Goal: Task Accomplishment & Management: Manage account settings

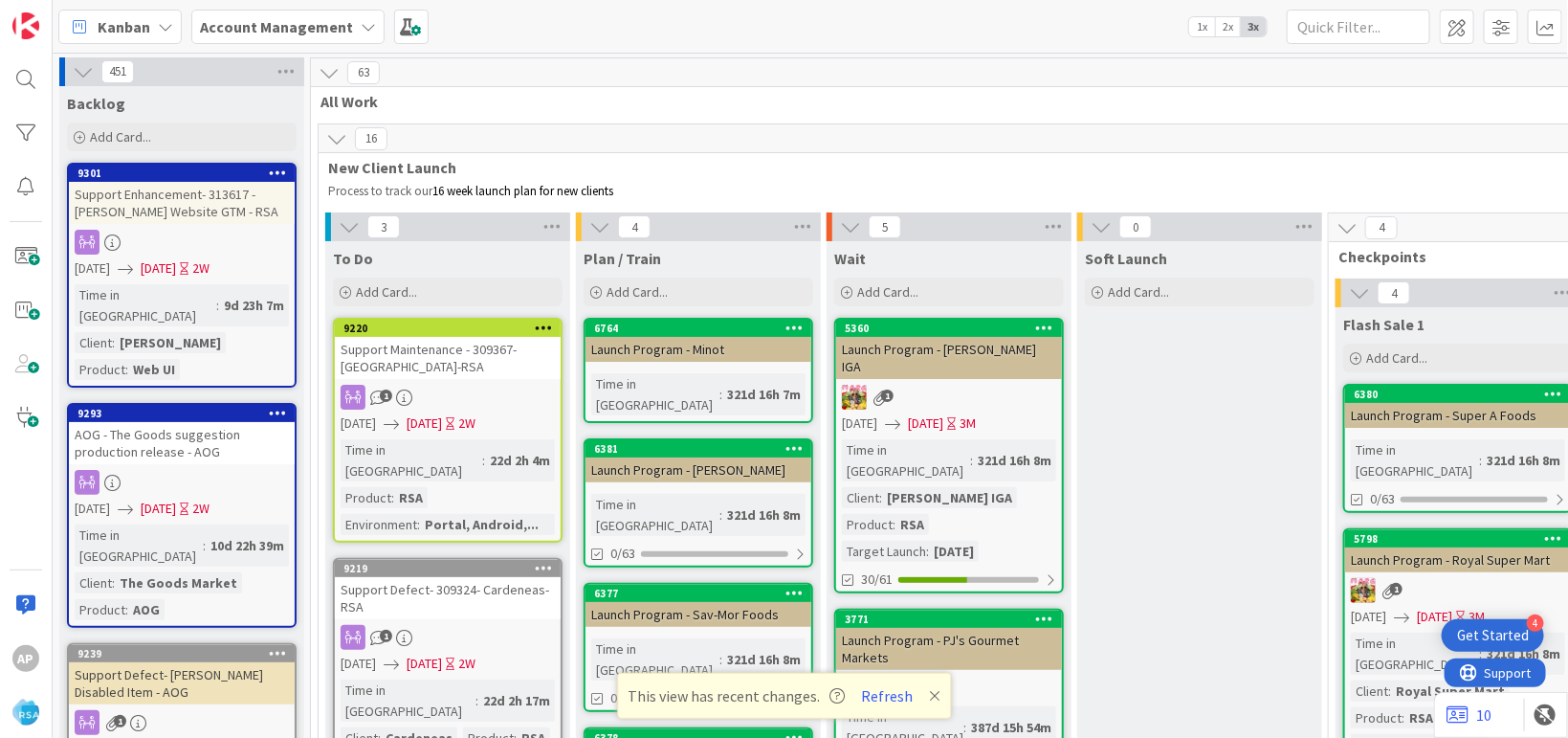
scroll to position [3965, 0]
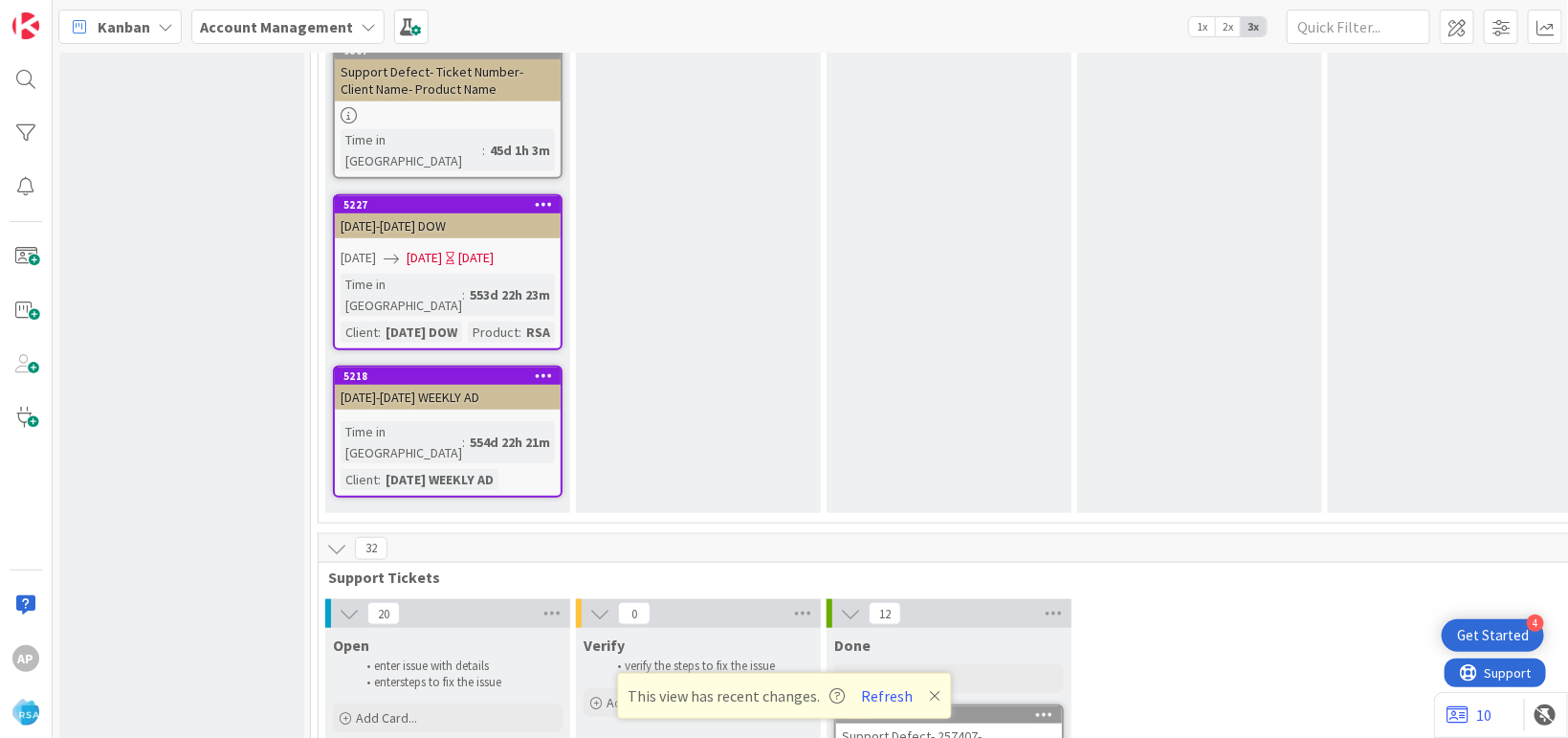
click at [398, 709] on span "Add Card..." at bounding box center [386, 718] width 61 height 18
type textarea "x"
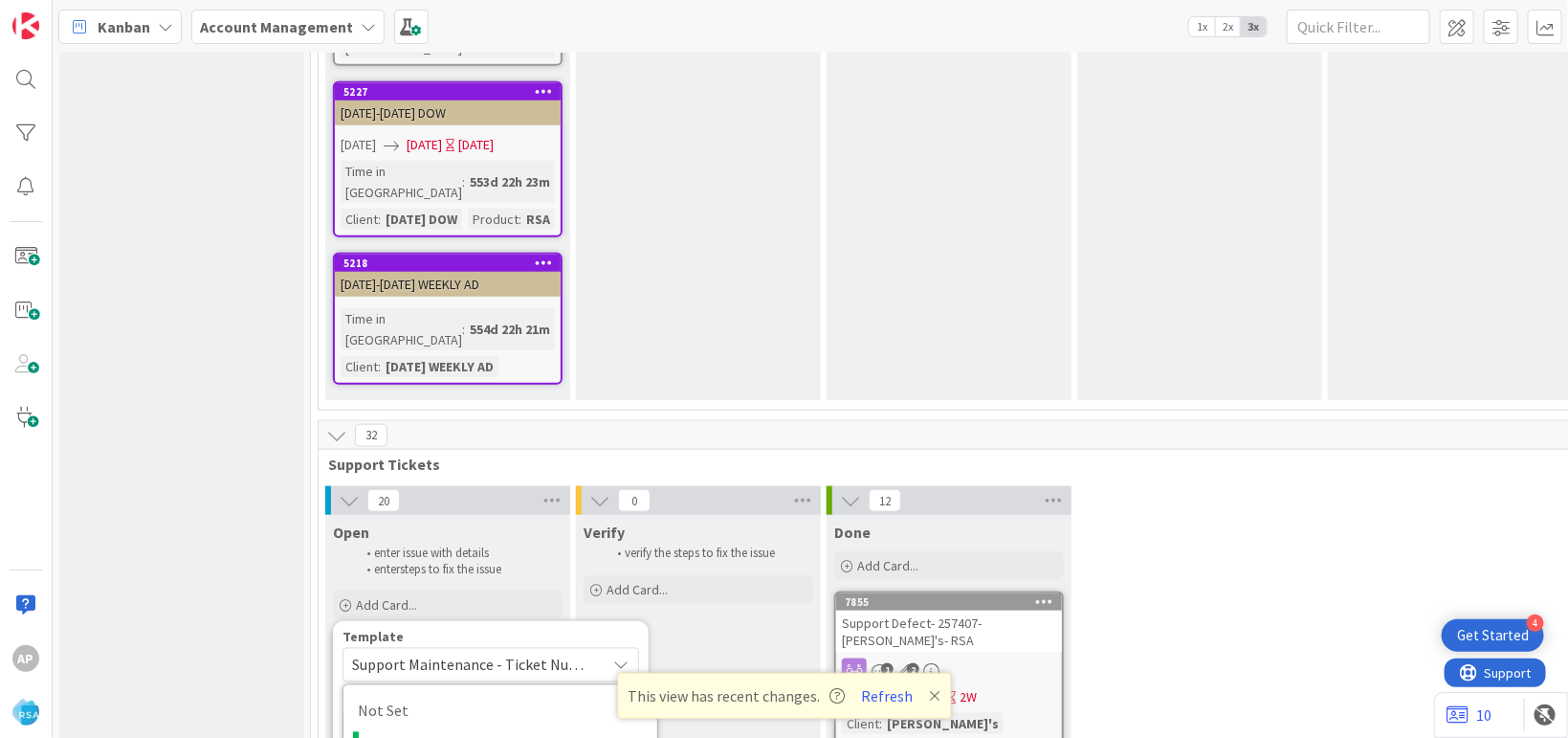
scroll to position [4082, 0]
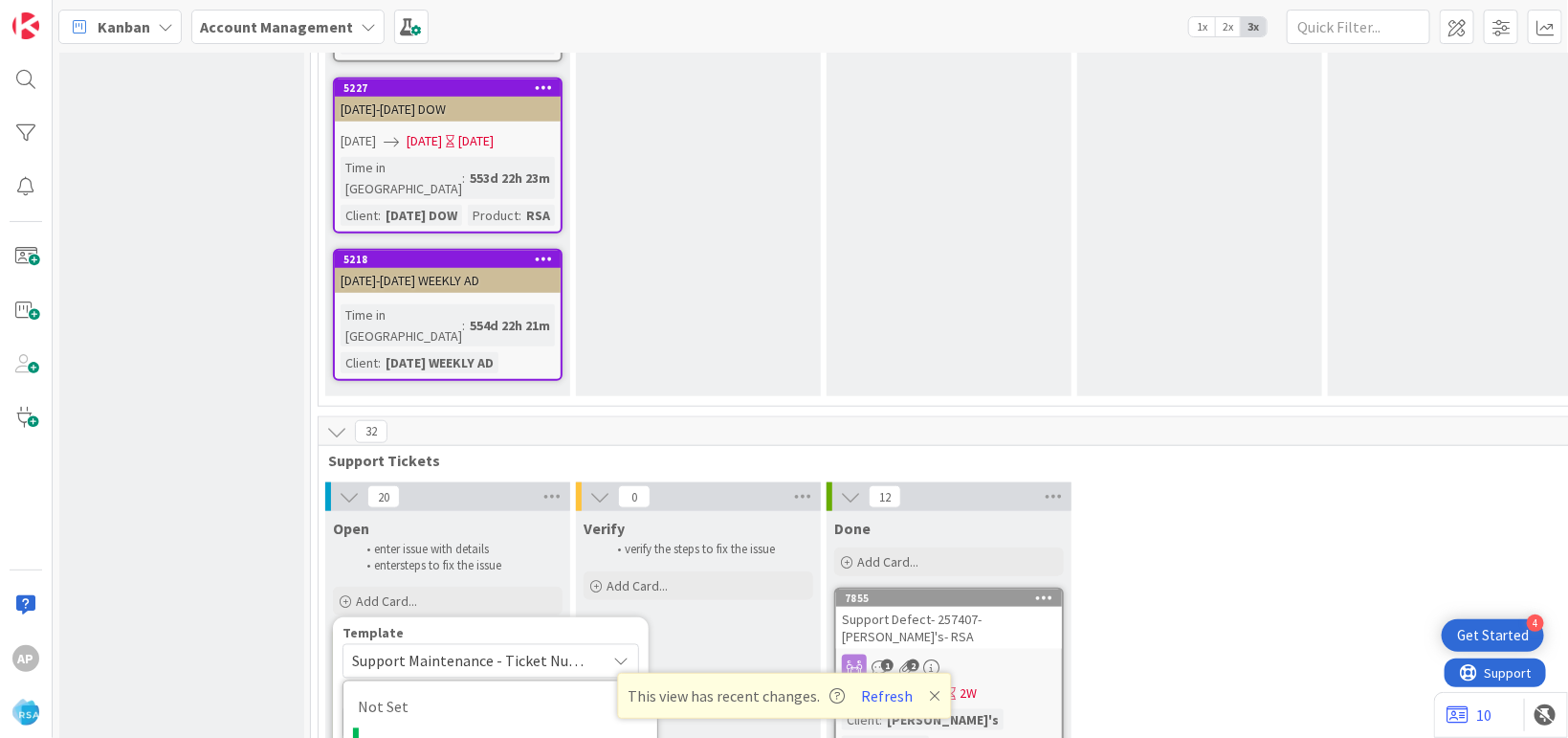
click at [594, 705] on textarea "Support Maintenance - Ticket Number-" at bounding box center [490, 721] width 296 height 34
type textarea "Support Maintenance - Ticket Numbe-"
type textarea "x"
type textarea "Support Maintenance - Ticket Numb-"
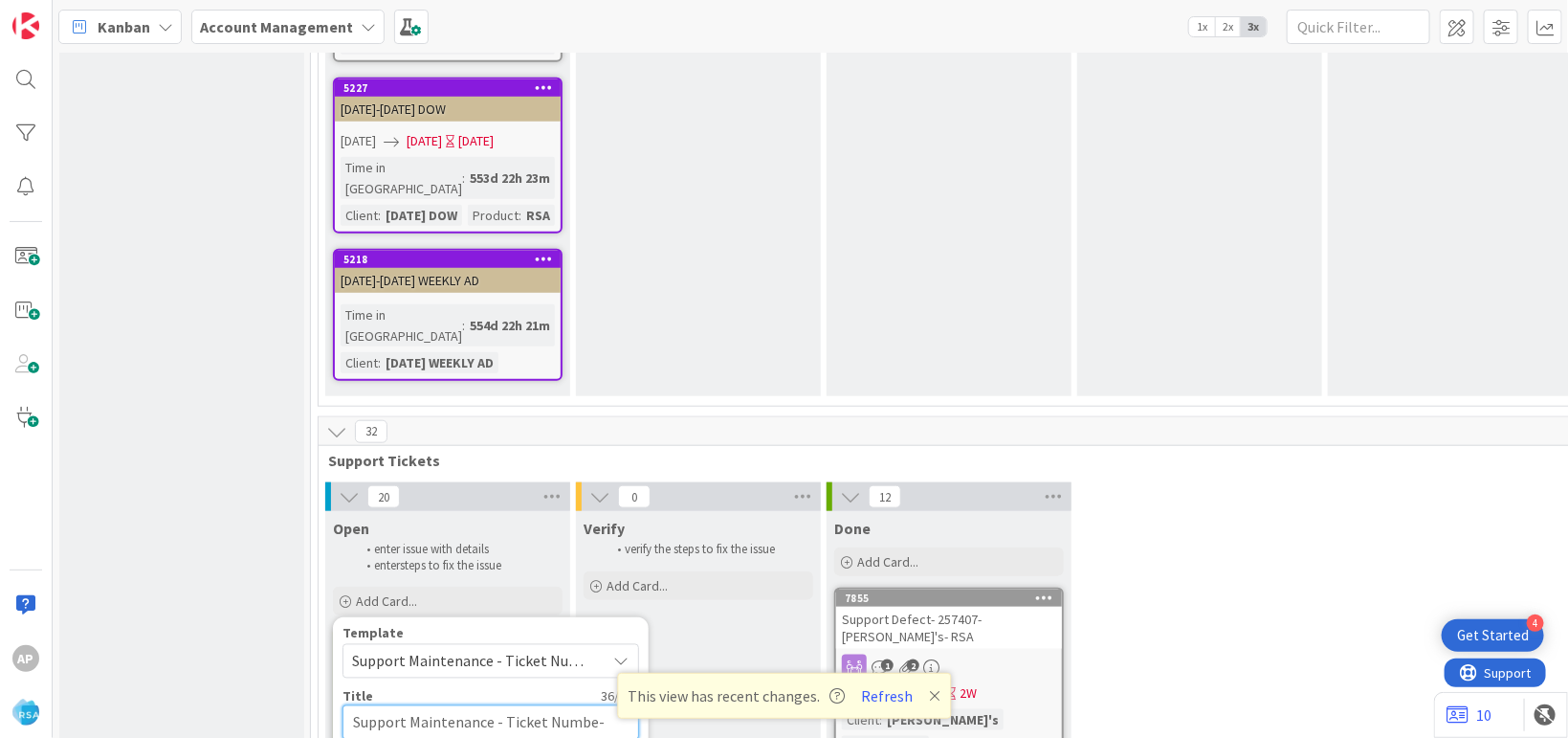
type textarea "x"
type textarea "Support Maintenance - Ticket Num-"
type textarea "x"
type textarea "Support Maintenance - Ticket Nu-"
type textarea "x"
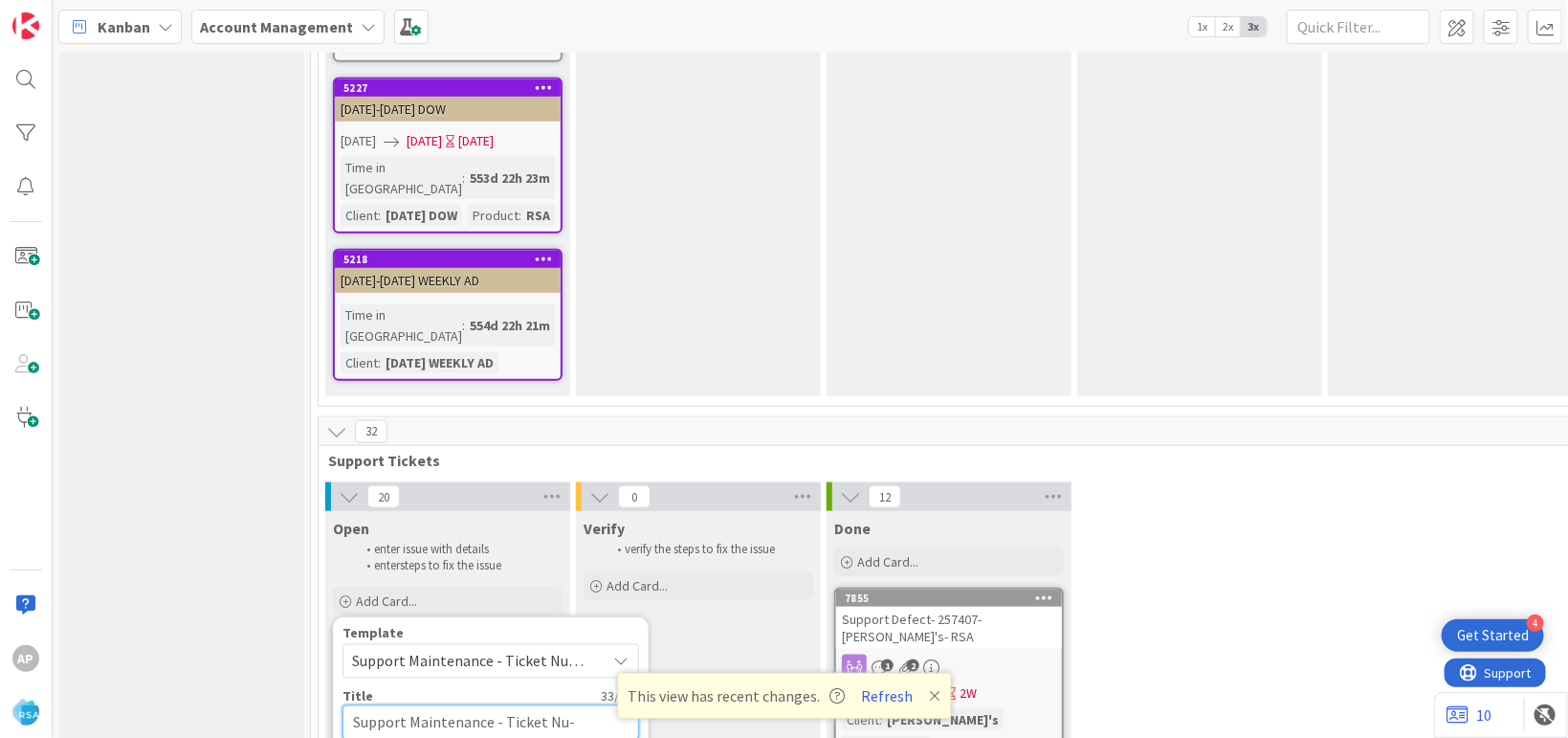
type textarea "Support Maintenance - Ticket N-"
type textarea "x"
type textarea "Support Maintenance - Ticket -"
type textarea "x"
type textarea "Support Maintenance - Ticket-"
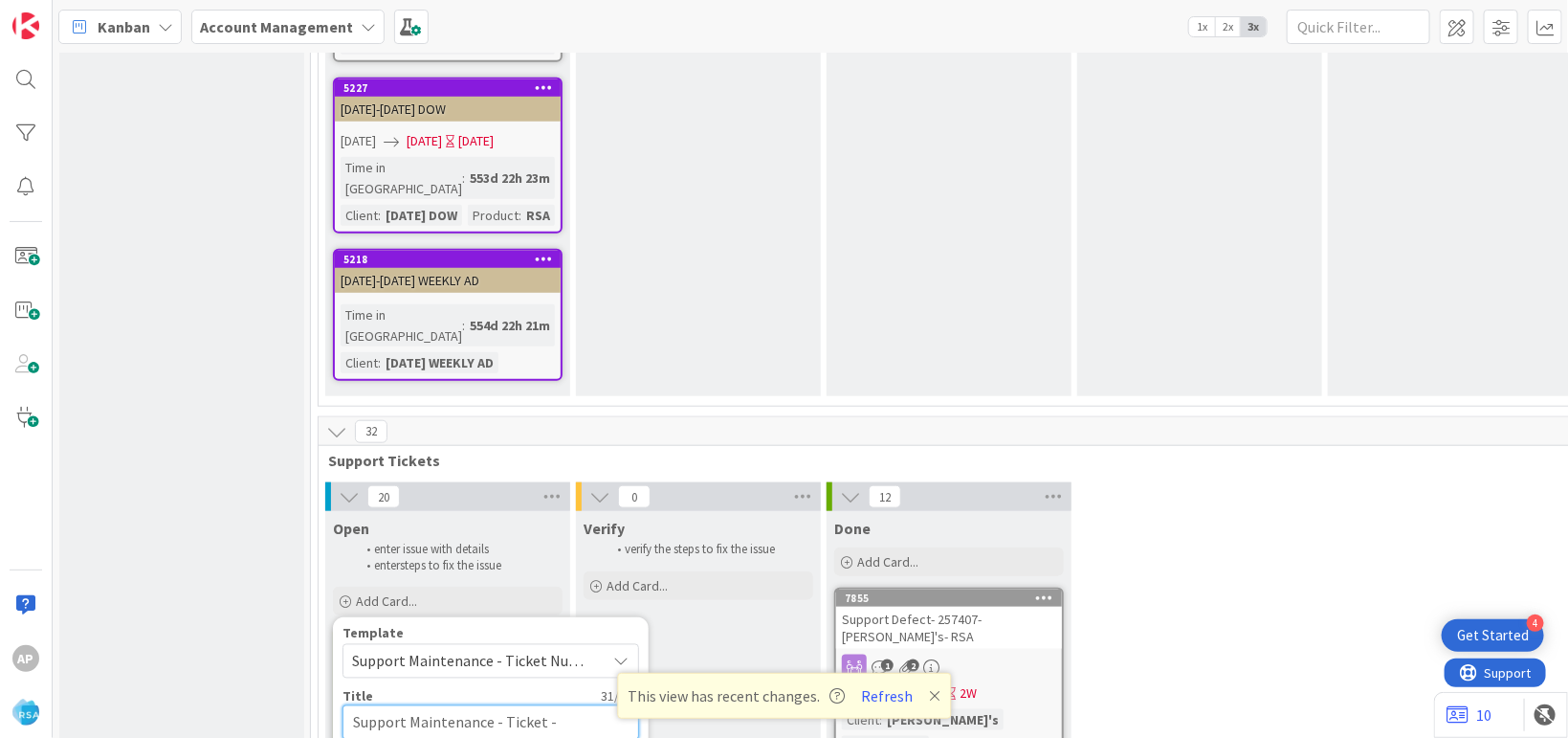
type textarea "x"
type textarea "Support Maintenance - Ticke-"
type textarea "x"
type textarea "Support Maintenance - Tick-"
type textarea "x"
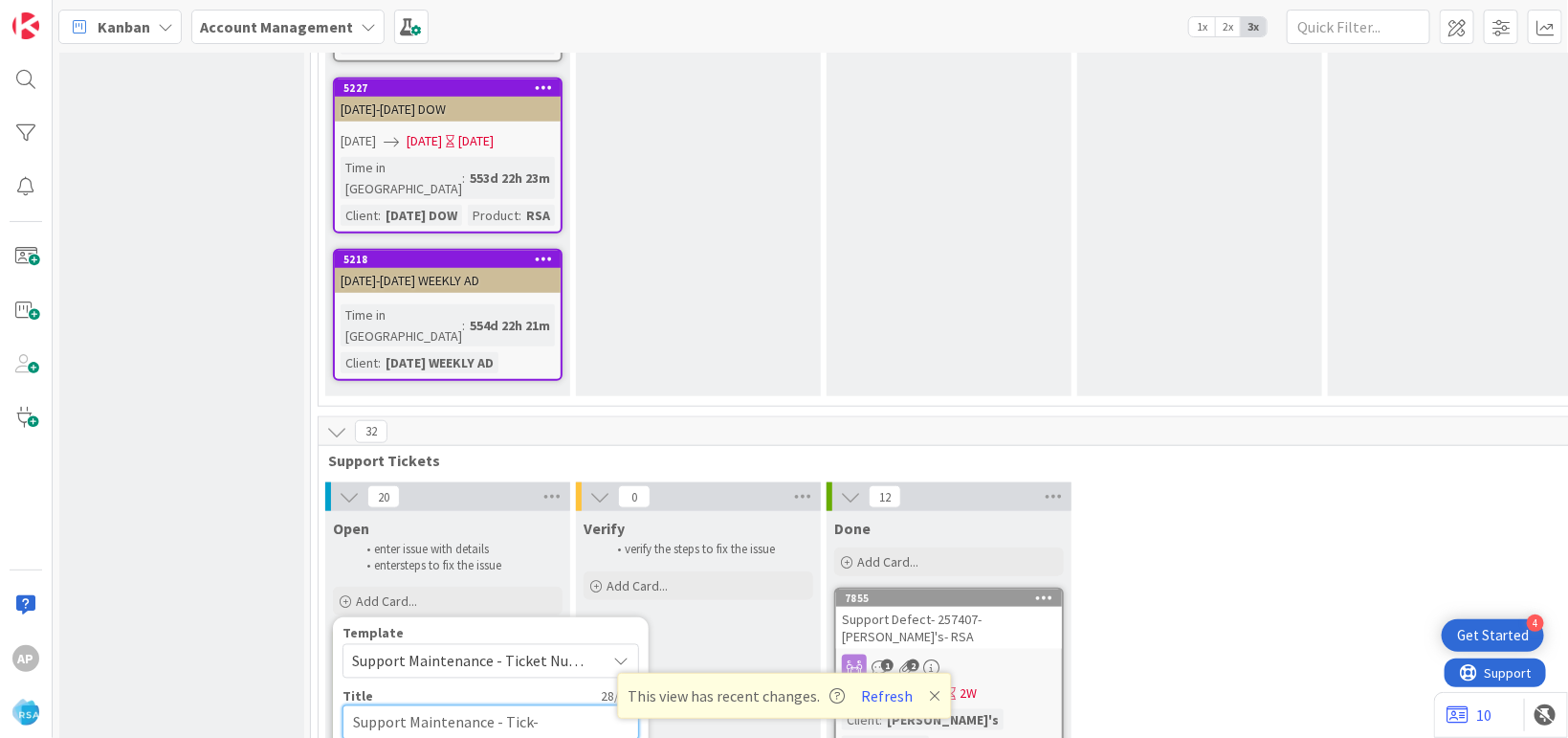
type textarea "Support Maintenance - Tic-"
type textarea "x"
type textarea "Support Maintenance - Ti-"
type textarea "x"
type textarea "Support Maintenance - T-"
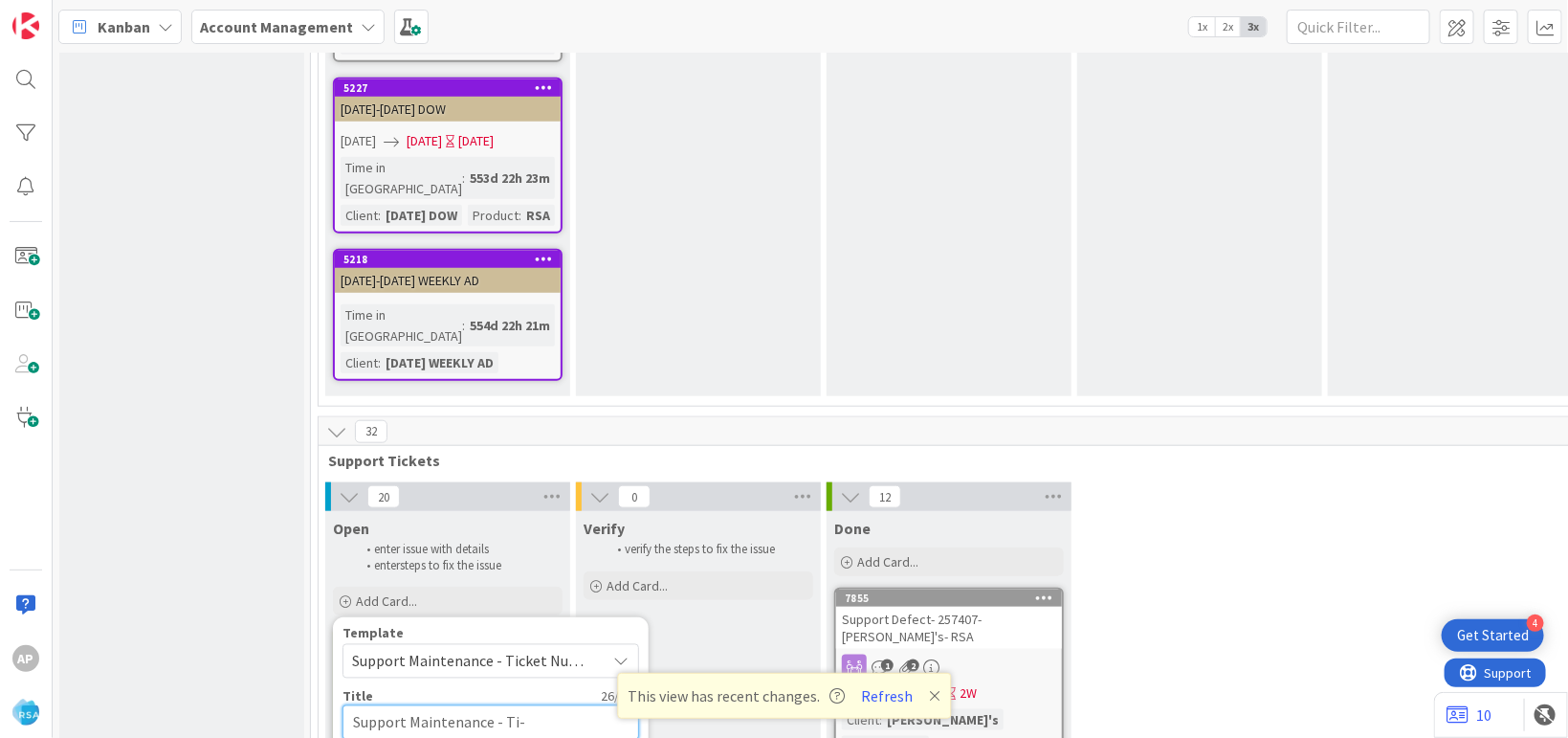
type textarea "x"
type textarea "Support Maintenance - 316-"
type textarea "x"
type textarea "Support Maintenance - 316635-"
type textarea "x"
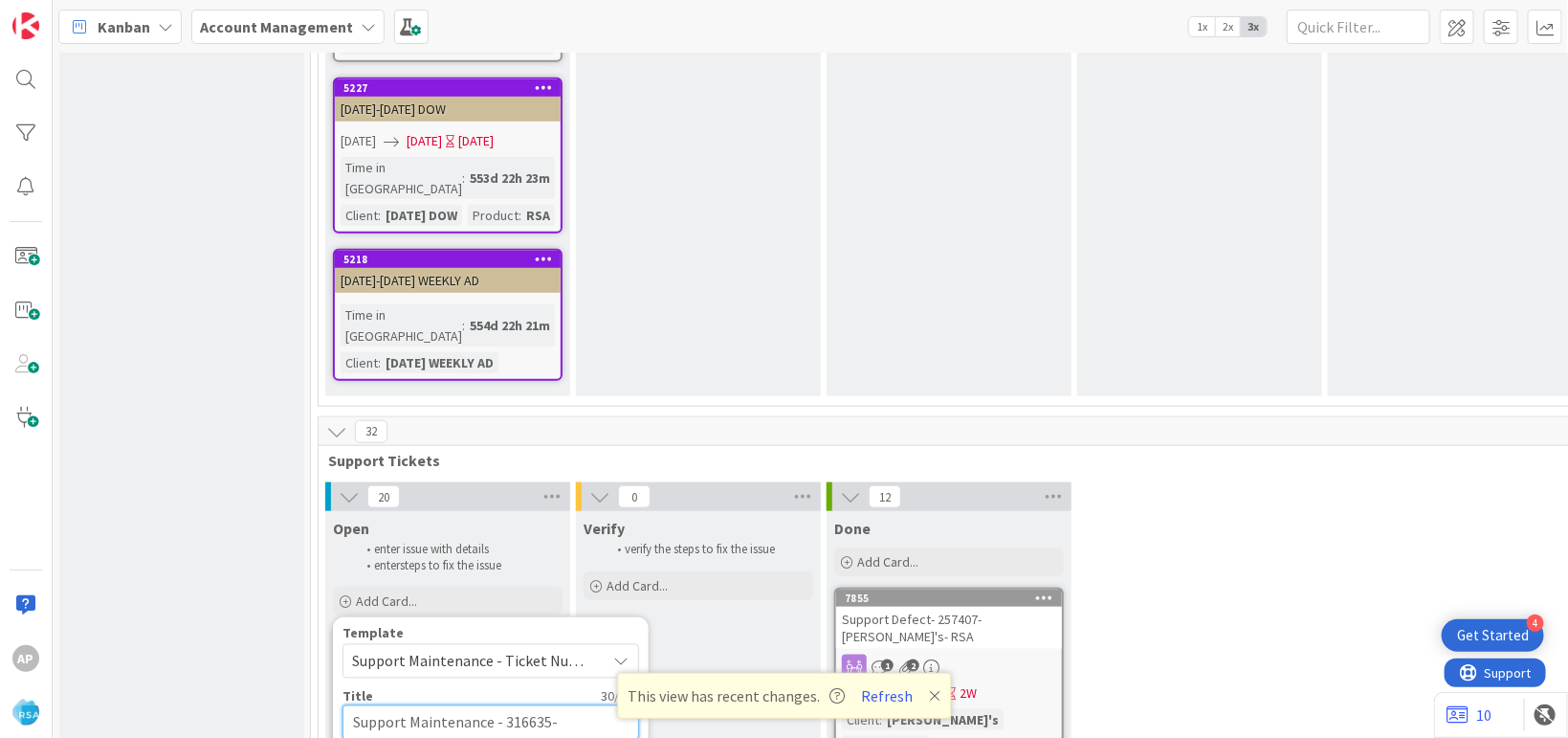
click at [580, 705] on textarea "Support Maintenance - 316635-" at bounding box center [490, 721] width 296 height 34
type textarea "Support Maintenance - 316635- A"
type textarea "x"
type textarea "Support Maintenance - 316635- An"
type textarea "x"
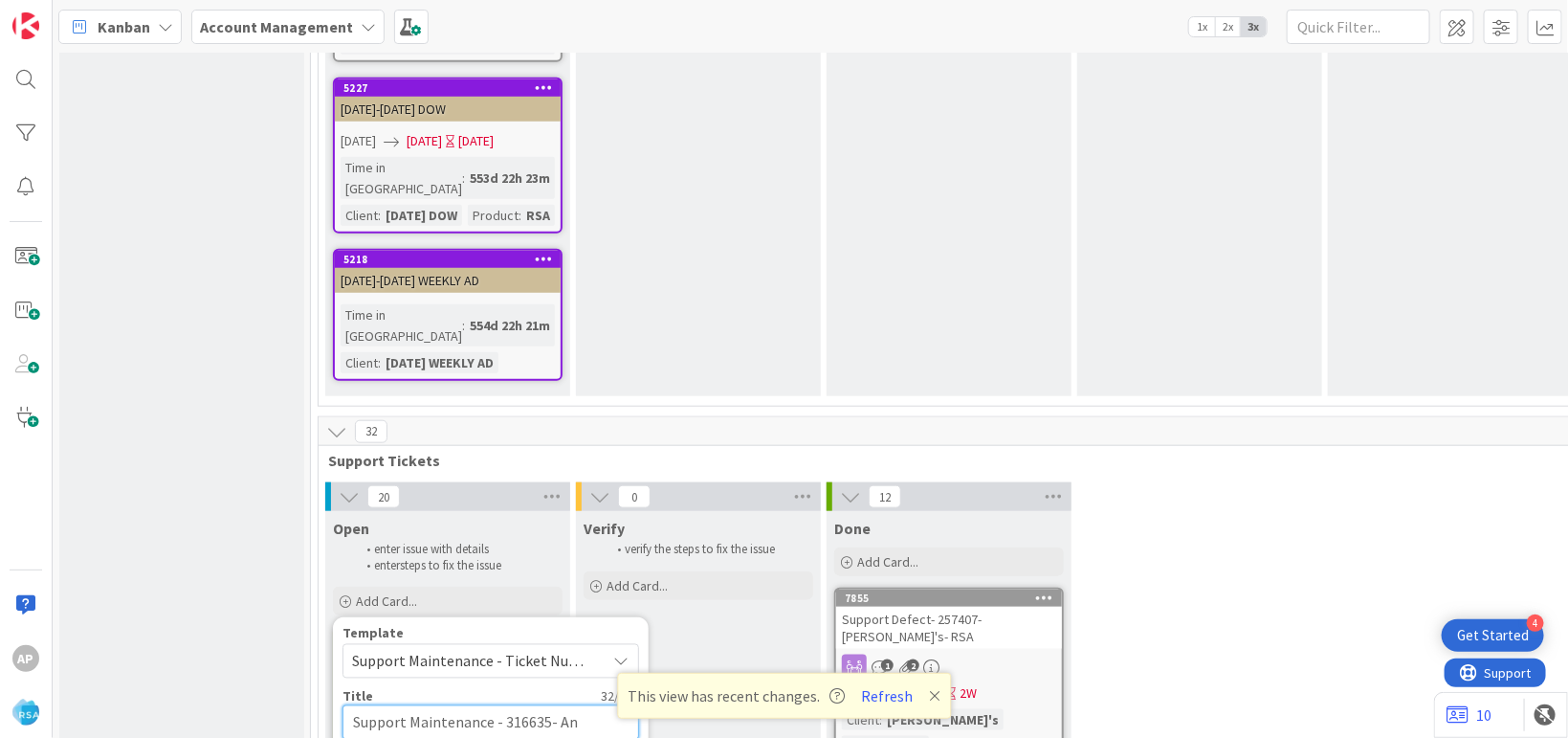
type textarea "Support Maintenance - 316635- Ani"
type textarea "x"
type textarea "Support Maintenance - 316635- Anil"
type textarea "x"
type textarea "Support Maintenance - 316635- Anil-"
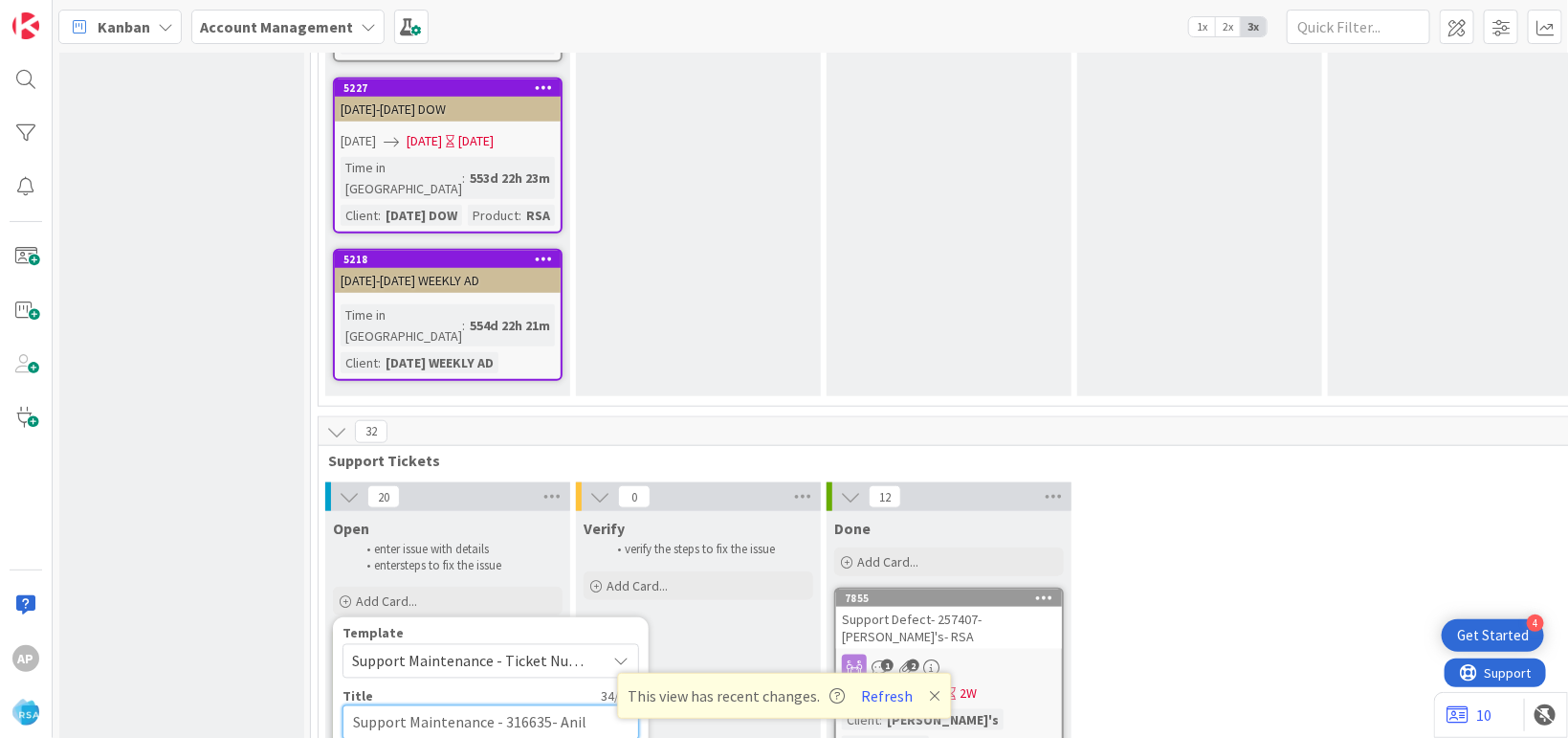
type textarea "x"
type textarea "Support Maintenance - 316635- Anil-R"
type textarea "x"
type textarea "Support Maintenance - 316635- Anil-RS"
type textarea "x"
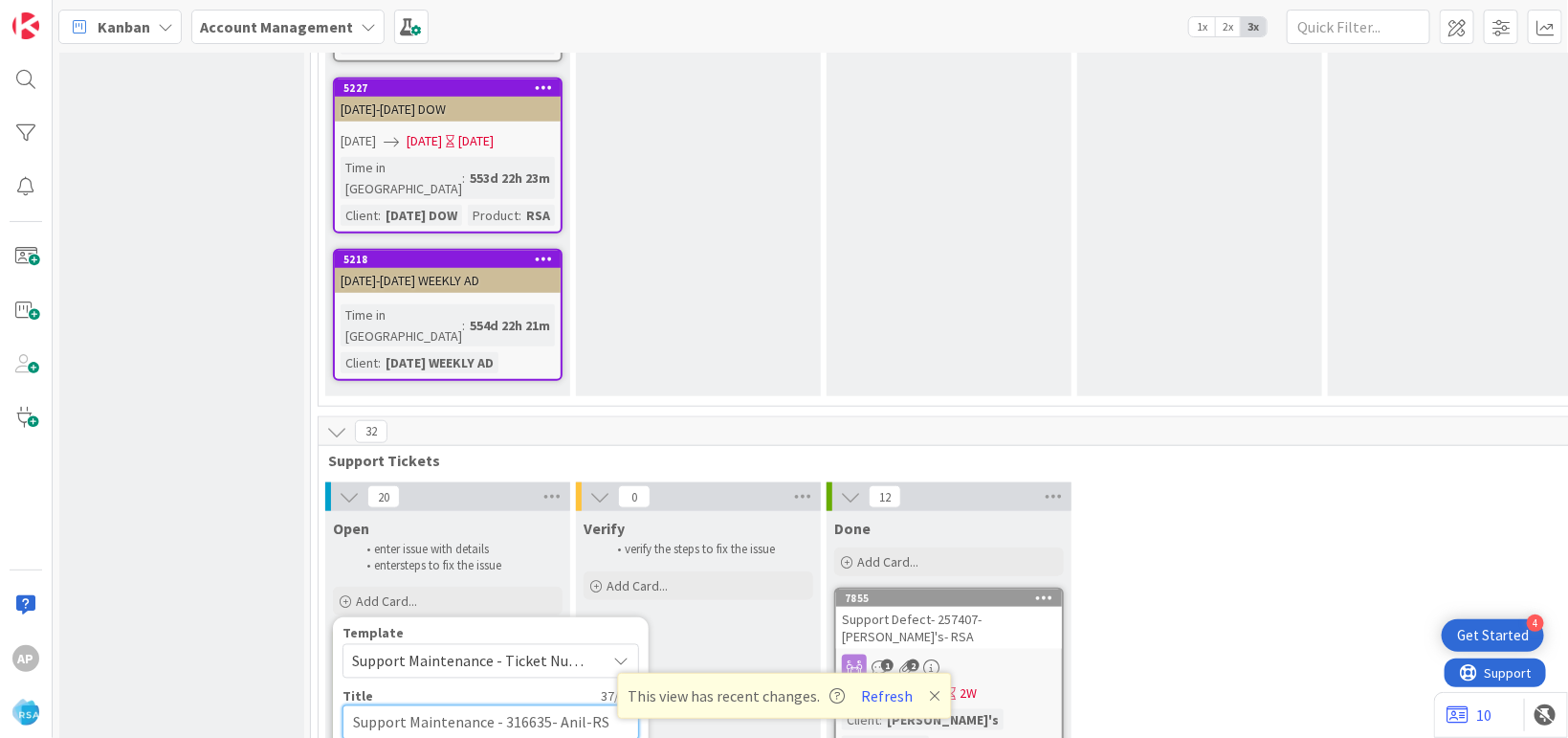
type textarea "Support Maintenance - 316635- Anil-RSA"
type textarea "x"
type textarea "Support Maintenance - 316635- Anil-RSA"
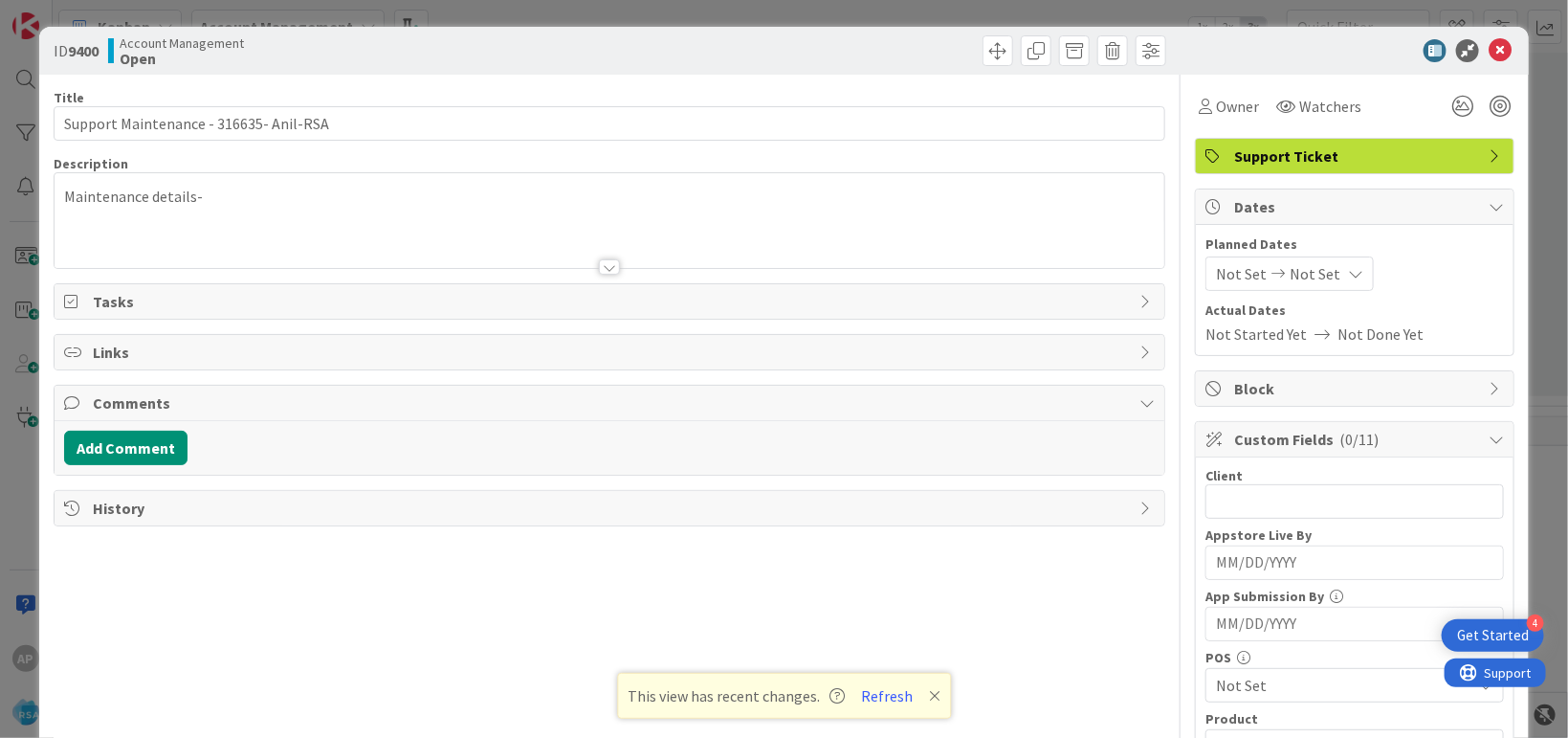
click at [374, 175] on div "Maintenance details-" at bounding box center [610, 220] width 1110 height 94
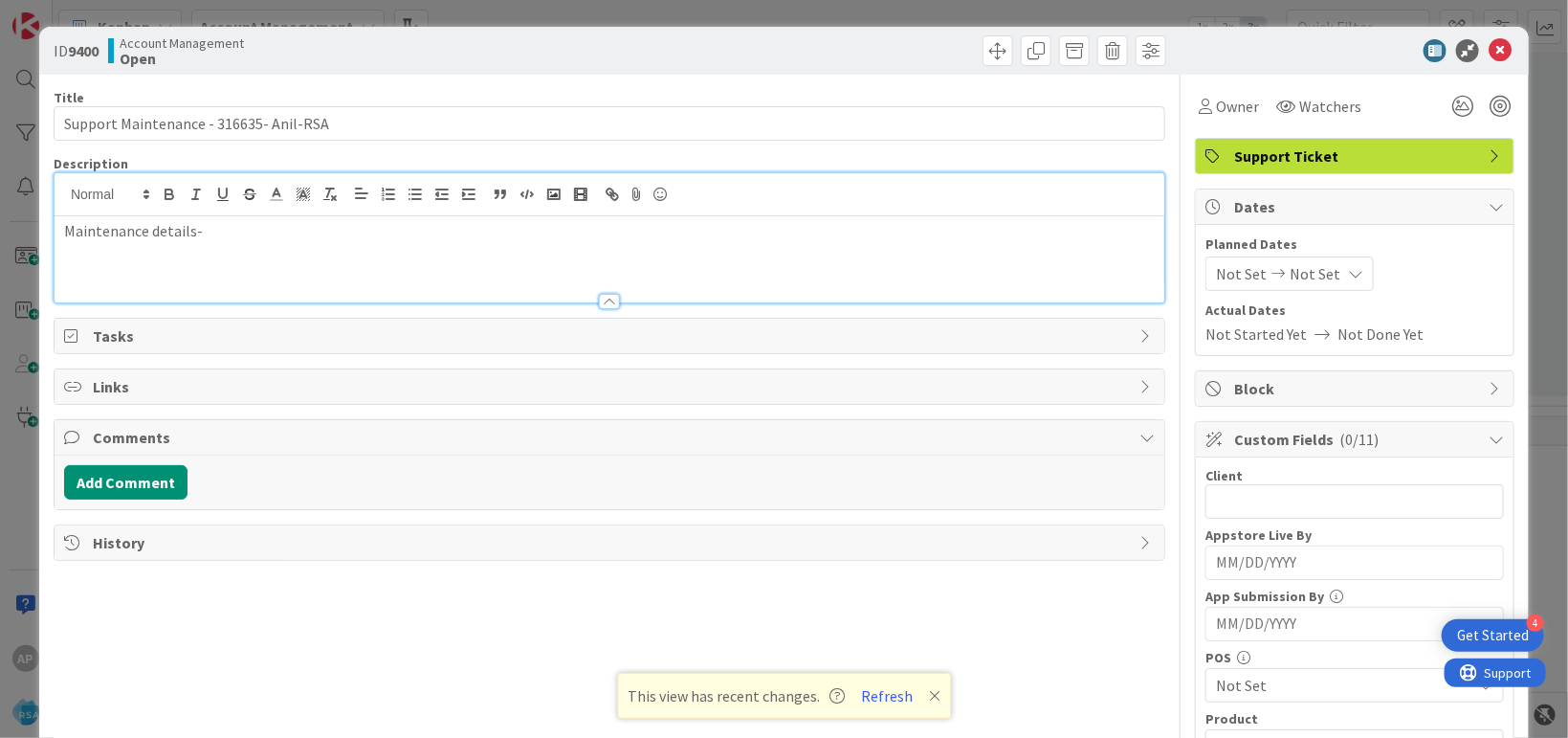
click at [639, 263] on div "Maintenance details-" at bounding box center [610, 259] width 1110 height 87
click at [628, 235] on p "Maintenance details-" at bounding box center [610, 230] width 1091 height 22
click at [224, 230] on p "Maintenance details-" at bounding box center [610, 230] width 1091 height 22
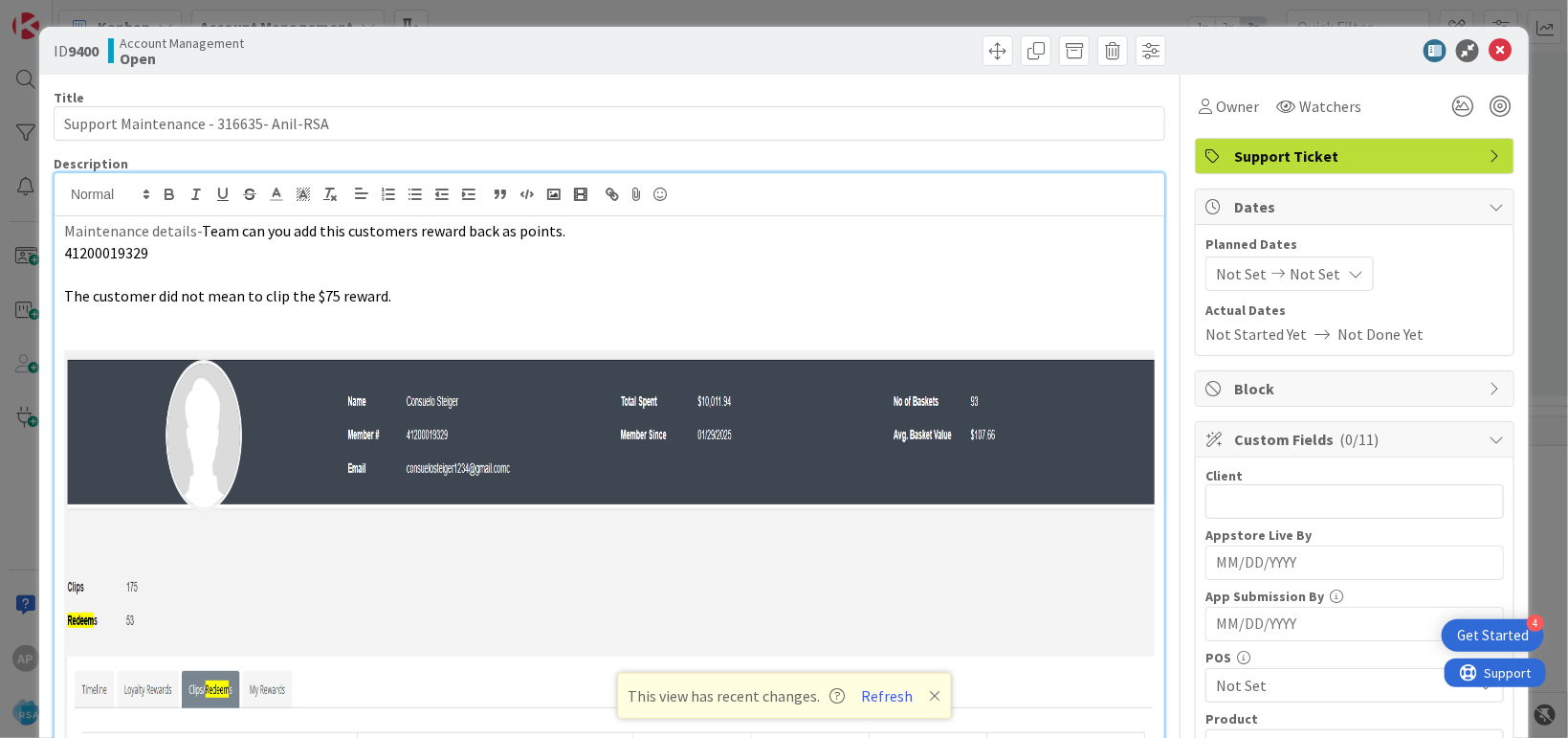
click at [1234, 377] on span "Block" at bounding box center [1356, 389] width 245 height 23
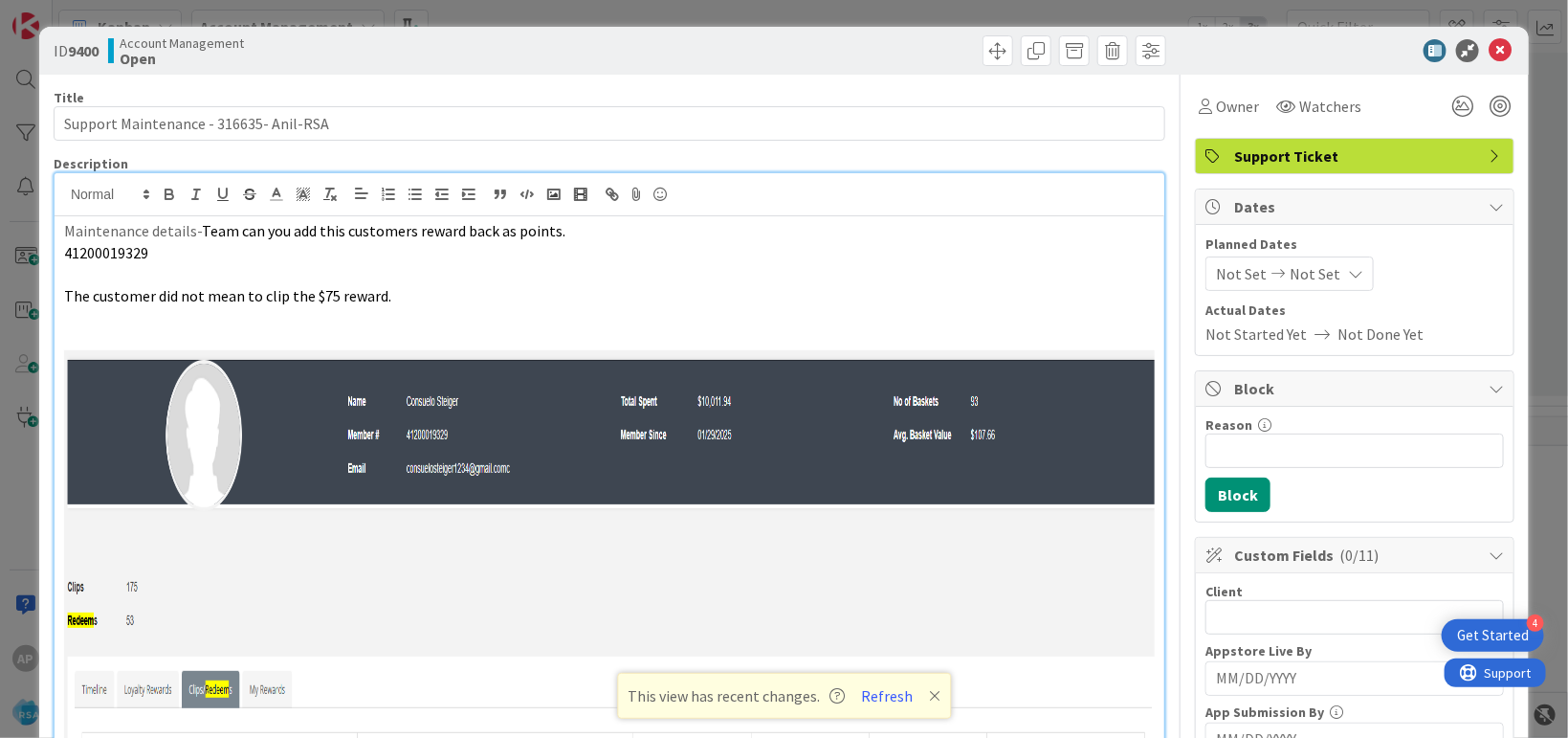
scroll to position [120, 0]
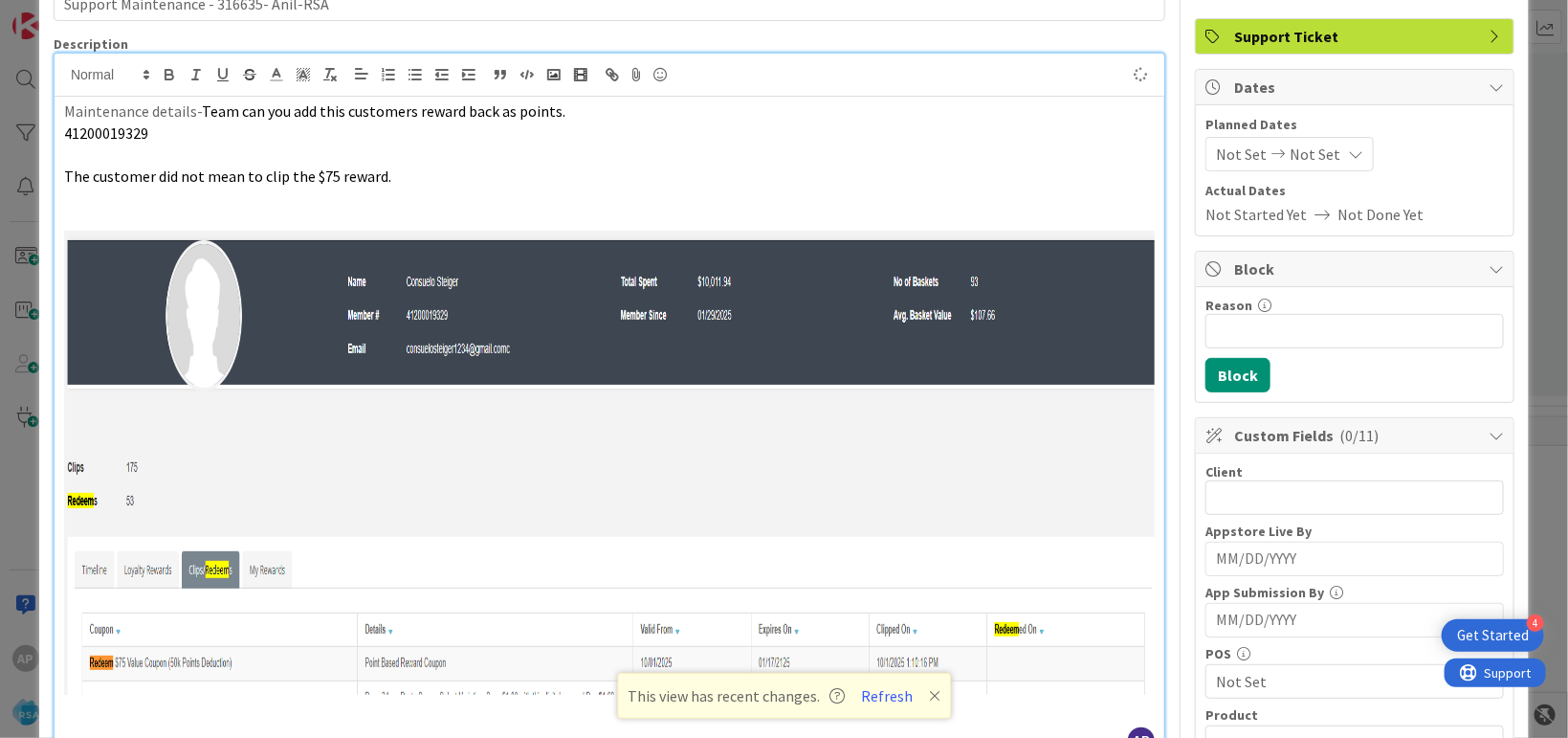
click at [1225, 156] on span "Not Set" at bounding box center [1241, 155] width 51 height 23
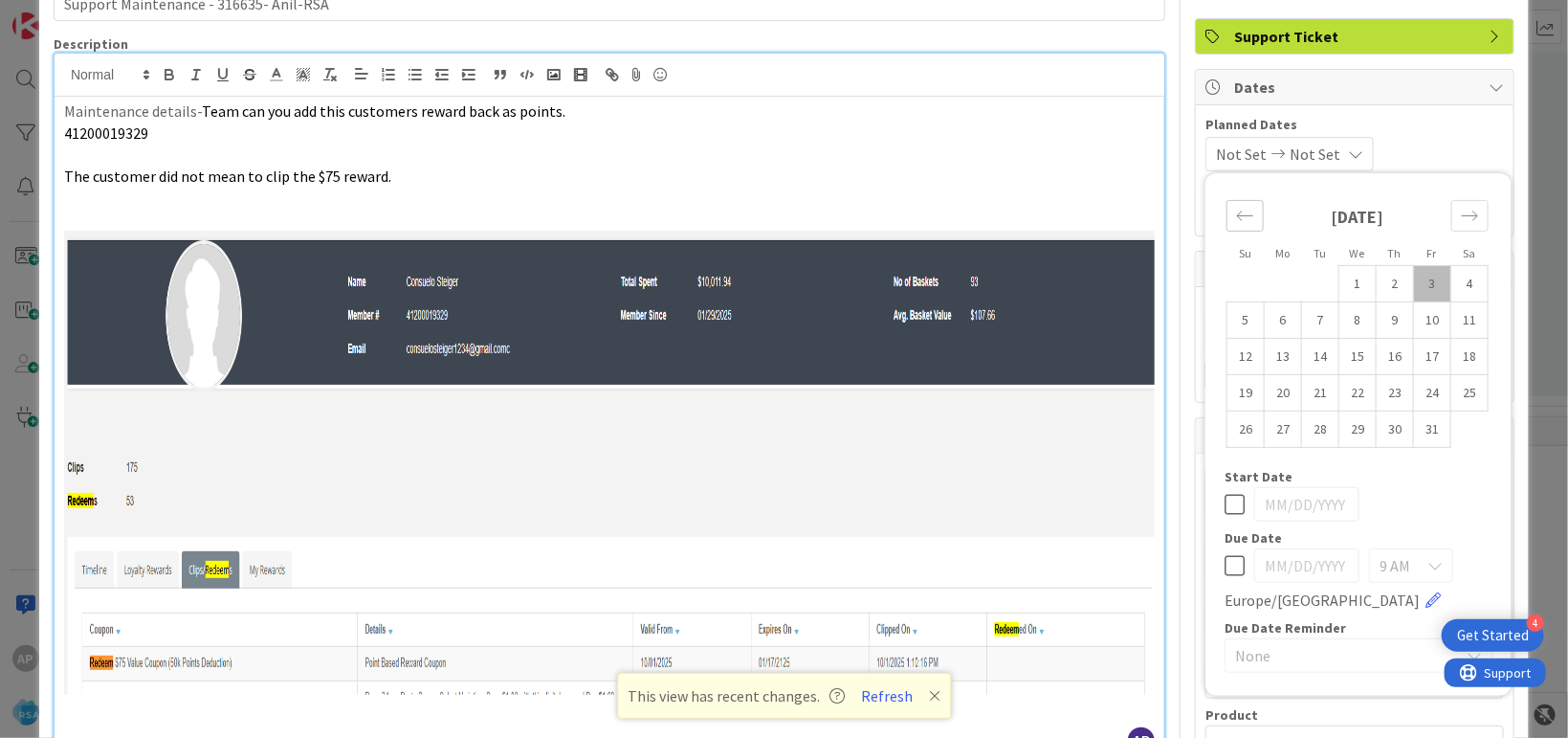
click at [1227, 220] on div "Move backward to switch to the previous month." at bounding box center [1245, 216] width 37 height 31
click at [1265, 439] on td "29" at bounding box center [1283, 428] width 37 height 36
click at [1461, 214] on icon "Move forward to switch to the next month." at bounding box center [1470, 216] width 18 height 18
click at [1414, 317] on td "12" at bounding box center [1432, 319] width 37 height 36
click at [1461, 219] on icon "Move forward to switch to the next month." at bounding box center [1470, 216] width 18 height 18
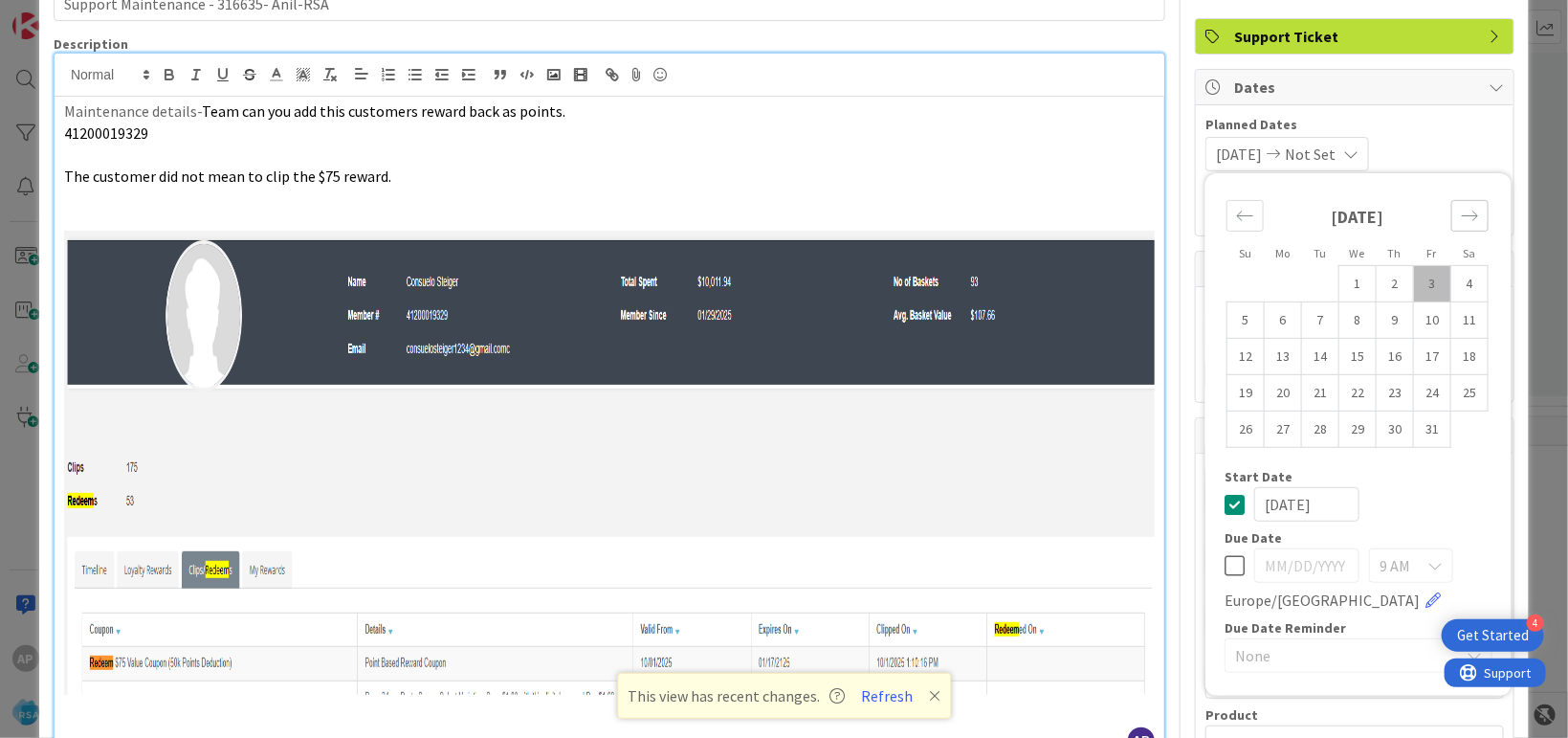
type input "[DATE]"
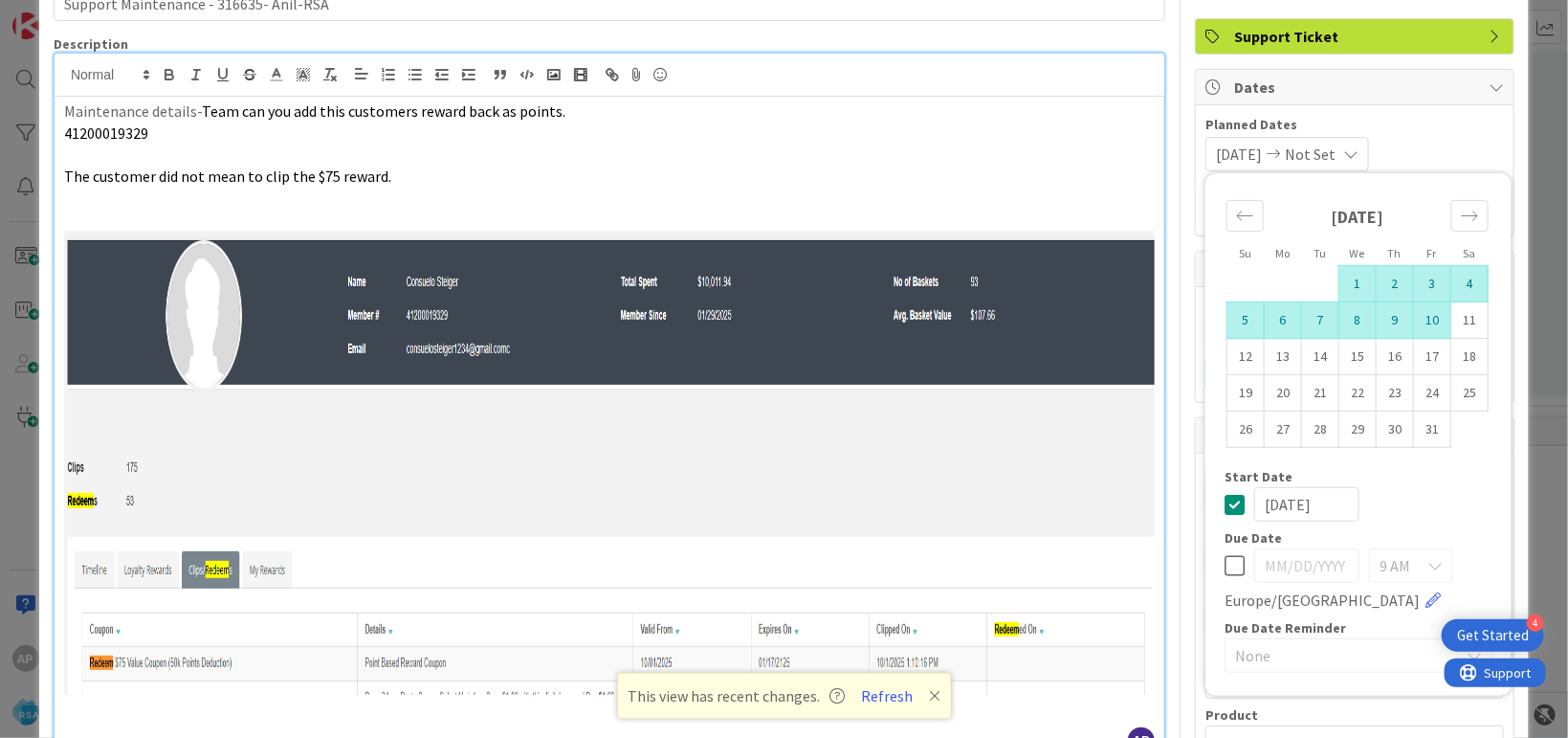
click at [1413, 324] on td "10" at bounding box center [1432, 319] width 37 height 36
type input "[DATE]"
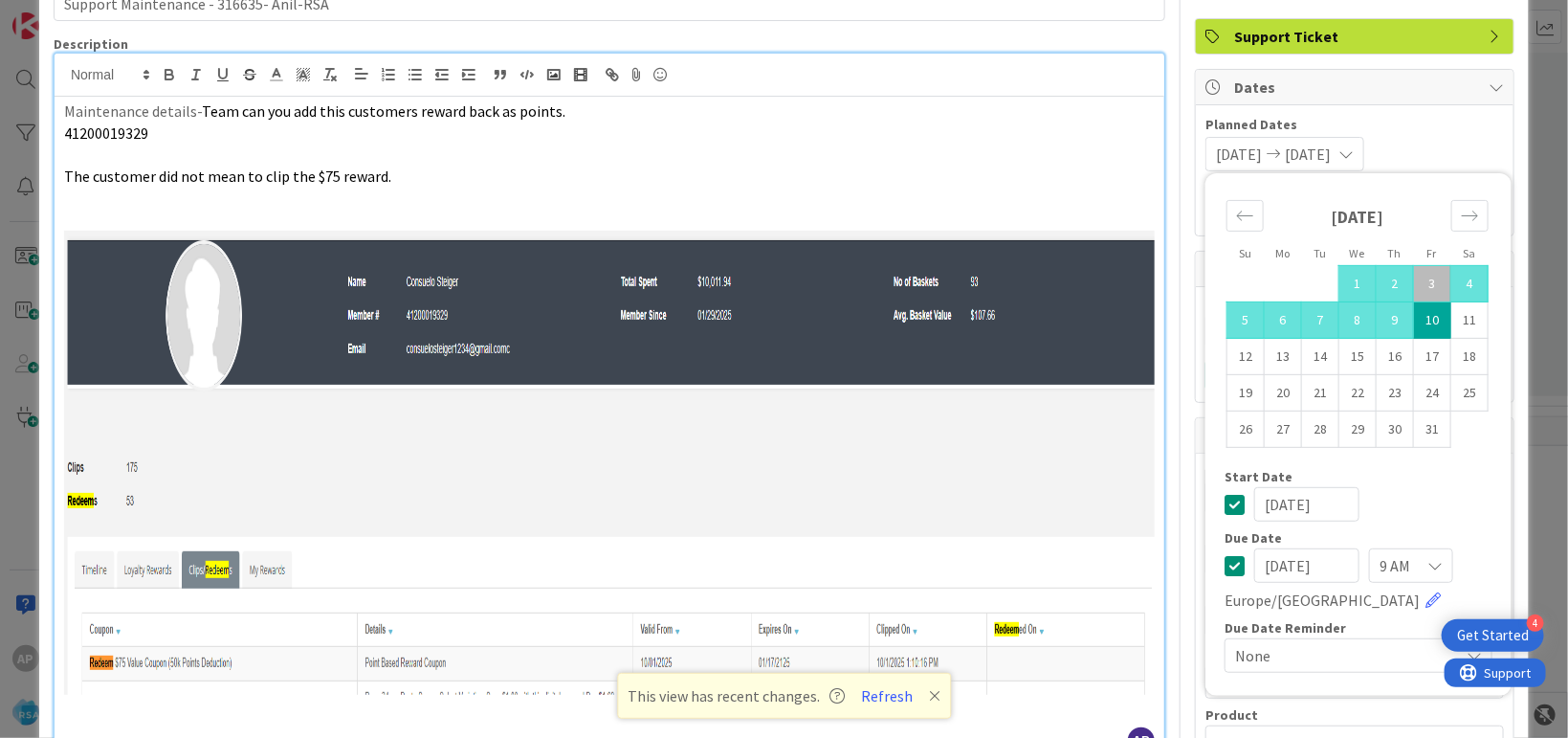
click at [1423, 316] on td "10" at bounding box center [1432, 319] width 37 height 36
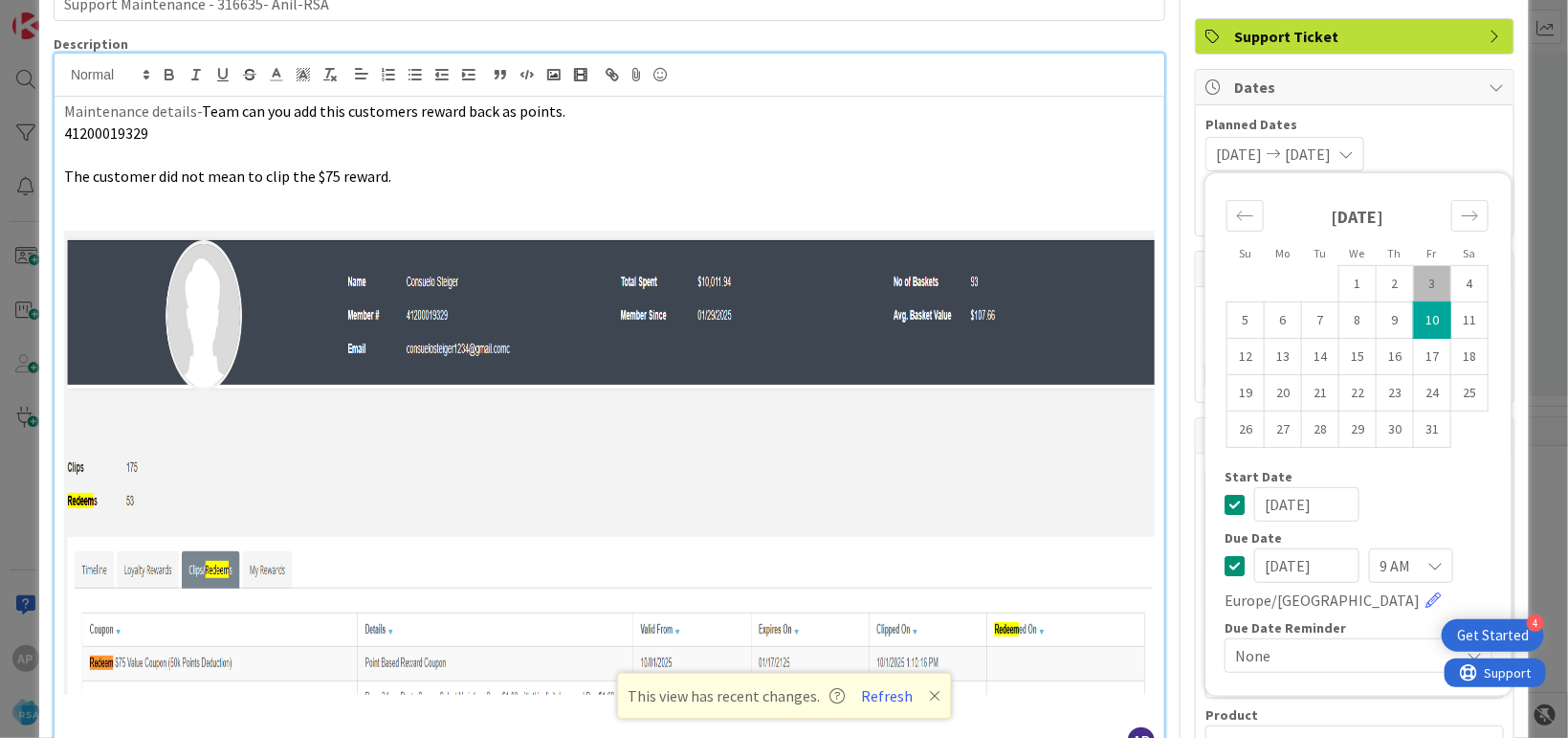
click at [930, 106] on p "Maintenance details- Team can you add this customers reward back as points." at bounding box center [610, 111] width 1091 height 22
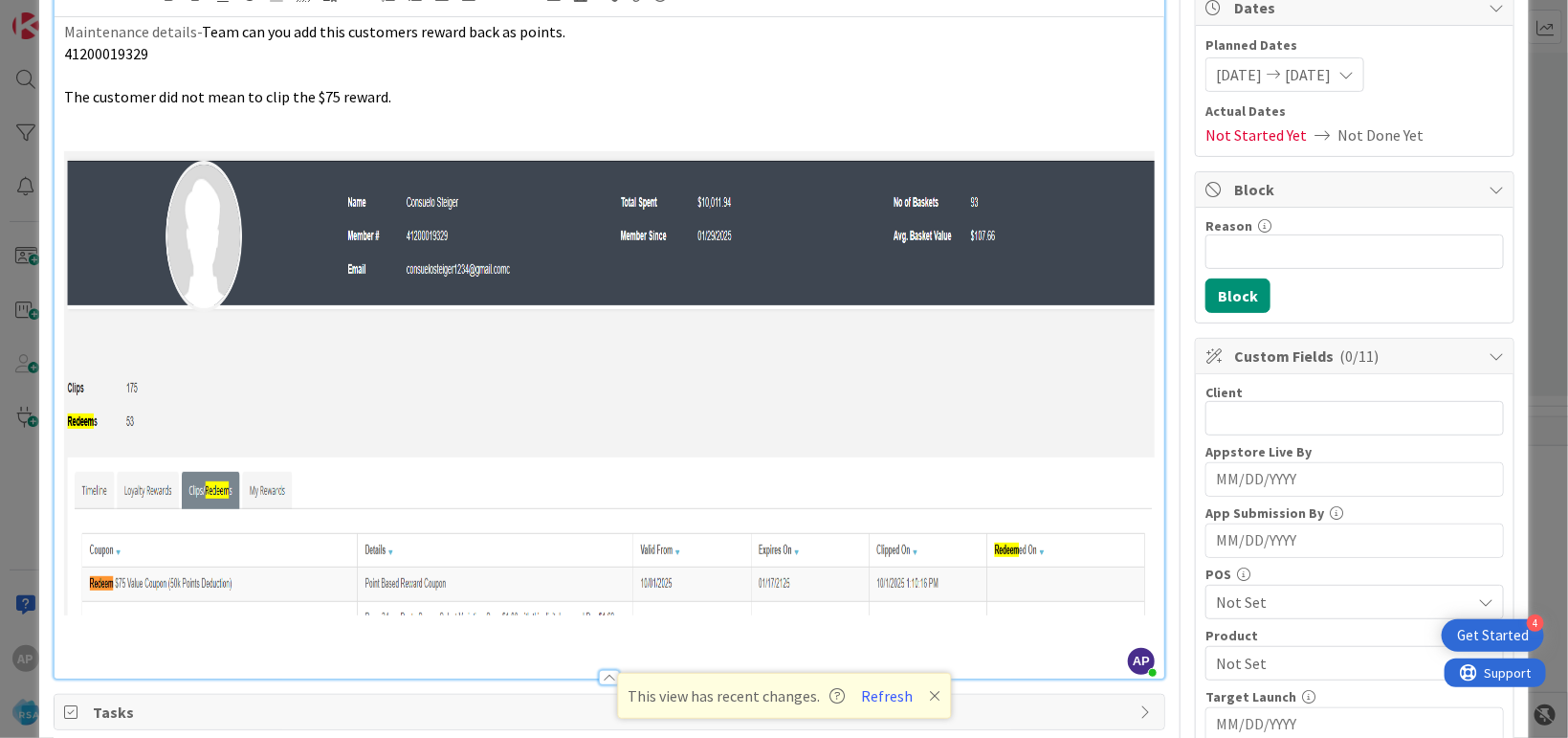
scroll to position [470, 0]
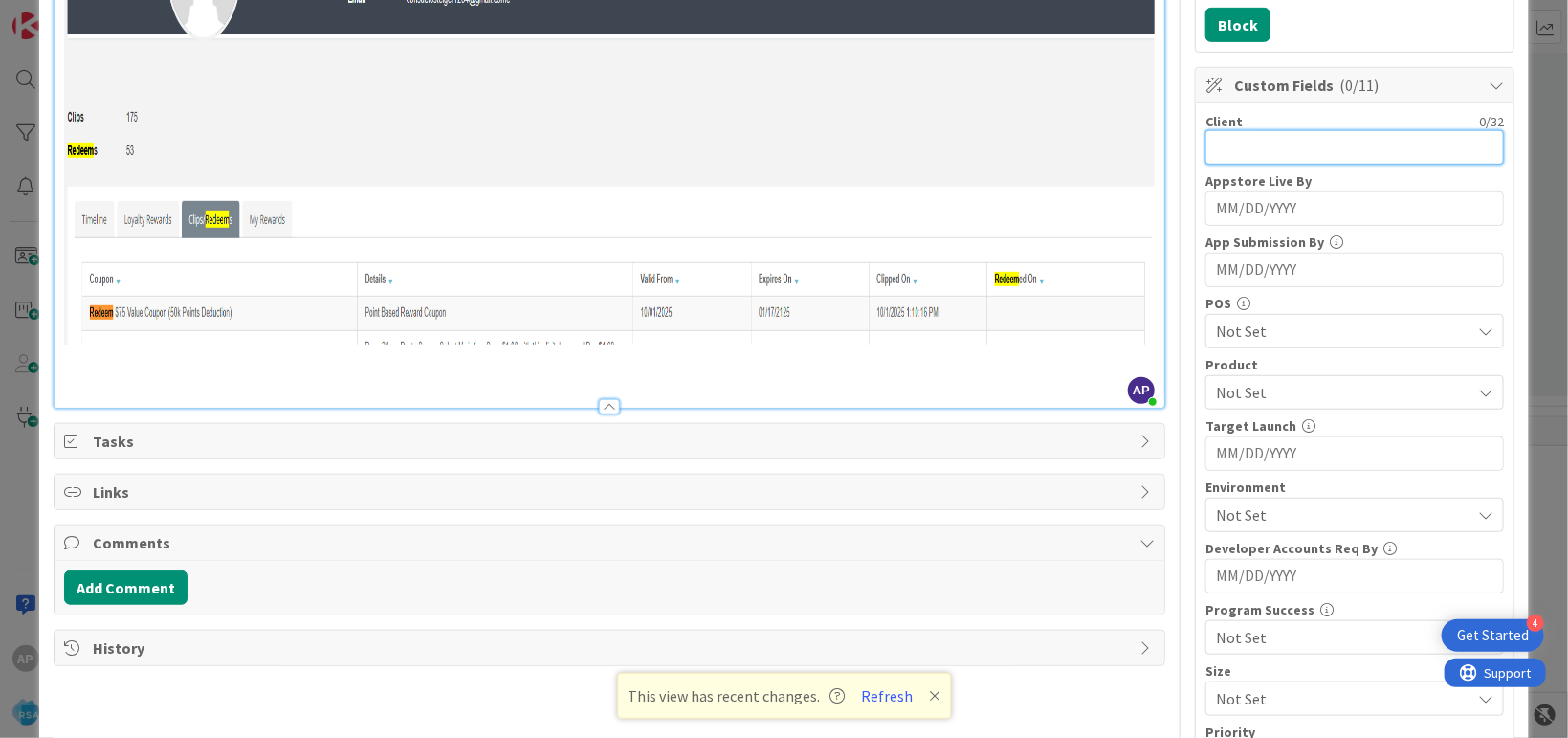
click at [1210, 145] on input "text" at bounding box center [1354, 147] width 298 height 34
type input "Cloningers"
click at [1264, 395] on span "Not Set" at bounding box center [1343, 393] width 255 height 23
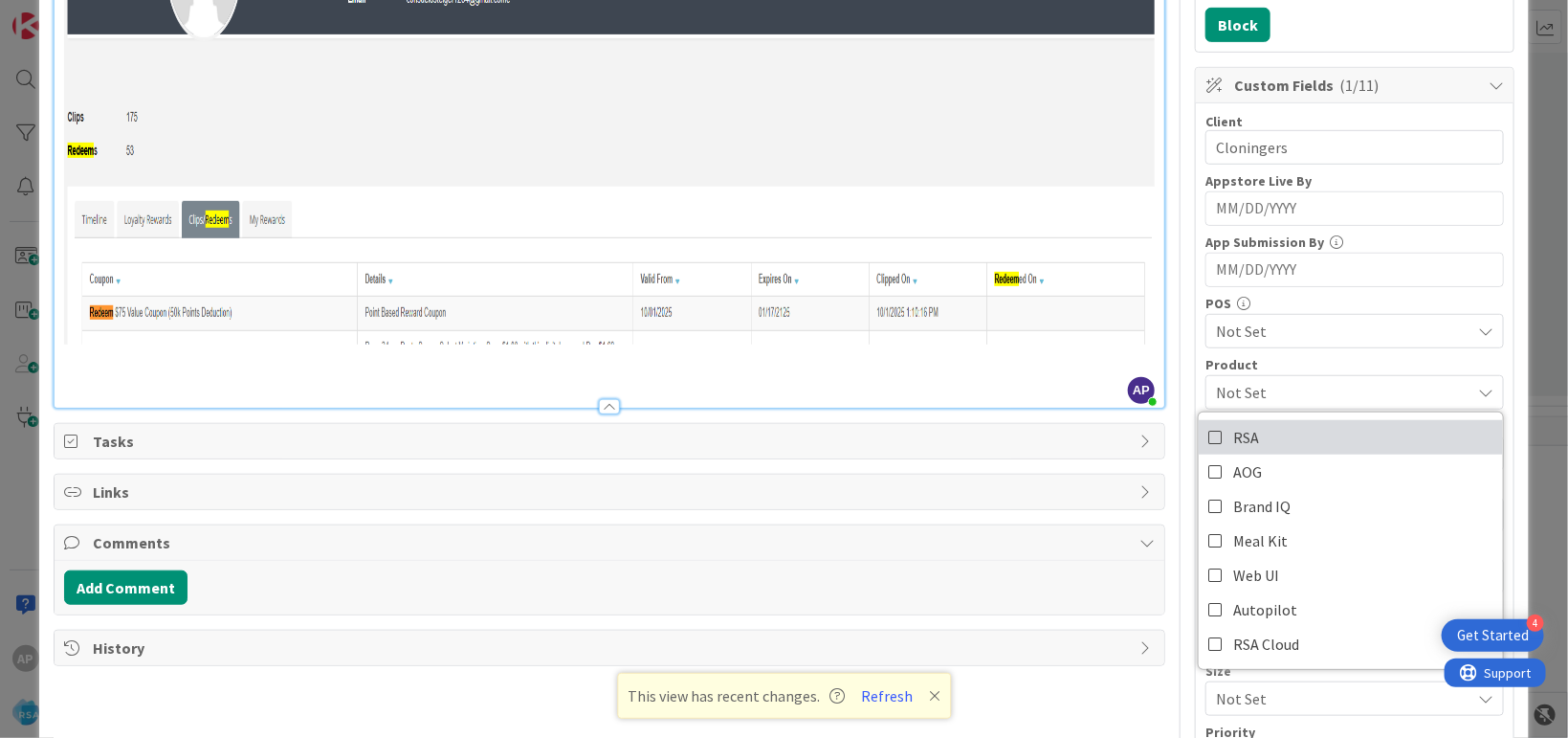
click at [1256, 443] on link "RSA" at bounding box center [1350, 437] width 304 height 34
click at [998, 159] on img at bounding box center [610, 112] width 1091 height 464
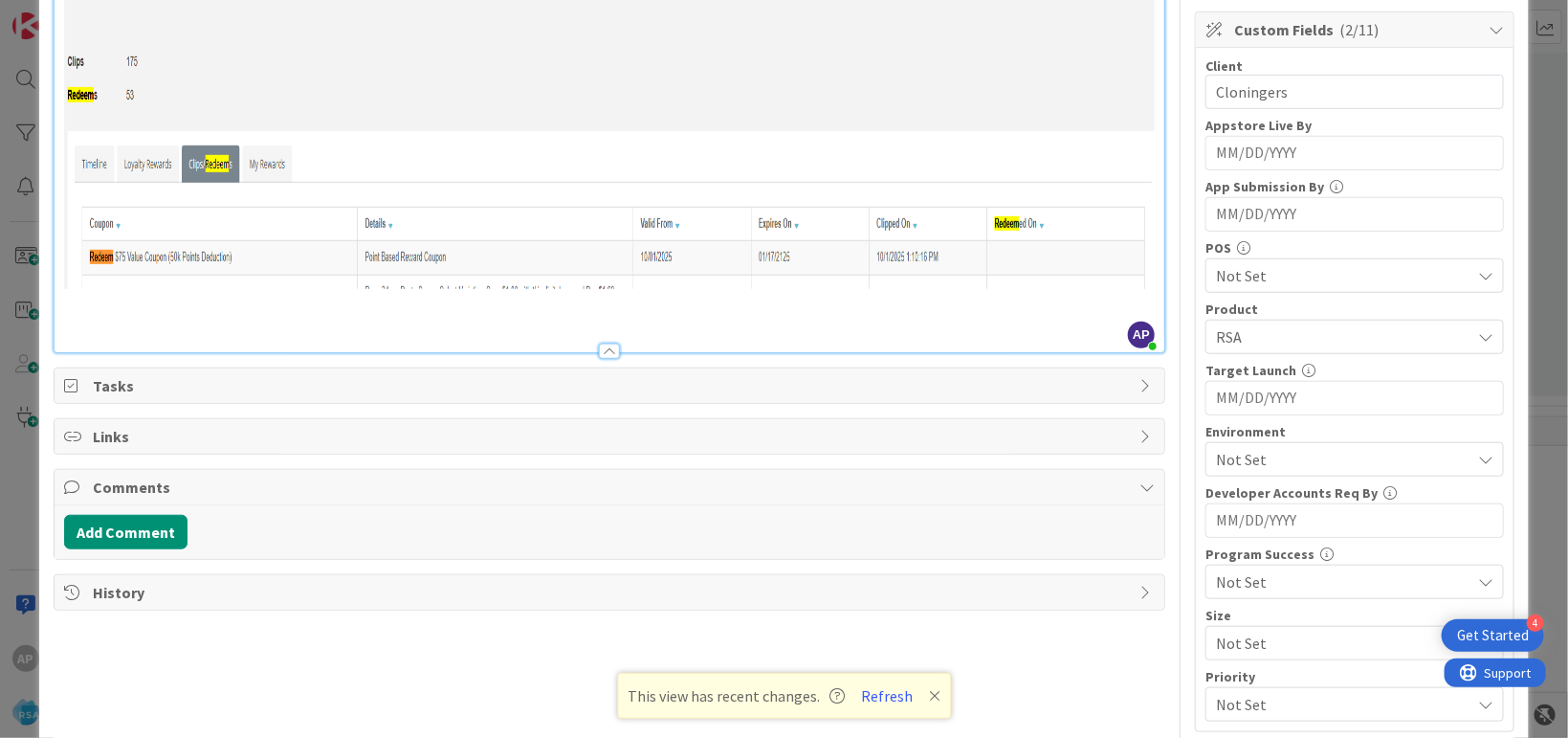
scroll to position [586, 0]
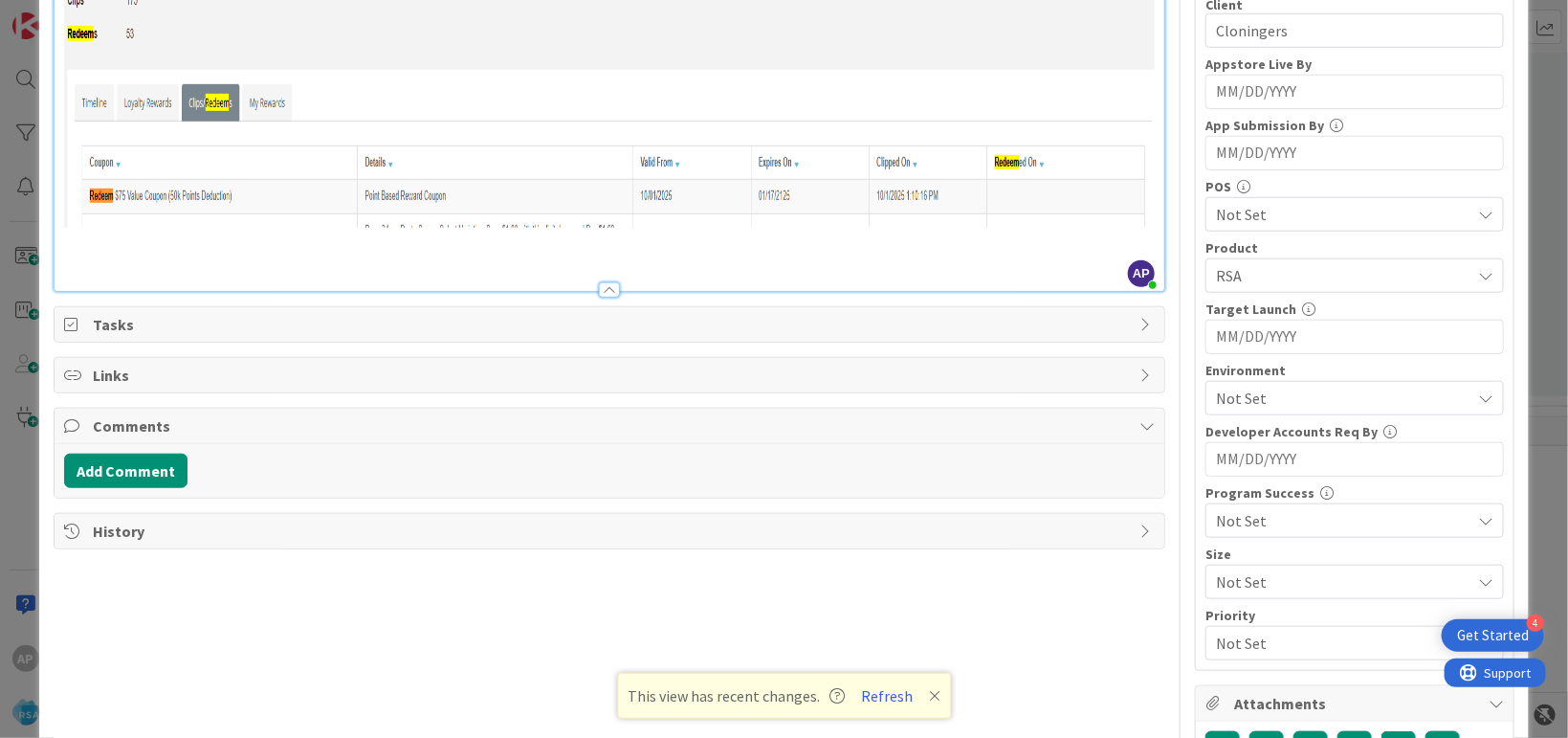
click at [1284, 399] on span "Not Set" at bounding box center [1343, 399] width 255 height 23
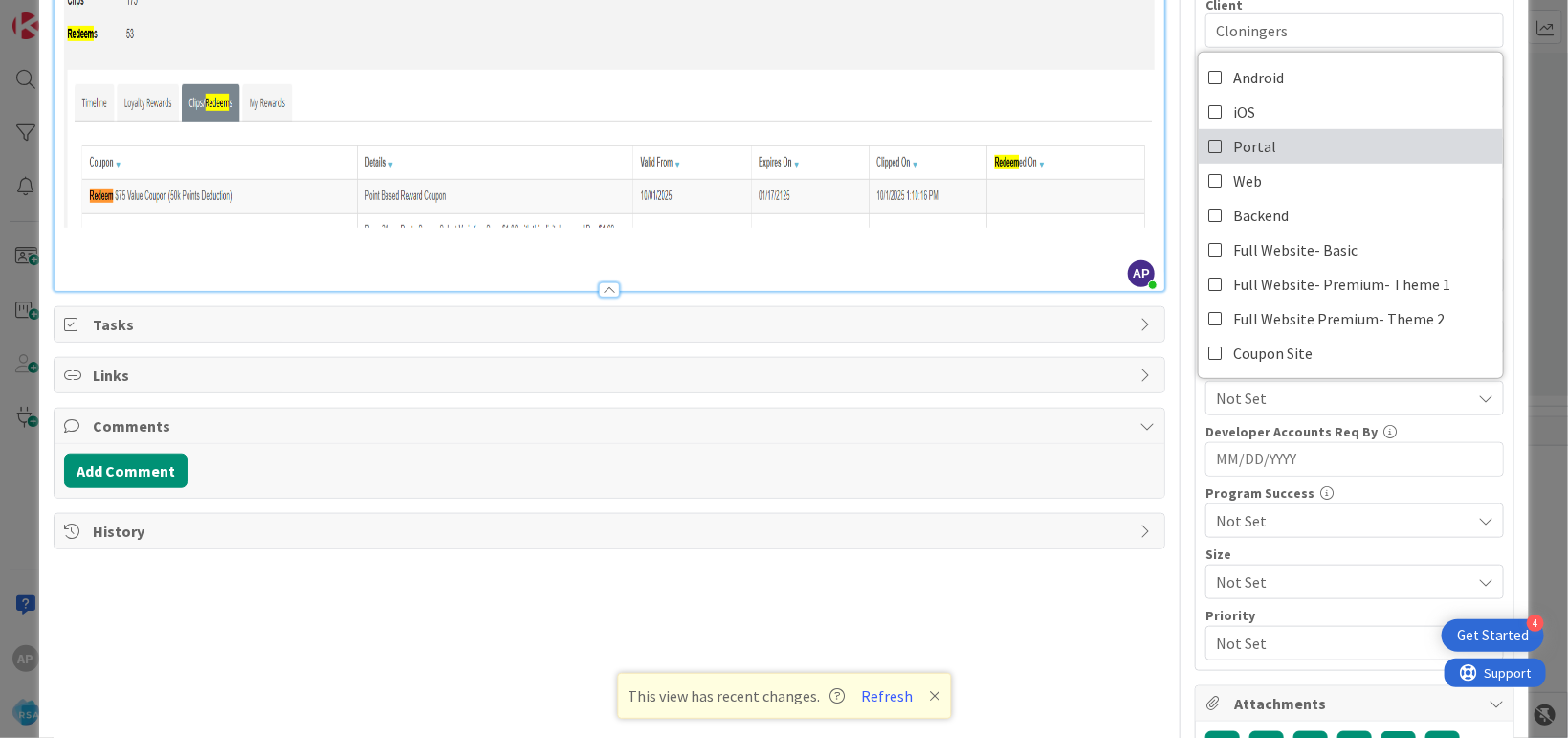
click at [1254, 138] on span "Portal" at bounding box center [1254, 147] width 43 height 29
drag, startPoint x: 1029, startPoint y: 669, endPoint x: 1019, endPoint y: 667, distance: 10.2
click at [1030, 669] on div "Title 38 / 128 Support Maintenance - 316635- Anil-RSA Description AP Akhil p m …" at bounding box center [609, 189] width 1111 height 1401
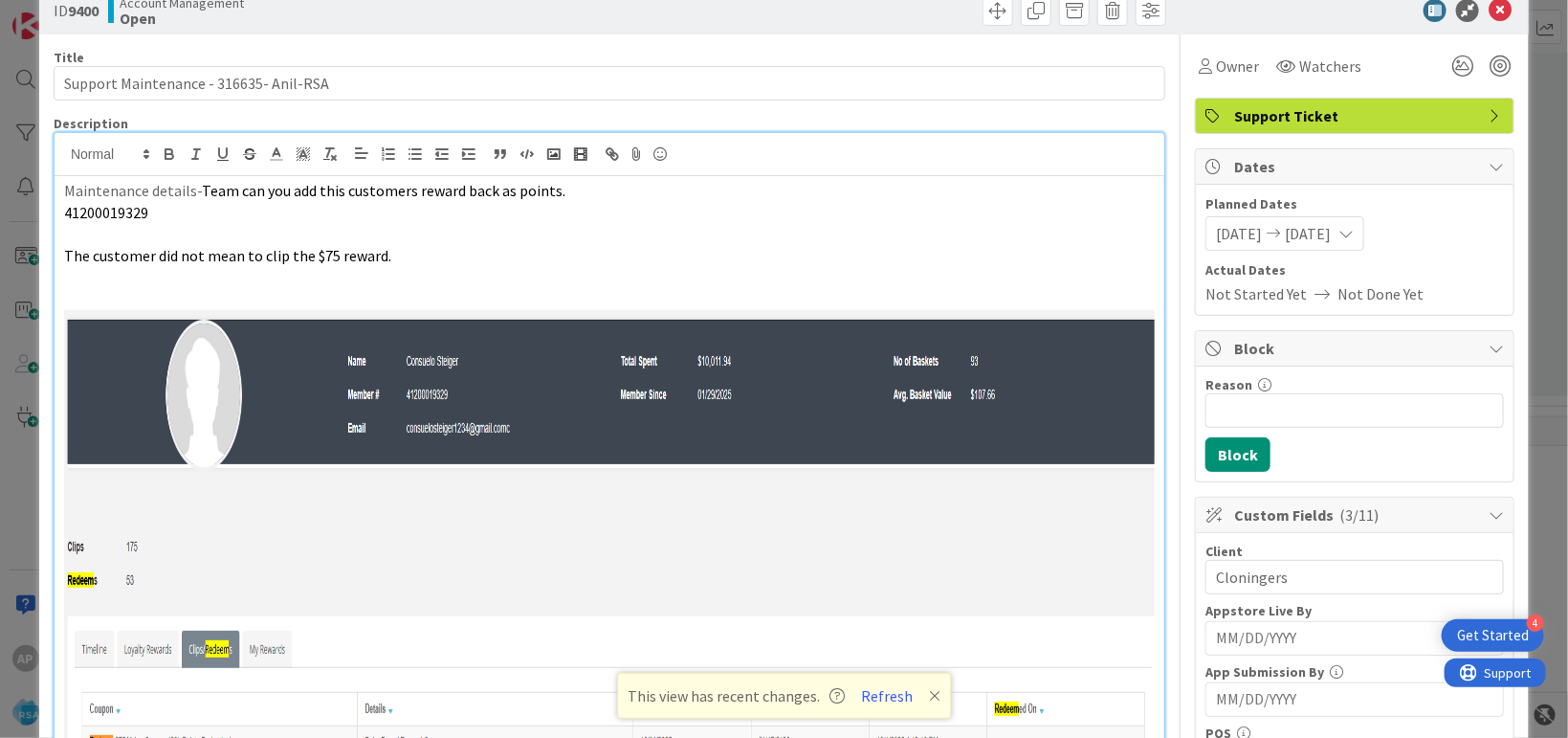
scroll to position [0, 0]
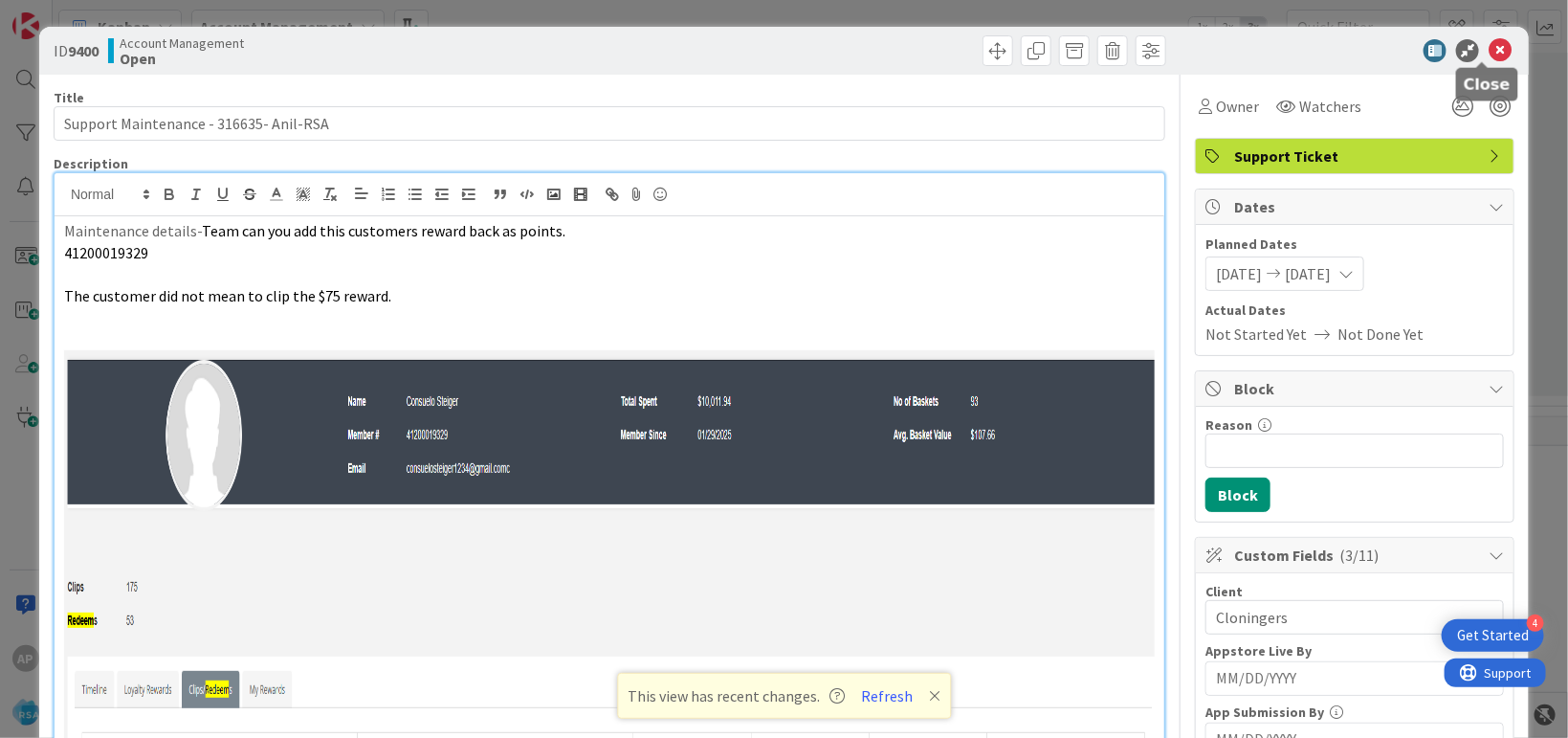
click at [1488, 47] on icon at bounding box center [1500, 51] width 23 height 23
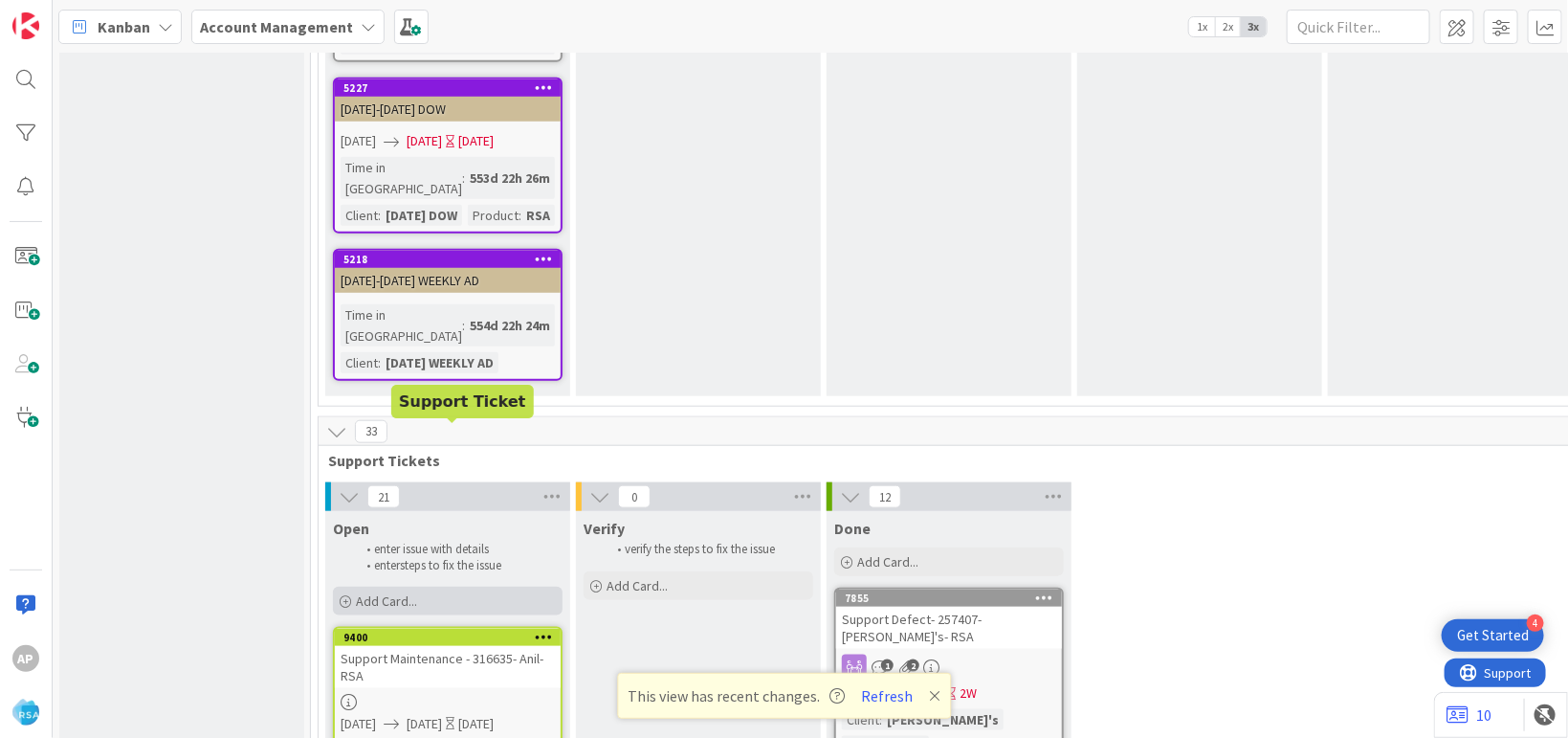
click at [436, 586] on div "Add Card..." at bounding box center [447, 601] width 229 height 29
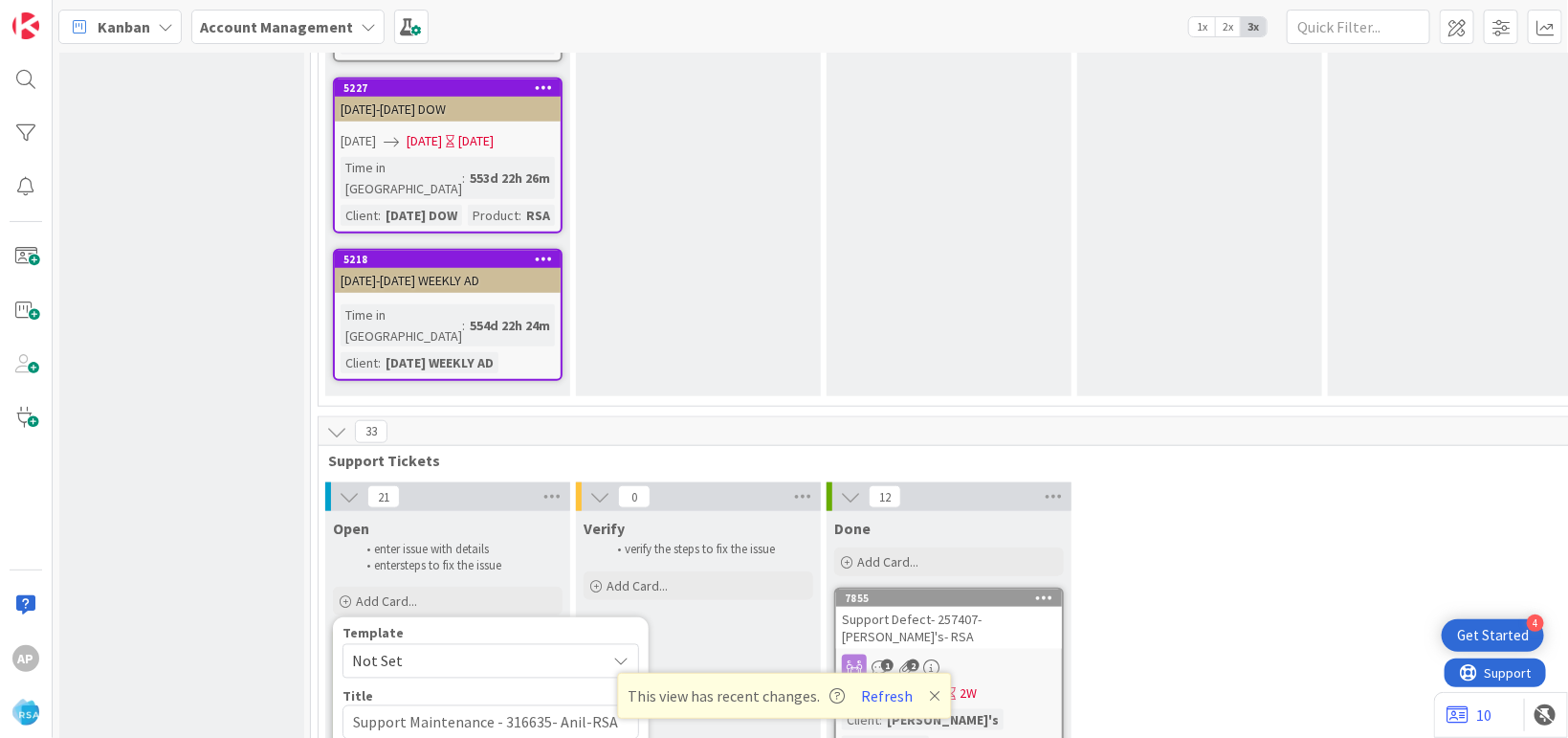
click at [438, 649] on span "Not Set" at bounding box center [471, 661] width 239 height 25
type textarea "x"
click at [551, 705] on textarea "Support Defect- Ticket Number- Client Name- Product Name" at bounding box center [490, 734] width 296 height 58
type textarea "Support Defect- Ticket Numbe- Client Name- Product Name"
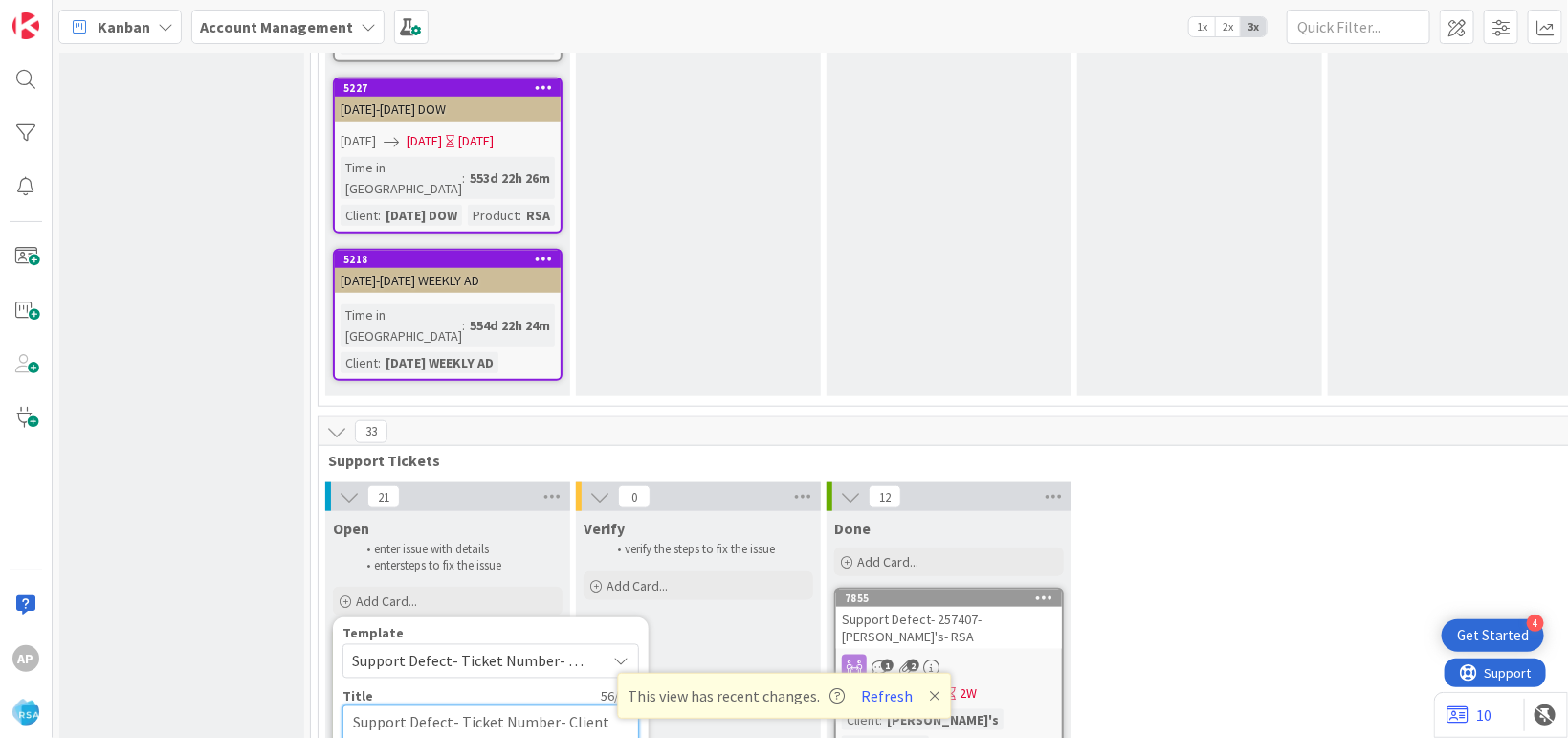
type textarea "x"
type textarea "Support Defect- Ticket Numb- Client Name- Product Name"
type textarea "x"
type textarea "Support Defect- Ticket Num- Client Name- Product Name"
type textarea "x"
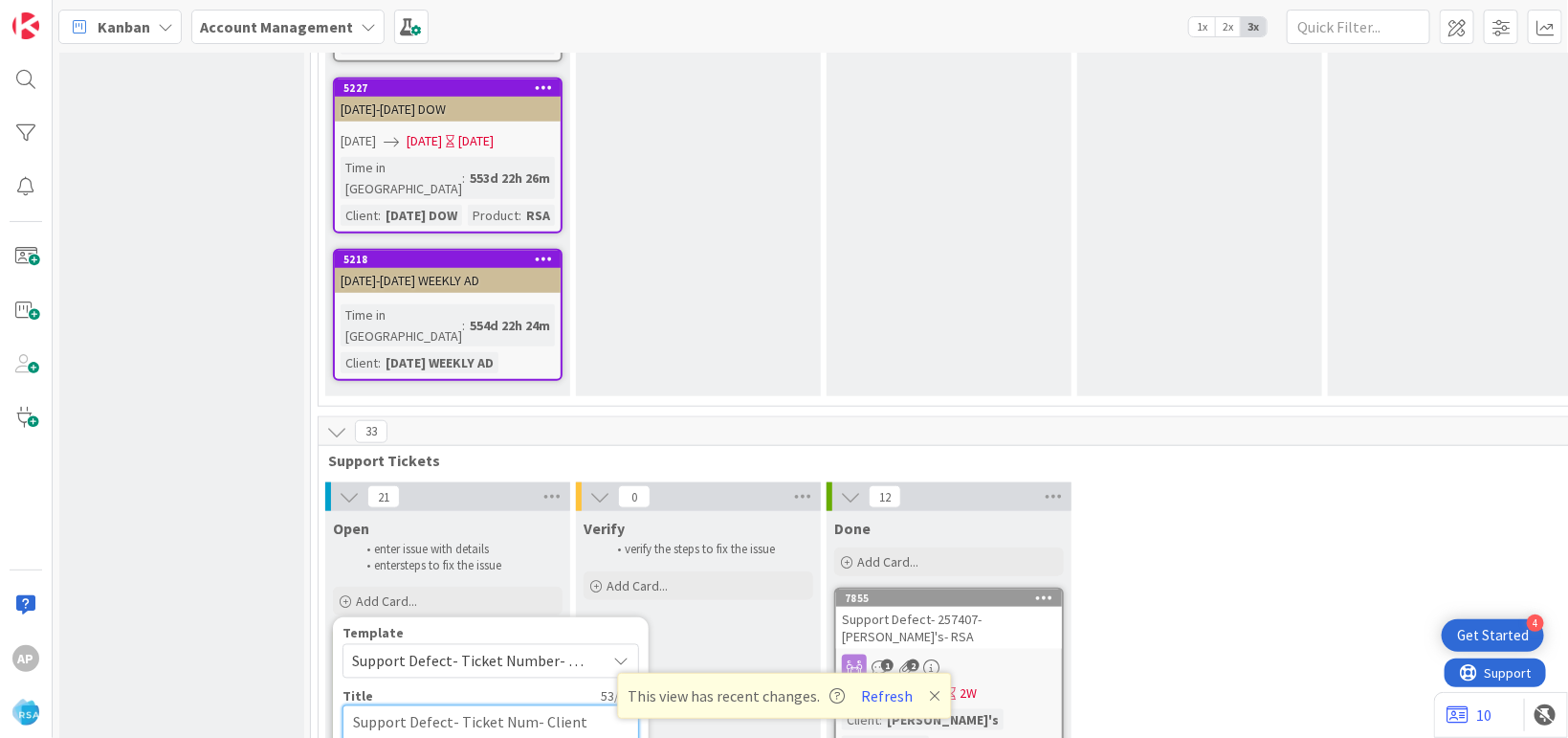
type textarea "Support Defect- Ticket Nu- Client Name- Product Name"
type textarea "x"
type textarea "Support Defect- Ticket N- Client Name- Product Name"
type textarea "x"
type textarea "Support Defect- Ticke- Client Name- Product Name"
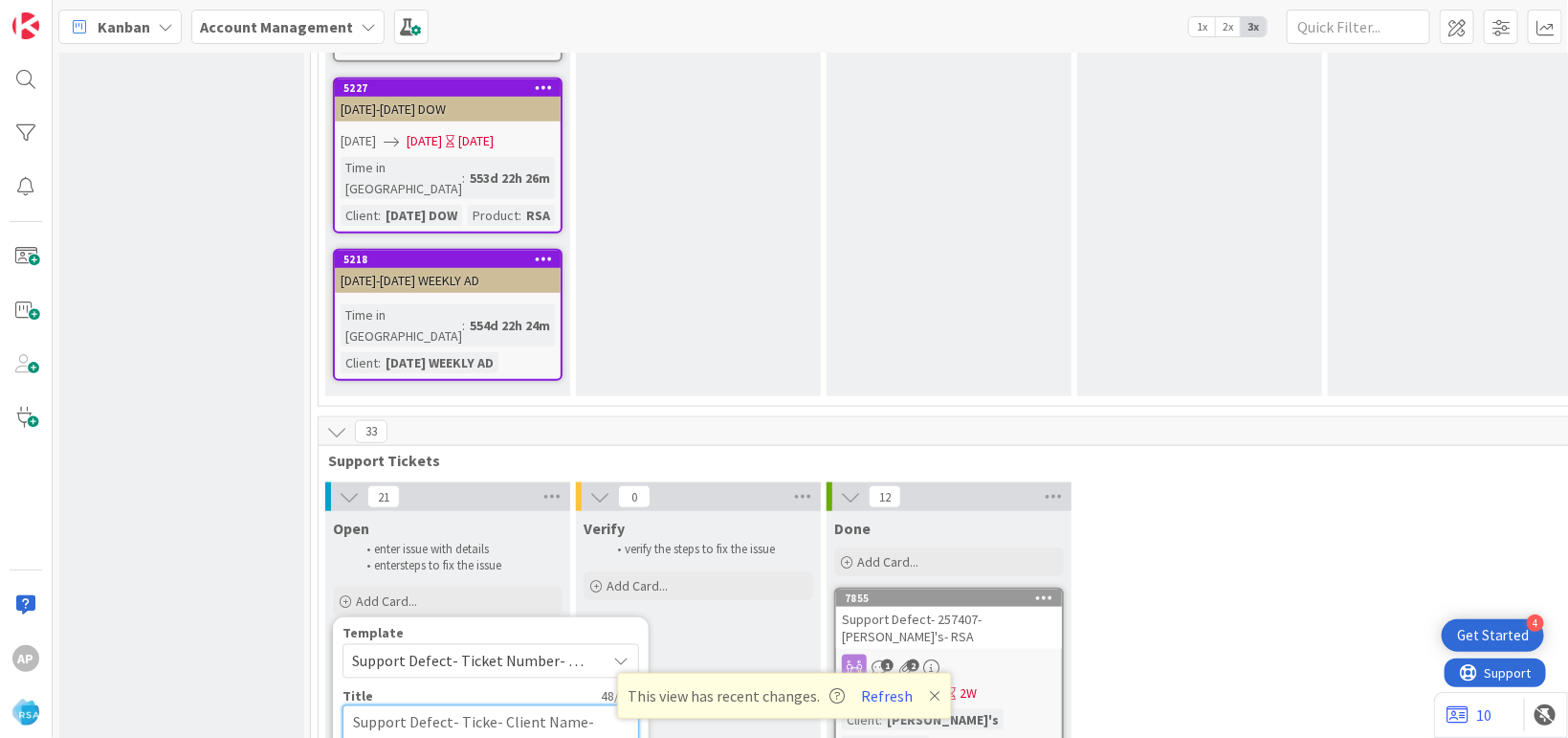
type textarea "x"
type textarea "Support Defect- Tick- Client Name- Product Name"
type textarea "x"
type textarea "Support Defect- Tic- Client Name- Product Name"
type textarea "x"
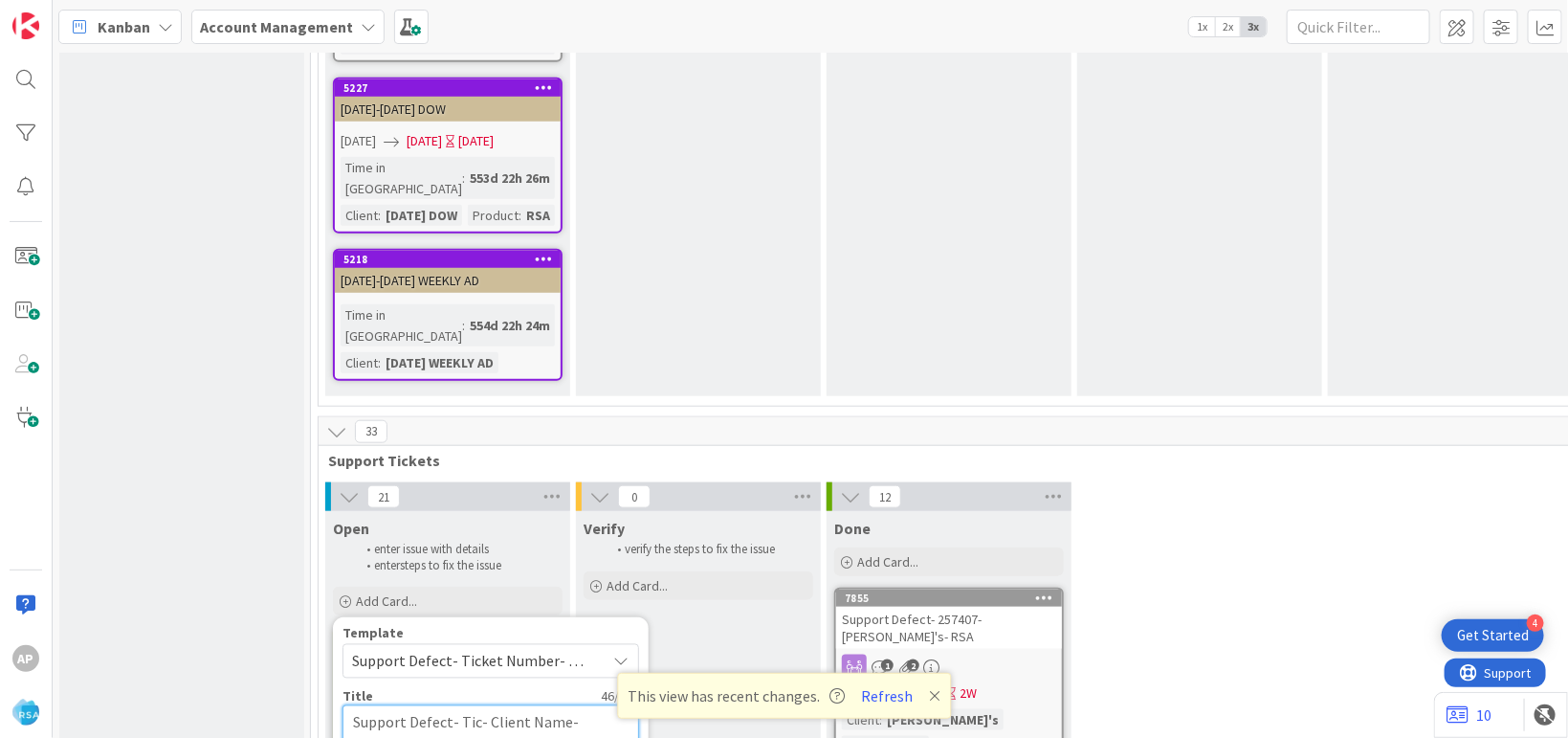
type textarea "Support Defect- Ti- Client Name- Product Name"
type textarea "x"
type textarea "Support Defect- T- Client Name- Product Name"
type textarea "x"
type textarea "Support Defect- - Client Name- Product Name"
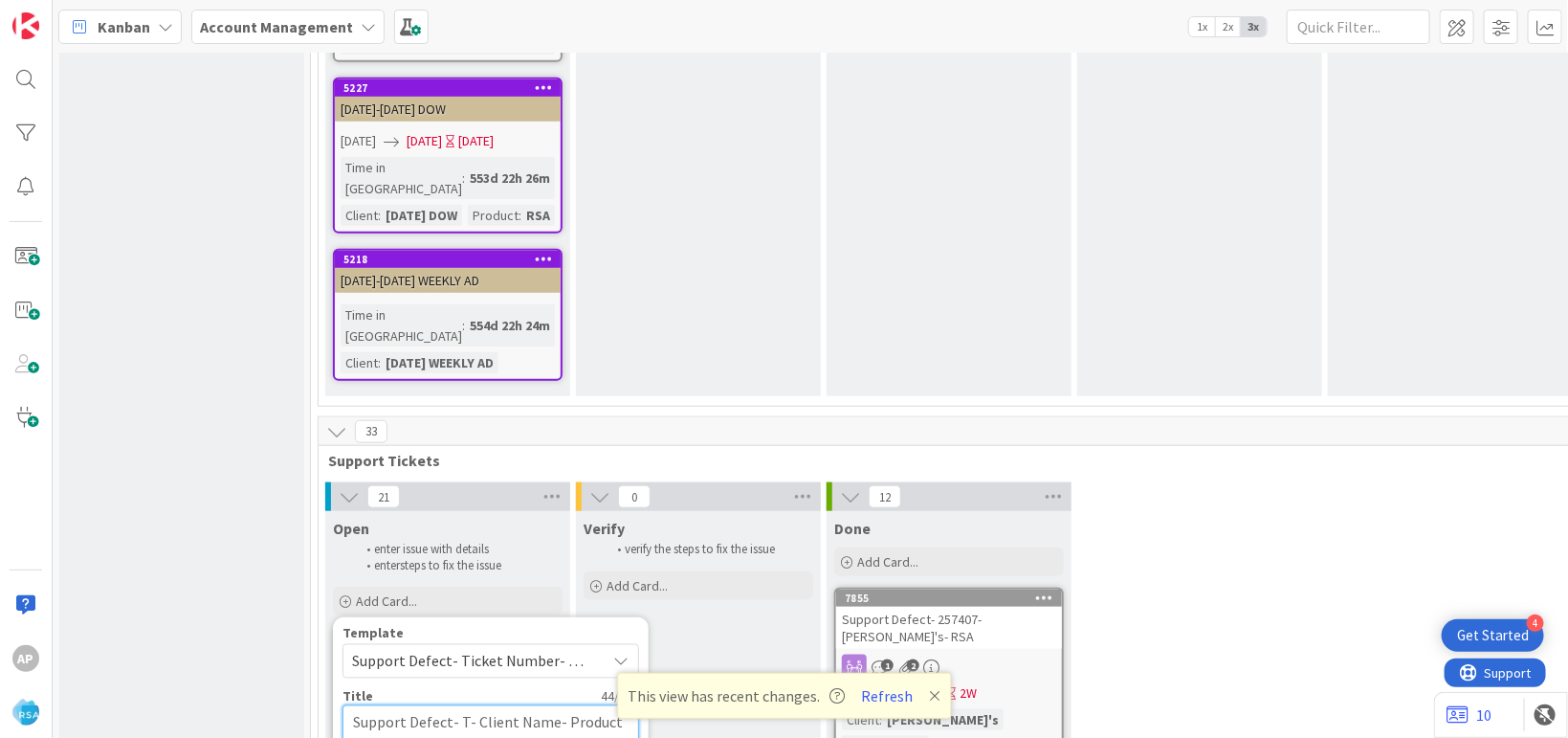
type textarea "x"
type textarea "Support Defect- 3- Client Name- Product Name"
type textarea "x"
type textarea "Support Defect- 31- Client Name- Product Name"
type textarea "x"
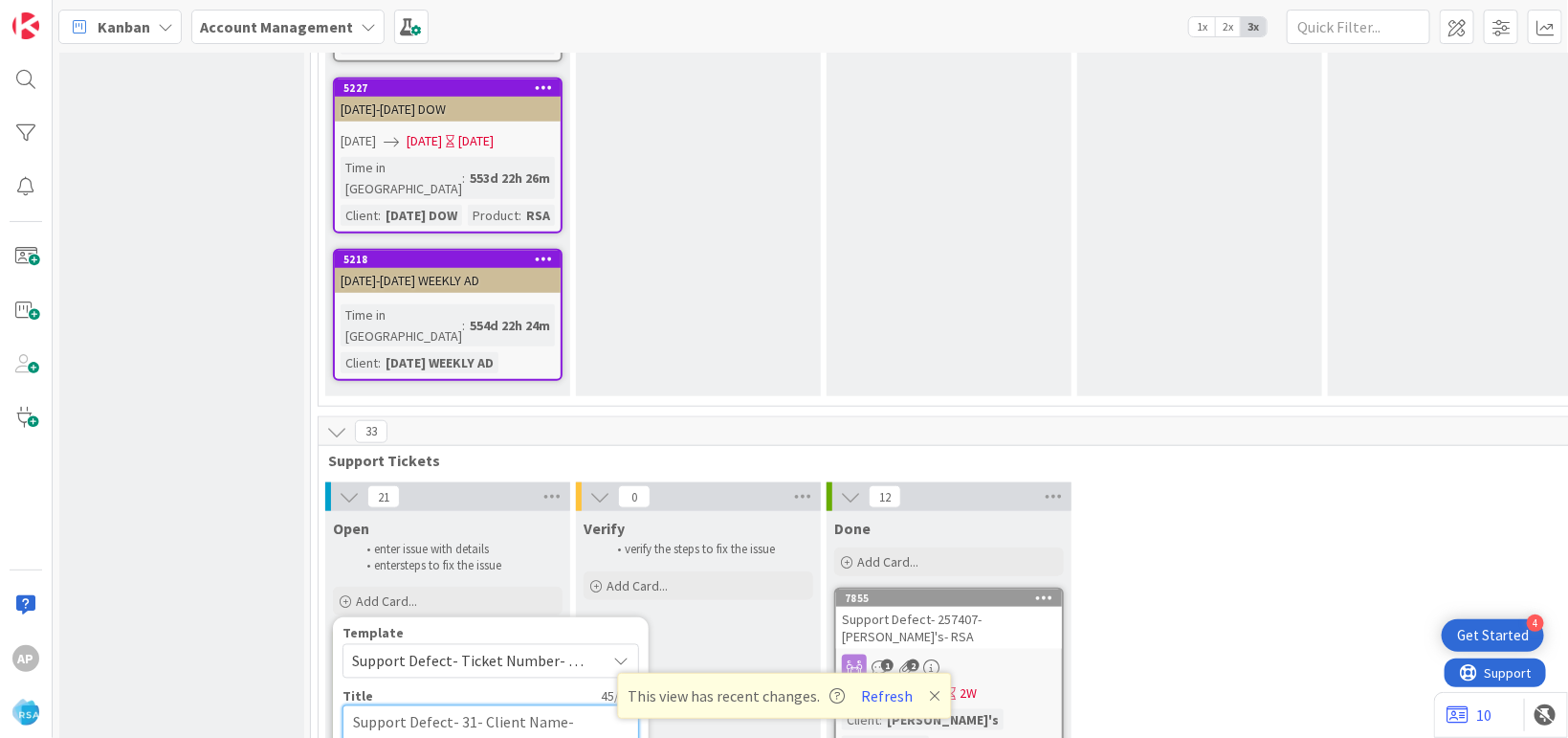
type textarea "Support Defect- 316- Client Name- Product Name"
type textarea "x"
type textarea "Support Defect- 3168- Client Name- Product Name"
type textarea "x"
type textarea "Support Defect- 31687- Client Name- Product Name"
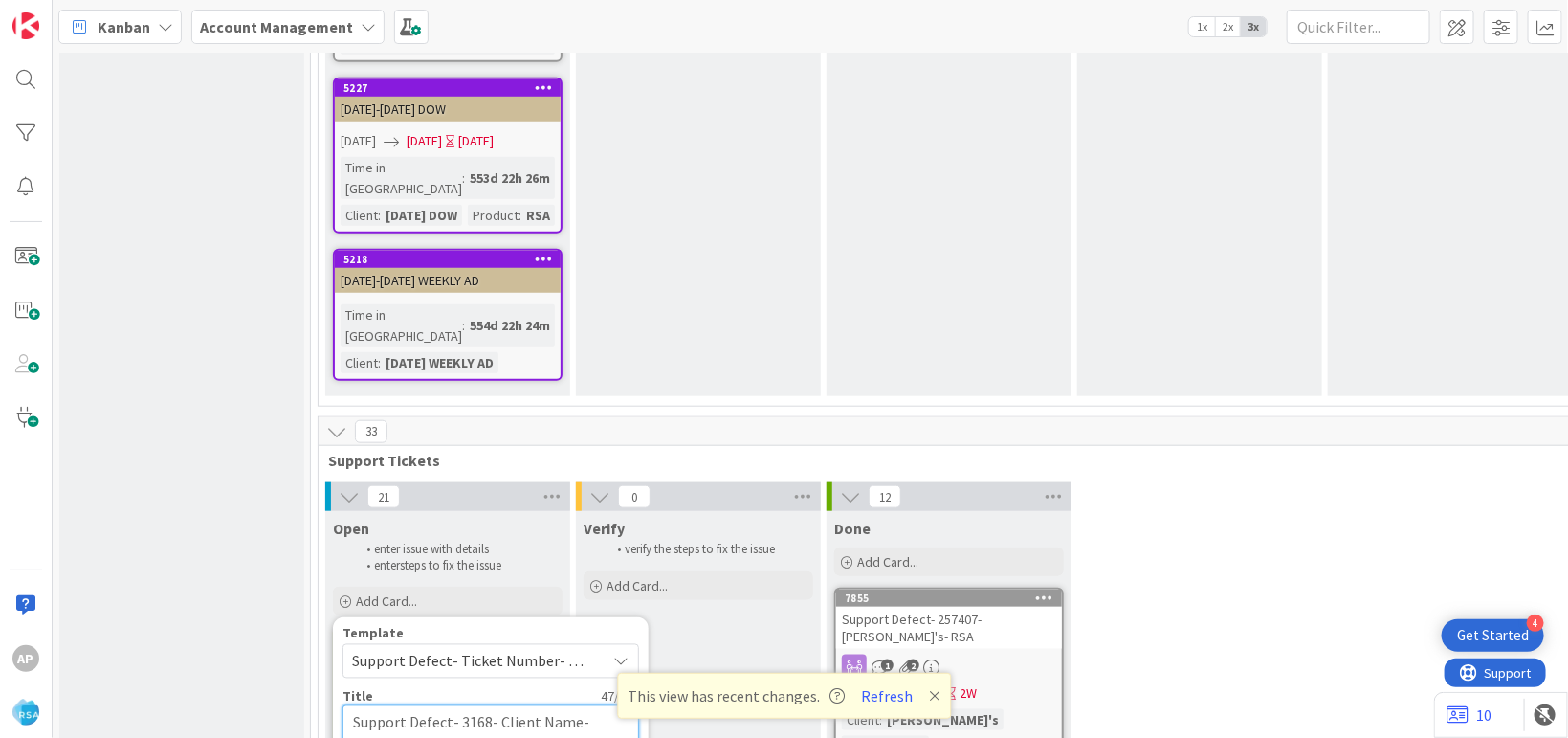
type textarea "x"
type textarea "Support Defect- 316877- Client Name- Product Name"
type textarea "x"
click at [591, 705] on textarea "Support Defect- 316877- Client Name- Product Name" at bounding box center [490, 734] width 296 height 58
type textarea "Support Defect- 316877- Client Nam- Product Name"
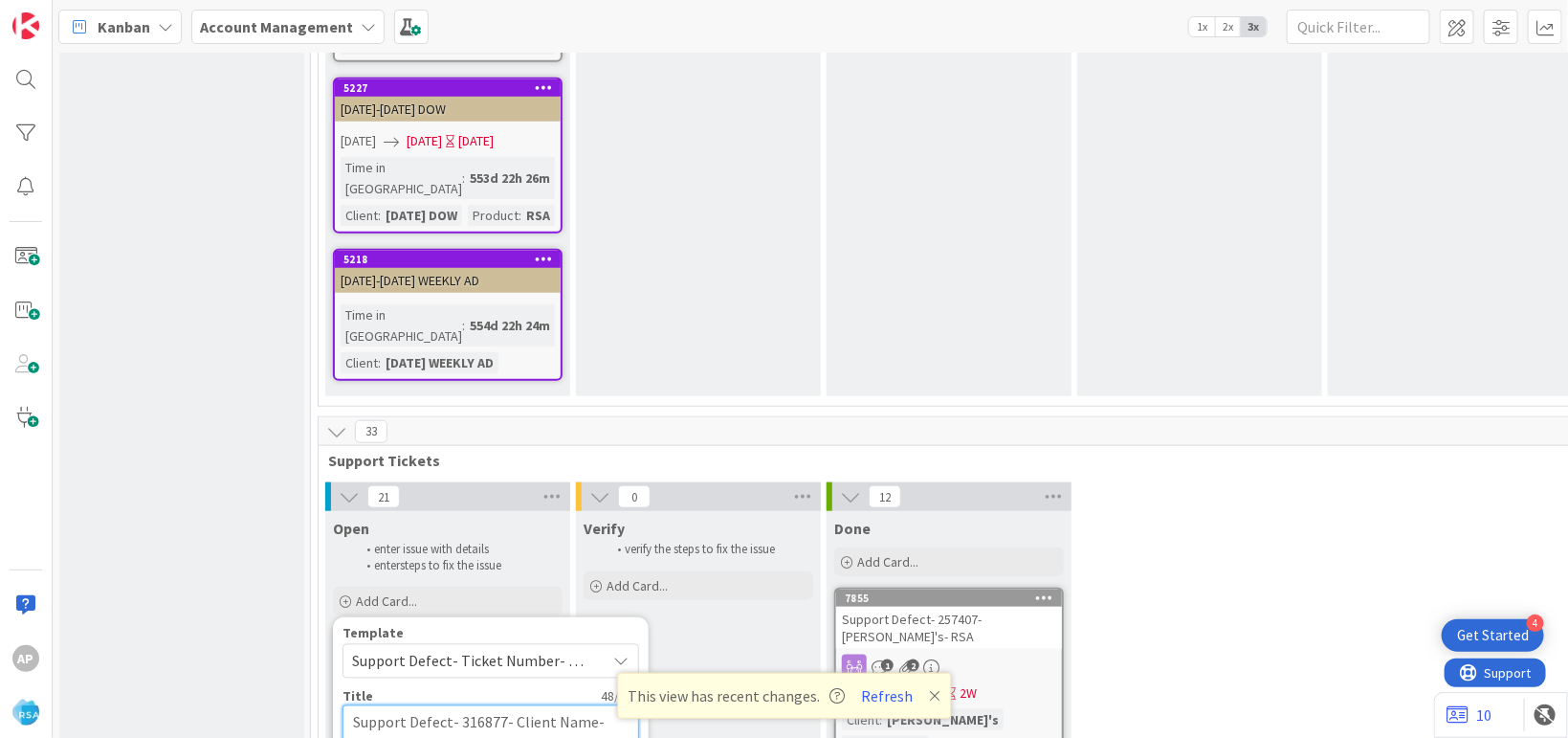
type textarea "x"
type textarea "Support Defect- 316877- Client Na- Product Name"
type textarea "x"
type textarea "Support Defect- 316877- Client N- Product Name"
type textarea "x"
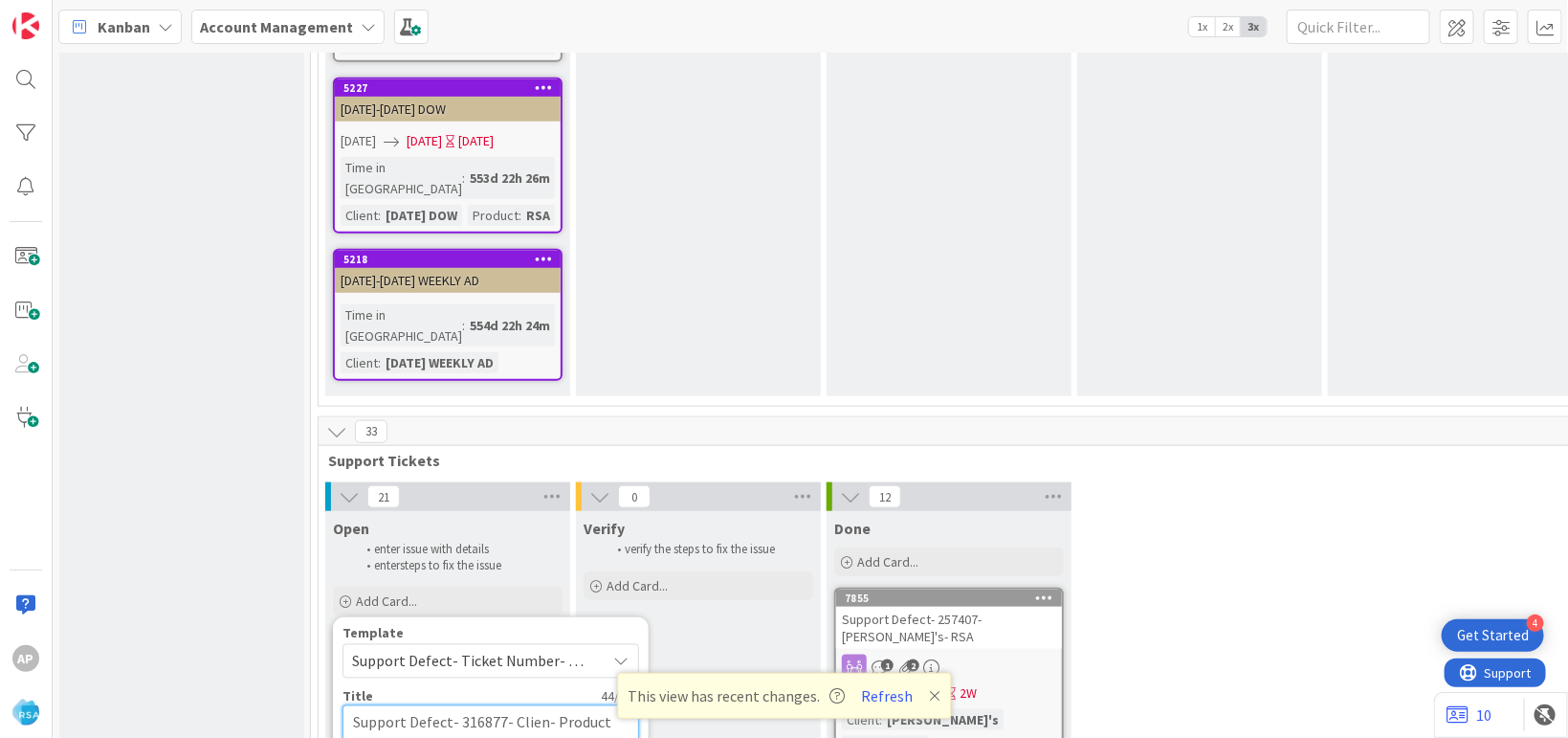
type textarea "Support Defect- 316877- Clie- Product Name"
type textarea "x"
type textarea "Support Defect- 316877- Cl- Product Name"
type textarea "x"
type textarea "Support Defect- 316877- C- Product Name"
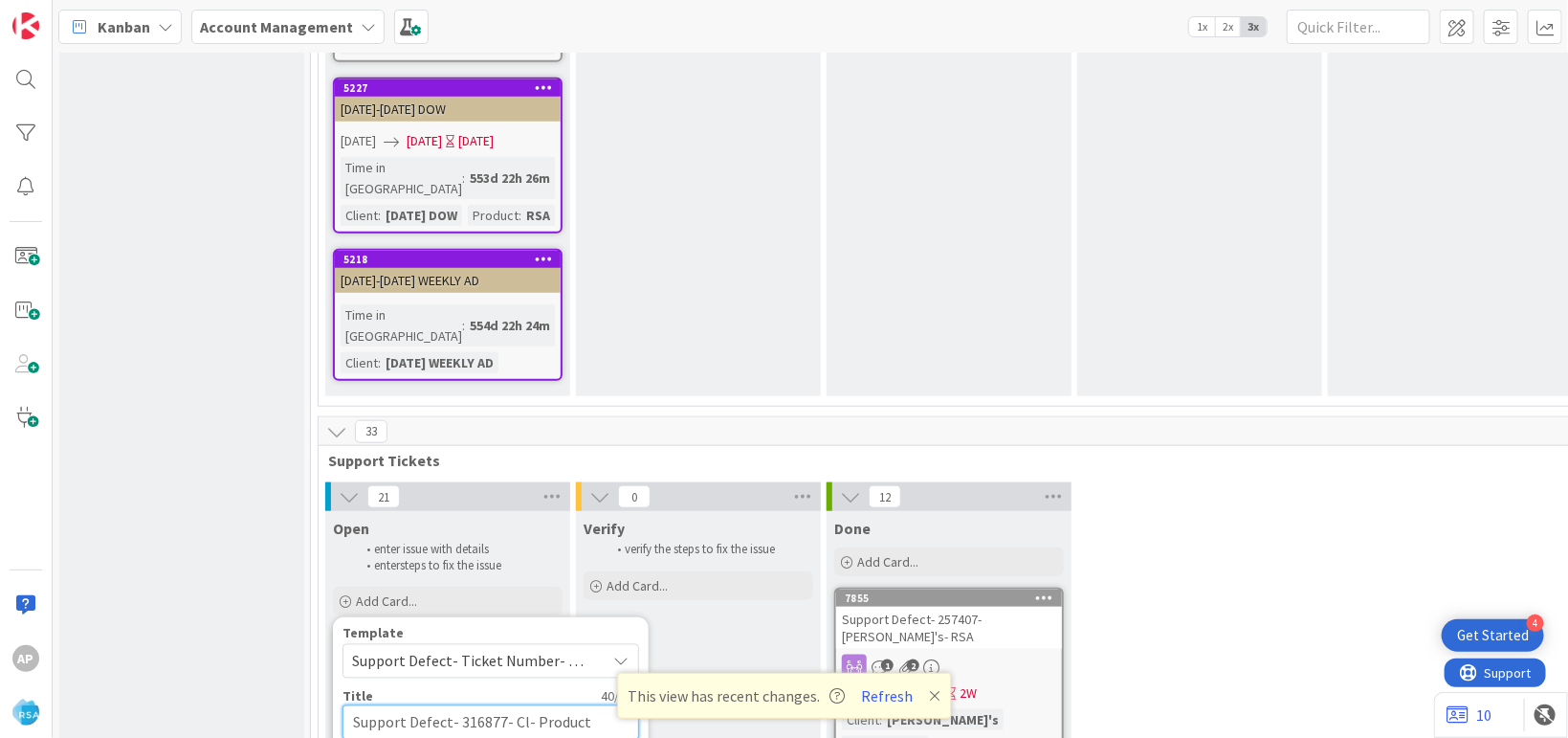
type textarea "x"
type textarea "Support Defect- 316877- - Product Name"
type textarea "x"
type textarea "Support Defect- 316877- L- Product Name"
type textarea "x"
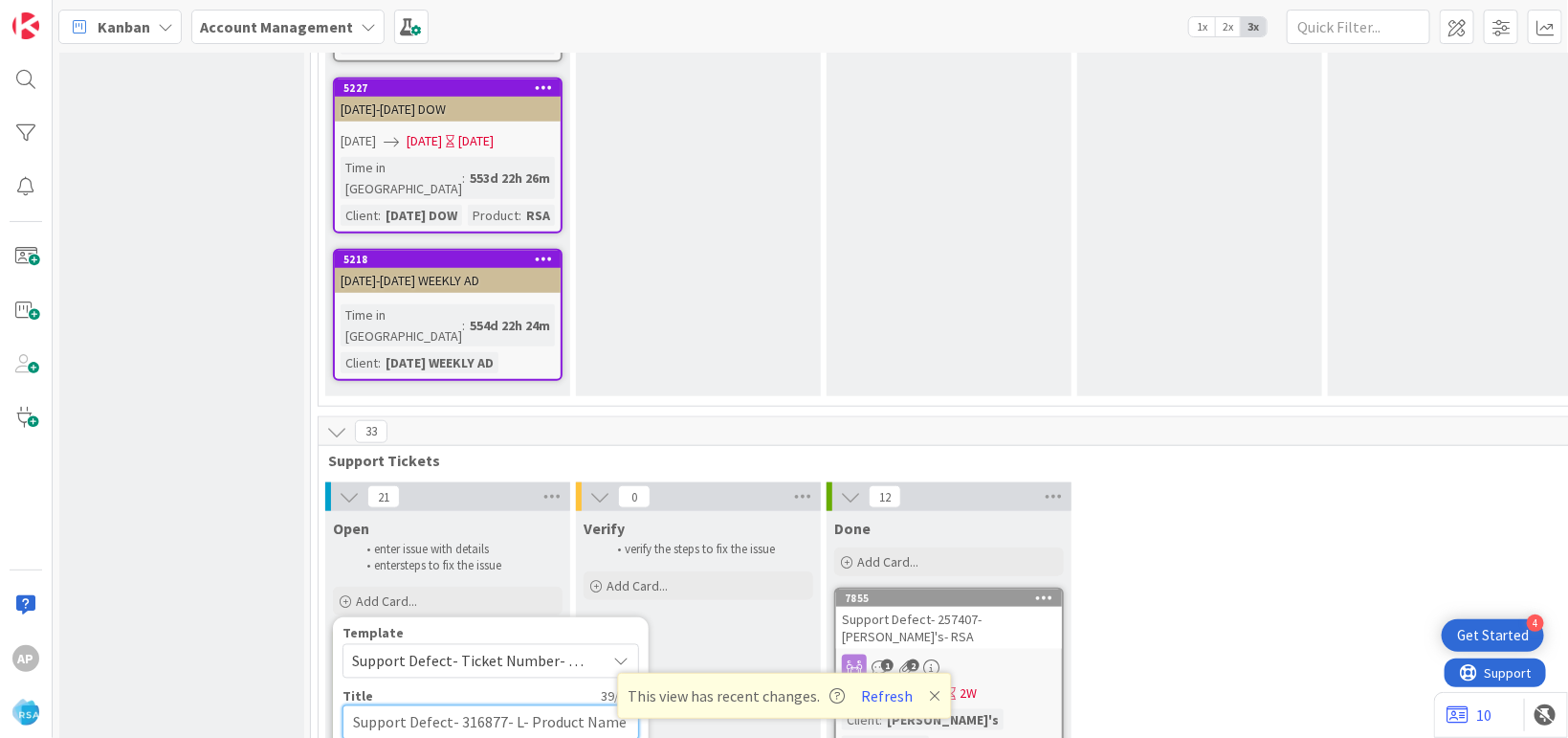
type textarea "Support Defect- 316877- Lo- Product Name"
type textarea "x"
type textarea "Support Defect- 316877- Low- Product Name"
type textarea "x"
type textarea "Support Defect- 316877- Lowe- Product Name"
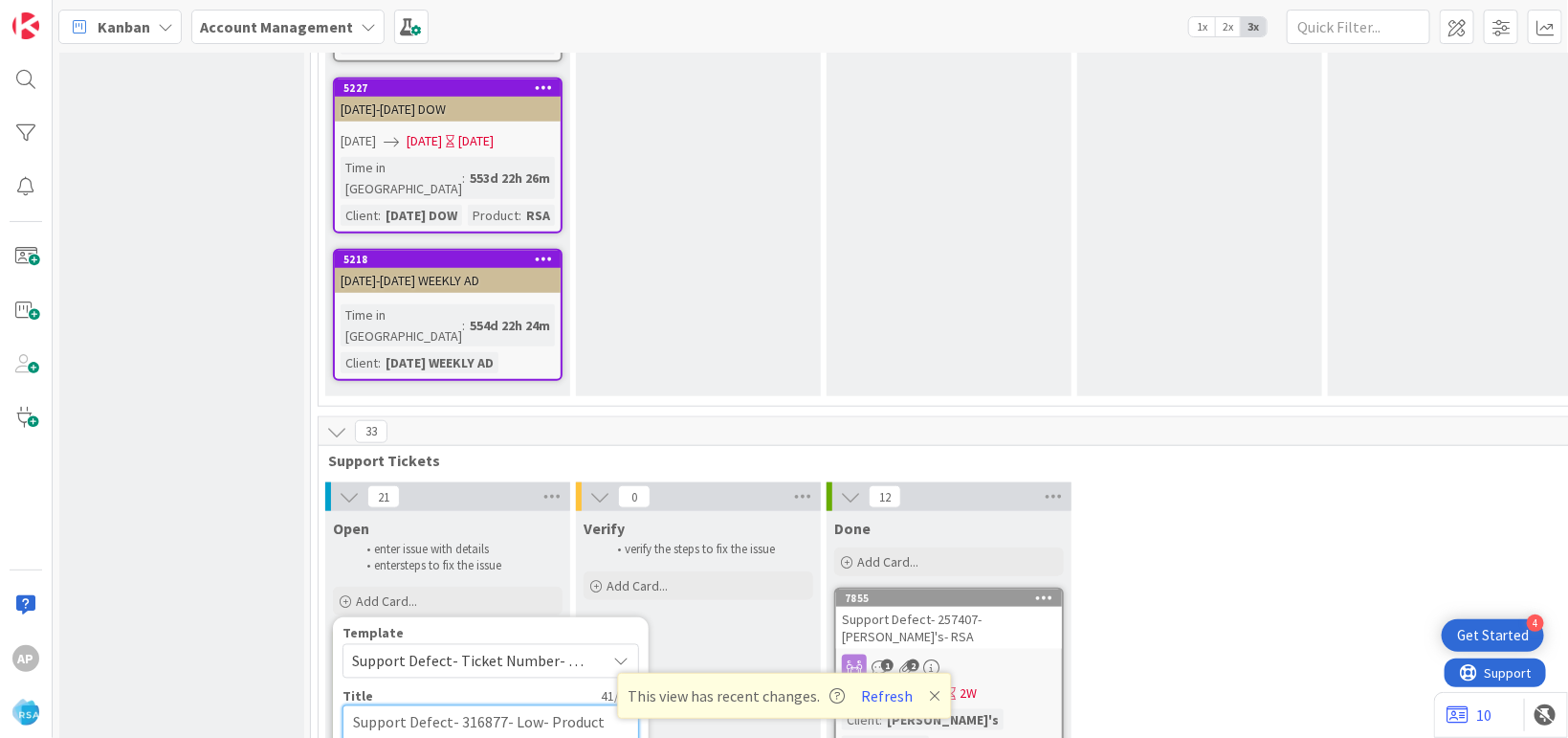
type textarea "x"
type textarea "Support Defect- 316877- Lowes- Product Name"
type textarea "x"
type textarea "Support Defect- 316877- Lowes - Product Name"
type textarea "x"
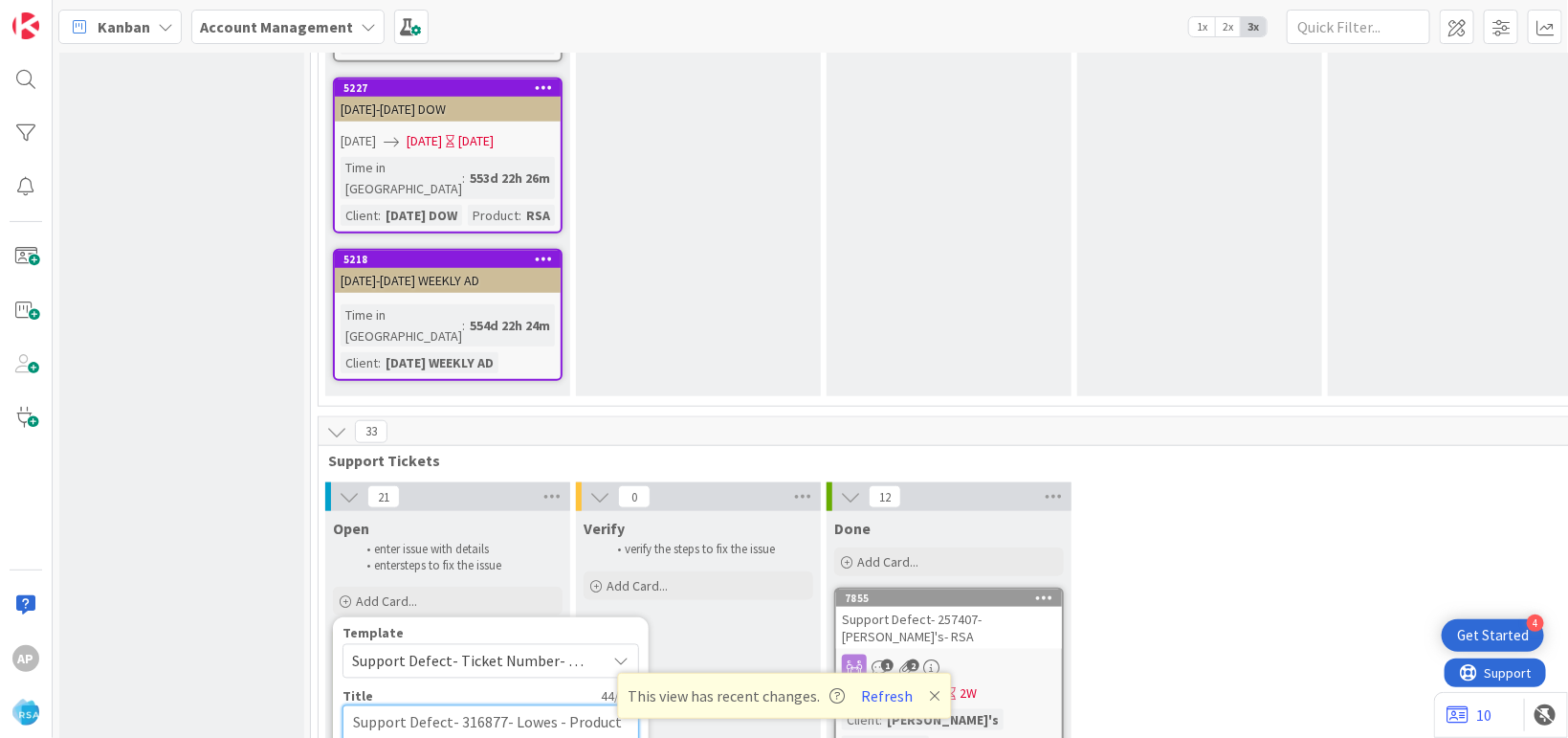
type textarea "Support Defect- 316877- Lowes A- Product Name"
type textarea "x"
type textarea "Support Defect- 316877- Lowes Ac- Product Name"
type textarea "x"
type textarea "Support Defect- 316877- Lowes Ace- Product Name"
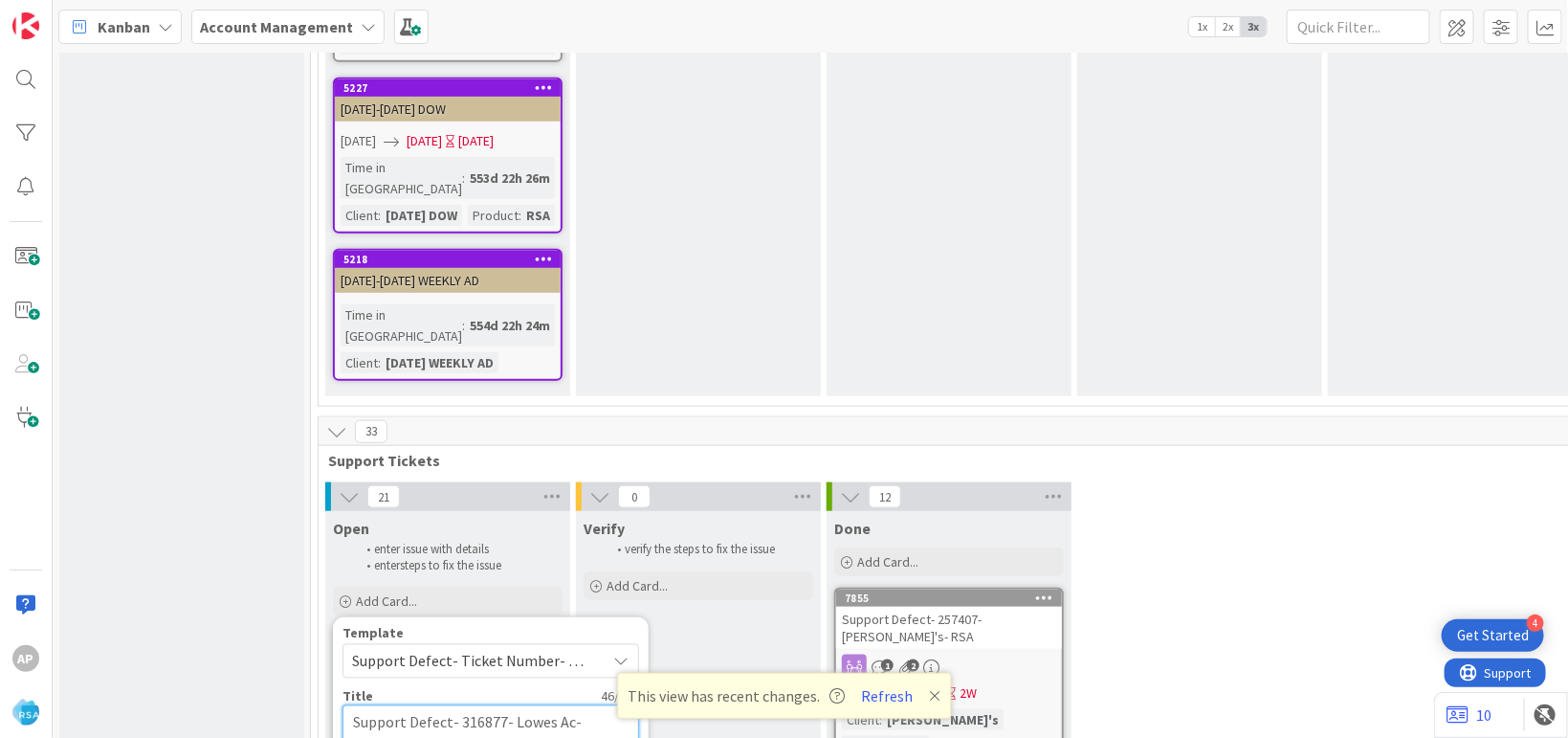
type textarea "x"
click at [462, 705] on textarea "Support Defect- 316877- Lowes Ace- Product Name" at bounding box center [490, 734] width 296 height 58
type textarea "Support Defect- 316877- Lowes Ace- Product Nam"
type textarea "x"
type textarea "Support Defect- 316877- Lowes Ace- Product Na"
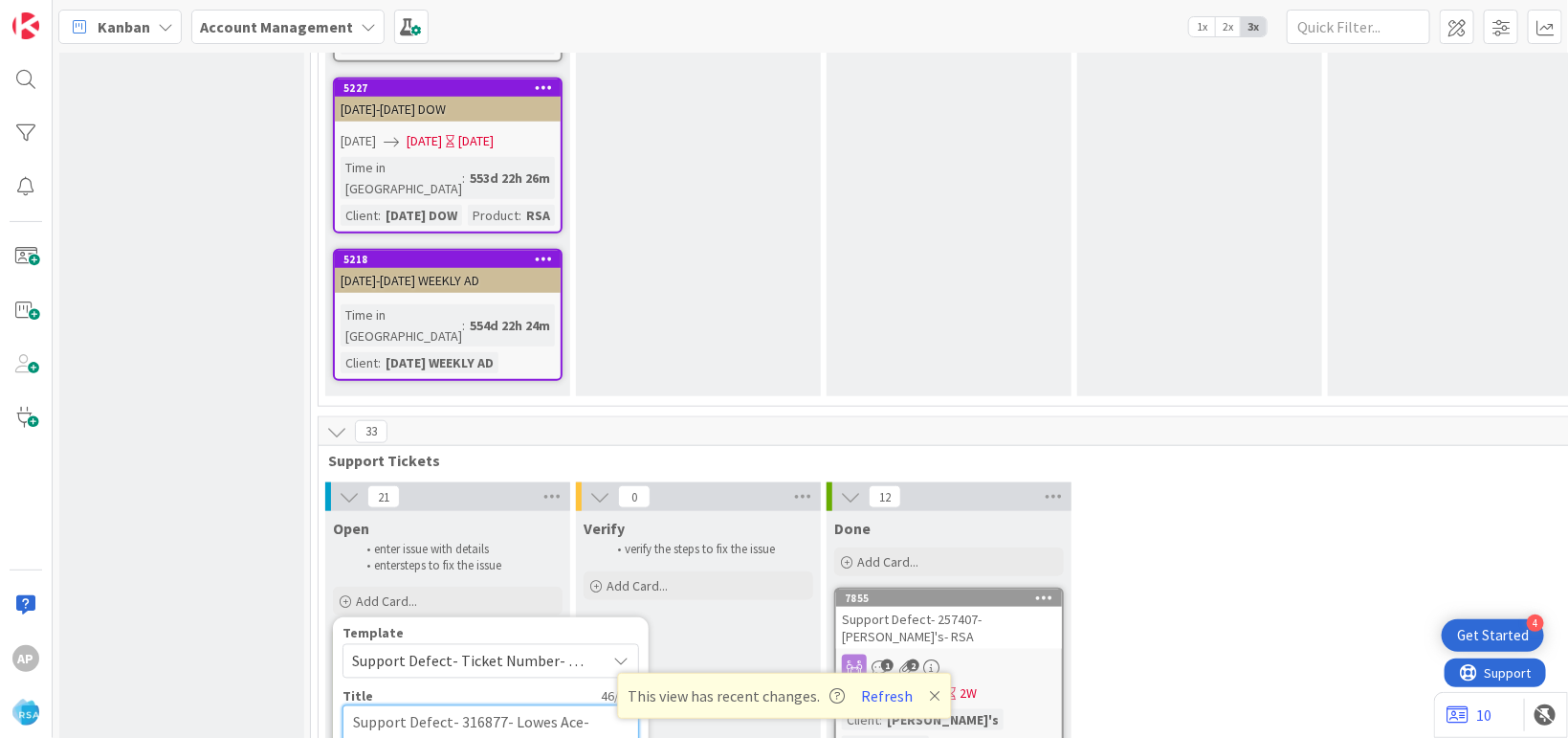
type textarea "x"
type textarea "Support Defect- 316877- Lowes Ace- Product N"
type textarea "x"
type textarea "Support Defect- 316877- Lowes Ace- Product"
type textarea "x"
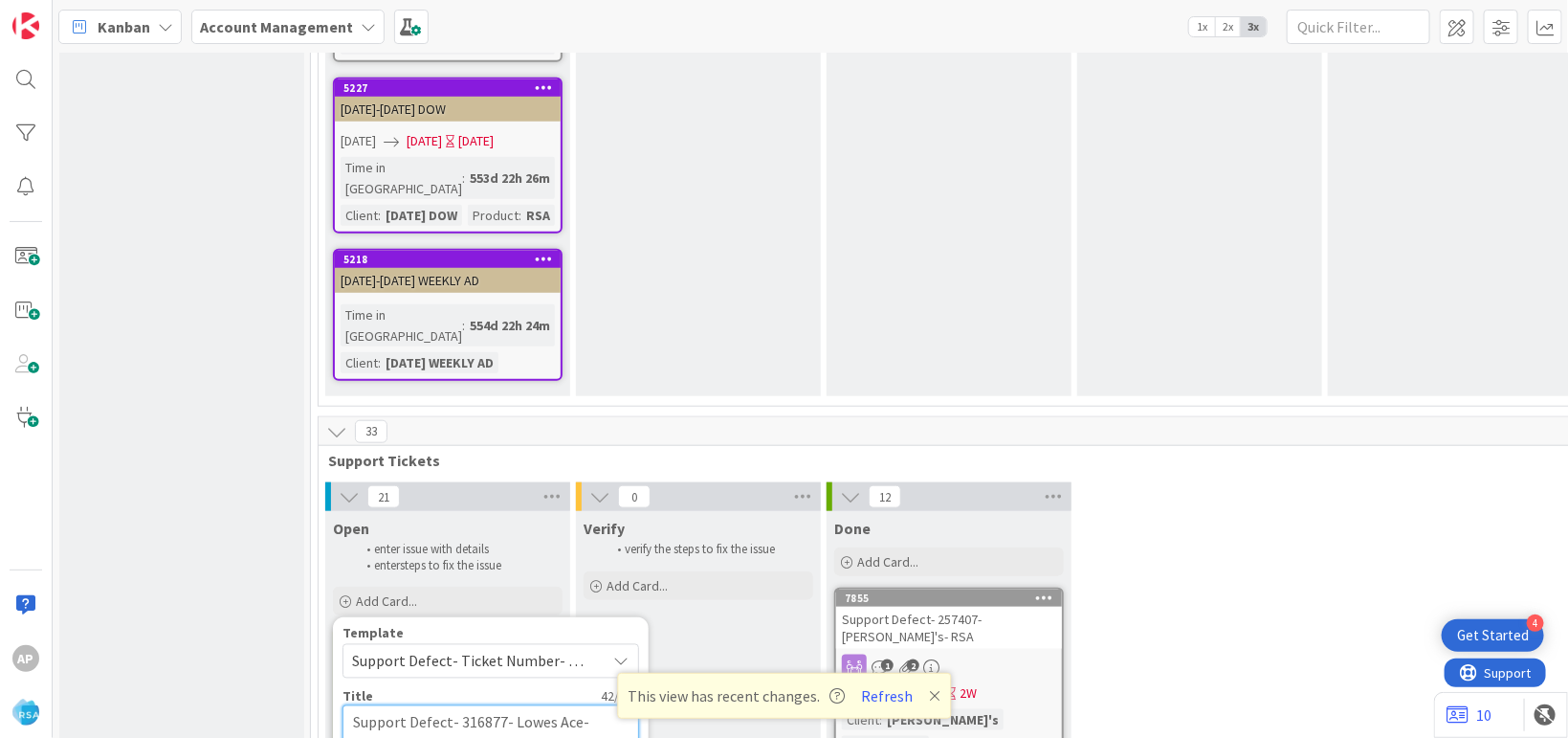
type textarea "Support Defect- 316877- Lowes Ace- Product"
type textarea "x"
type textarea "Support Defect- 316877- Lowes Ace- Produc"
type textarea "x"
type textarea "Support Defect- 316877- Lowes Ace- Produ"
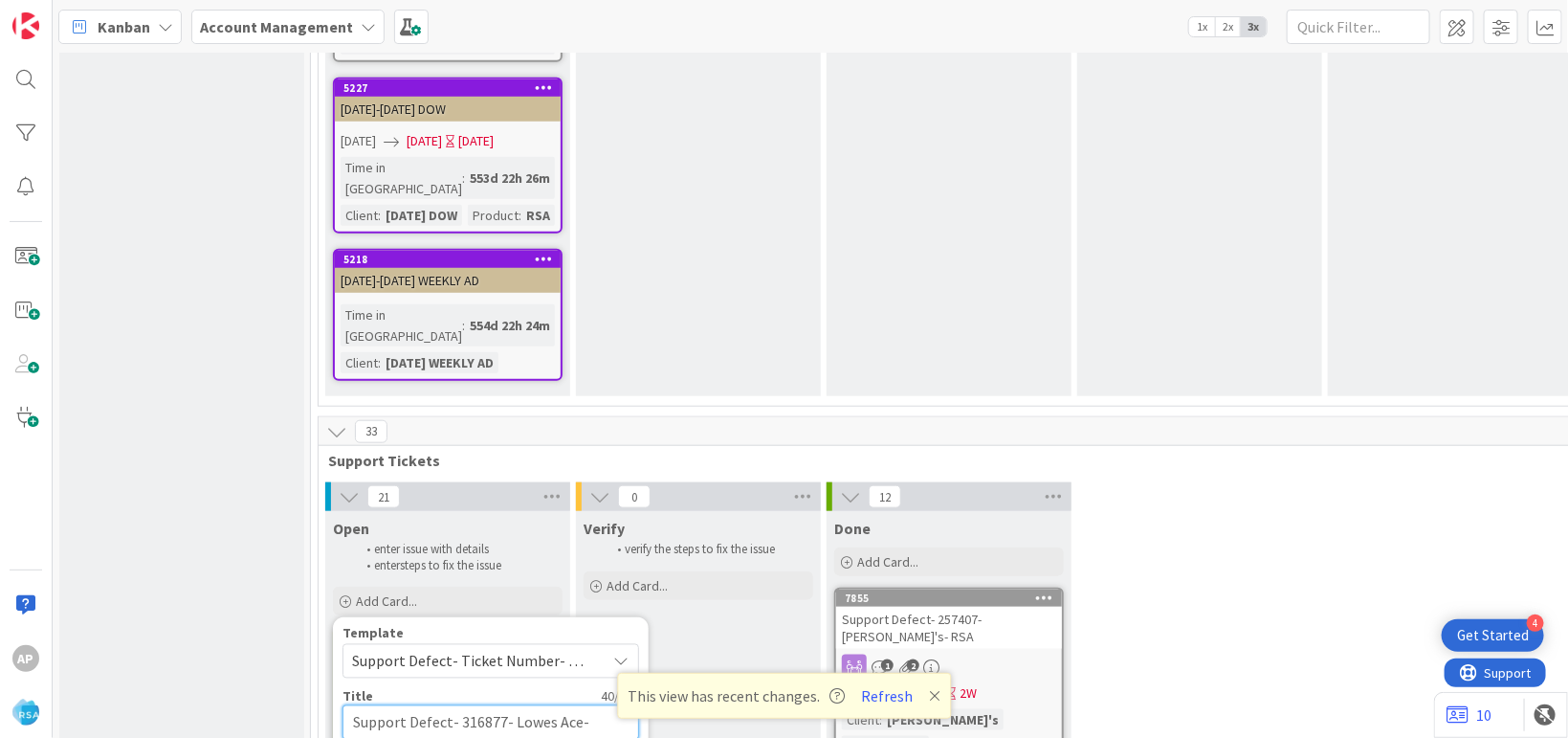
type textarea "x"
type textarea "Support Defect- 316877- Lowes Ace- Prod"
type textarea "x"
type textarea "Support Defect- 316877- Lowes Ace- Pro"
type textarea "x"
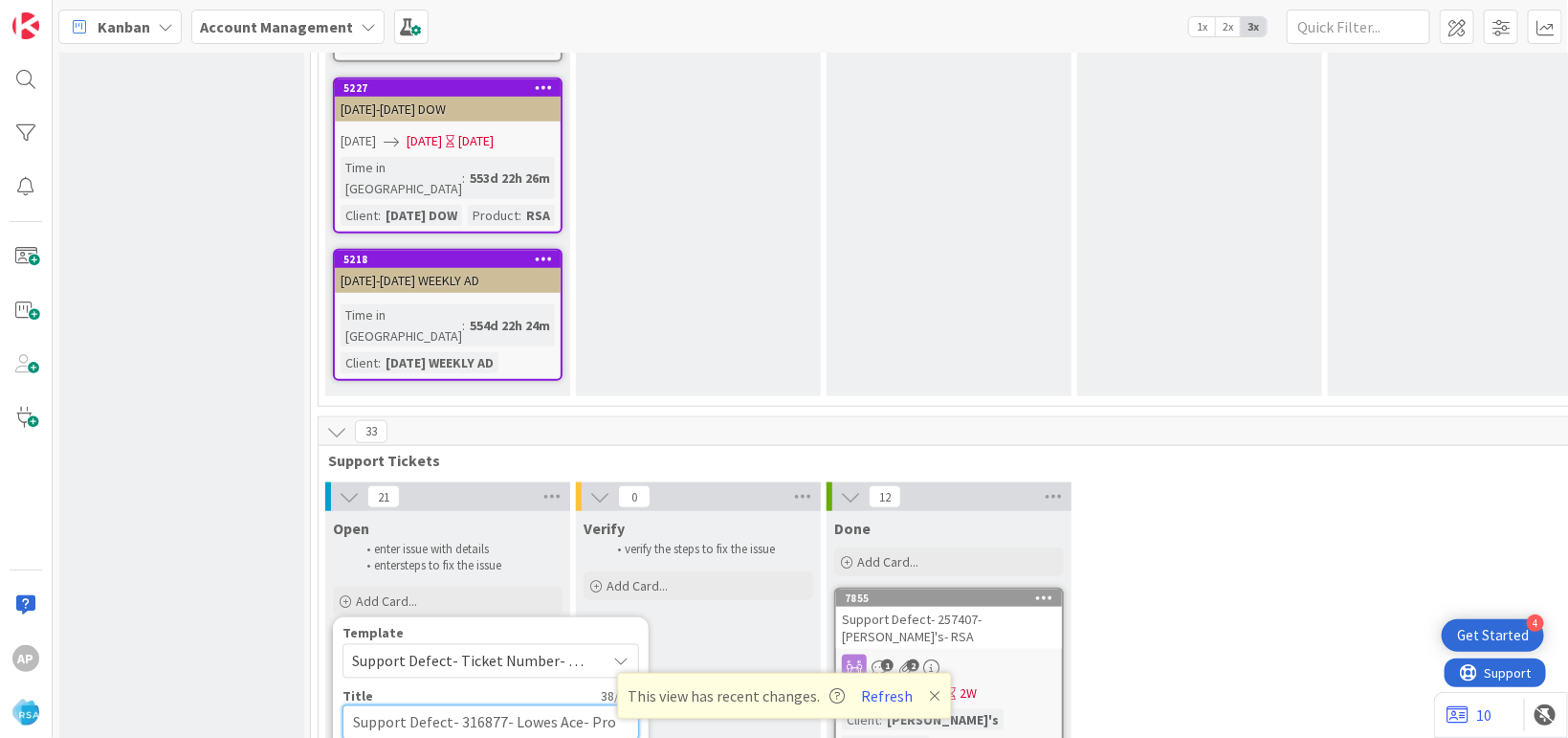
type textarea "Support Defect- 316877- Lowes Ace- Pr"
type textarea "x"
type textarea "Support Defect- 316877- Lowes Ace- P"
type textarea "x"
type textarea "Support Defect- 316877- Lowes Ace-"
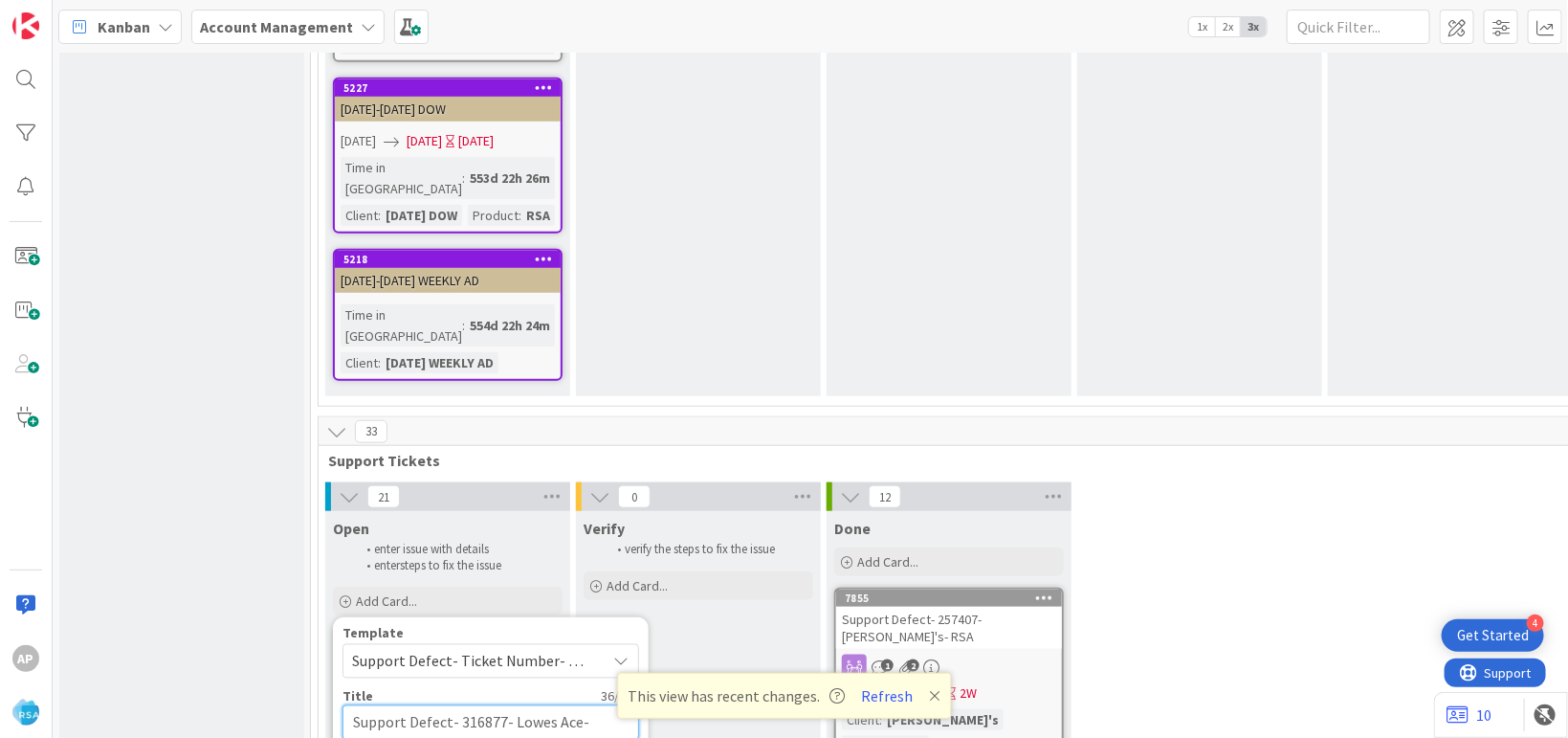
type textarea "x"
type textarea "Support Defect- 316877- Lowes Ace- RSA"
type textarea "x"
type textarea "Support Defect- 316877- Lowes Ace- RSA"
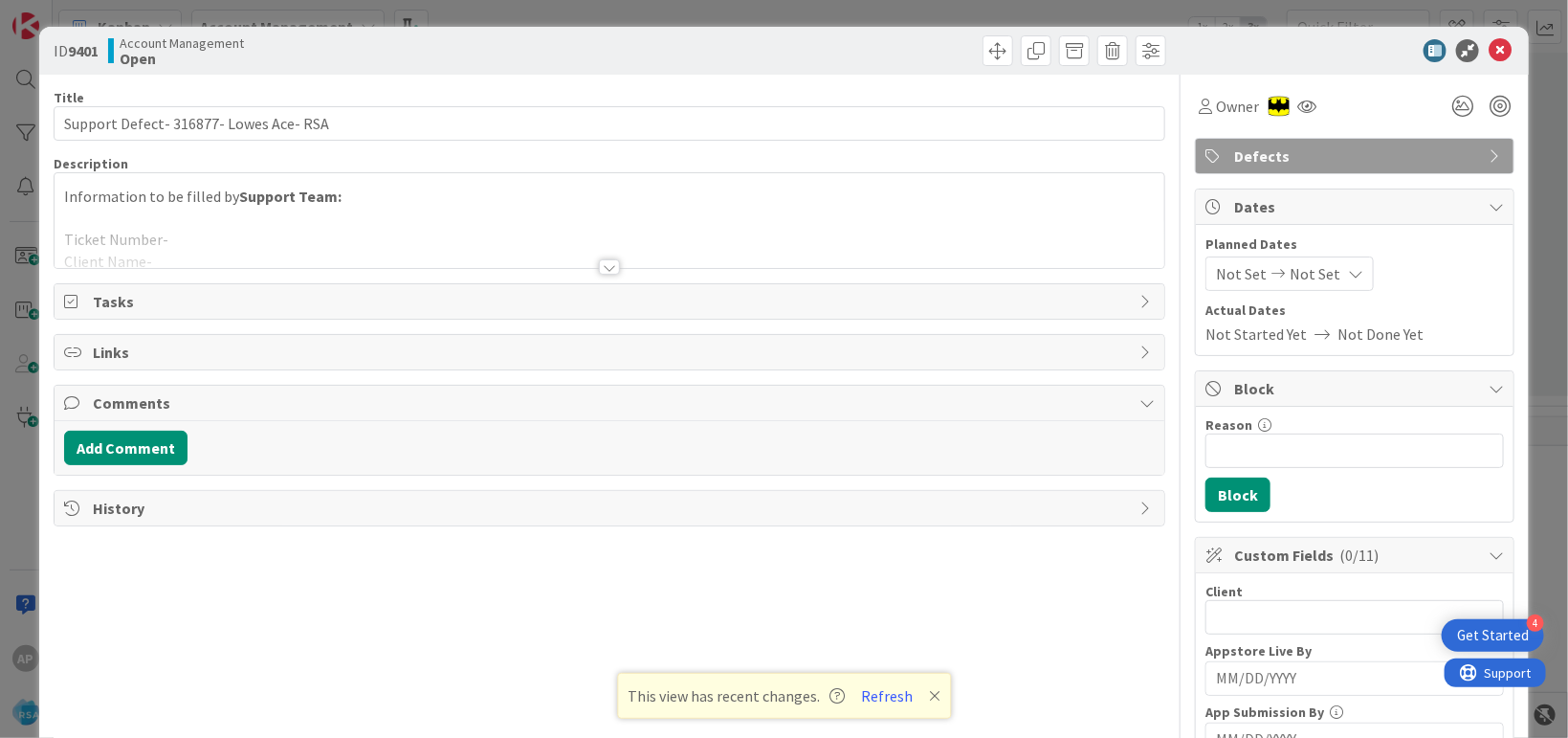
click at [360, 251] on div at bounding box center [610, 243] width 1110 height 49
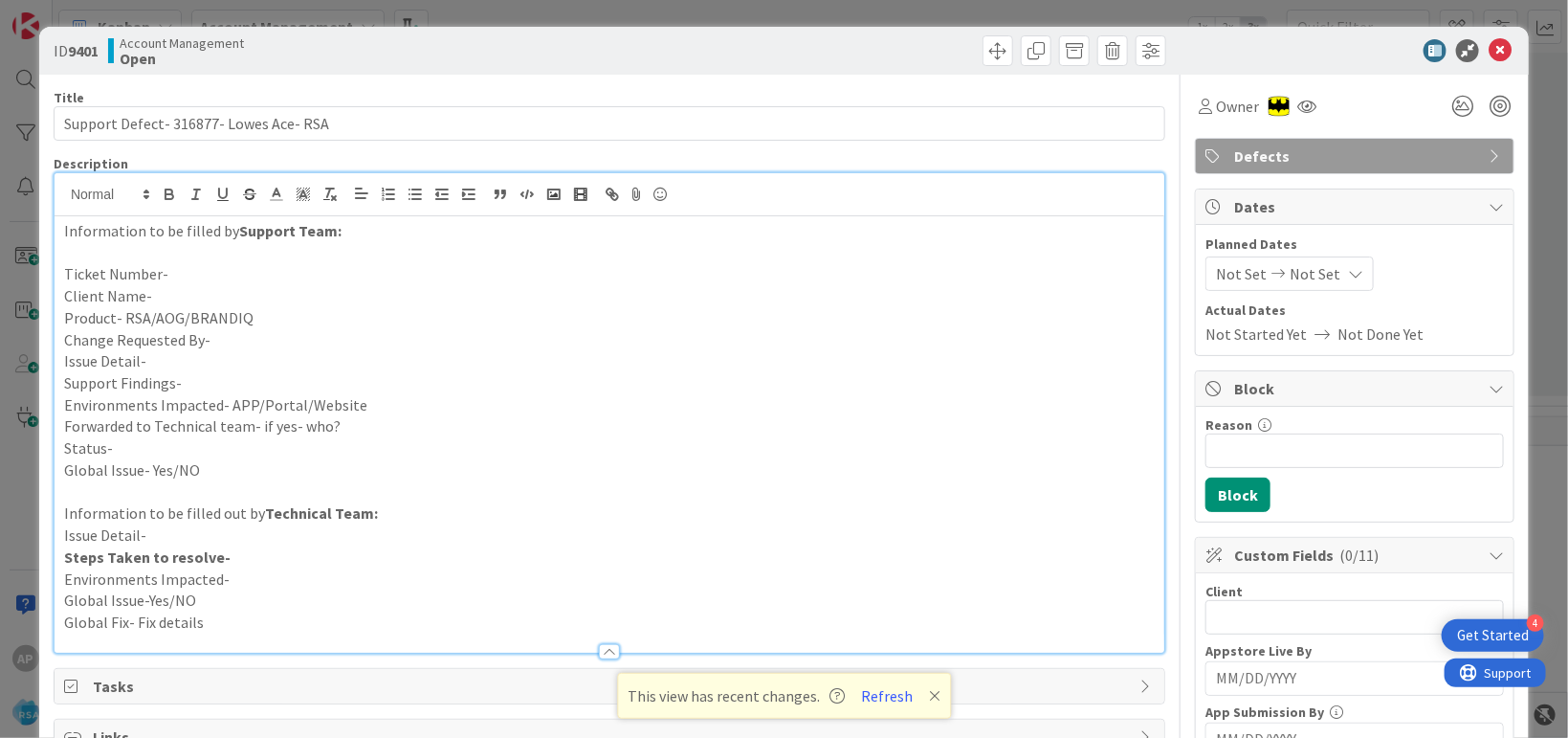
click at [203, 283] on p "Ticket Number-" at bounding box center [610, 274] width 1091 height 22
click at [168, 301] on p "Client Name-" at bounding box center [610, 296] width 1091 height 22
click at [185, 285] on p "Client Name-" at bounding box center [610, 296] width 1091 height 22
click at [172, 297] on p "Client Name-" at bounding box center [610, 296] width 1091 height 22
click at [215, 298] on p "Client Name-Lowes" at bounding box center [610, 296] width 1091 height 22
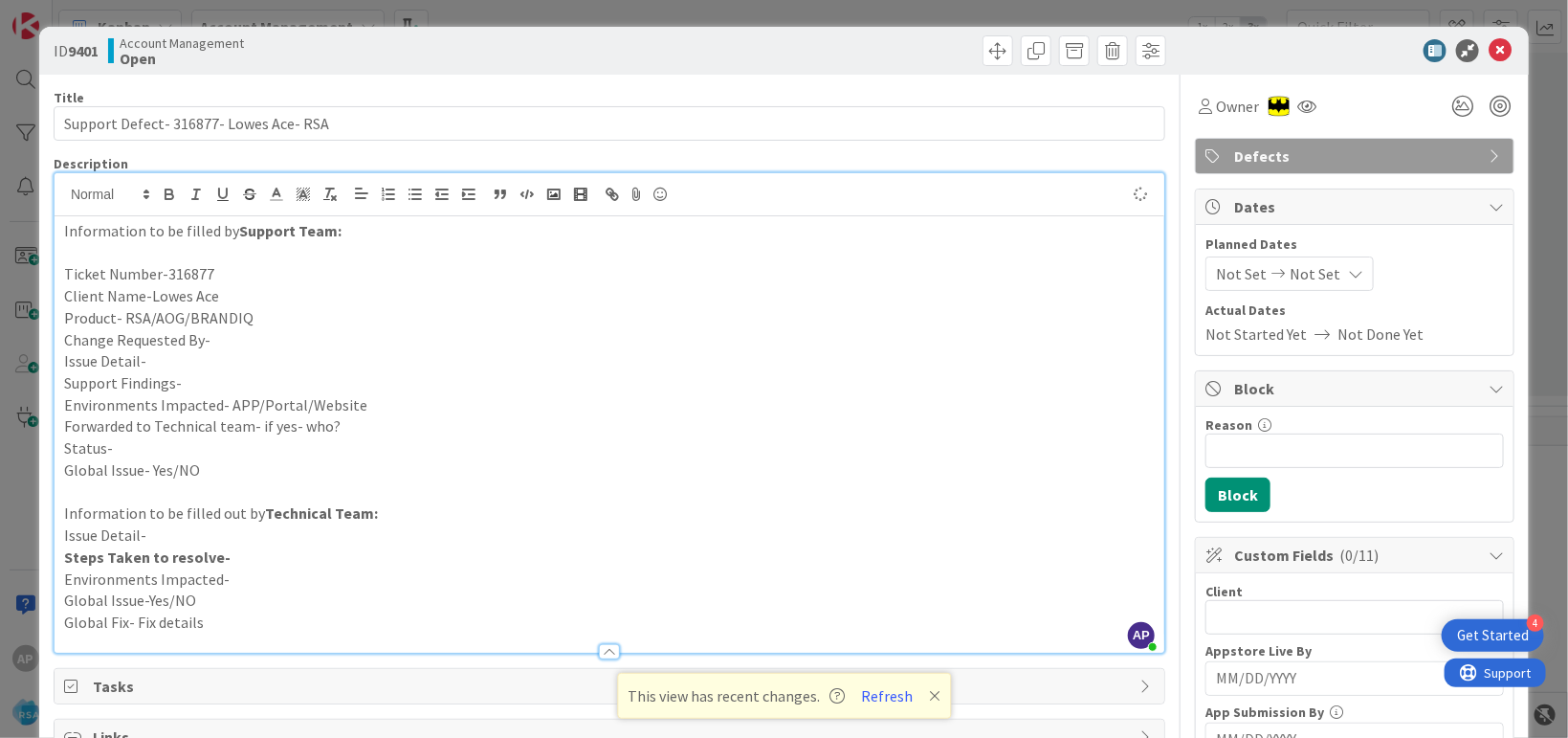
click at [325, 317] on p "Product- RSA/AOG/BRANDIQ" at bounding box center [610, 318] width 1091 height 22
click at [305, 331] on p "Change Requested By-" at bounding box center [610, 340] width 1091 height 22
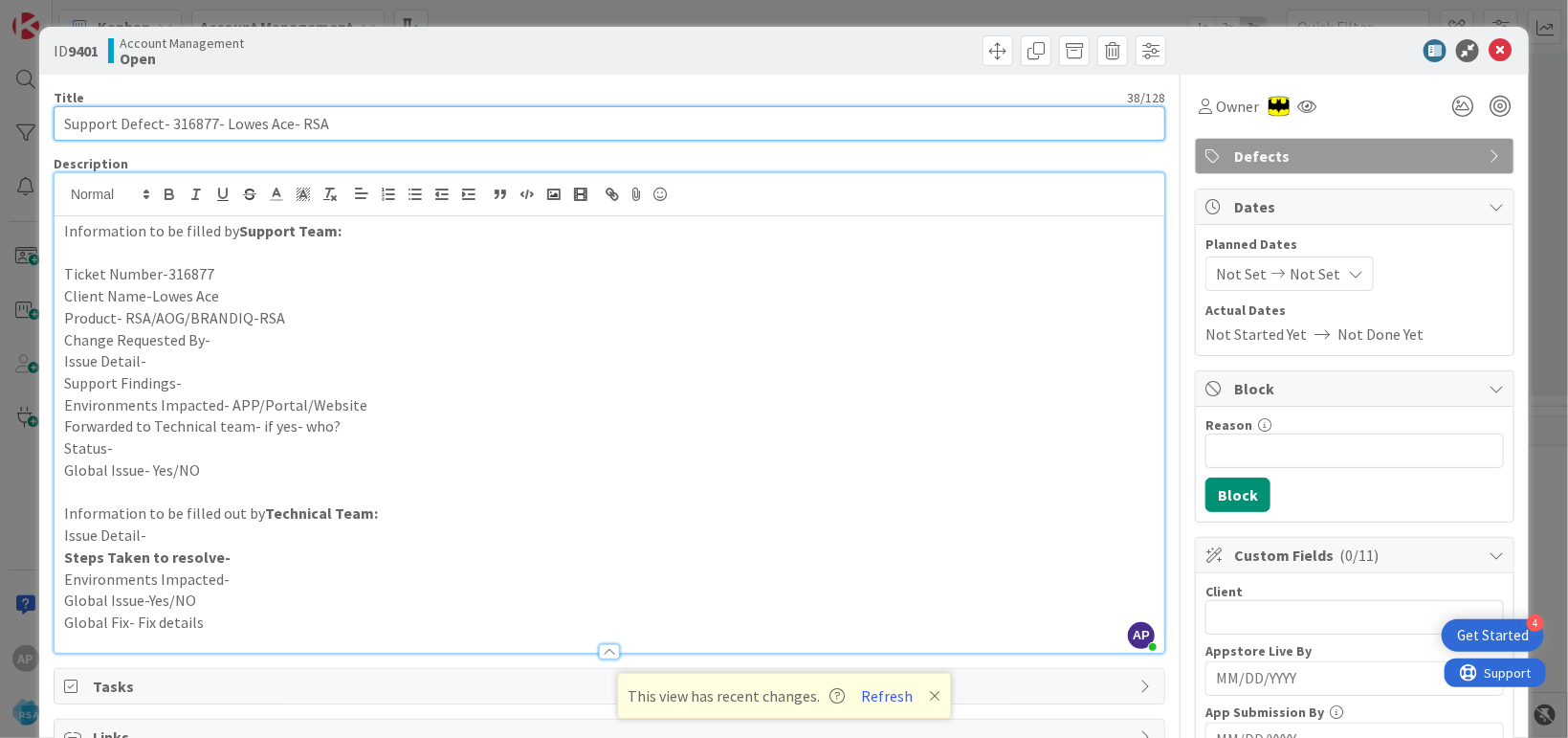
drag, startPoint x: 288, startPoint y: 123, endPoint x: 222, endPoint y: 123, distance: 66.0
click at [222, 123] on input "Support Defect- 316877- Lowes Ace- RSA" at bounding box center [609, 123] width 1111 height 34
drag, startPoint x: 222, startPoint y: 123, endPoint x: 257, endPoint y: 341, distance: 220.8
click at [279, 132] on input "Support Defect- 316877- Lowes Ace- RSA" at bounding box center [609, 123] width 1111 height 34
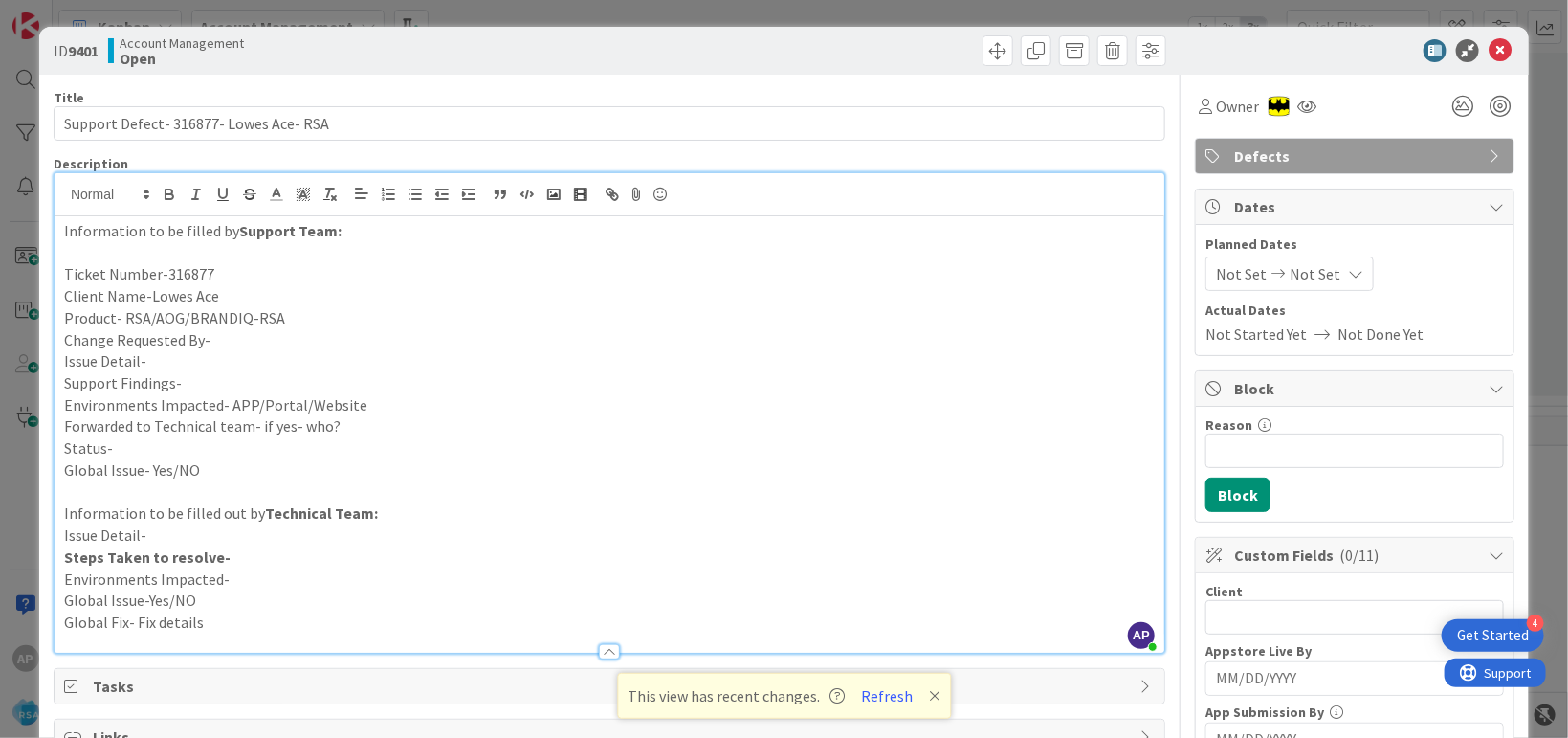
click at [162, 363] on p "Issue Detail-" at bounding box center [610, 361] width 1091 height 22
click at [257, 341] on p "Change Requested By-" at bounding box center [610, 340] width 1091 height 22
click at [169, 359] on p "Issue Detail-" at bounding box center [610, 361] width 1091 height 22
click at [179, 369] on p "Issue Detail-" at bounding box center [610, 361] width 1091 height 22
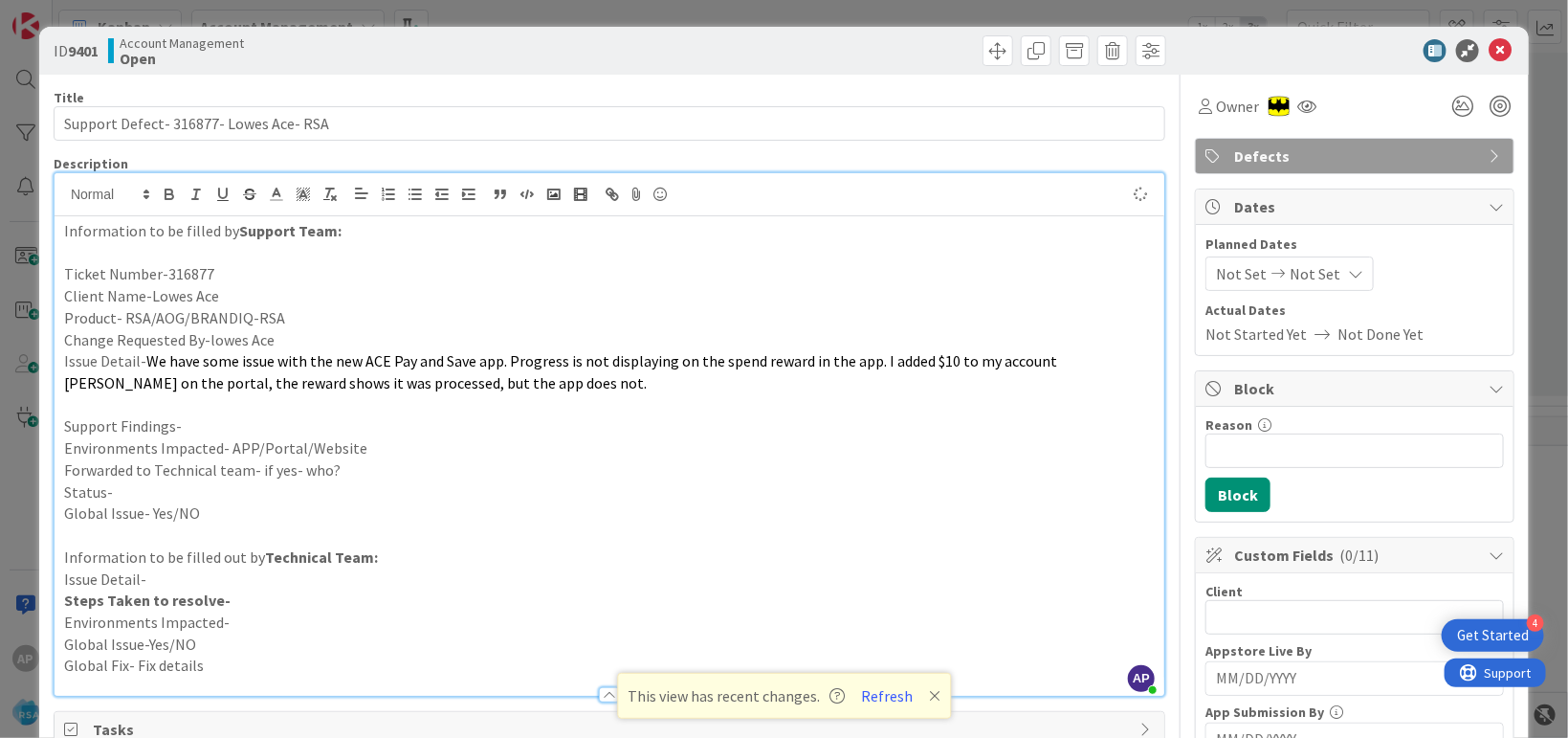
click at [212, 435] on p "Support Findings-" at bounding box center [610, 426] width 1091 height 22
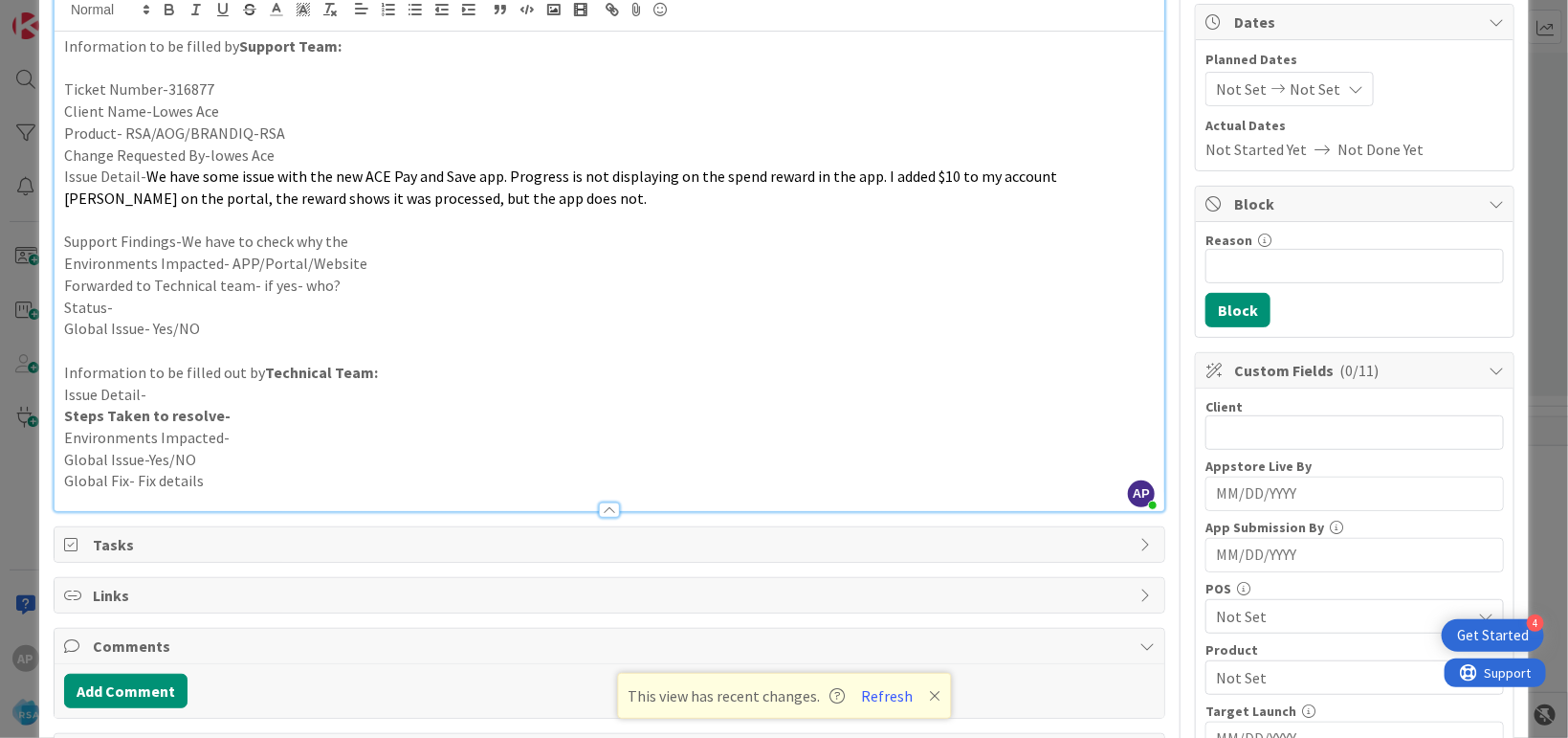
scroll to position [232, 0]
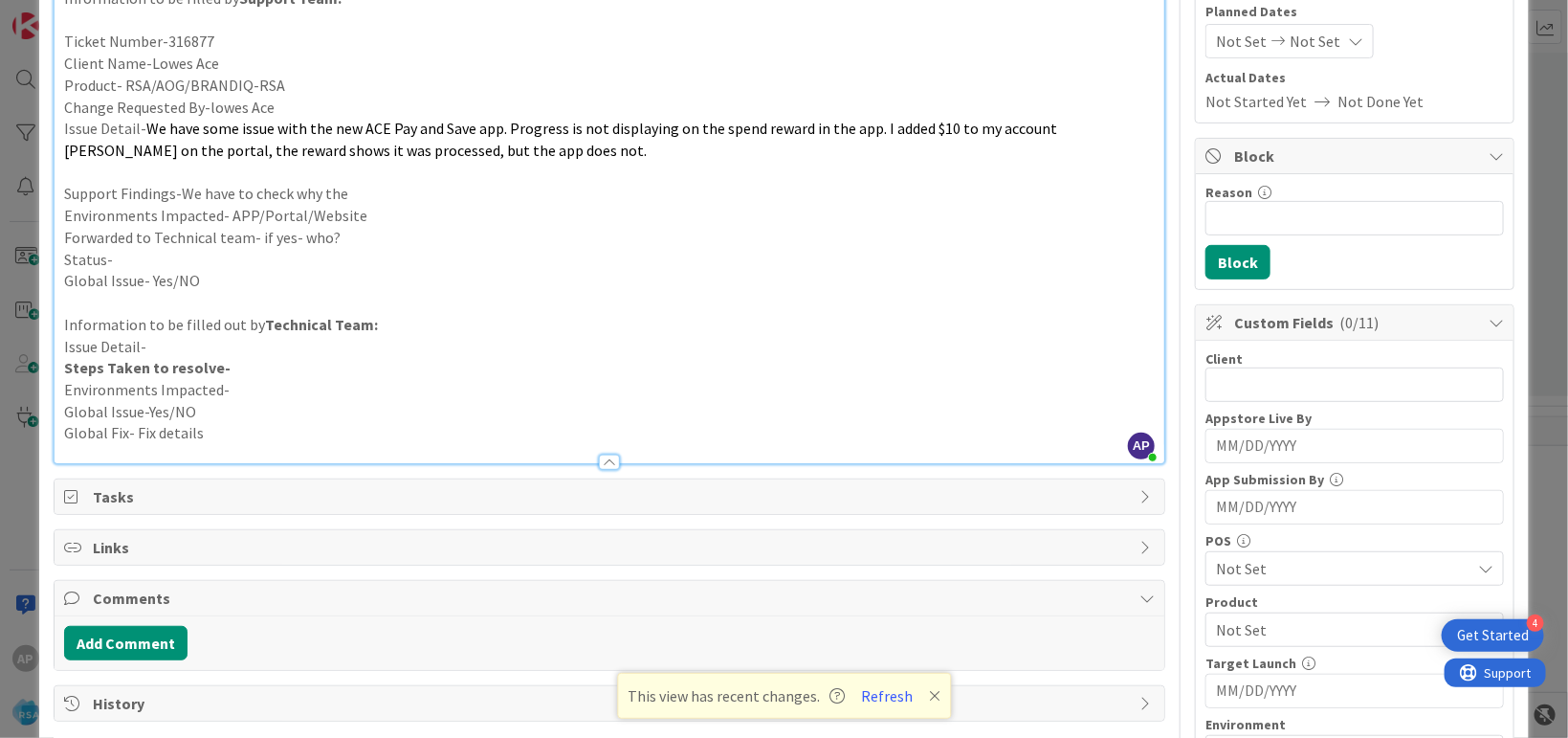
click at [355, 205] on p "Environments Impacted- APP/Portal/Website" at bounding box center [610, 216] width 1091 height 22
click at [366, 251] on p "Status-" at bounding box center [610, 260] width 1091 height 22
click at [358, 238] on p "Forwarded to Technical team- if yes- who?" at bounding box center [610, 237] width 1091 height 22
click at [113, 246] on p "Forwarded to Technical team- if yes- who?-Anil" at bounding box center [610, 237] width 1091 height 22
click at [120, 257] on p "Status-" at bounding box center [610, 260] width 1091 height 22
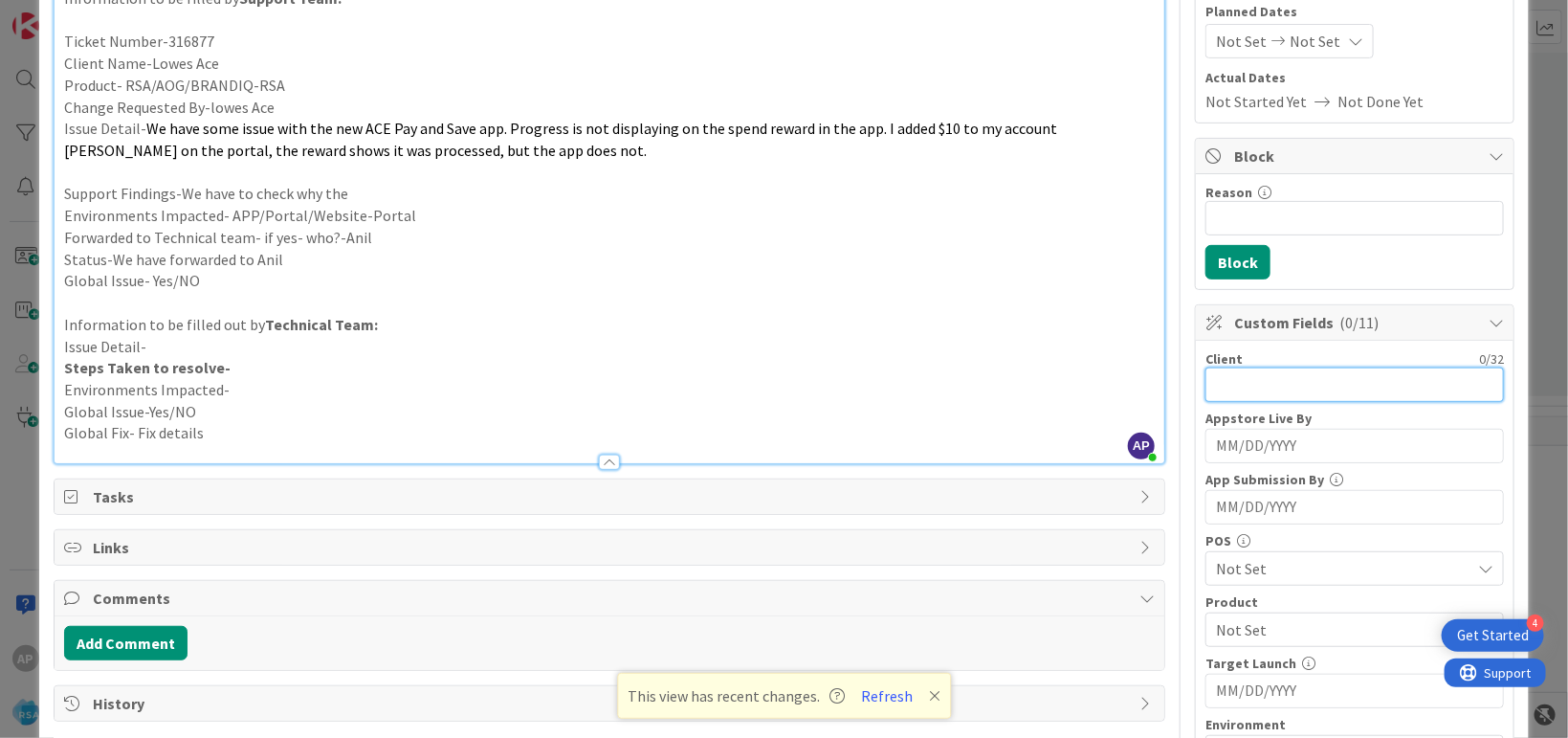
click at [1215, 387] on input "text" at bounding box center [1354, 384] width 298 height 34
click at [1281, 510] on input "MM/DD/YYYY" at bounding box center [1354, 507] width 277 height 32
click at [1248, 402] on input "text" at bounding box center [1354, 384] width 298 height 34
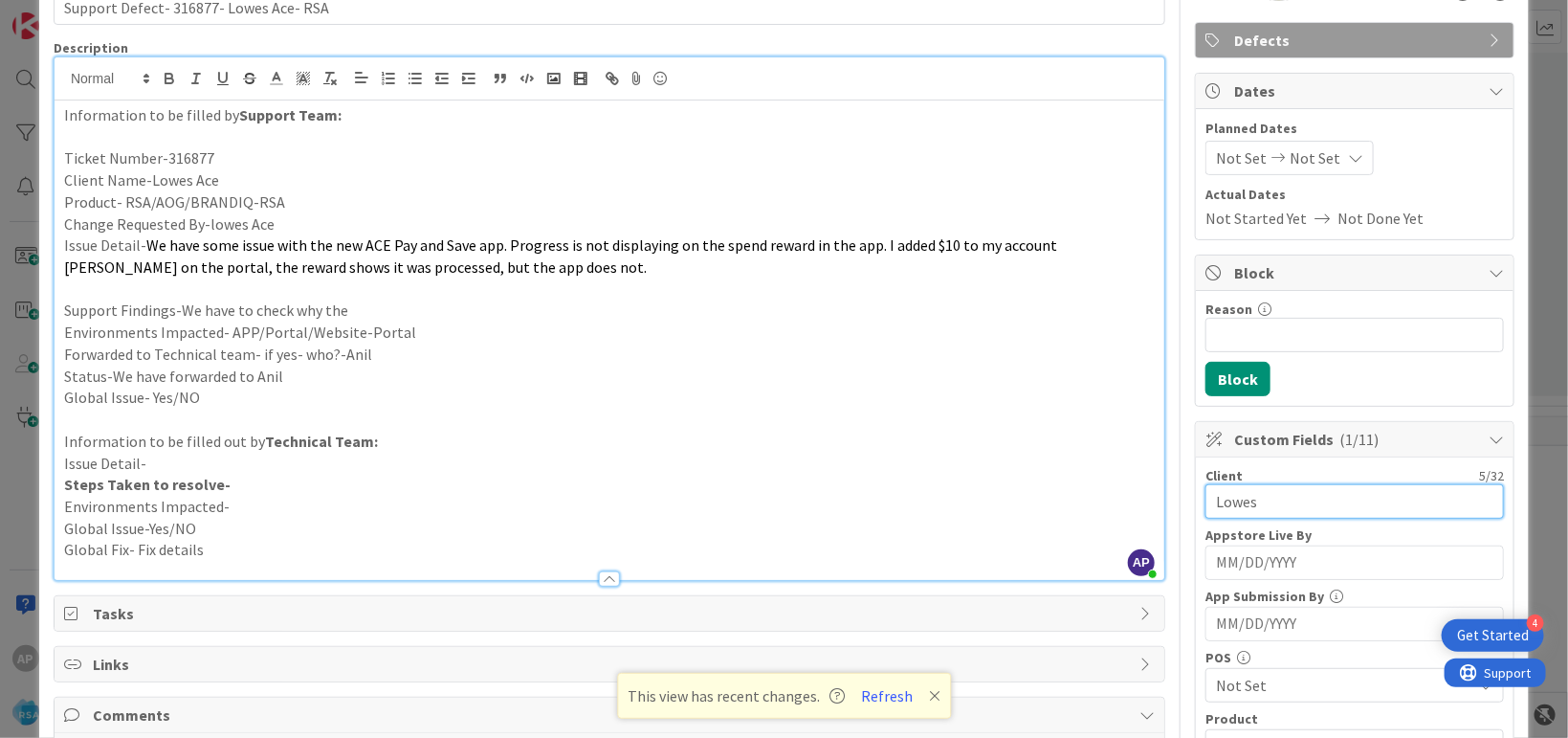
click at [1295, 510] on input "Lowes" at bounding box center [1354, 501] width 298 height 34
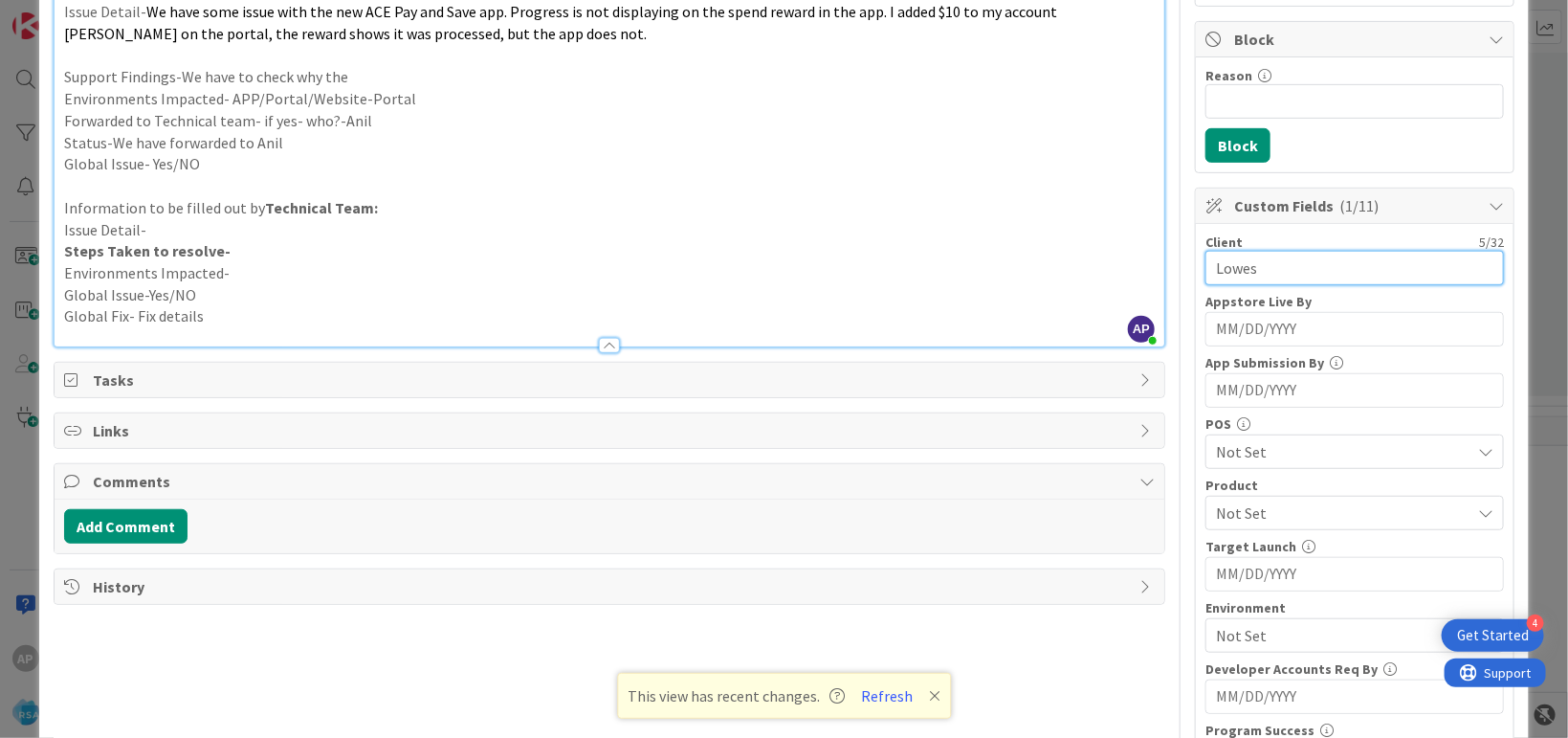
type input "Lowes"
click at [1314, 284] on div "Client 5 / 32 Lowes Appstore Live By Navigate forward to interact with the cale…" at bounding box center [1354, 565] width 298 height 664
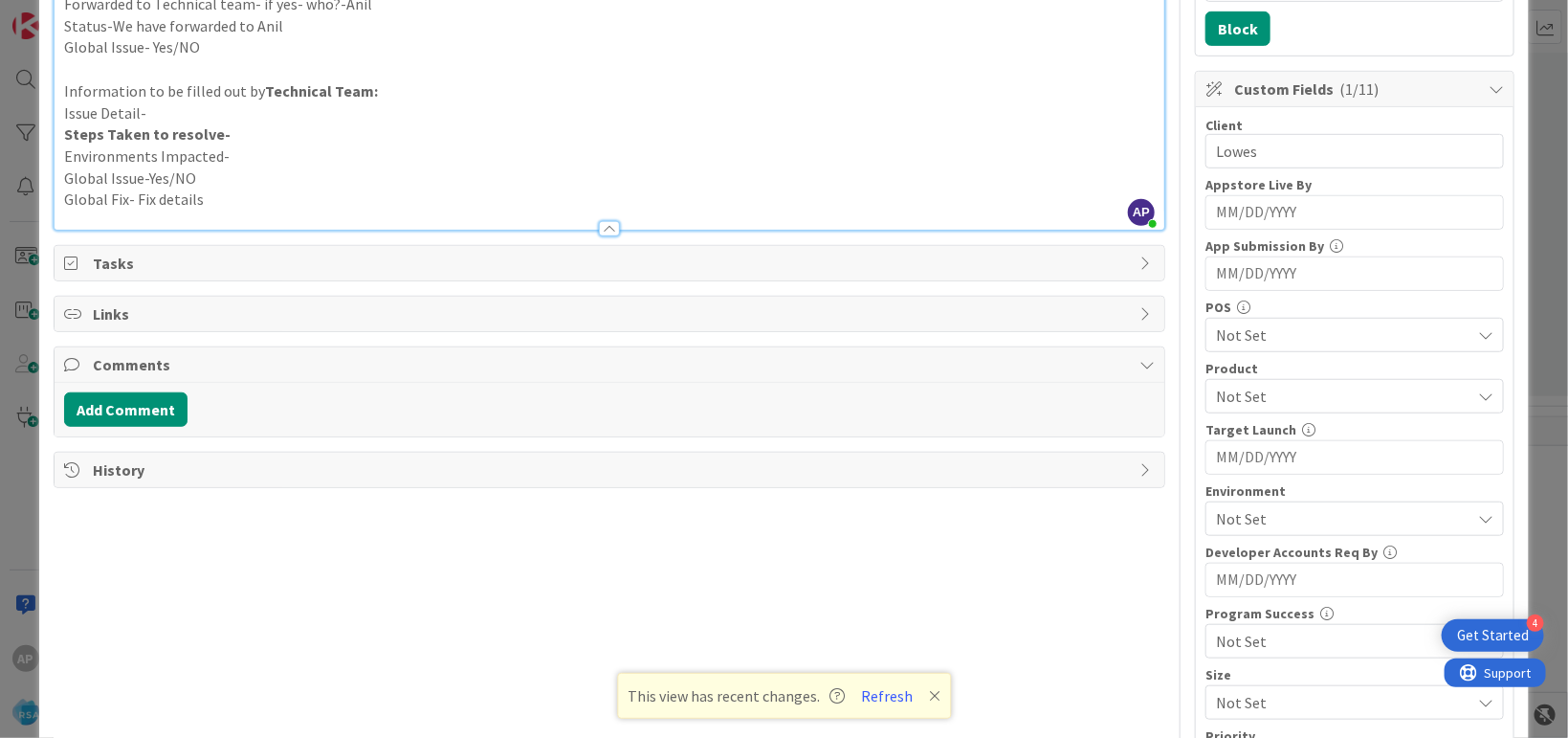
click at [1360, 386] on span "Not Set" at bounding box center [1343, 397] width 255 height 23
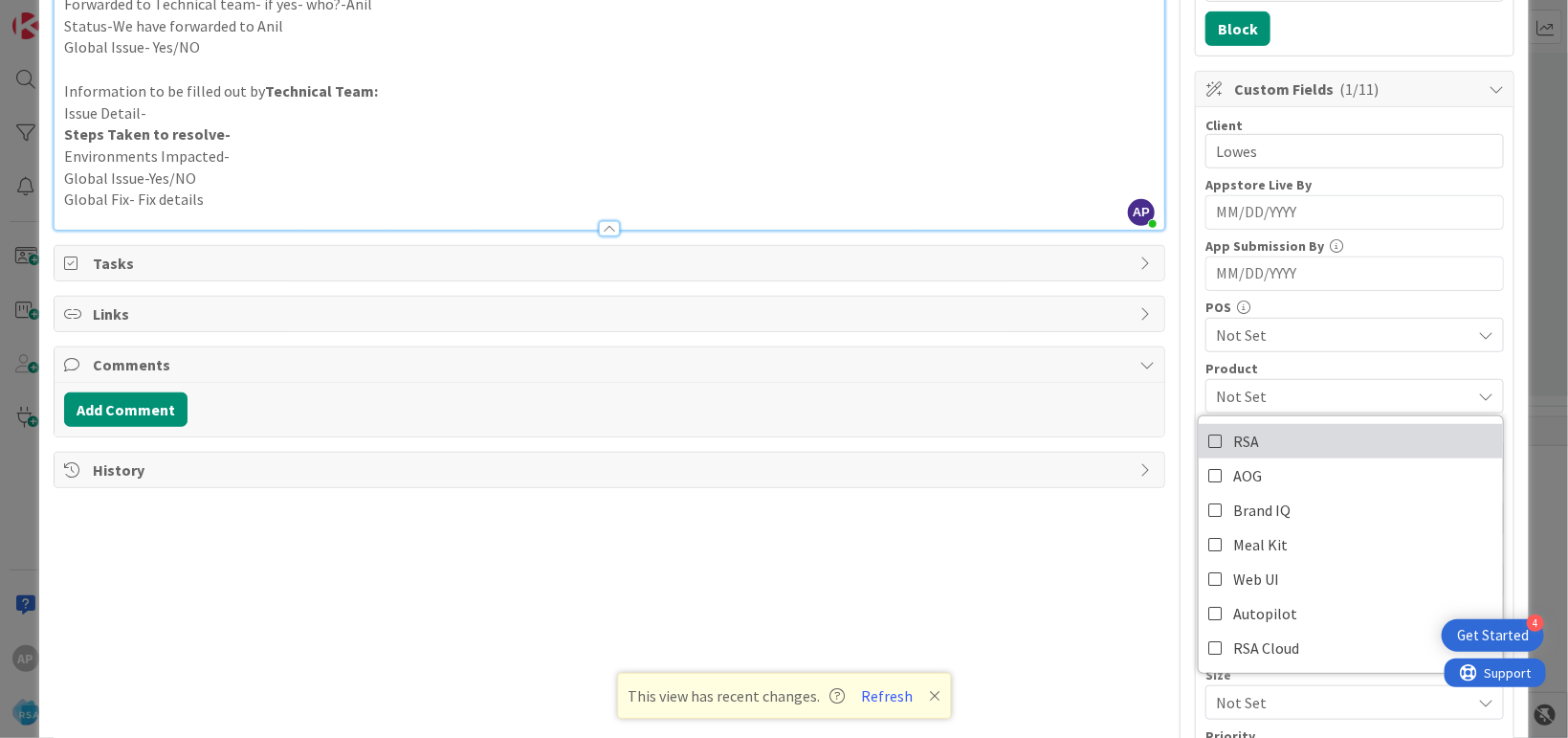
click at [1264, 447] on link "RSA" at bounding box center [1350, 440] width 304 height 34
click at [1096, 539] on div "Title 38 / 128 Support Defect- 316877- Lowes Ace- RSA Description AP Akhil p m …" at bounding box center [609, 309] width 1111 height 1401
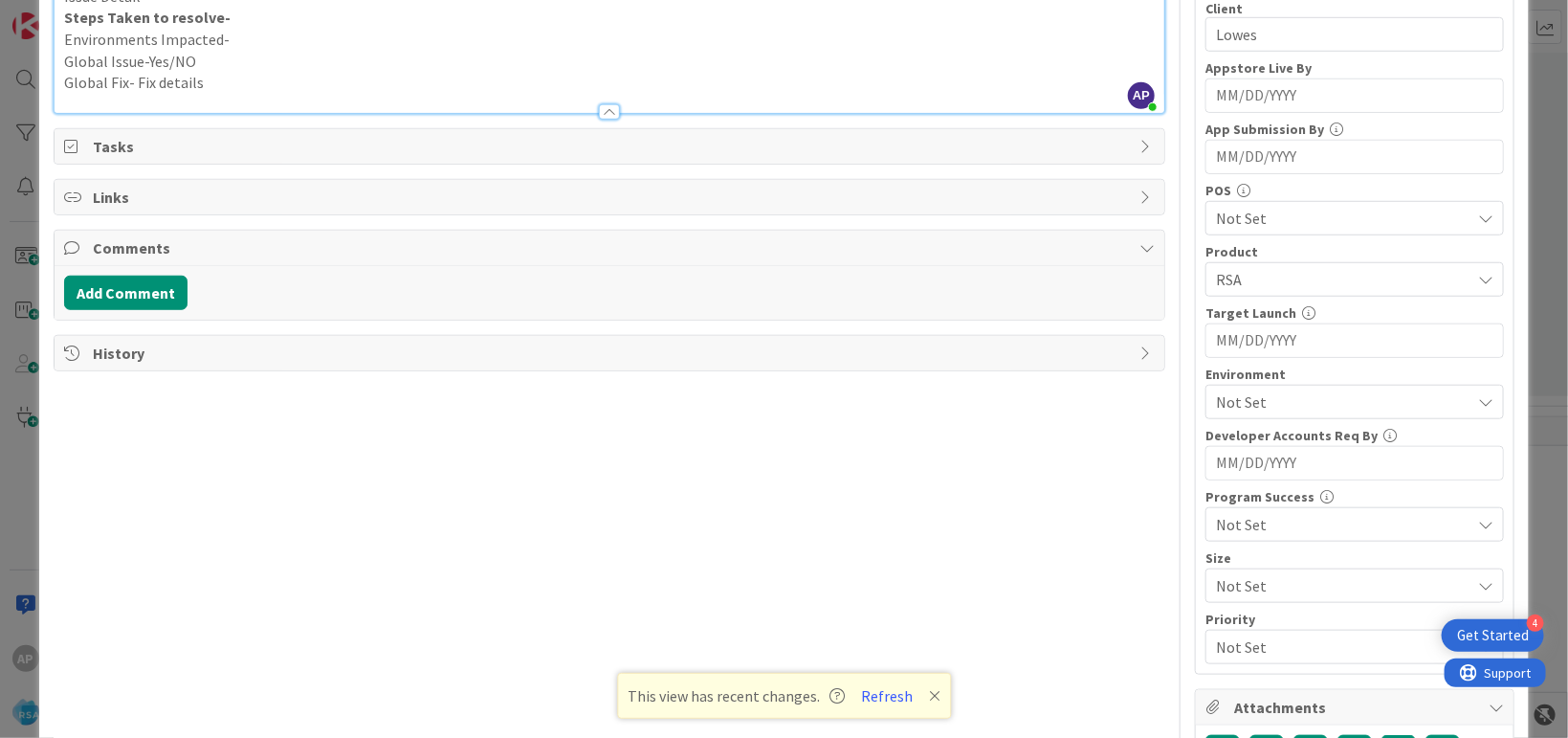
scroll to position [775, 0]
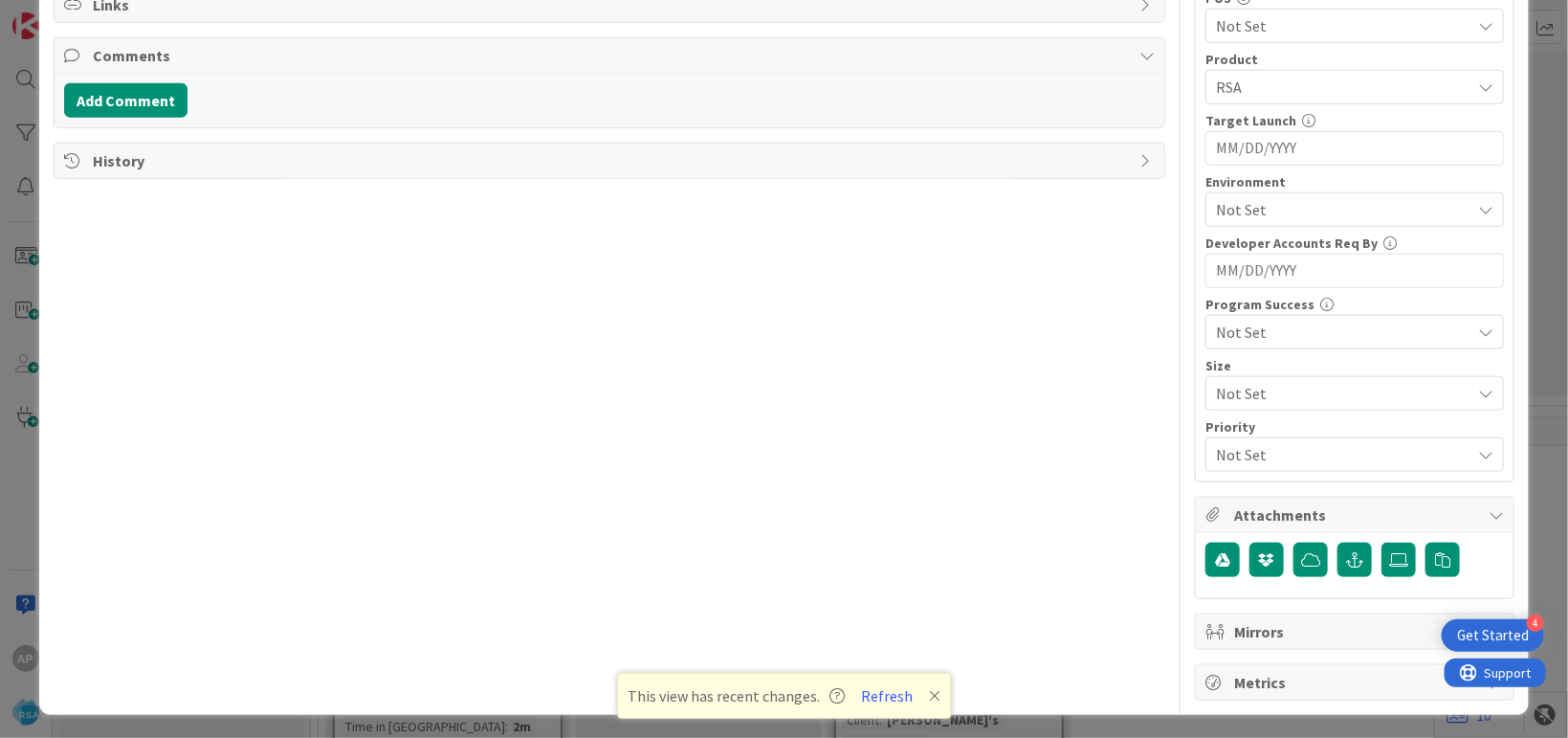
click at [1219, 395] on span "Not Set" at bounding box center [1339, 394] width 245 height 27
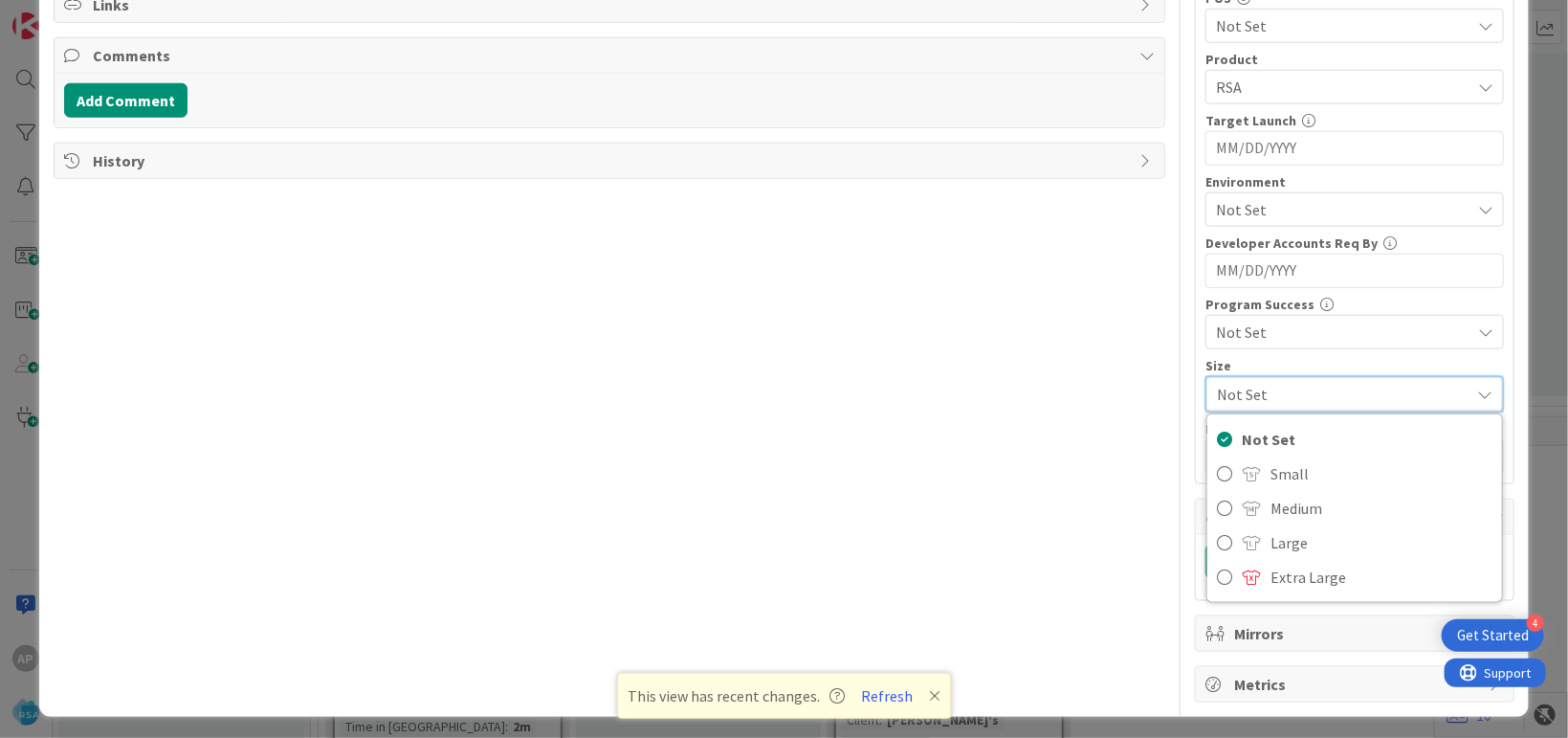
click at [1136, 391] on div "Title 38 / 128 Support Defect- 316877- Lowes Ace- RSA Description AP Akhil p m …" at bounding box center [609, 1] width 1111 height 1403
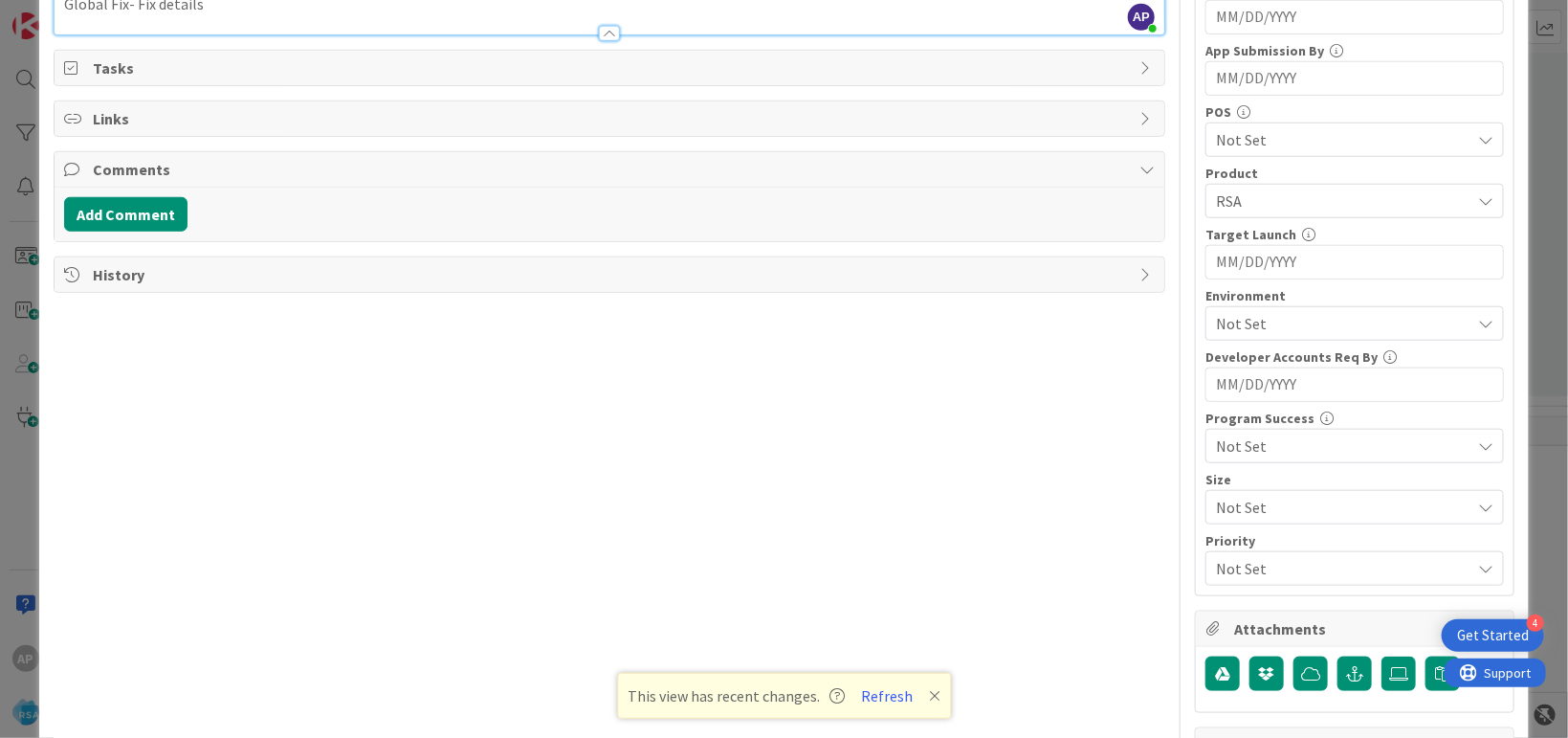
scroll to position [658, 0]
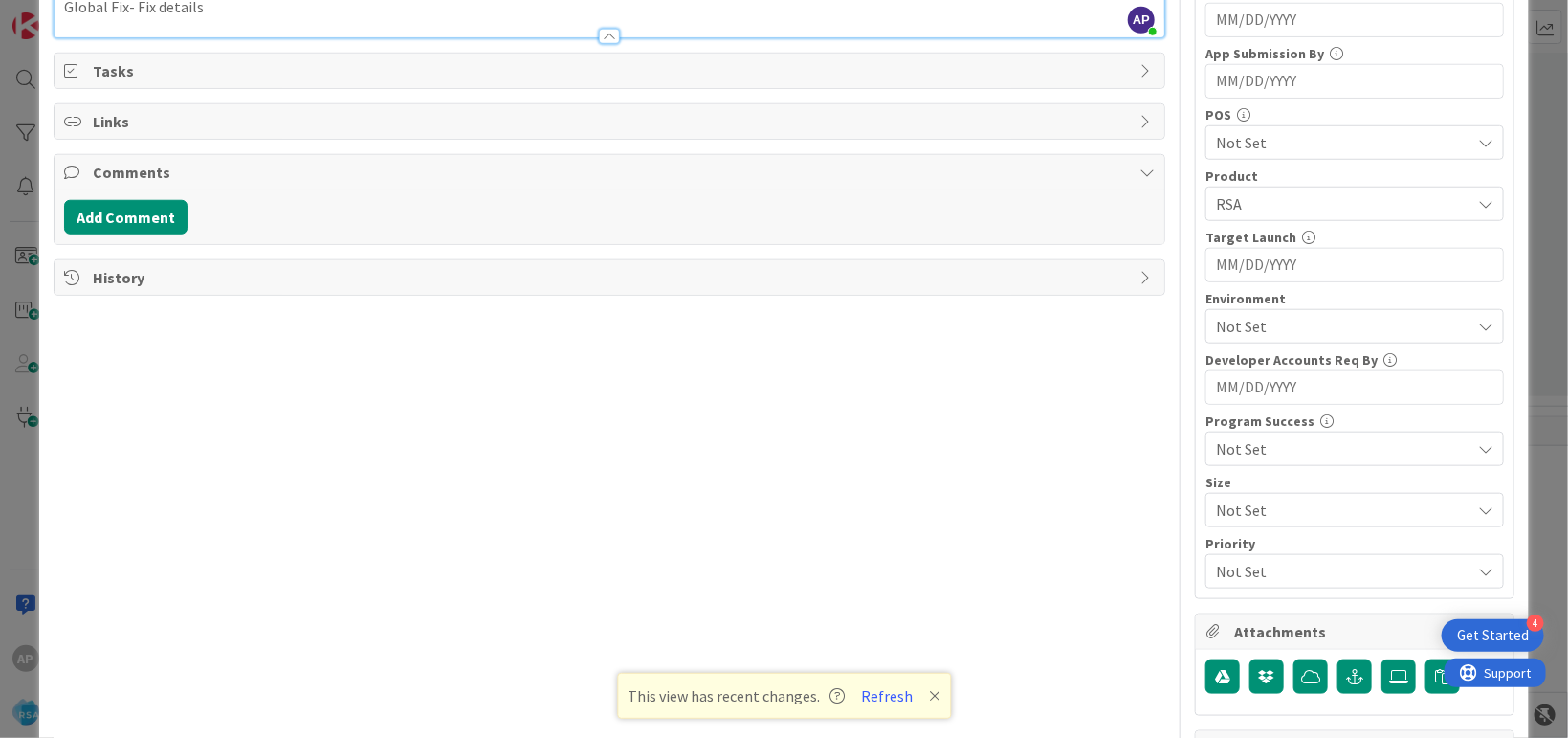
click at [1235, 315] on span "Not Set" at bounding box center [1343, 327] width 255 height 23
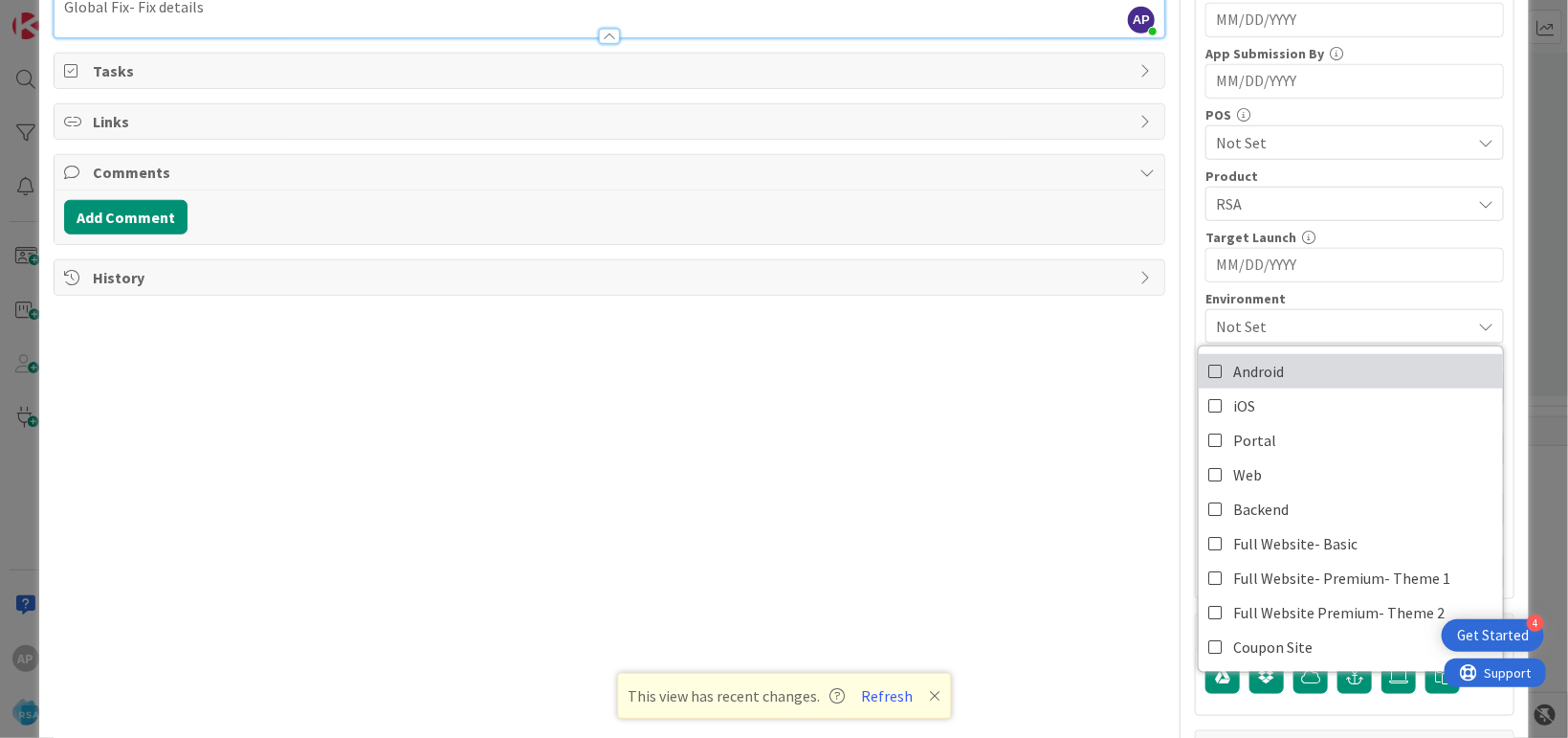
click at [1249, 373] on span "Android" at bounding box center [1258, 371] width 51 height 29
click at [1247, 371] on span "Android" at bounding box center [1258, 371] width 51 height 29
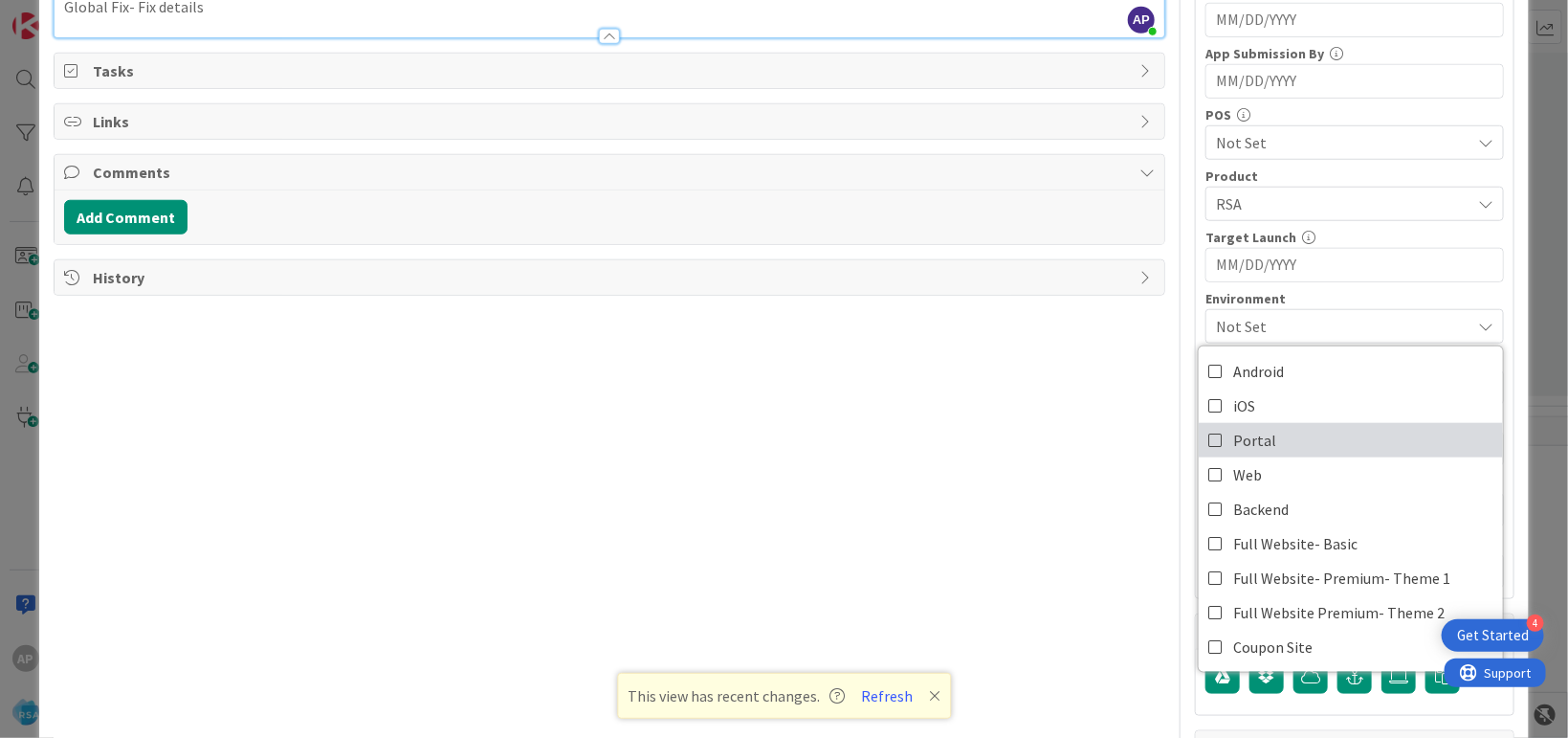
click at [1237, 428] on span "Portal" at bounding box center [1254, 440] width 43 height 29
click at [941, 391] on div "Title 38 / 128 Support Defect- 316877- Lowes Ace- RSA Description AP Akhil p m …" at bounding box center [609, 117] width 1111 height 1401
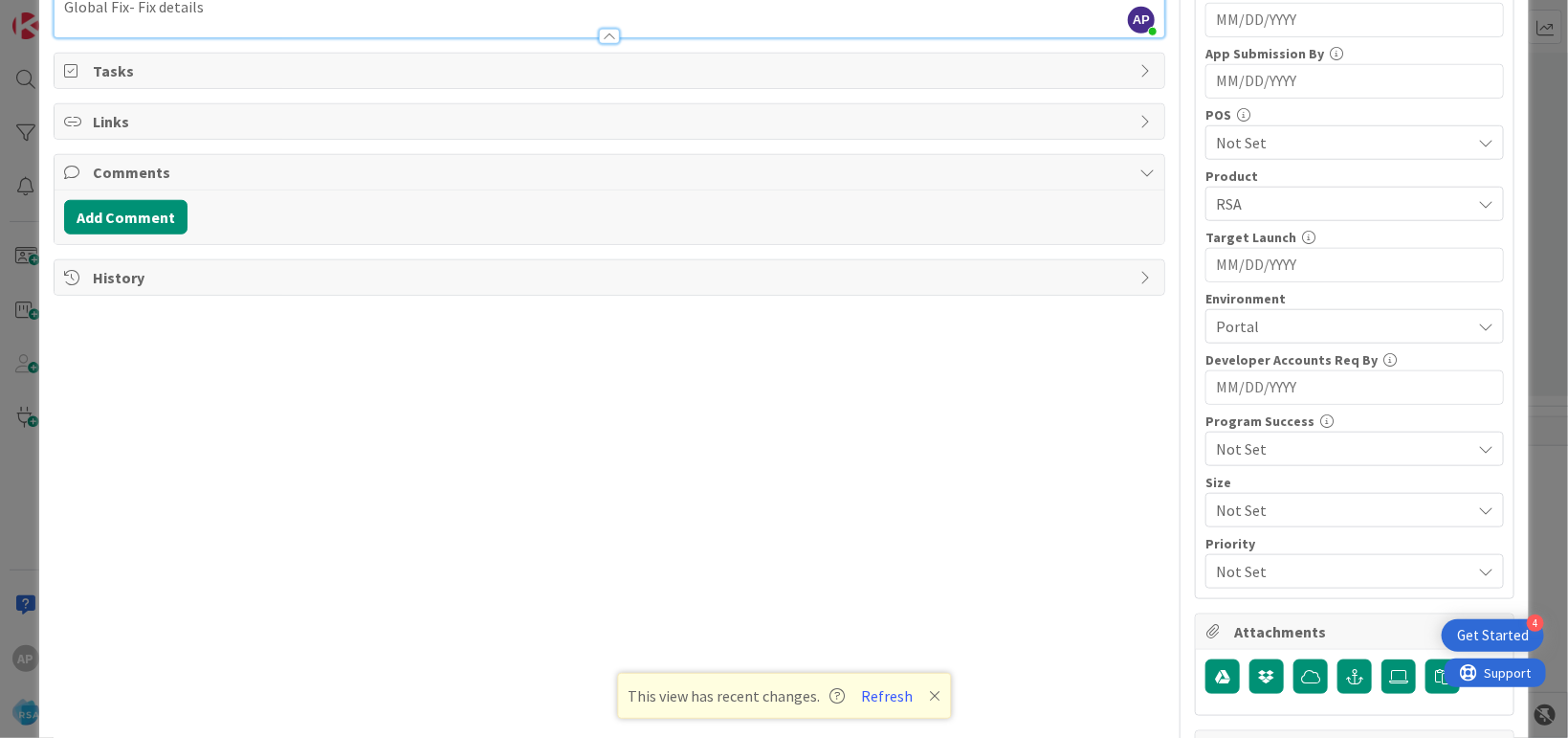
scroll to position [0, 0]
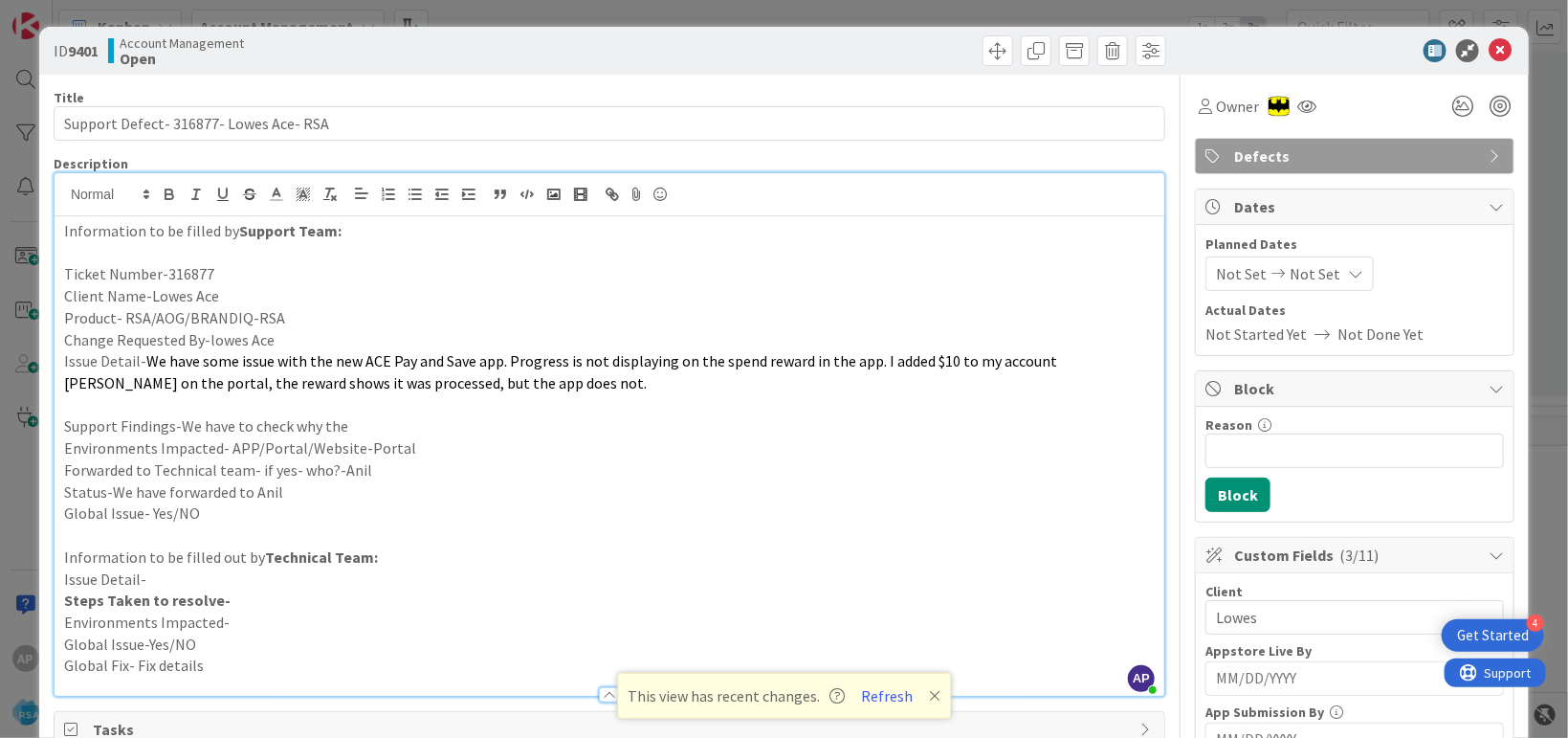
click at [1488, 55] on icon at bounding box center [1500, 51] width 23 height 23
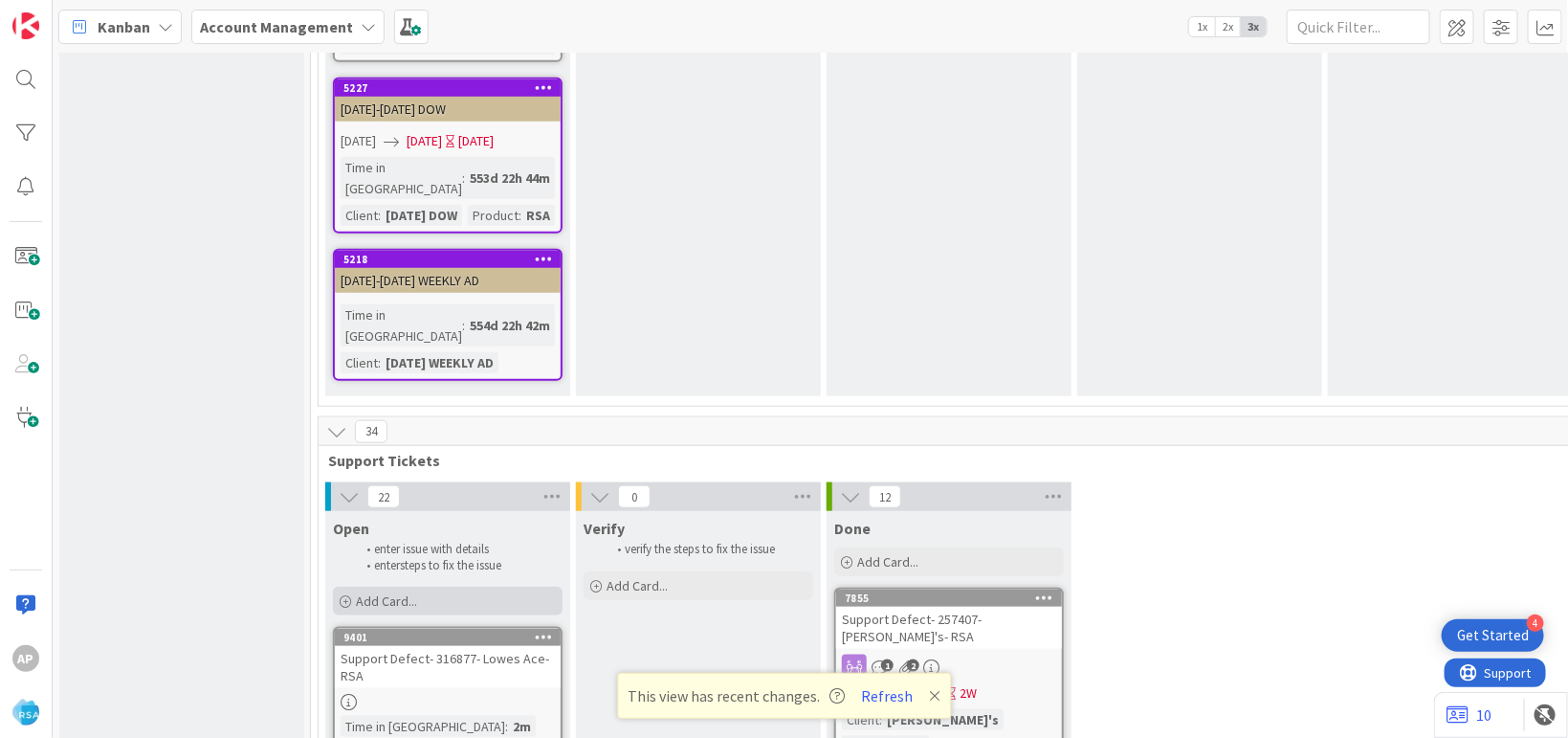
click at [368, 592] on span "Add Card..." at bounding box center [386, 601] width 61 height 18
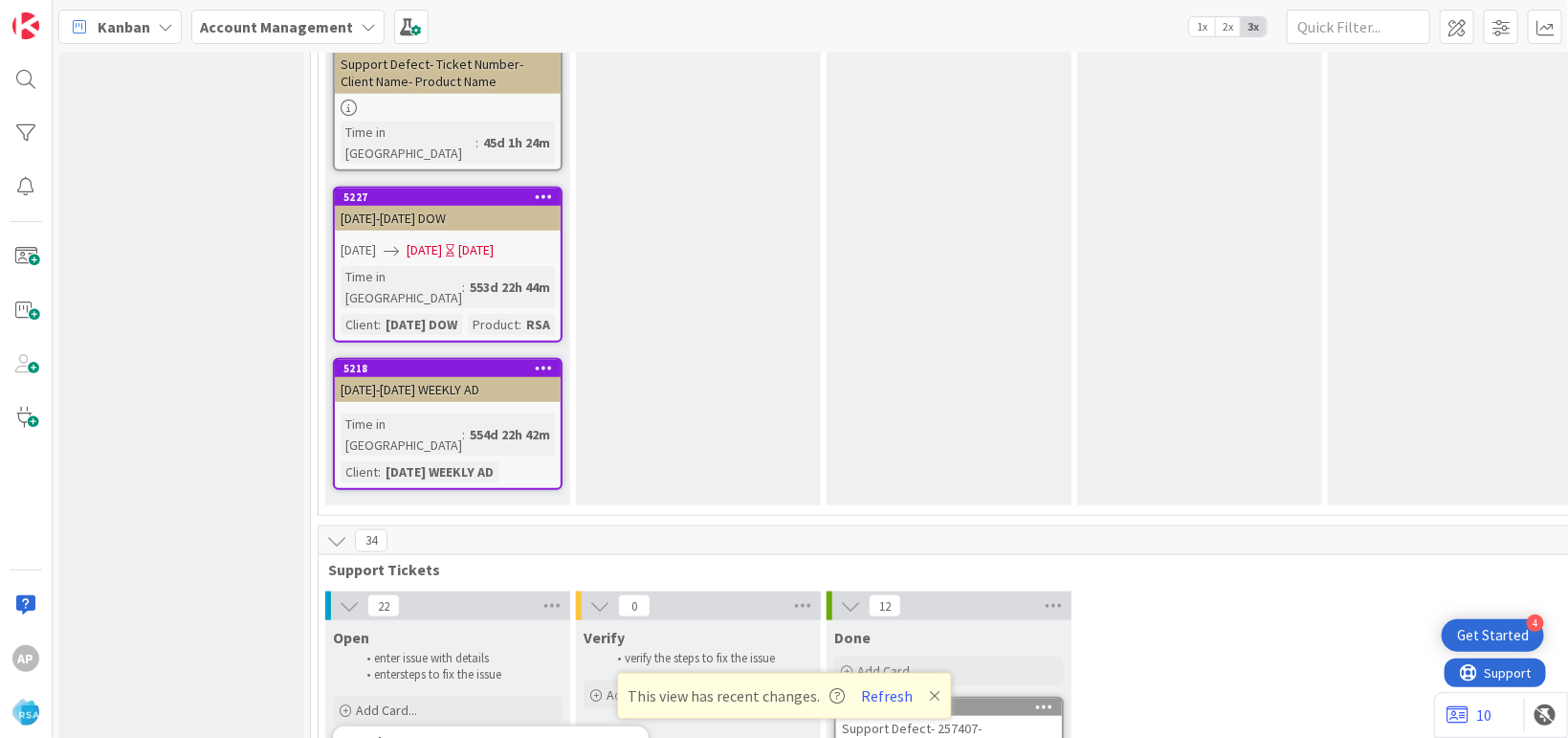
scroll to position [3965, 0]
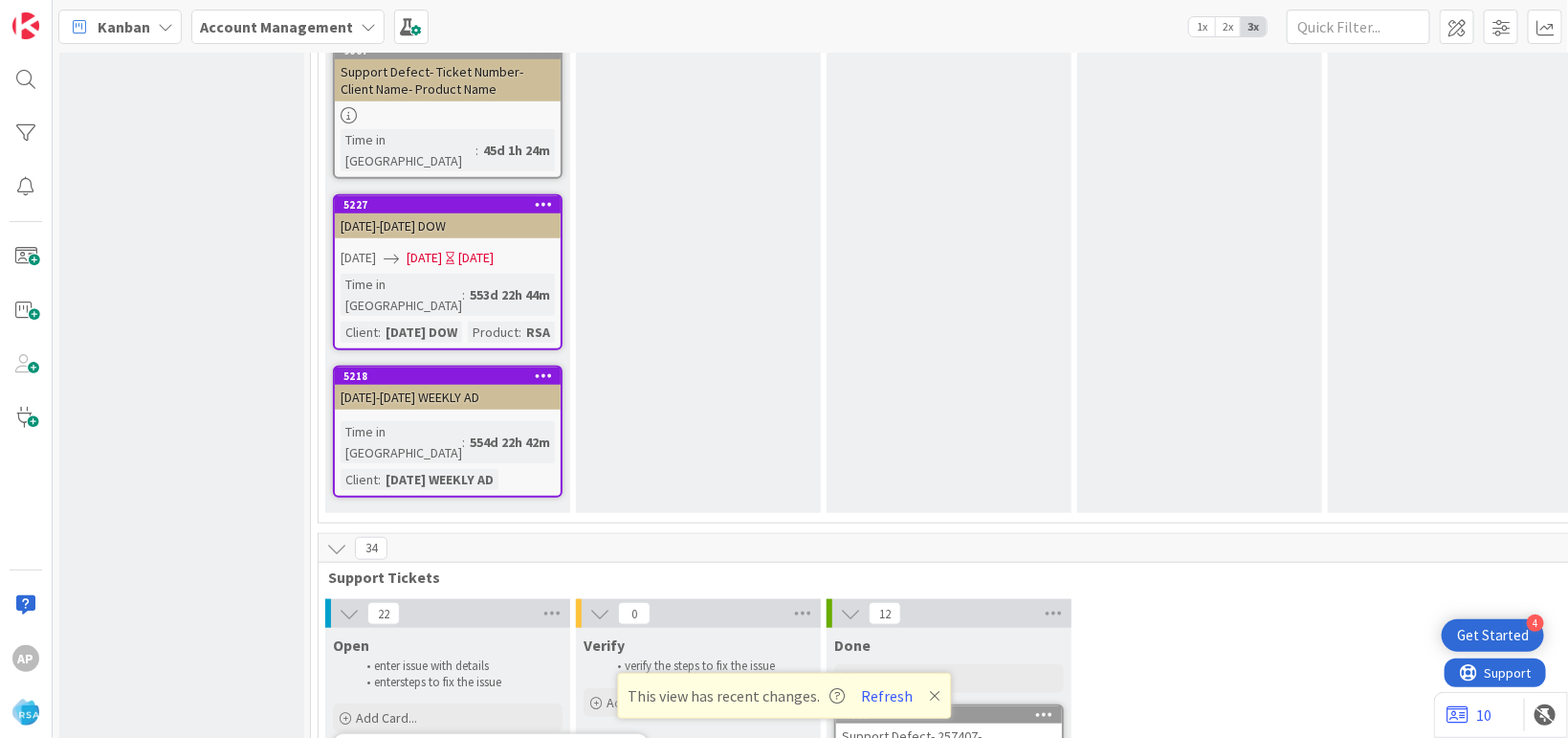
type textarea "x"
type textarea "Support Defect- Ticket Numbe- Client Name- Product Name"
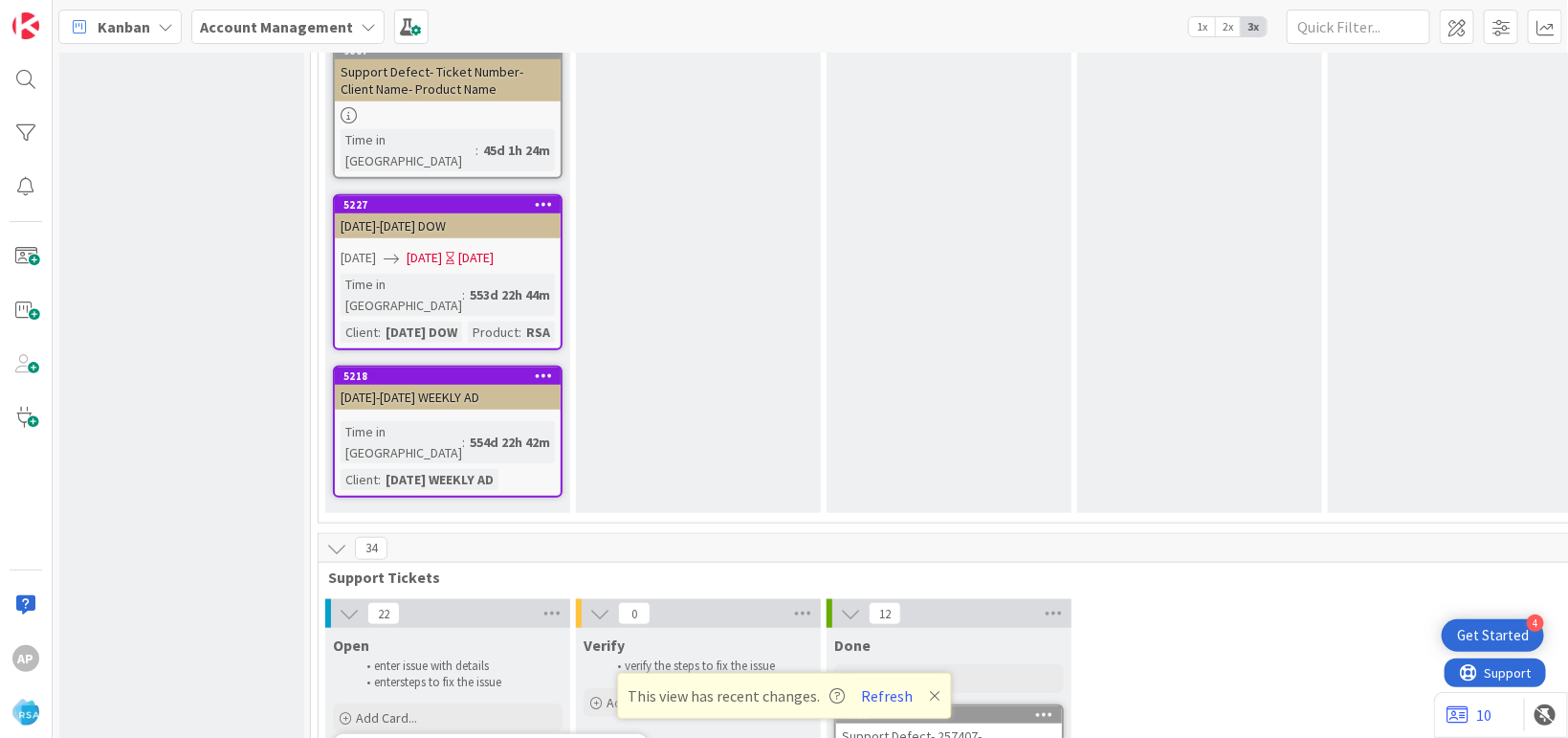
type textarea "x"
type textarea "Support Defect- Ticket Numb- Client Name- Product Name"
type textarea "x"
type textarea "Support Defect- Ticket Num- Client Name- Product Name"
type textarea "x"
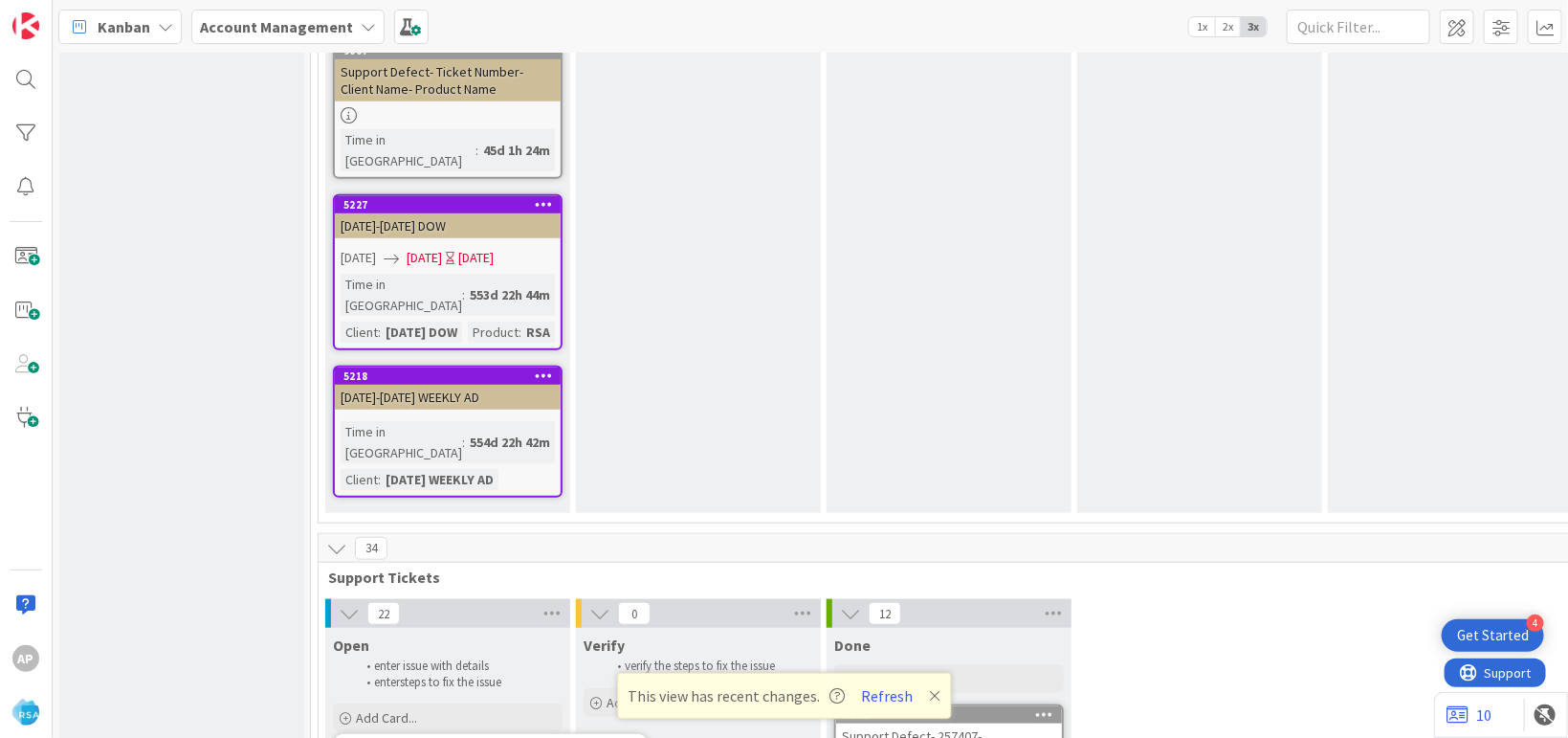
type textarea "Support Defect- Ticket Nu- Client Name- Product Name"
type textarea "x"
type textarea "Support Defect- Ticket N- Client Name- Product Name"
type textarea "x"
type textarea "Support Defect- Ticket - Client Name- Product Name"
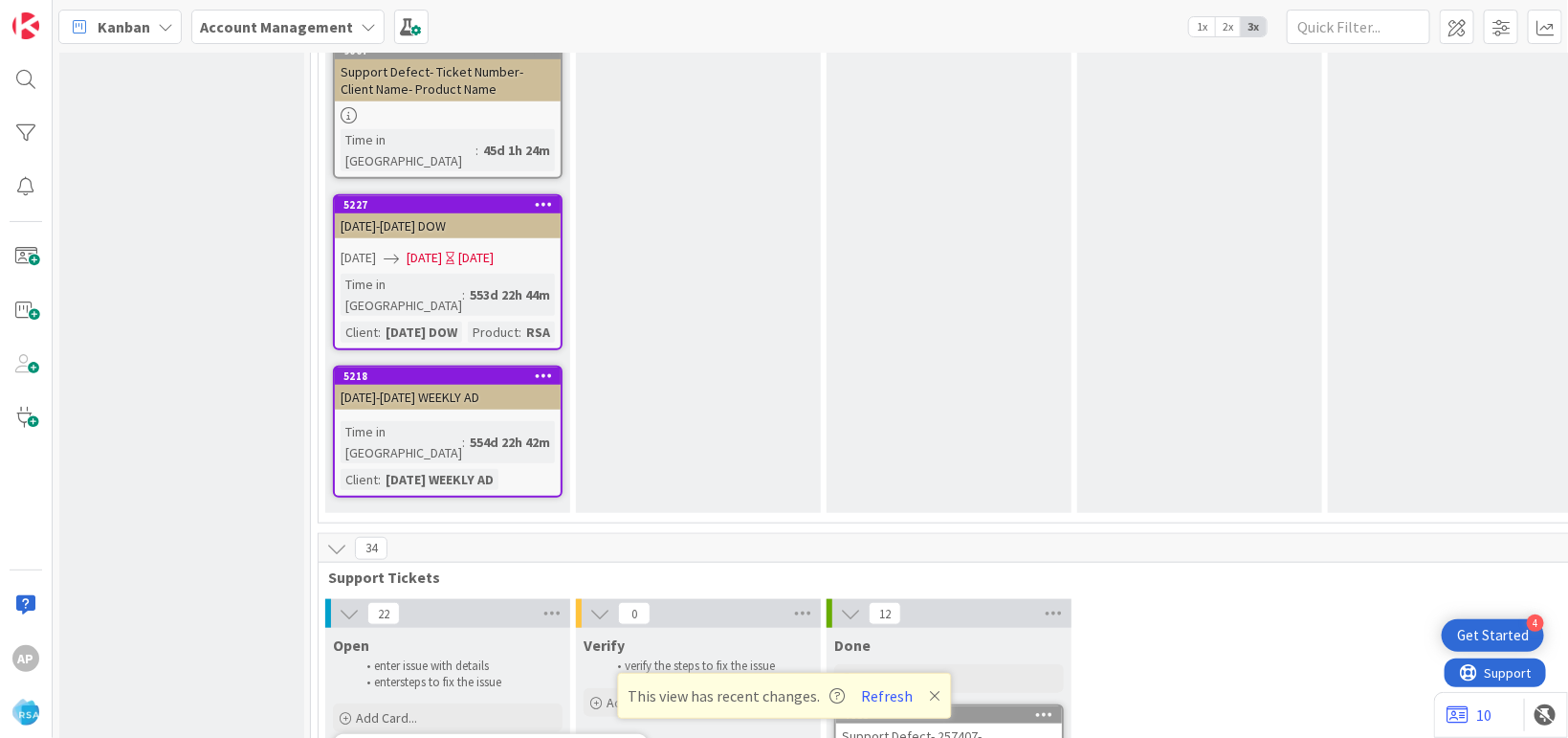
type textarea "x"
type textarea "Support Defect- Ticket- Client Name- Product Name"
type textarea "x"
type textarea "Support Defect- Ticke- Client Name- Product Name"
type textarea "x"
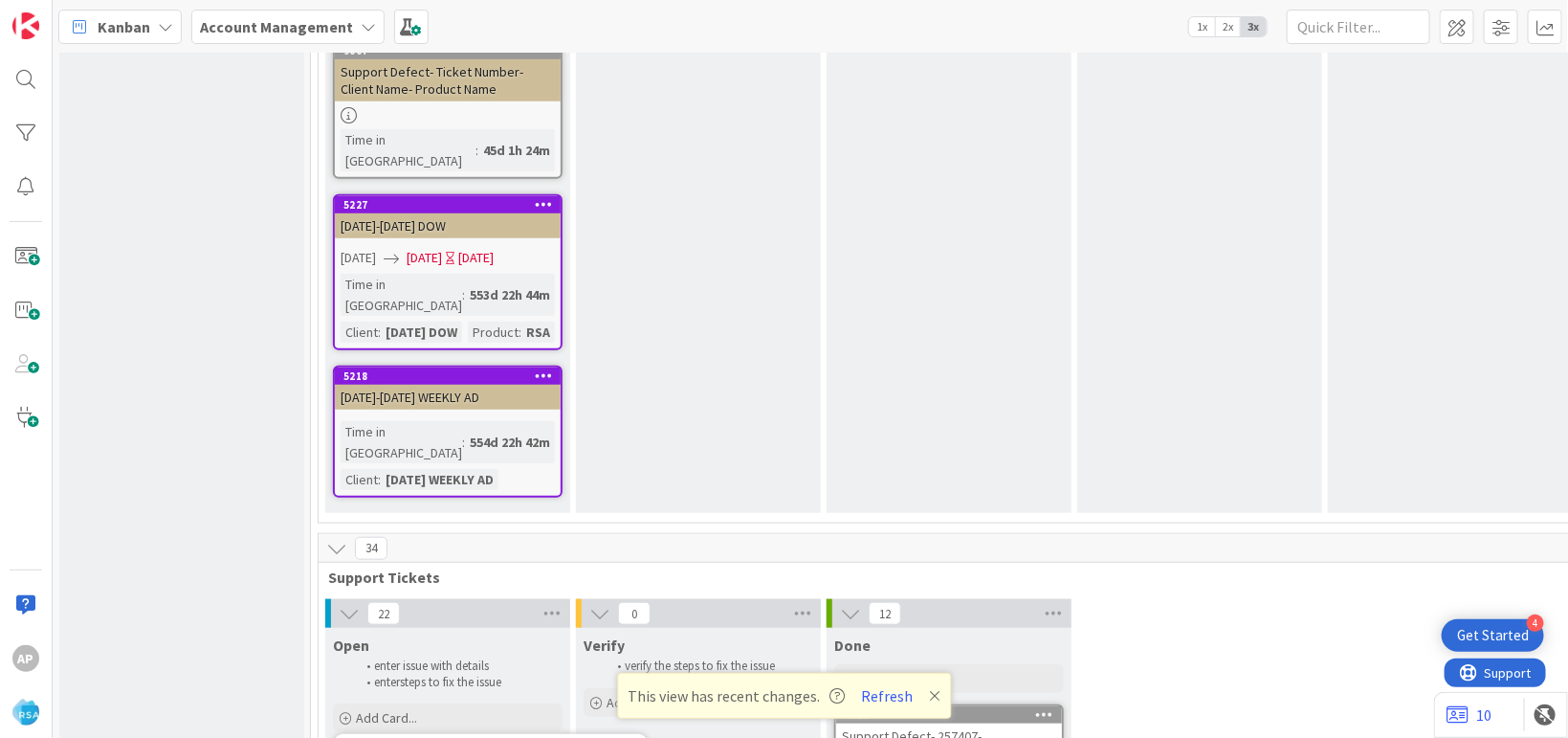
type textarea "Support Defect- Tick- Client Name- Product Name"
type textarea "x"
type textarea "Support Defect- Tic- Client Name- Product Name"
type textarea "x"
type textarea "Support Defect- Ti- Client Name- Product Name"
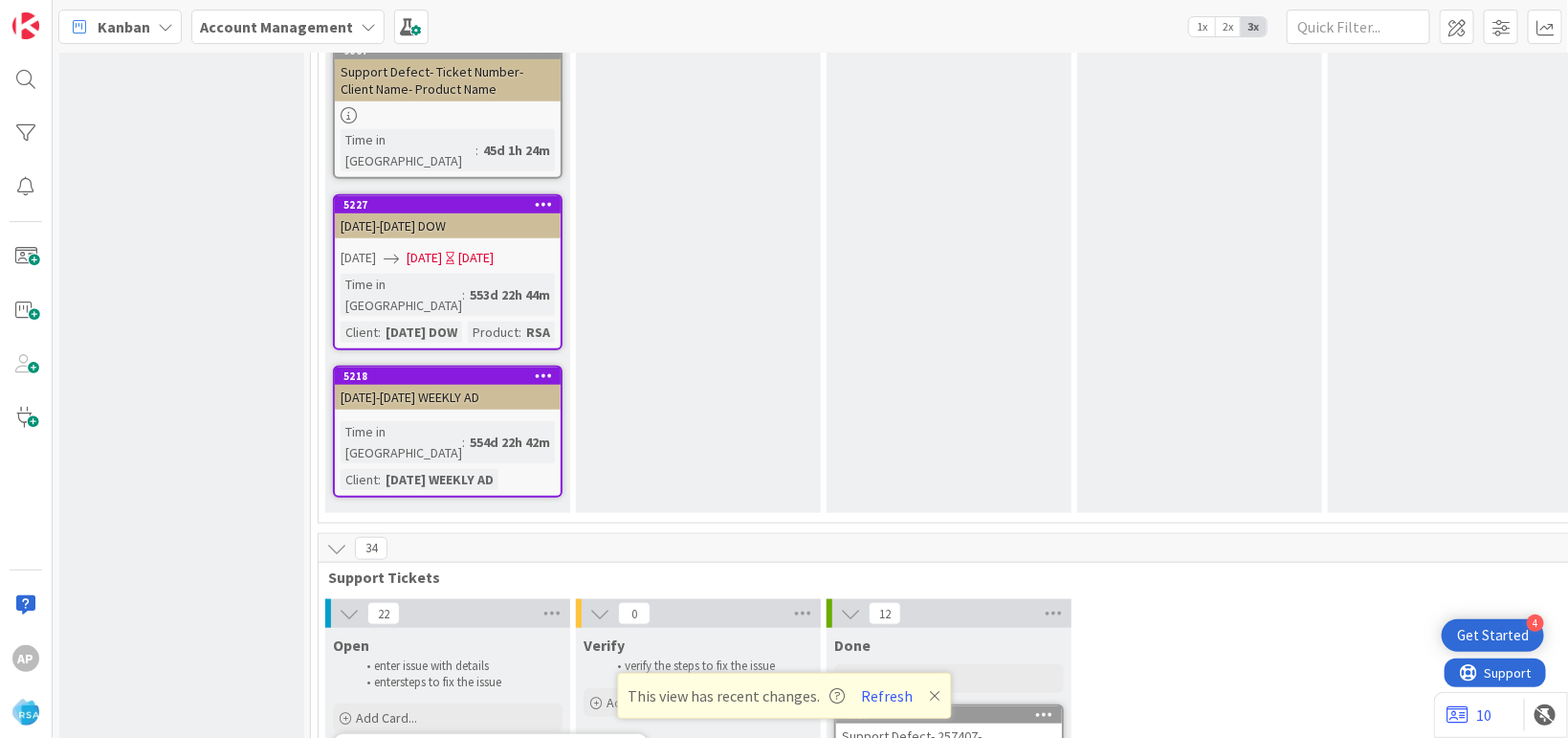
type textarea "x"
type textarea "Support Defect- T- Client Name- Product Name"
type textarea "x"
type textarea "Support Defect- - Client Name- Product Name"
type textarea "x"
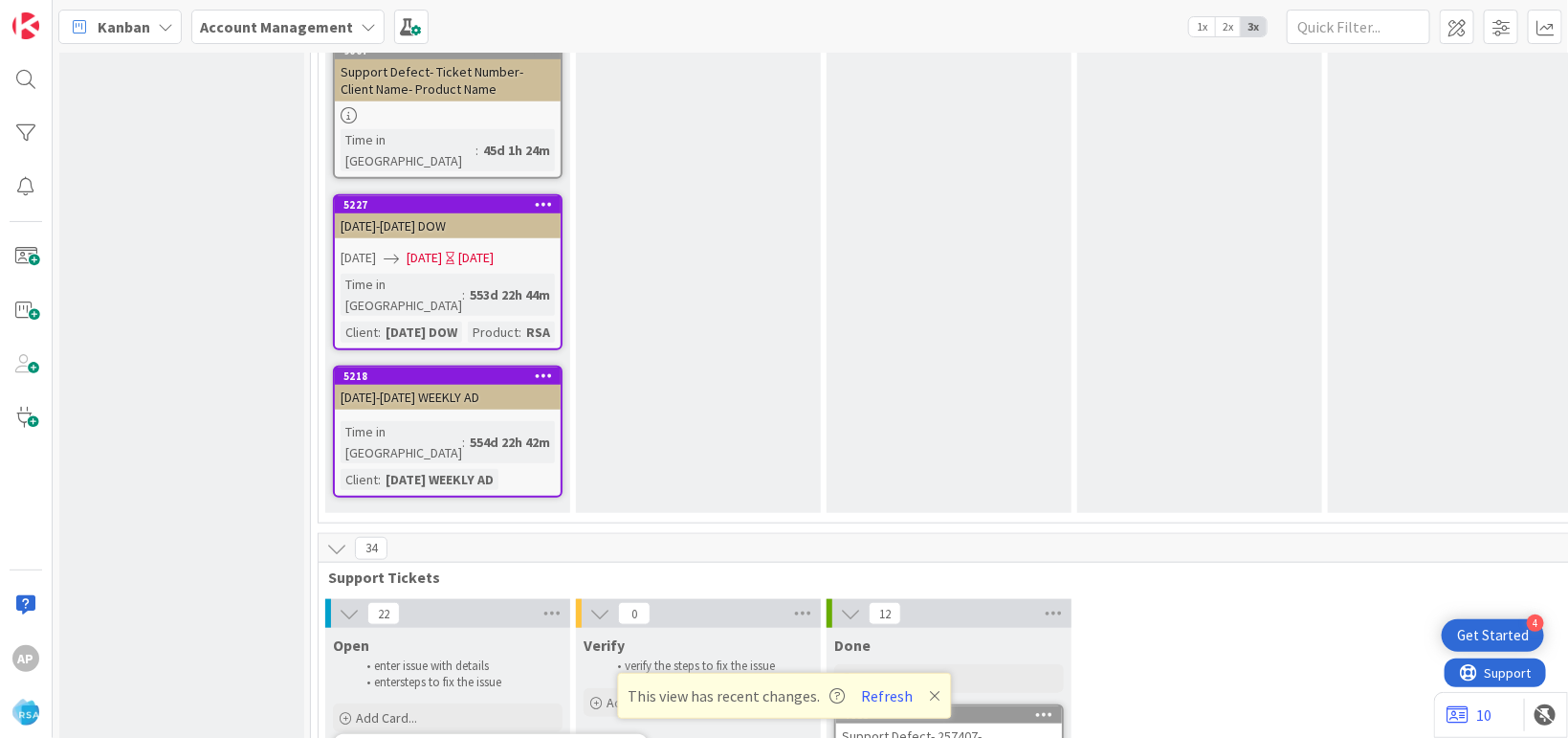
type textarea "Support Defect- 3- Client Name- Product Name"
type textarea "x"
type textarea "Support Defect- 31- Client Name- Product Name"
type textarea "x"
type textarea "Support Defect- 316- Client Name- Product Name"
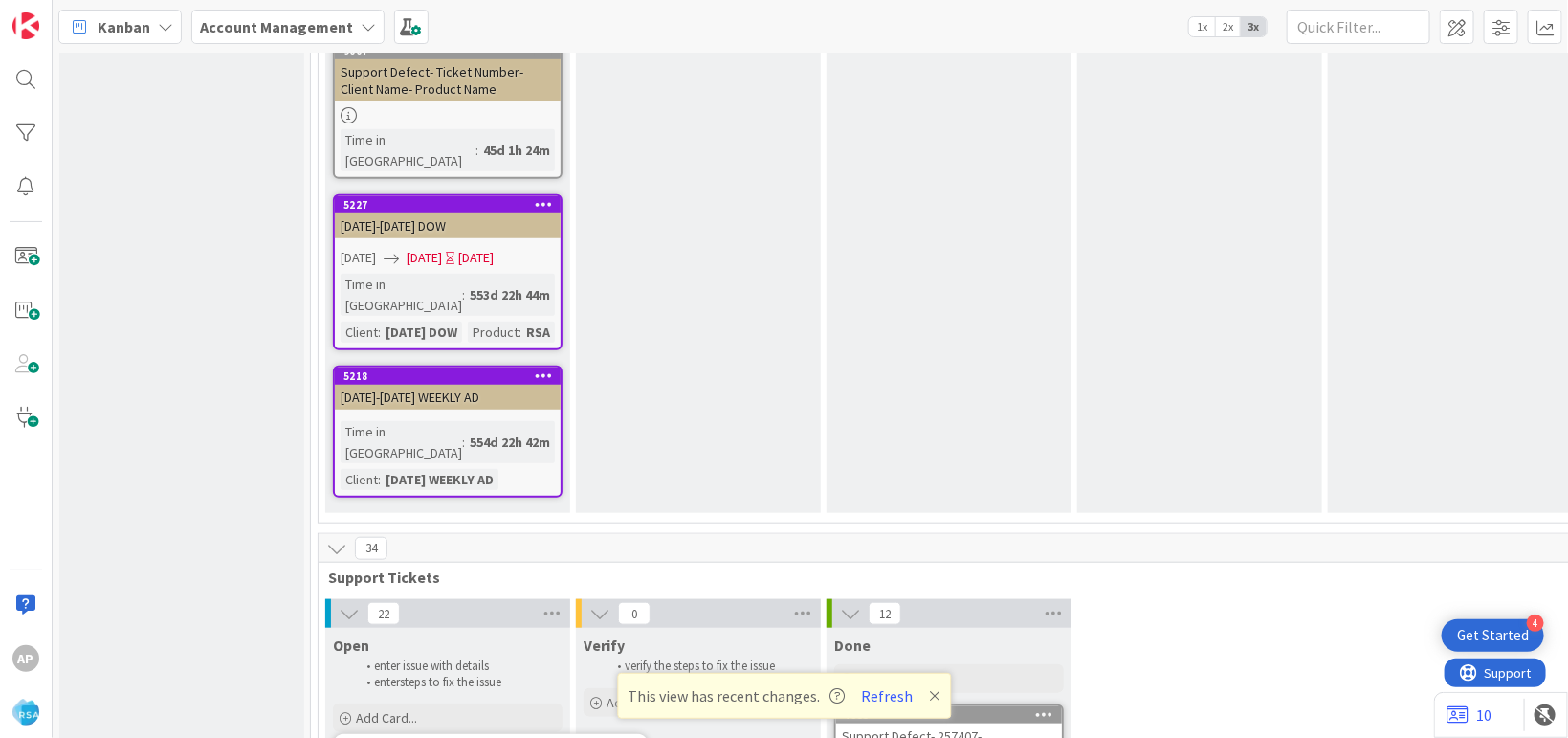
type textarea "x"
type textarea "Support Defect- 3168- Client Name- Product Name"
type textarea "x"
type textarea "Support Defect- 31683- Client Name- Product Name"
type textarea "x"
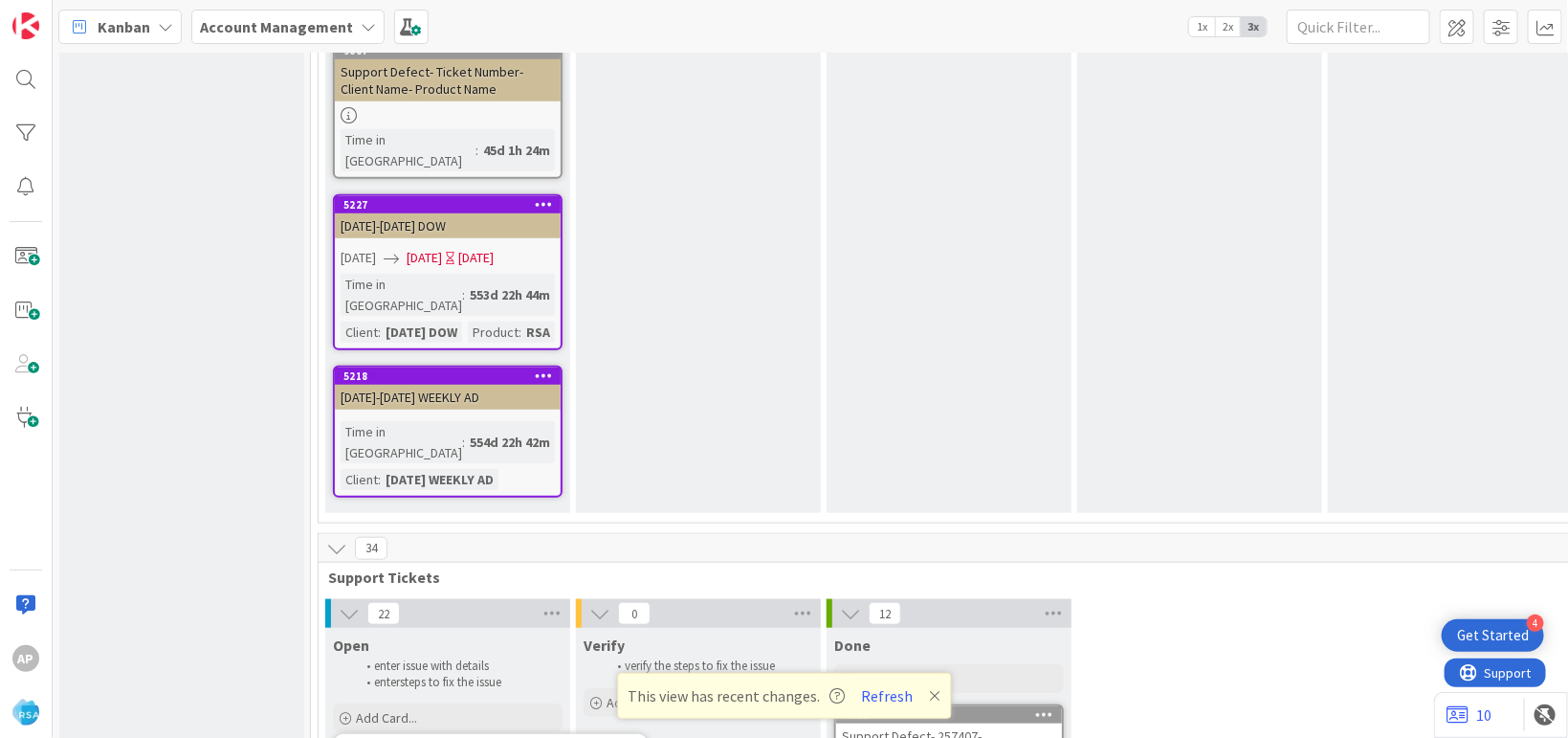
type textarea "Support Defect- 316836- Client Name- Product Name"
type textarea "x"
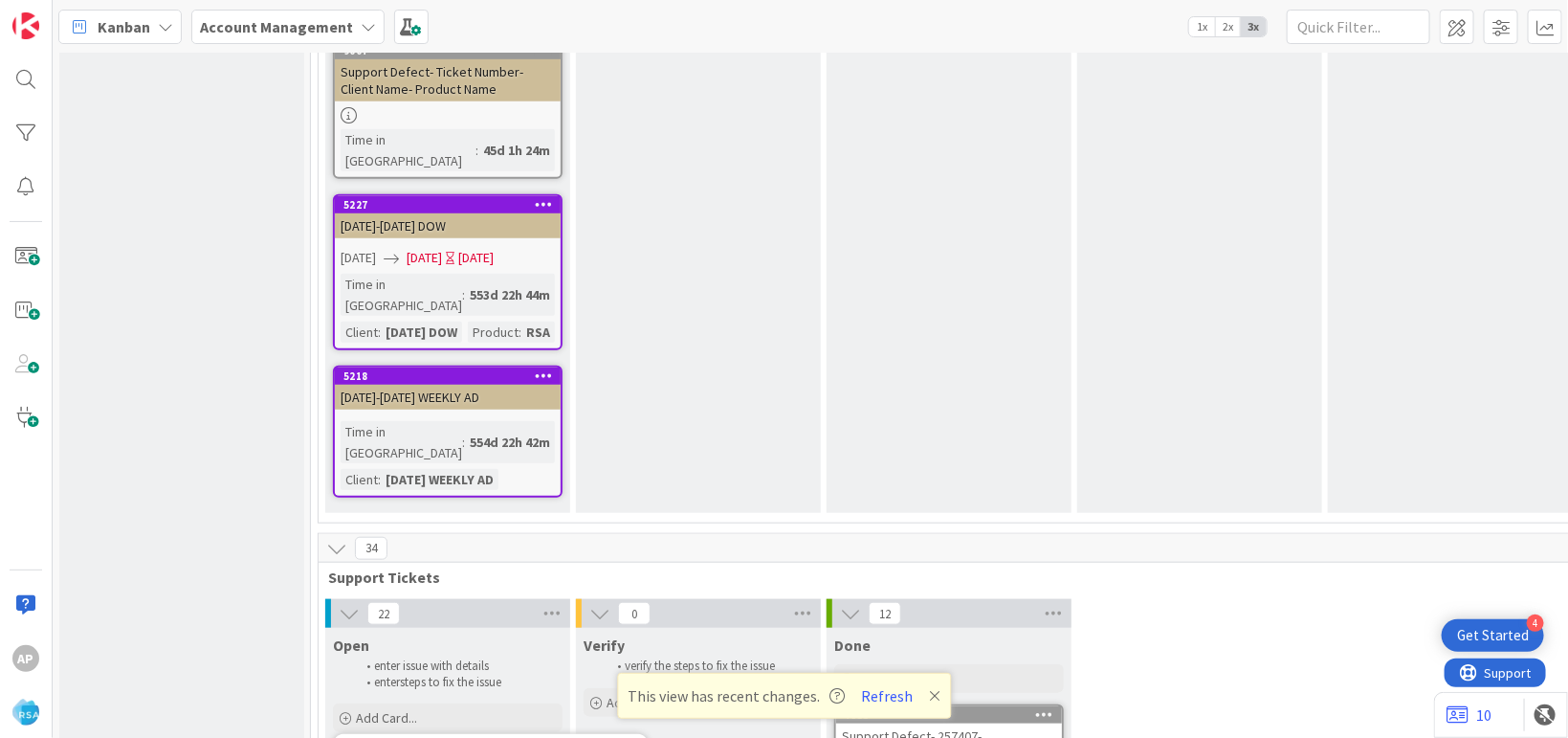
type textarea "Support Defect- 316836- Client Nam- Product Name"
type textarea "x"
type textarea "Support Defect- 316836- Client Na- Product Name"
type textarea "x"
type textarea "Support Defect- 316836- Client N- Product Name"
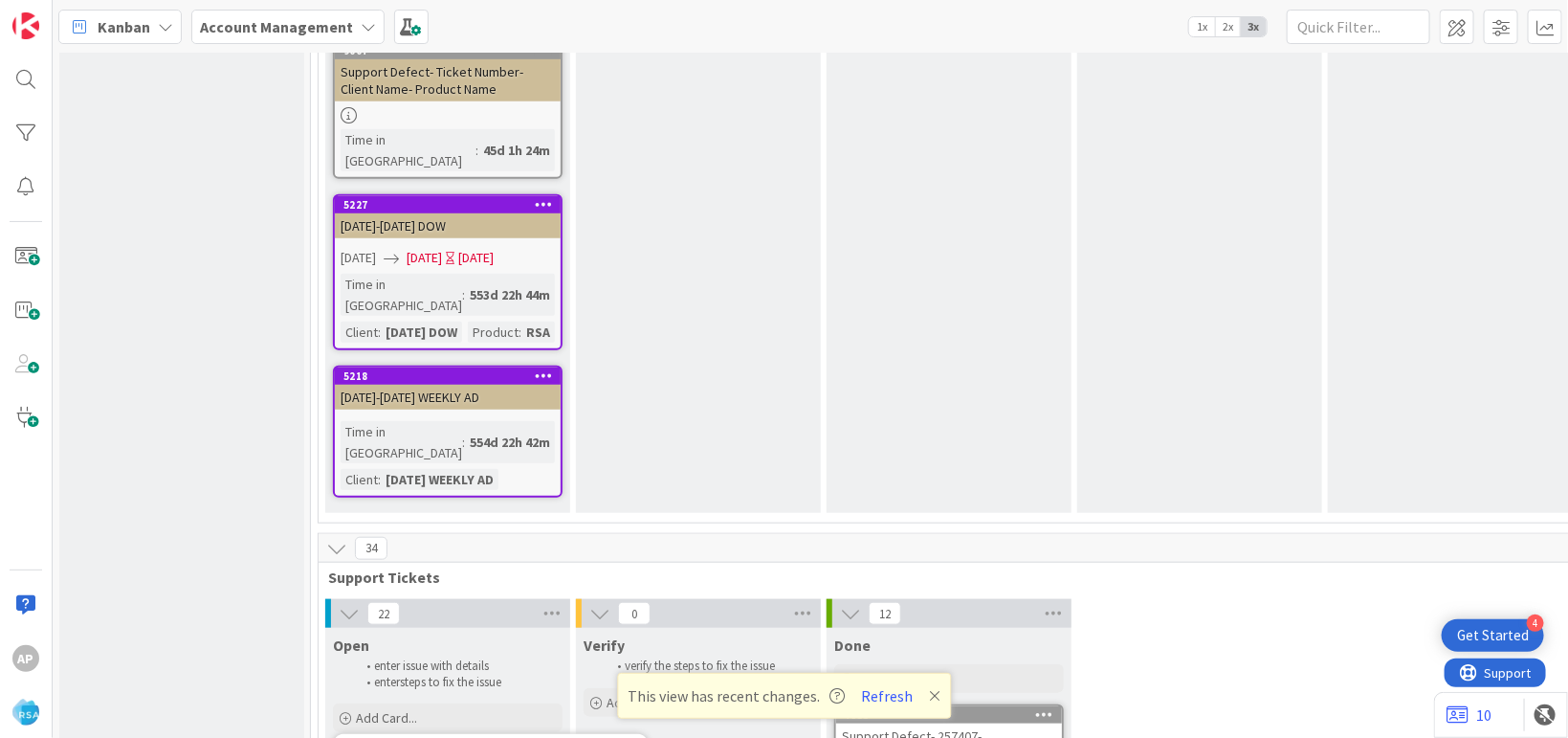
type textarea "x"
type textarea "Support Defect- 316836- Client - Product Name"
type textarea "x"
type textarea "Support Defect- 316836- Client- Product Name"
type textarea "x"
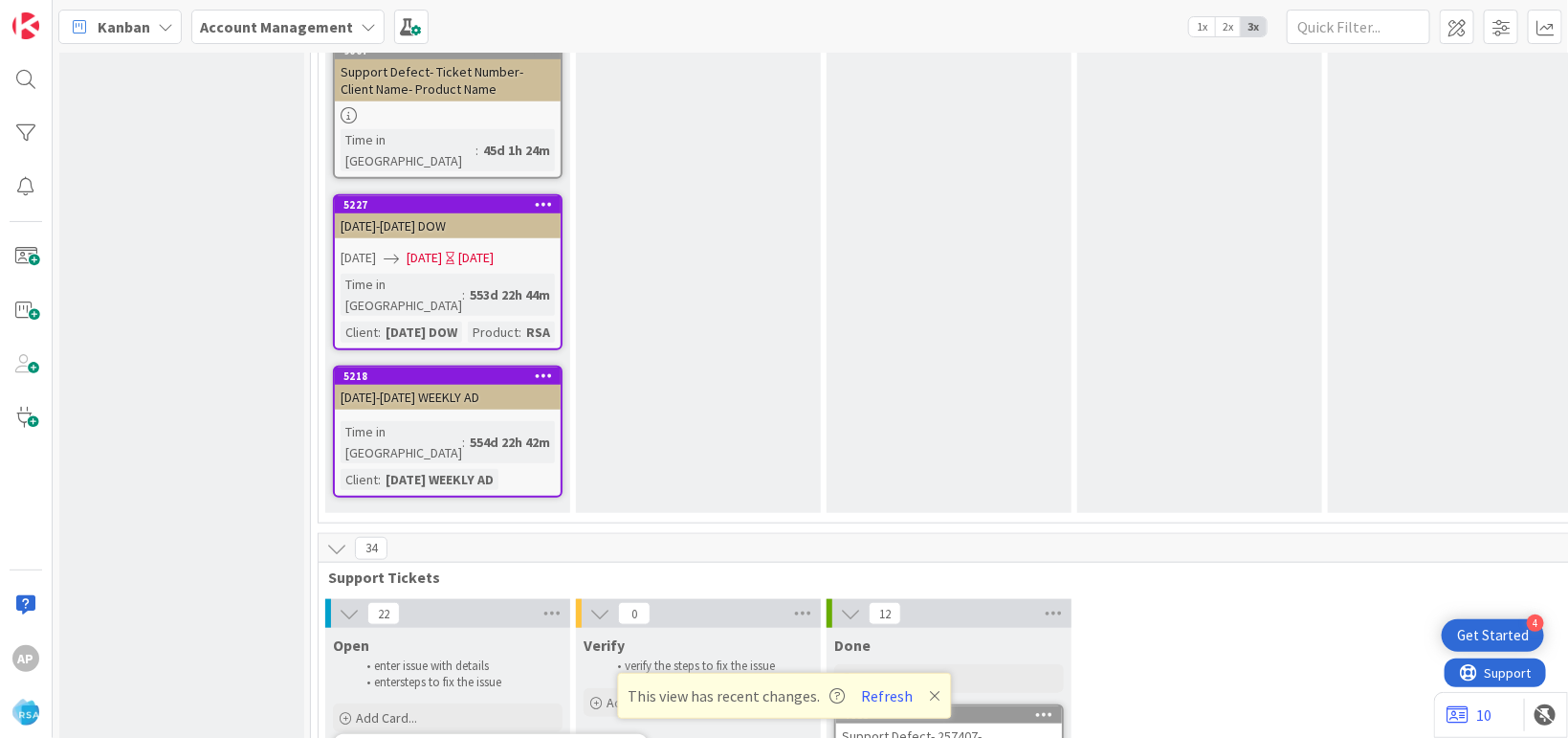
type textarea "Support Defect- 316836- Clien- Product Name"
type textarea "x"
type textarea "Support Defect- 316836- Clie- Product Name"
type textarea "x"
type textarea "Support Defect- 316836- Cli- Product Name"
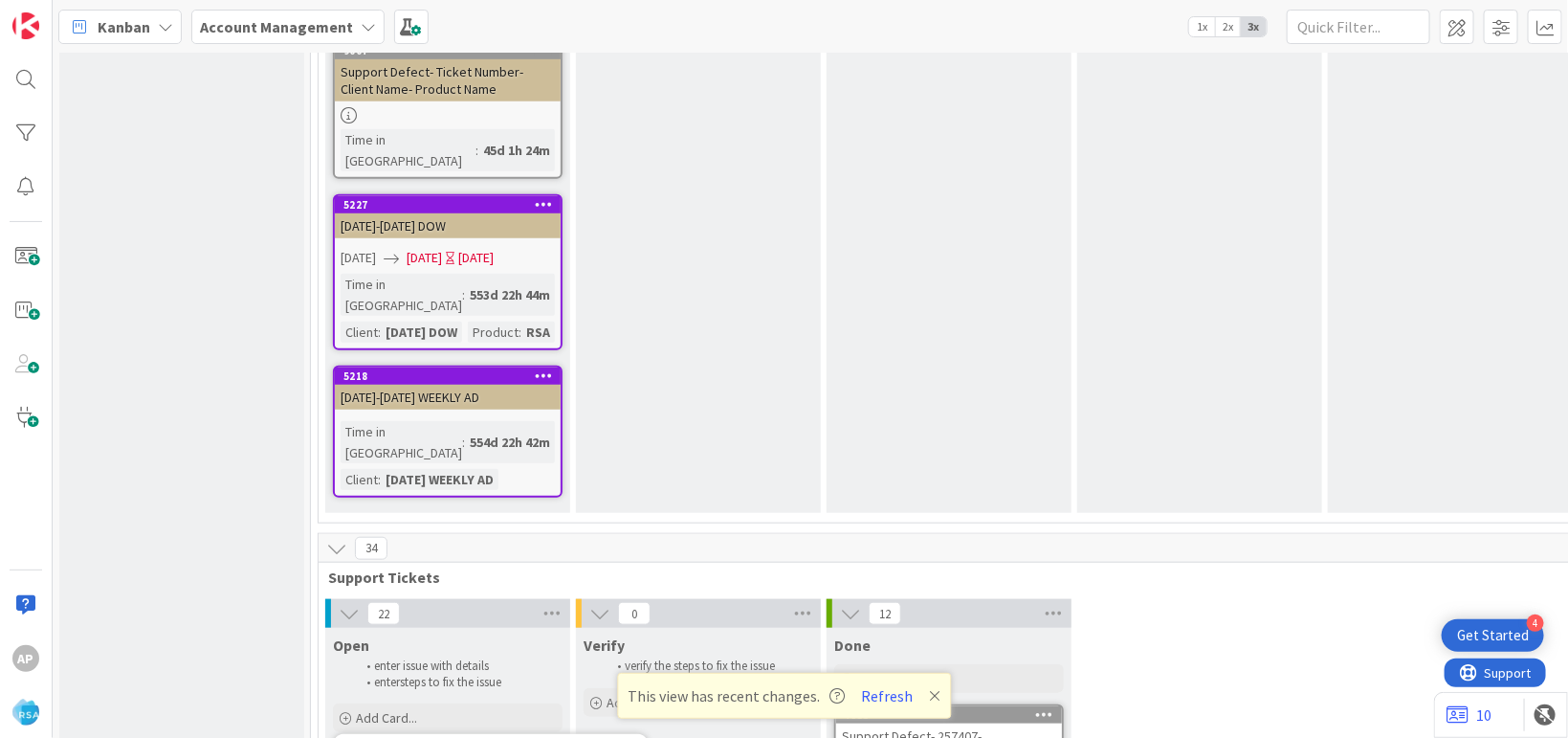
type textarea "x"
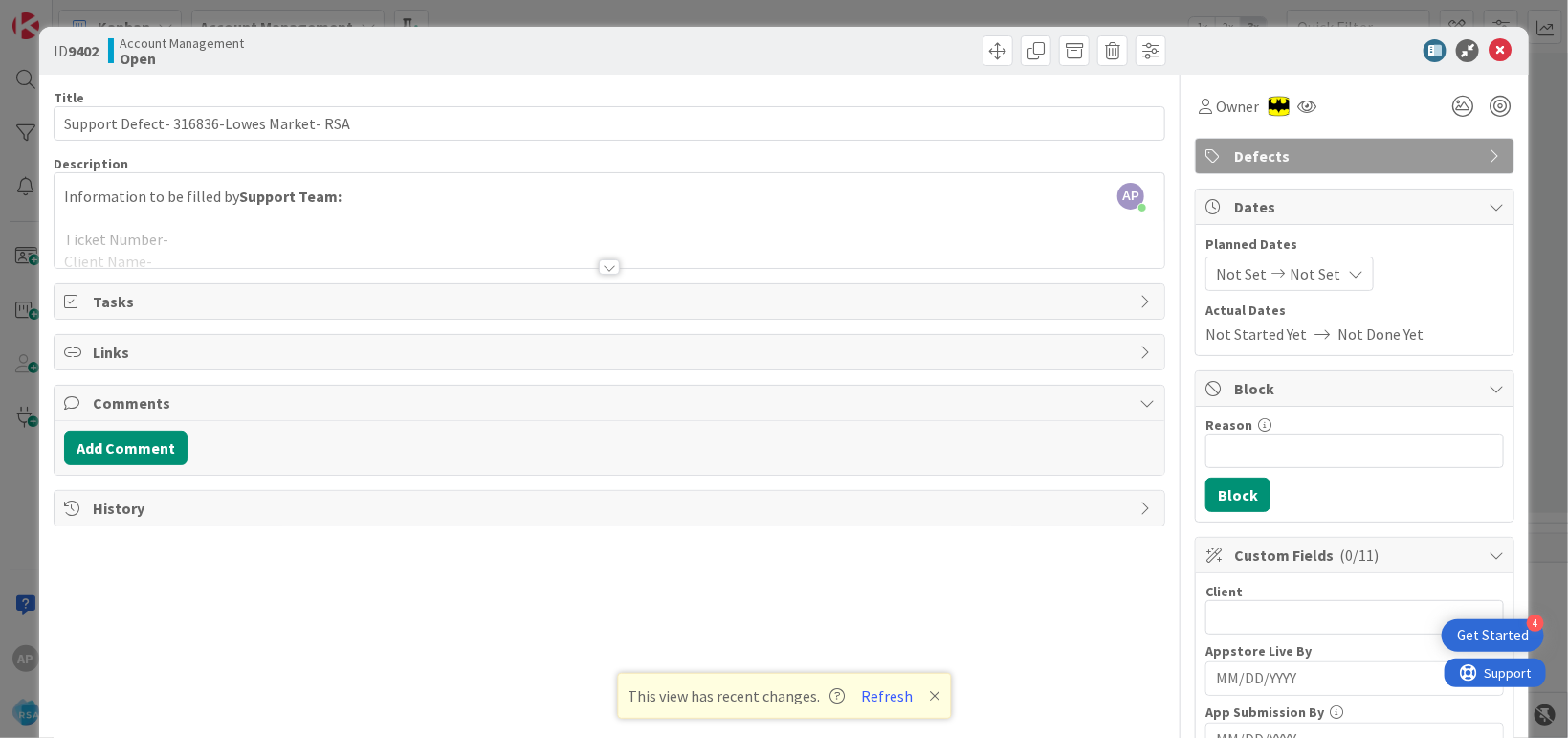
click at [194, 246] on div at bounding box center [610, 243] width 1110 height 49
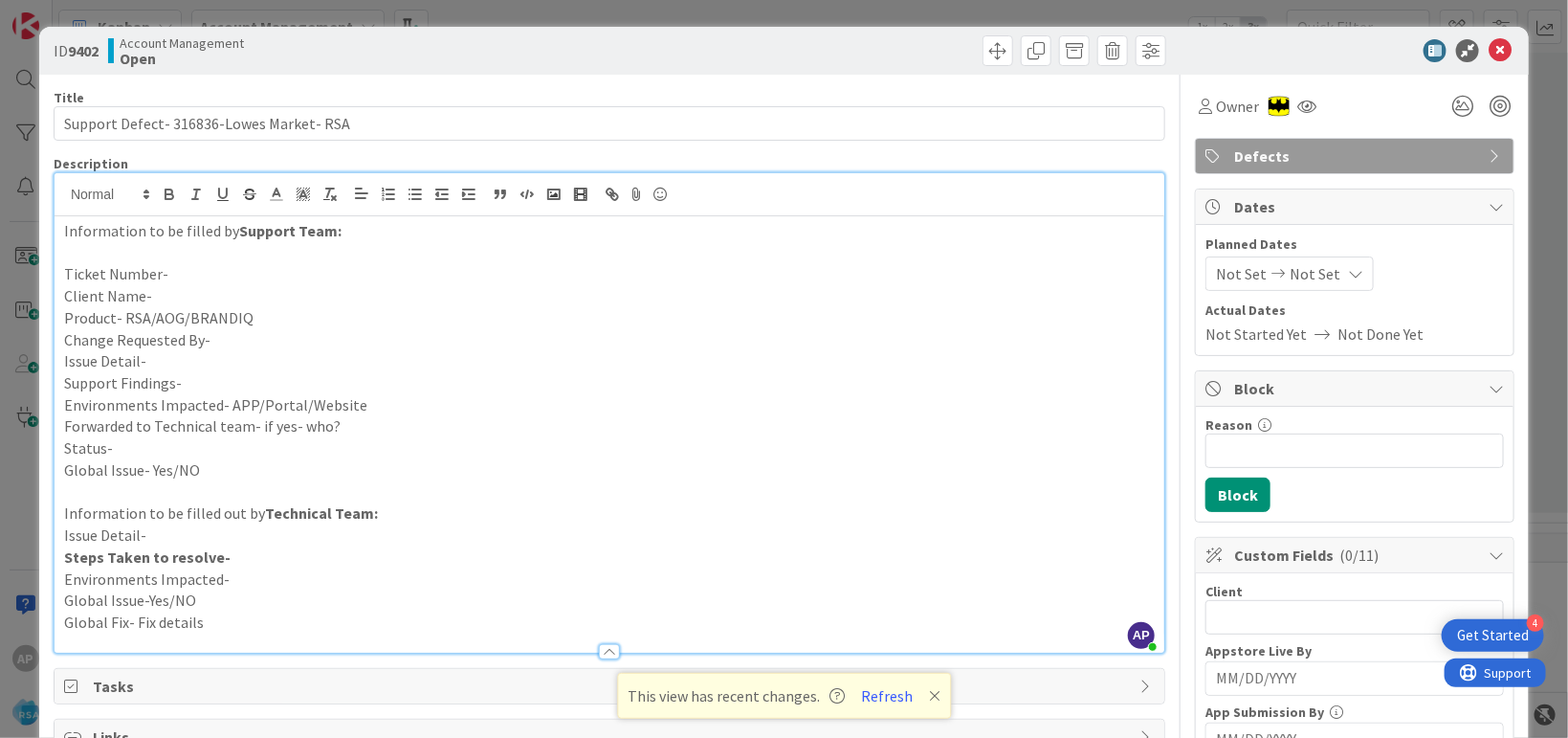
click at [183, 274] on p "Ticket Number-" at bounding box center [610, 274] width 1091 height 22
click at [169, 295] on p "Client Name-" at bounding box center [610, 296] width 1091 height 22
drag, startPoint x: 285, startPoint y: 321, endPoint x: 271, endPoint y: 305, distance: 21.3
click at [286, 320] on p "Product- RSA/AOG/BRANDIQ" at bounding box center [610, 318] width 1091 height 22
click at [162, 359] on p "Issue Detail-" at bounding box center [610, 361] width 1091 height 22
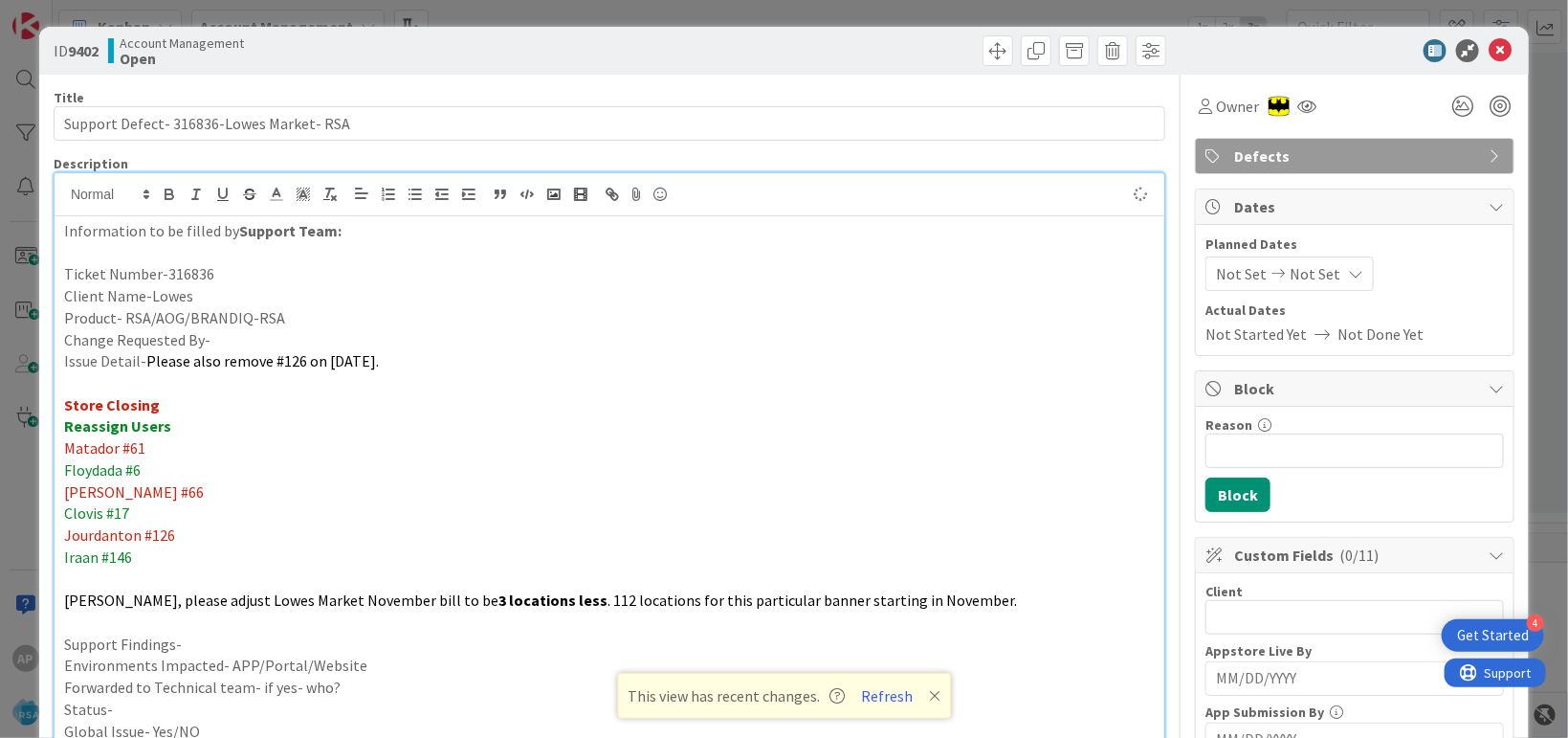
click at [298, 520] on p "Clovis #17" at bounding box center [610, 513] width 1091 height 22
click at [201, 521] on p "Clovis #17" at bounding box center [610, 513] width 1091 height 22
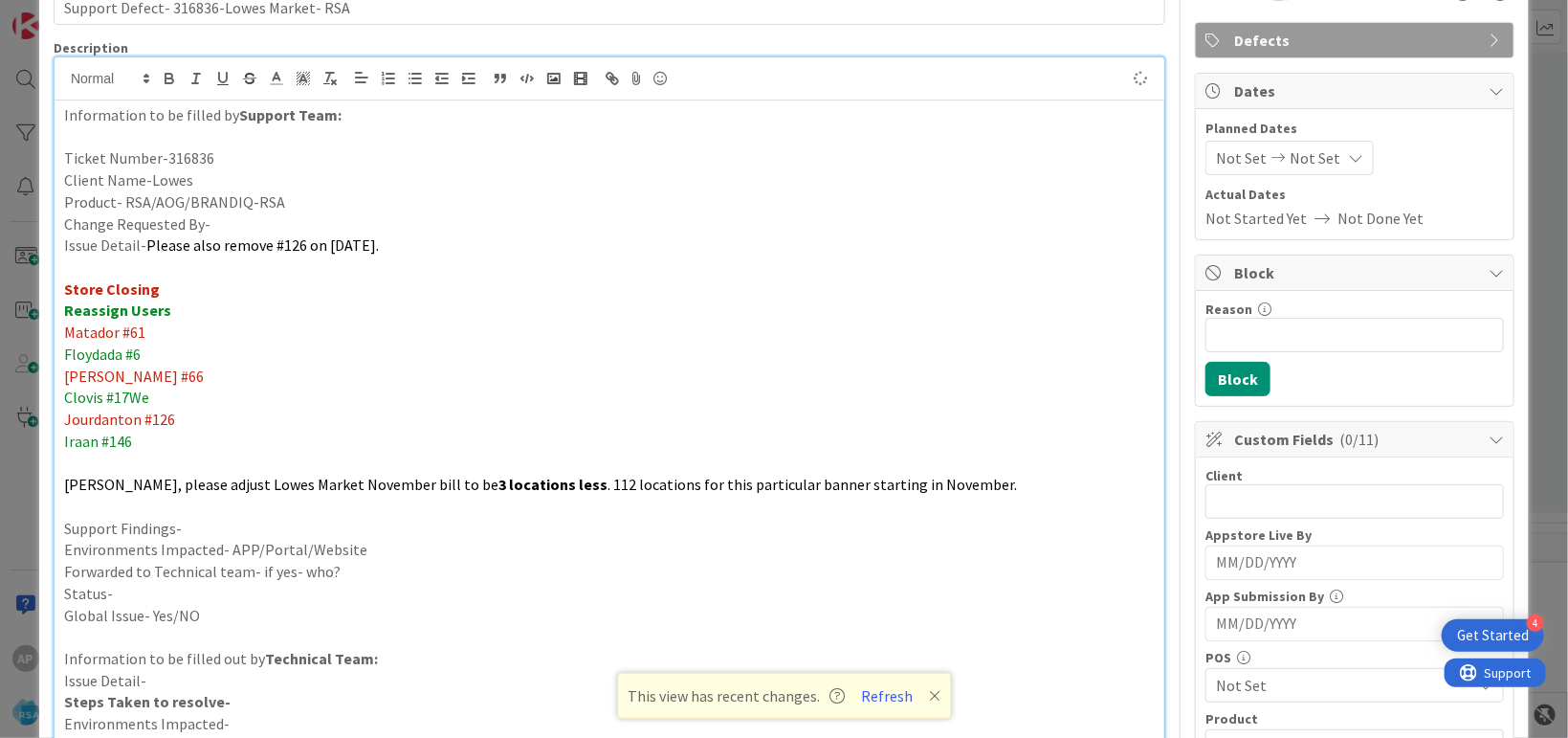
click at [221, 525] on p "Support Findings-" at bounding box center [610, 528] width 1091 height 22
click at [373, 540] on p "Environments Impacted- APP/Portal/Website" at bounding box center [610, 549] width 1091 height 22
click at [363, 568] on p "Forwarded to Technical team- if yes- who?" at bounding box center [610, 572] width 1091 height 22
click at [366, 578] on p "Forwarded to Technical team- if yes- who?" at bounding box center [610, 572] width 1091 height 22
click at [129, 583] on p "Status-" at bounding box center [610, 593] width 1091 height 22
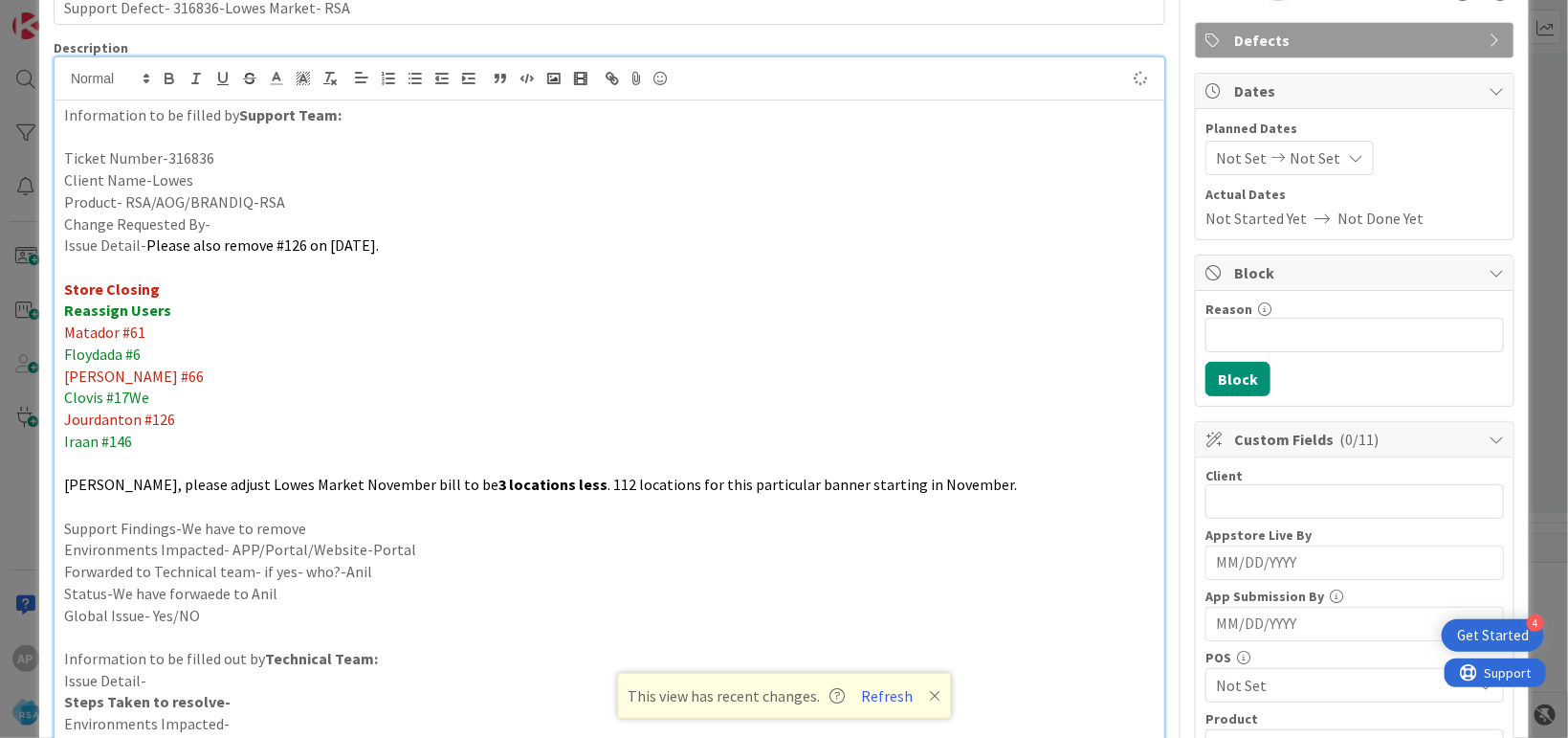
click at [1221, 150] on span "Not Set" at bounding box center [1241, 158] width 51 height 23
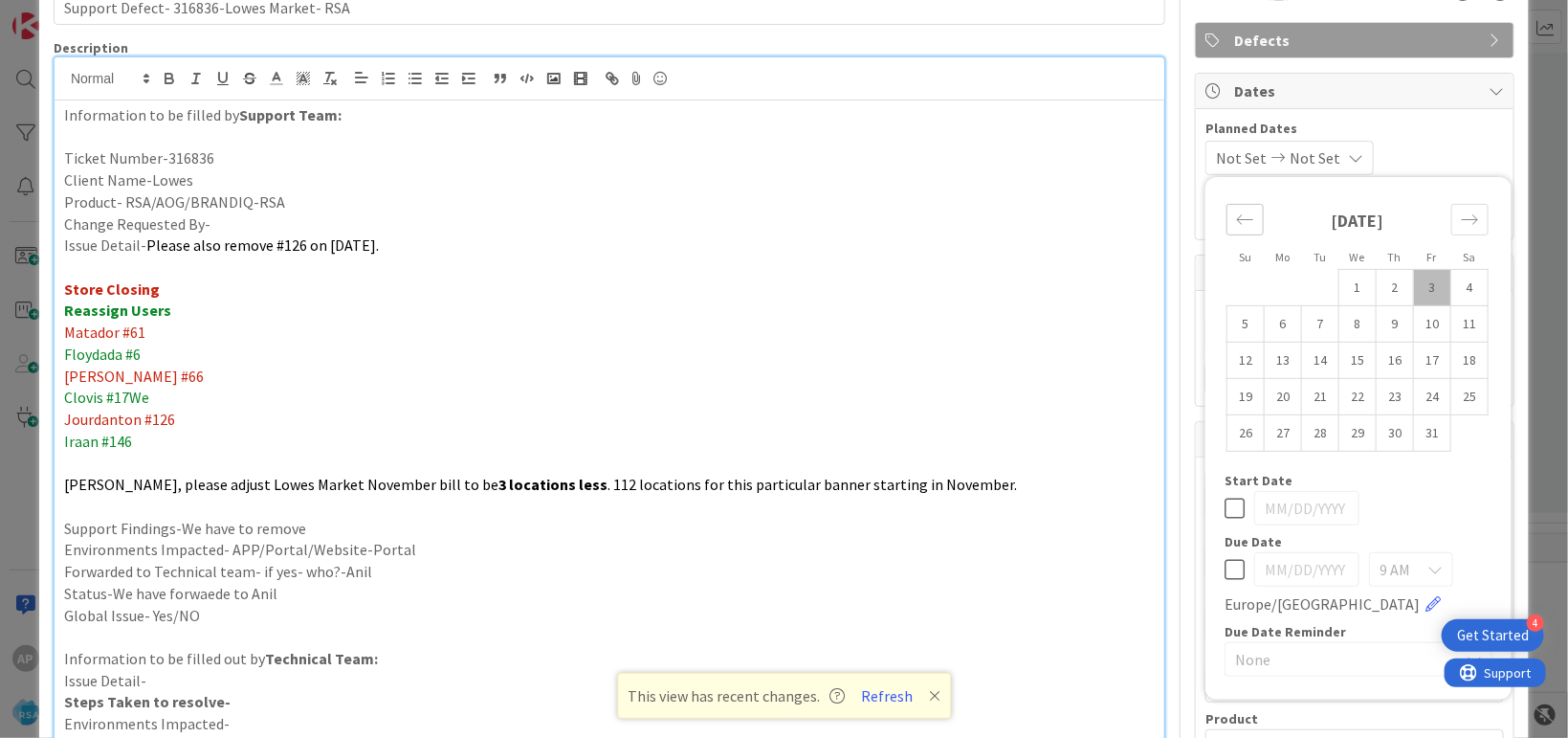
click at [1236, 210] on icon "Move backward to switch to the previous month." at bounding box center [1244, 219] width 18 height 18
click at [1265, 432] on td "29" at bounding box center [1283, 432] width 37 height 36
drag, startPoint x: 1458, startPoint y: 216, endPoint x: 1466, endPoint y: 226, distance: 12.8
click at [1461, 215] on icon "Move forward to switch to the next month." at bounding box center [1470, 219] width 18 height 18
click at [1373, 462] on div "August 2025 1 2 3 4 5 6 7 8 9 10 11 12 13 14 15 16 17 18 19 20 21 22 23 24 25 2…" at bounding box center [1357, 330] width 304 height 287
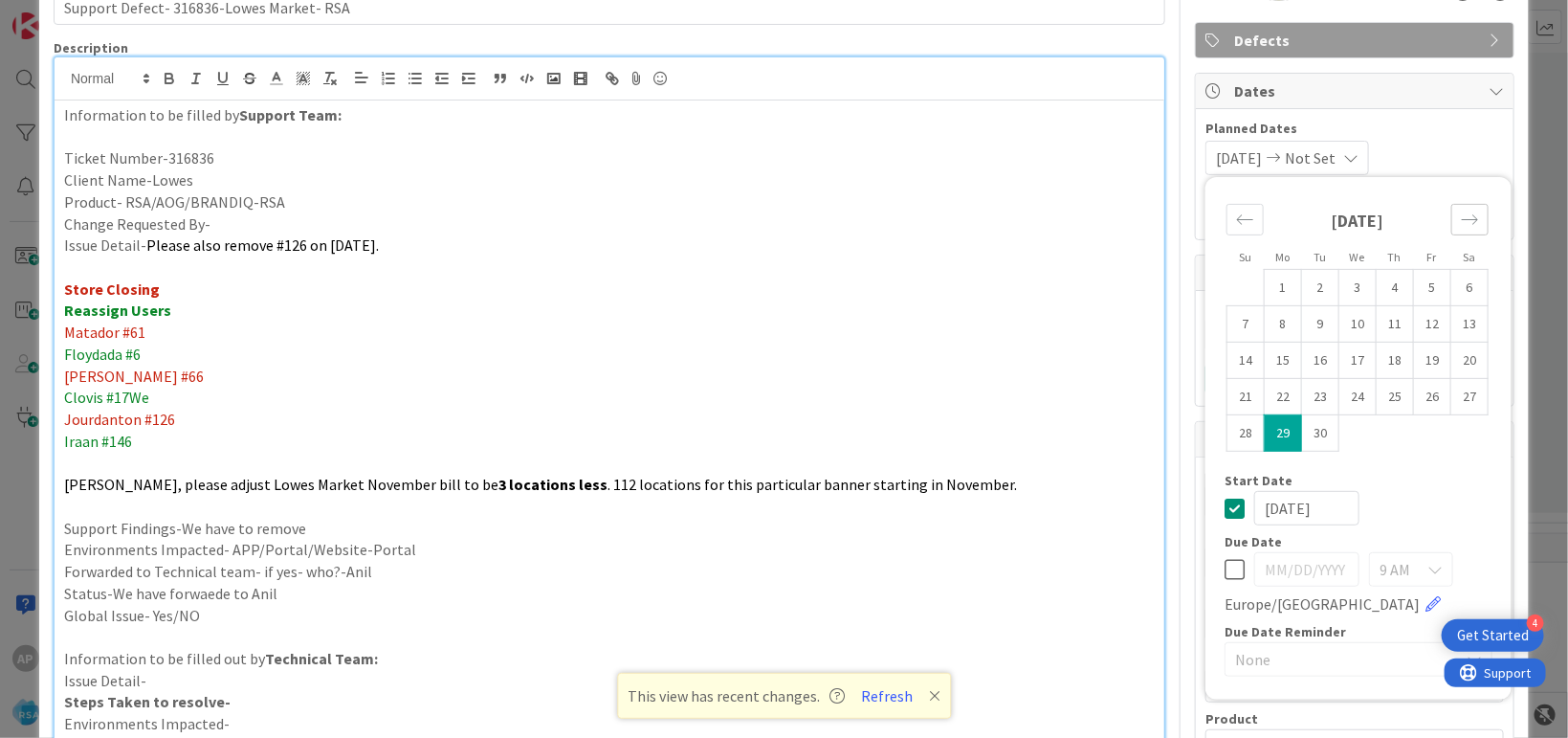
click at [1466, 226] on div "Move forward to switch to the next month." at bounding box center [1470, 220] width 37 height 31
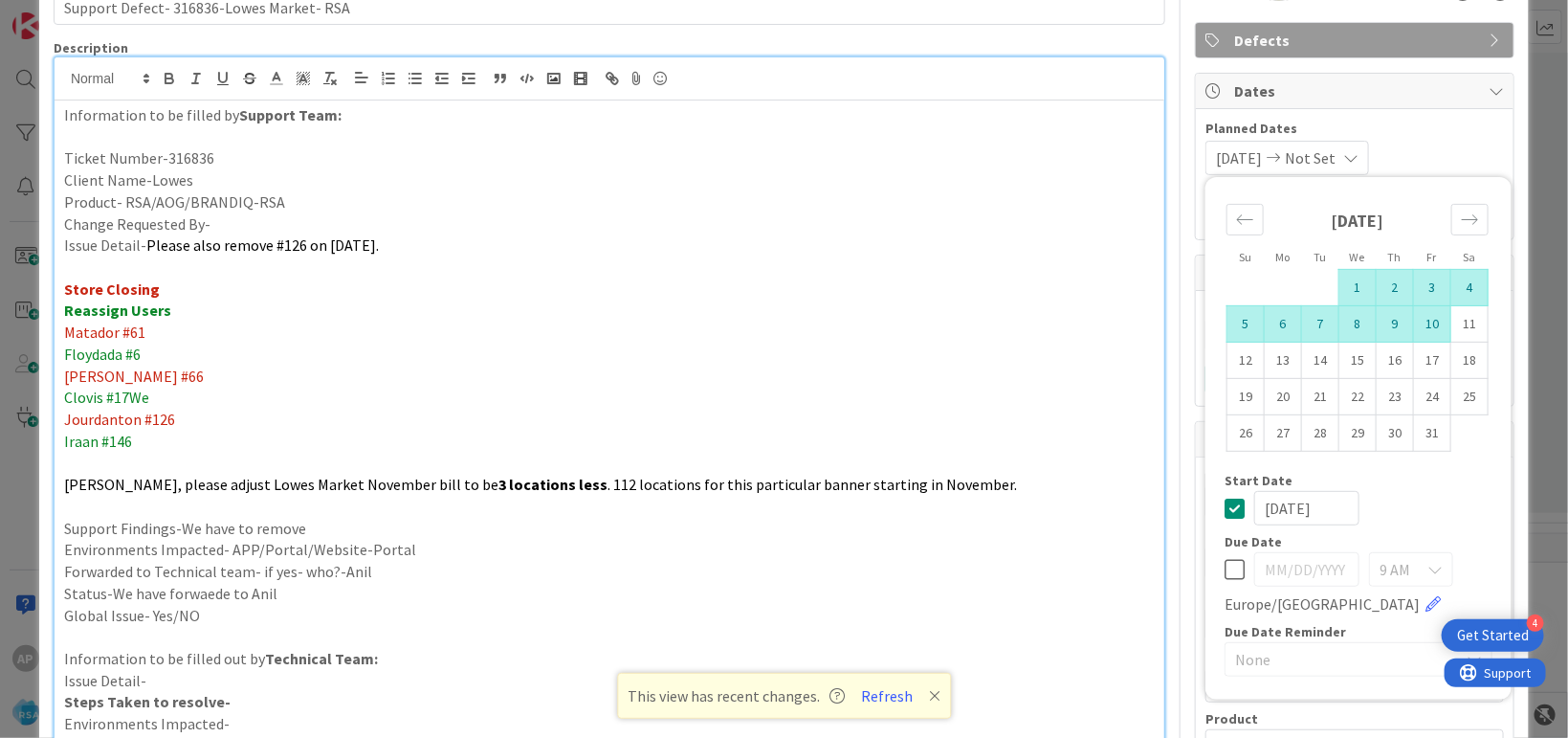
click at [1414, 332] on td "10" at bounding box center [1432, 323] width 37 height 36
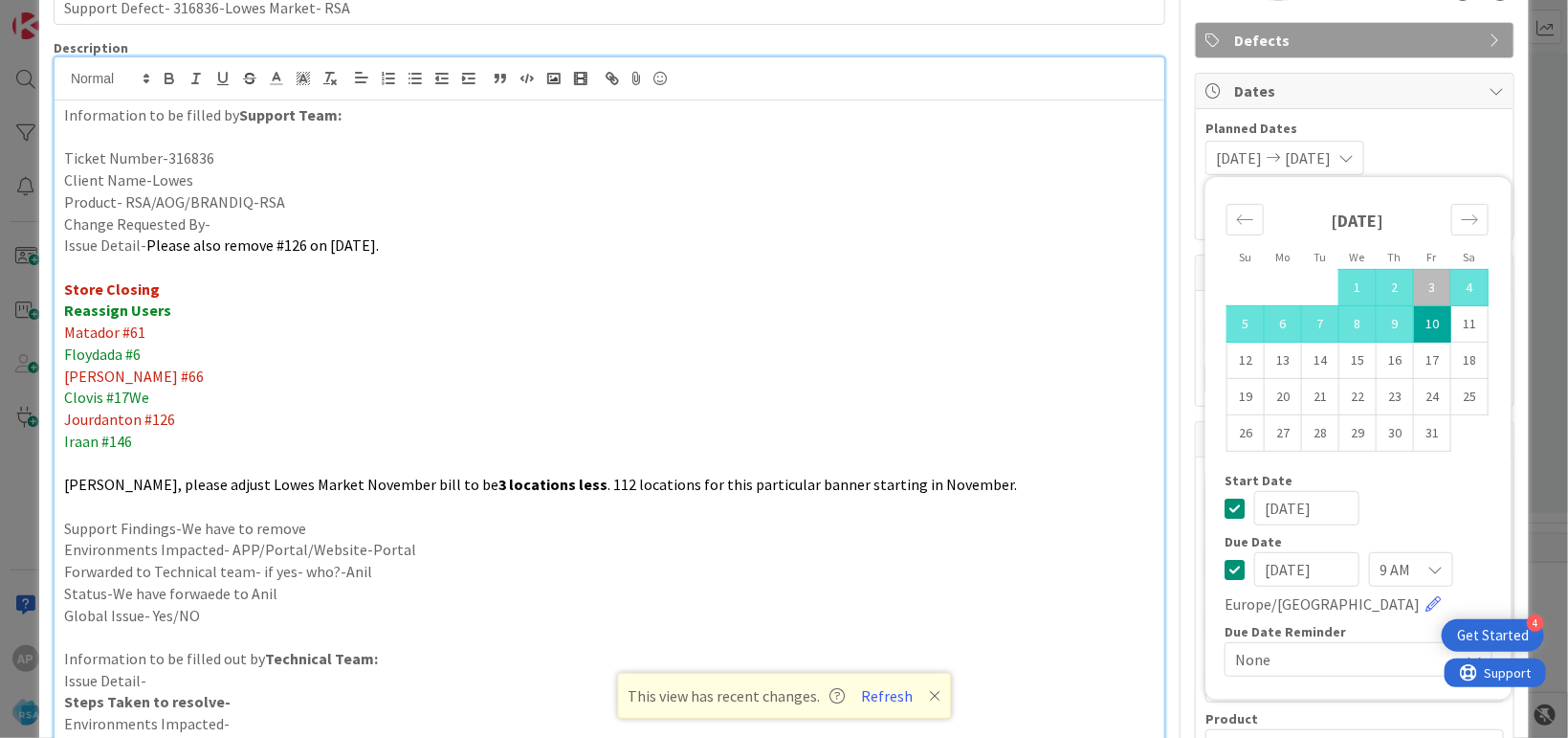
click at [1151, 143] on div "Title 40 / 128 Support Defect- 316836-Lowes Market- RSA Description AP Akhil p …" at bounding box center [784, 659] width 1461 height 1401
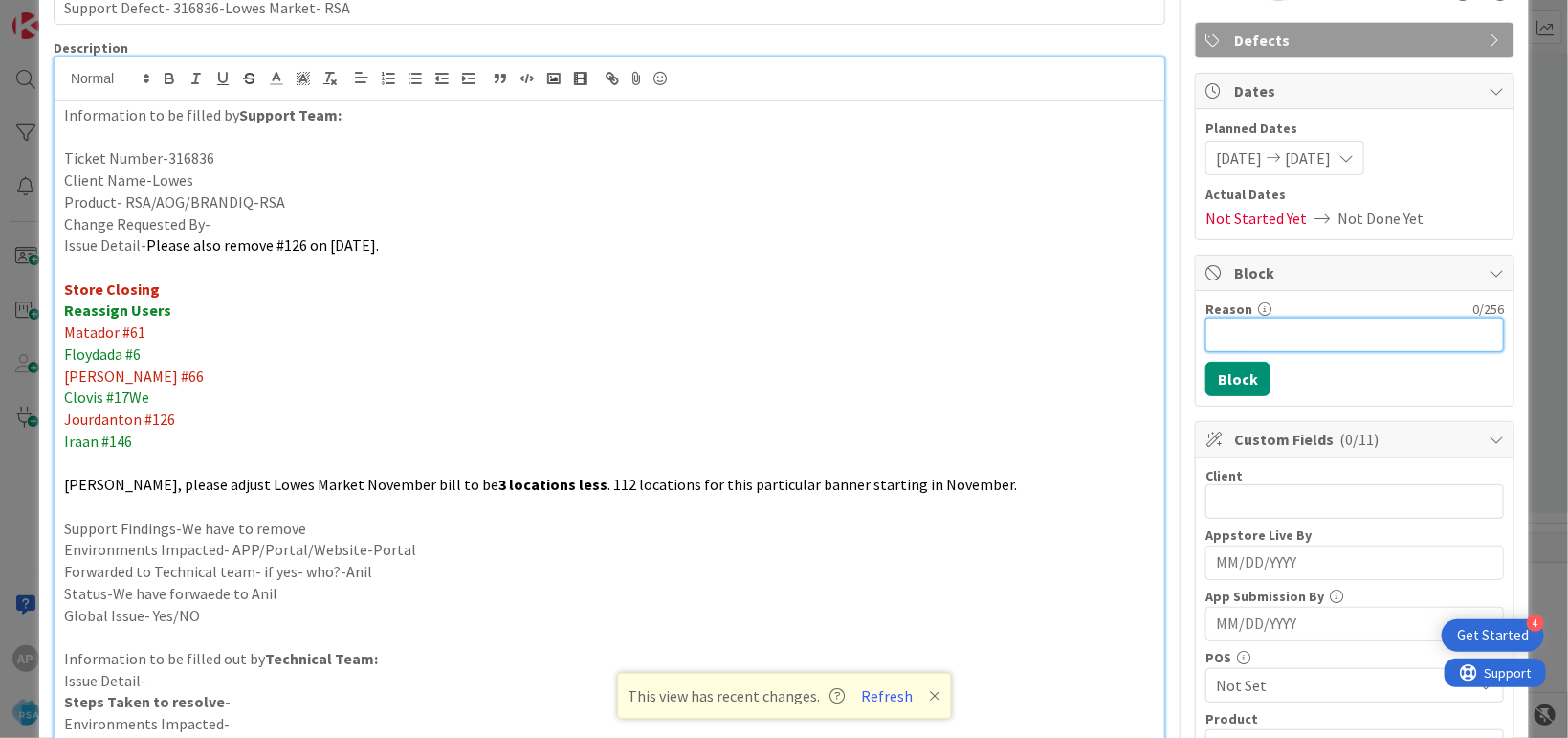
click at [1228, 334] on input "Reason" at bounding box center [1354, 334] width 298 height 34
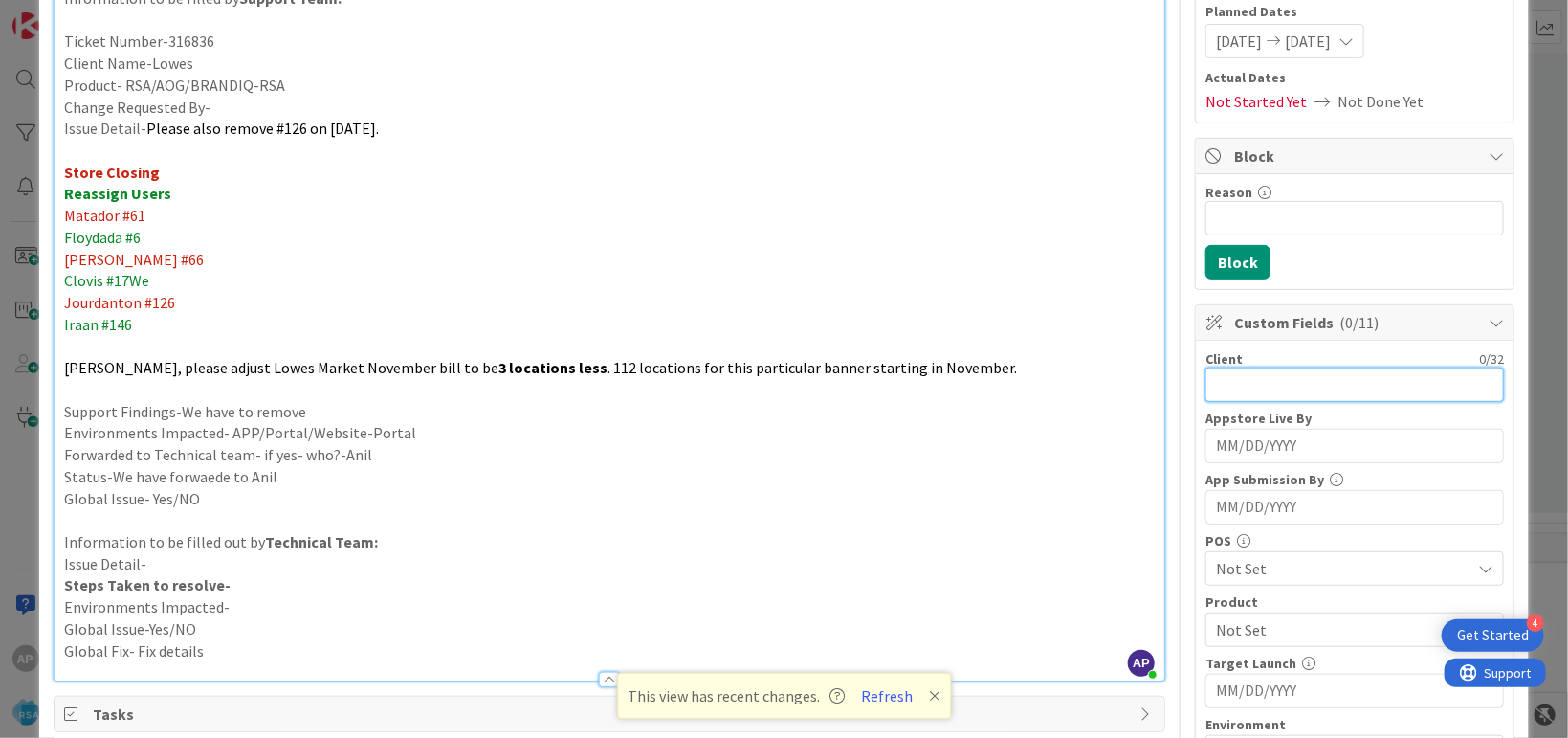
click at [1249, 381] on input "text" at bounding box center [1354, 384] width 298 height 34
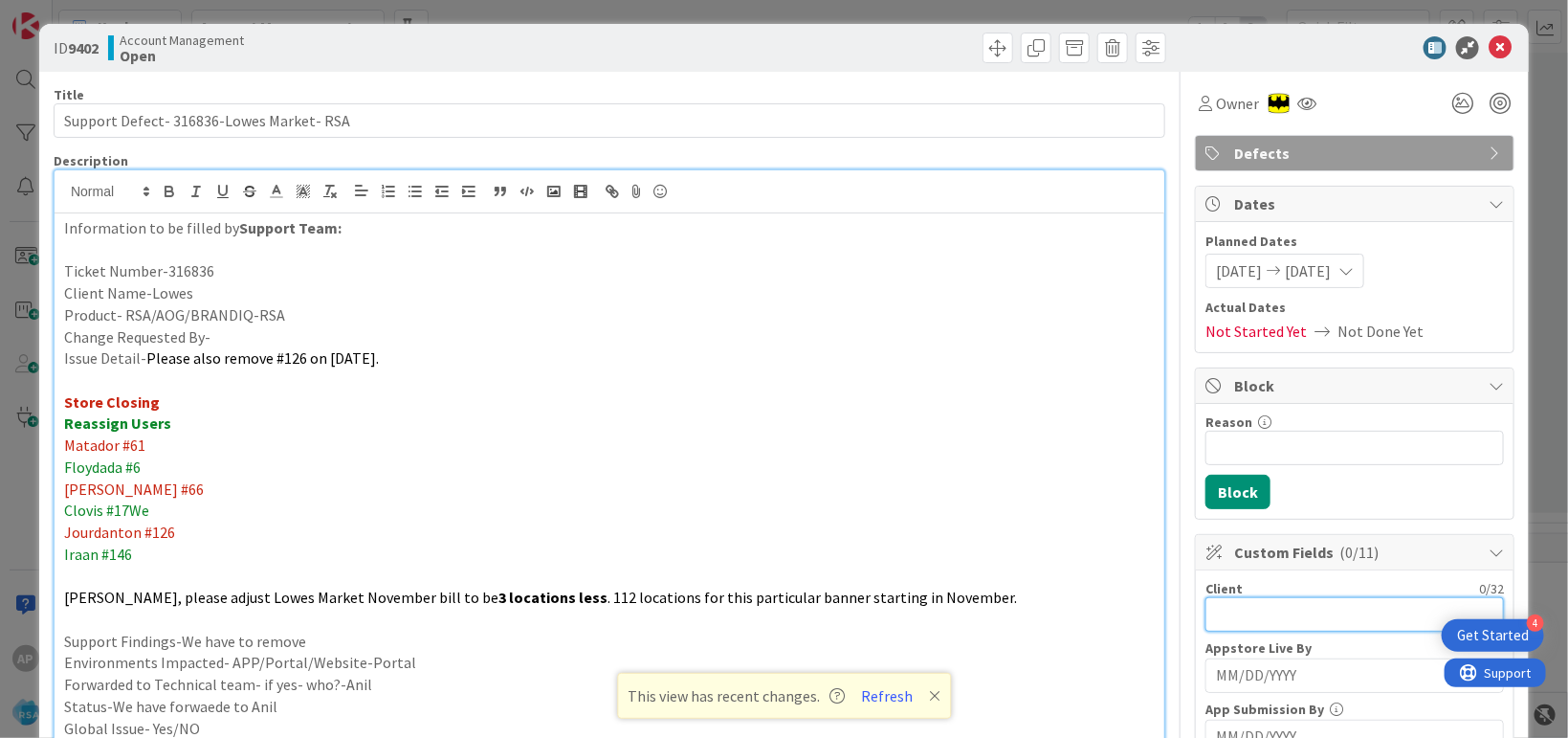
scroll to position [0, 0]
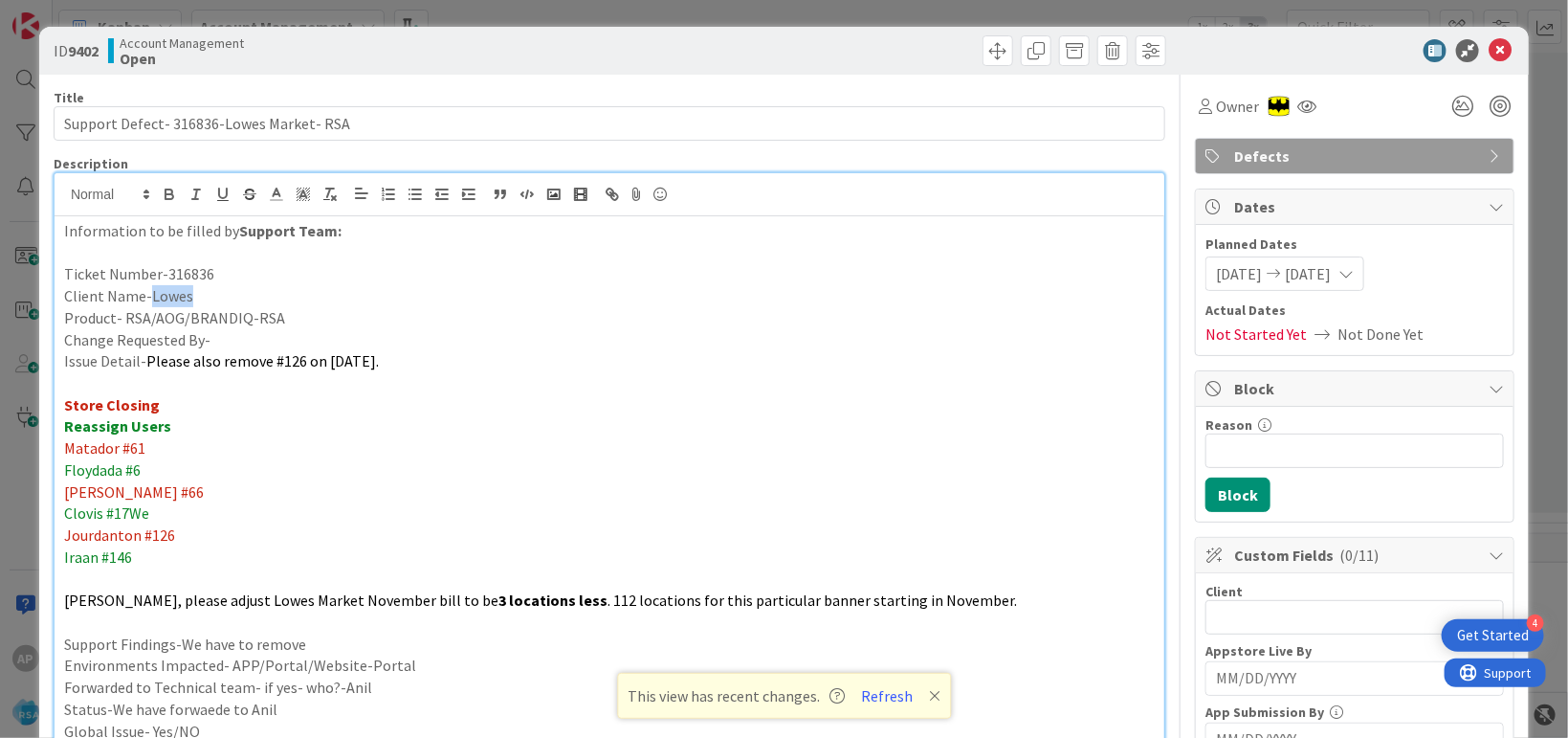
drag, startPoint x: 217, startPoint y: 300, endPoint x: 148, endPoint y: 300, distance: 69.0
click at [148, 300] on p "Client Name-Lowes" at bounding box center [610, 296] width 1091 height 22
copy p "Lowes"
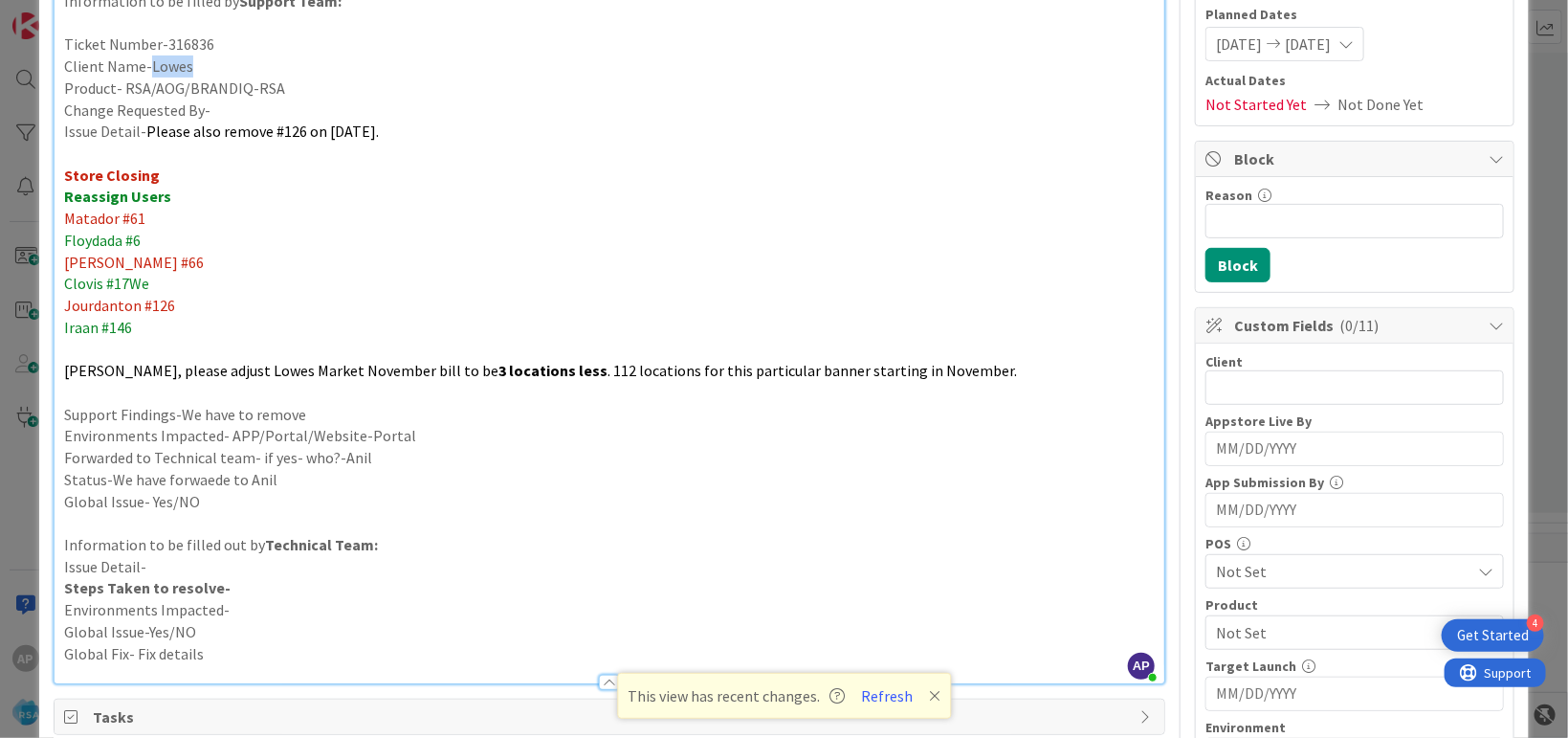
scroll to position [232, 0]
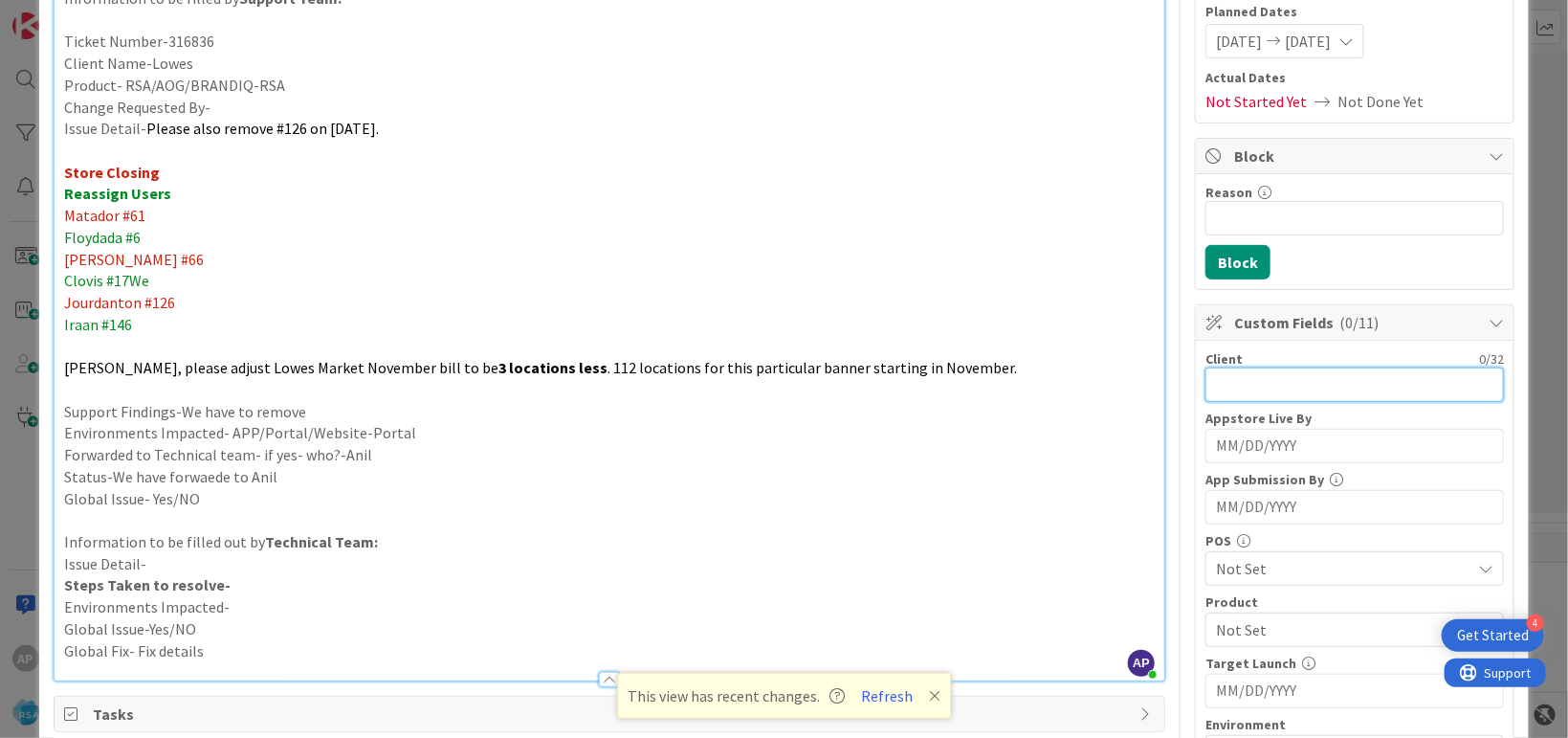
click at [1240, 373] on input "text" at bounding box center [1354, 384] width 298 height 34
paste input "Lowes"
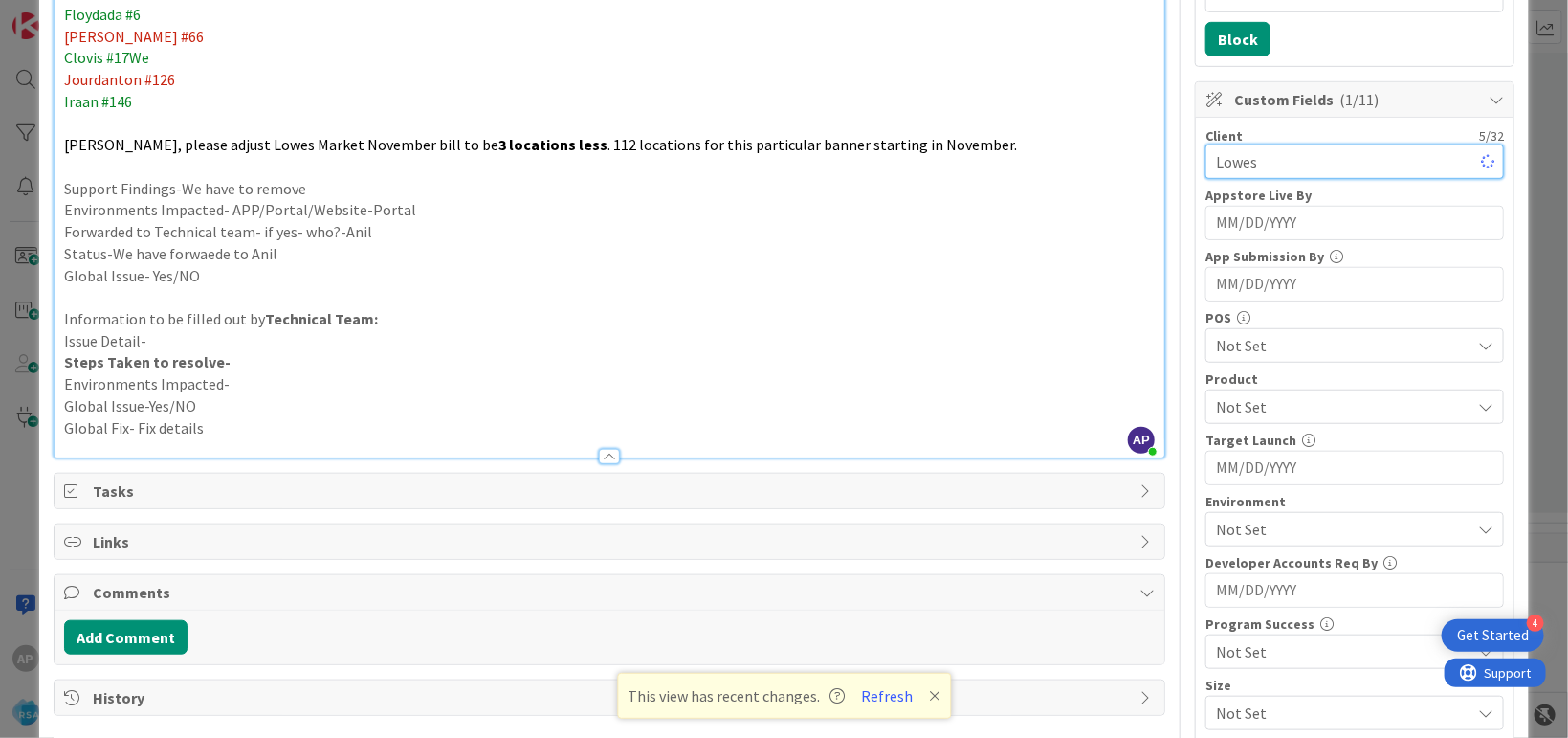
scroll to position [466, 0]
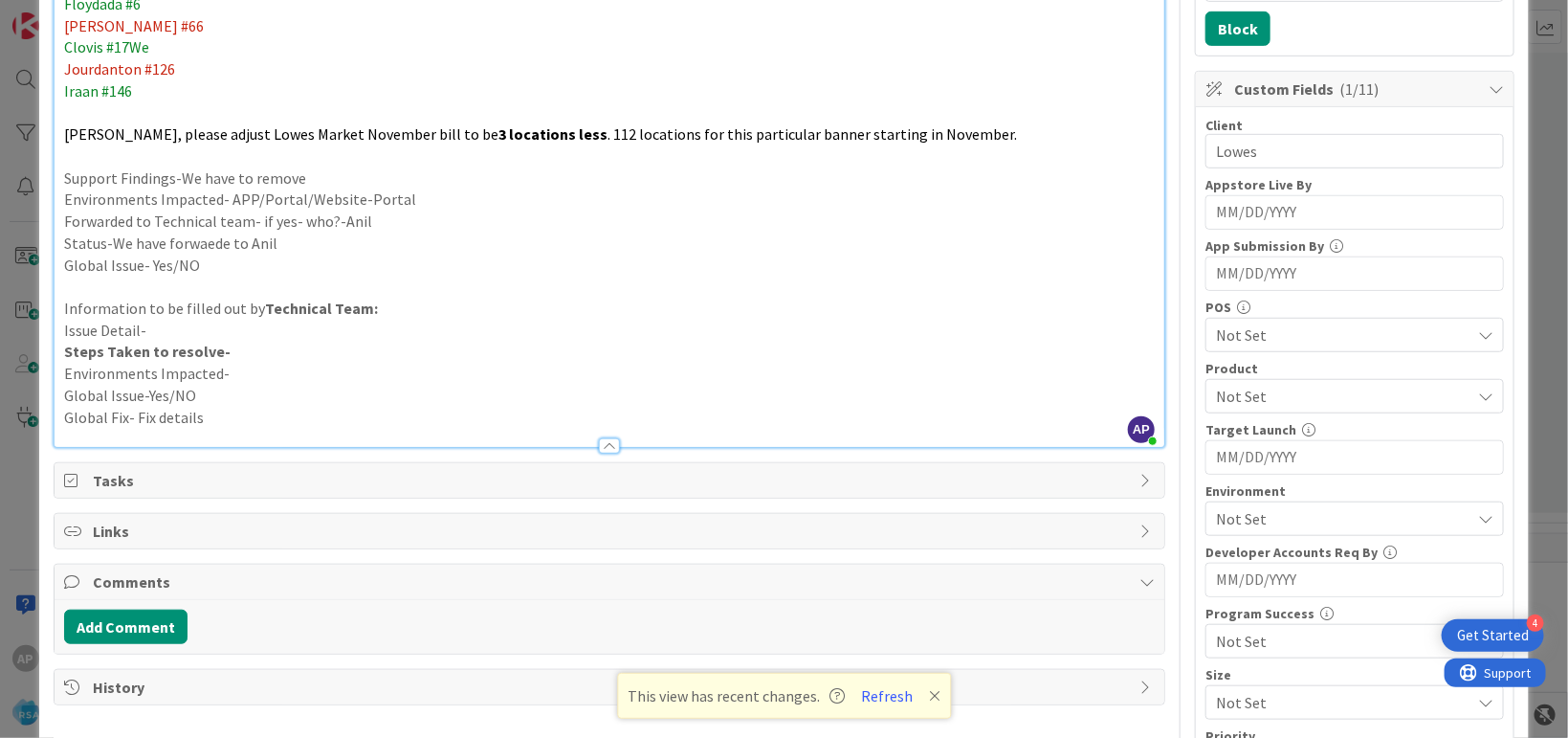
click at [1247, 329] on span "Not Set" at bounding box center [1343, 335] width 255 height 23
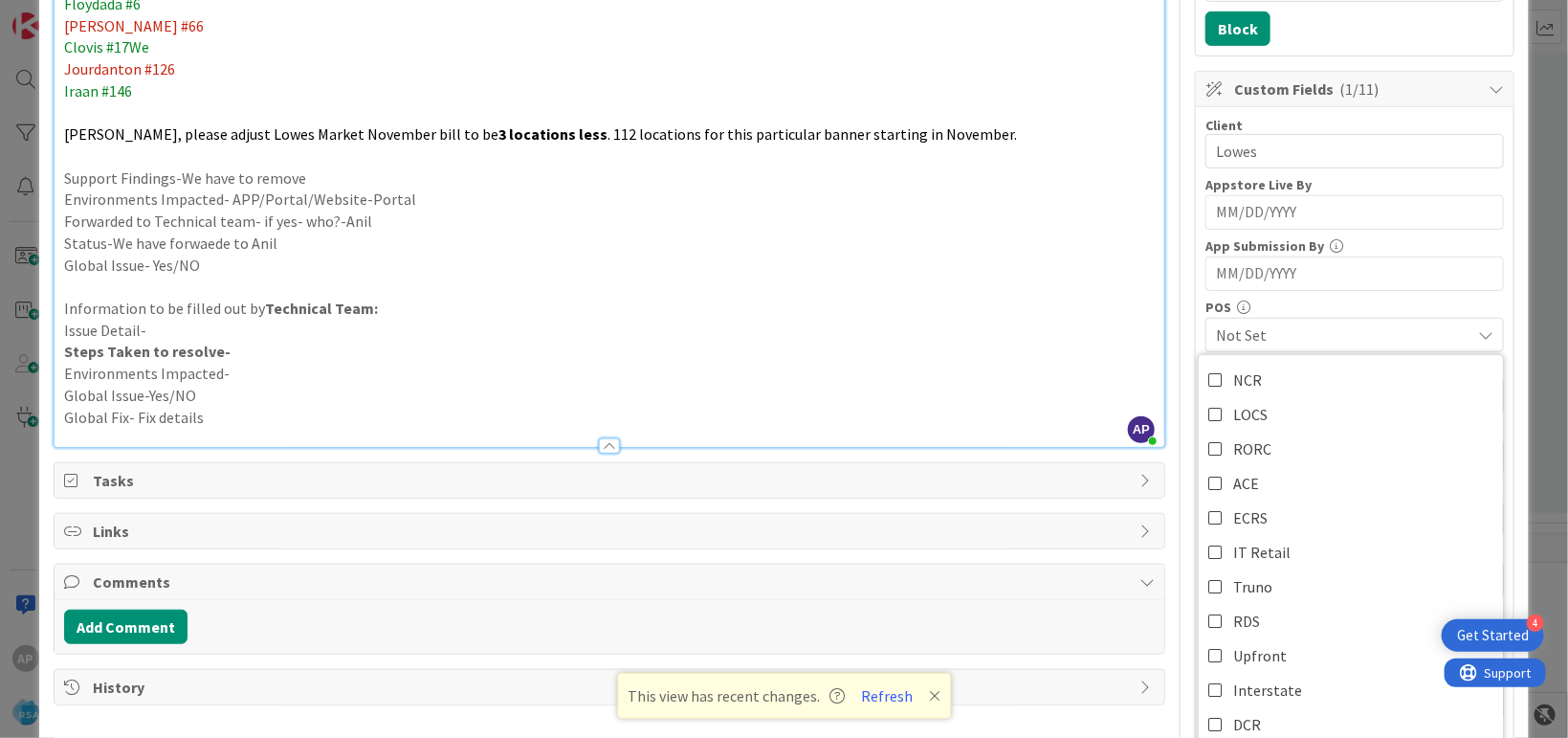
click at [1077, 336] on p "Issue Detail-" at bounding box center [610, 331] width 1091 height 22
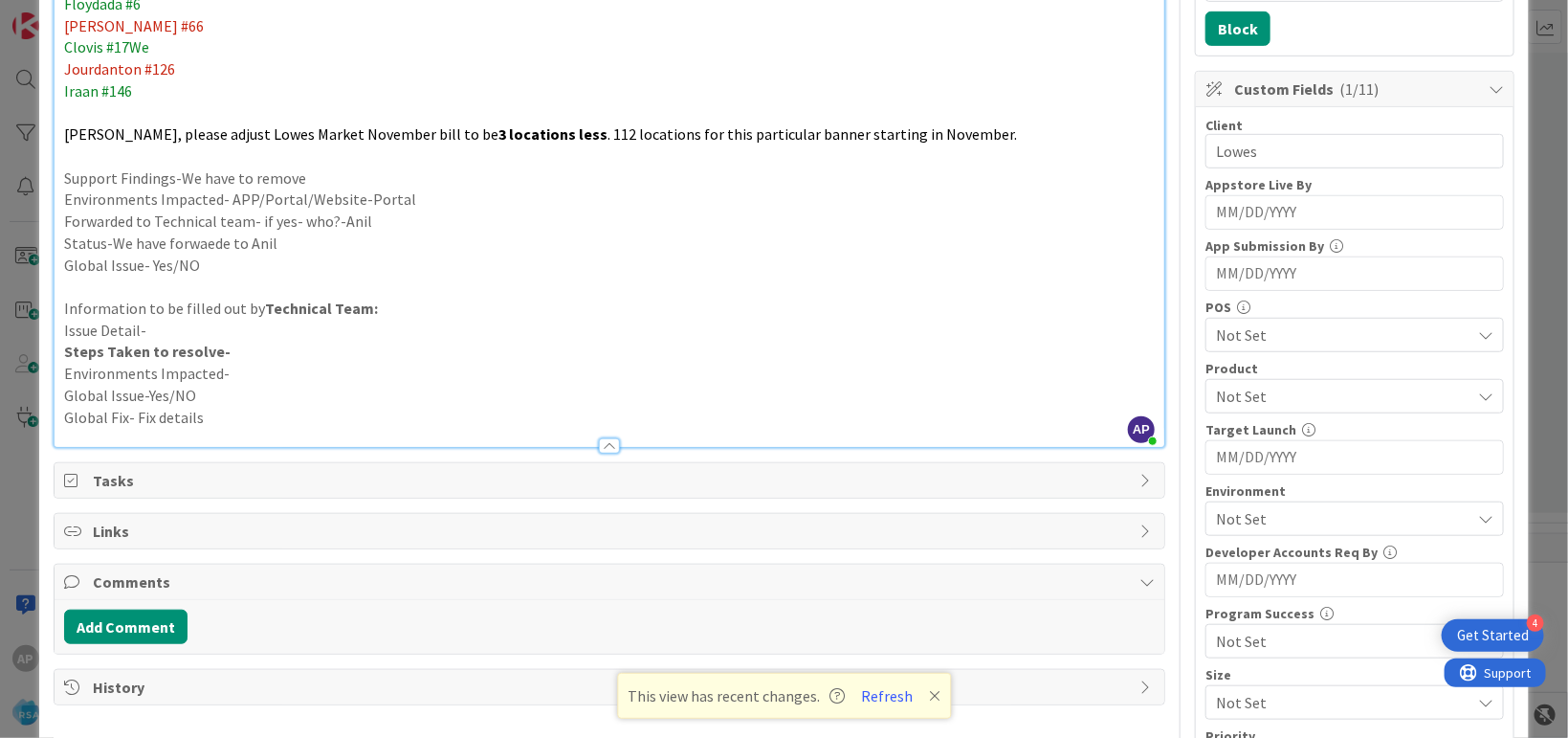
click at [1260, 512] on span "Not Set" at bounding box center [1343, 519] width 255 height 23
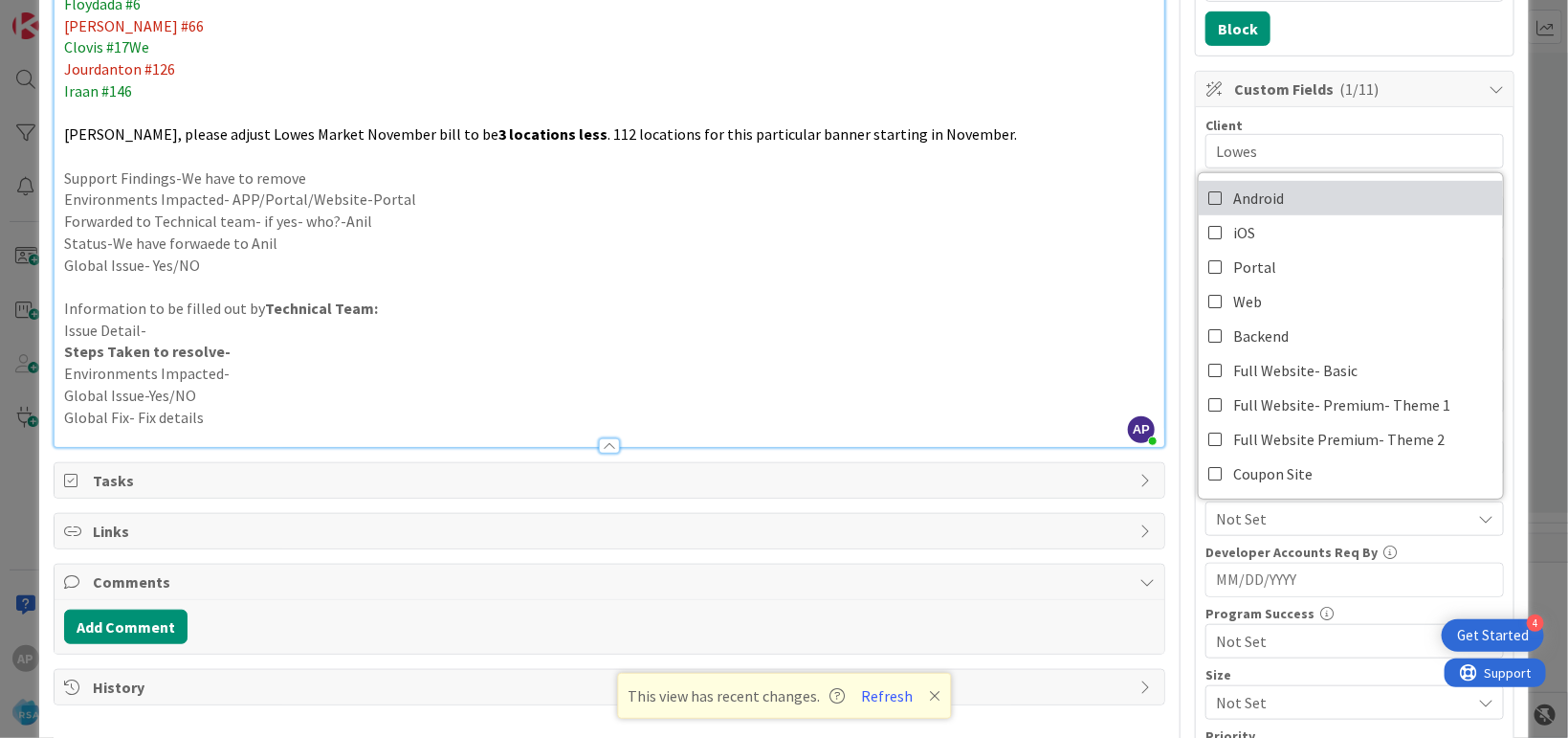
click at [1240, 191] on span "Android" at bounding box center [1258, 198] width 51 height 29
click at [999, 235] on p "Status-We have forwaede to Anil" at bounding box center [610, 243] width 1091 height 22
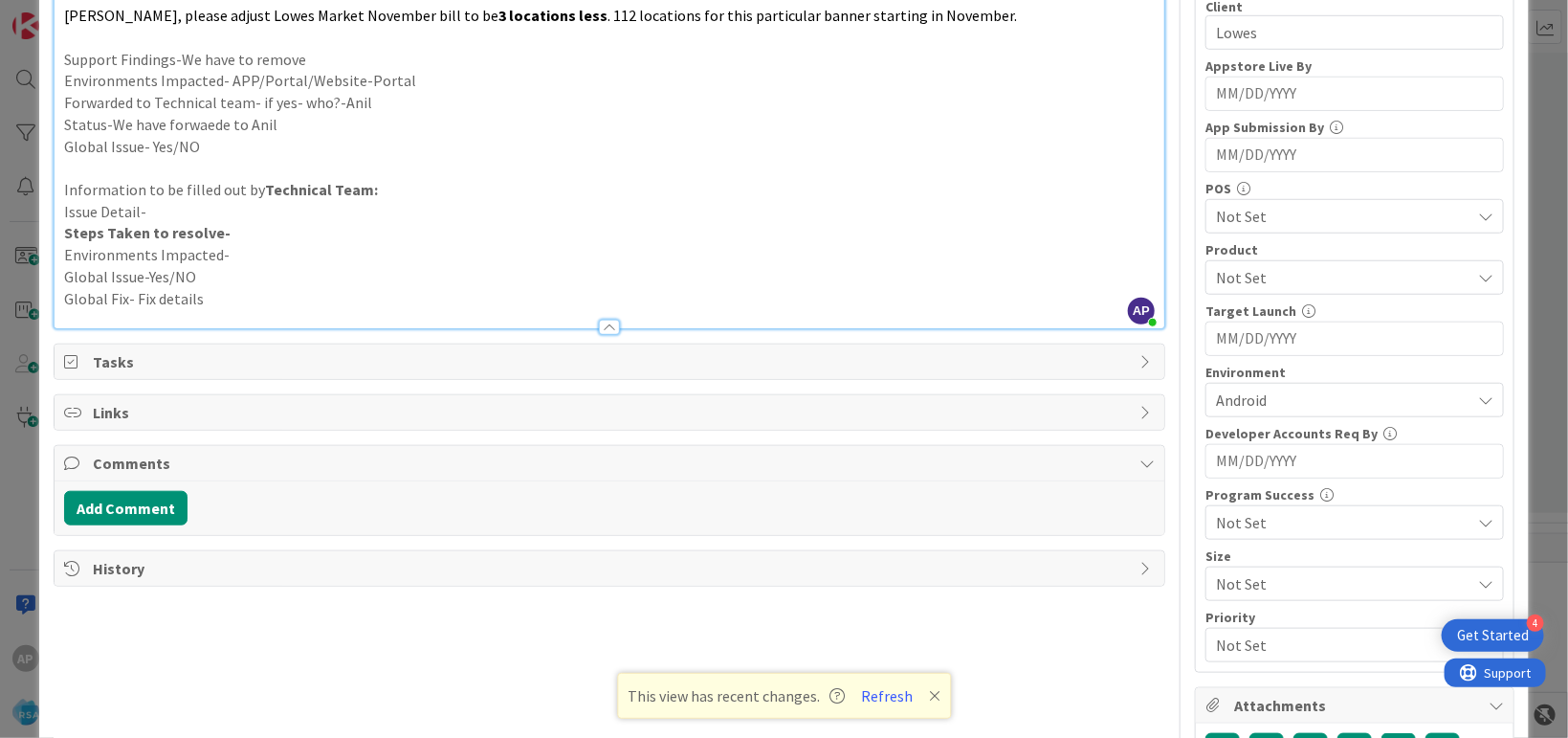
scroll to position [582, 0]
click at [1264, 277] on span "Not Set" at bounding box center [1343, 280] width 255 height 23
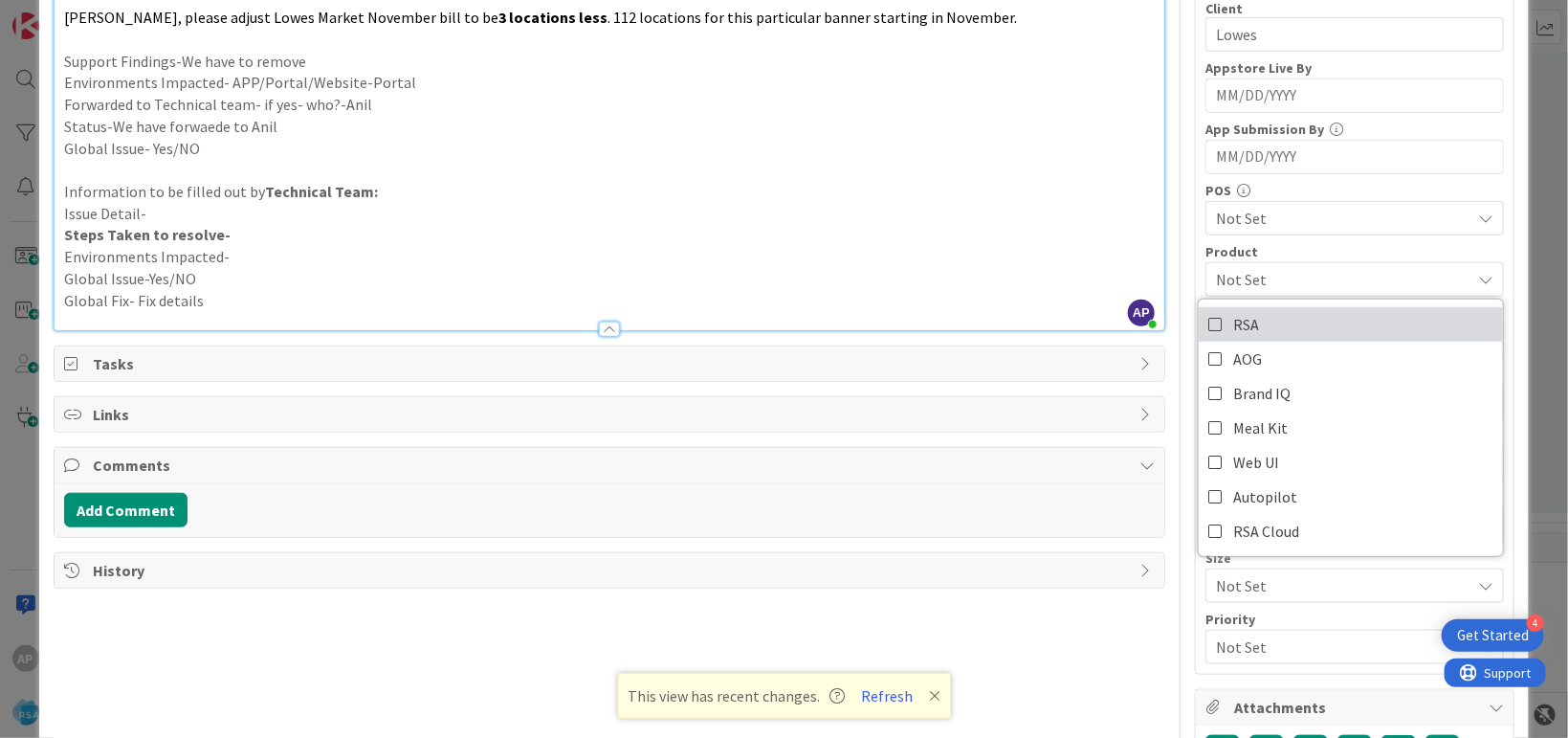
click at [1233, 322] on span "RSA" at bounding box center [1245, 325] width 26 height 29
click at [1068, 248] on p "Environments Impacted-" at bounding box center [610, 257] width 1091 height 22
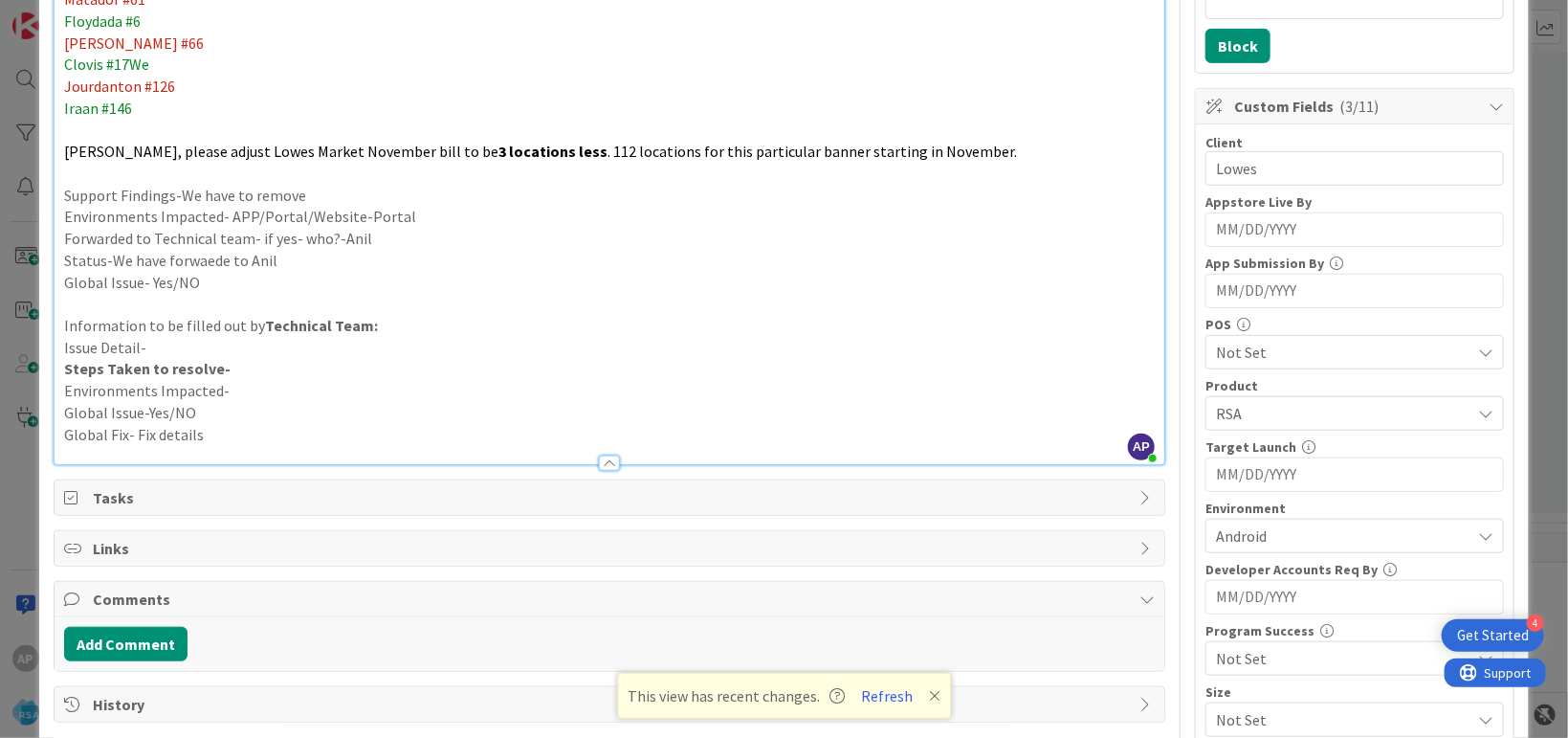
scroll to position [0, 0]
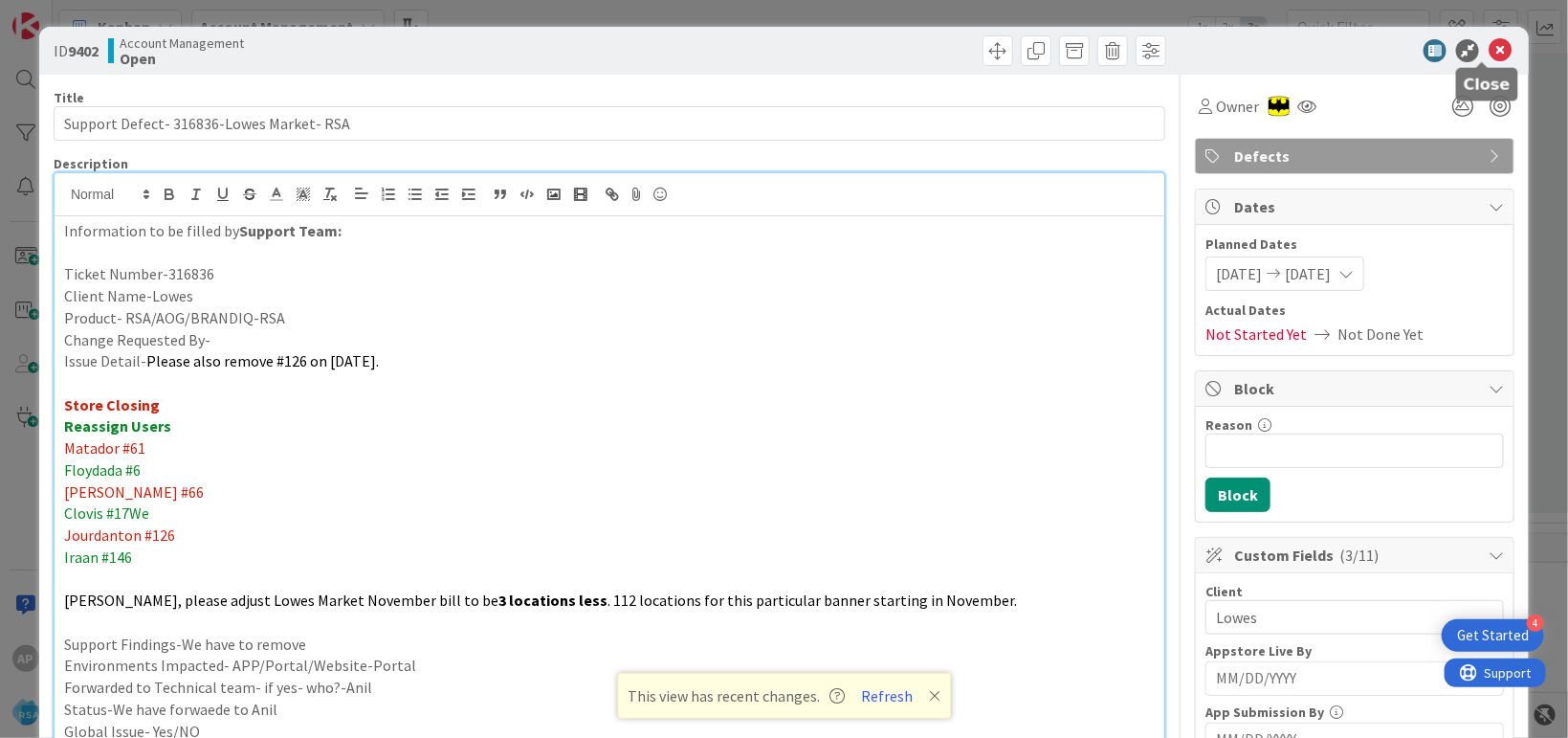
click at [1488, 48] on icon at bounding box center [1500, 51] width 23 height 23
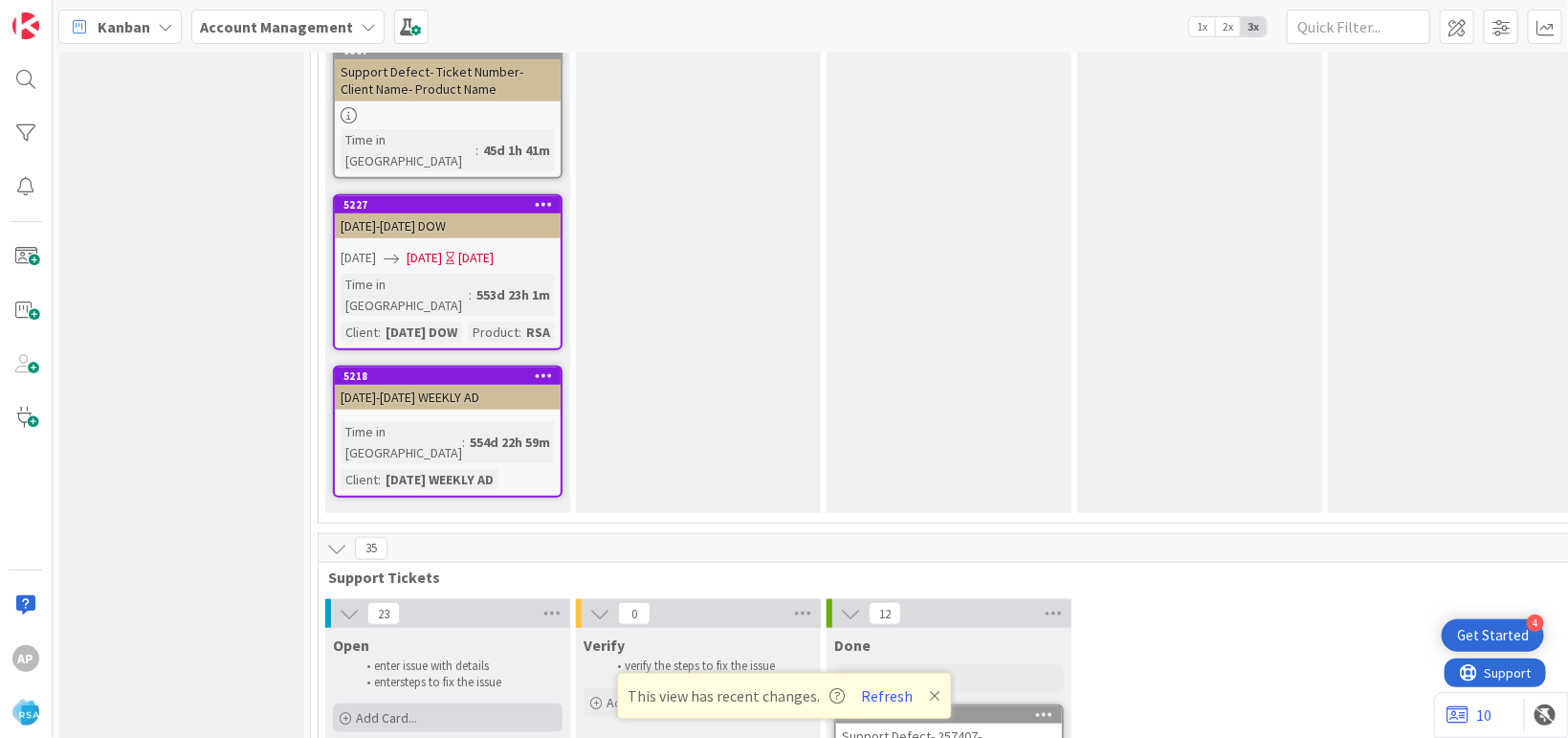
click at [378, 709] on span "Add Card..." at bounding box center [386, 718] width 61 height 18
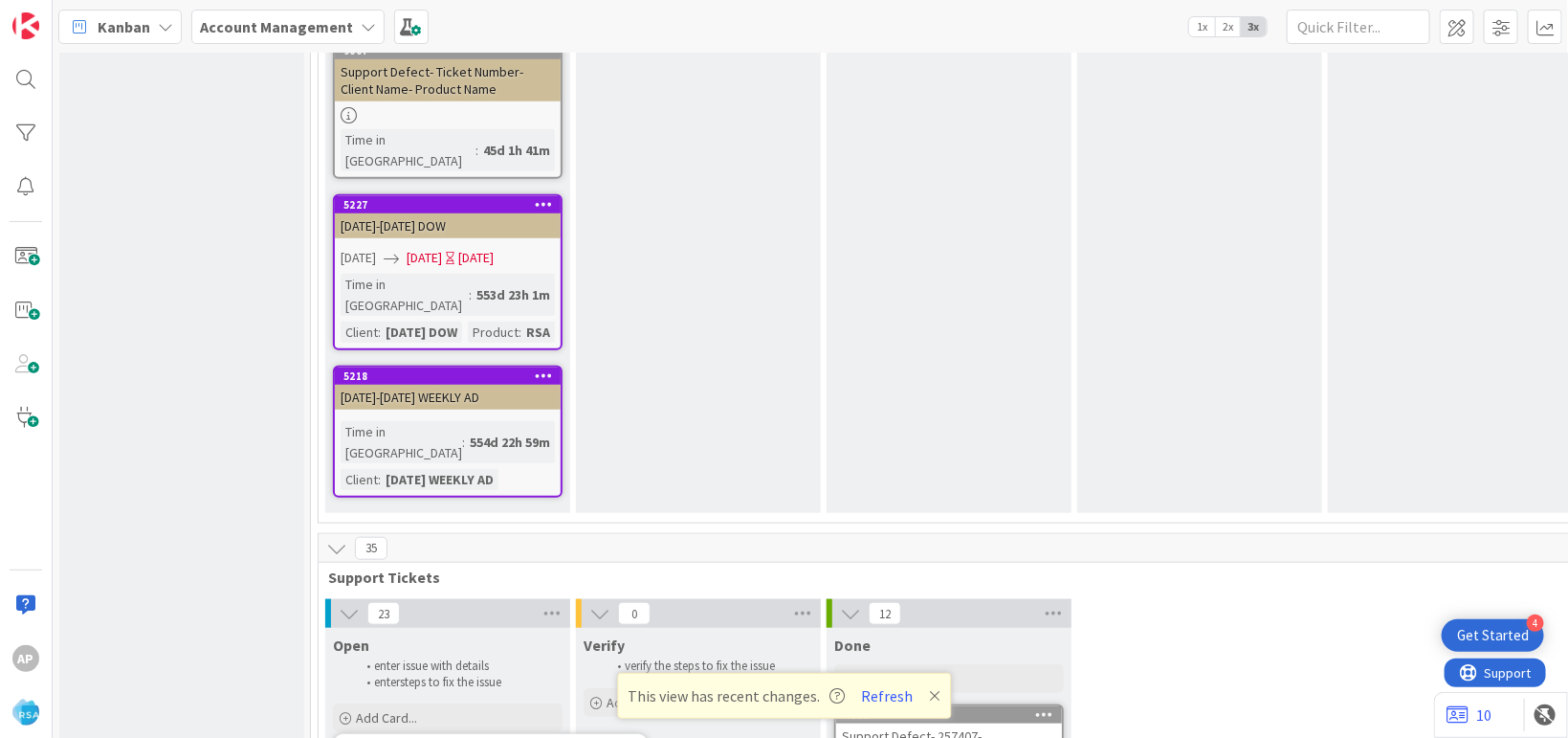
click at [442, 703] on div "Add Card..." at bounding box center [447, 718] width 229 height 29
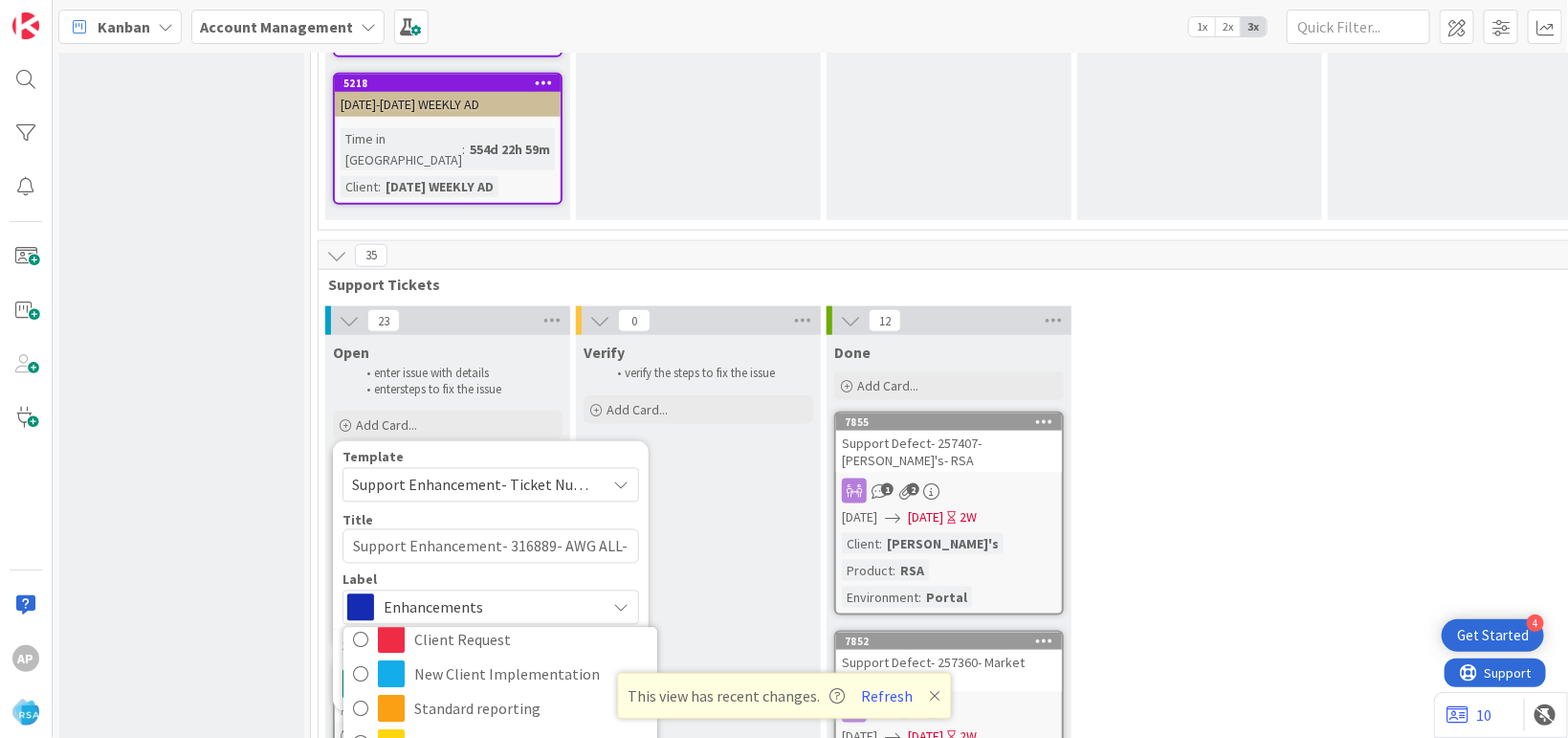
scroll to position [4315, 0]
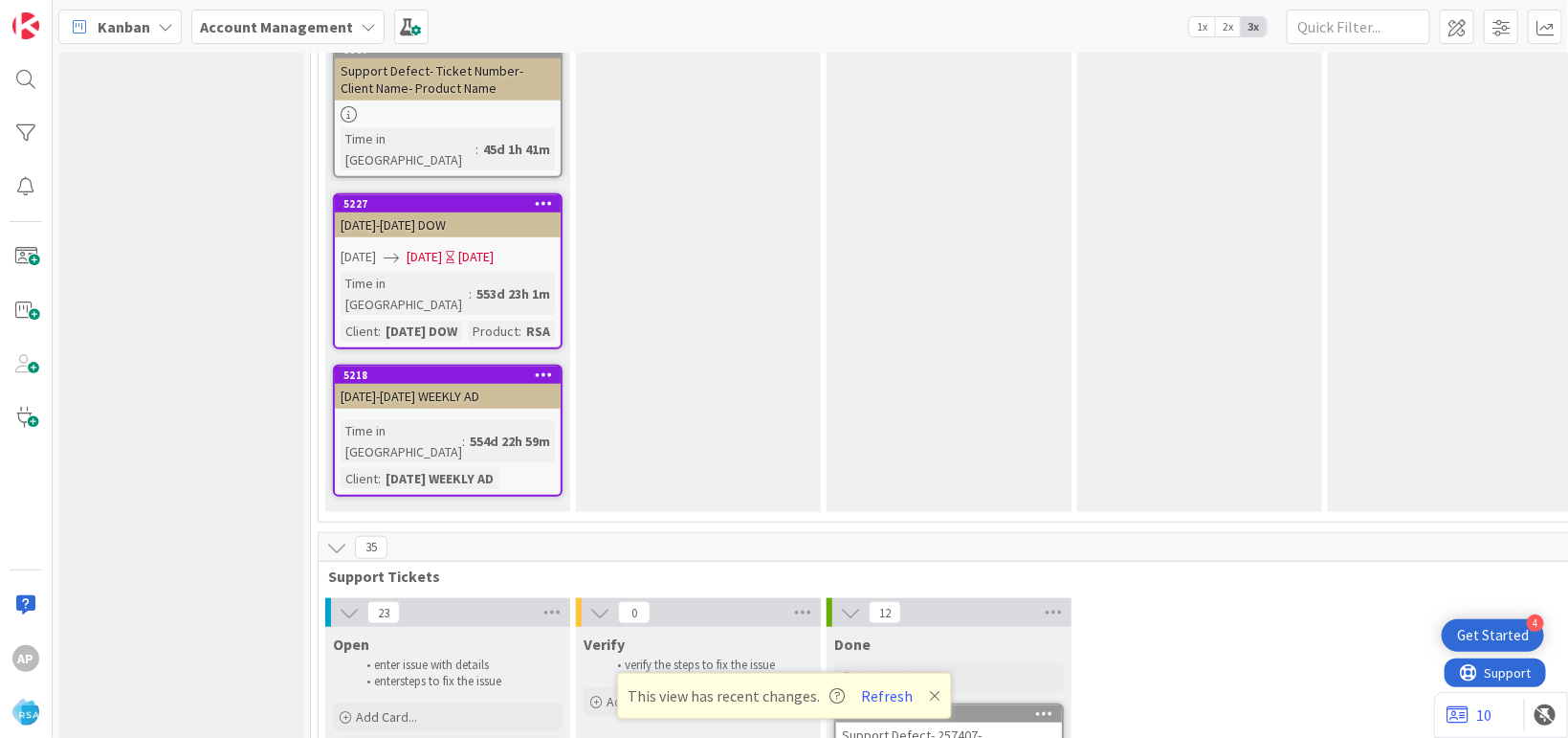
scroll to position [3965, 0]
click at [427, 703] on div "Add Card..." at bounding box center [447, 718] width 229 height 29
click at [442, 703] on div "Add Card..." at bounding box center [447, 718] width 229 height 29
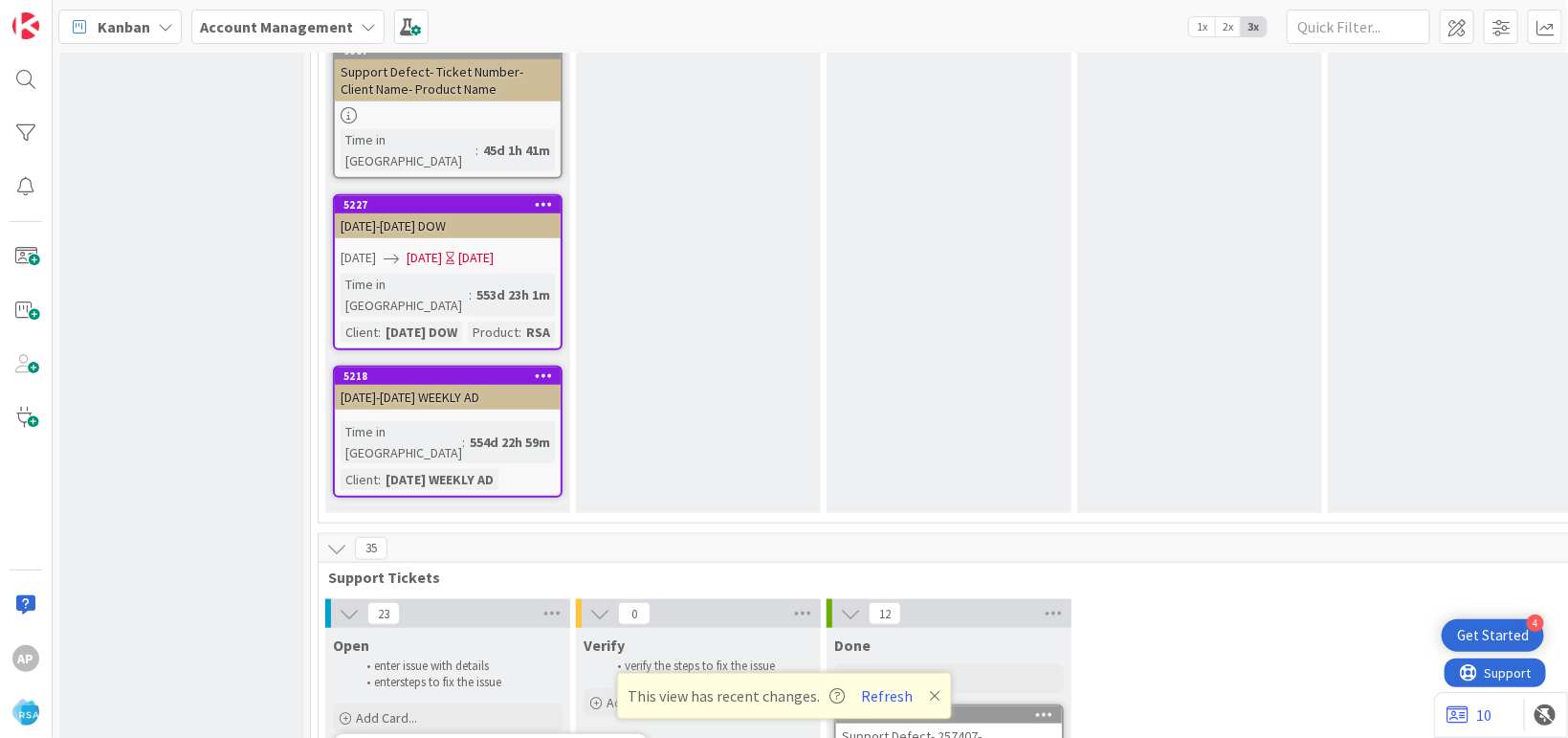
paste textarea "#316889"
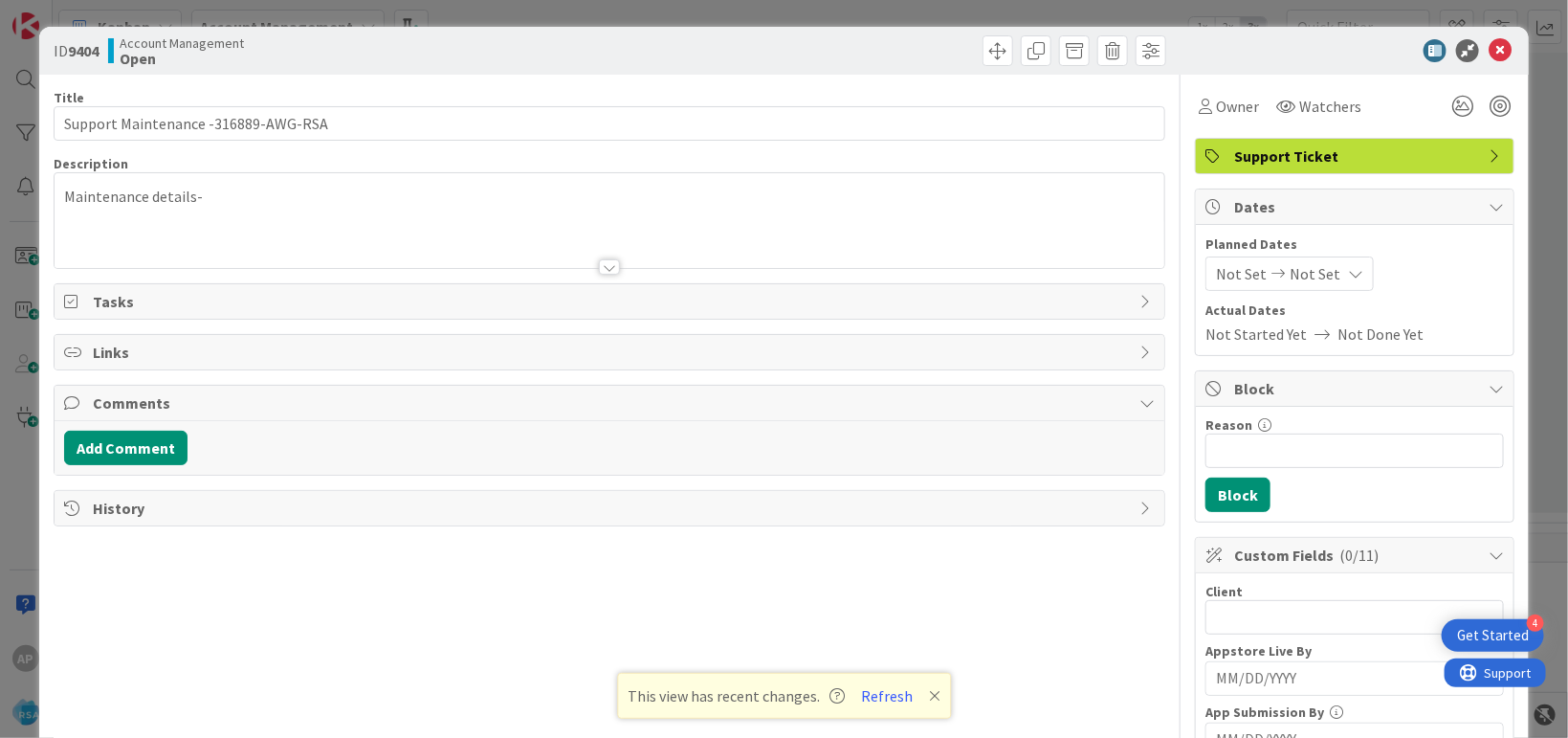
click at [397, 190] on p "Maintenance details-" at bounding box center [610, 196] width 1091 height 22
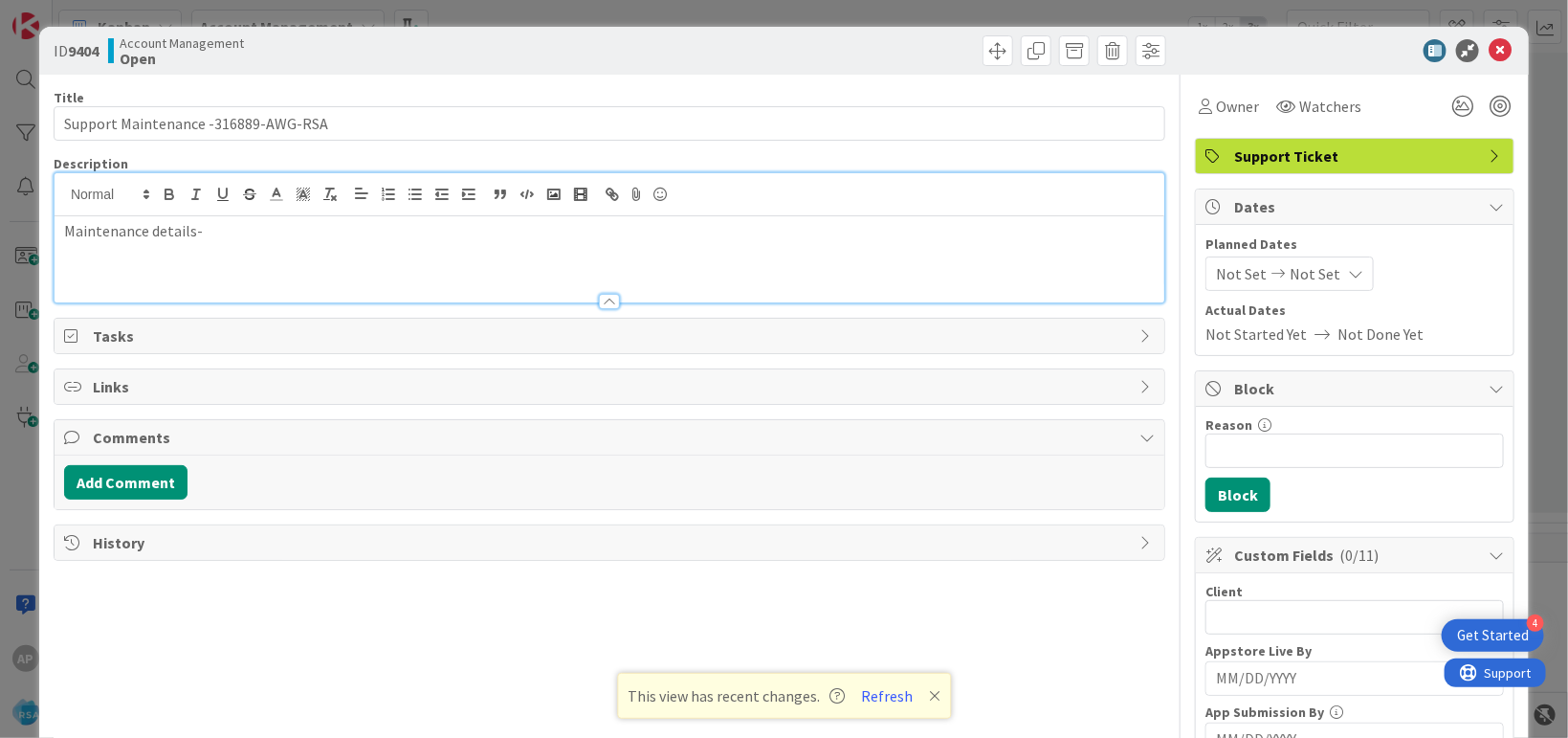
click at [240, 237] on p "Maintenance details-" at bounding box center [610, 230] width 1091 height 22
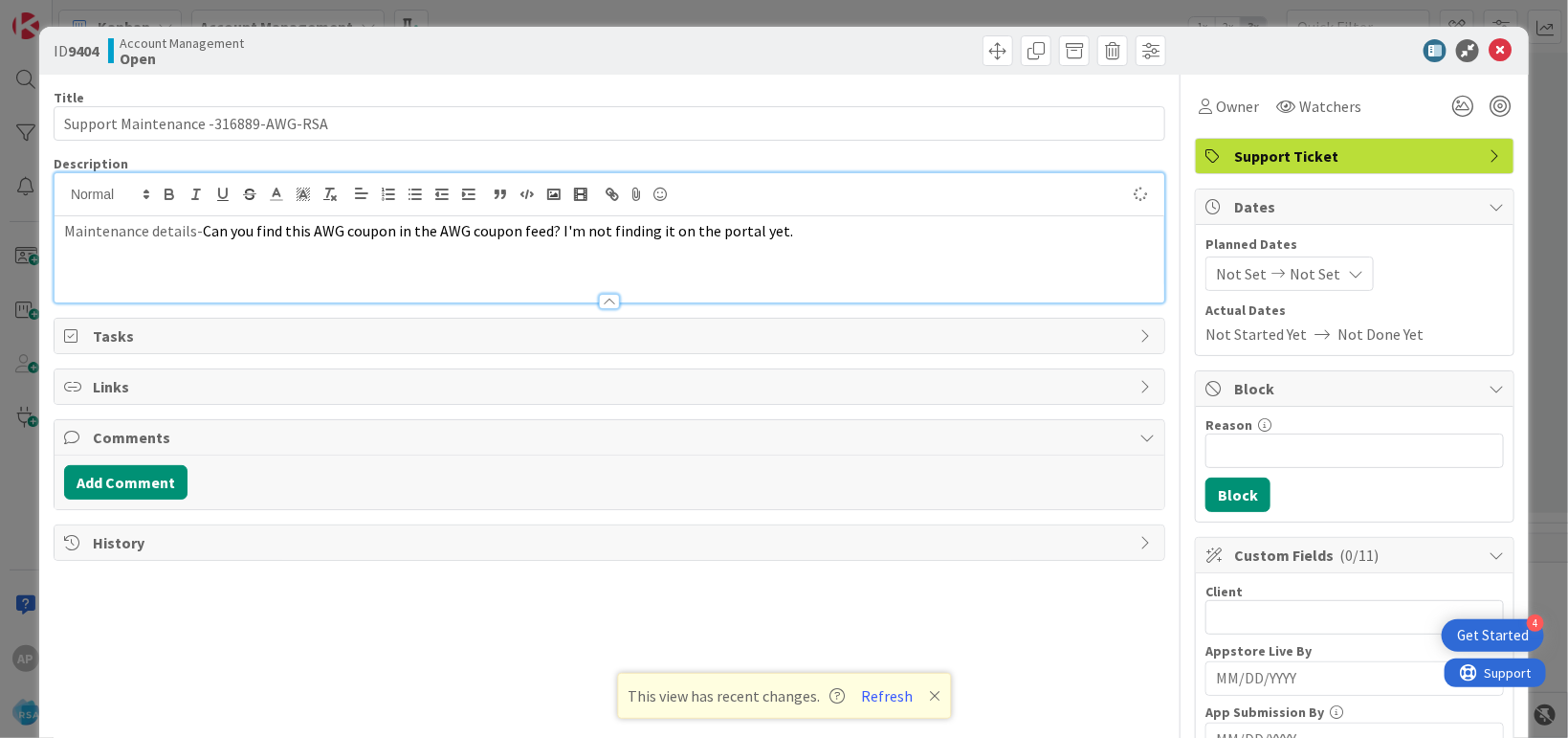
click at [1216, 276] on span "Not Set" at bounding box center [1241, 274] width 51 height 23
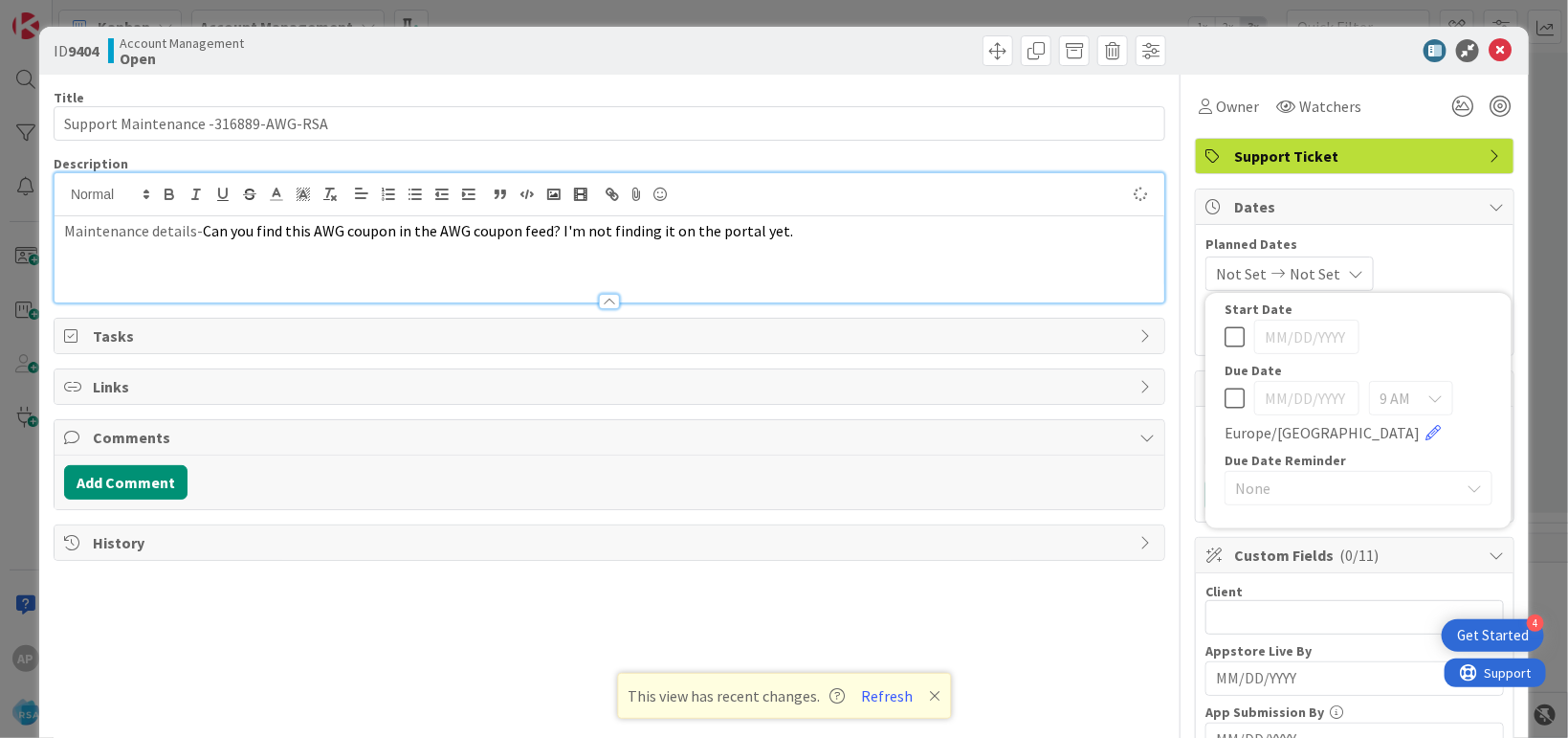
scroll to position [206, 0]
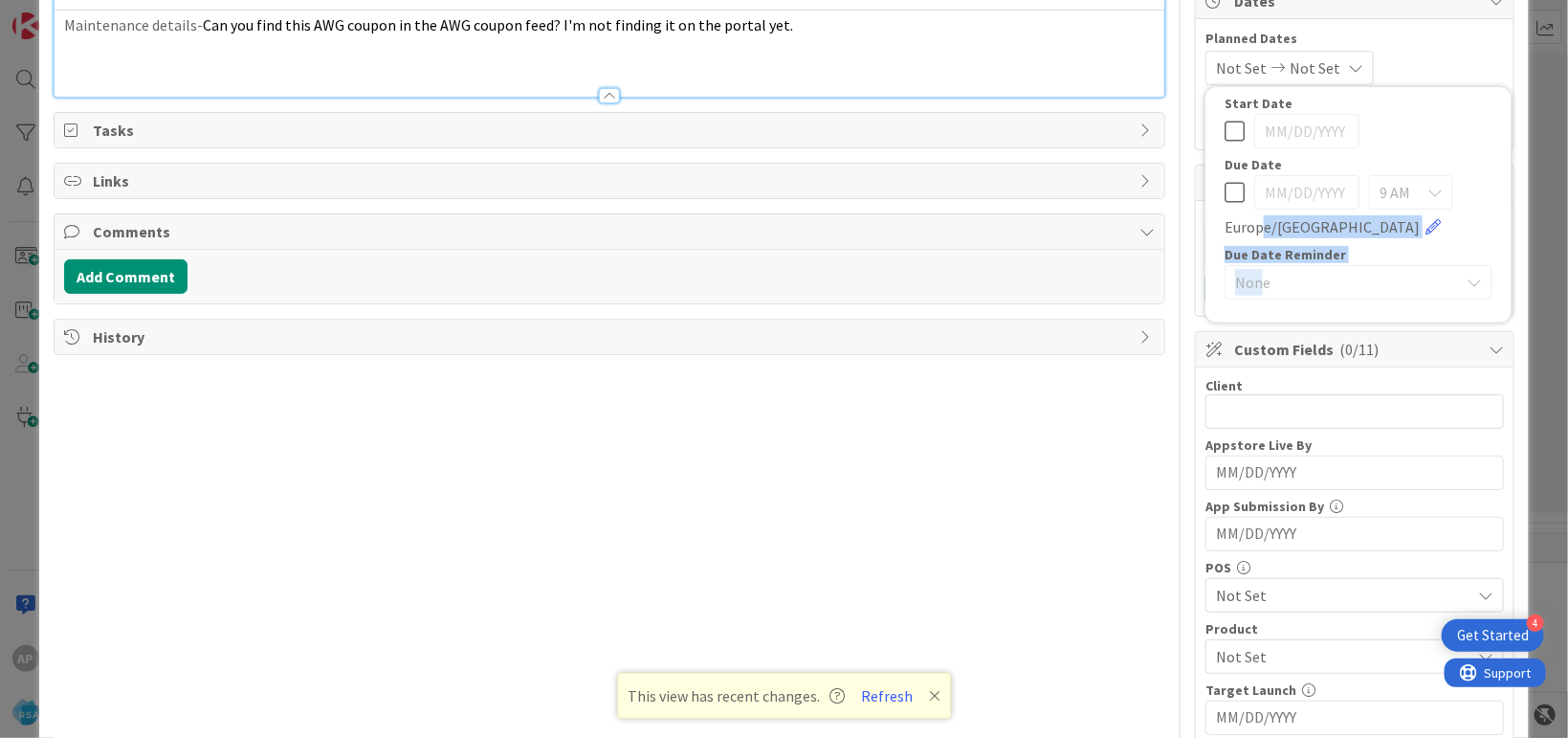
click at [1245, 323] on div "Su Mo Tu We Th Fr Sa September 2025 1 2 3 4 5 6 7 8 9 10 11 12 13 14 15 16 17 1…" at bounding box center [1358, 205] width 306 height 235
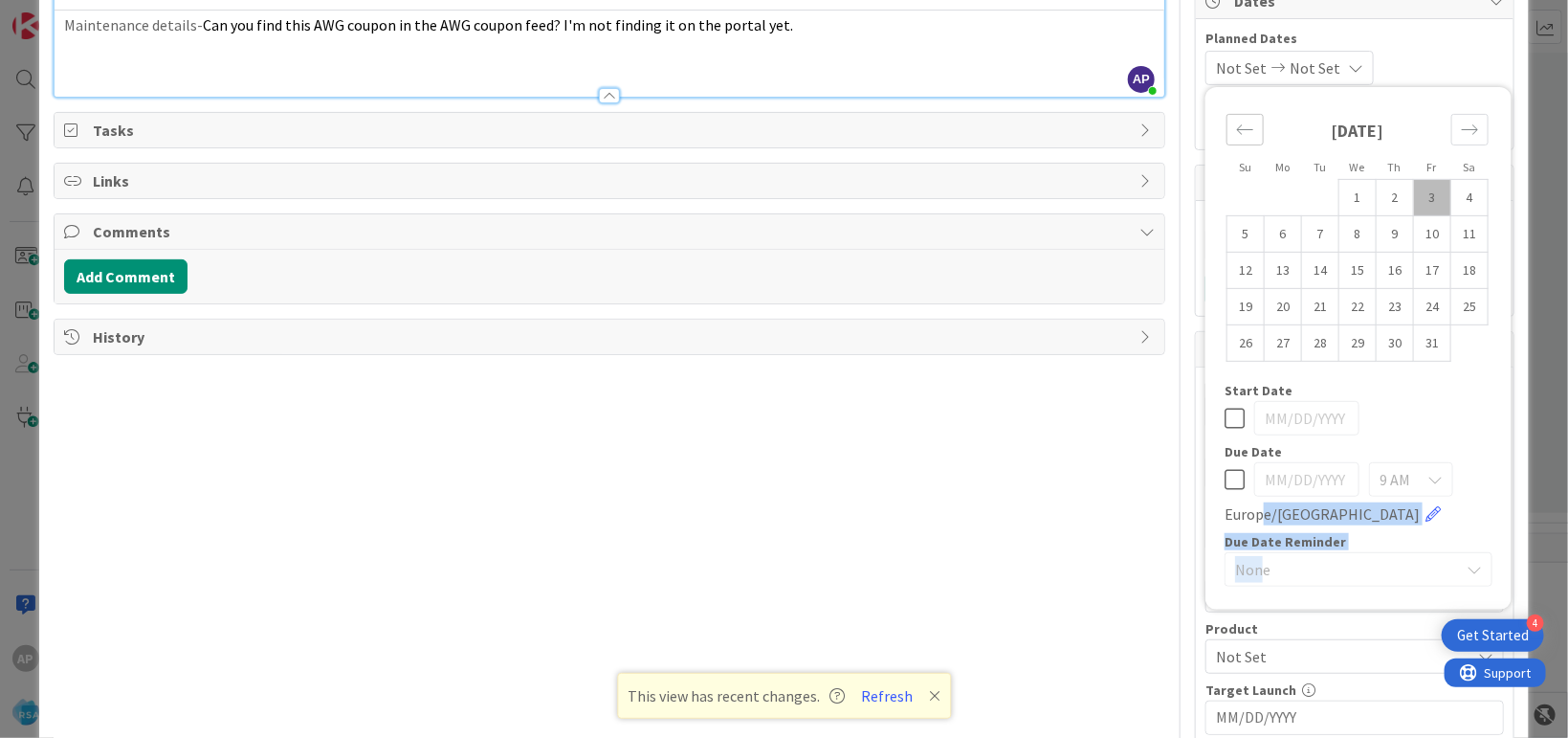
click at [1227, 143] on div "Move backward to switch to the previous month." at bounding box center [1245, 129] width 37 height 31
click at [1455, 118] on div "Move forward to switch to the next month." at bounding box center [1470, 129] width 37 height 31
click at [1451, 134] on div "Move forward to switch to the next month." at bounding box center [1470, 129] width 37 height 31
click at [1461, 123] on icon "Move forward to switch to the next month." at bounding box center [1470, 129] width 18 height 18
click at [1236, 133] on icon "Move backward to switch to the previous month." at bounding box center [1244, 129] width 18 height 18
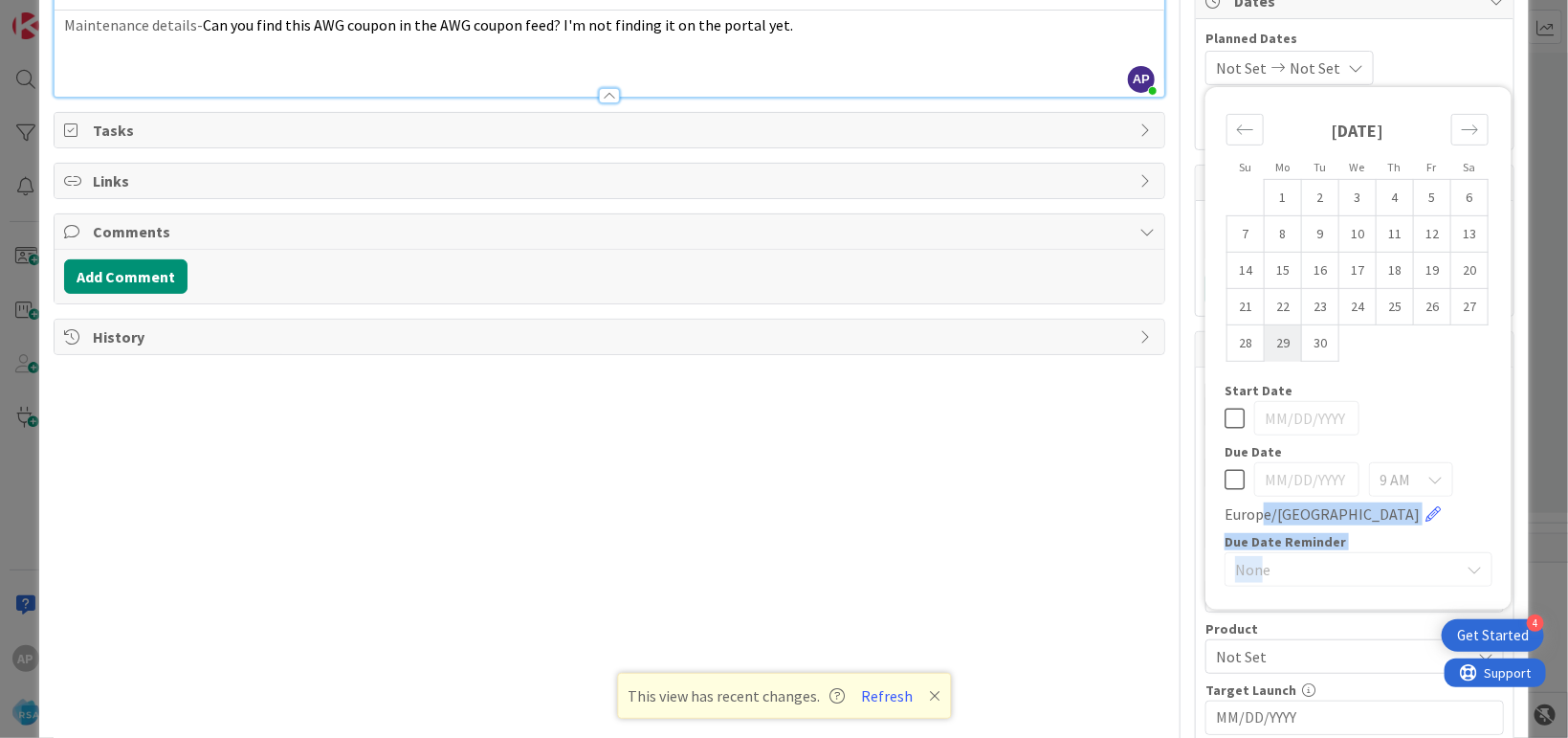
click at [1268, 346] on td "29" at bounding box center [1283, 342] width 37 height 36
click at [1461, 136] on icon "Move forward to switch to the next month." at bounding box center [1470, 129] width 18 height 18
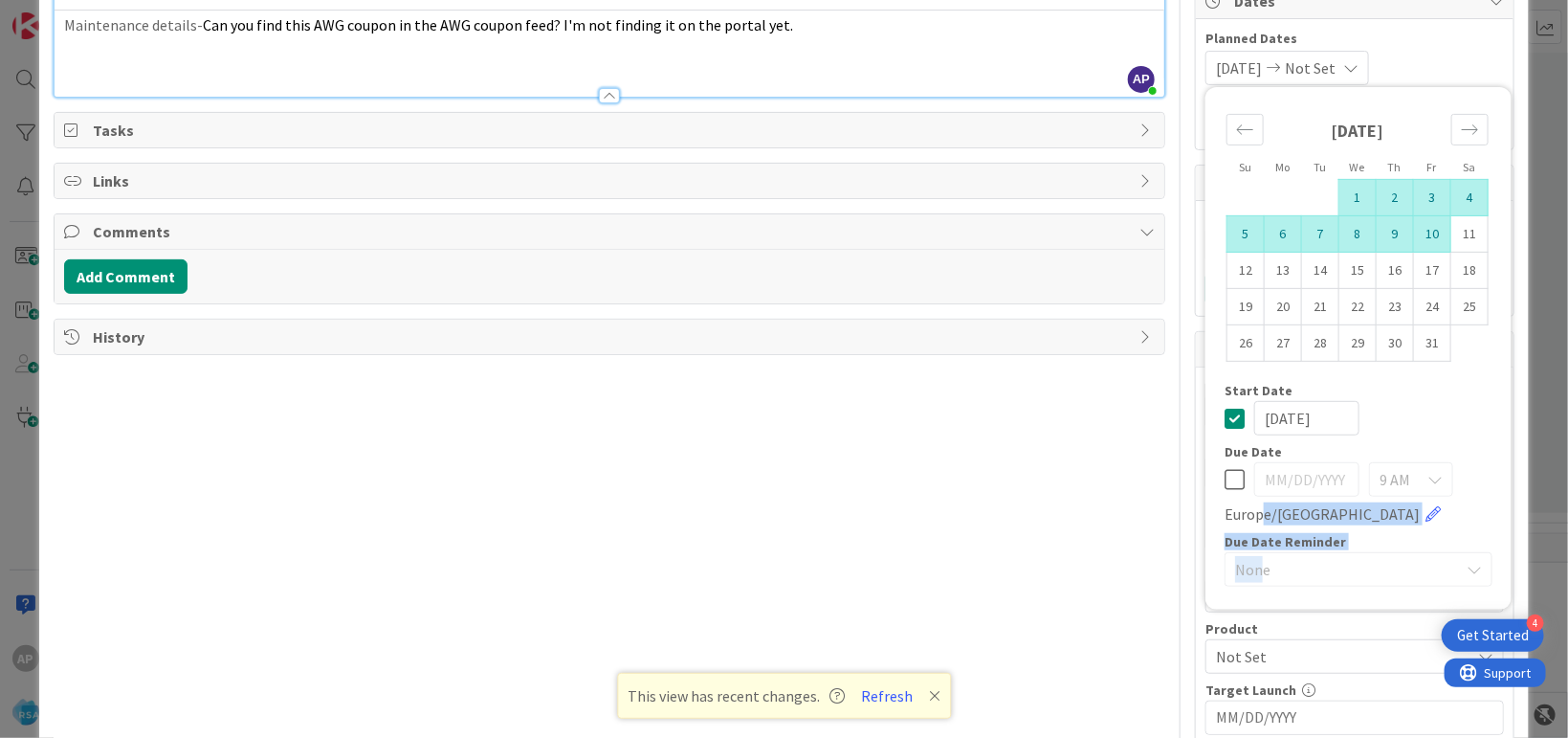
click at [1413, 235] on td "10" at bounding box center [1432, 232] width 37 height 36
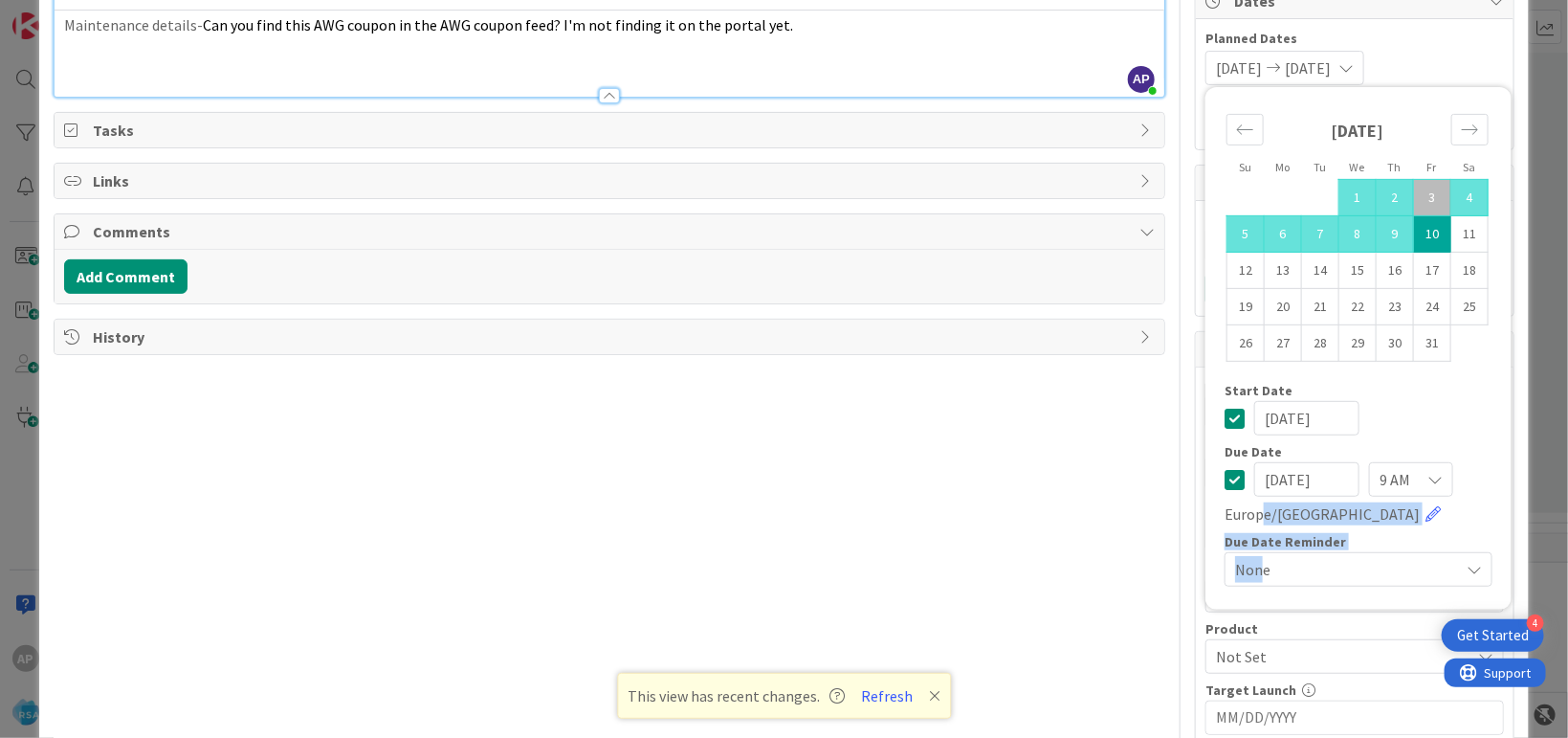
click at [1109, 492] on div "Title 35 / 128 Support Maintenance -316889-AWG-RSA Description AP Akhil p m jus…" at bounding box center [609, 569] width 1111 height 1401
click at [1231, 294] on button "Block" at bounding box center [1237, 288] width 65 height 34
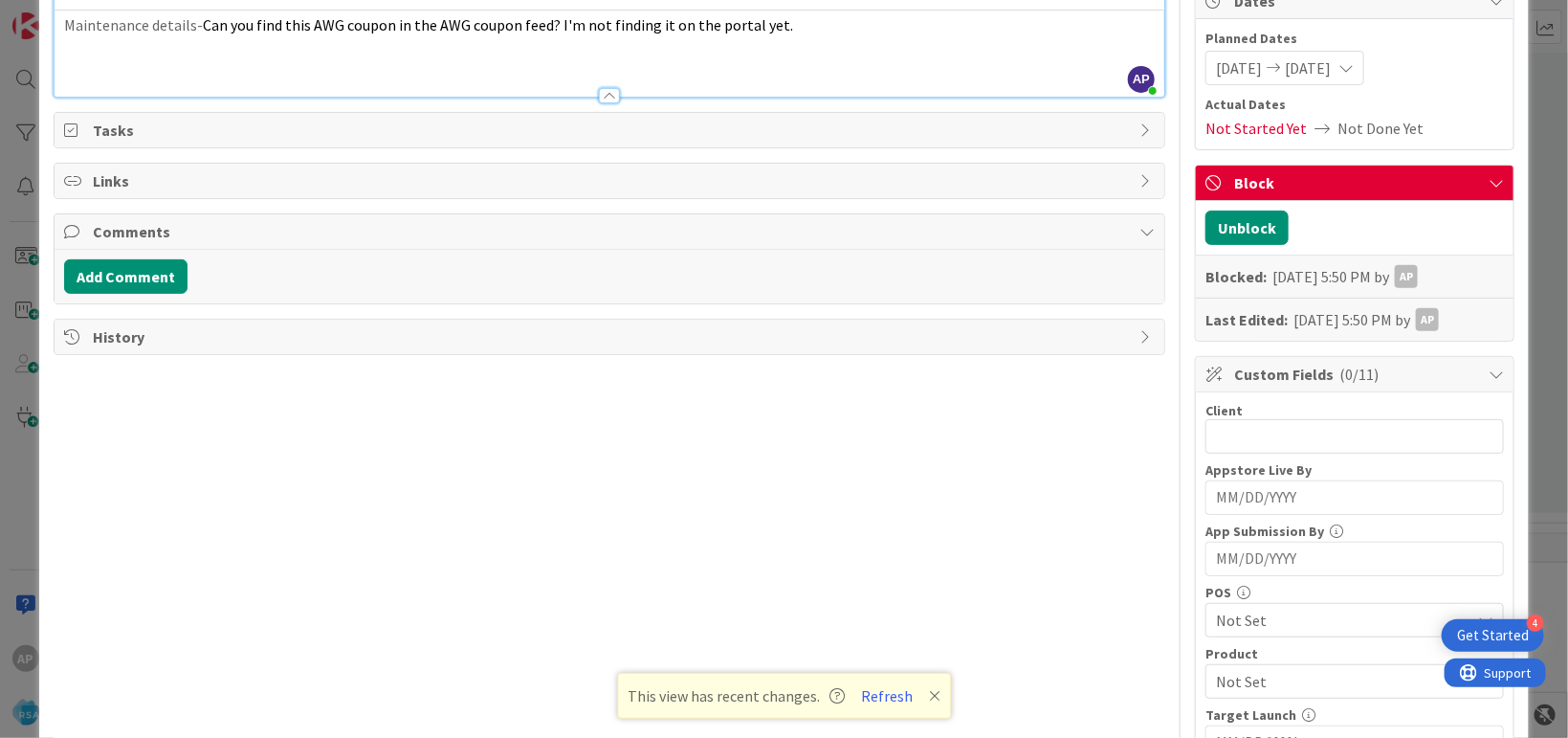
click at [1079, 373] on div "Title 35 / 128 Support Maintenance -316889-AWG-RSA Description AP Akhil p m jus…" at bounding box center [609, 581] width 1111 height 1425
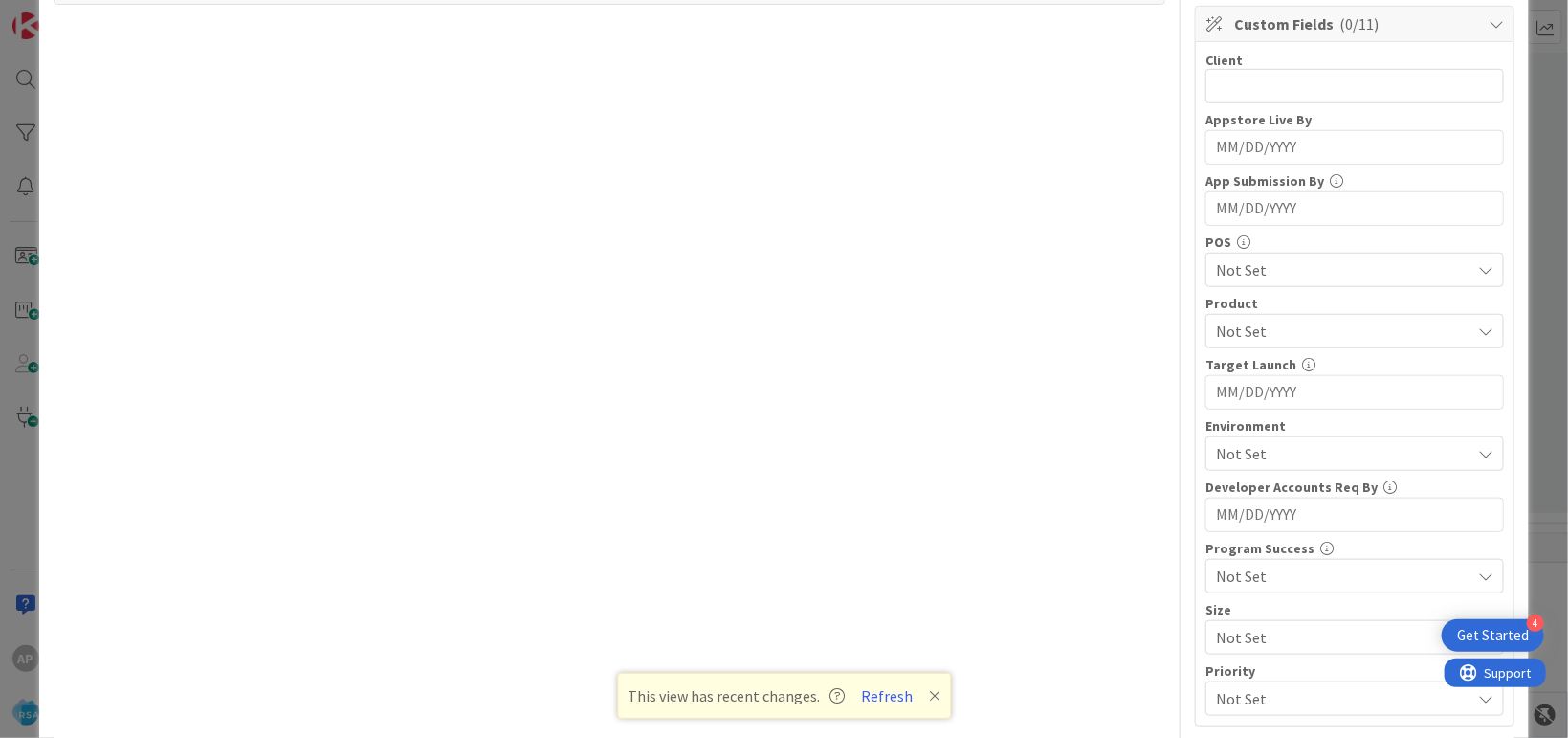
click at [1271, 311] on div "Product Not Set" at bounding box center [1354, 322] width 298 height 52
click at [1281, 332] on span "Not Set" at bounding box center [1343, 332] width 255 height 23
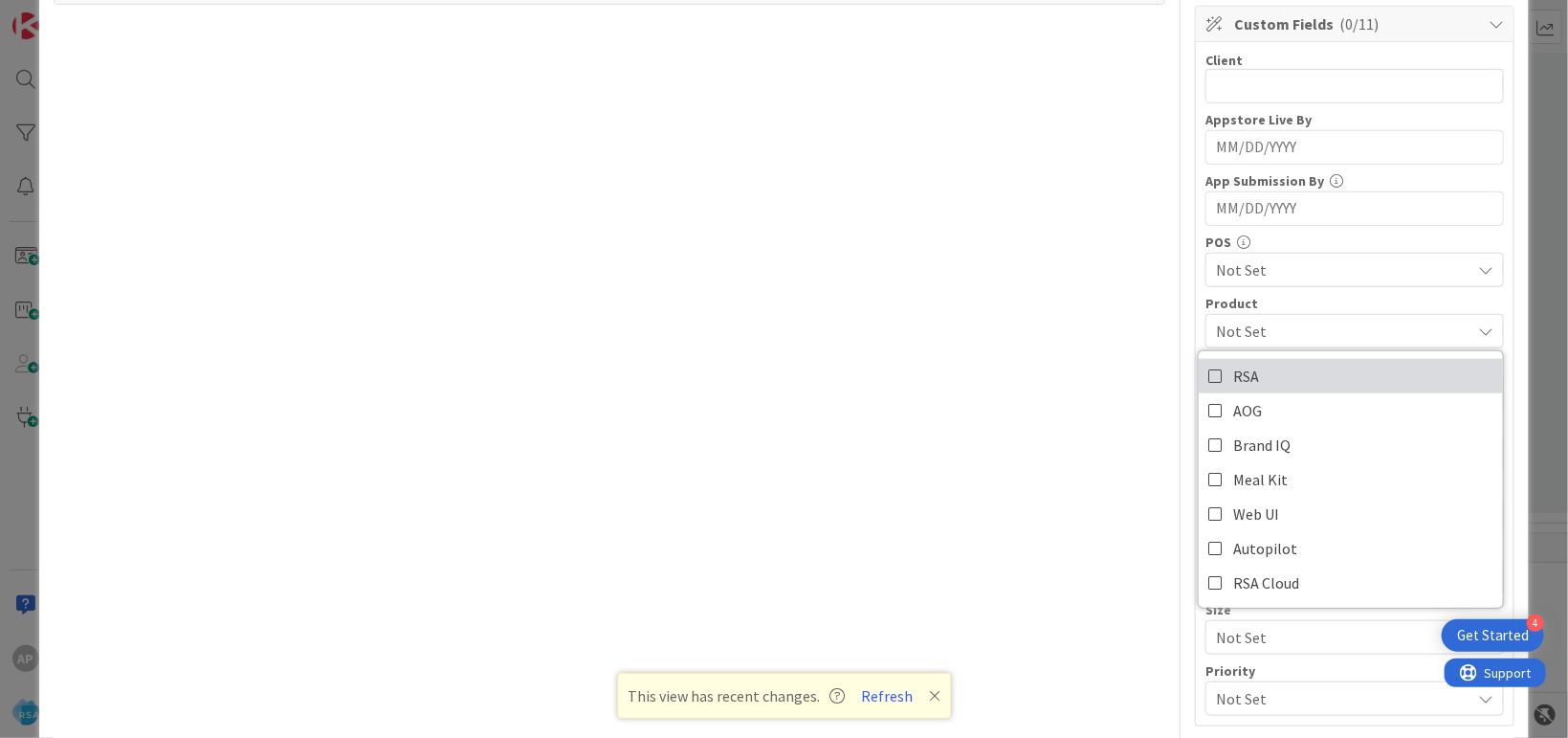
click at [1257, 367] on link "RSA" at bounding box center [1350, 375] width 304 height 34
click at [1001, 320] on div "Title 35 / 128 Support Maintenance -316889-AWG-RSA Description AP Akhil p m jus…" at bounding box center [609, 231] width 1111 height 1425
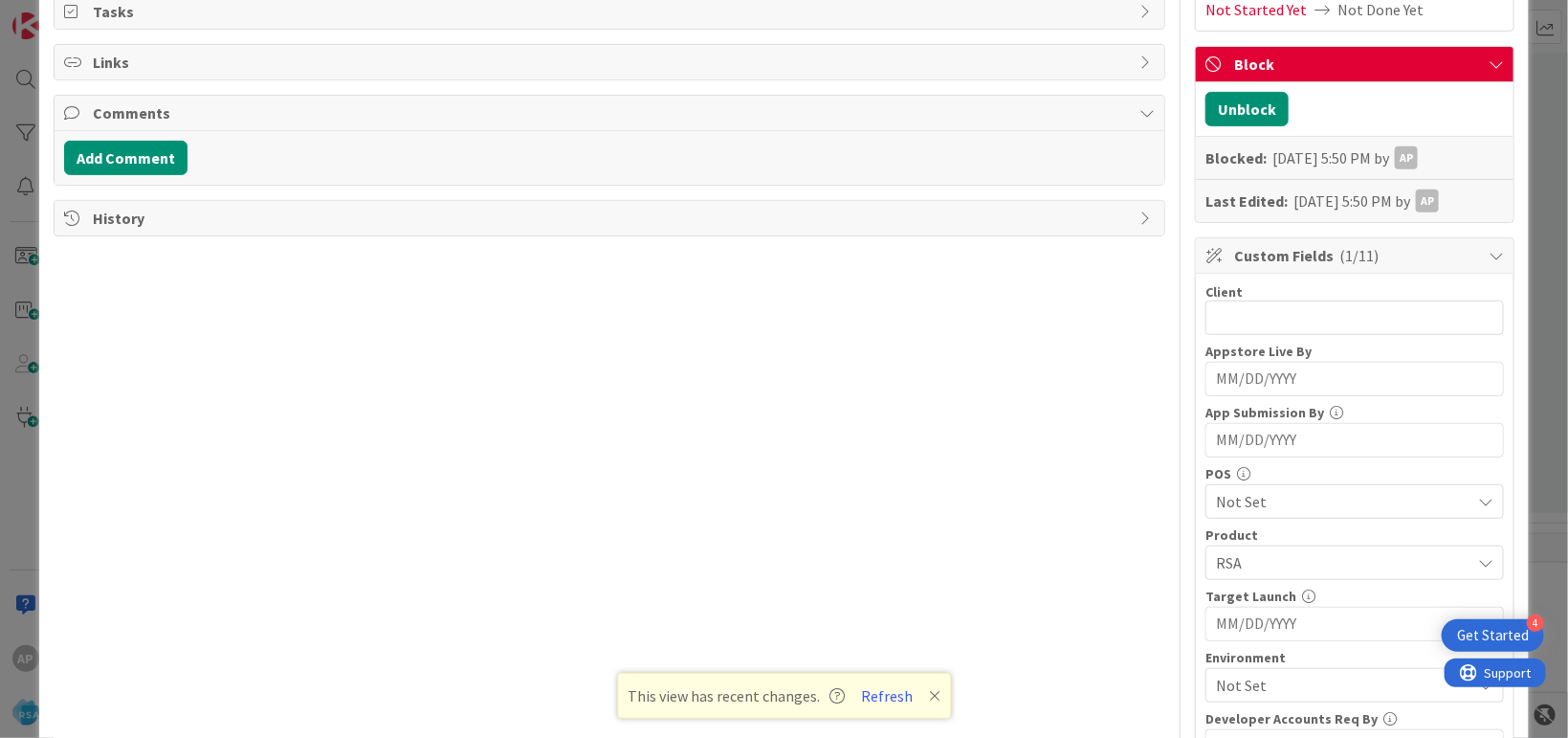
scroll to position [323, 0]
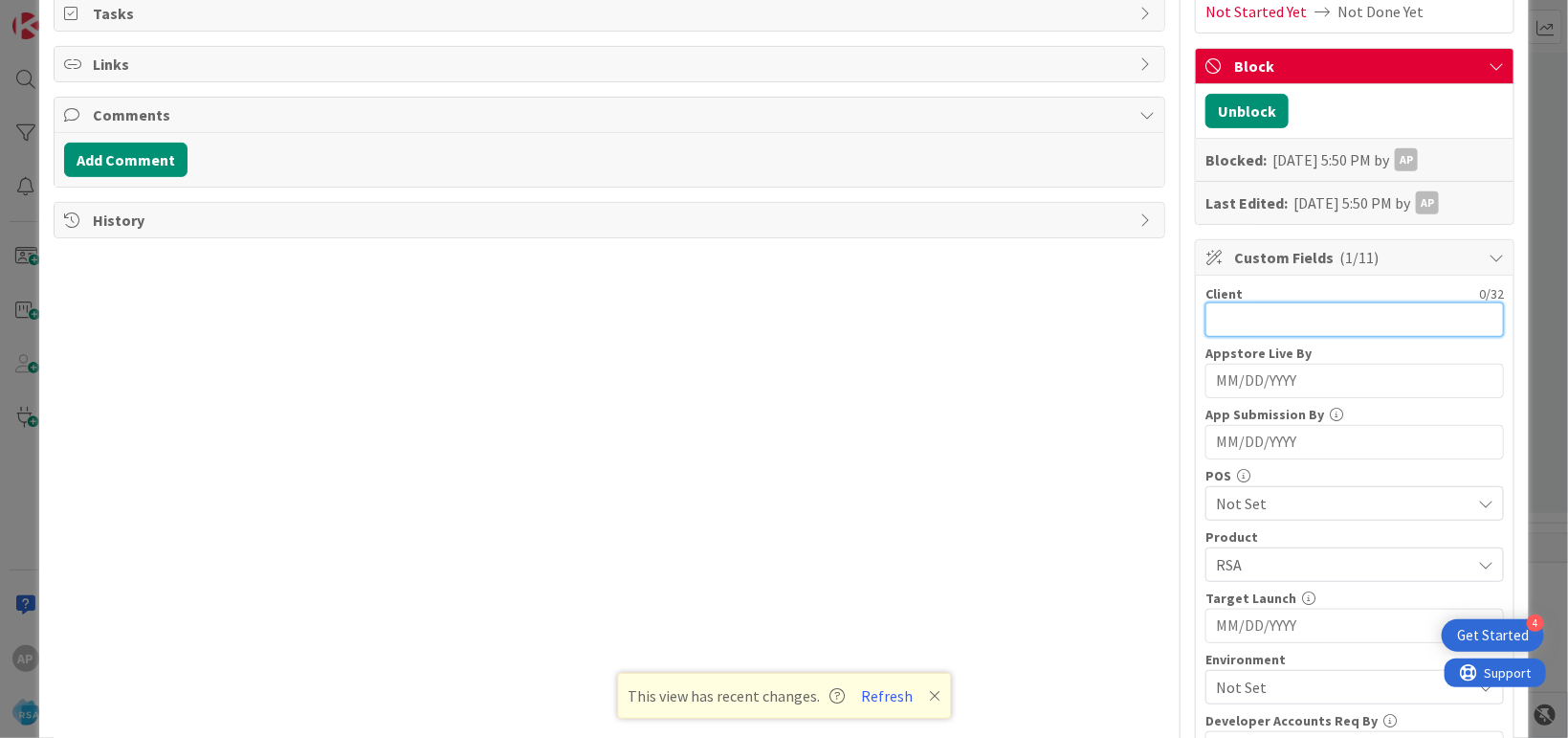
click at [1247, 318] on input "text" at bounding box center [1354, 319] width 298 height 34
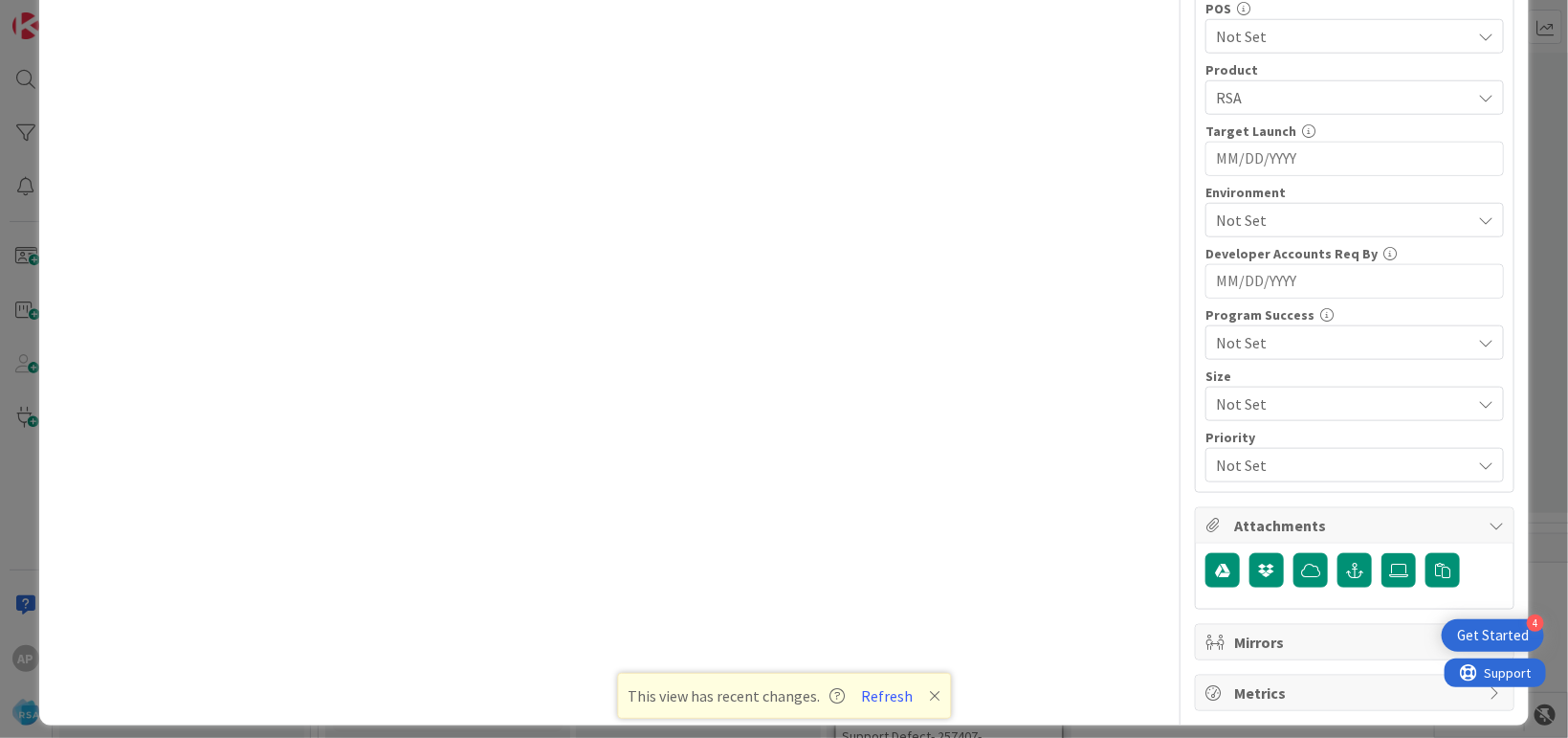
click at [1236, 210] on span "Not Set" at bounding box center [1343, 221] width 255 height 23
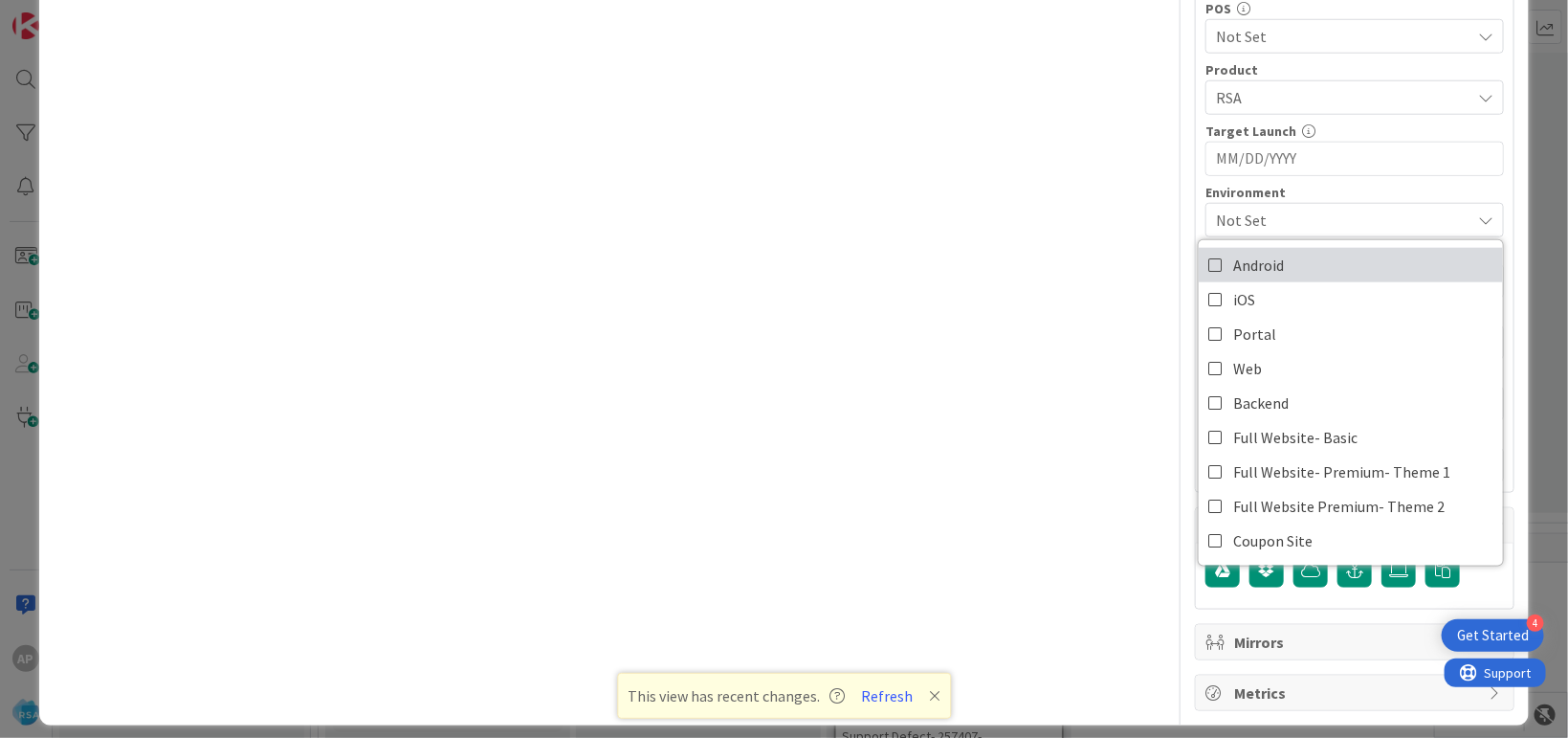
click at [1243, 253] on span "Android" at bounding box center [1258, 265] width 51 height 29
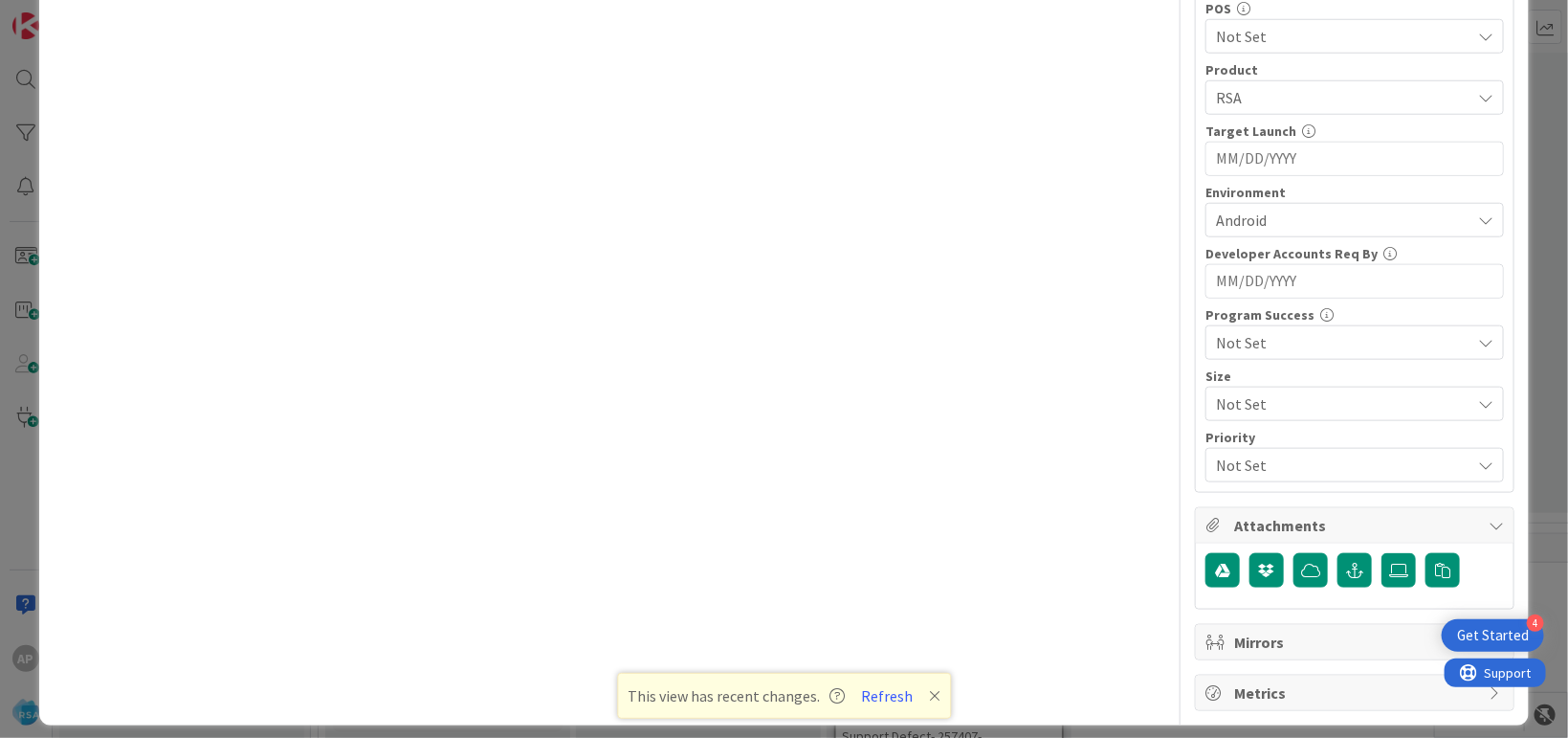
click at [1262, 209] on span "Android" at bounding box center [1343, 221] width 255 height 23
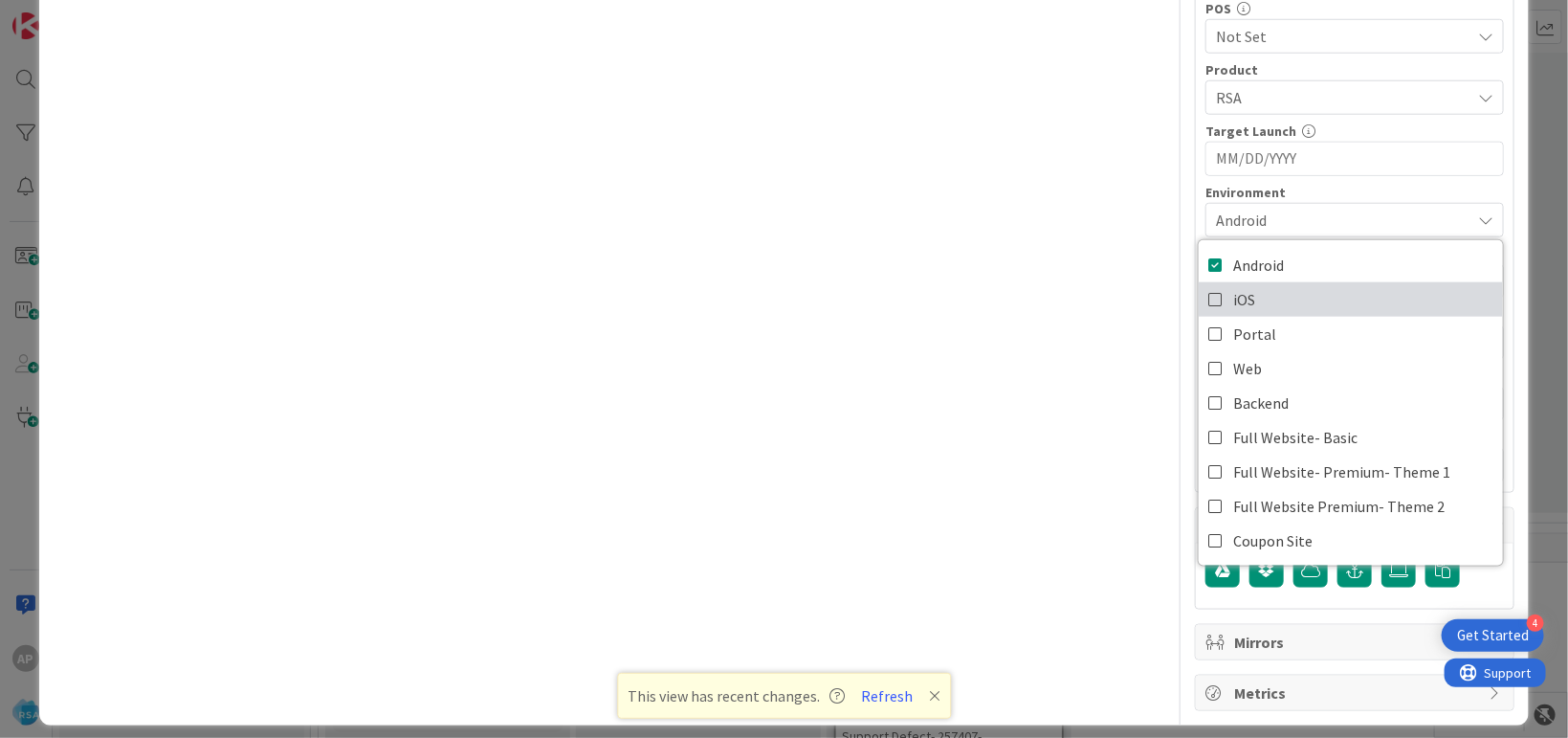
click at [1245, 303] on link "iOS" at bounding box center [1350, 299] width 304 height 34
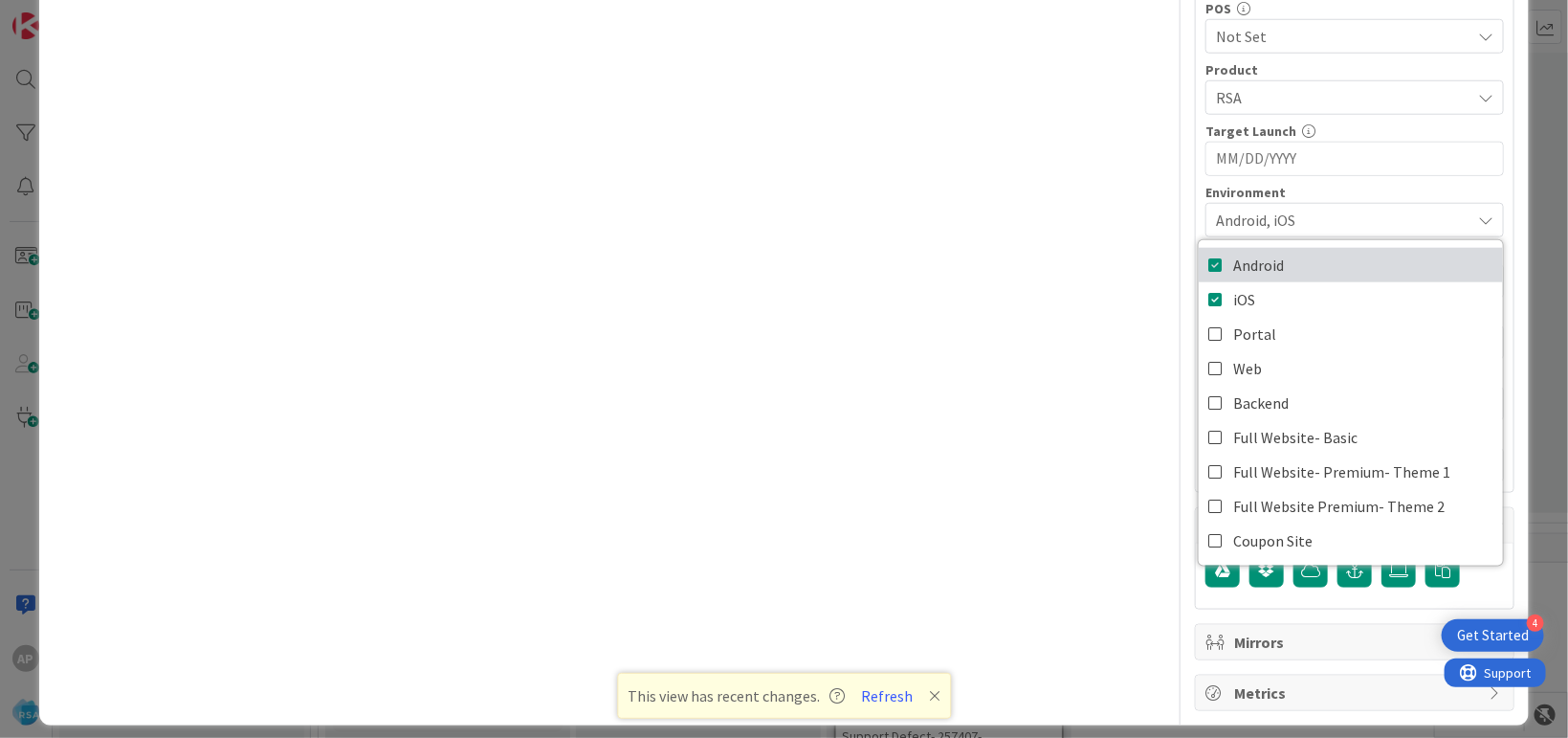
click at [1235, 264] on span "Android" at bounding box center [1258, 265] width 51 height 29
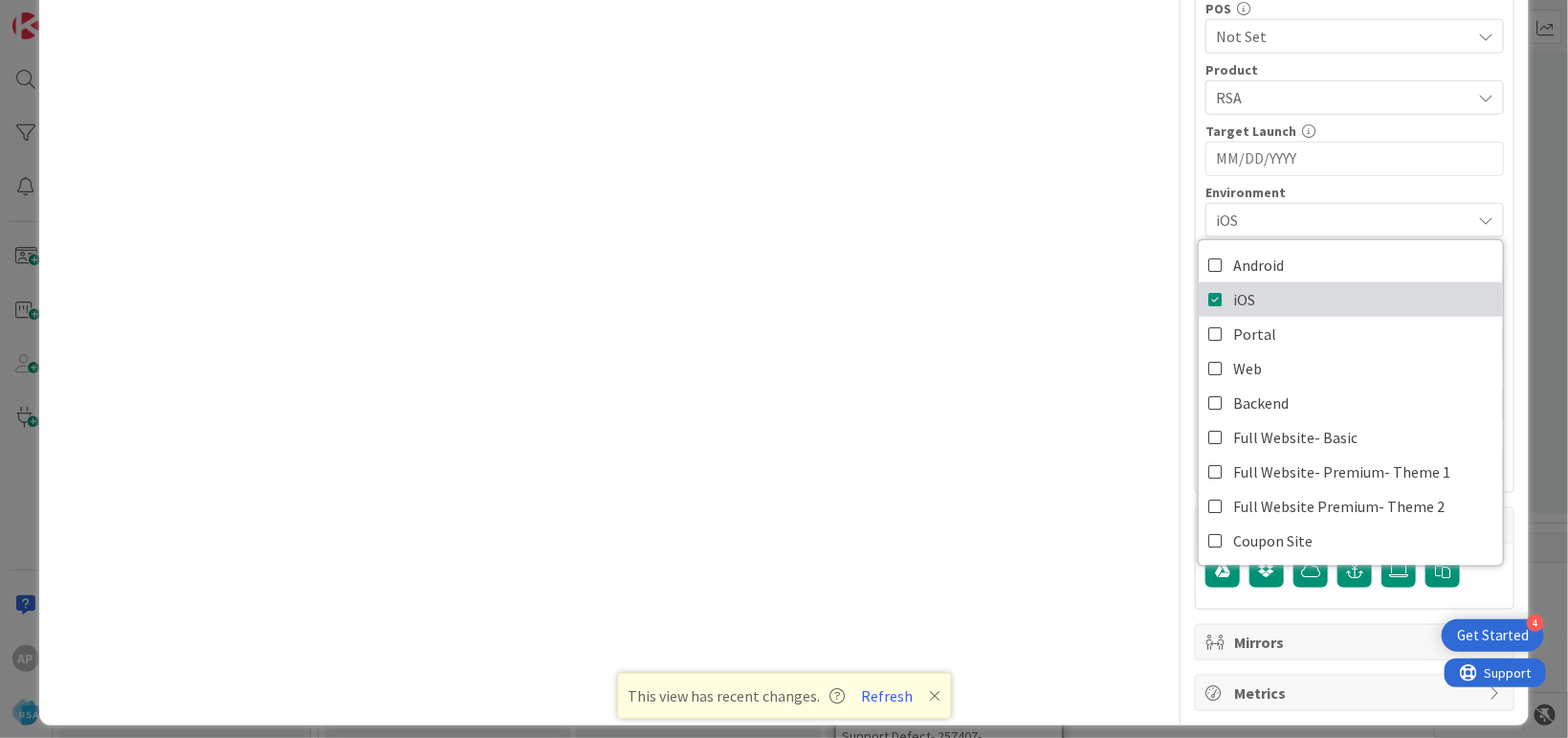
click at [1233, 295] on span "iOS" at bounding box center [1243, 299] width 22 height 29
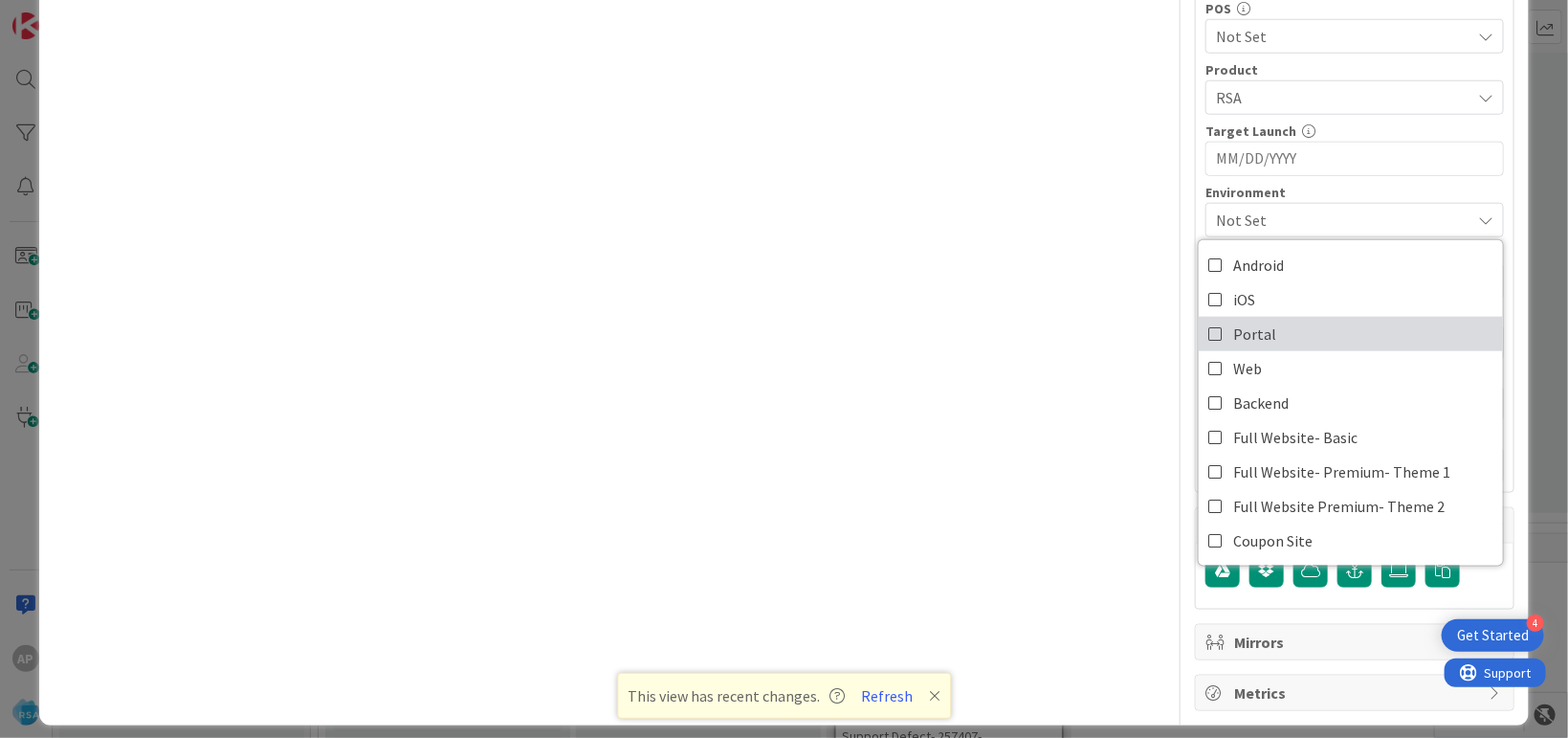
click at [1235, 330] on span "Portal" at bounding box center [1254, 334] width 43 height 29
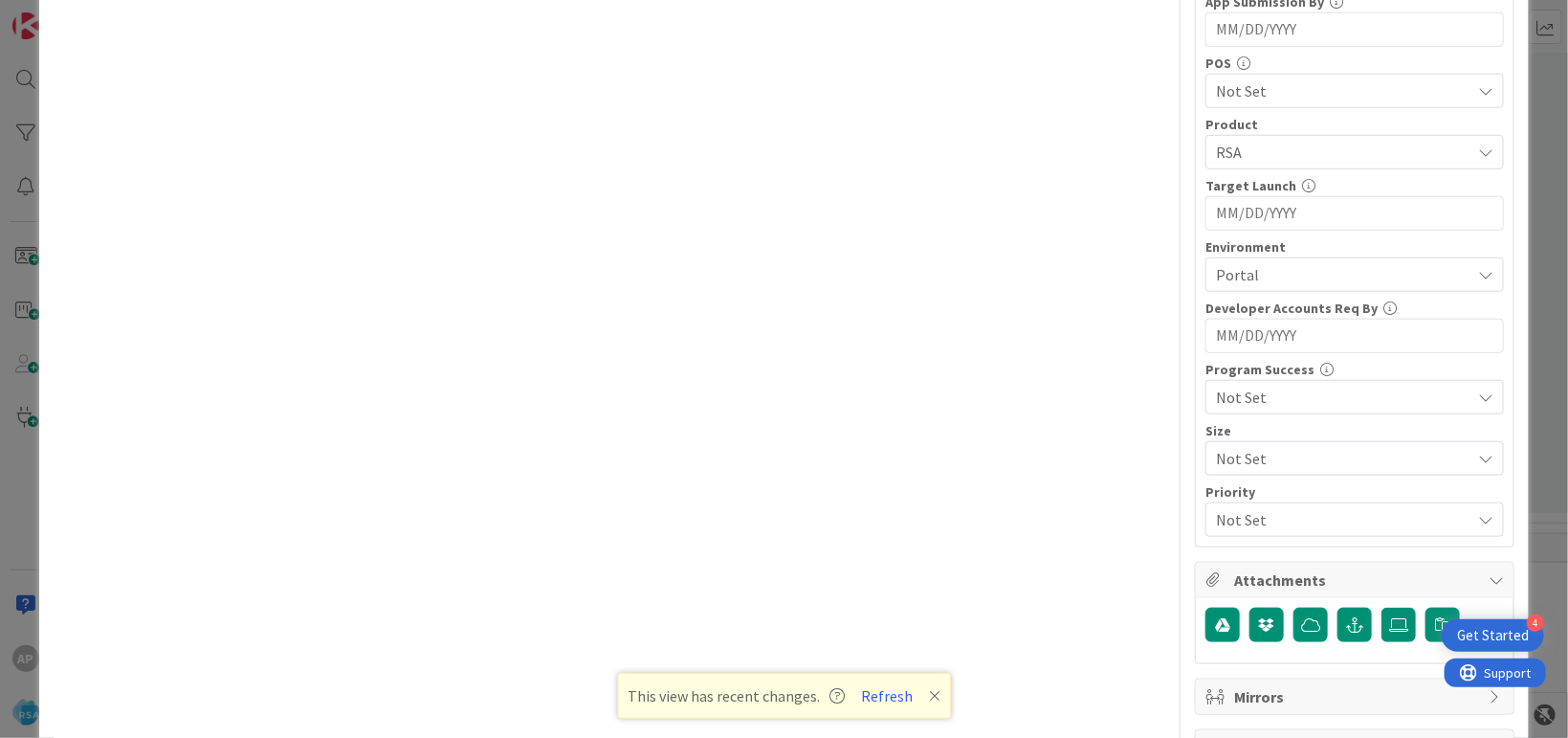
scroll to position [673, 0]
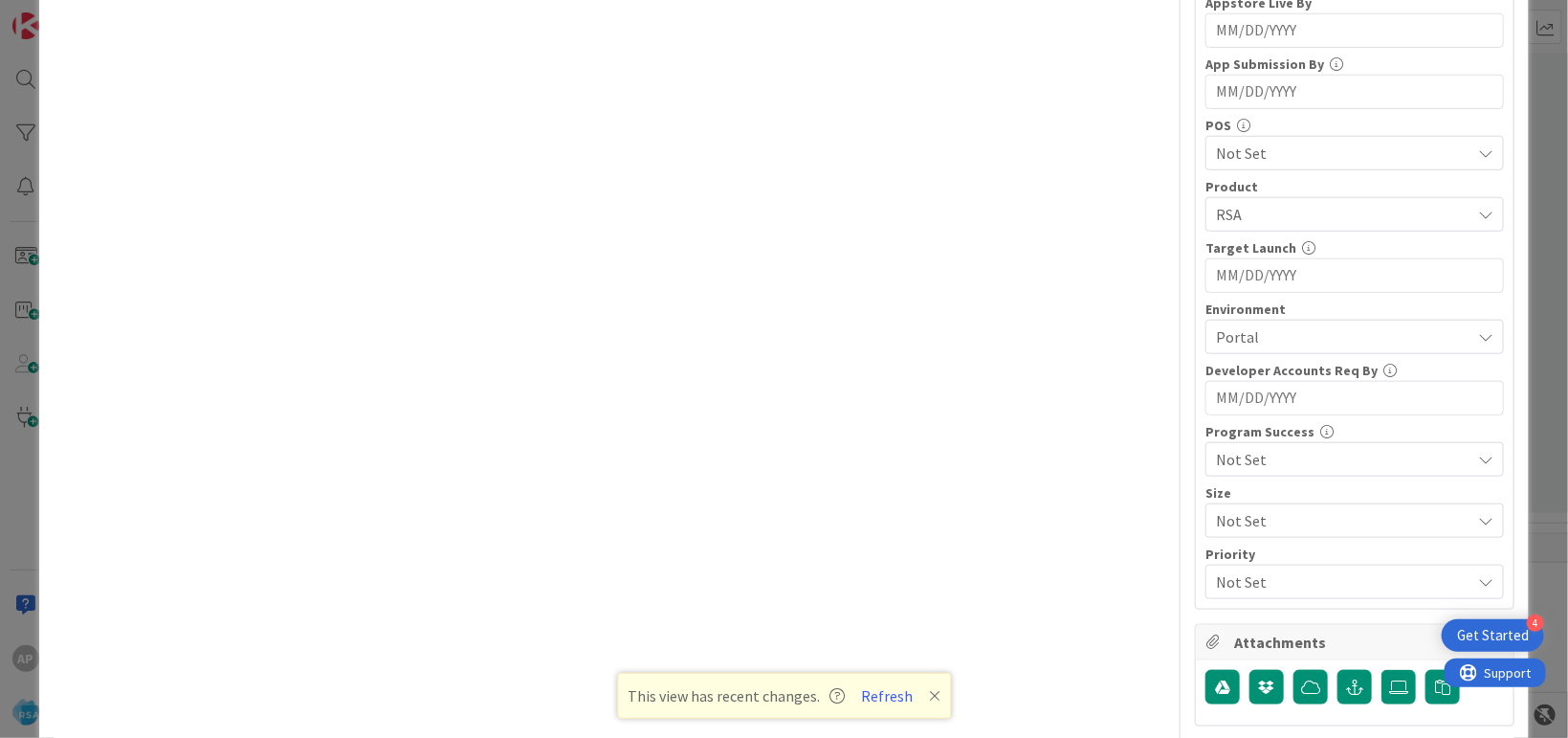
click at [1301, 230] on div "Client 3 / 32 Awg Appstore Live By Navigate forward to interact with the calend…" at bounding box center [1354, 266] width 298 height 664
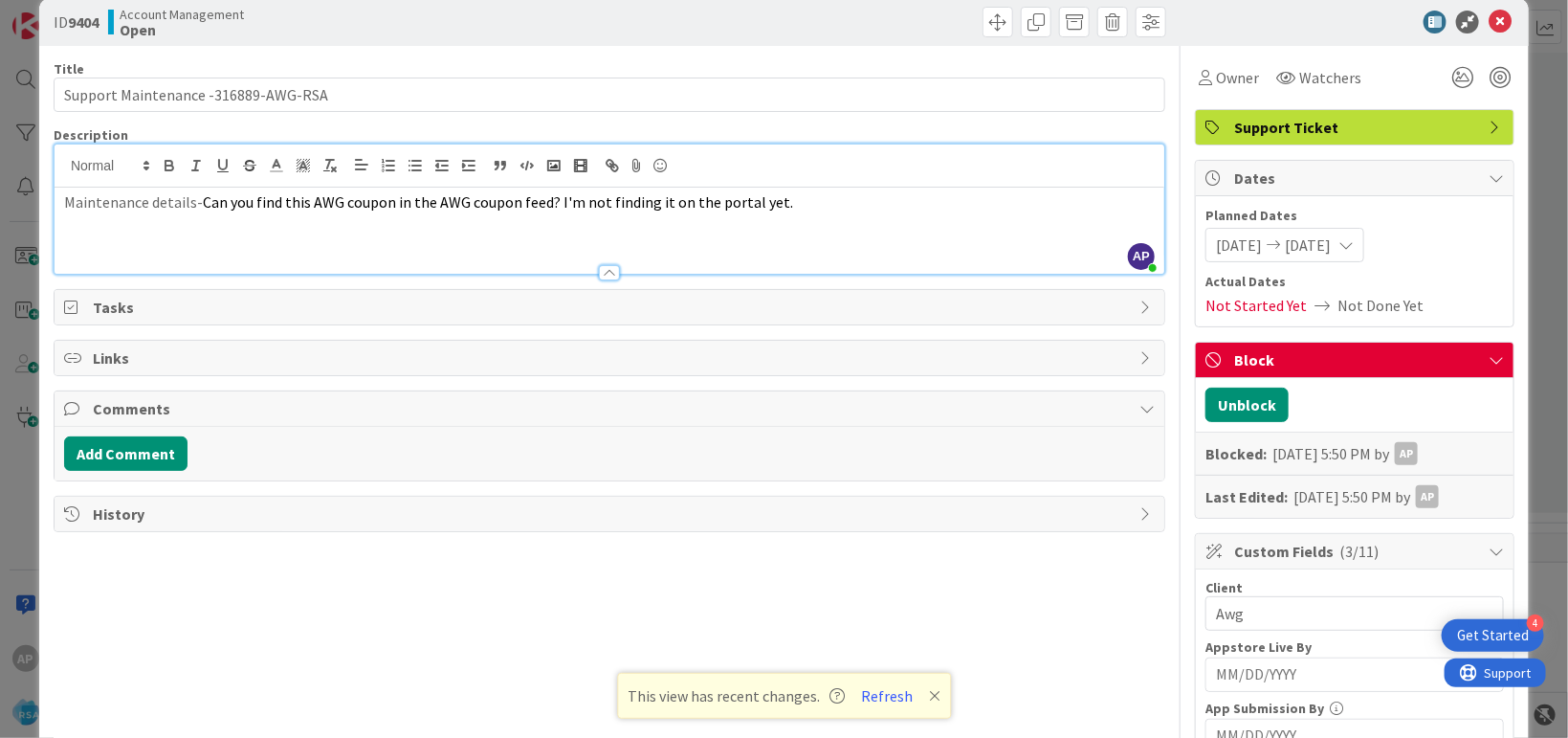
scroll to position [0, 0]
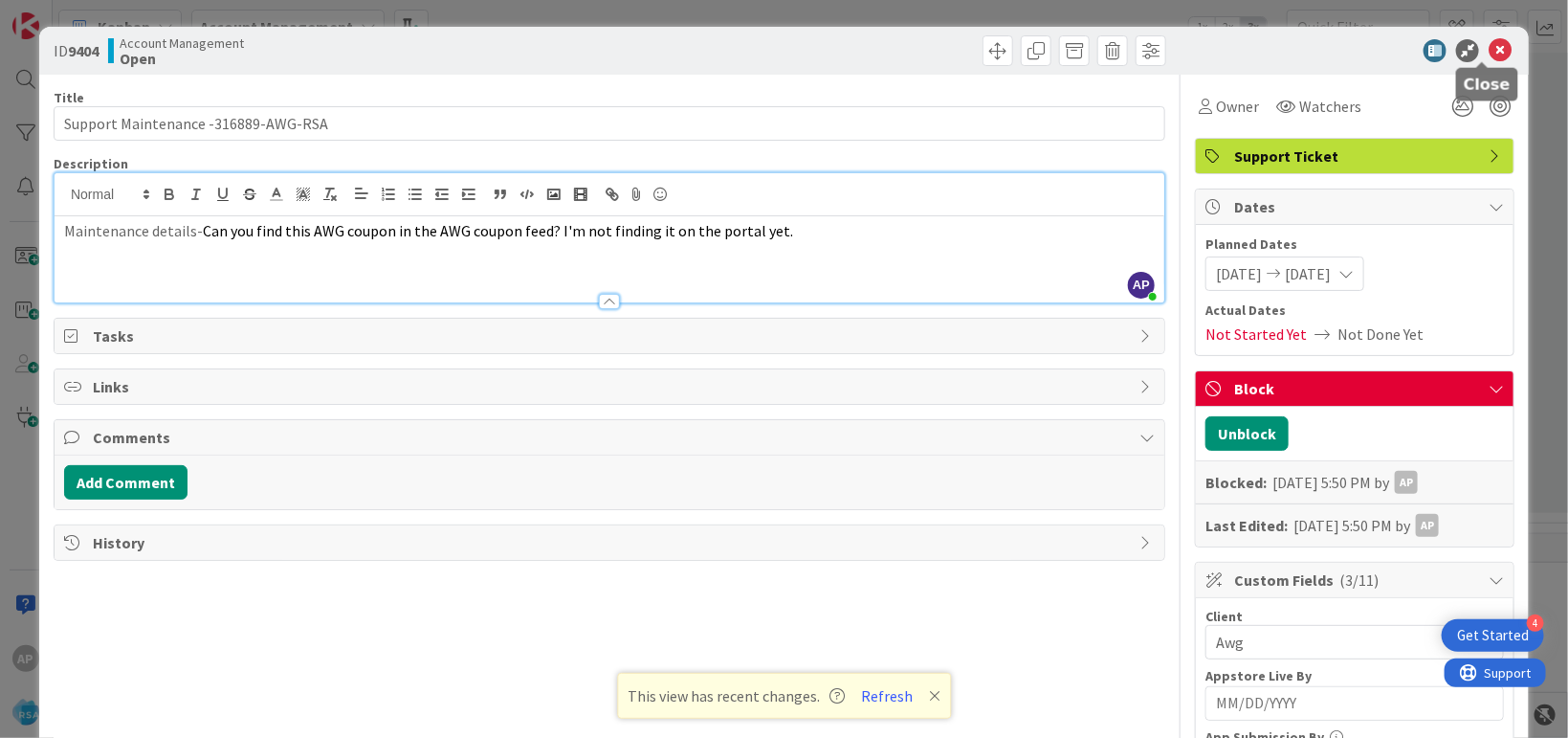
click at [1494, 53] on icon at bounding box center [1500, 51] width 23 height 23
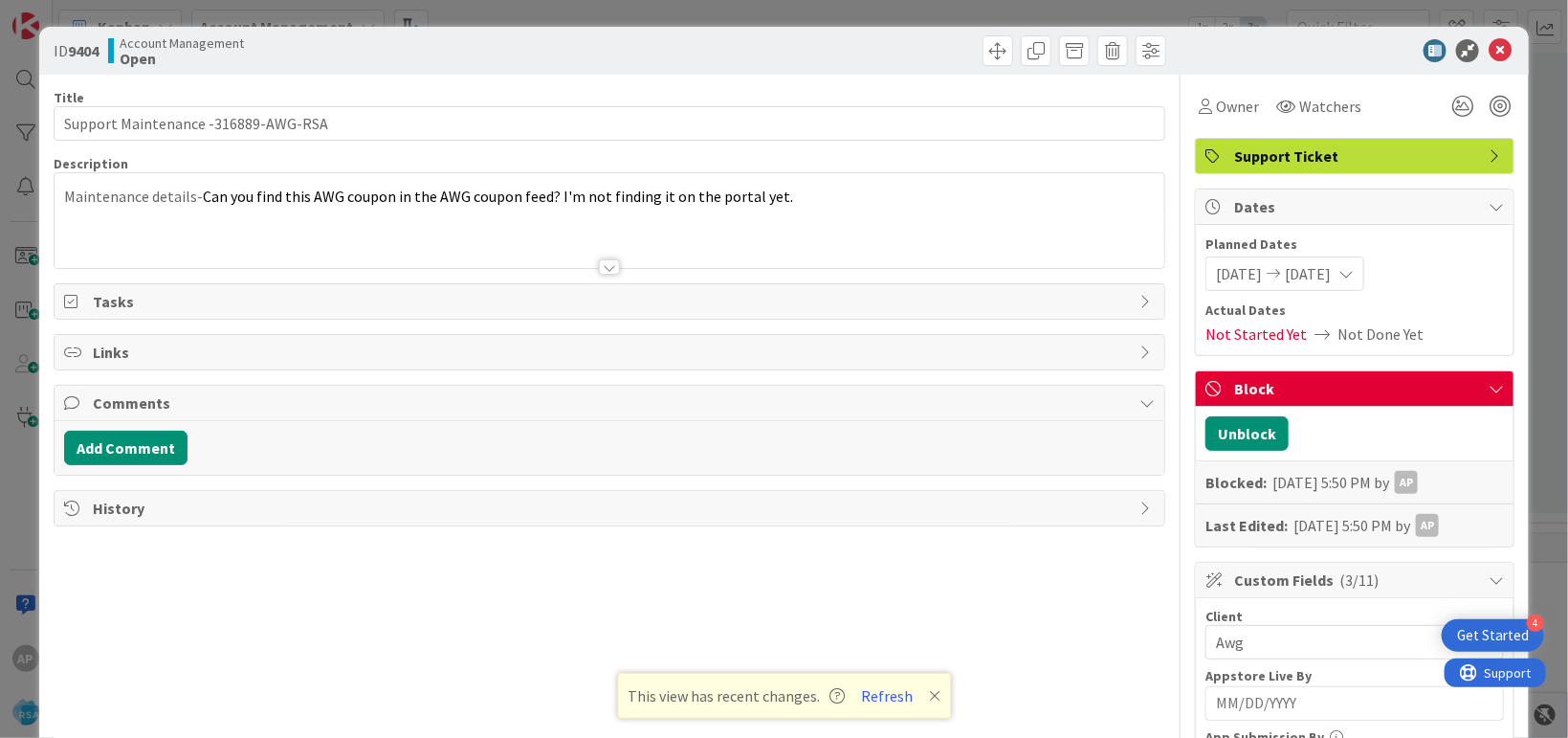
click at [1465, 381] on div "Block" at bounding box center [1354, 389] width 318 height 35
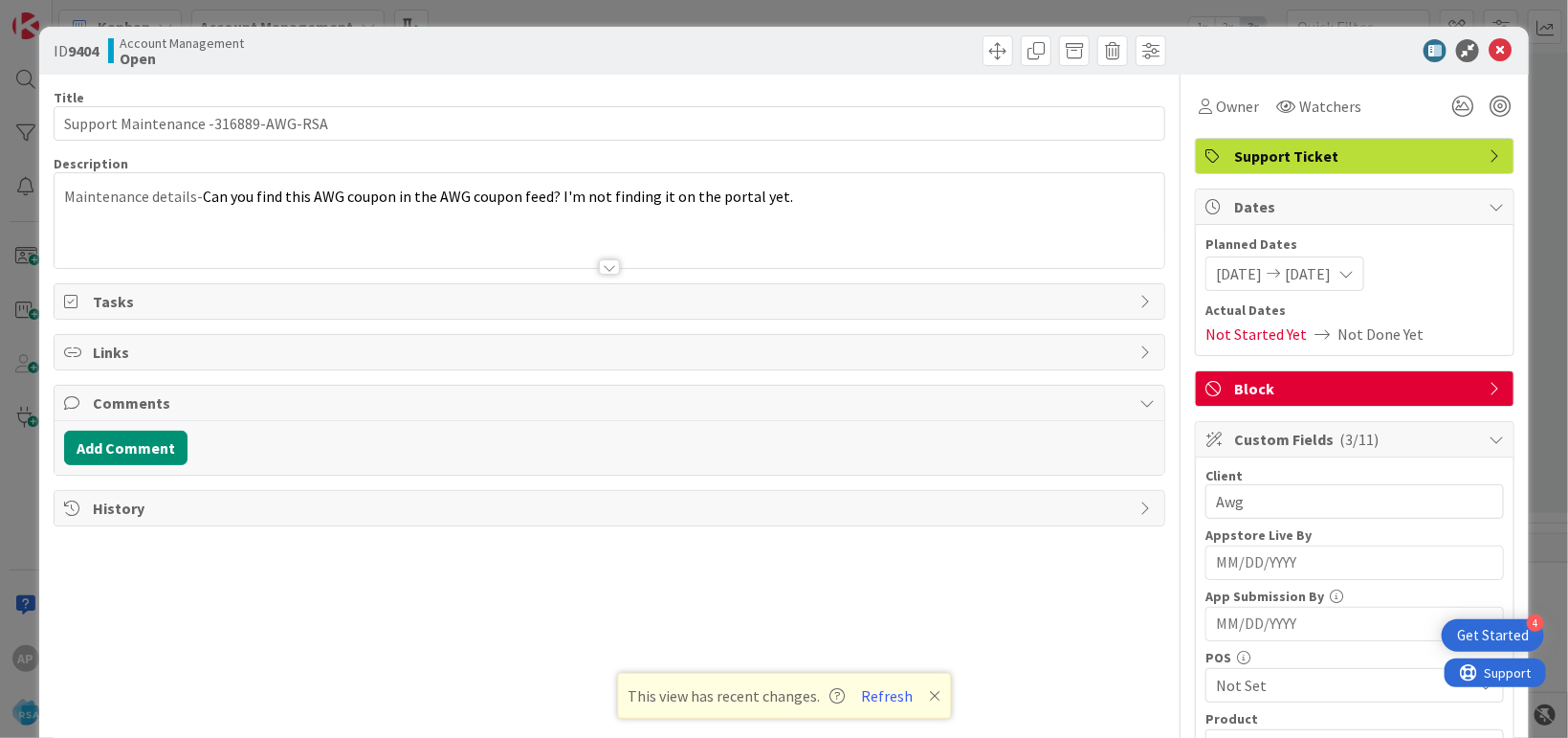
click at [1452, 395] on span "Block" at bounding box center [1356, 389] width 245 height 23
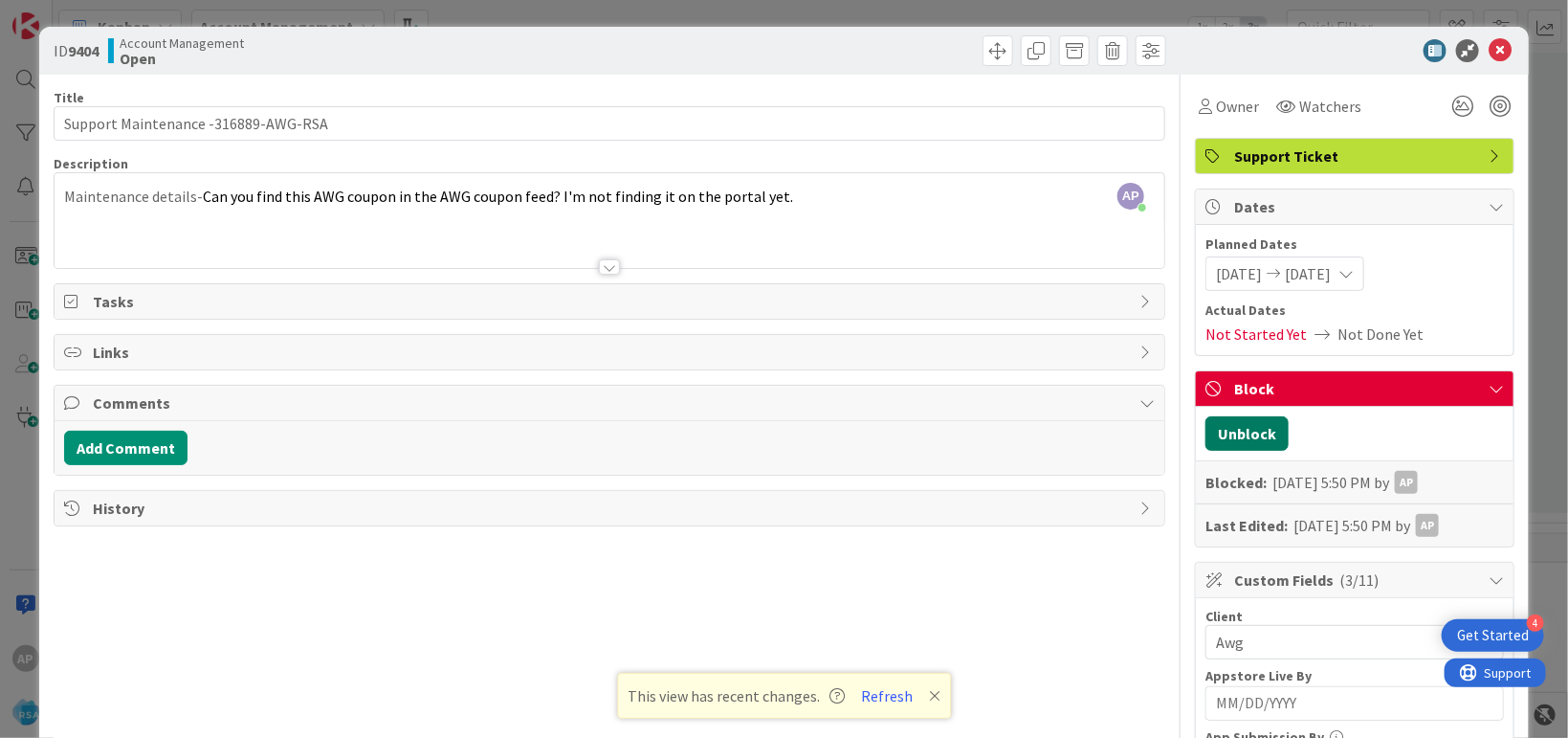
click at [1236, 428] on button "Unblock" at bounding box center [1247, 433] width 84 height 34
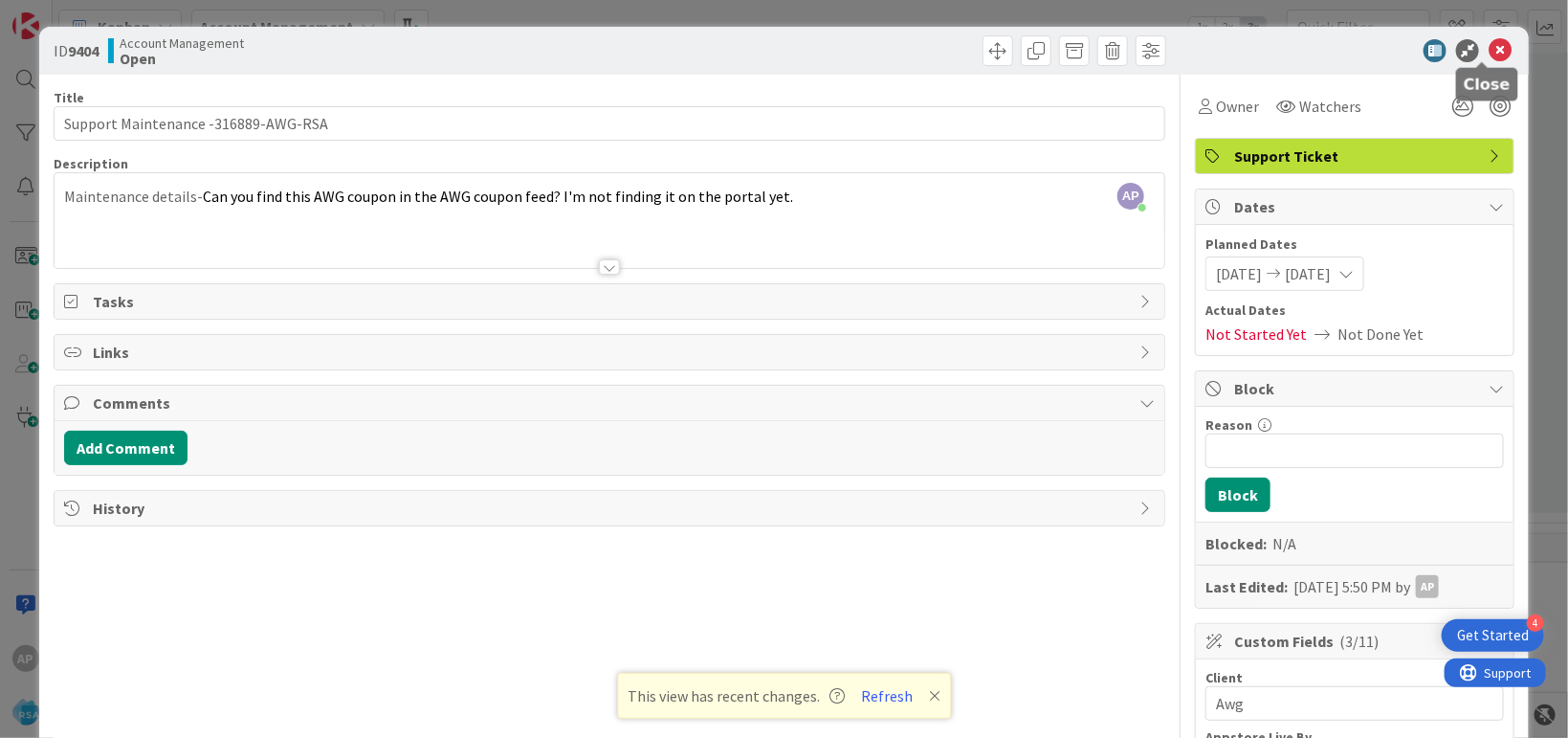
click at [1488, 51] on icon at bounding box center [1500, 51] width 23 height 23
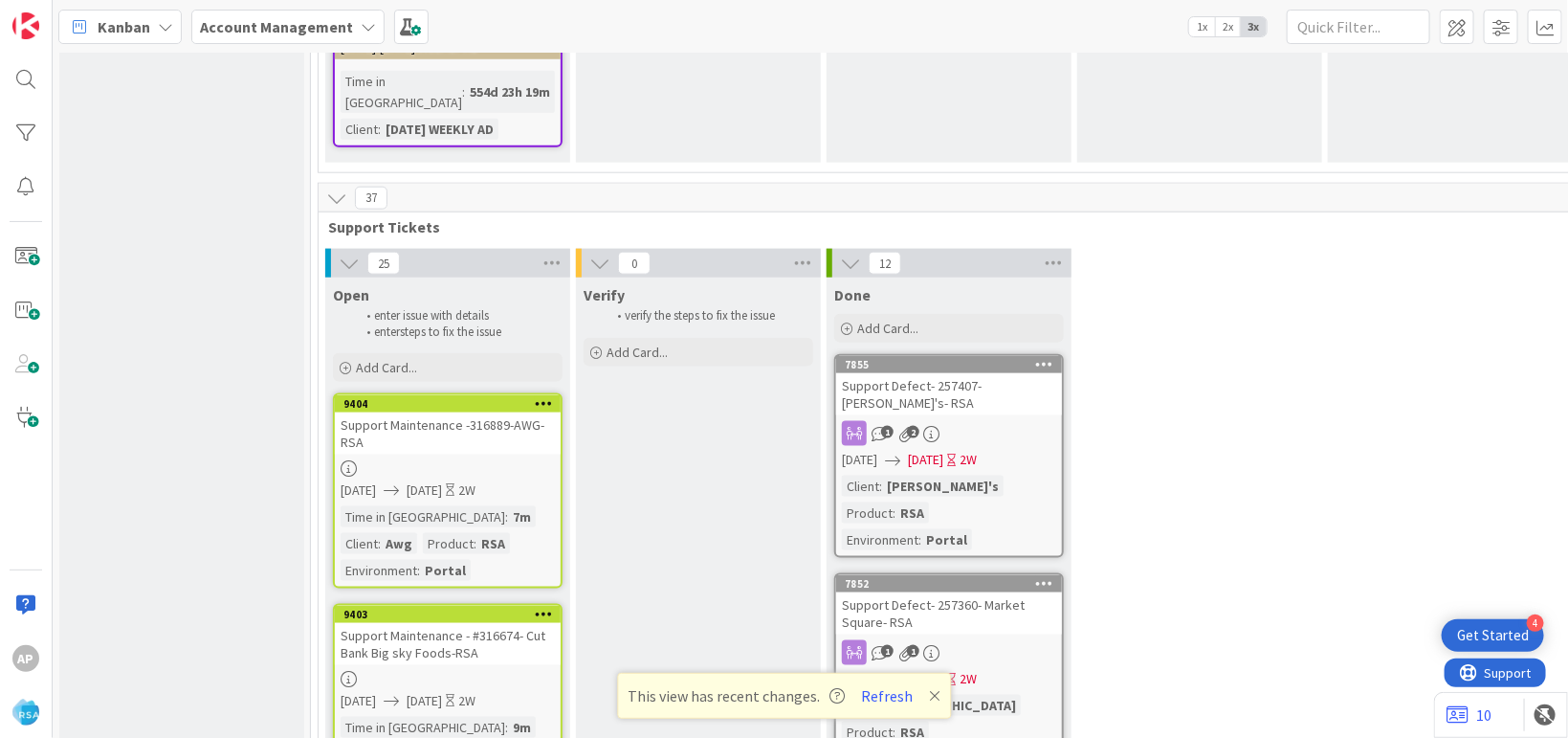
scroll to position [4432, 0]
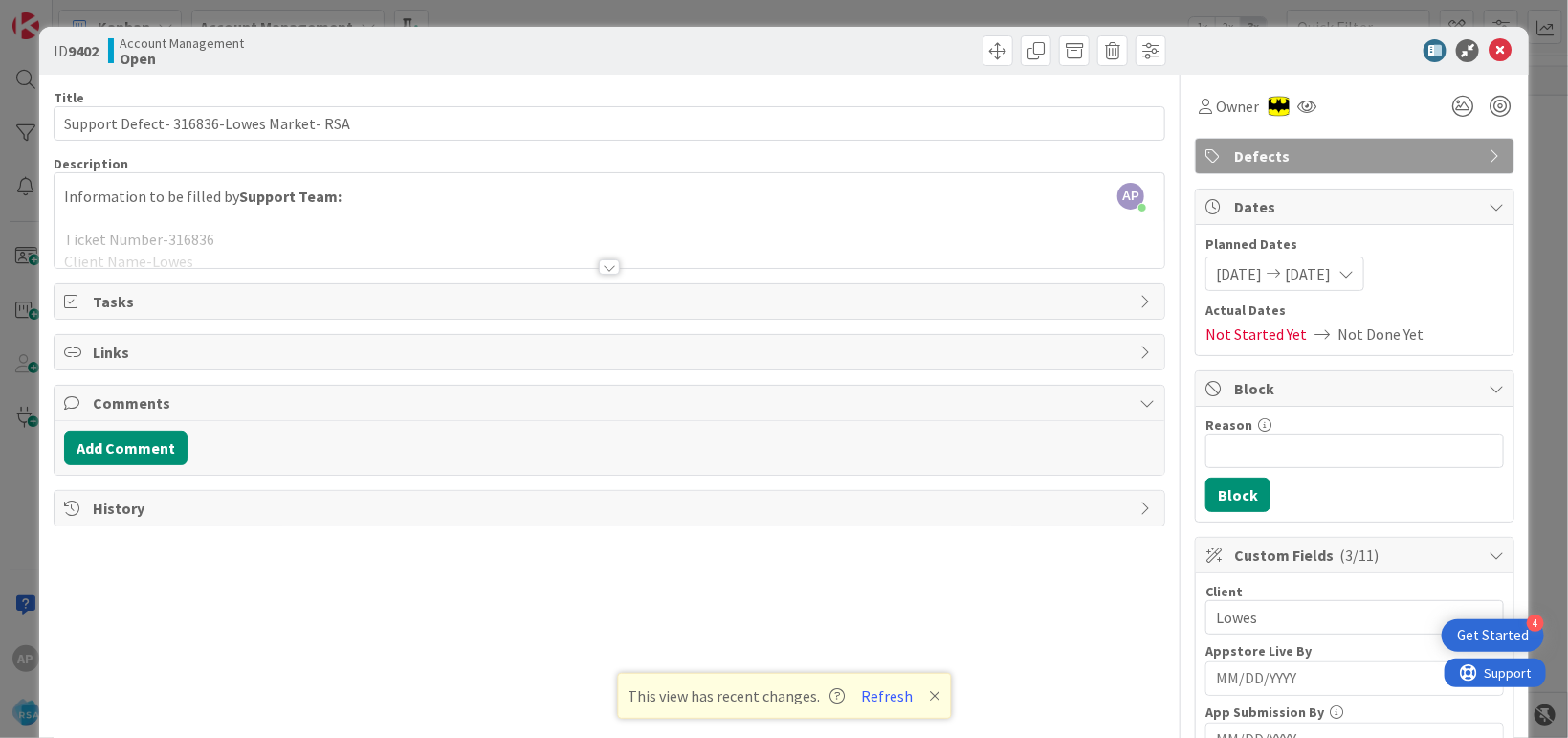
scroll to position [582, 0]
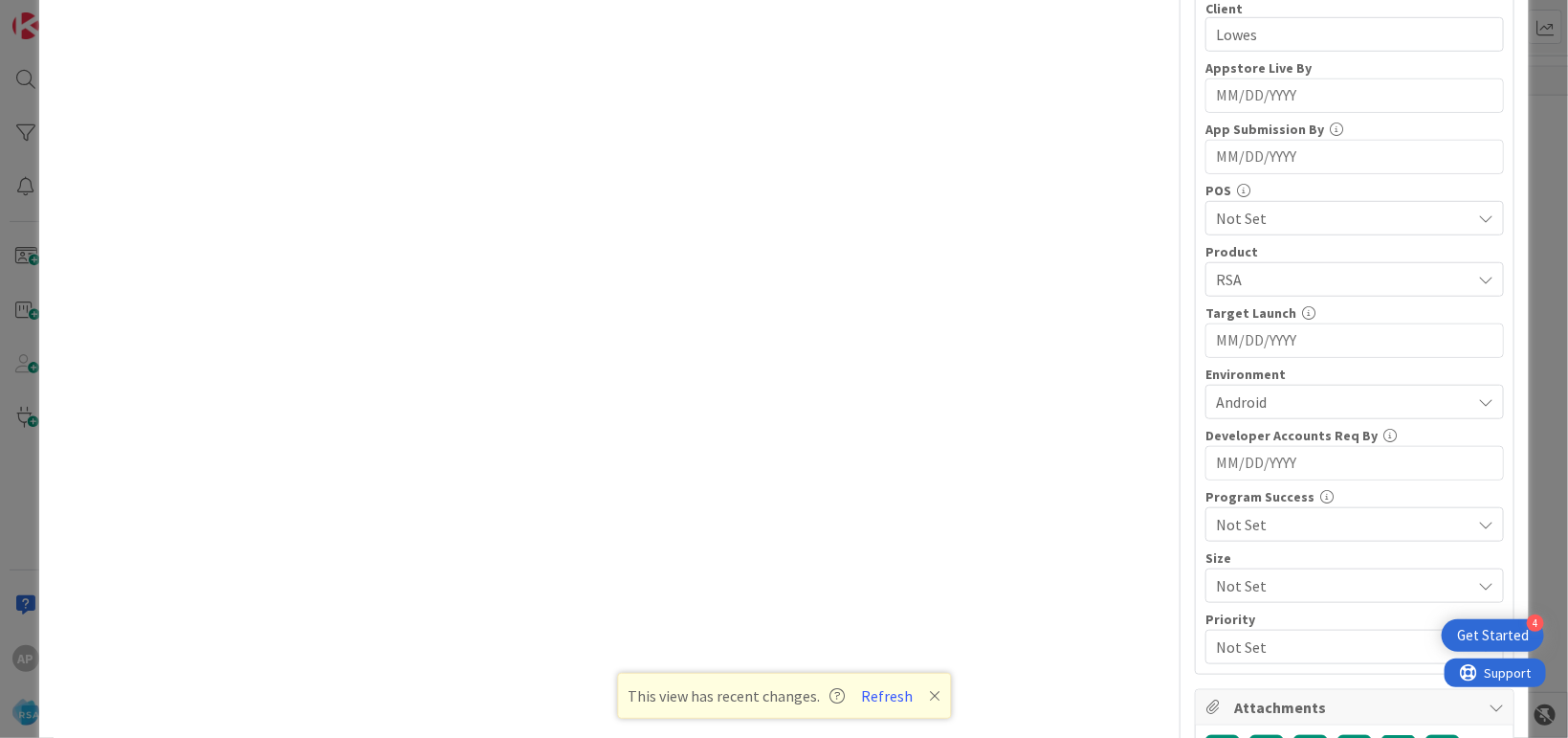
click at [1528, 416] on div "ID 9402 Account Management Open Title 40 / 128 Support Defect- 316836-Lowes Mar…" at bounding box center [784, 369] width 1568 height 738
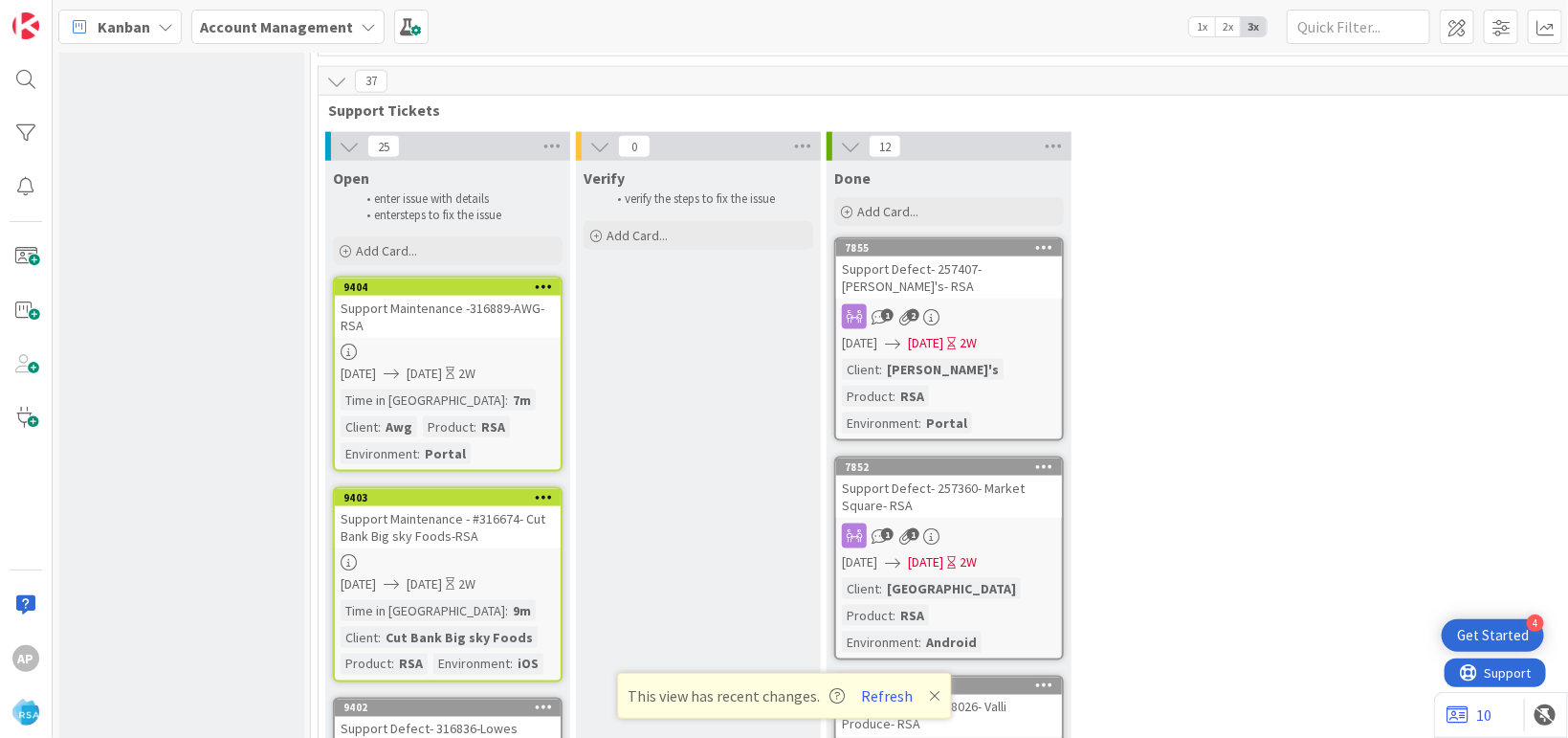
scroll to position [4781, 0]
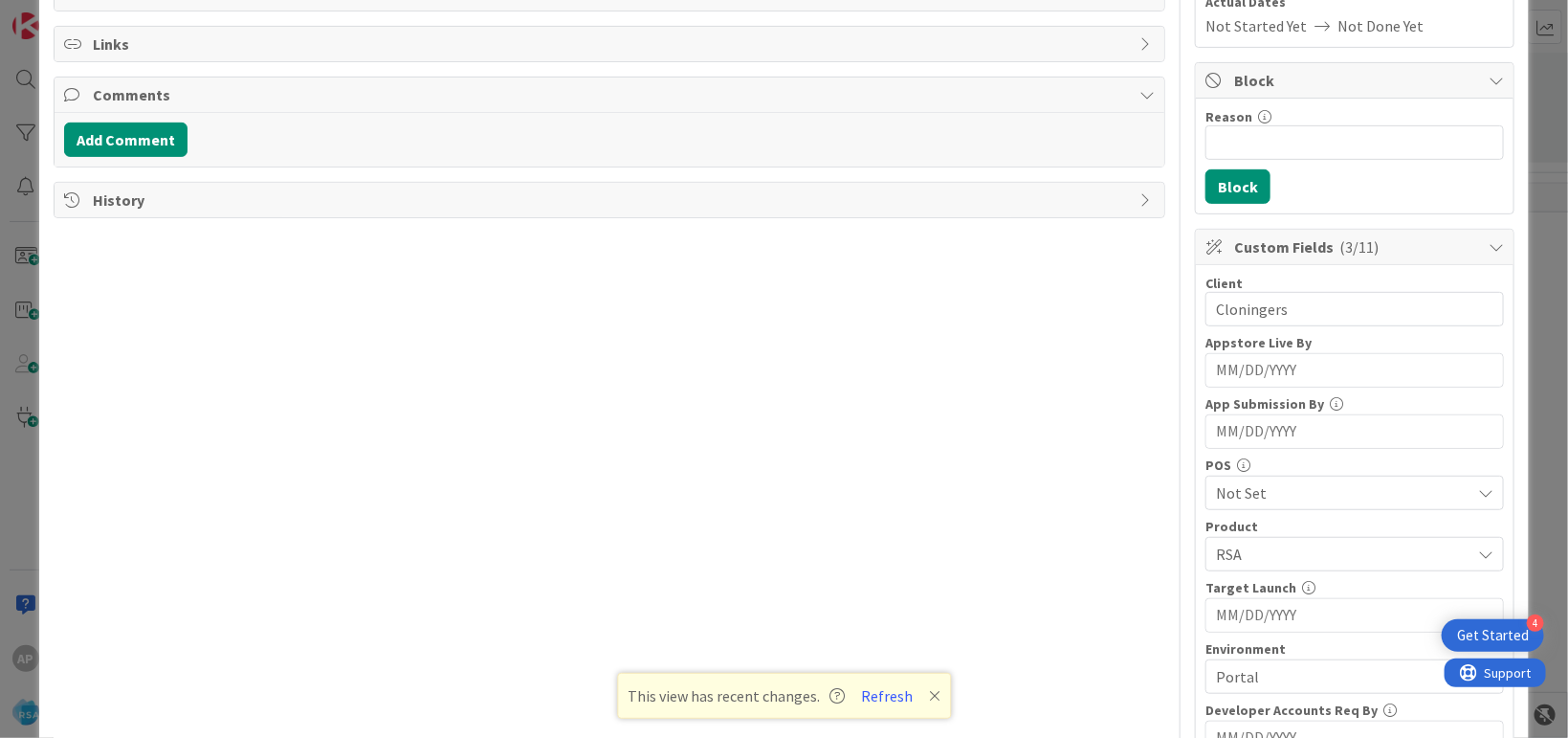
scroll to position [75, 0]
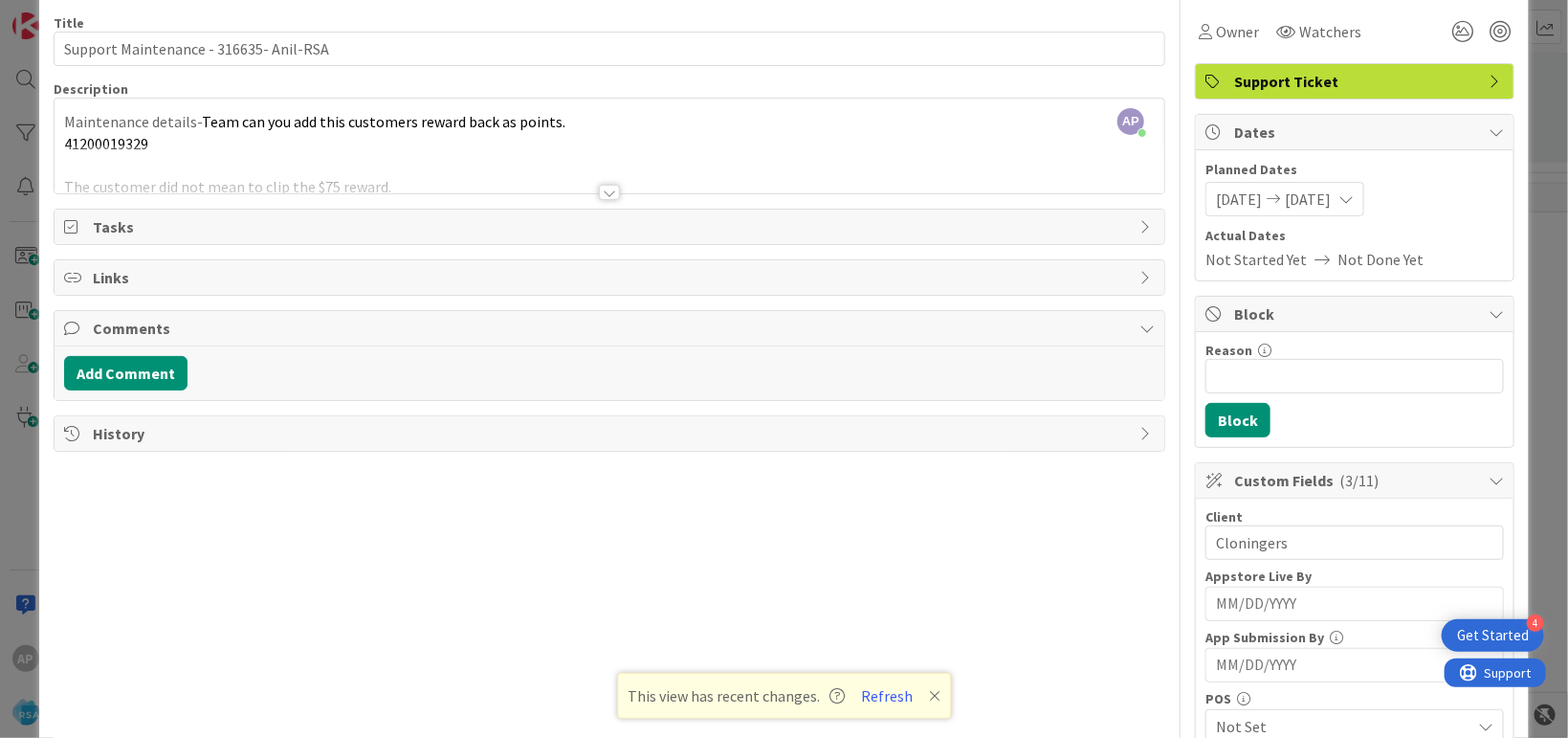
click at [1532, 318] on div "ID 9400 Account Management Open Title 38 / 128 Support Maintenance - 316635- An…" at bounding box center [784, 369] width 1568 height 738
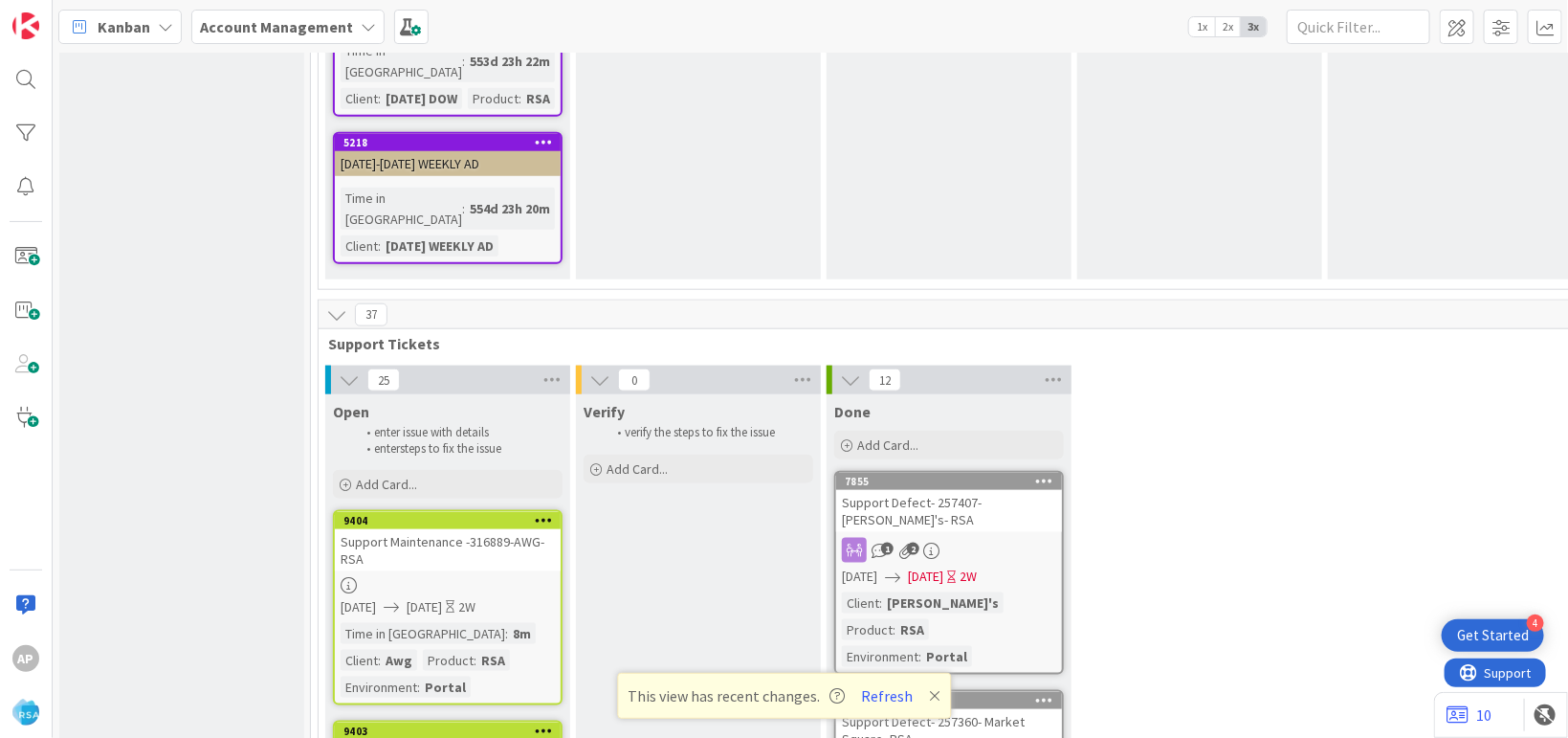
scroll to position [4315, 0]
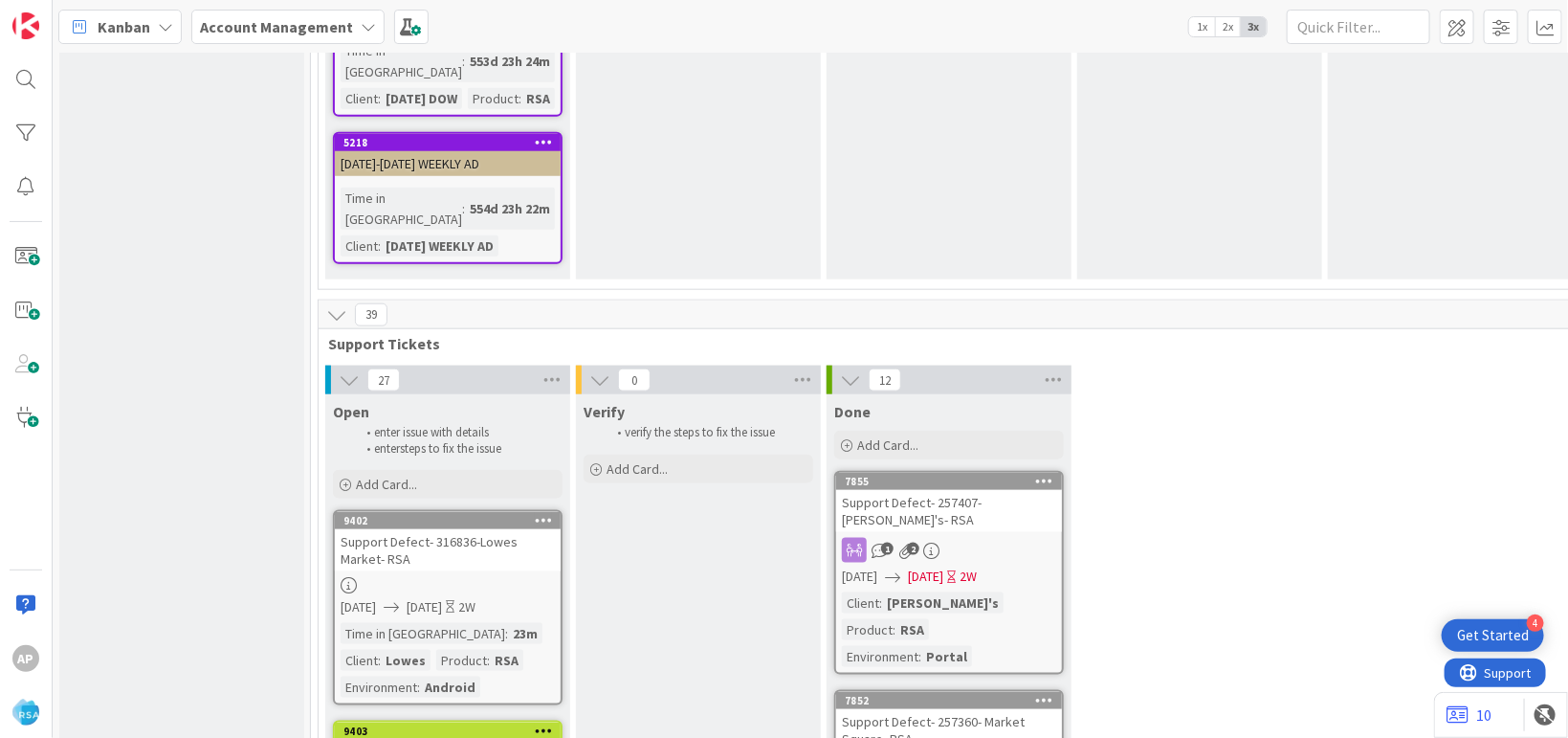
scroll to position [4315, 0]
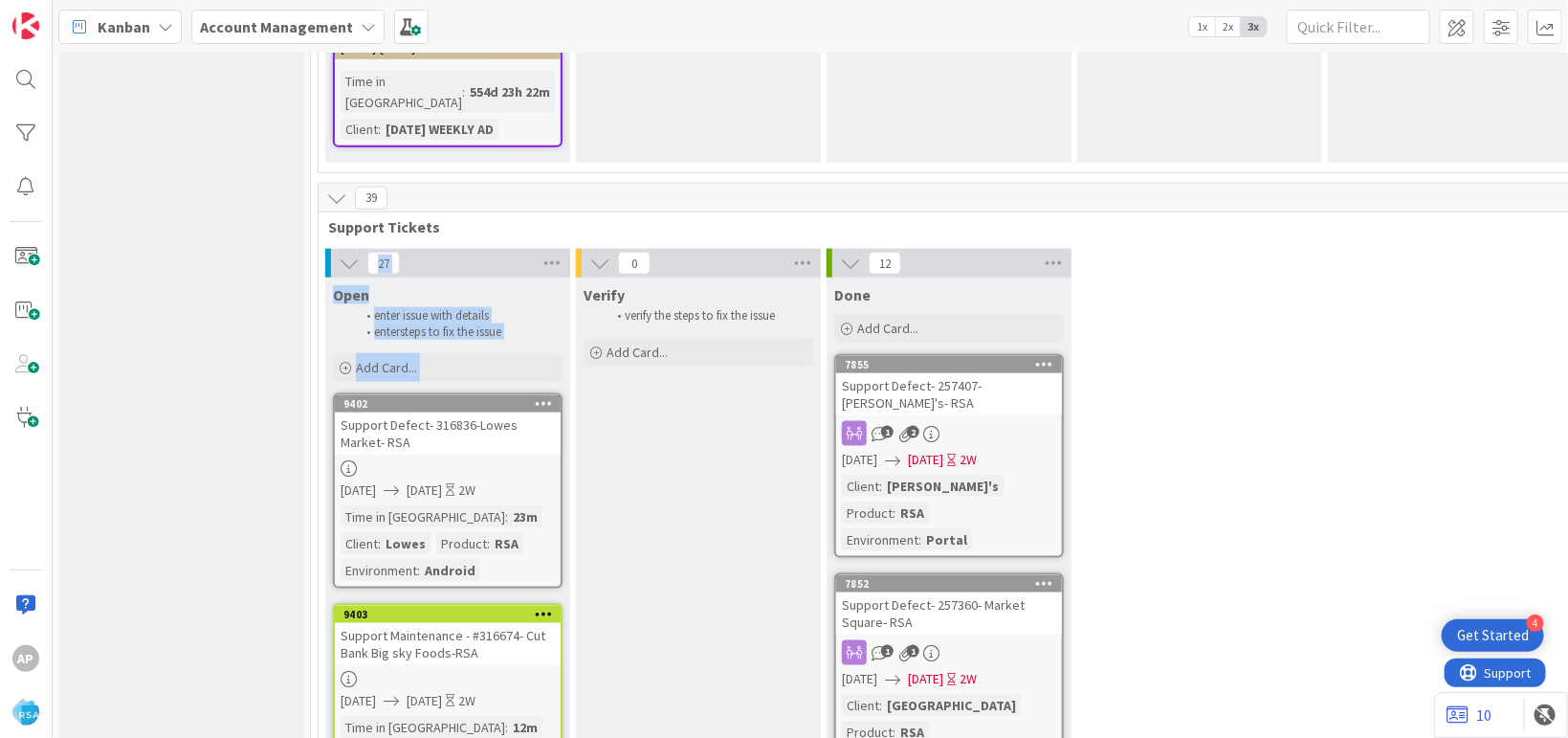
drag, startPoint x: 323, startPoint y: 55, endPoint x: 532, endPoint y: 568, distance: 553.9
drag, startPoint x: 1362, startPoint y: 259, endPoint x: 1374, endPoint y: 262, distance: 12.4
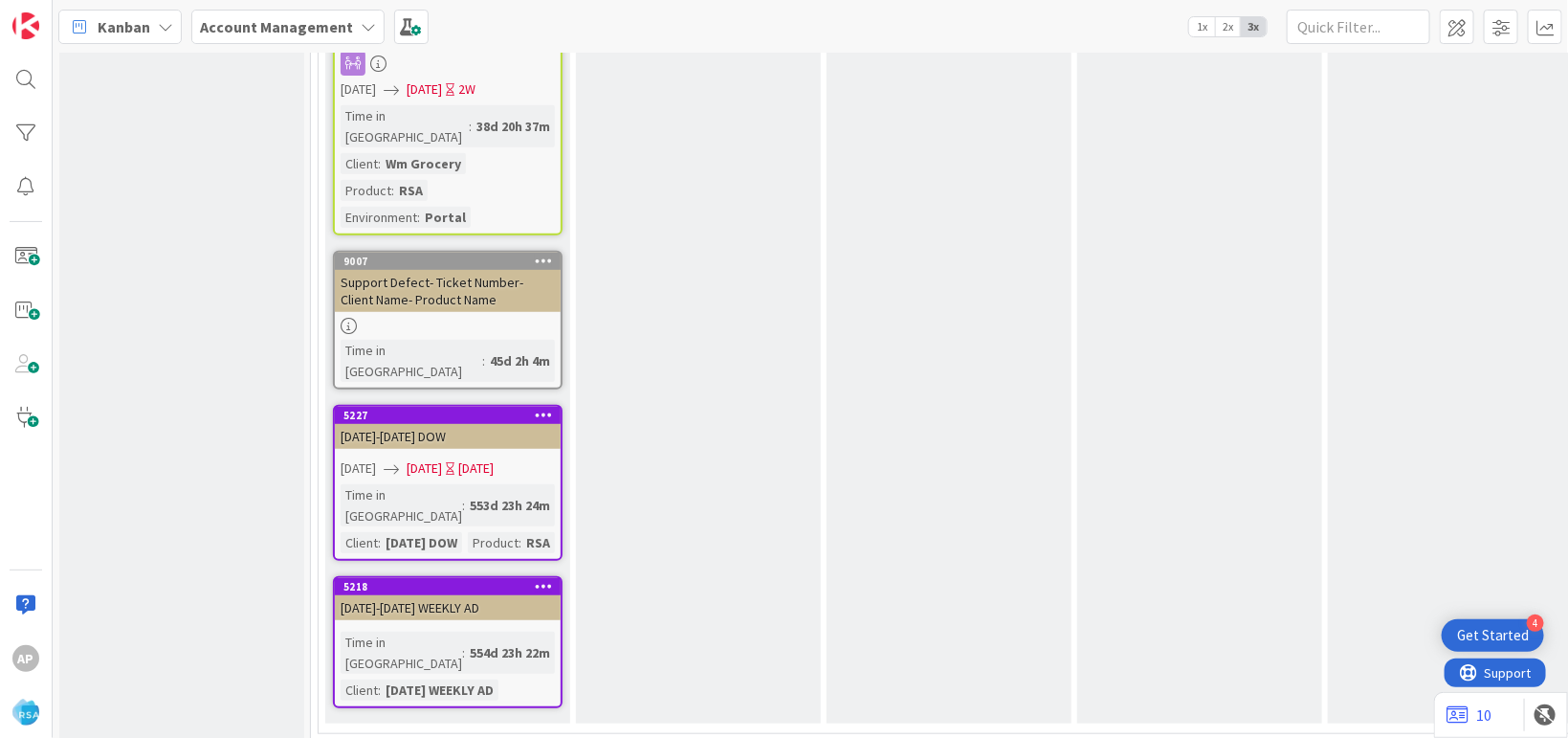
scroll to position [3732, 0]
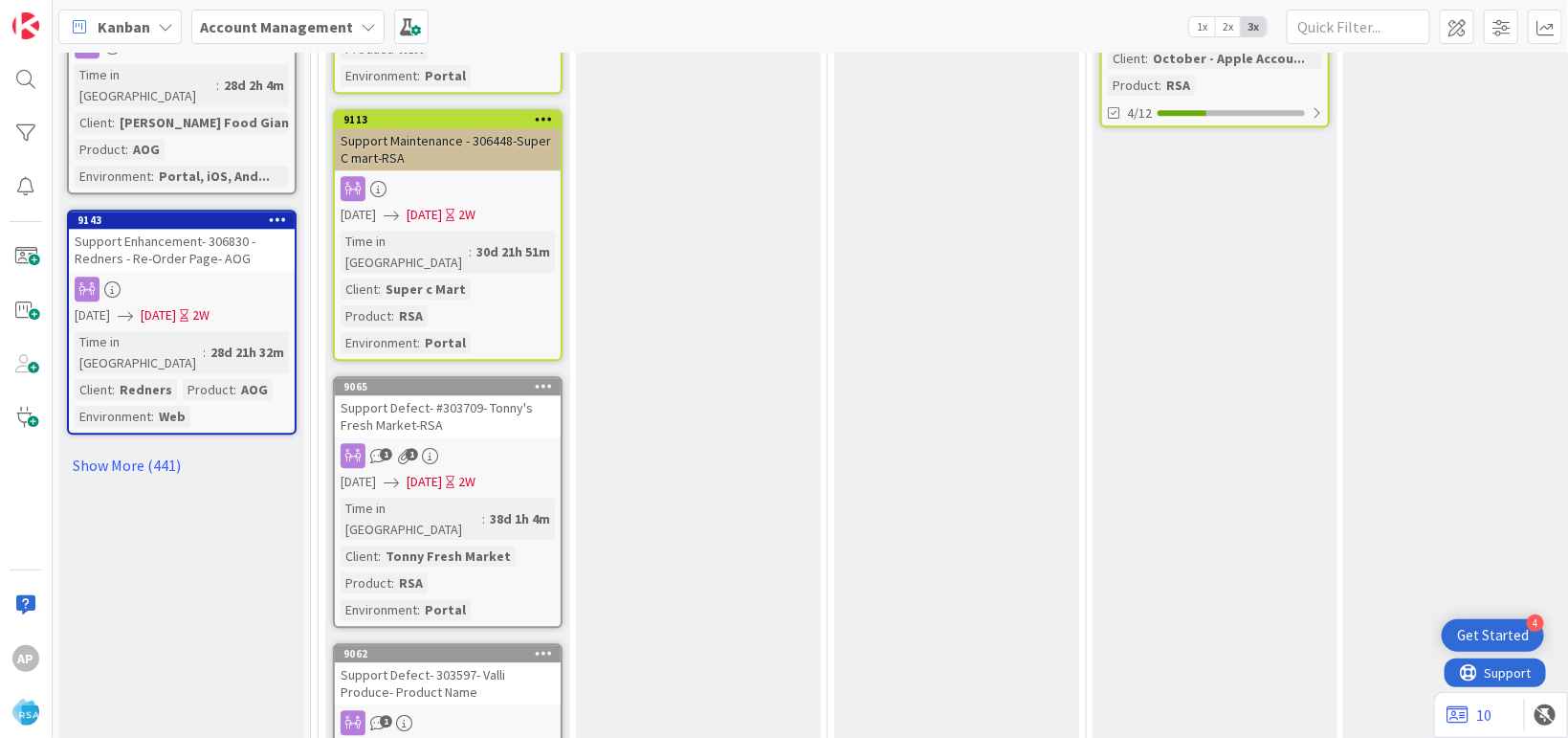
scroll to position [3732, 0]
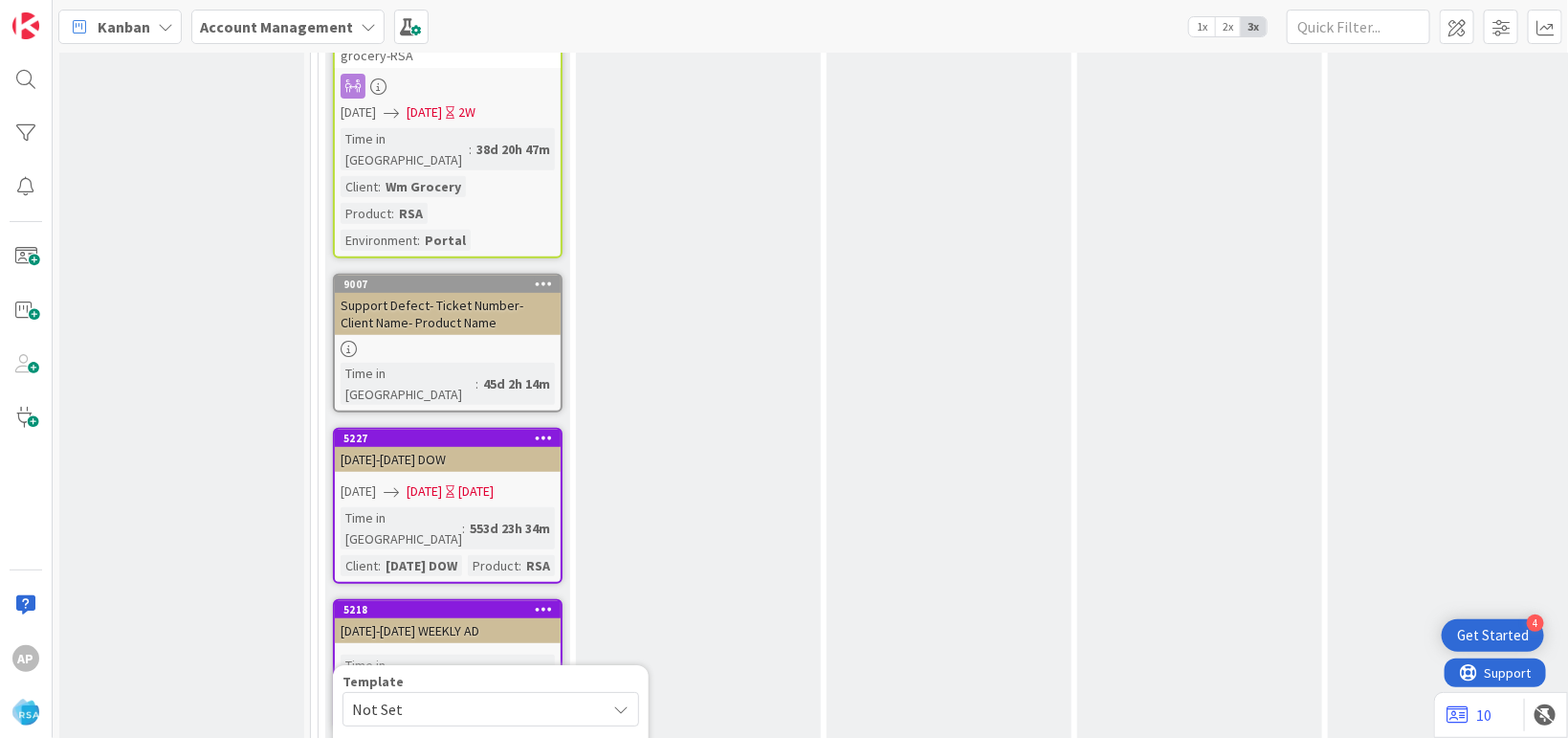
click at [404, 696] on span "Not Set" at bounding box center [471, 709] width 239 height 25
type textarea "x"
type textarea "Support Defect- Ticket Number- Client Name- Product Name"
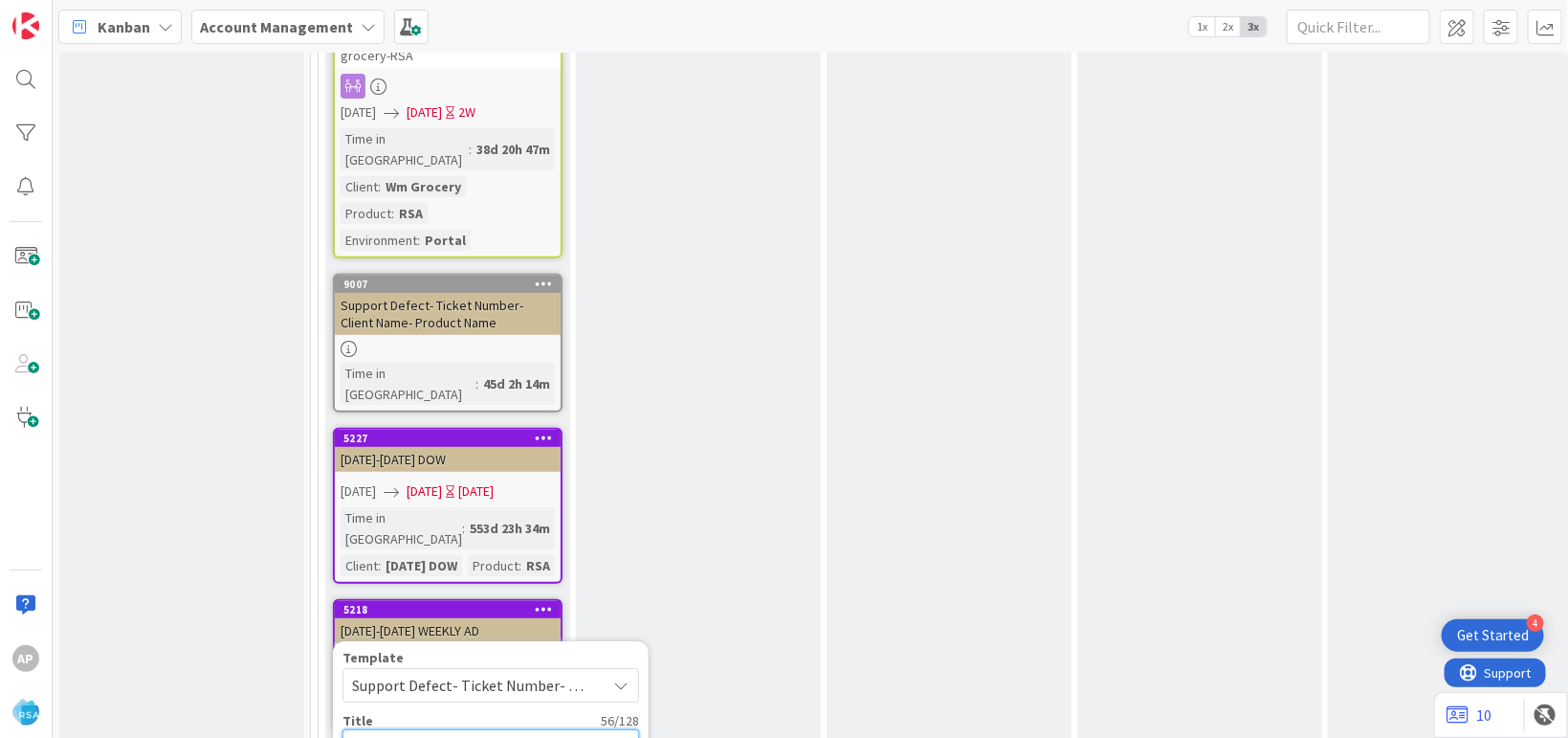
type textarea "x"
type textarea "Support Defect- Ticket Numbe- Client Name- Product Name"
type textarea "x"
type textarea "Support Defect- Ticket Numb- Client Name- Product Name"
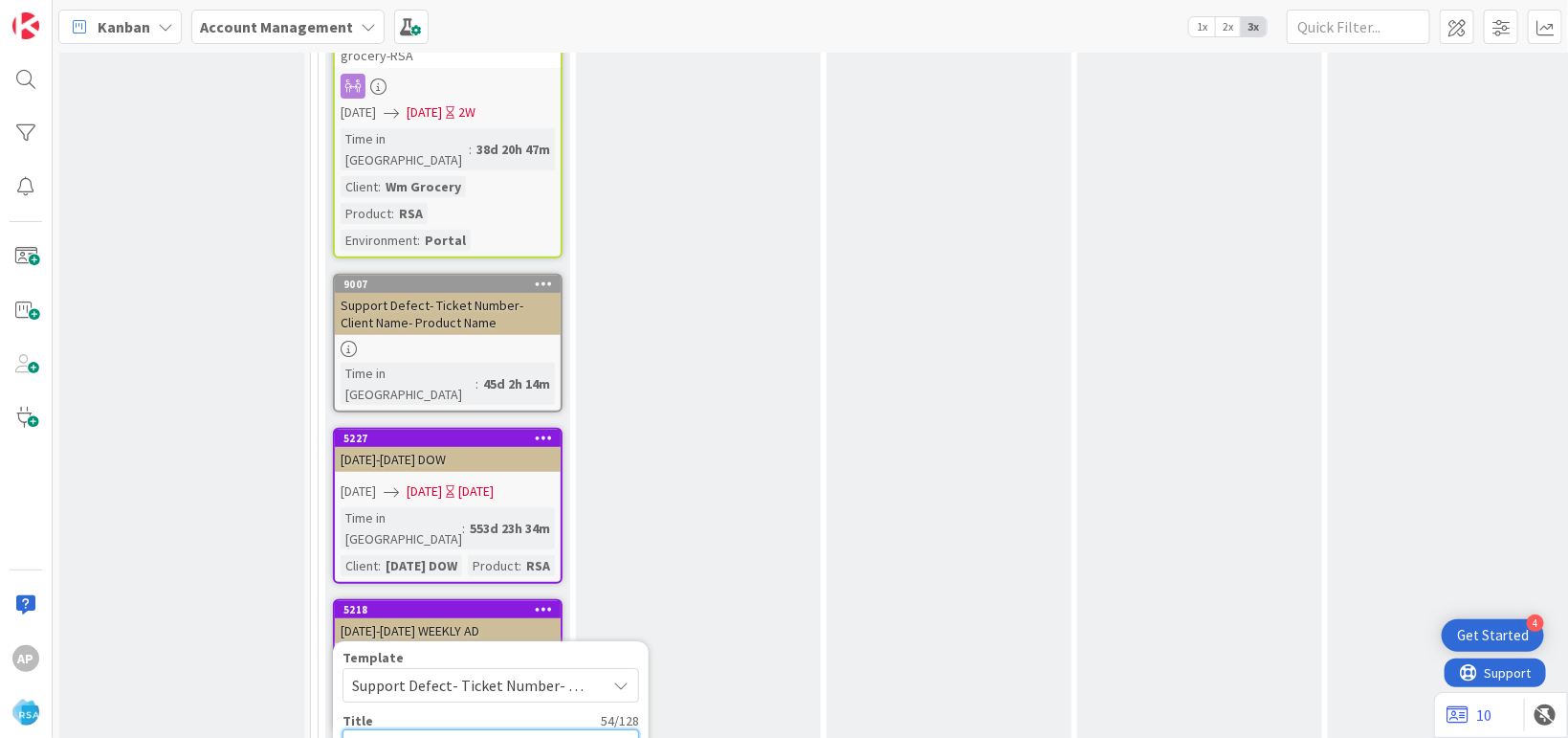
type textarea "x"
type textarea "Support Defect- Ticket Num- Client Name- Product Name"
type textarea "x"
type textarea "Support Defect- Ticket- Client Name- Product Name"
type textarea "x"
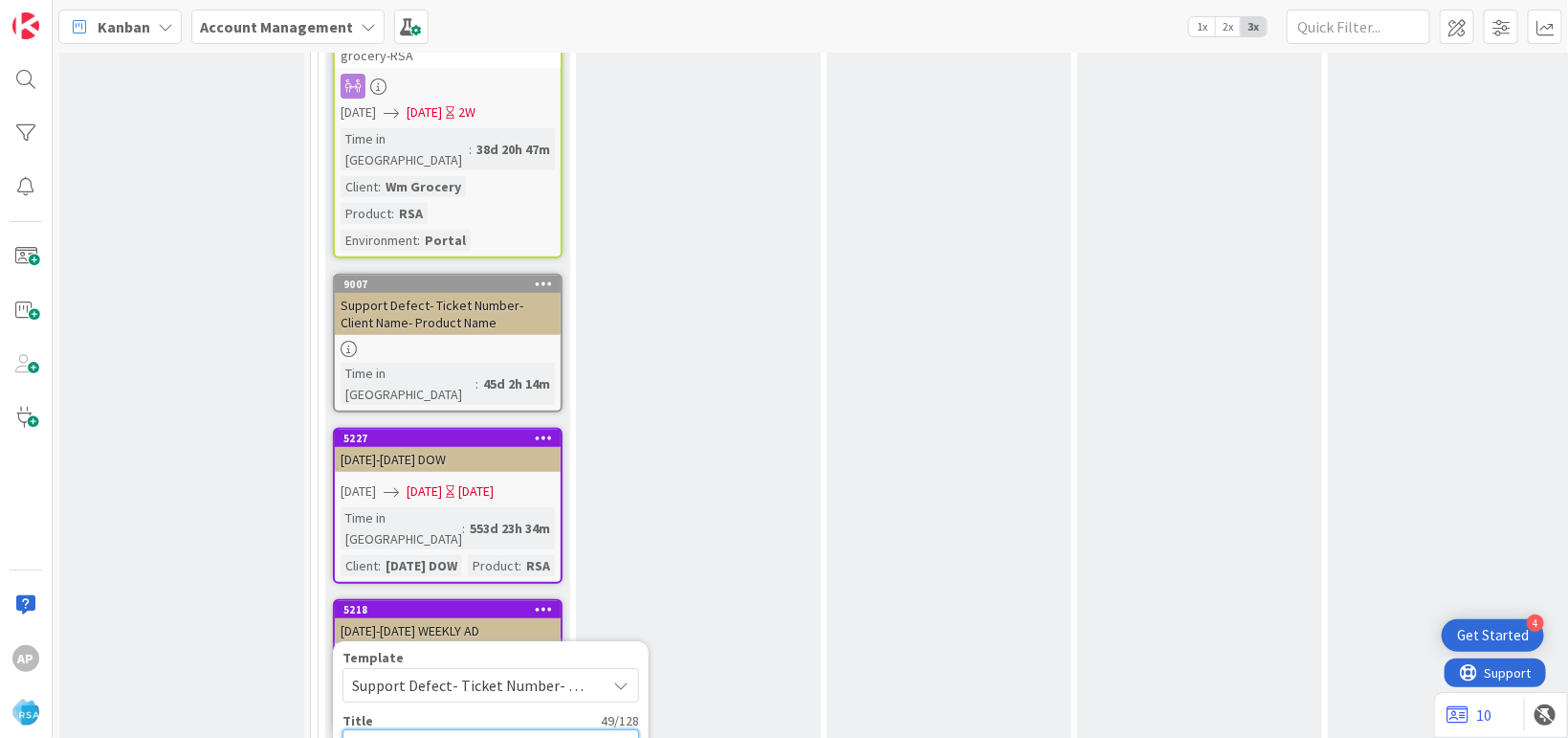
type textarea "Support Defect- Ticke- Client Name- Product Name"
type textarea "x"
type textarea "Support Defect- Tick- Client Name- Product Name"
type textarea "x"
type textarea "Support Defect- Tic- Client Name- Product Name"
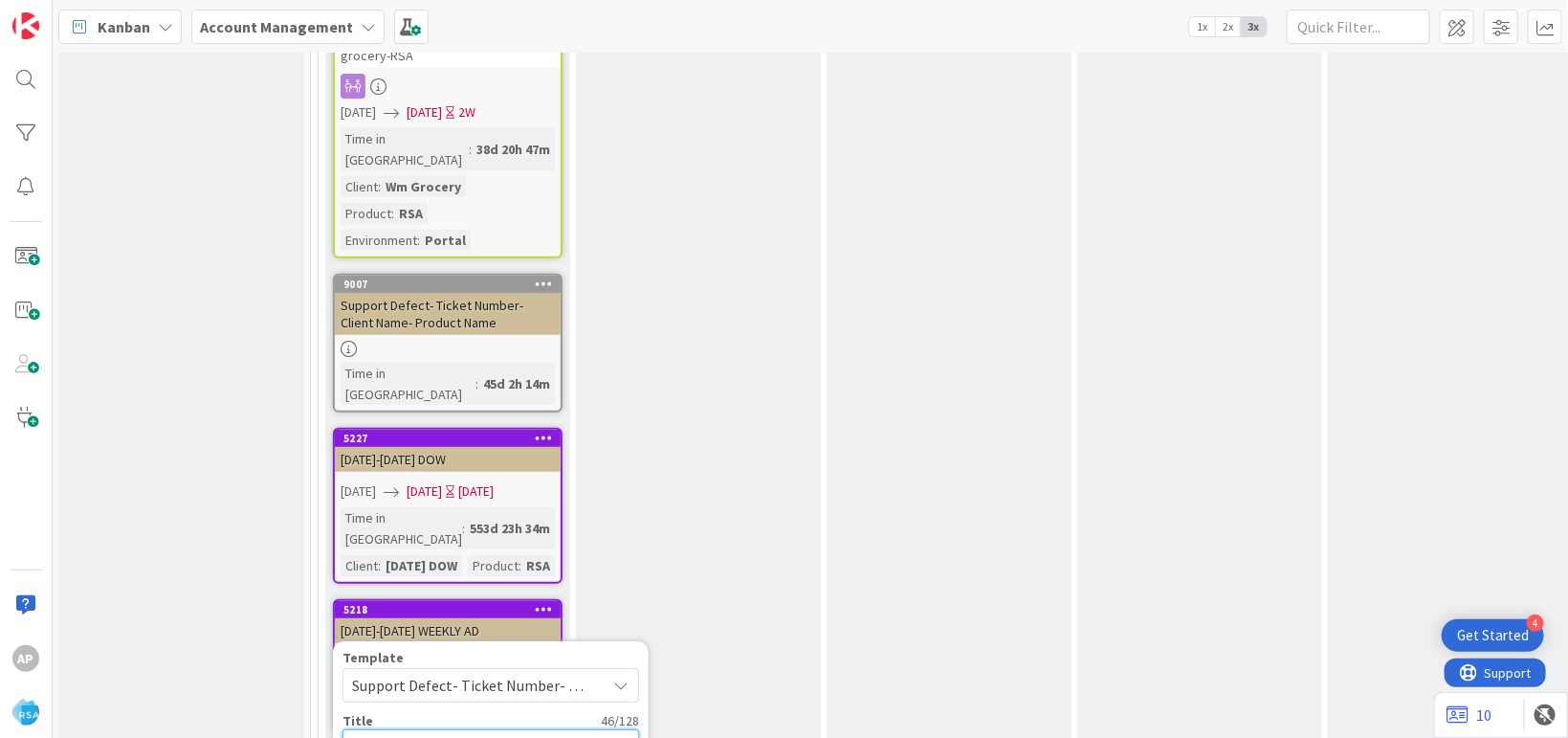
type textarea "x"
type textarea "Support Defect- Ti- Client Name- Product Name"
type textarea "x"
type textarea "Support Defect- T- Client Name- Product Name"
type textarea "x"
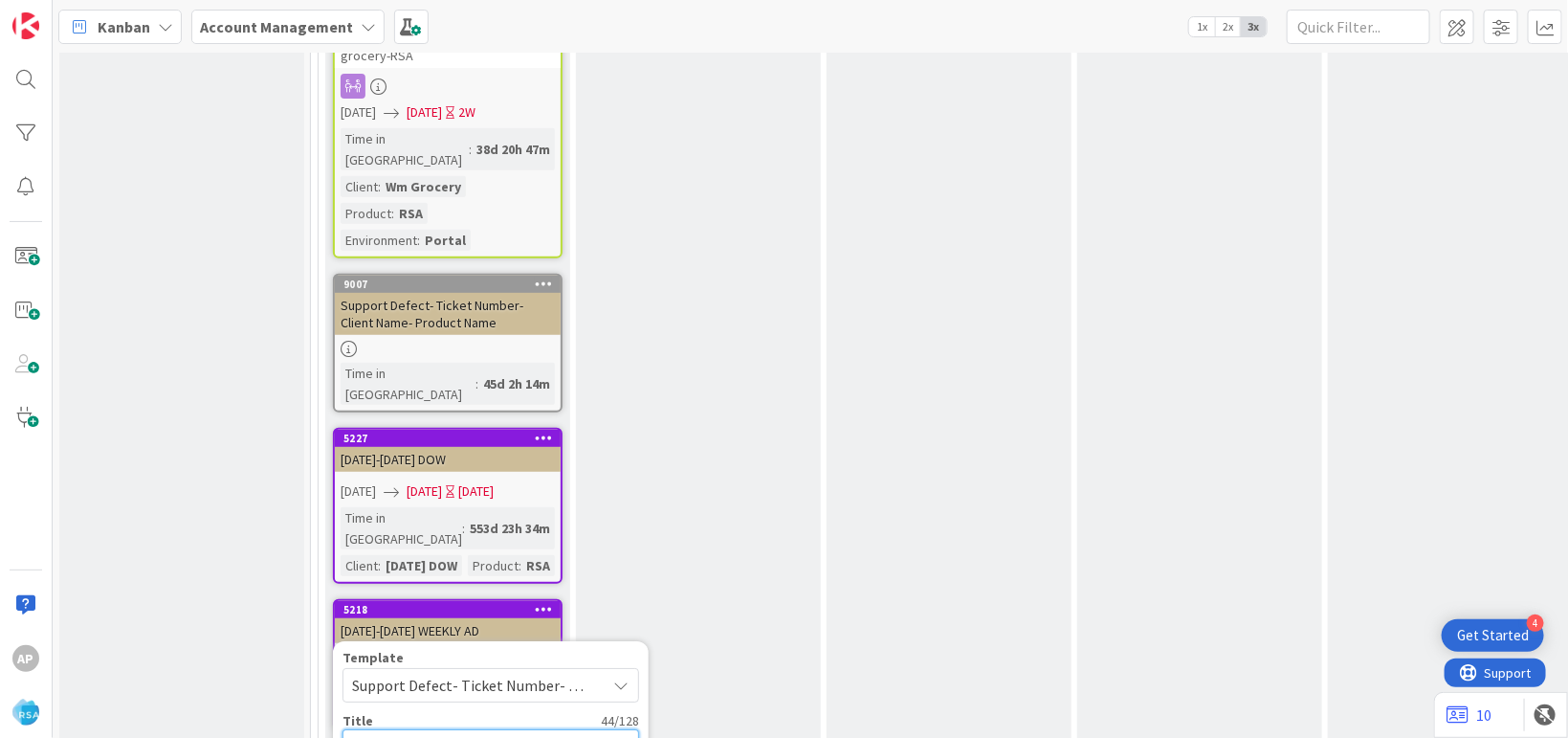
type textarea "Support Defect- - Client Name- Product Name"
type textarea "x"
type textarea "Support Defect- 3- Client Name- Product Name"
type textarea "x"
type textarea "Support Defect- 31- Client Name- Product Name"
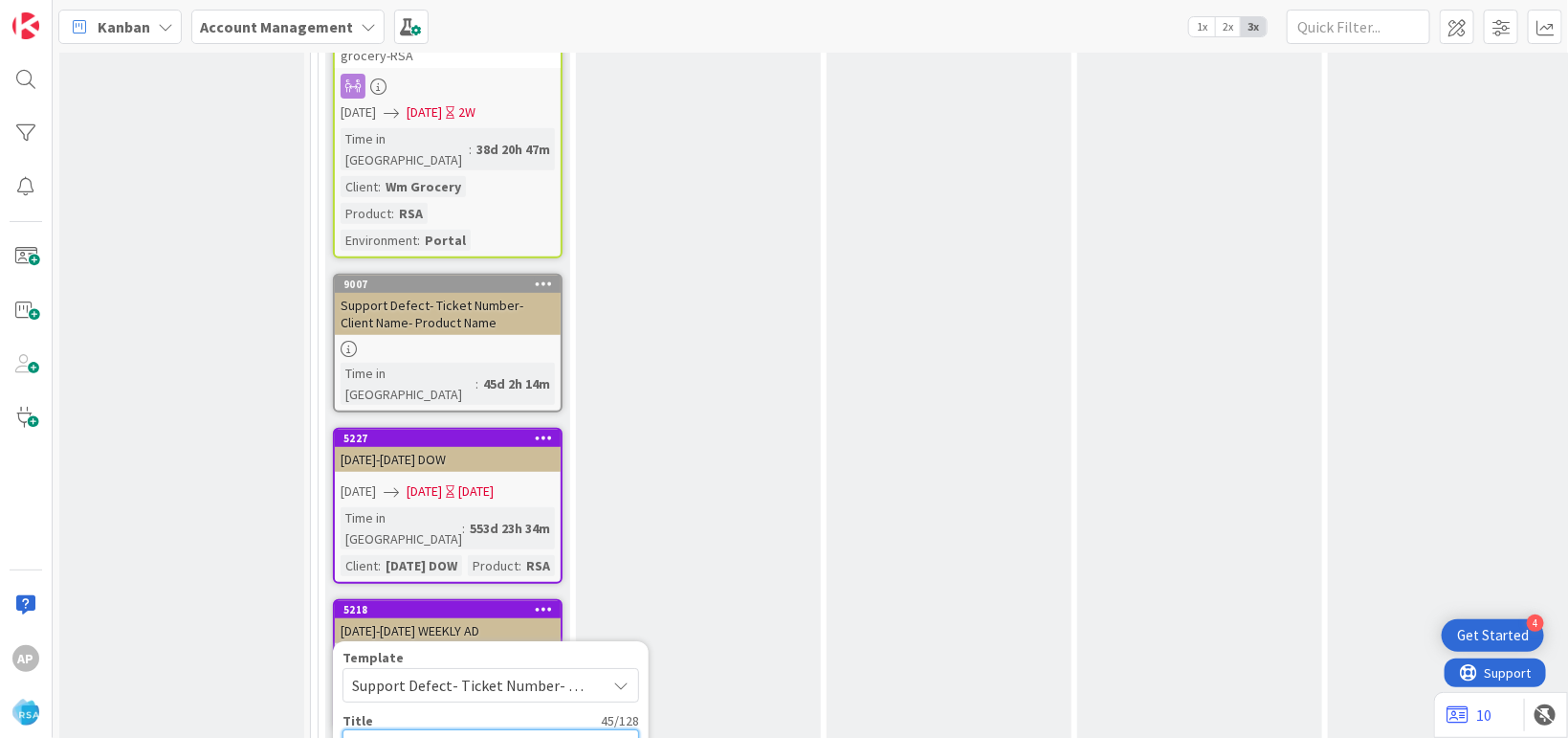
type textarea "x"
type textarea "Support Defect- 316- Client Name- Product Name"
type textarea "x"
type textarea "Support Defect- 3168- Client Name- Product Name"
type textarea "x"
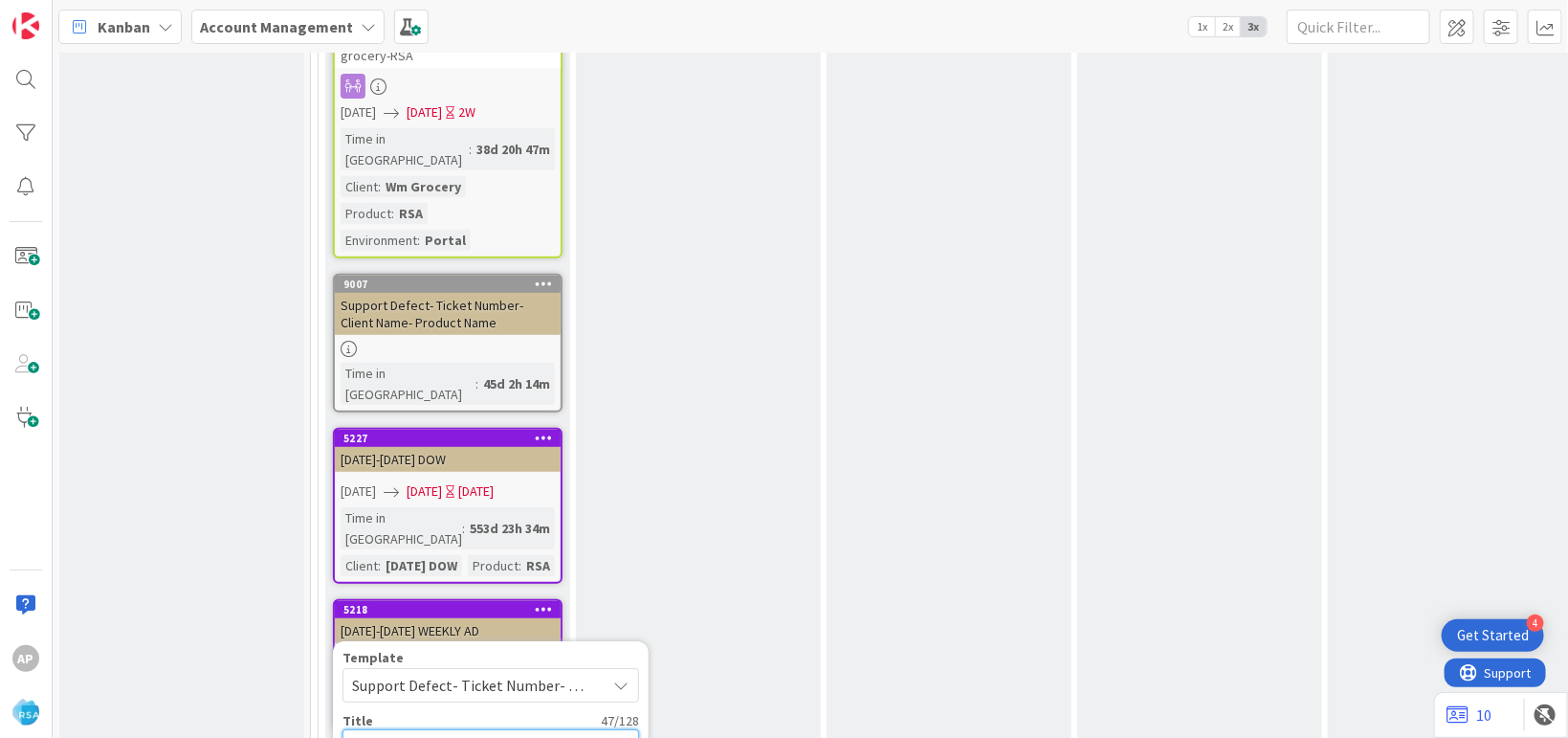
type textarea "Support Defect- 31688- Client Name- Product Name"
type textarea "x"
type textarea "Support Defect- 316880- Client - Product Name"
type textarea "x"
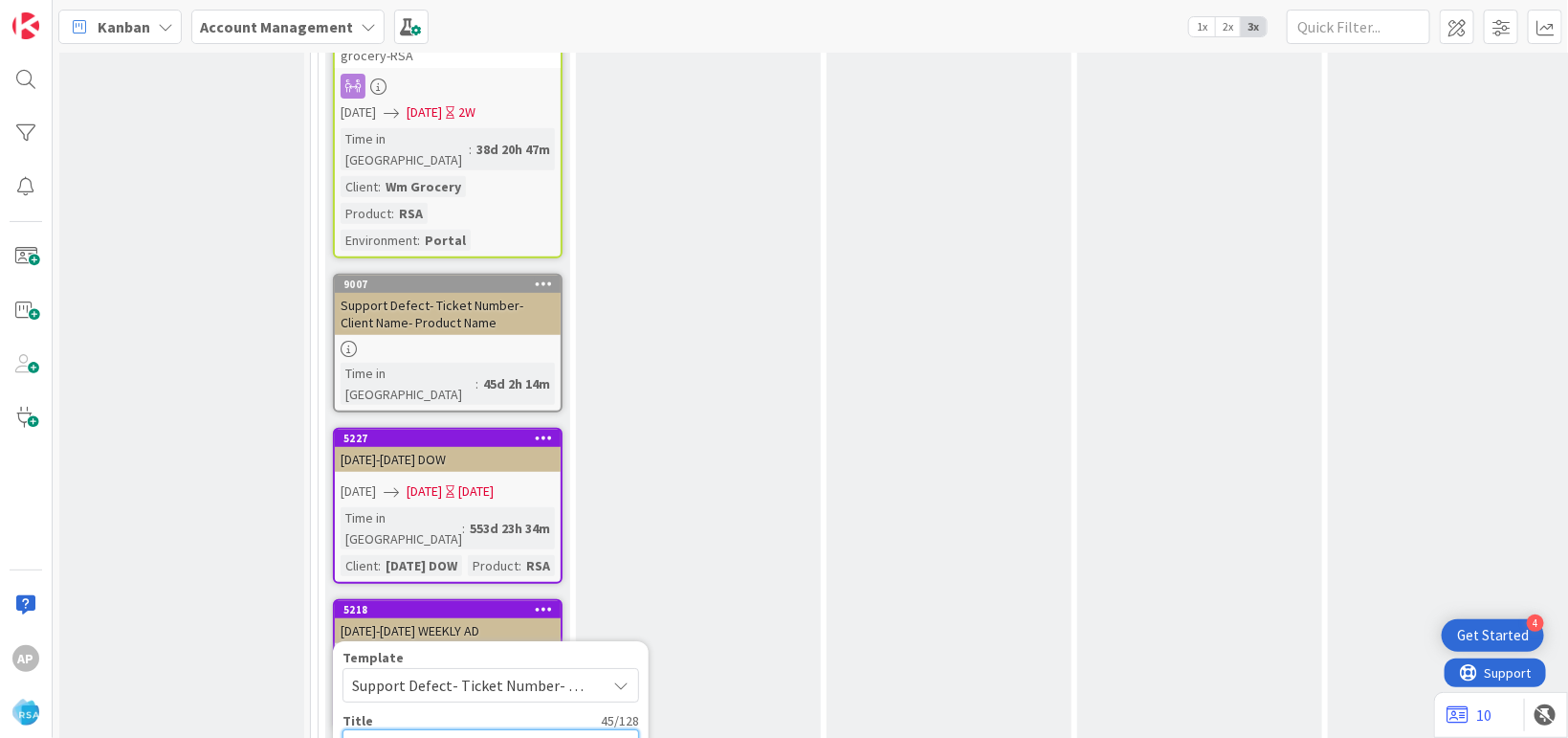
type textarea "Support Defect- 316880- Client- Product Name"
type textarea "x"
type textarea "Support Defect- 316880- Clien- Product Name"
type textarea "x"
type textarea "Support Defect- 316880- Clie- Product Name"
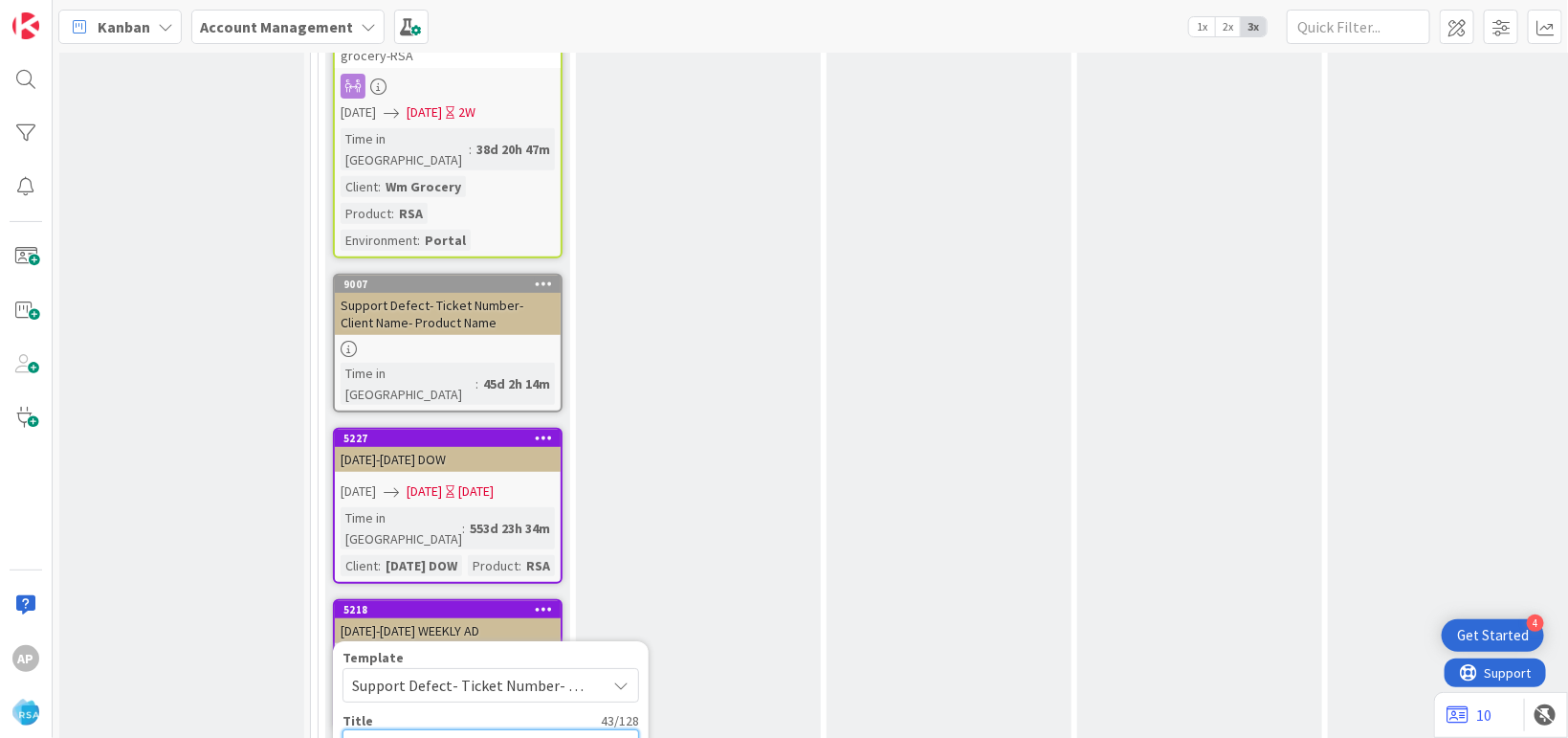
type textarea "x"
type textarea "Support Defect- 316880- Cli- Product Name"
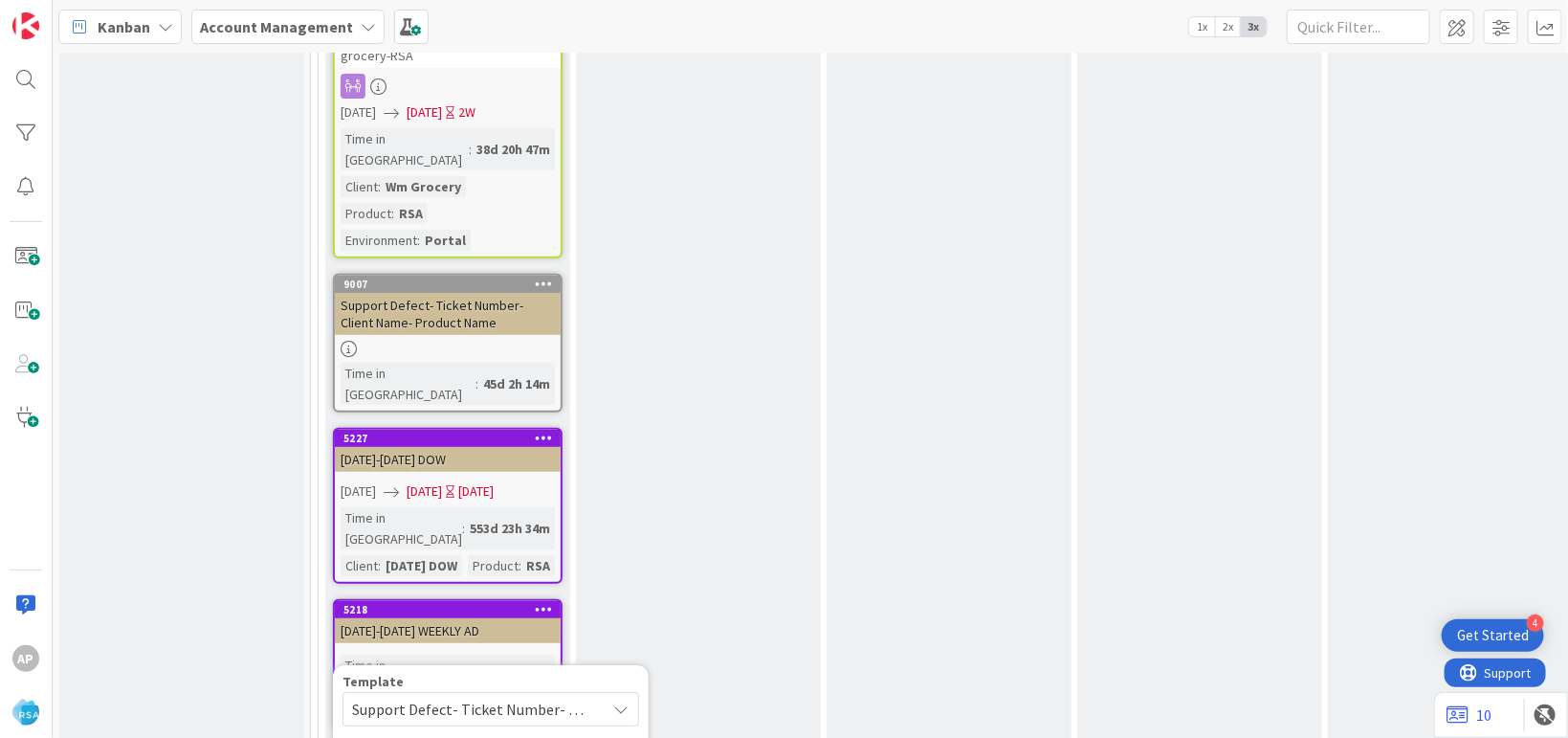
type textarea "x"
type textarea "Support Defect- 316880- Cl- Product Name"
type textarea "x"
type textarea "Support Defect- 316880- C- Product Name"
type textarea "x"
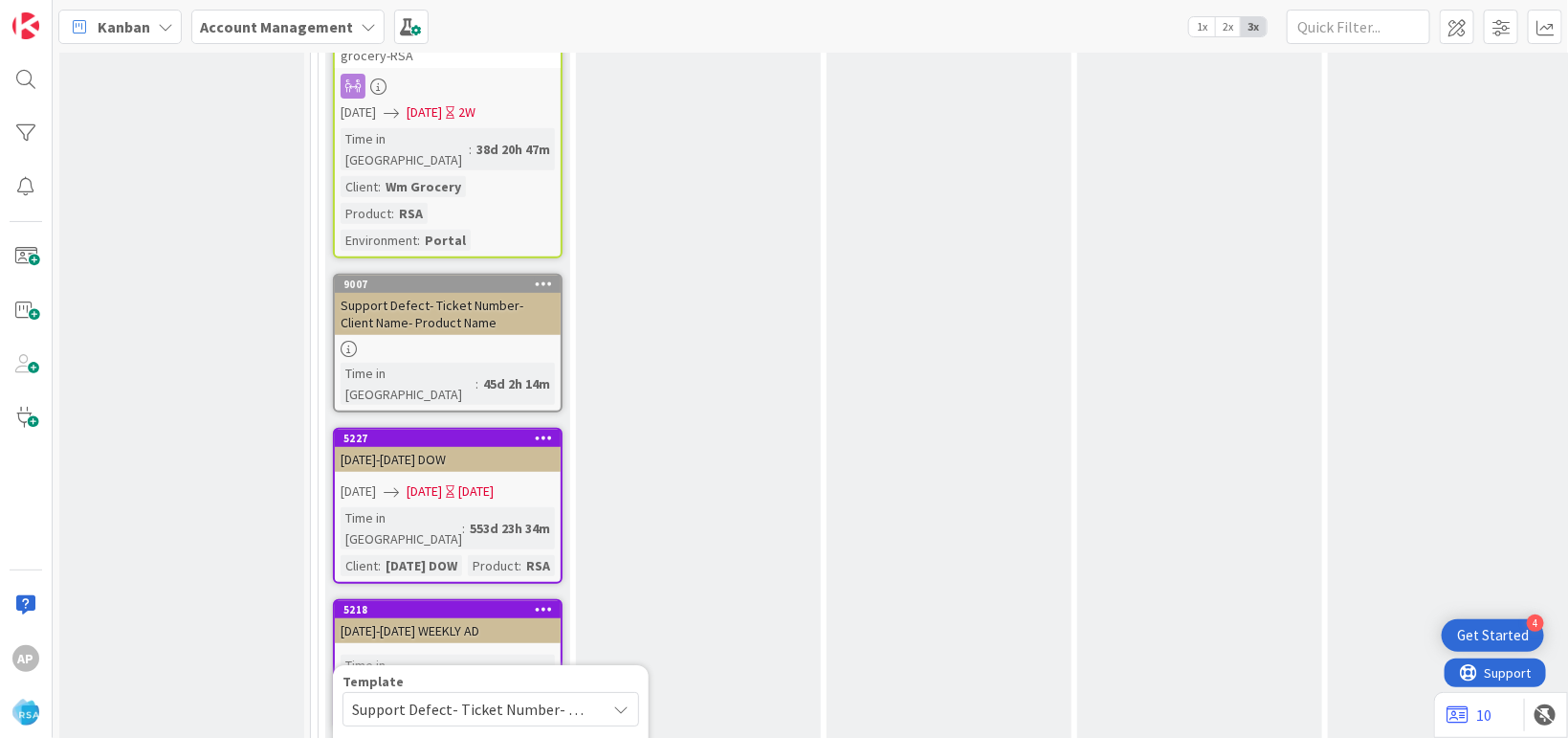
type textarea "Support Defect- 316880- - Product Name"
type textarea "x"
type textarea "Support Defect- 316880- R- Product Name"
type textarea "x"
type textarea "Support Defect- 316880- RS- Product Name"
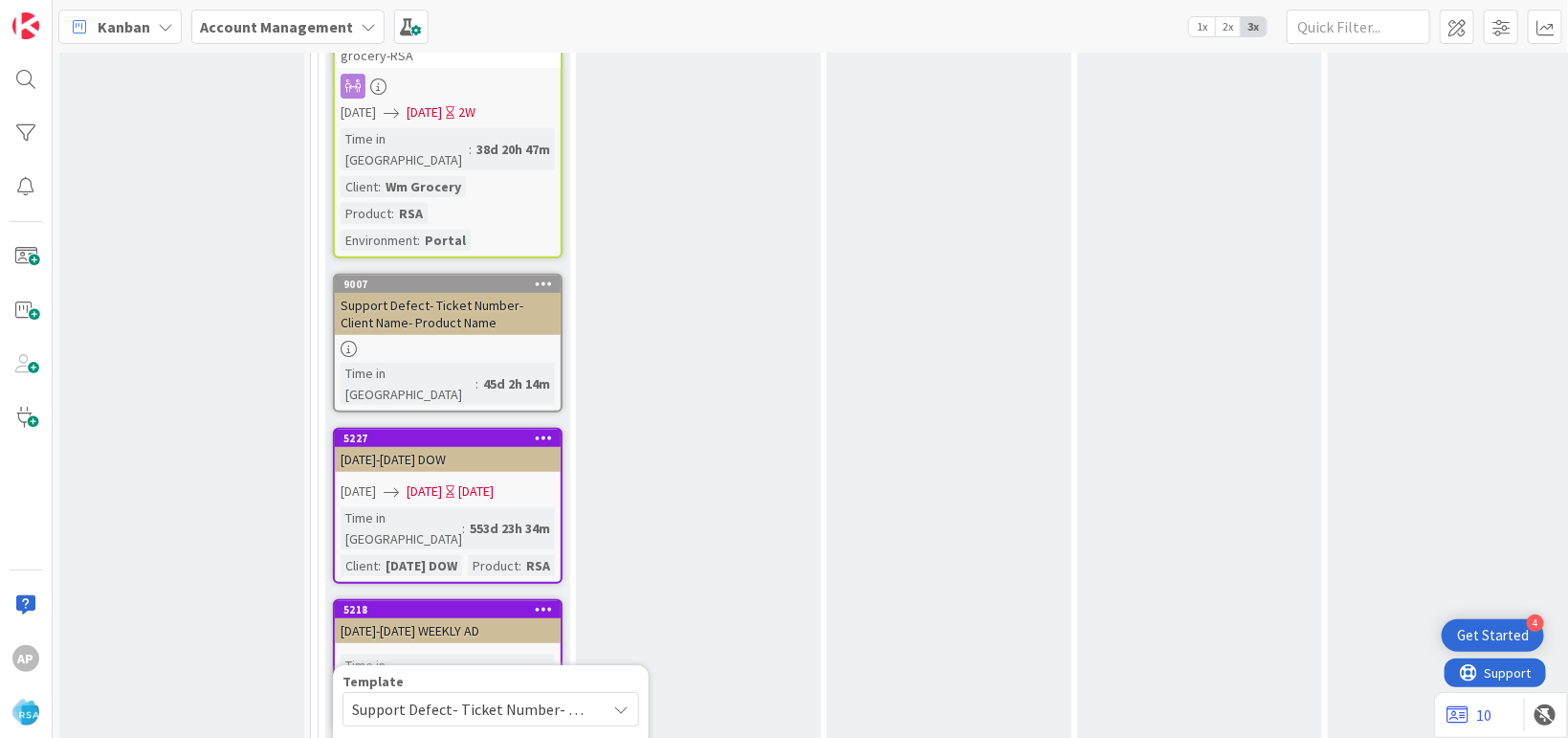
type textarea "x"
type textarea "Support Defect- 316880- RSA- Product Name"
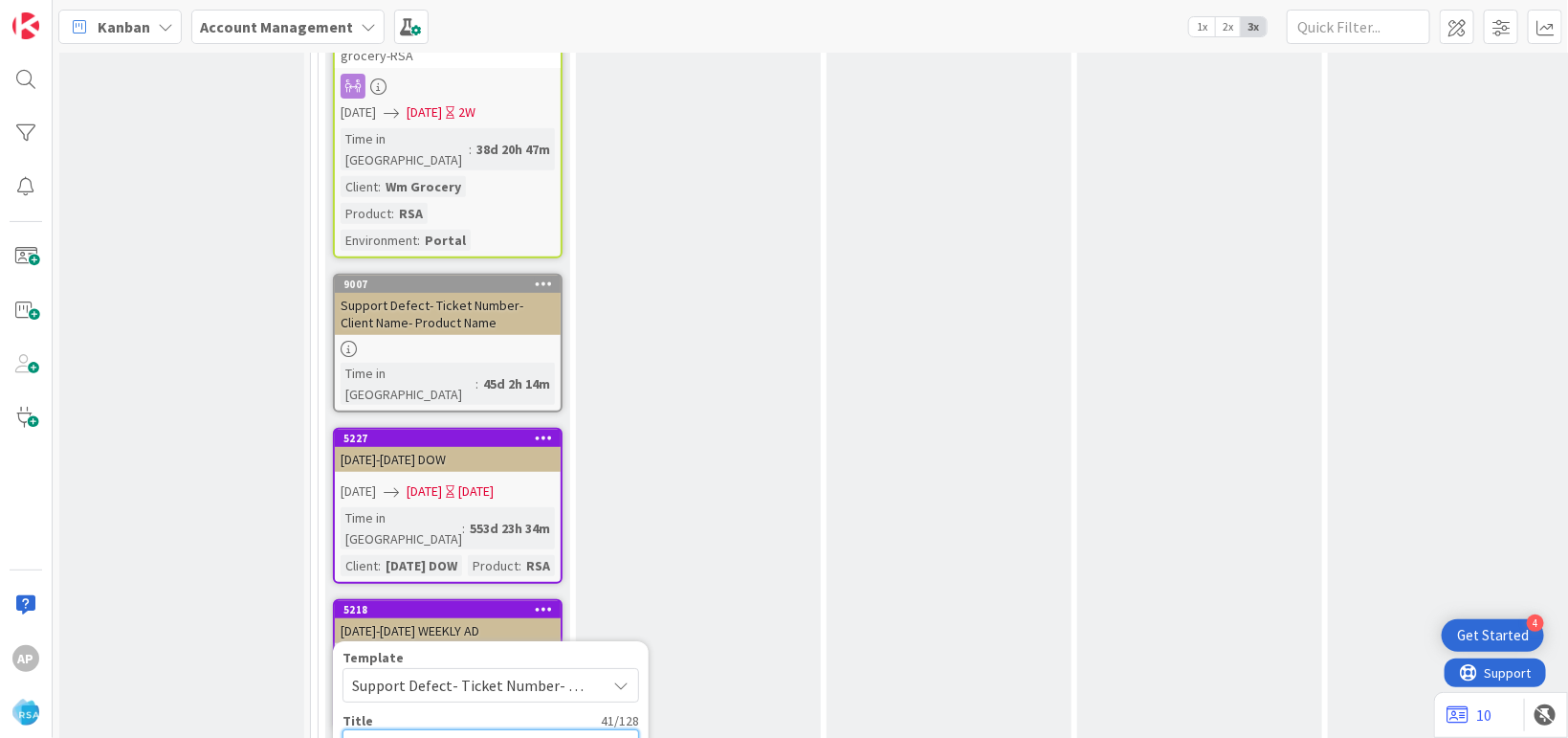
type textarea "x"
type textarea "Support Defect- 316880- RS- Product Name"
type textarea "x"
type textarea "Support Defect- 316880- R- Product Name"
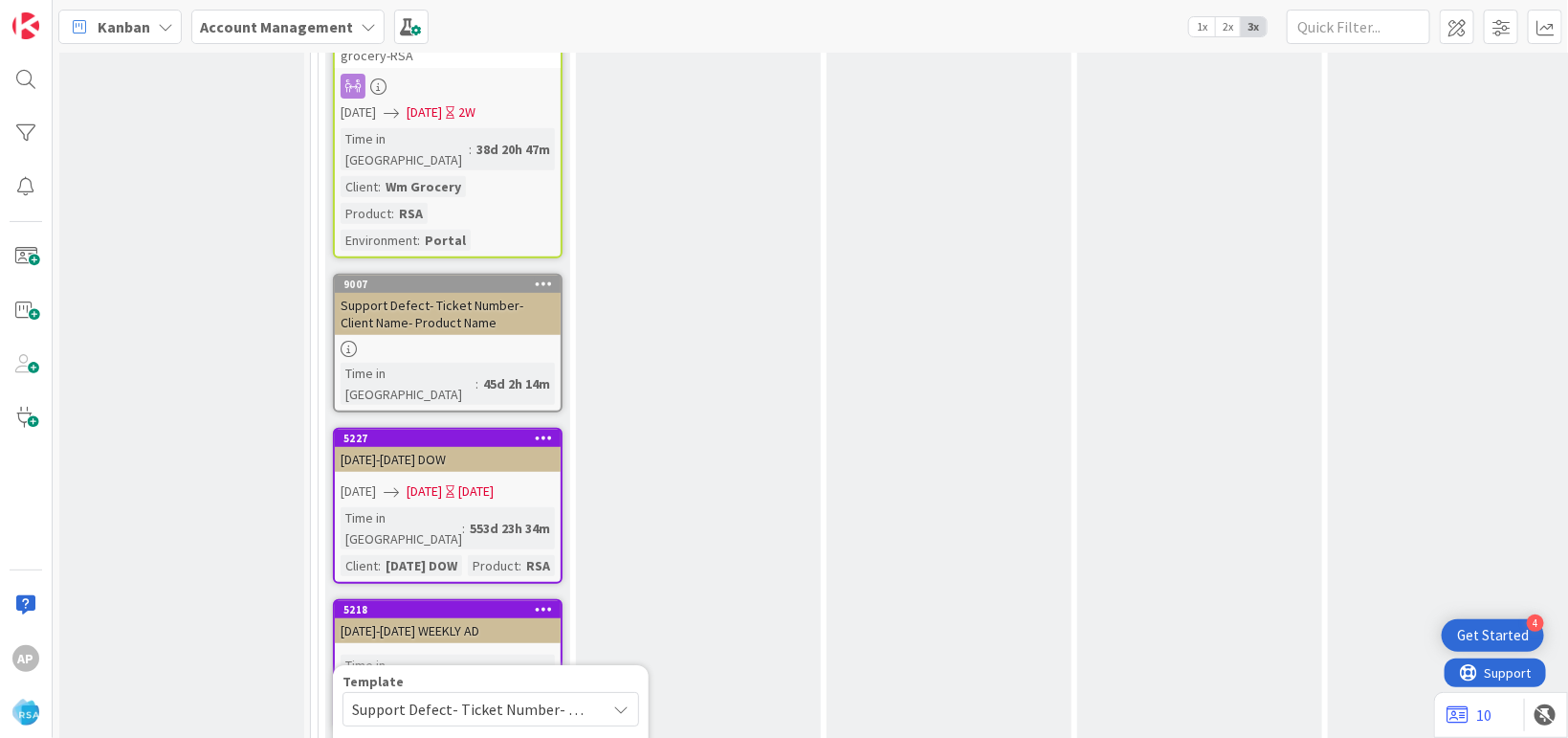
type textarea "x"
type textarea "Support Defect- 316880- - Product Name"
type textarea "x"
type textarea "Support Defect- 316880-- Product Name"
type textarea "x"
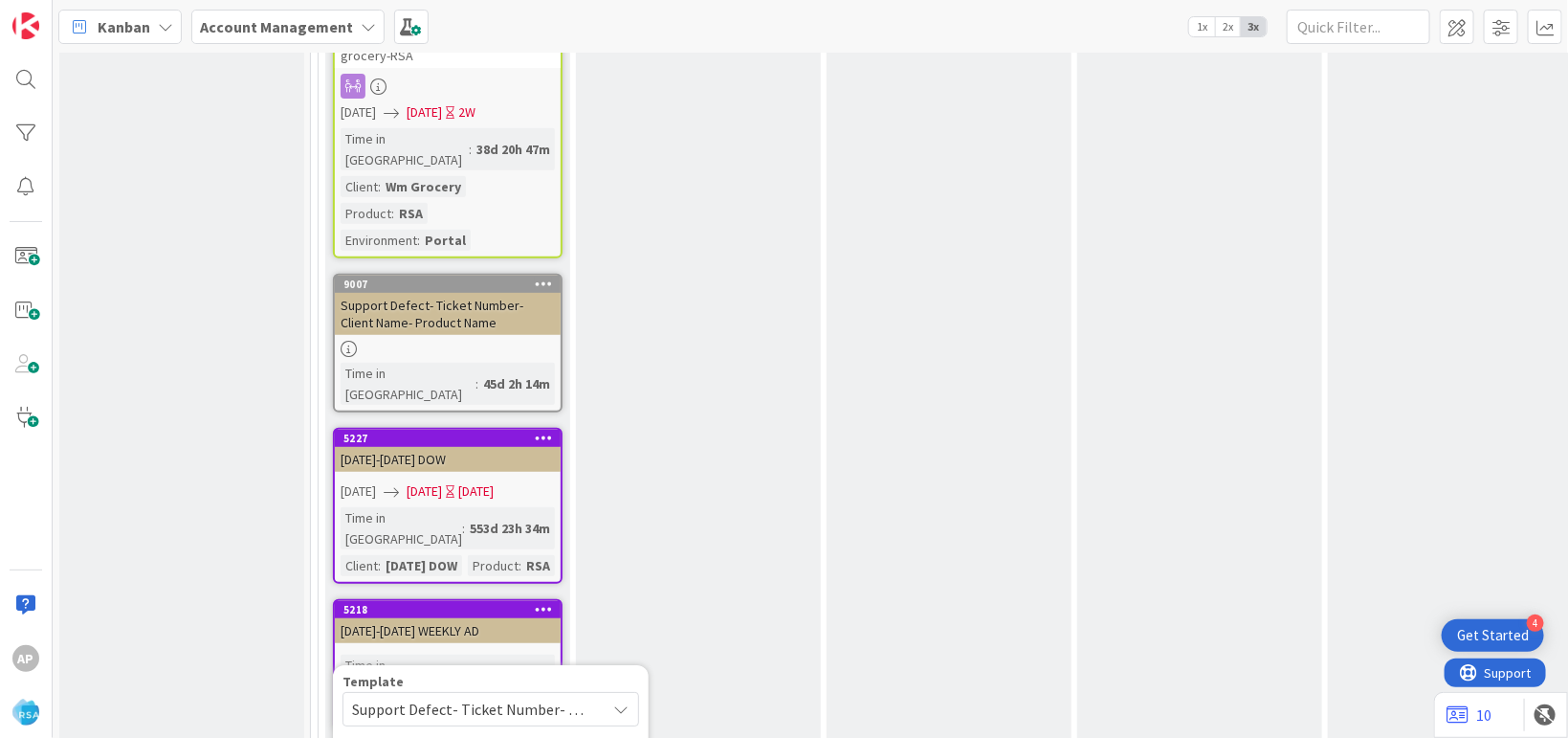
type textarea "Support Defect- 316880- - Product Name"
type textarea "x"
type textarea "Support Defect- 316880- H- Product Name"
type textarea "x"
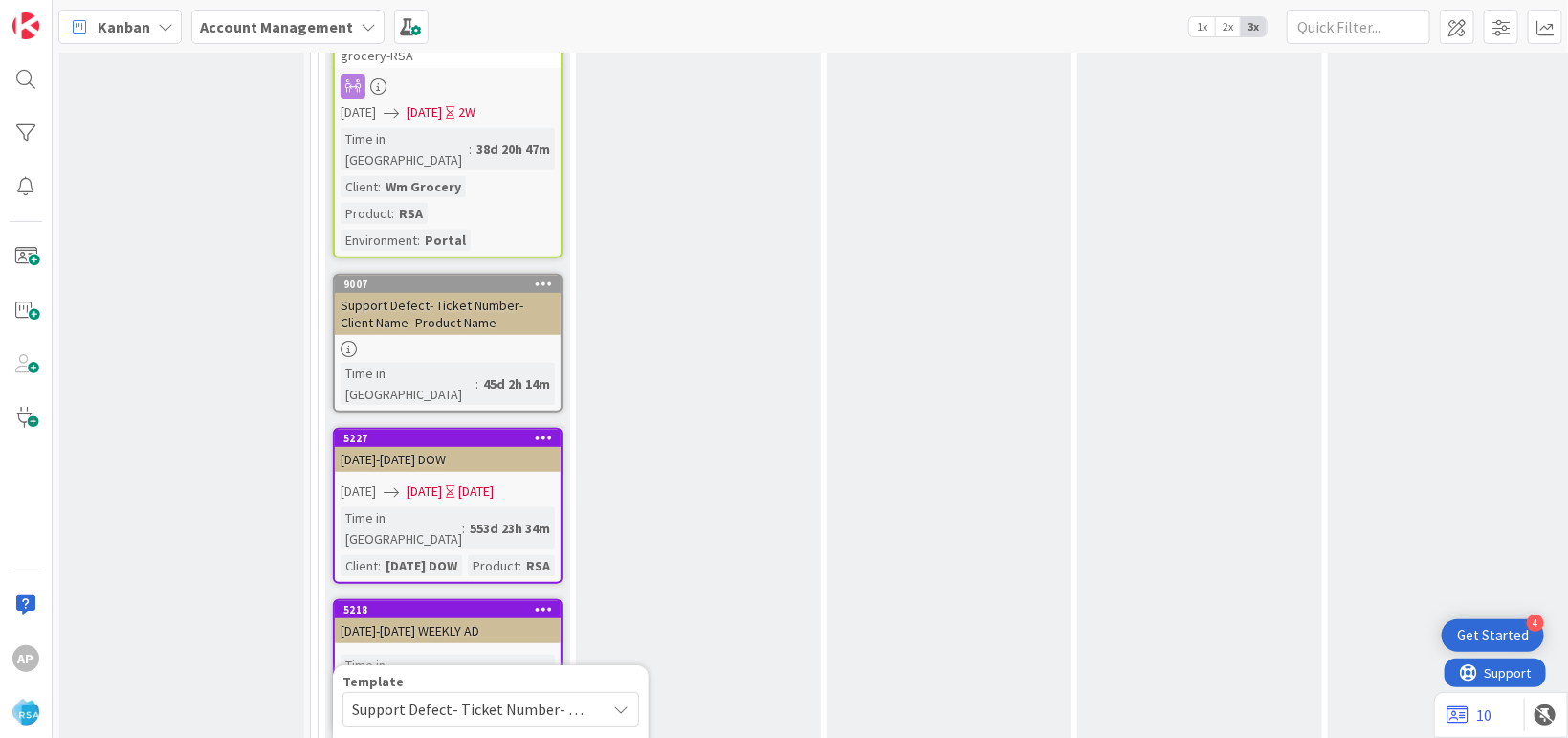
type textarea "Support Defect- 316880- Hi- Product Name"
type textarea "x"
type textarea "Support Defect- 316880- H- Product Name"
type textarea "x"
type textarea "Support Defect- 316880- - Product Name"
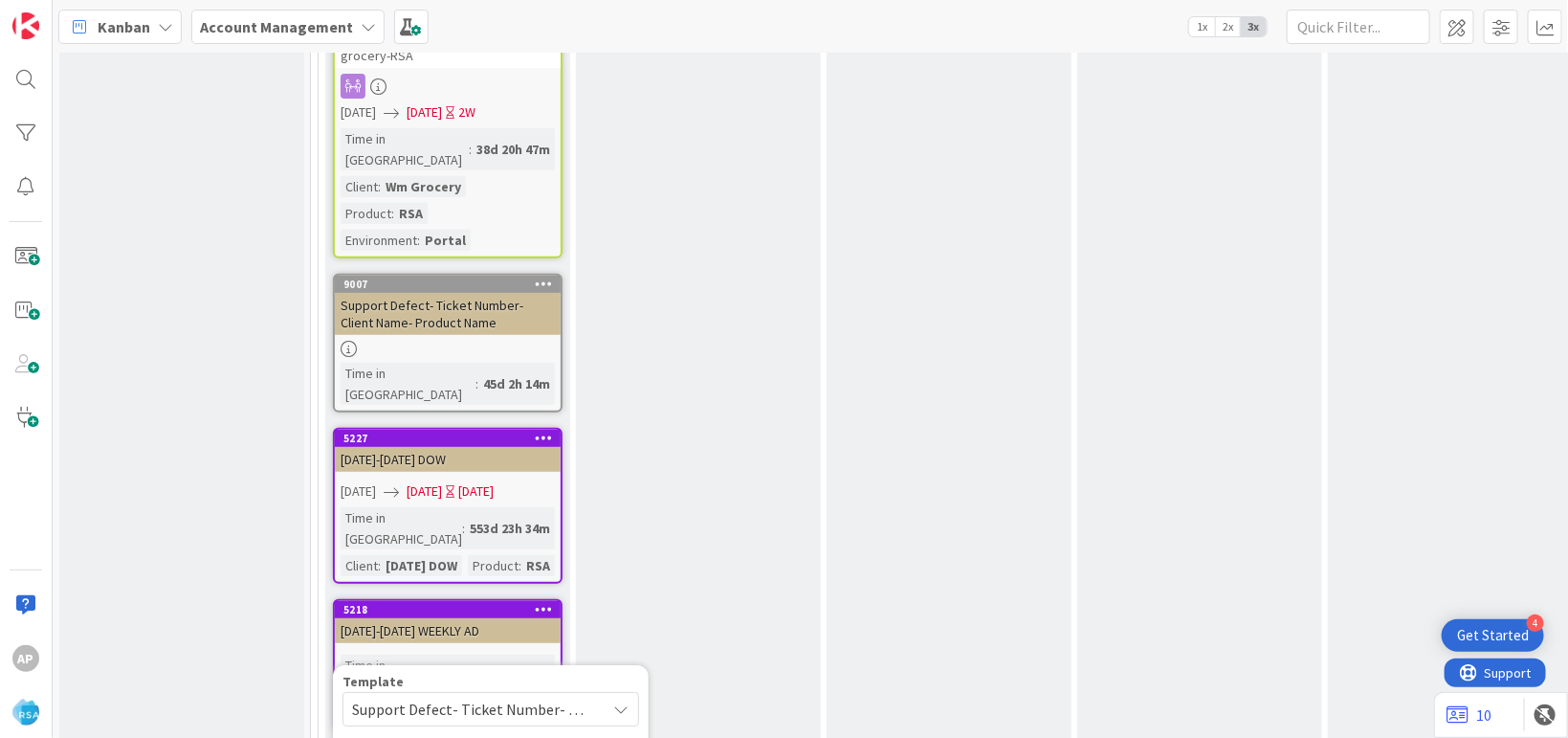
type textarea "x"
type textarea "Support Defect- 316880- C- Product Name"
type textarea "x"
type textarea "Support Defect- 316880- Cl- Product Name"
type textarea "x"
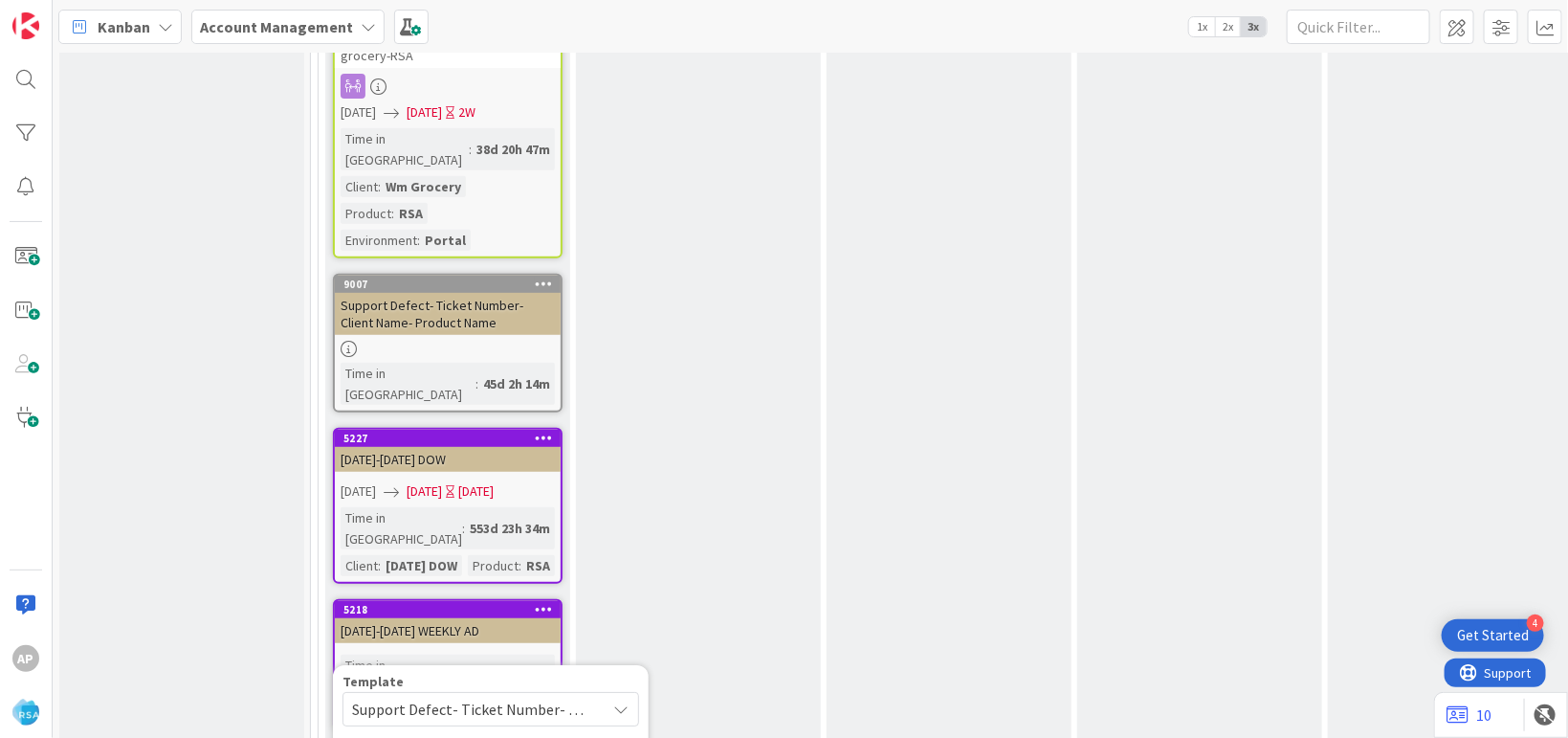
type textarea "Support Defect- 316880- Cla- Product Name"
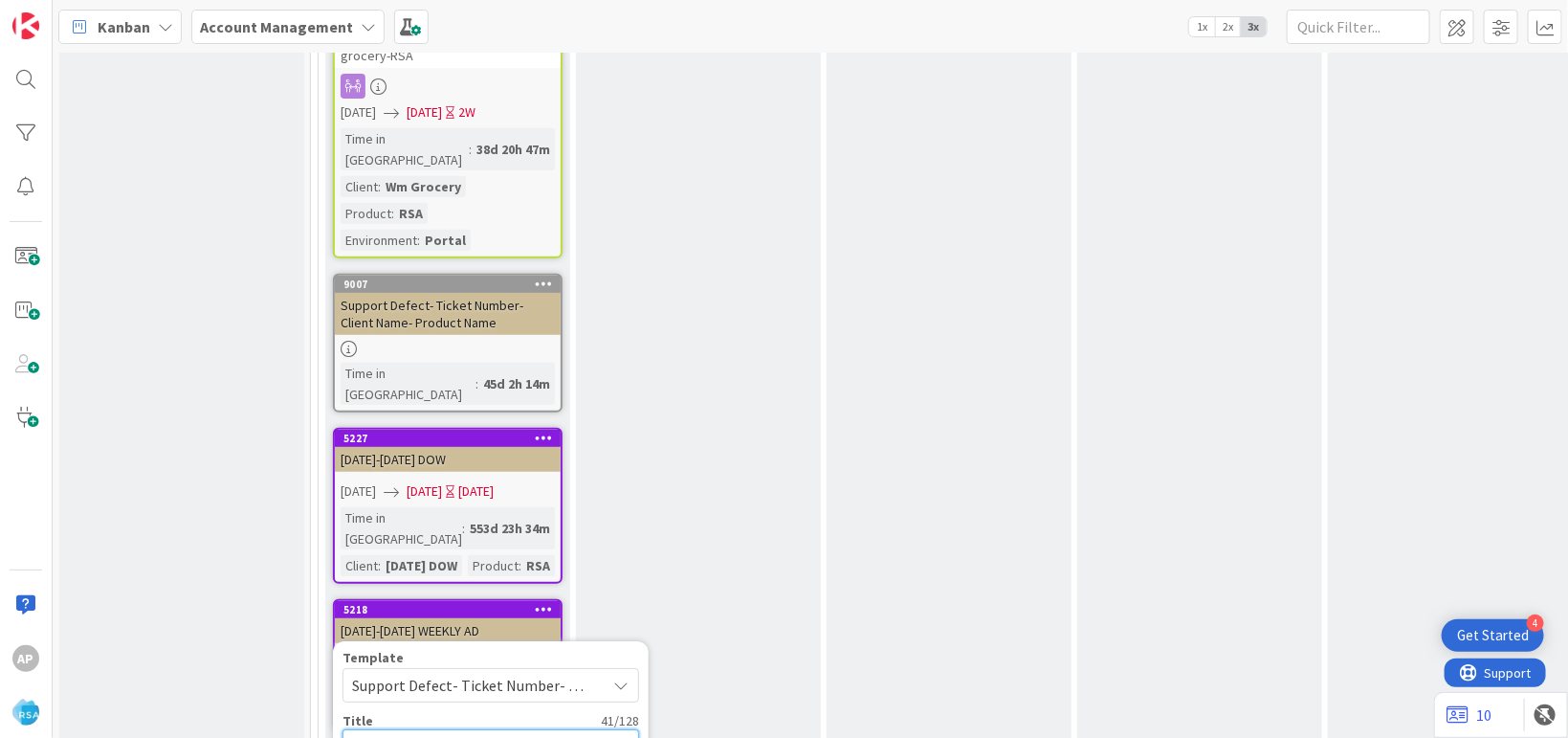
type textarea "x"
type textarea "Support Defect- 316880- Clai- Product Name"
type textarea "x"
type textarea "Support Defect- 316880- Claib- Product Name"
type textarea "x"
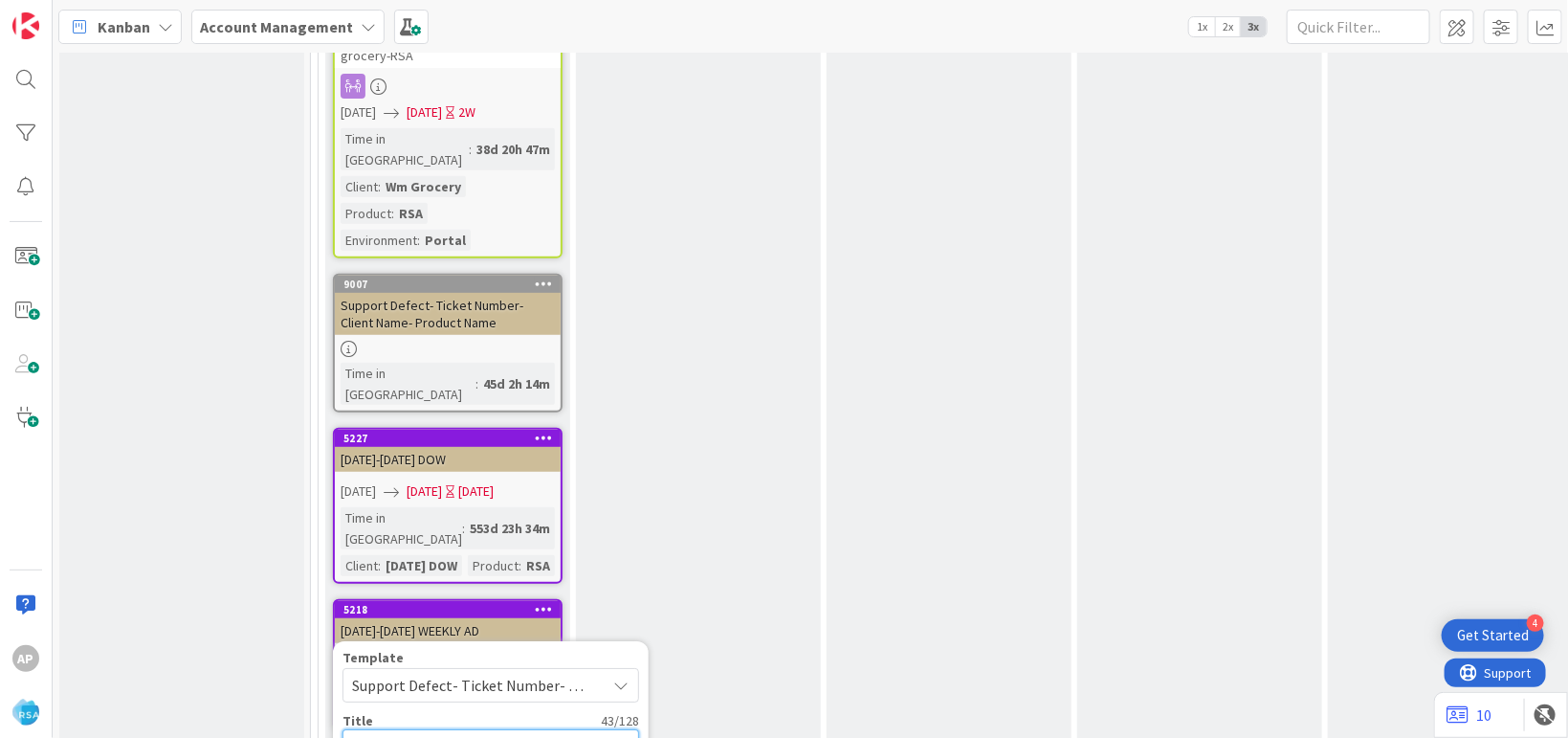
type textarea "Support Defect- 316880- Claibo- Product Name"
type textarea "x"
type textarea "Support Defect- 316880- Claibor- Product Name"
type textarea "x"
type textarea "Support Defect- 316880- Claibore- Product Name"
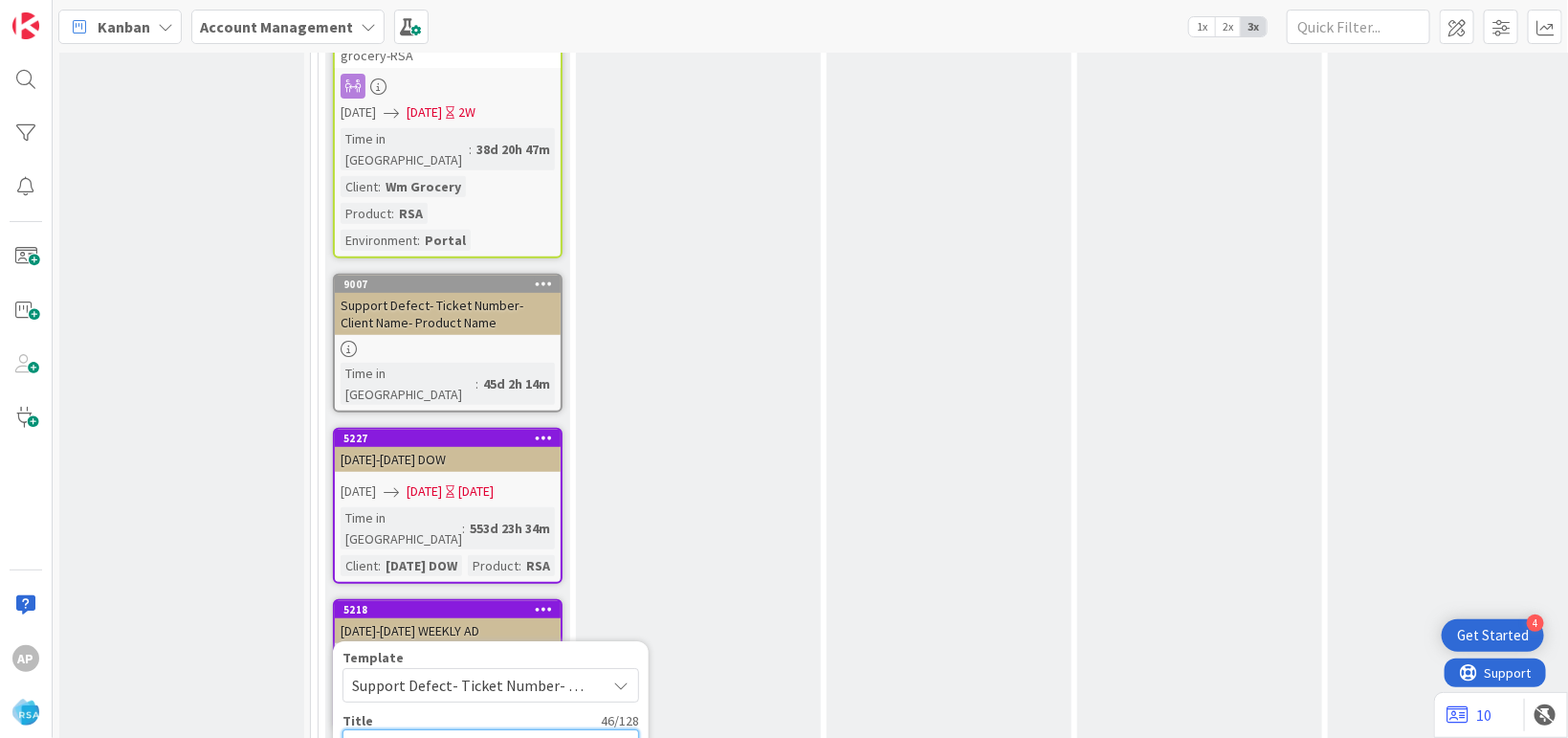
type textarea "x"
type textarea "Support Defect- 316880- Claibore - Product Name"
type textarea "x"
type textarea "Support Defect- 316880- Claibore H- Product Name"
type textarea "x"
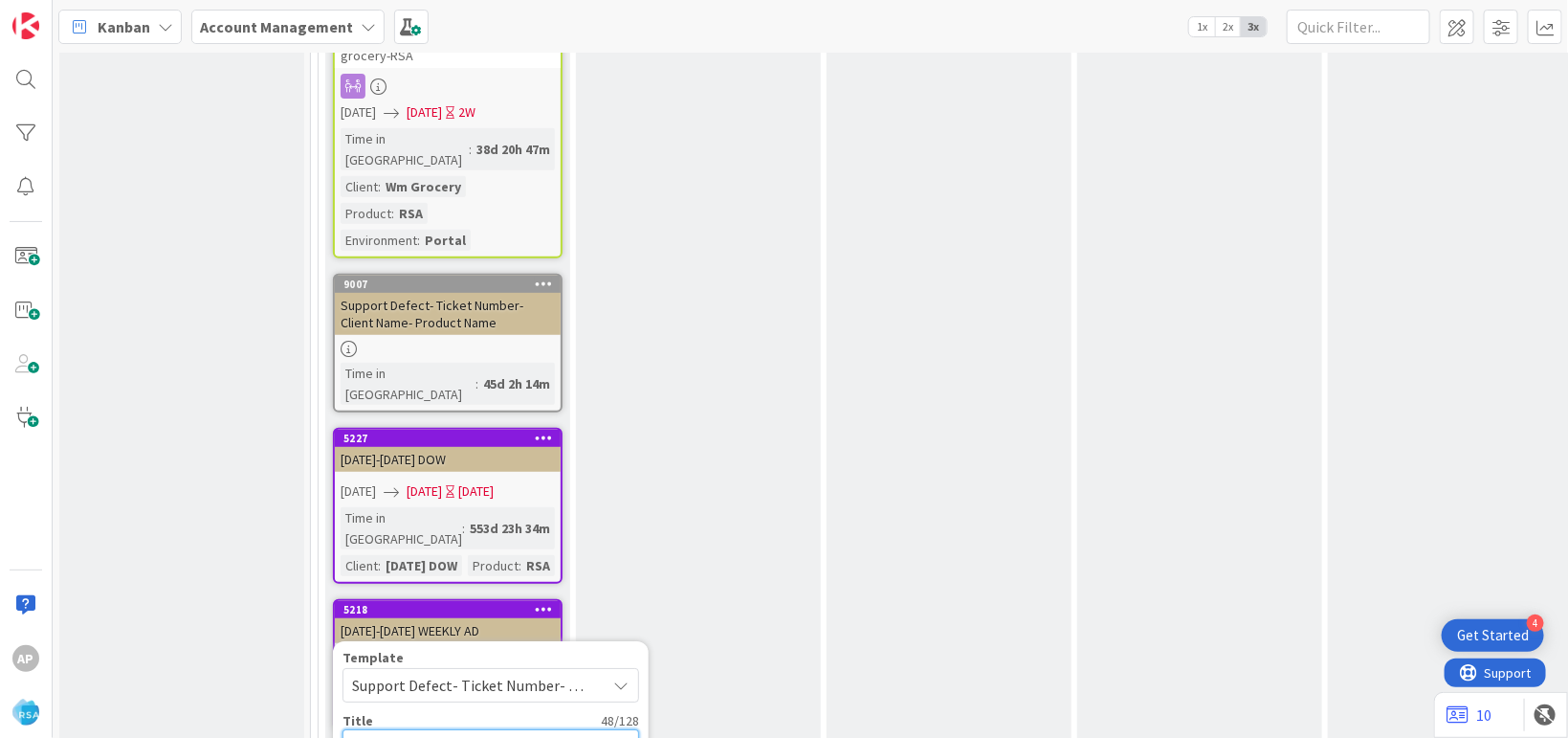
type textarea "Support Defect- 316880- Claibore Hi- Product Name"
type textarea "x"
type textarea "Support Defect- 316880- Claibore Hil- Product Name"
type textarea "x"
type textarea "Support Defect- 316880- Claibore Hill- Product Name"
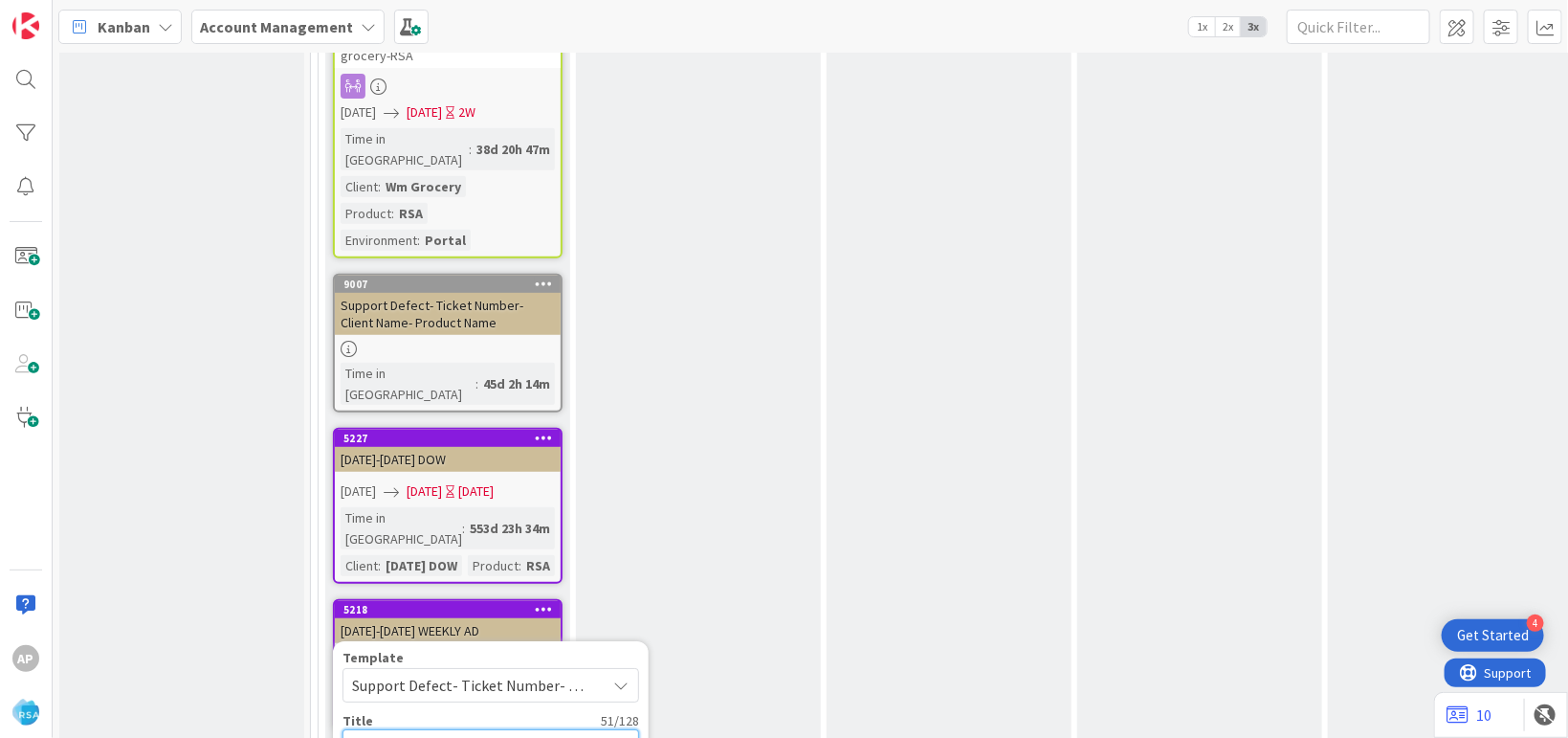
type textarea "x"
type textarea "Support Defect- 316880- Claibore Hills- Product Name"
click at [460, 650] on div "Template Support Defect- Ticket Number- Client Name- Product Name Not Set Add P…" at bounding box center [490, 750] width 296 height 198
type textarea "x"
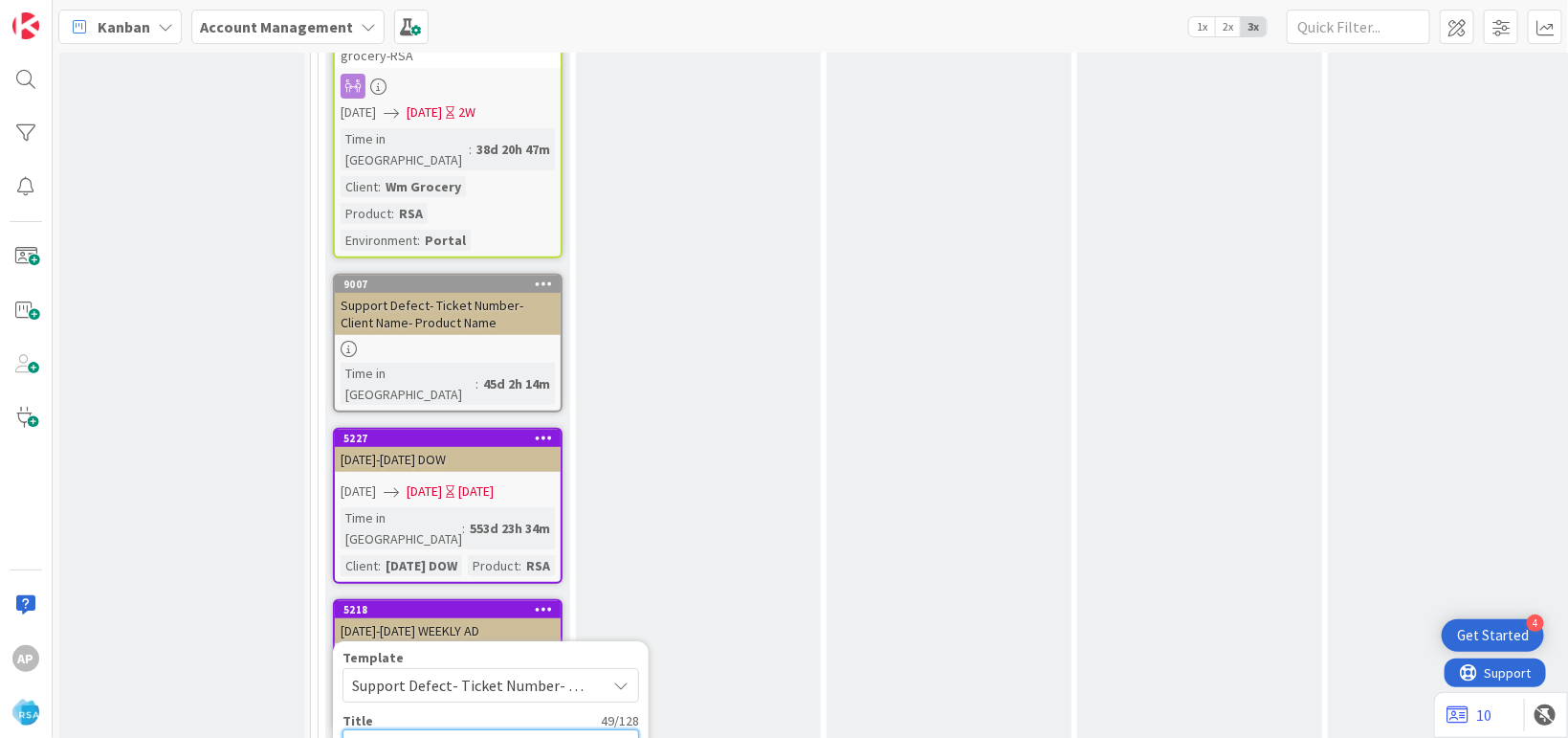
type textarea "Support Defect- 316880- Claibore Hills- Produ"
type textarea "x"
type textarea "Support Defect- 316880- Claibore Hills- Prod"
type textarea "x"
type textarea "Support Defect- 316880- Claibore Hills- Pro"
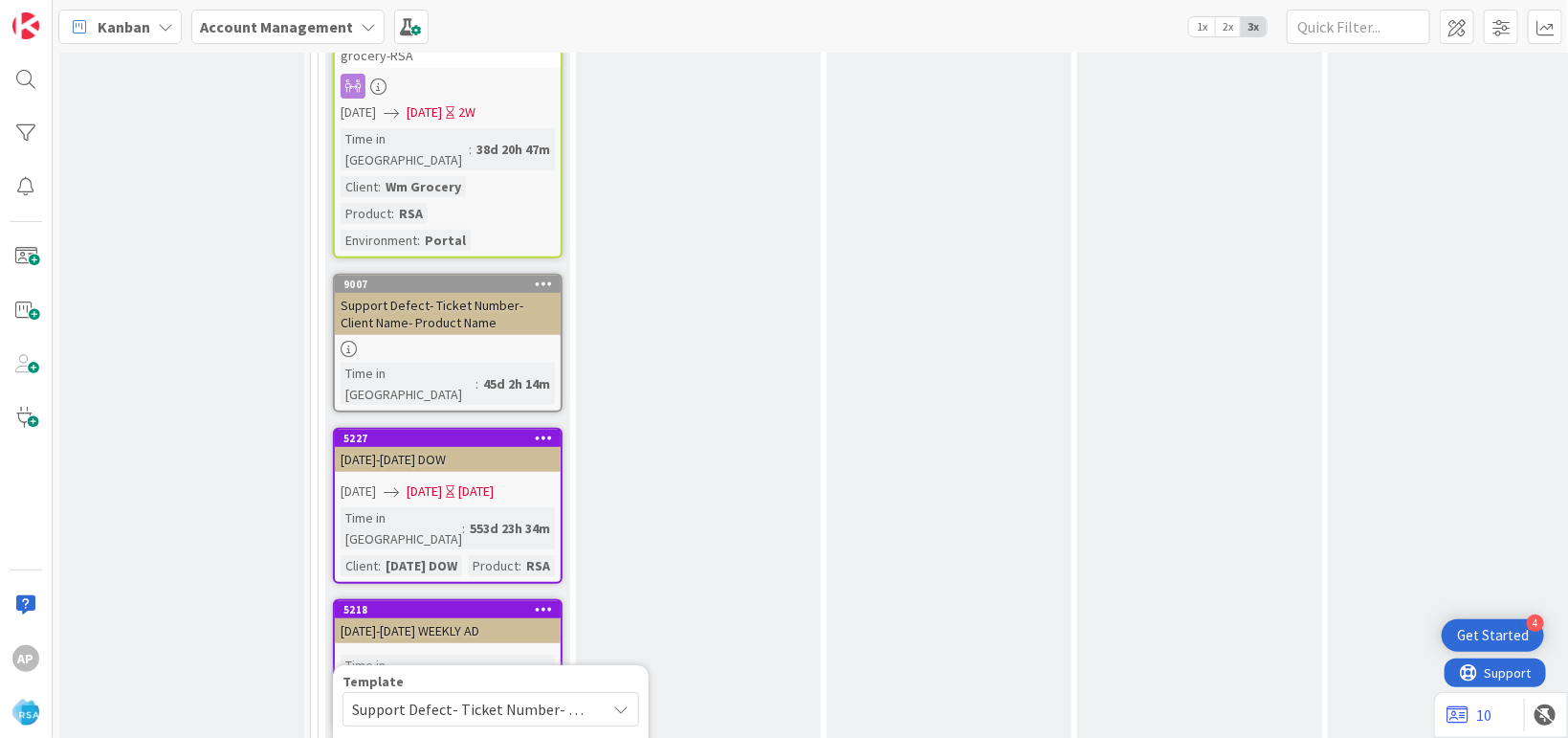
type textarea "x"
type textarea "Support Defect- 316880- Claibore Hills- Pr"
type textarea "x"
type textarea "Support Defect- 316880- Claibore Hills- P"
type textarea "x"
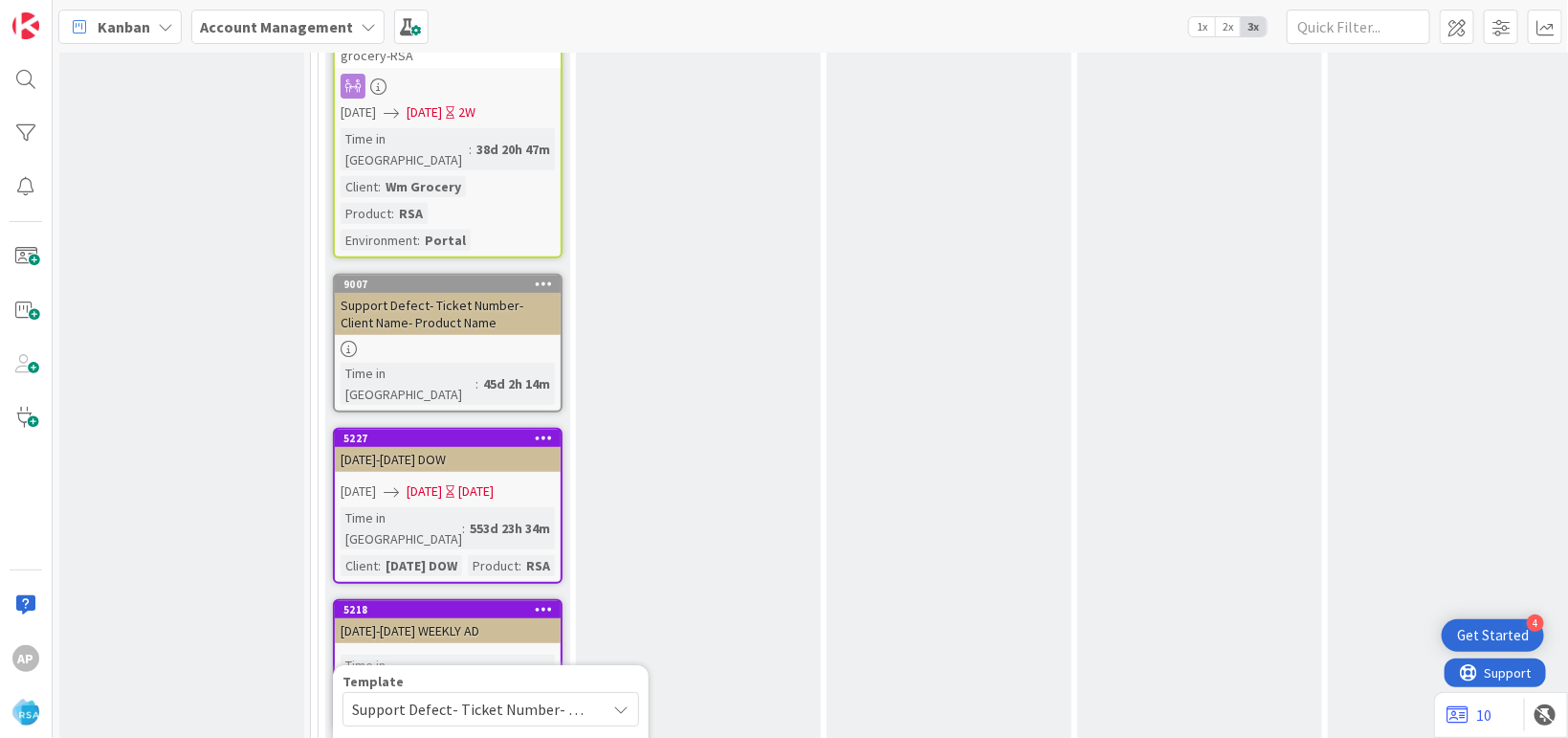
type textarea "Support Defect- 316880- Claibore Hills-"
type textarea "x"
type textarea "Support Defect- 316880- Claibore Hills- R"
type textarea "x"
type textarea "Support Defect- 316880- Claibore Hills- RS"
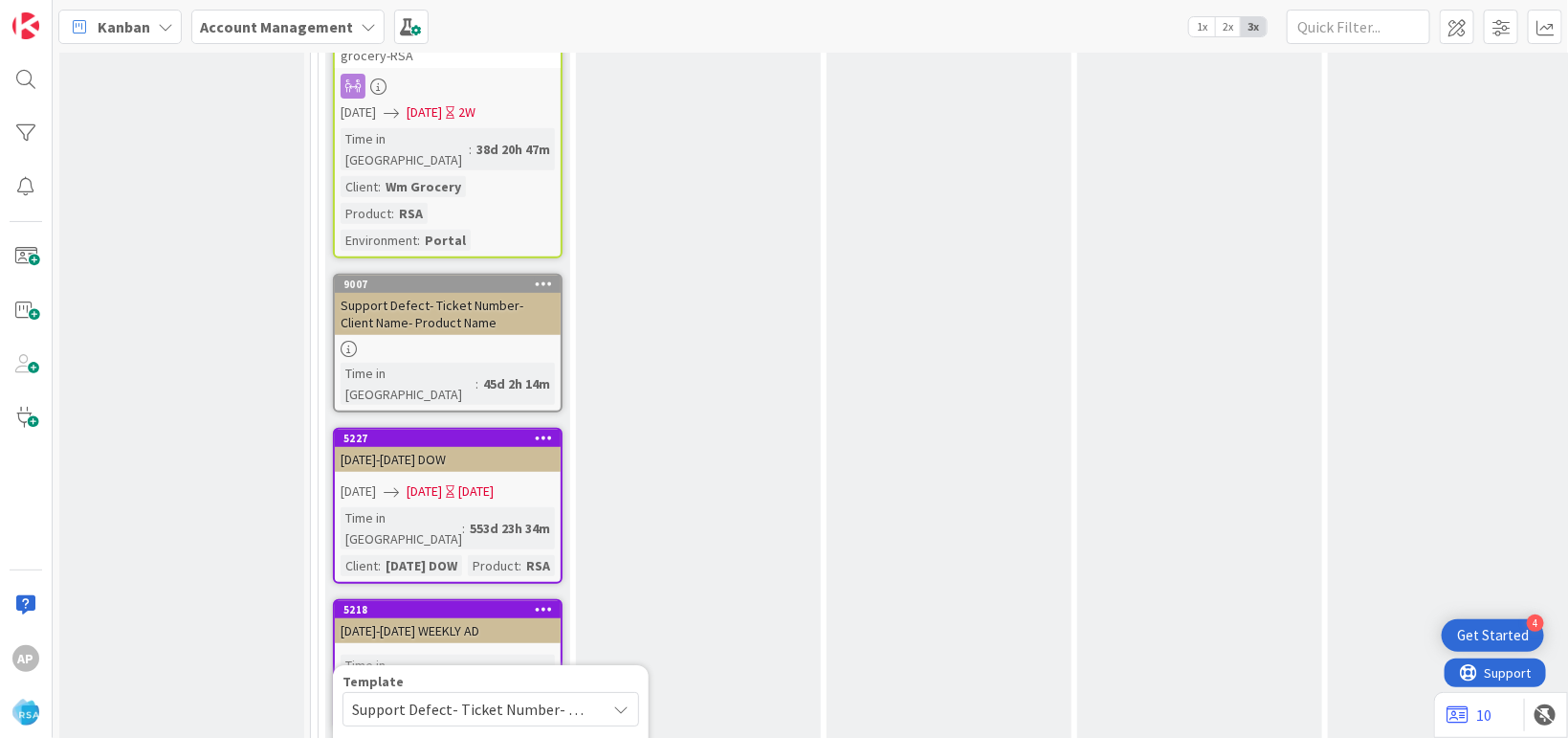
type textarea "x"
type textarea "Support Defect- 316880- Claibore Hills- RSA"
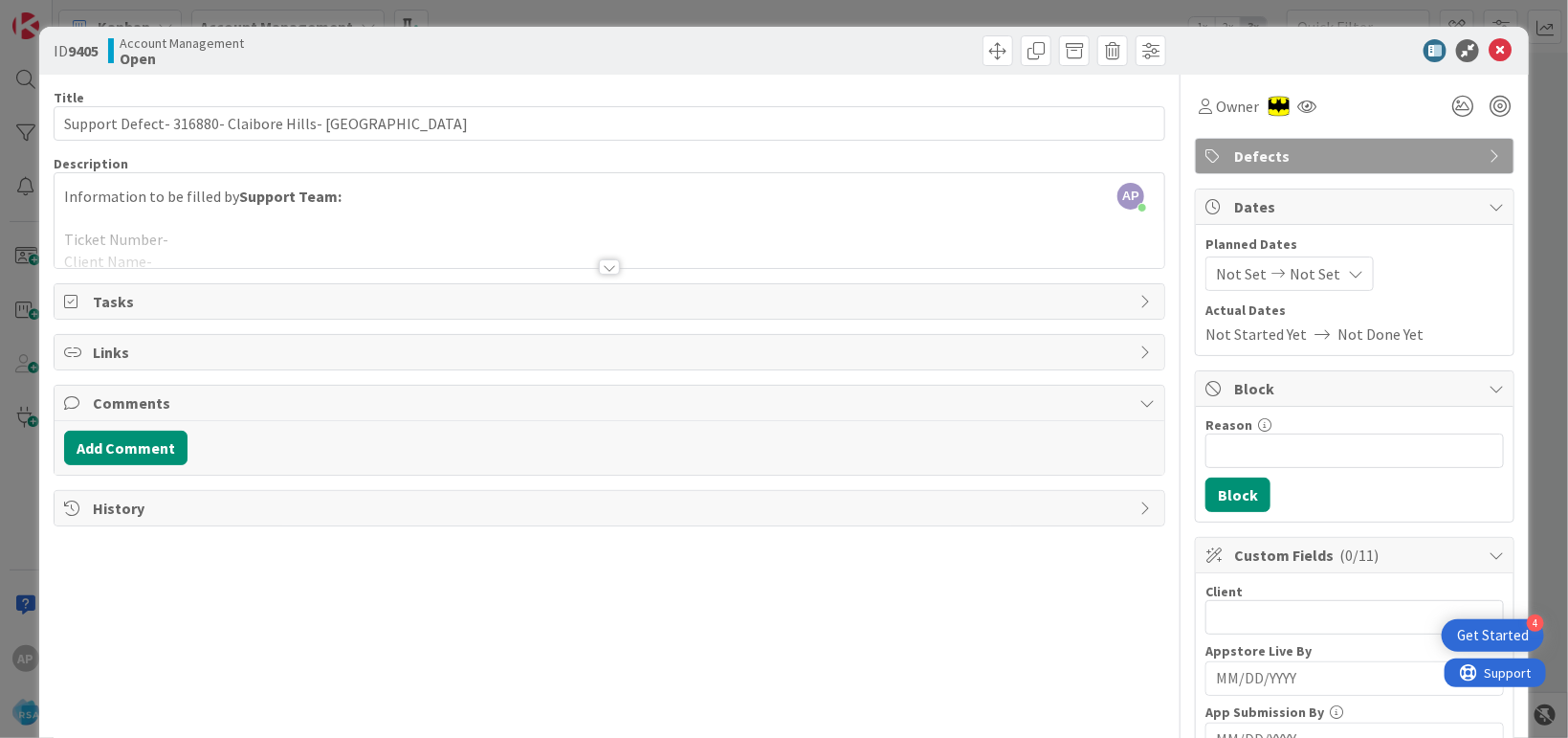
click at [592, 209] on div "Information to be filled by Support Team: Ticket Number- Client Name- Product- …" at bounding box center [610, 225] width 1110 height 87
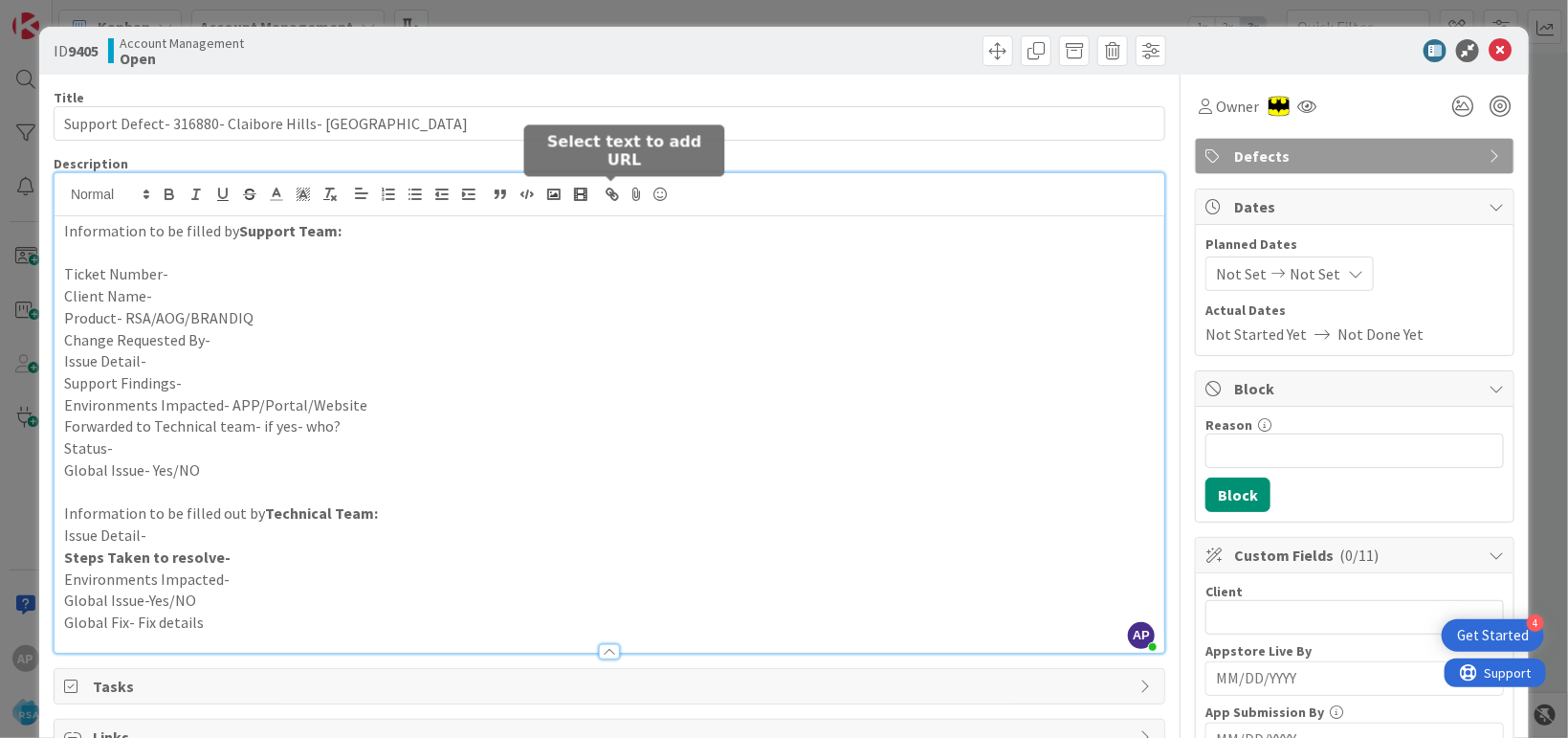
click at [188, 274] on p "Ticket Number-" at bounding box center [610, 274] width 1091 height 22
click at [212, 270] on p "Ticket Number-" at bounding box center [610, 274] width 1091 height 22
click at [406, 499] on p at bounding box center [610, 492] width 1091 height 22
click at [189, 286] on p "Client Name-" at bounding box center [610, 296] width 1091 height 22
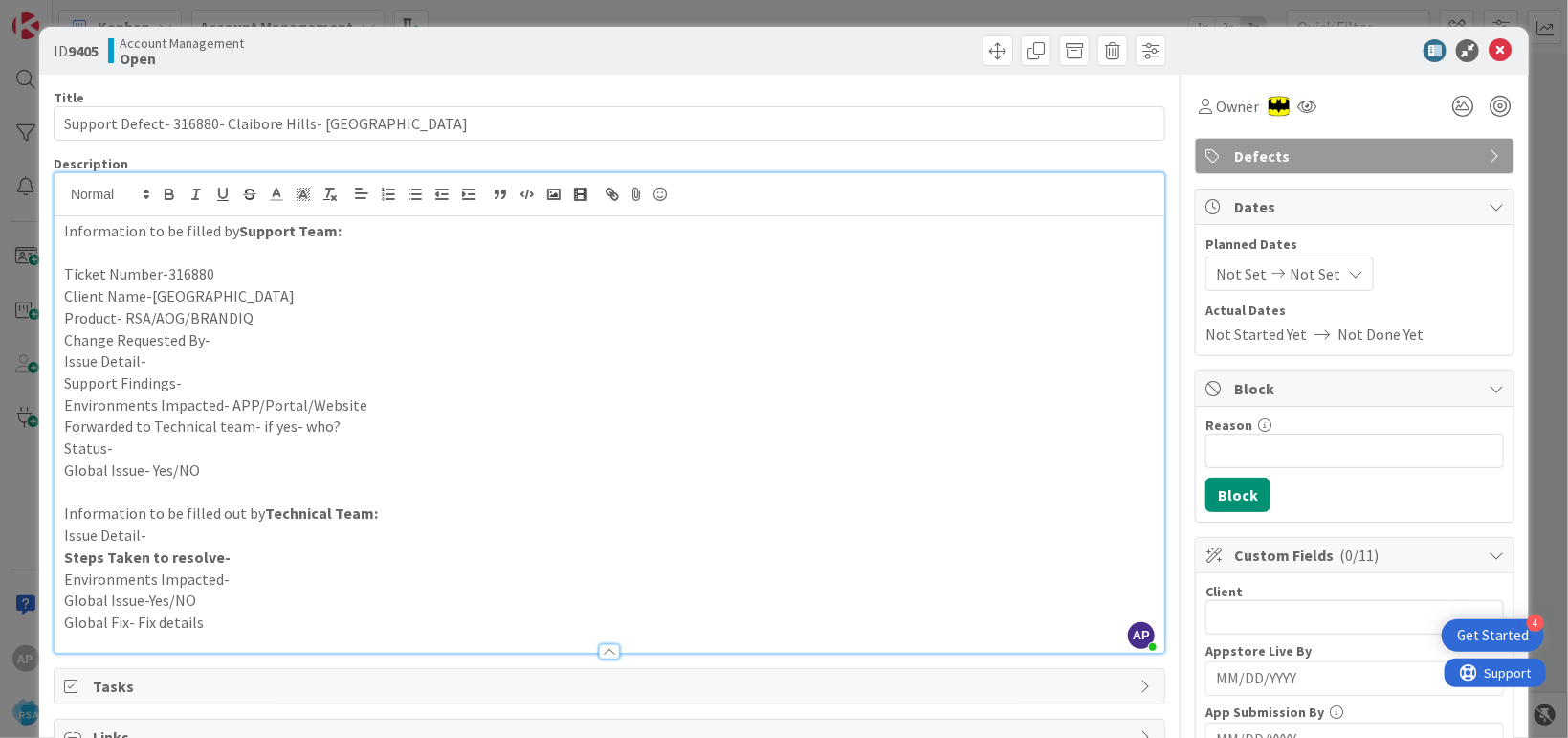
click at [282, 312] on p "Product- RSA/AOG/BRANDIQ" at bounding box center [610, 318] width 1091 height 22
click at [221, 334] on p "Change Requested By-" at bounding box center [610, 340] width 1091 height 22
click at [164, 354] on p "Issue Detail-" at bounding box center [610, 361] width 1091 height 22
click at [162, 356] on p "Issue Detail-" at bounding box center [610, 361] width 1091 height 22
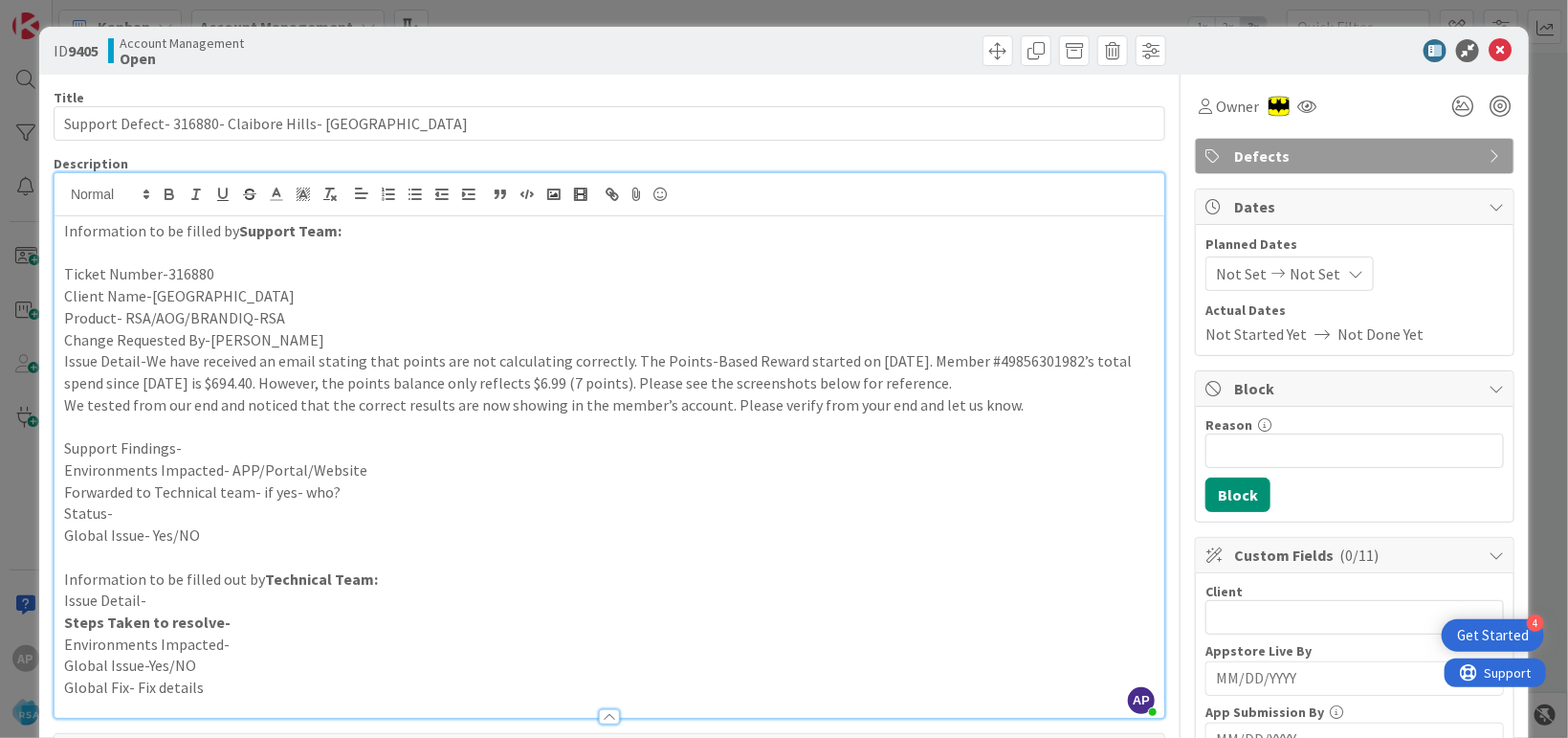
click at [213, 456] on p "Support Findings-" at bounding box center [610, 448] width 1091 height 22
click at [366, 467] on p "Environments Impacted- APP/Portal/Website" at bounding box center [610, 470] width 1091 height 22
click at [569, 454] on p "Support Findings-We have to find why the coupon is not applied and not applyingh" at bounding box center [610, 448] width 1091 height 22
click at [391, 504] on p "Status-" at bounding box center [610, 513] width 1091 height 22
click at [356, 490] on p "Forwarded to Technical team- if yes- who?" at bounding box center [610, 492] width 1091 height 22
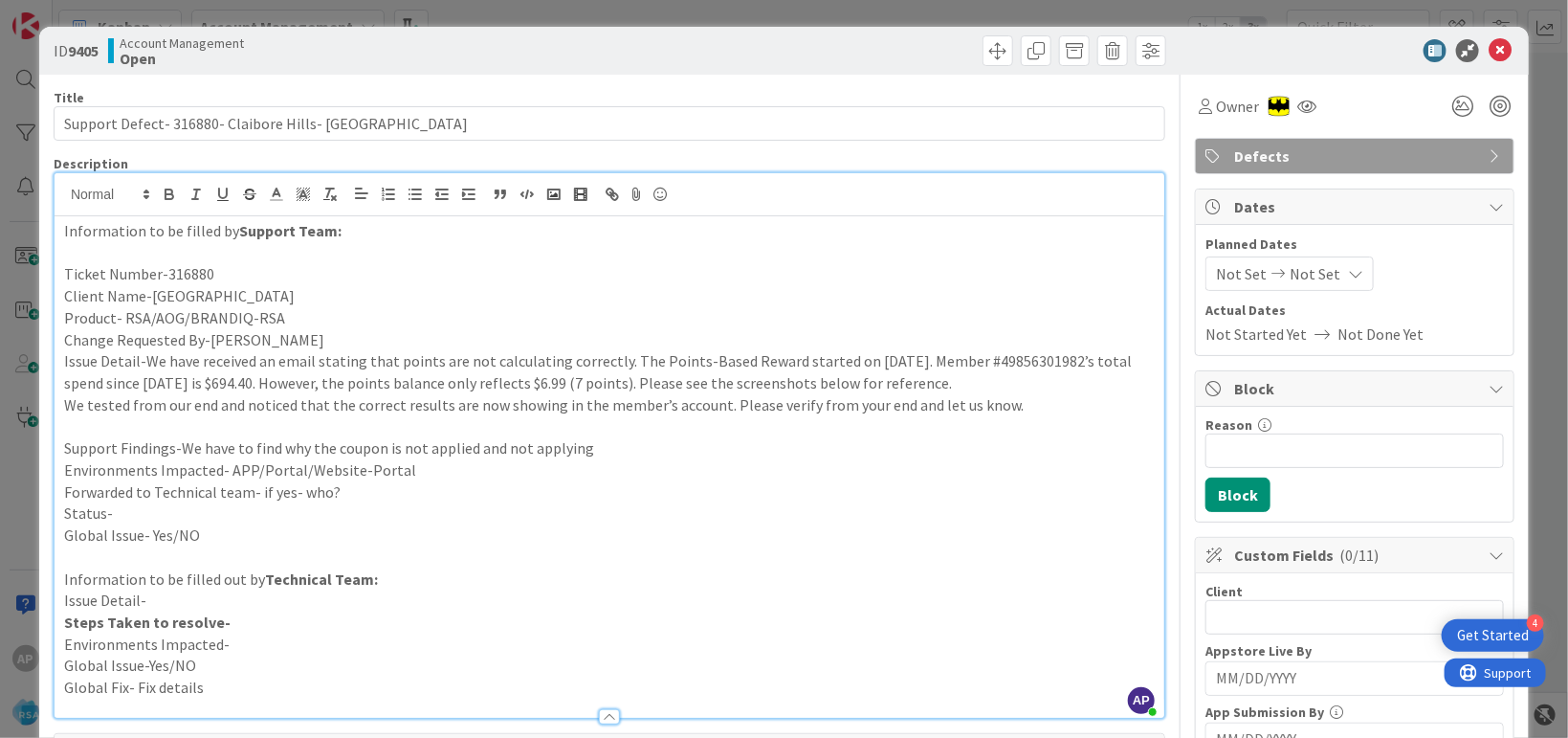
click at [170, 517] on p "Status-" at bounding box center [610, 513] width 1091 height 22
click at [1235, 259] on div "Not Set Not Set" at bounding box center [1289, 273] width 168 height 34
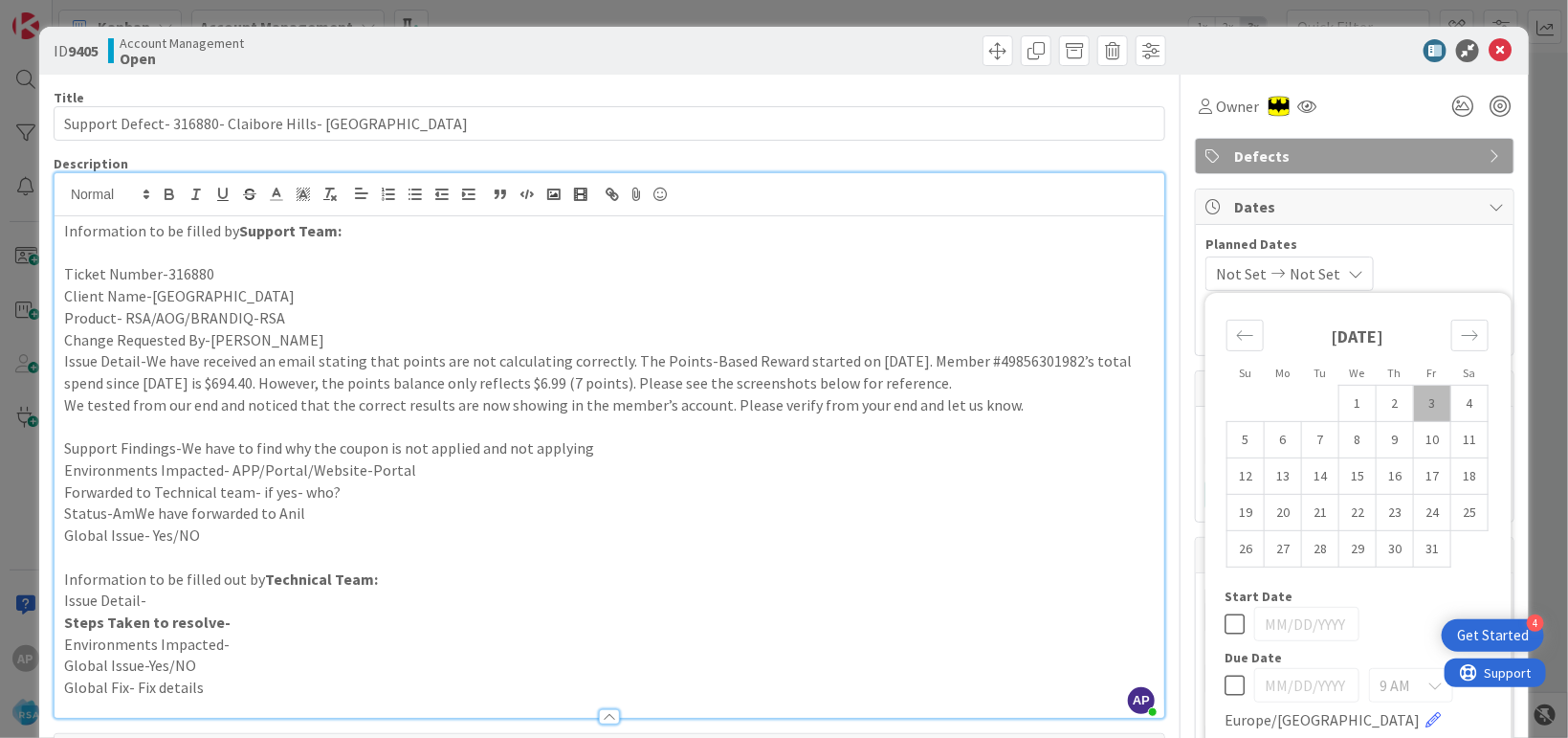
click at [1235, 325] on div "Move backward to switch to the previous month." at bounding box center [1245, 335] width 37 height 31
click at [1268, 549] on td "29" at bounding box center [1283, 547] width 37 height 36
type input "[DATE]"
click at [1433, 339] on div "September 2025" at bounding box center [1358, 343] width 262 height 83
click at [1461, 343] on icon "Move forward to switch to the next month." at bounding box center [1470, 335] width 18 height 18
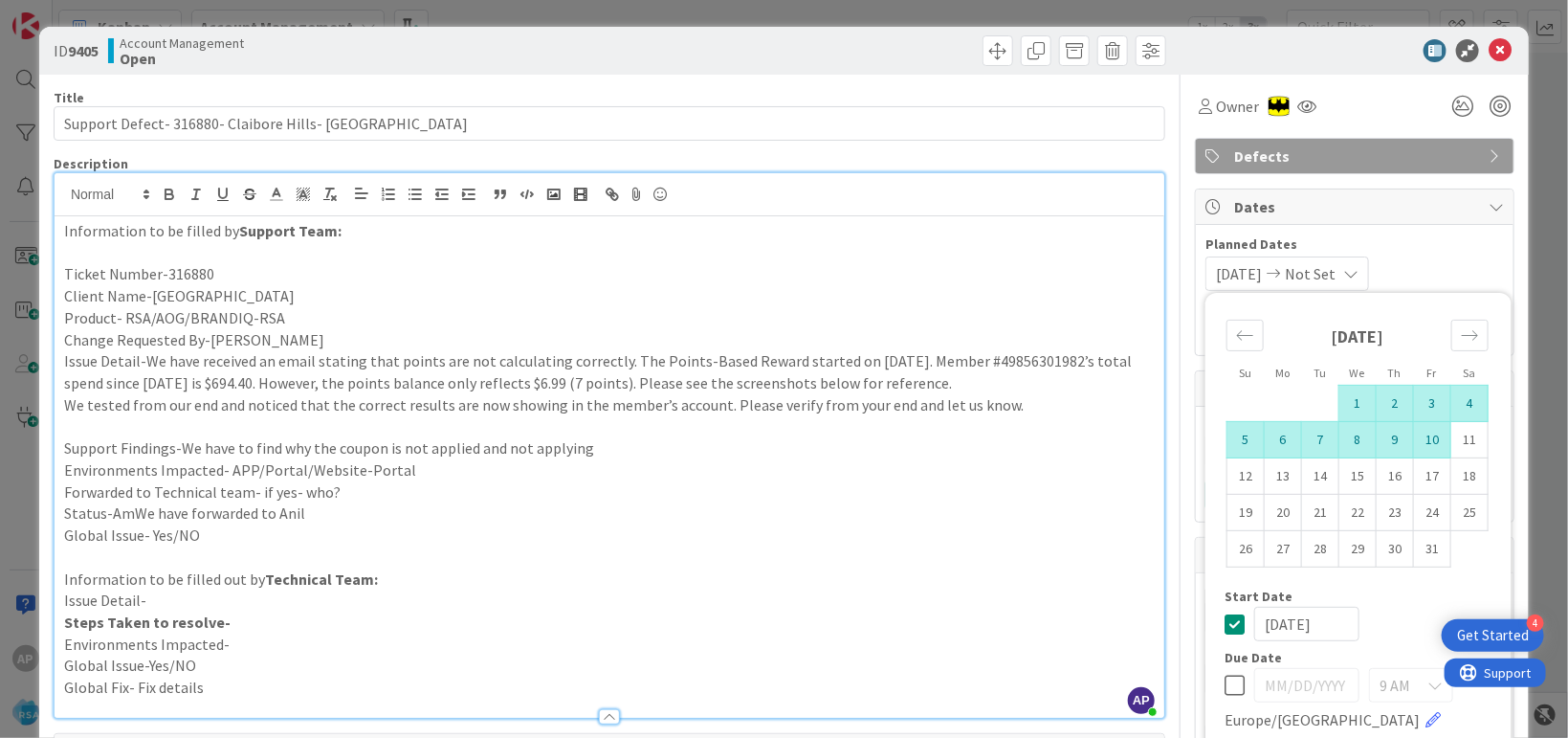
click at [1413, 439] on td "10" at bounding box center [1432, 439] width 37 height 36
type input "[DATE]"
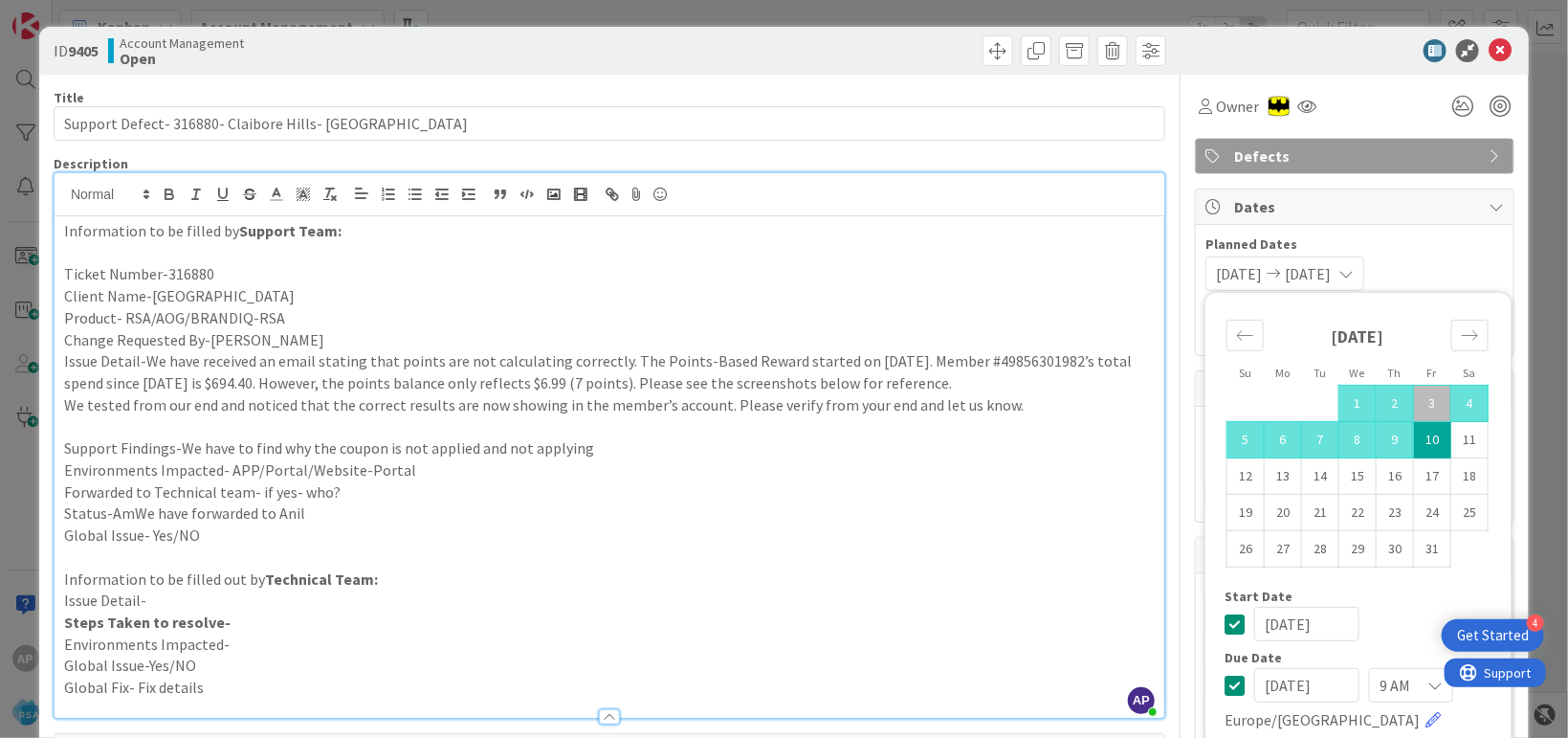
click at [1413, 439] on td "10" at bounding box center [1432, 439] width 37 height 36
type input "[DATE]"
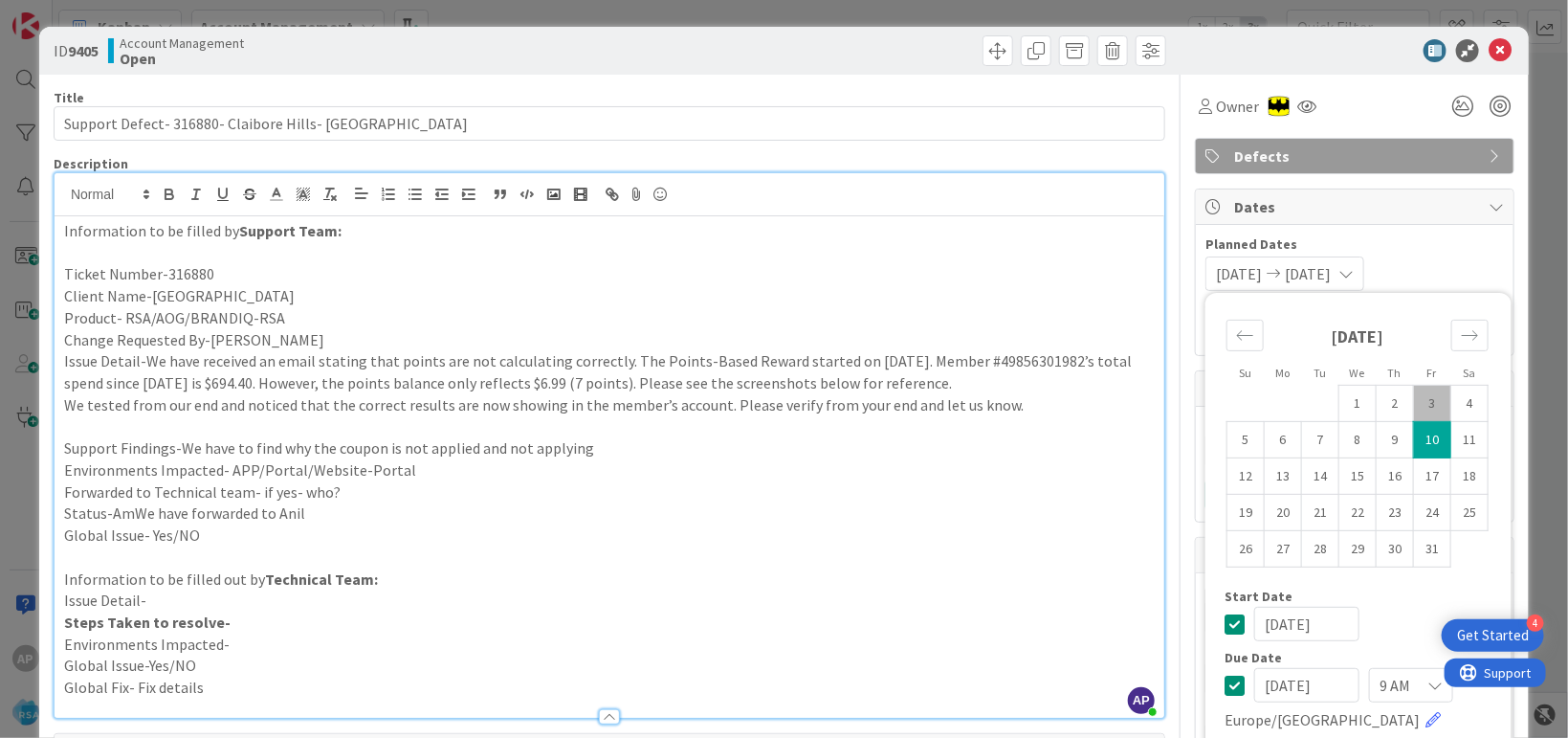
click at [1425, 448] on td "10" at bounding box center [1432, 439] width 37 height 36
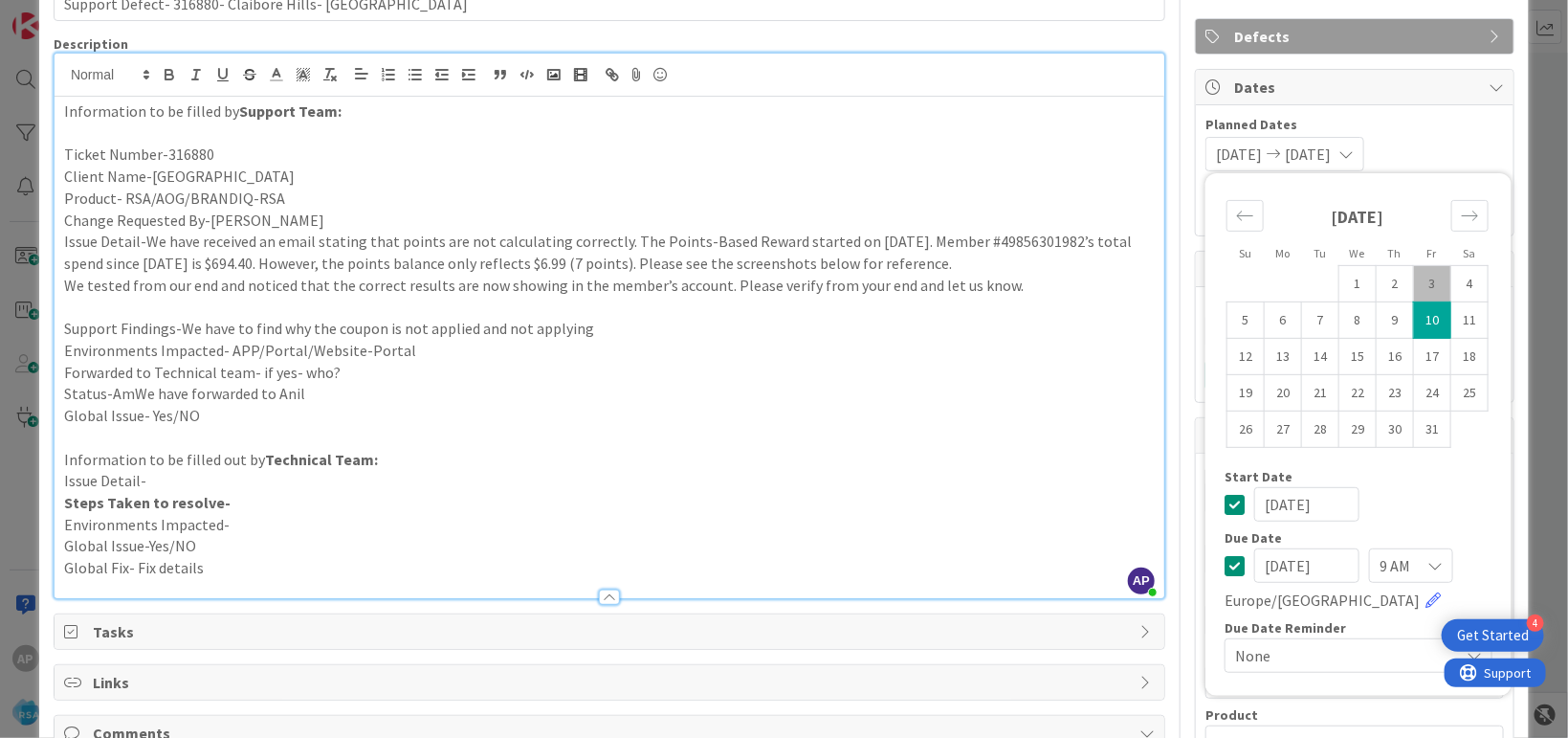
scroll to position [116, 0]
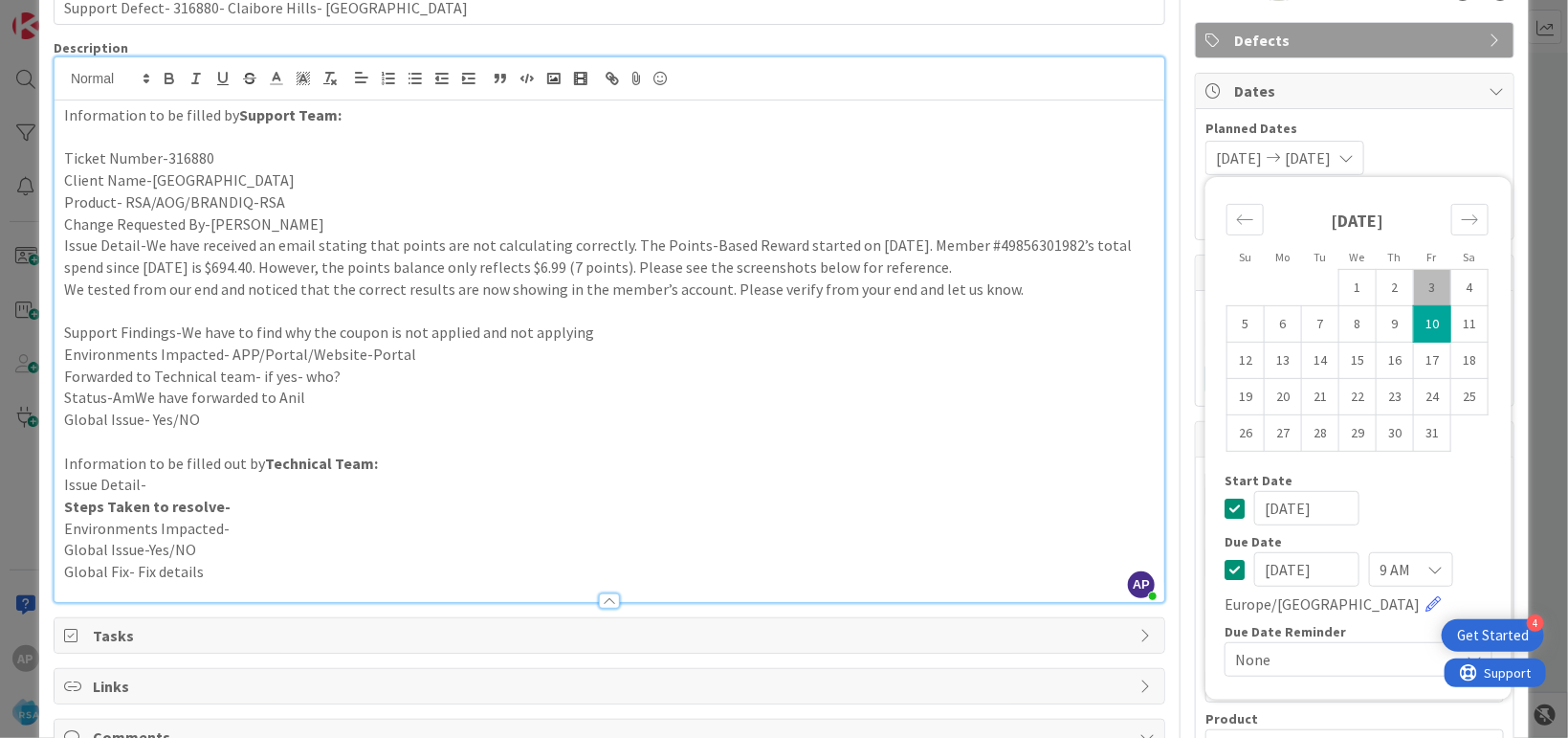
click at [1089, 496] on p "Steps Taken to resolve-" at bounding box center [610, 507] width 1091 height 22
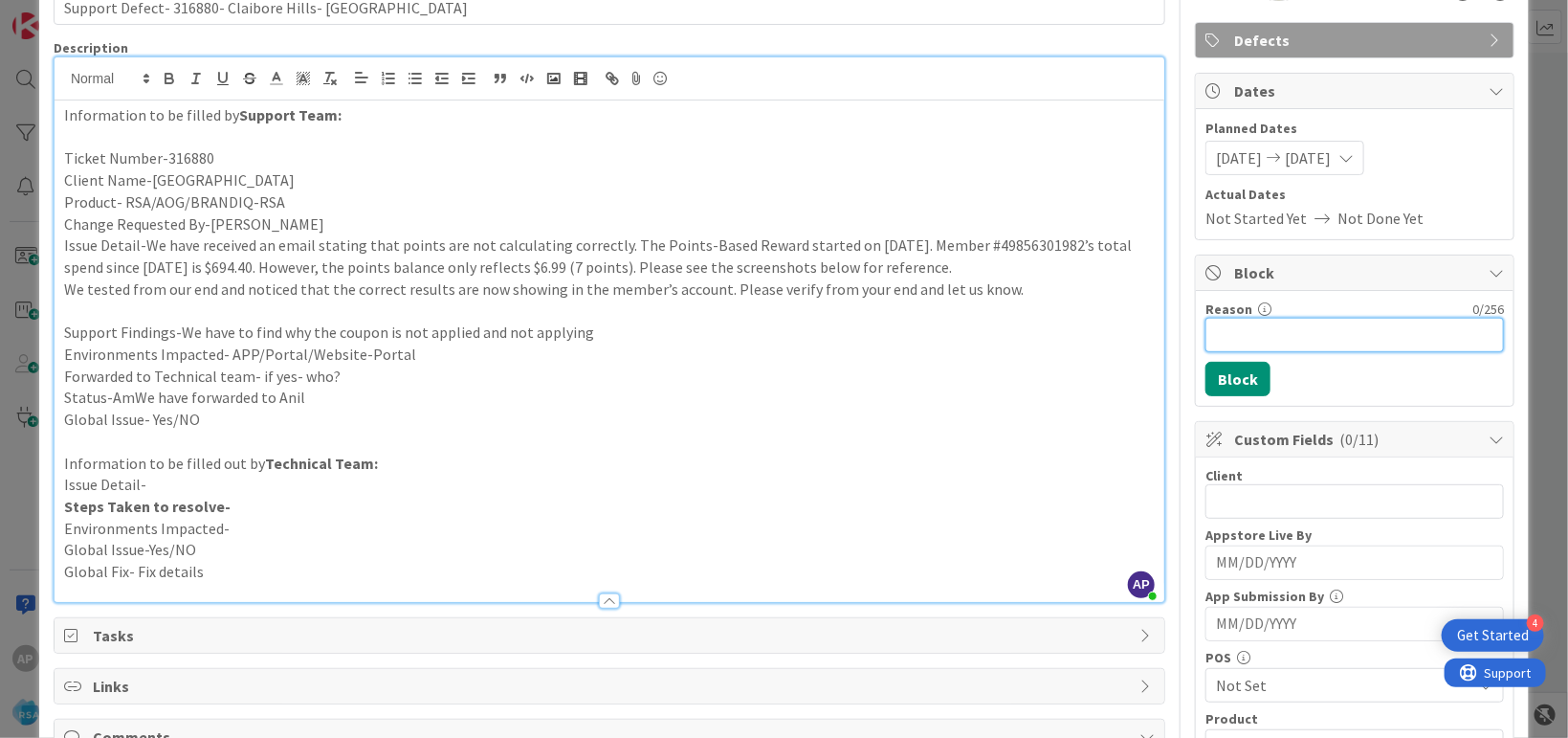
click at [1224, 339] on input "Reason" at bounding box center [1354, 334] width 298 height 34
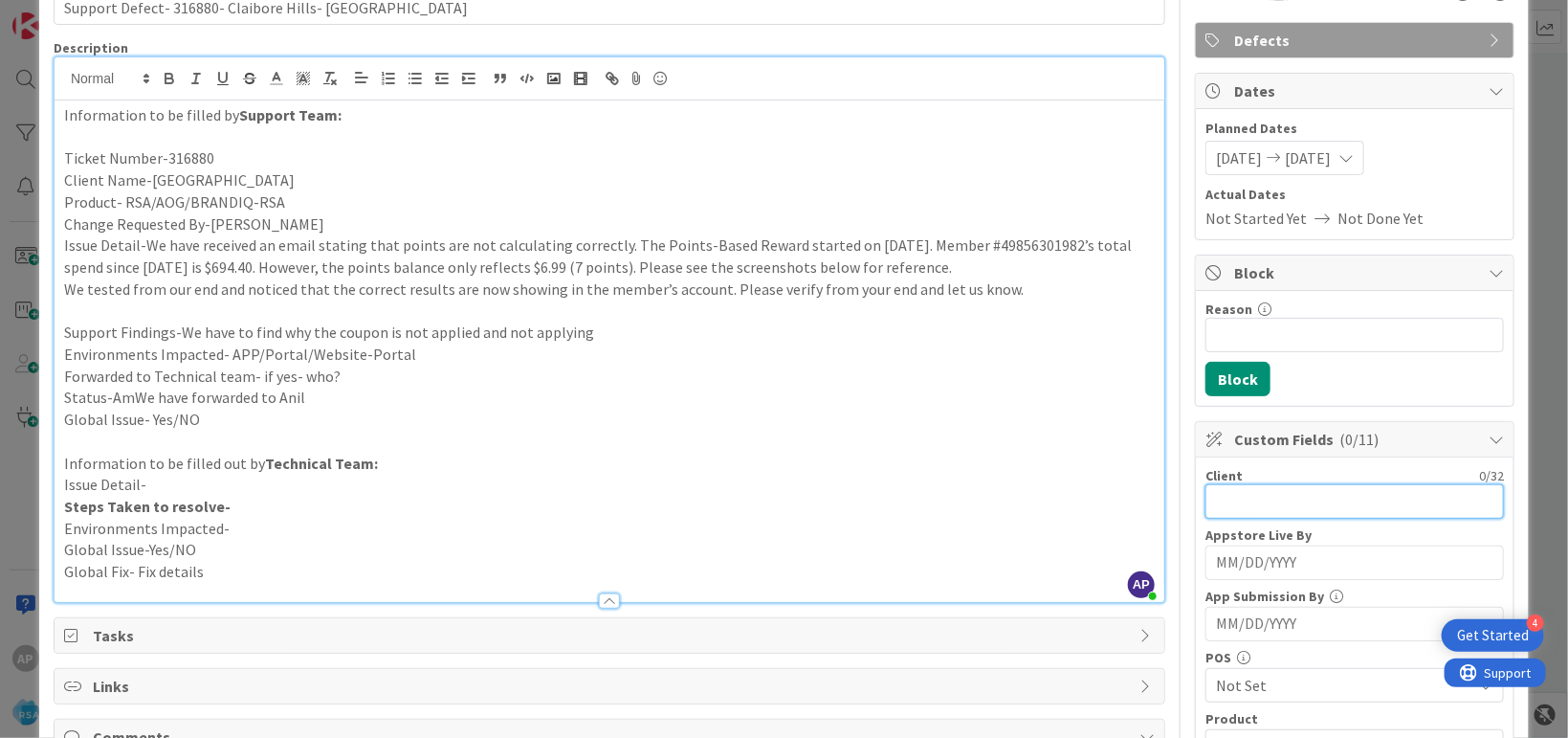
click at [1251, 510] on input "text" at bounding box center [1354, 501] width 298 height 34
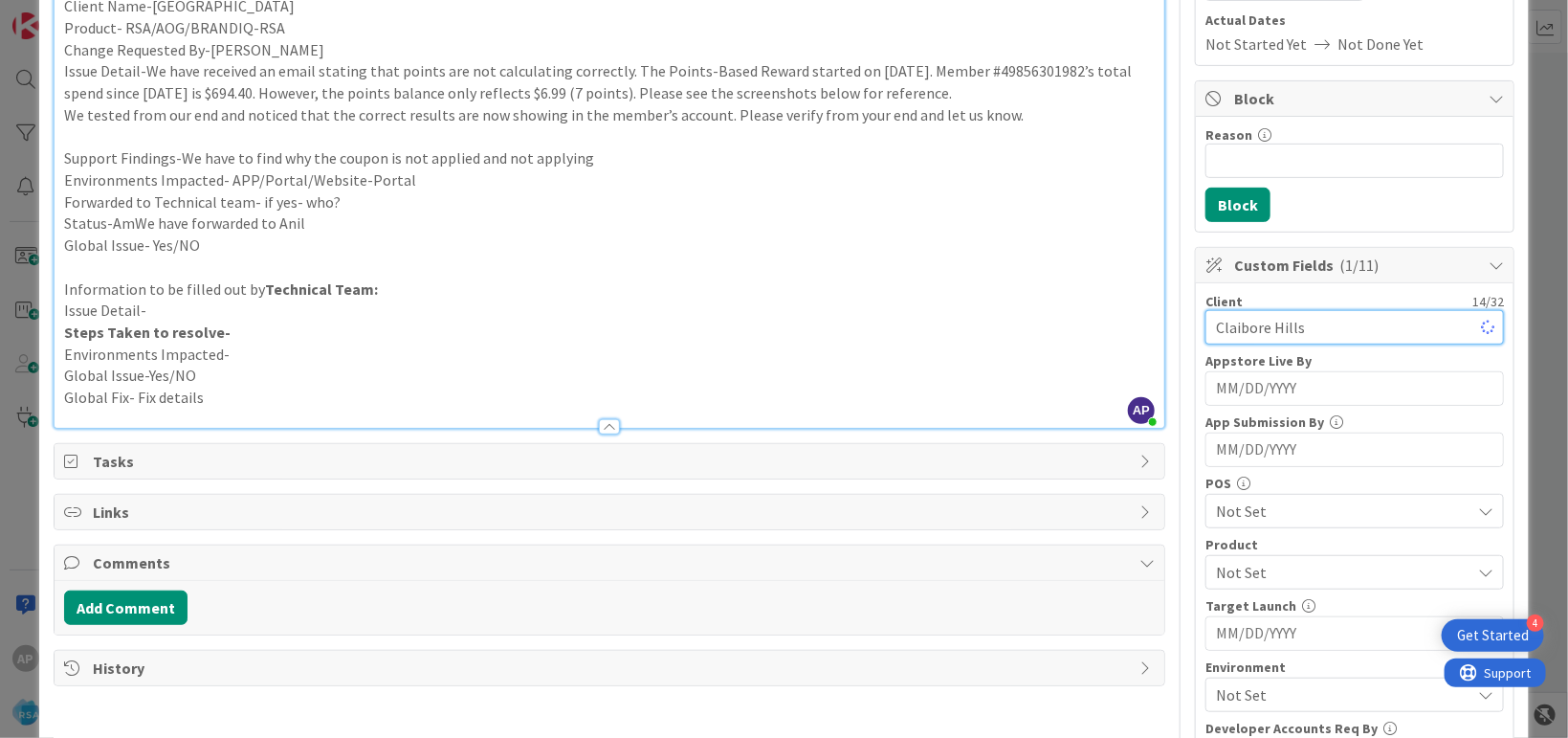
scroll to position [466, 0]
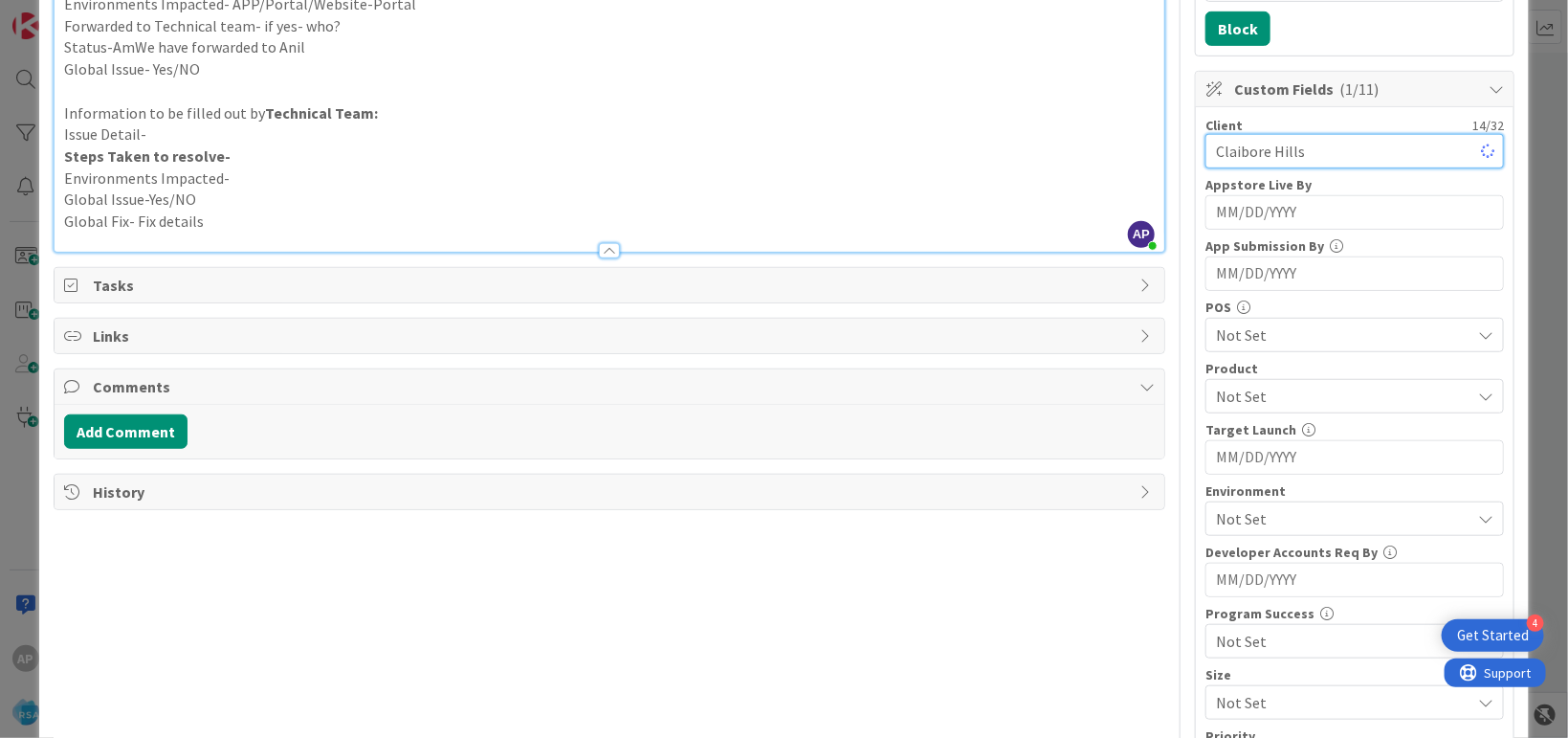
type input "Claibore Hills"
click at [1329, 396] on span "Not Set" at bounding box center [1343, 397] width 255 height 23
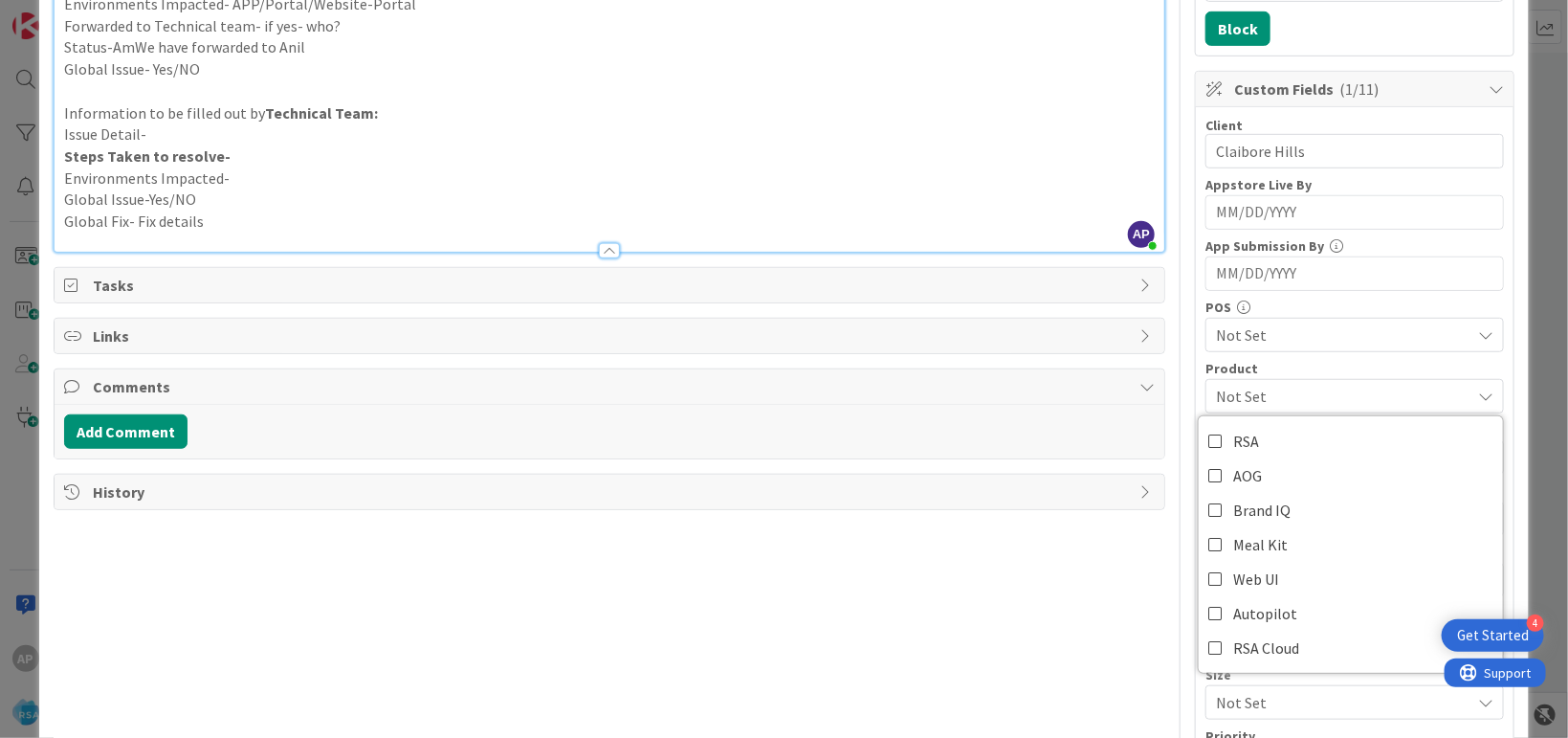
click at [844, 649] on div "Title 43 / 128 Support Defect- 316880- Claibore Hills- RSA Description AP Akhil…" at bounding box center [609, 309] width 1111 height 1401
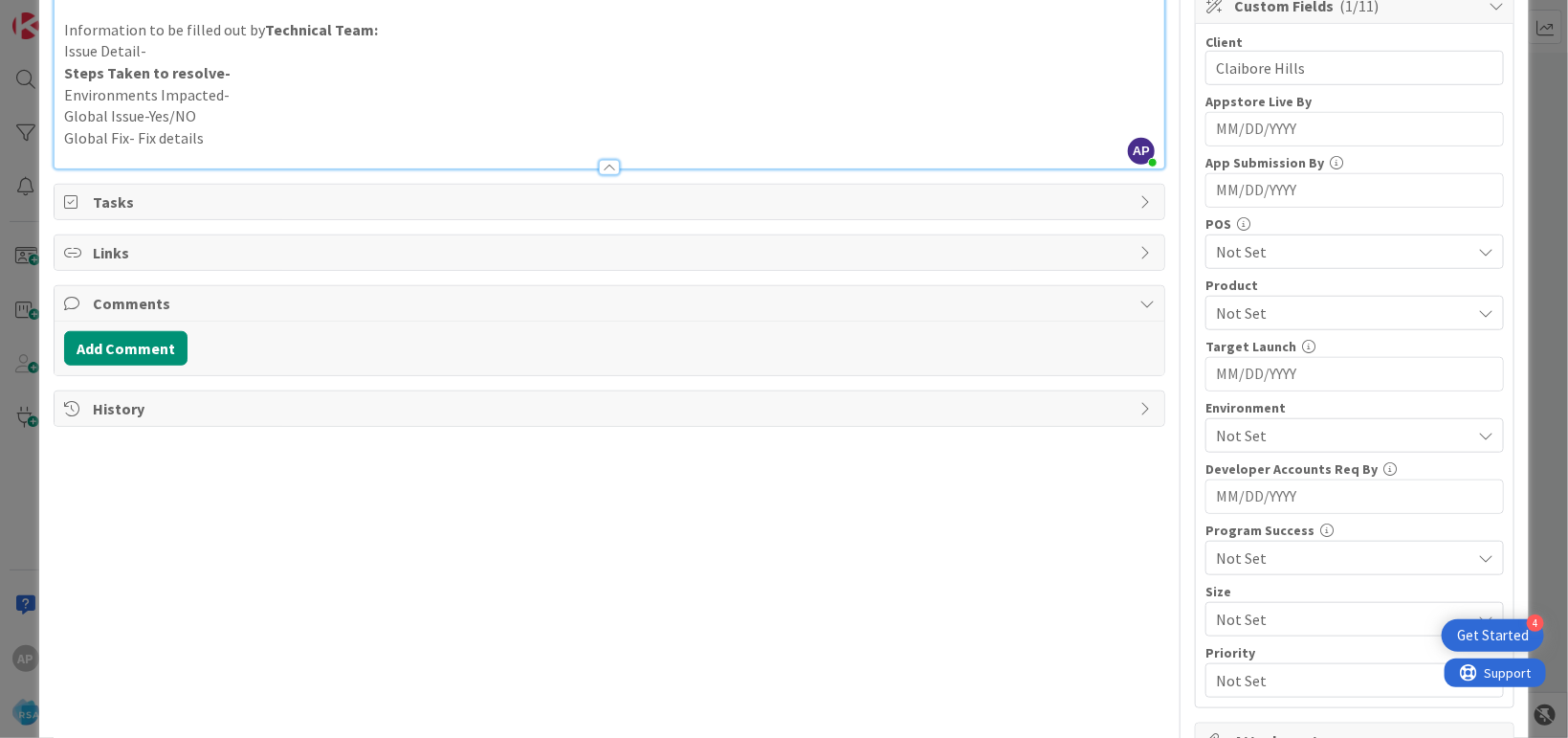
scroll to position [699, 0]
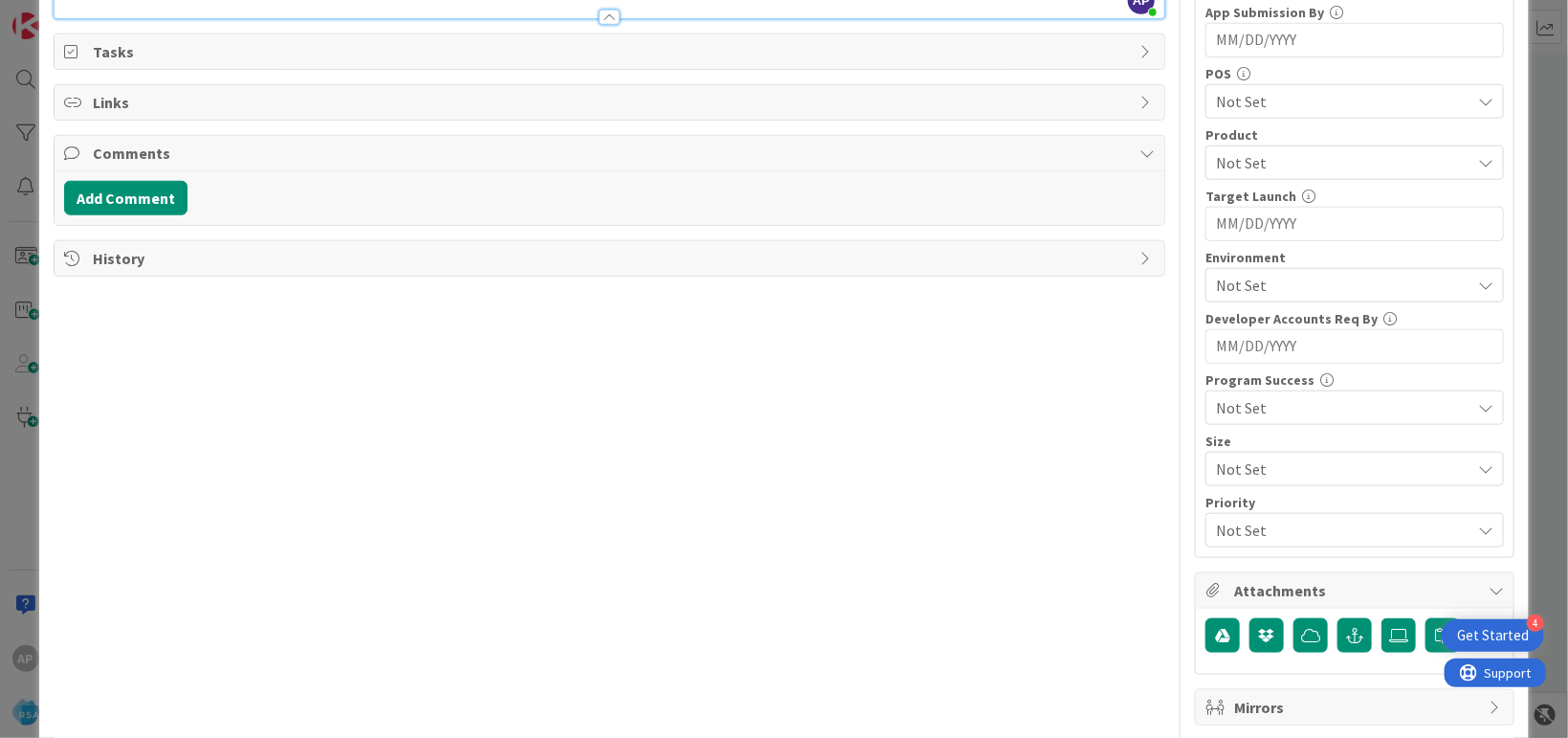
click at [1282, 279] on span "Not Set" at bounding box center [1343, 285] width 255 height 23
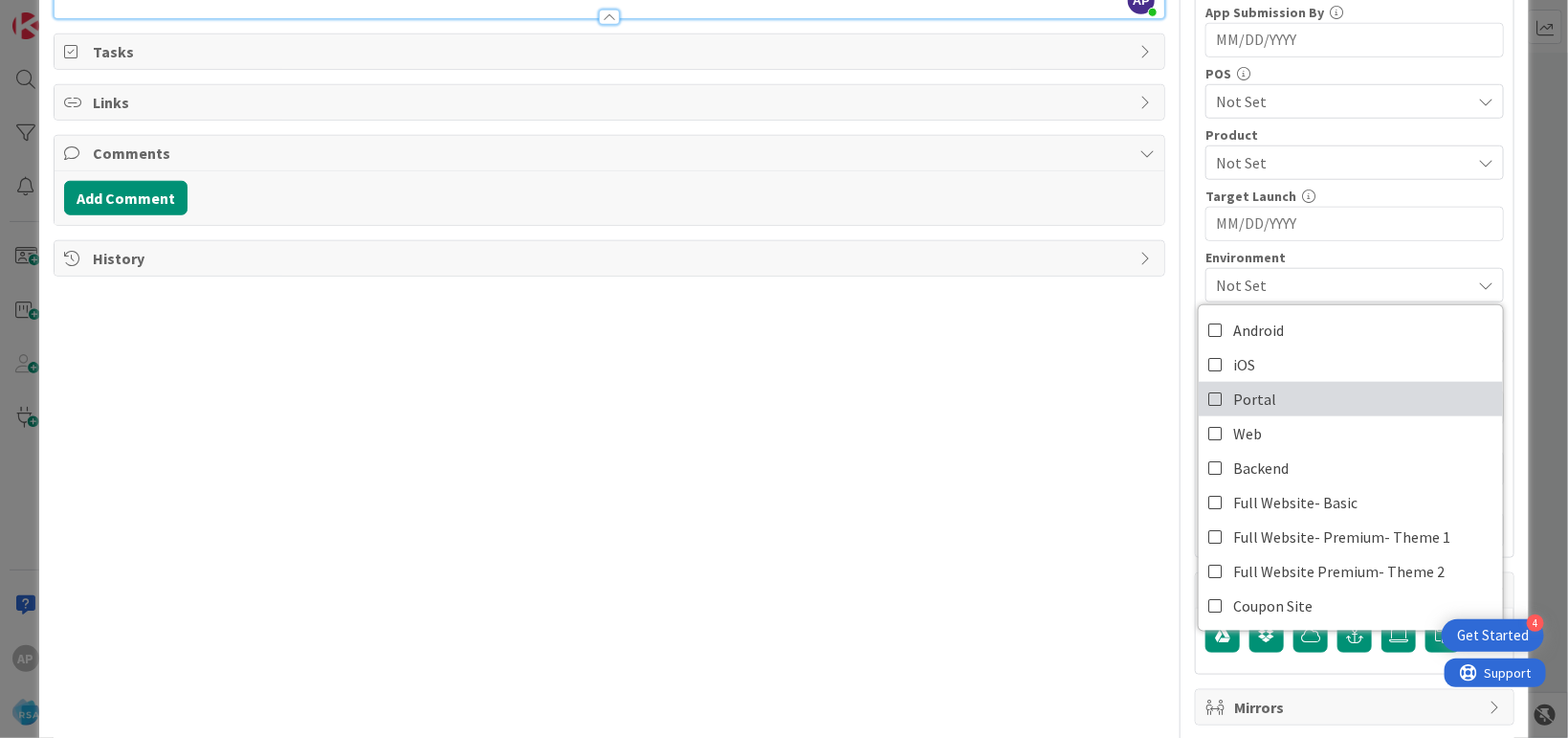
click at [1264, 402] on link "Portal" at bounding box center [1350, 399] width 304 height 34
click at [802, 435] on div "Title 43 / 128 Support Defect- 316880- Claibore Hills- RSA Description AP Akhil…" at bounding box center [609, 75] width 1111 height 1401
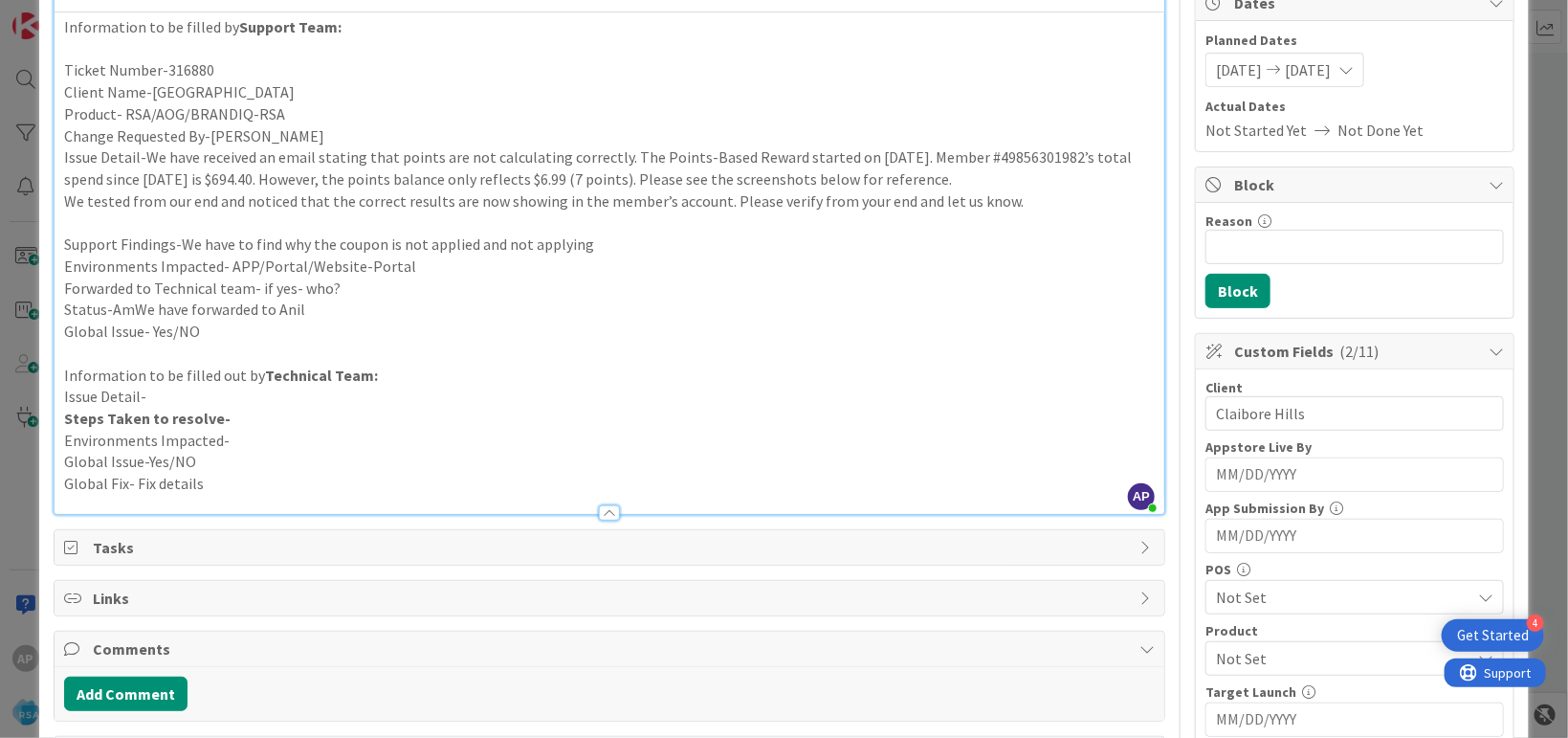
scroll to position [0, 0]
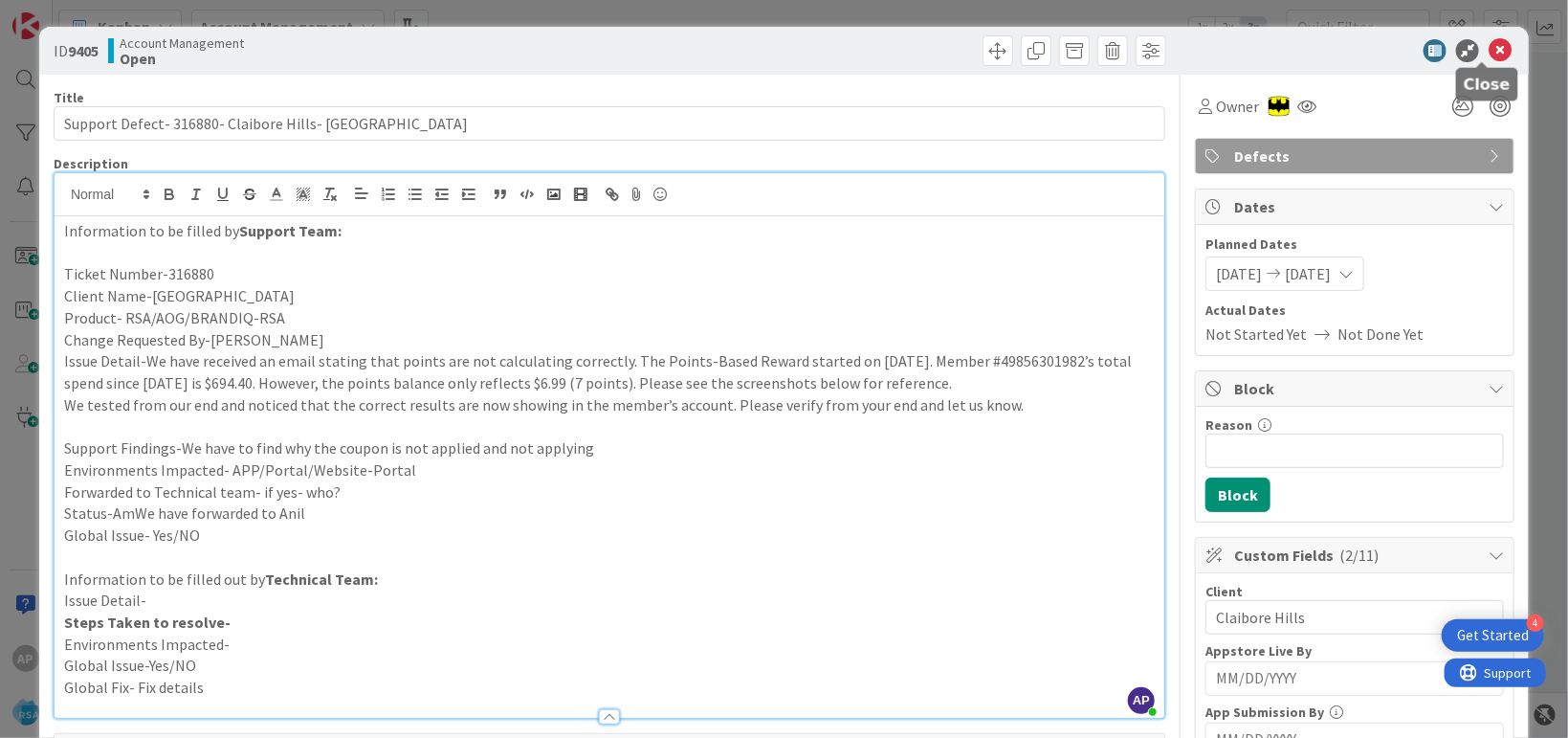
click at [1488, 54] on icon at bounding box center [1500, 51] width 23 height 23
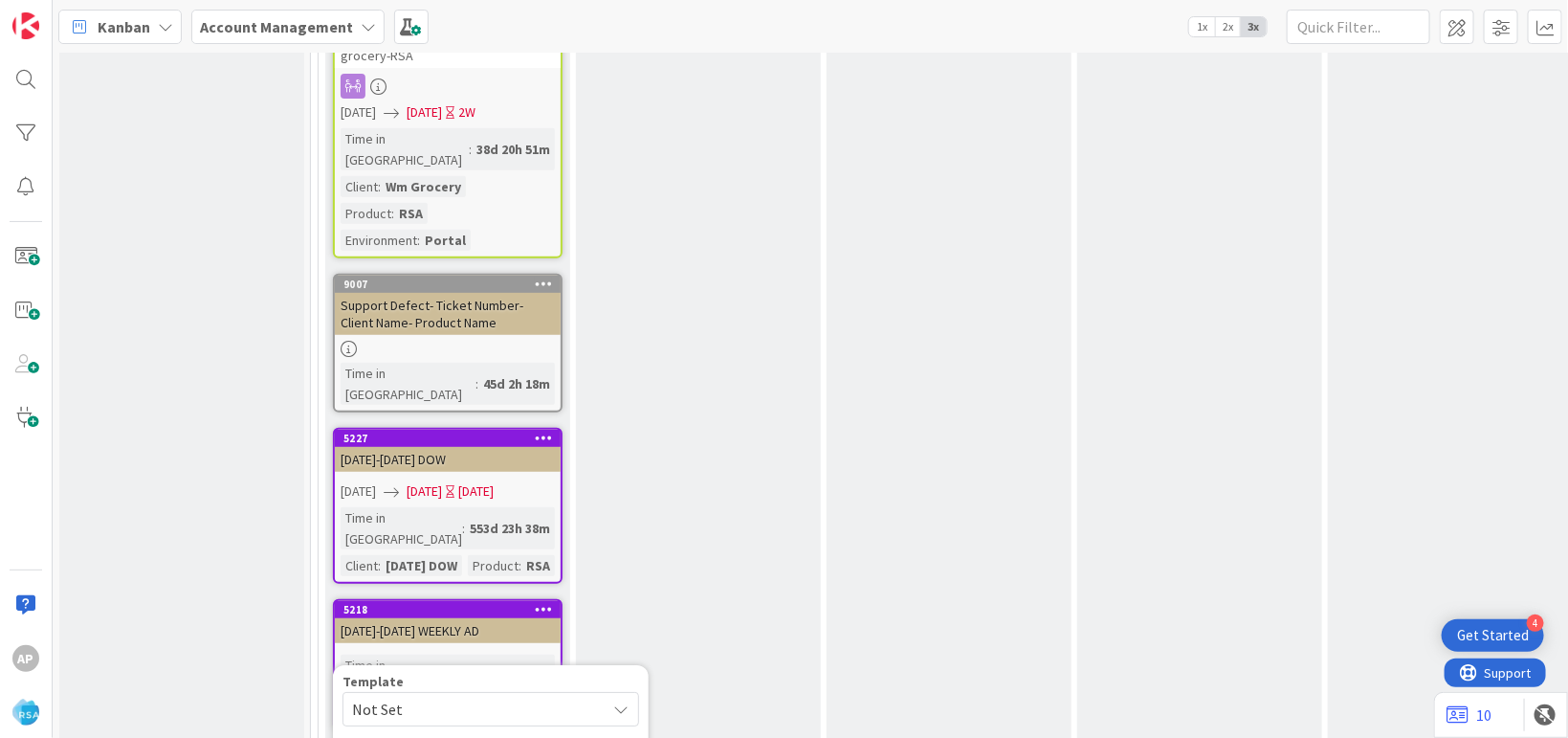
click at [455, 696] on span "Not Set" at bounding box center [471, 709] width 239 height 25
type textarea "x"
type textarea "Support Defect- Ticket Number- Client Name- Product Name"
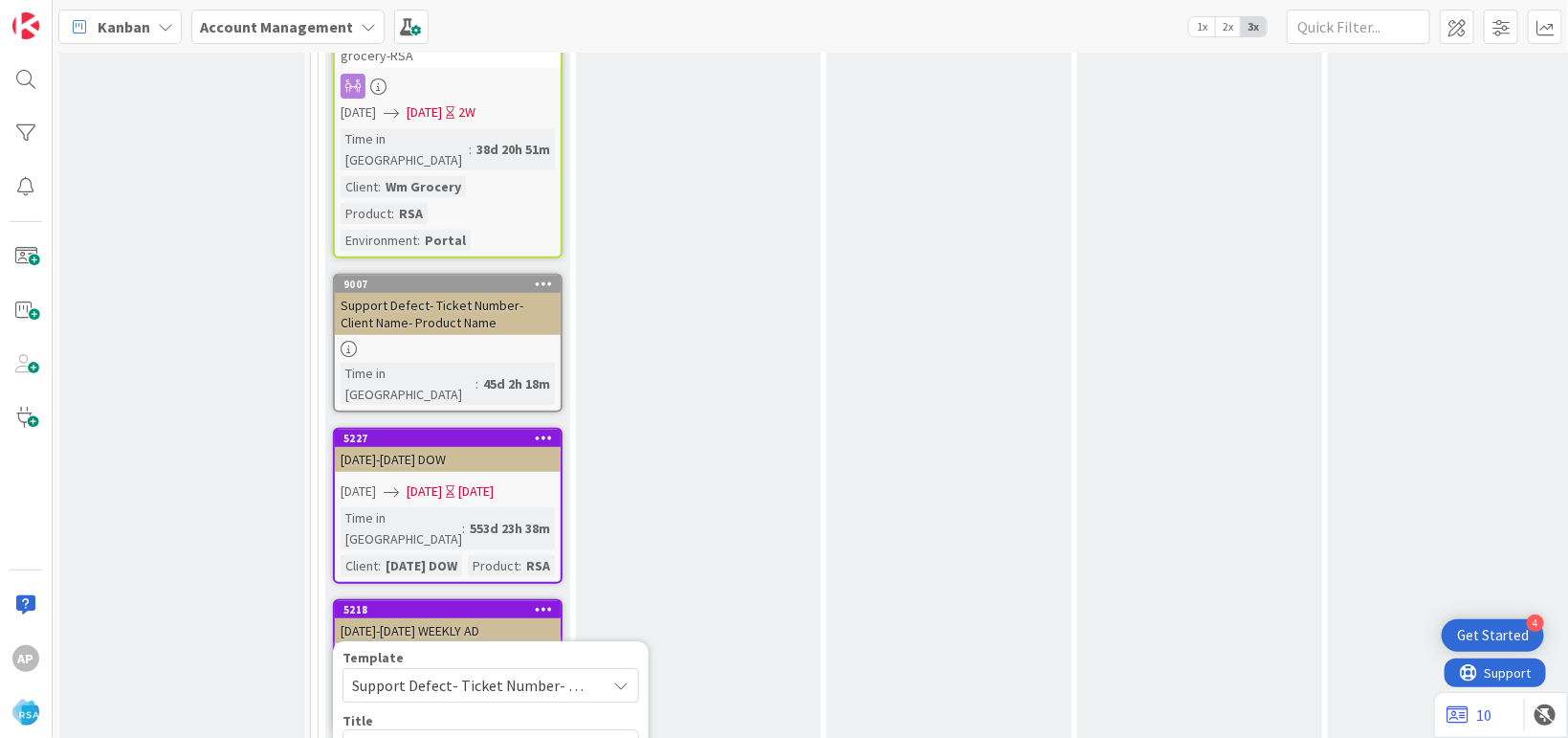
type textarea "x"
type textarea "Support Defect- Ticket Numbe- Client Name- Product Name"
type textarea "x"
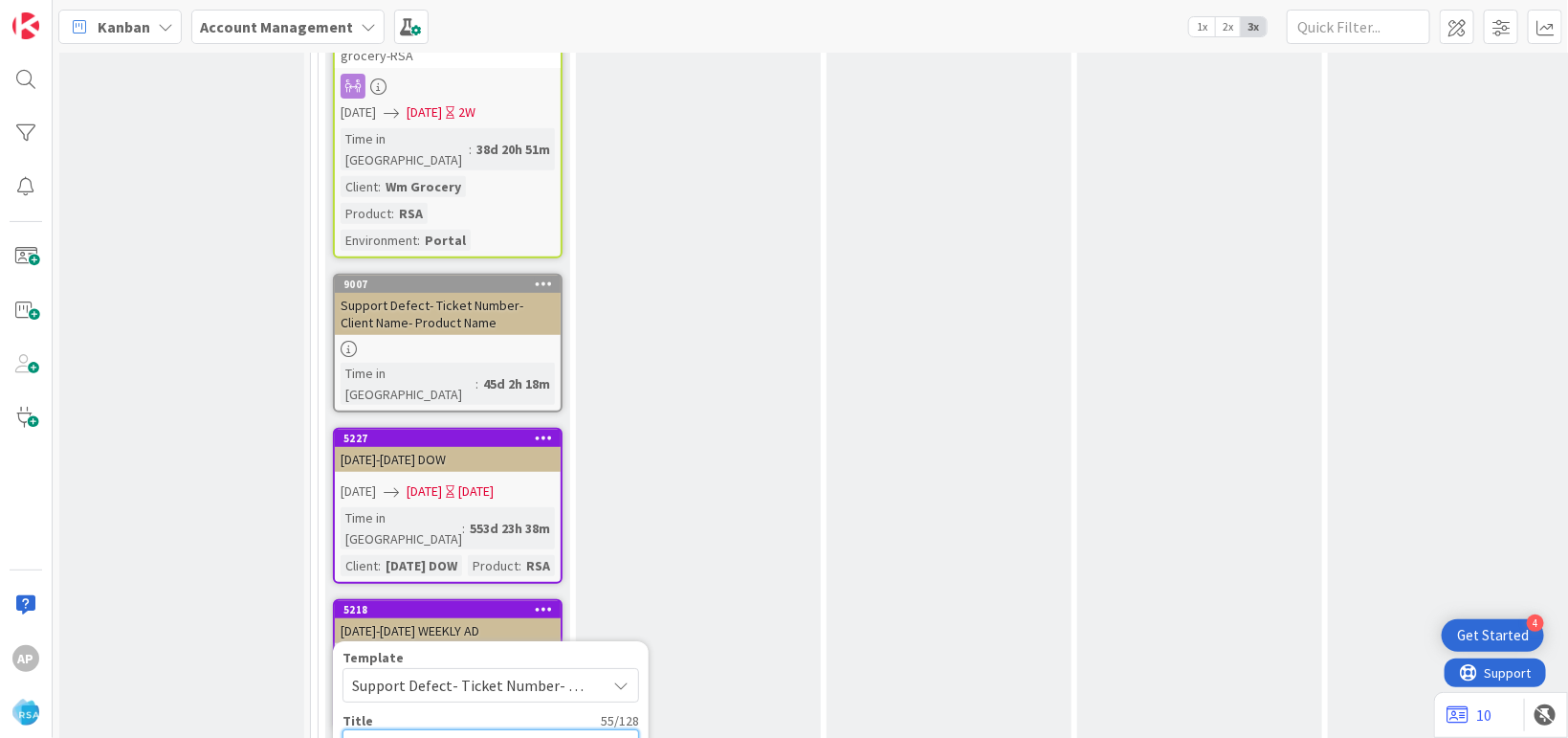
type textarea "Support Defect- Ticket Numb- Client Name- Product Name"
type textarea "x"
type textarea "Support Defect- Ticket Num- Client Name- Product Name"
type textarea "x"
type textarea "Support Defect- Ticket Nu- Client Name- Product Name"
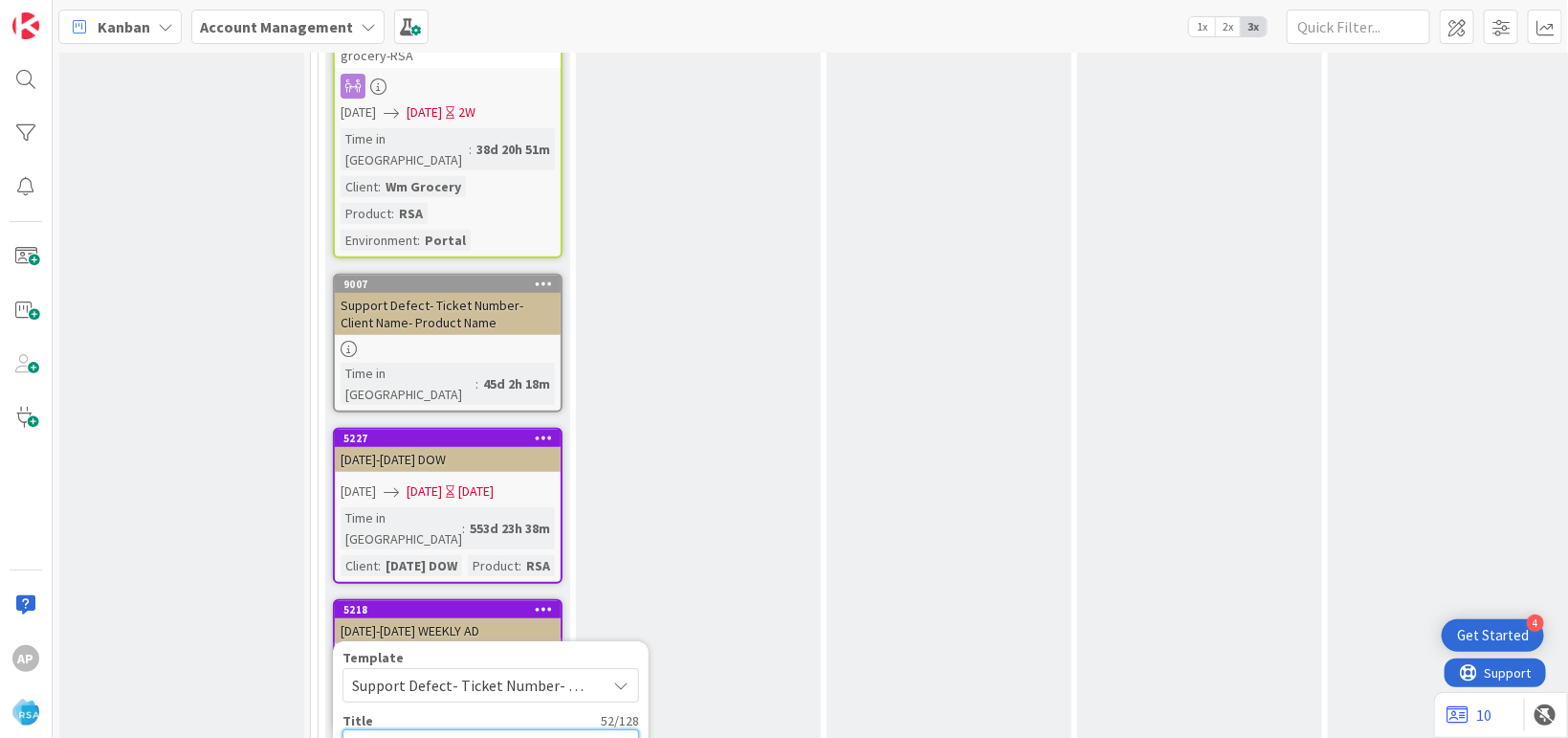
type textarea "x"
type textarea "Support Defect- Ticket N- Client Name- Product Name"
type textarea "x"
type textarea "Support Defect- Ticket - Client Name- Product Name"
type textarea "x"
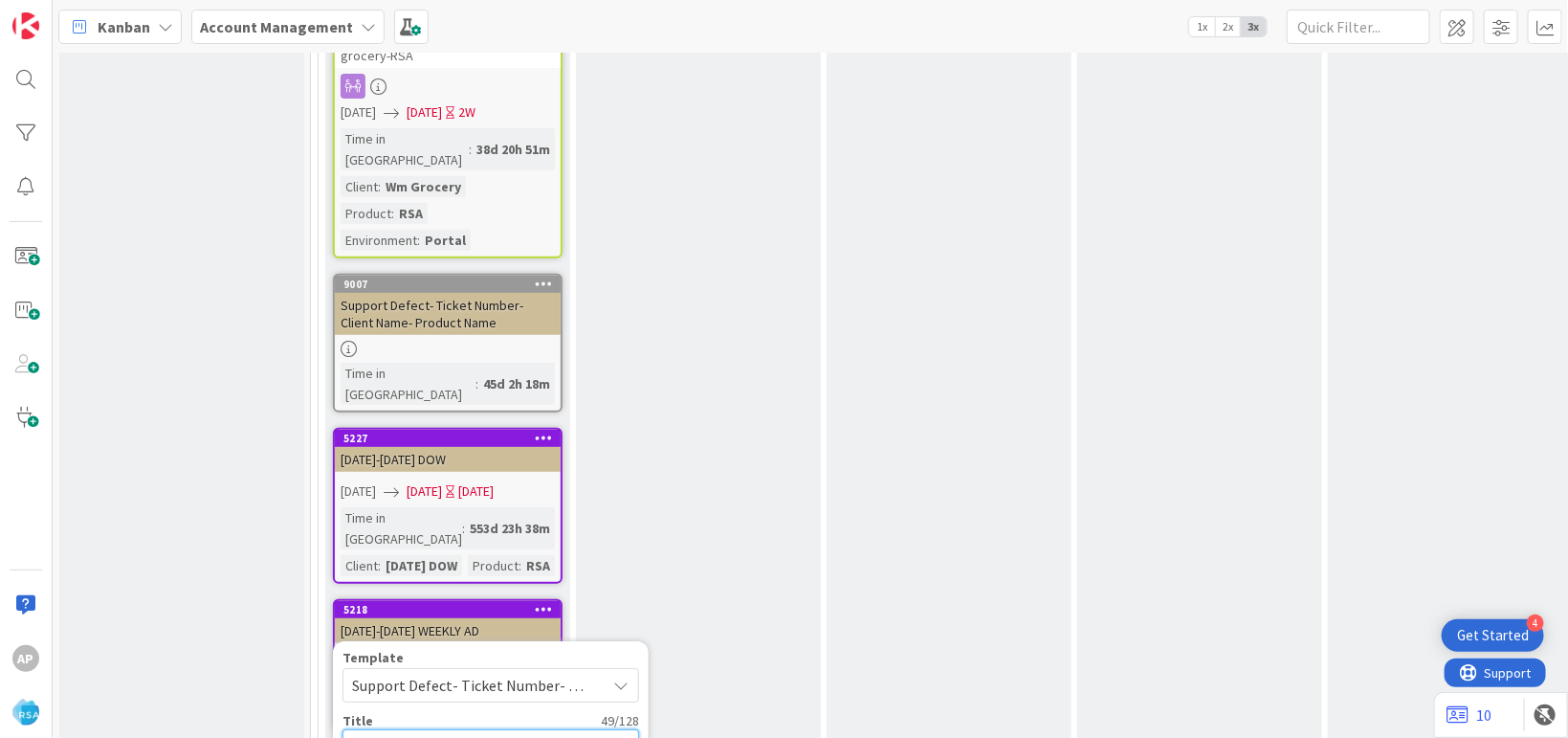
type textarea "Support Defect- Ticket- Client Name- Product Name"
type textarea "x"
type textarea "Support Defect- Ticke- Client Name- Product Name"
type textarea "x"
type textarea "Support Defect- Tick- Client Name- Product Name"
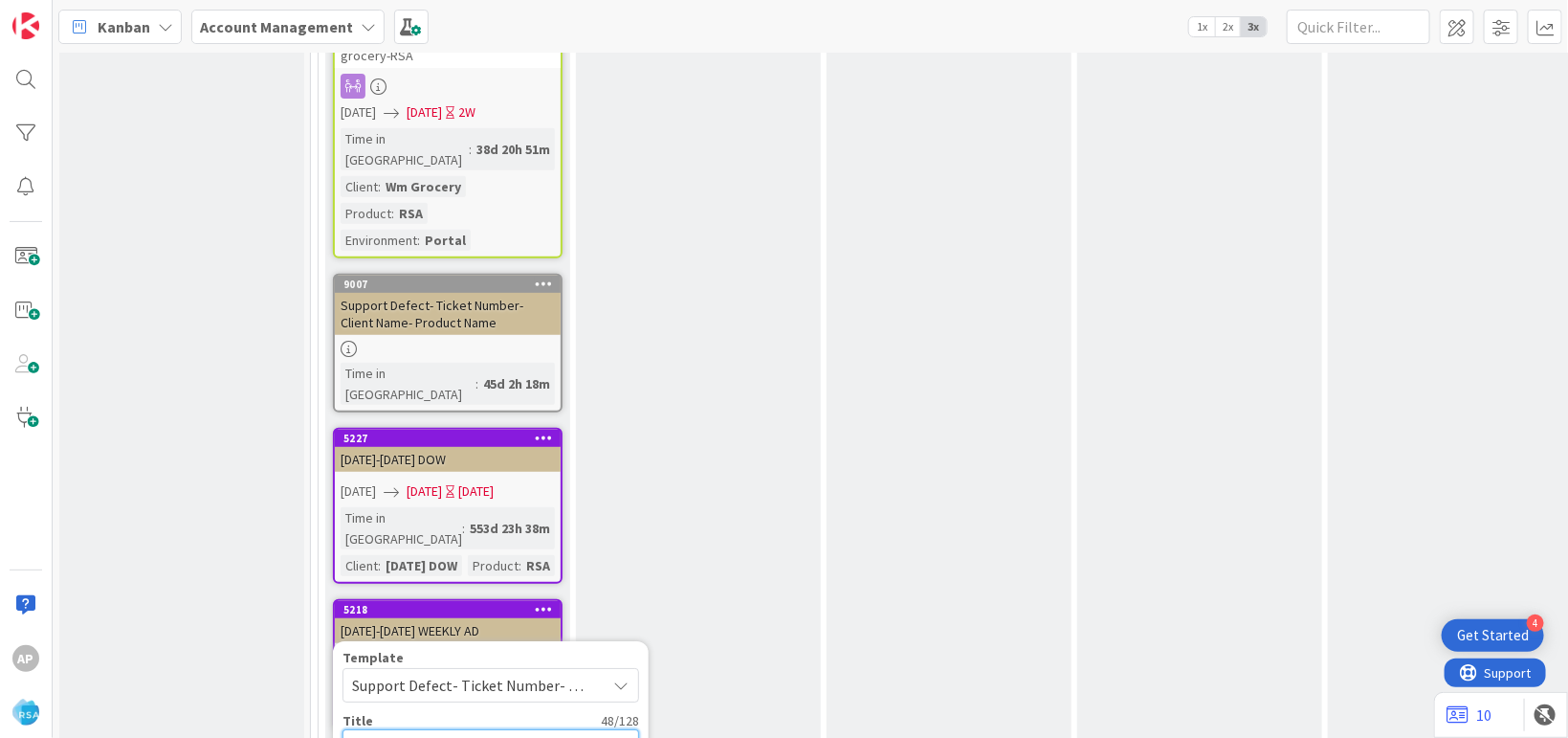
type textarea "x"
type textarea "Support Defect- Tic- Client Name- Product Name"
type textarea "x"
type textarea "Support Defect- Ti- Client Name- Product Name"
type textarea "x"
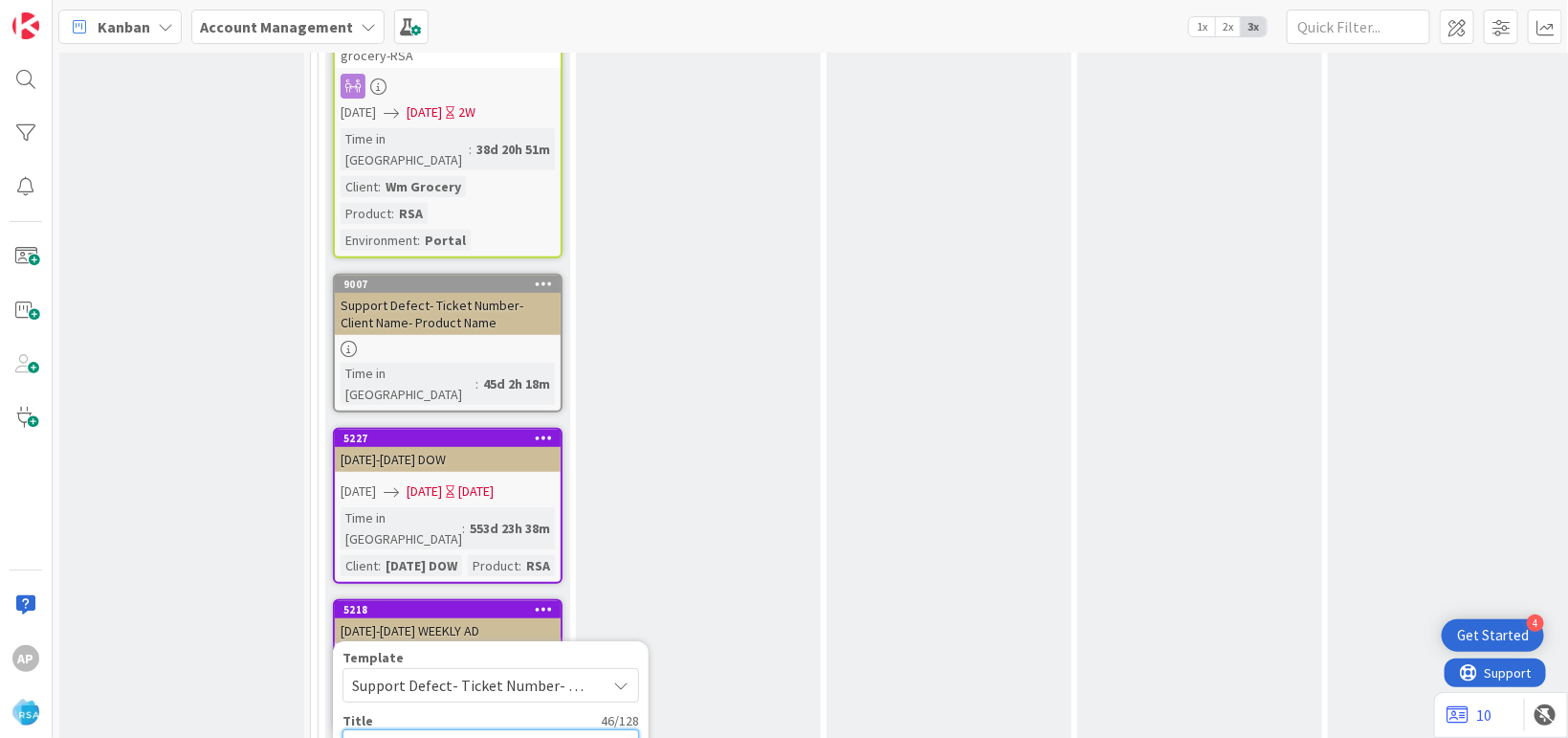
type textarea "Support Defect- T- Client Name- Product Name"
type textarea "x"
type textarea "Support Defect- - Client Name- Product Name"
type textarea "x"
type textarea "Support Defect- 3- Client Name- Product Name"
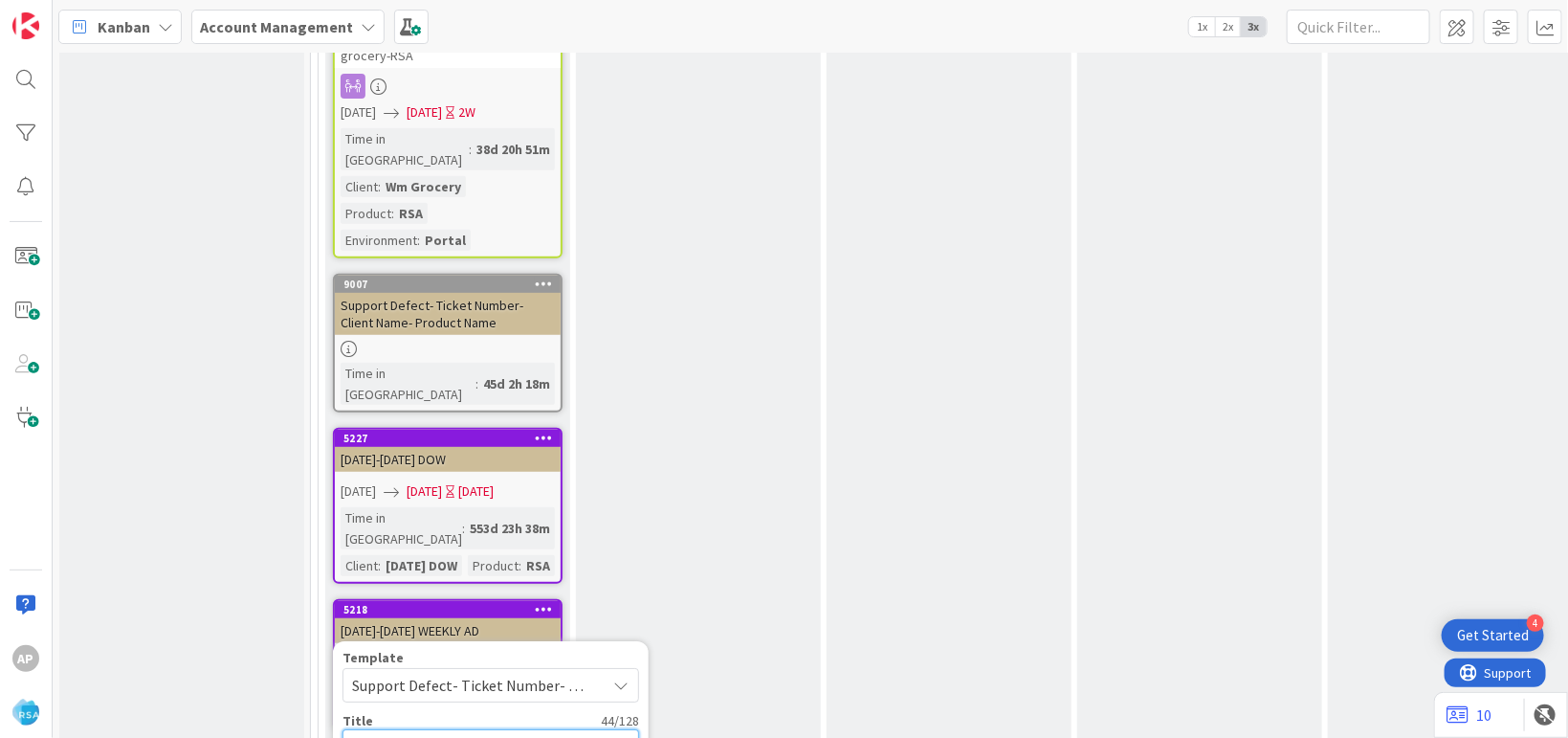
type textarea "x"
type textarea "Support Defect- 31- Client Name- Product Name"
type textarea "x"
type textarea "Support Defect- 316- Client Name- Product Name"
type textarea "x"
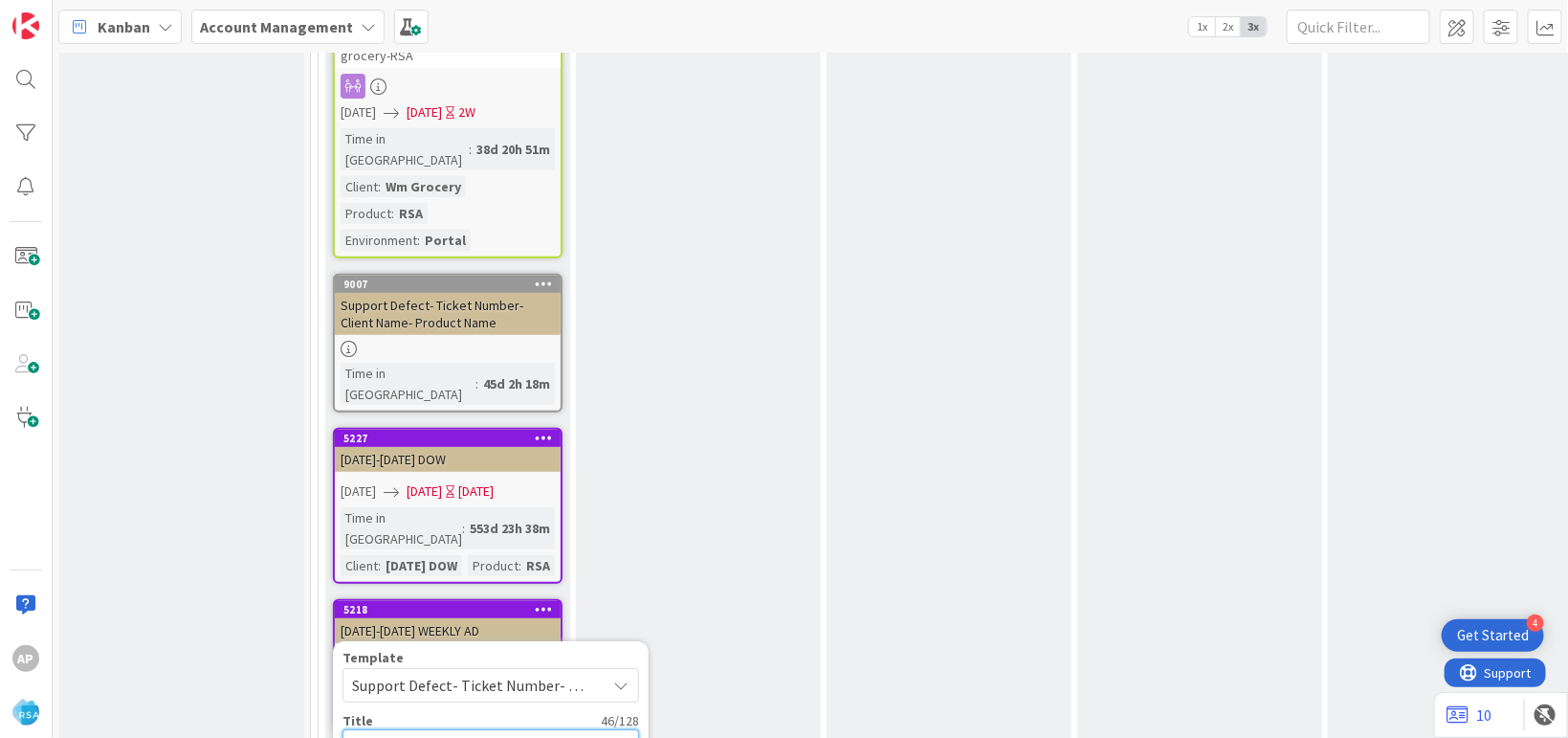
type textarea "Support Defect- 3168- Client Name- Product Name"
type textarea "x"
type textarea "Support Defect- 31689- Client Name- Product Name"
type textarea "x"
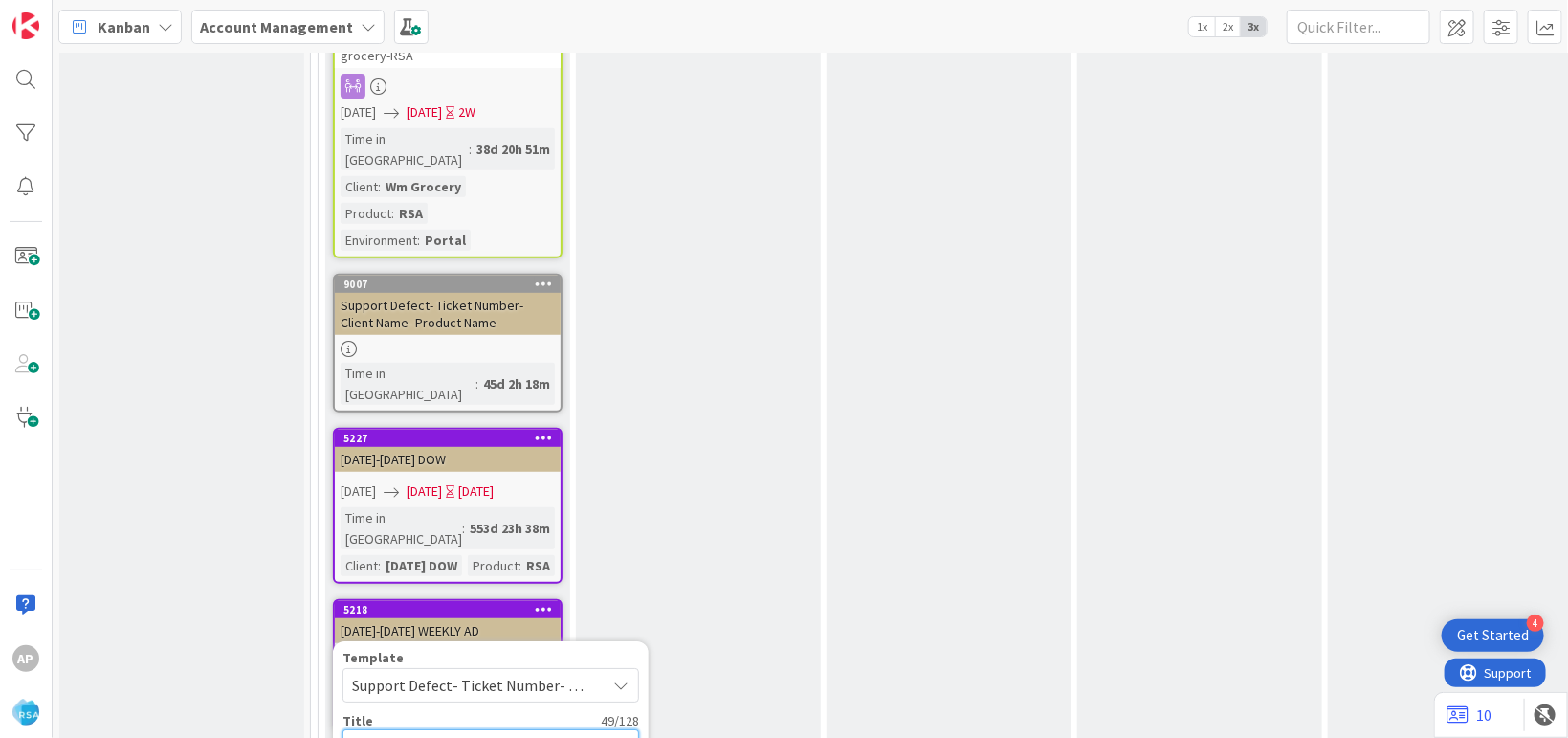
type textarea "Support Defect- 316893- Client Nam- Product Name"
type textarea "x"
type textarea "Support Defect- 316893- Client Na- Product Name"
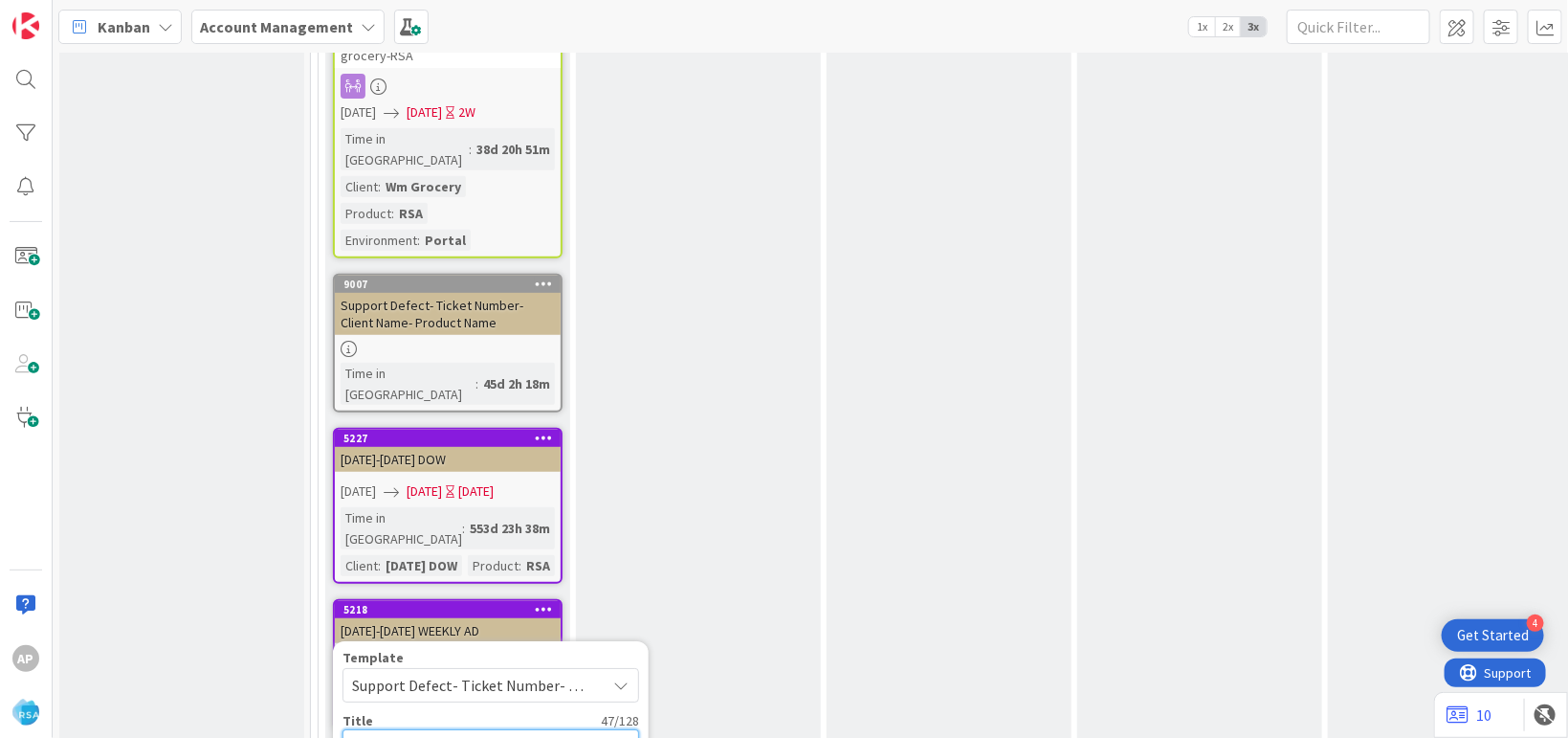
type textarea "x"
type textarea "Support Defect- 316893- Client N- Product Name"
type textarea "x"
type textarea "Support Defect- 316893- Client - Product Name"
type textarea "x"
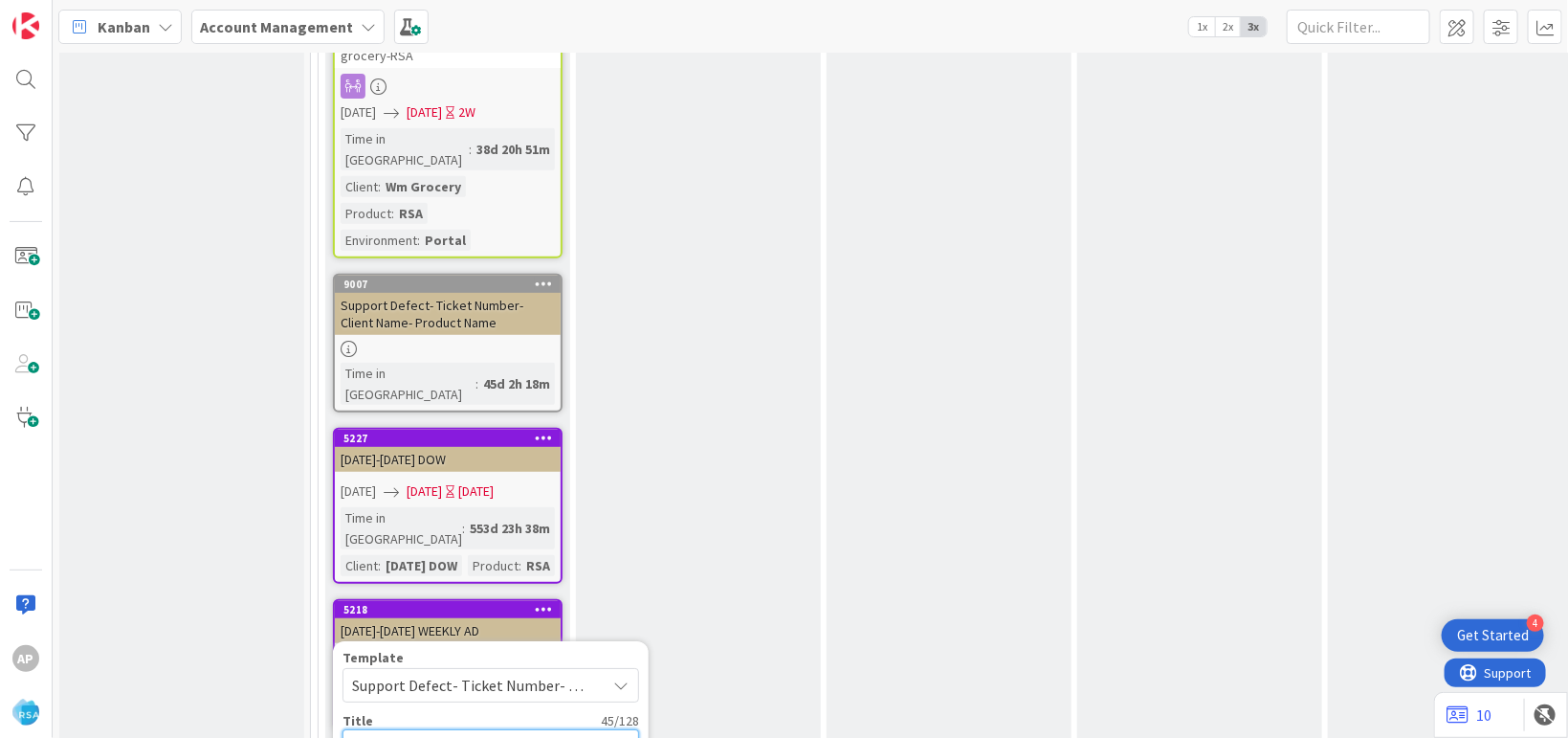
type textarea "Support Defect- 316893- Client- Product Name"
type textarea "x"
type textarea "Support Defect- 316893- Clien- Product Name"
type textarea "x"
type textarea "Support Defect- 316893- Clie- Product Name"
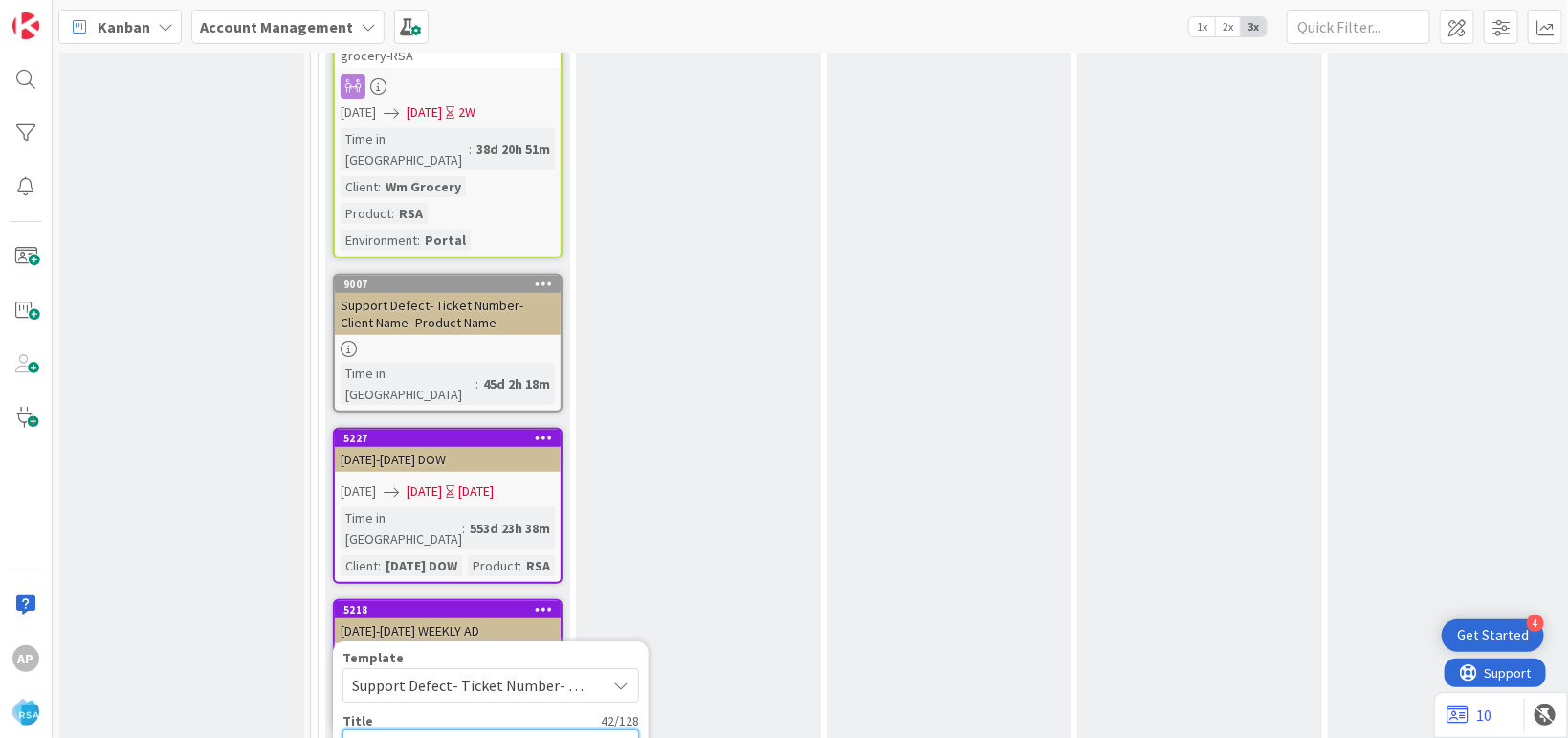
type textarea "x"
type textarea "Support Defect- 316893- Cli- Product Name"
type textarea "x"
type textarea "Support Defect- 316893- Cl- Product Name"
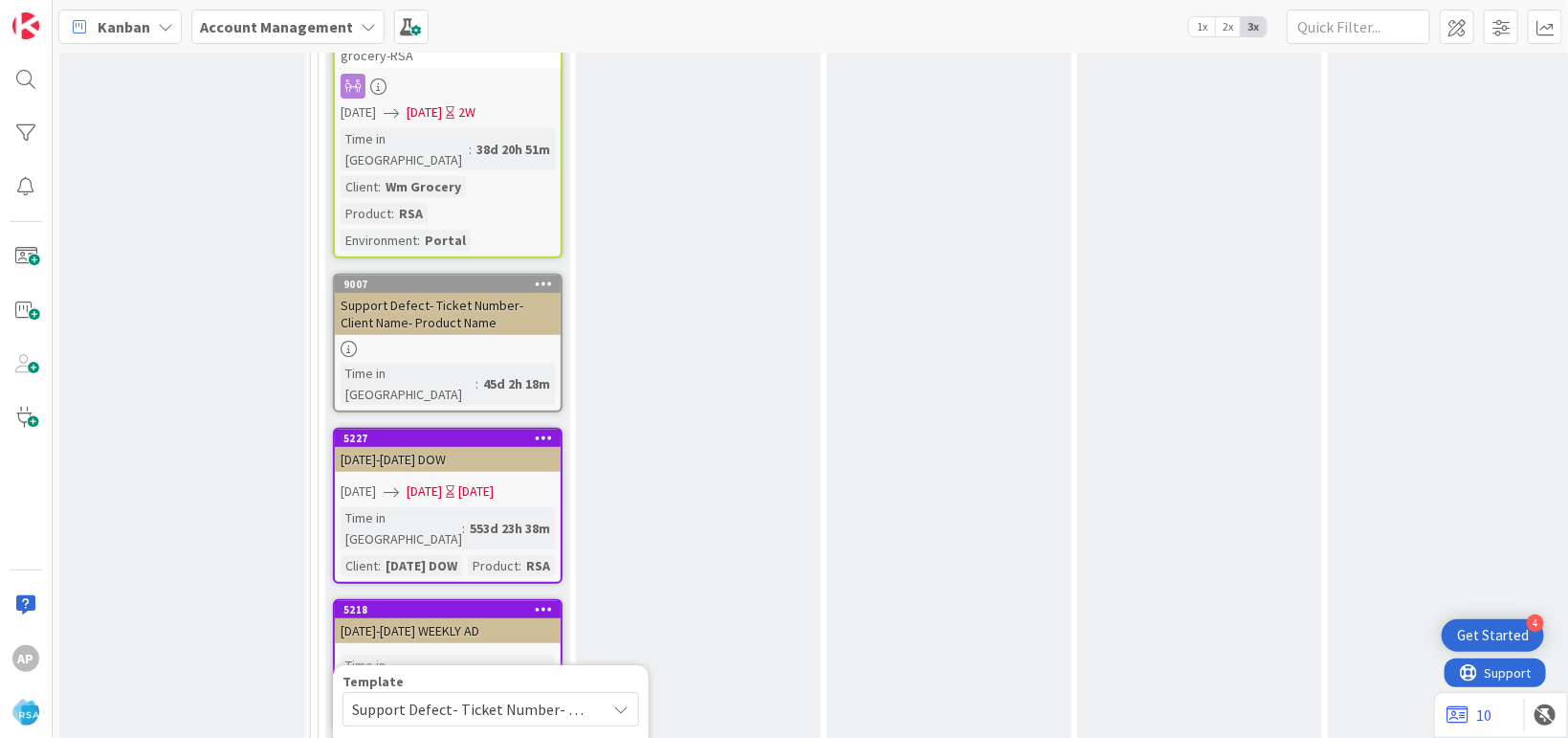
type textarea "x"
type textarea "Support Defect- 316893- C- Product Name"
type textarea "x"
type textarea "Support Defect- 316893- - Product Name"
type textarea "x"
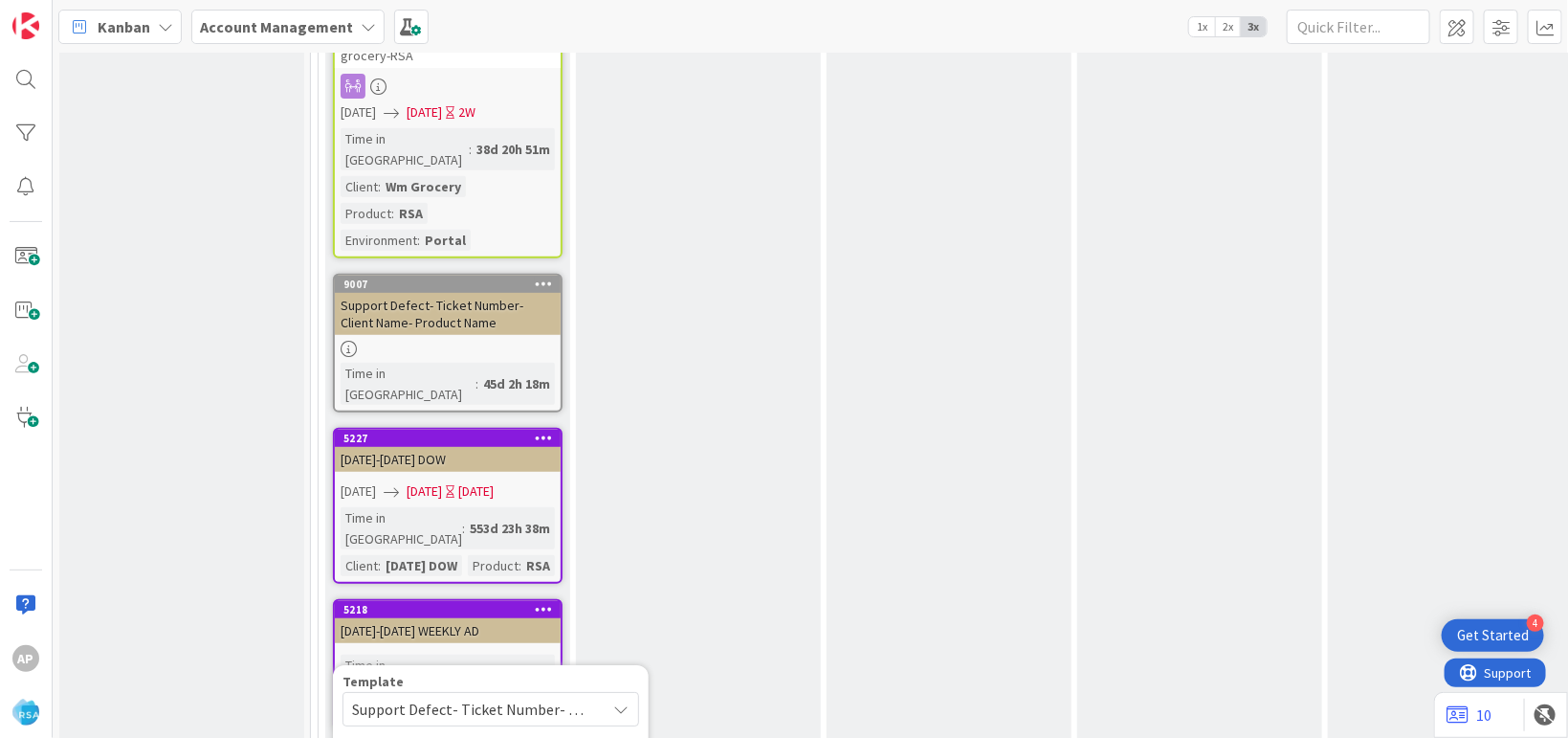
type textarea "Support Defect- 316893- B- Product Name"
type textarea "x"
type textarea "Support Defect- 316893- Br- Product Name"
type textarea "x"
type textarea "Support Defect- 316893- Bra- Product Name"
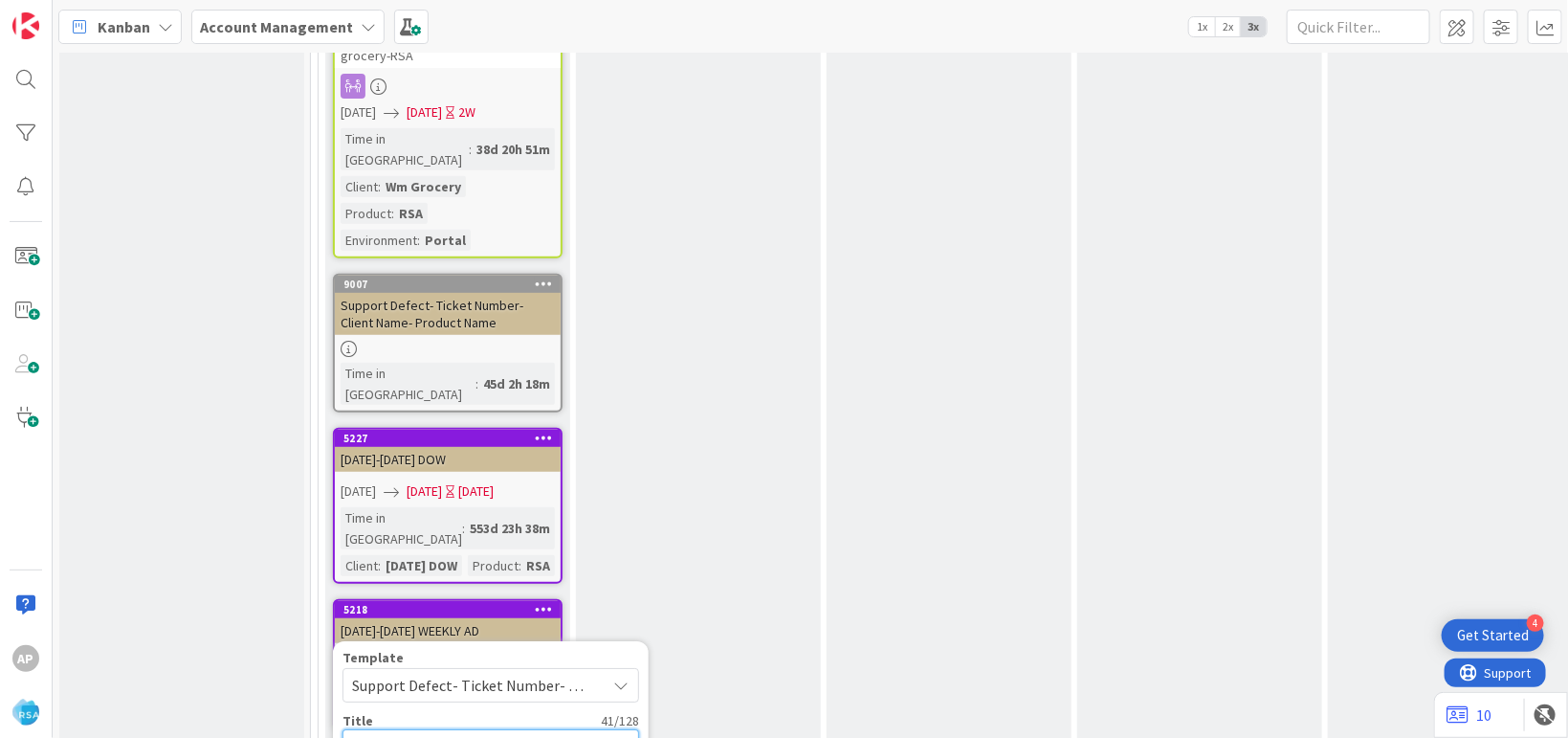
type textarea "x"
type textarea "Support Defect- 316893- Brad- Product Name"
type textarea "x"
type textarea "Support Defect- 316893- Bradf- Product Name"
type textarea "x"
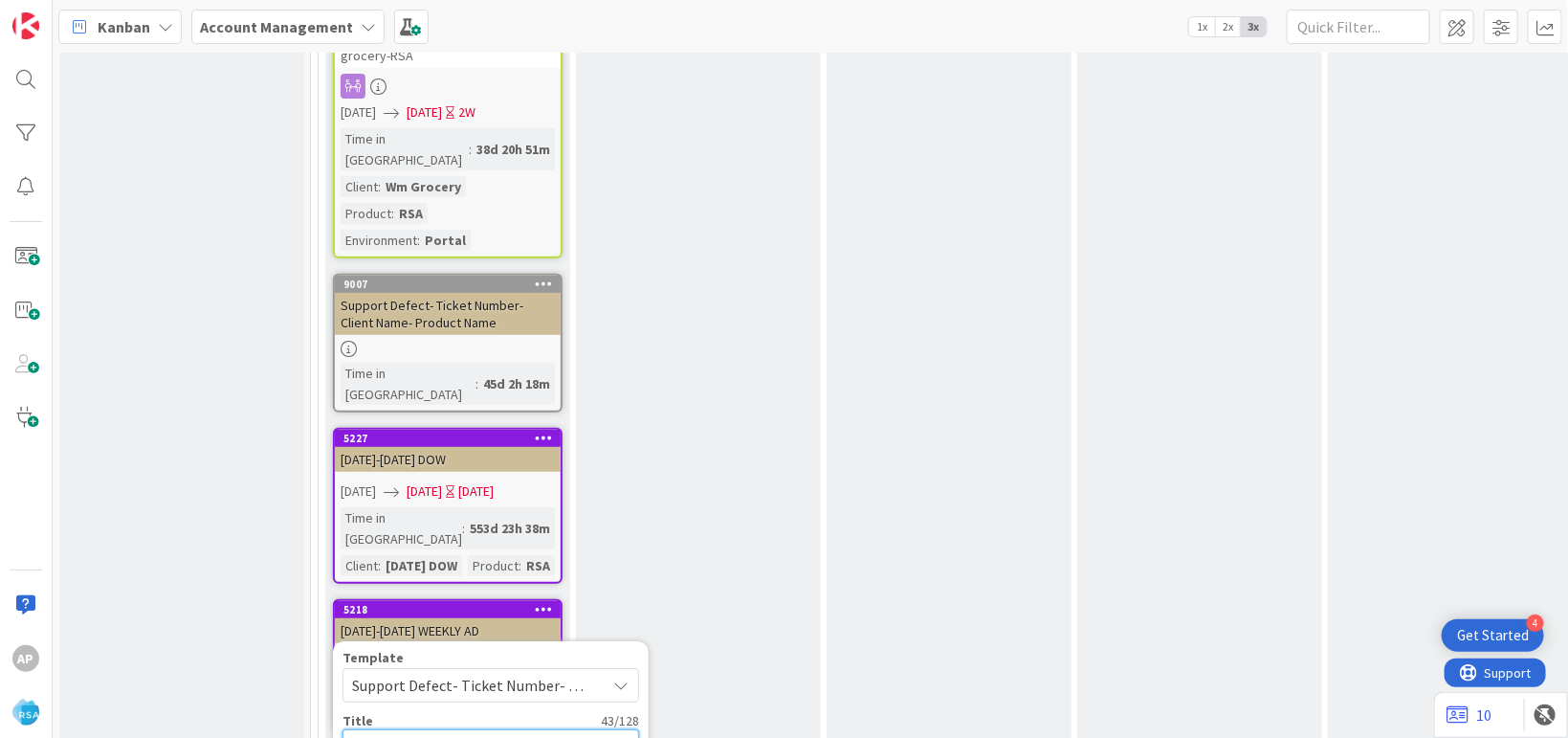
type textarea "Support Defect- 316893- Bradfo- Product Name"
type textarea "x"
type textarea "Support Defect- 316893- Bradfoa- Product Name"
type textarea "x"
type textarea "Support Defect- 316893- Bradfoar- Product Name"
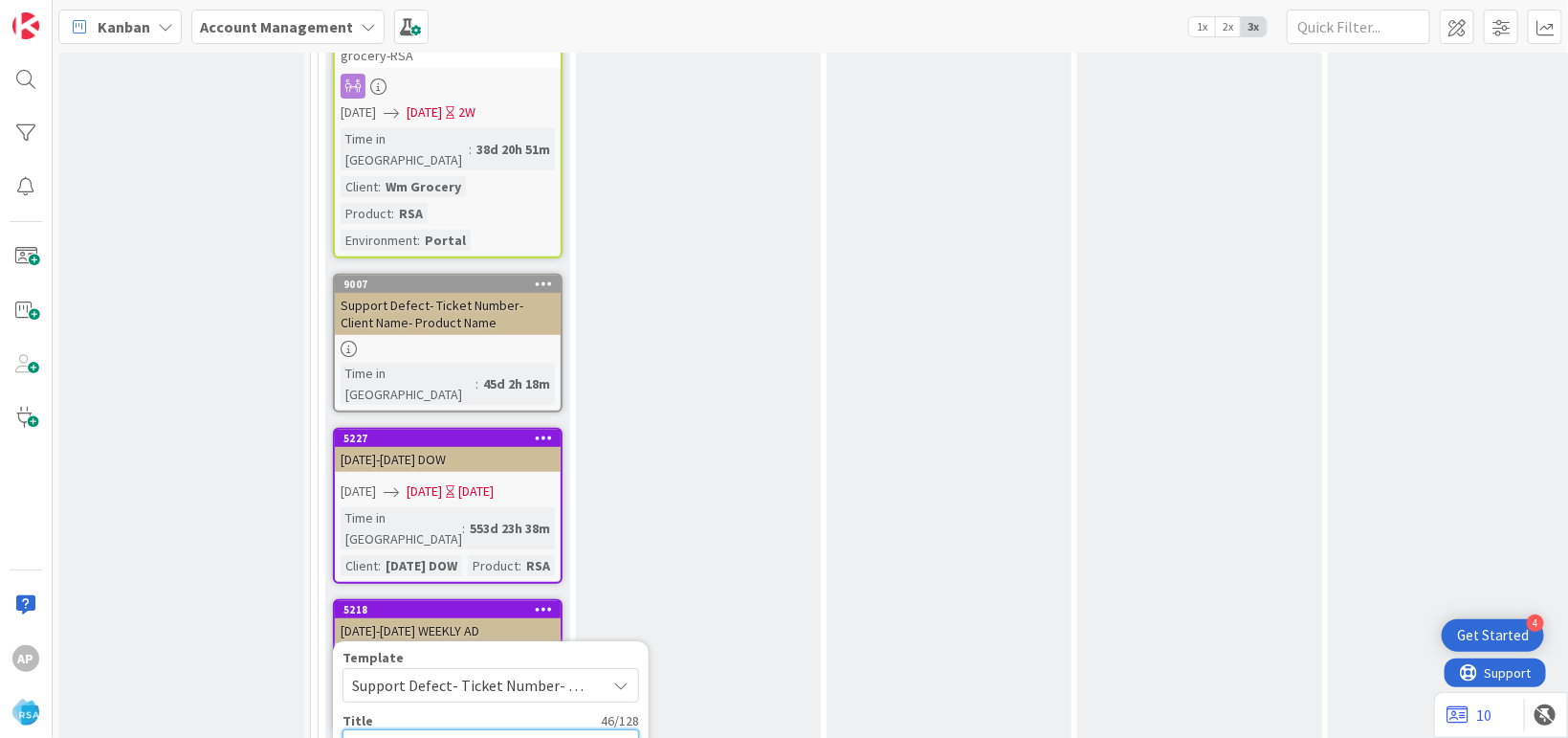
type textarea "x"
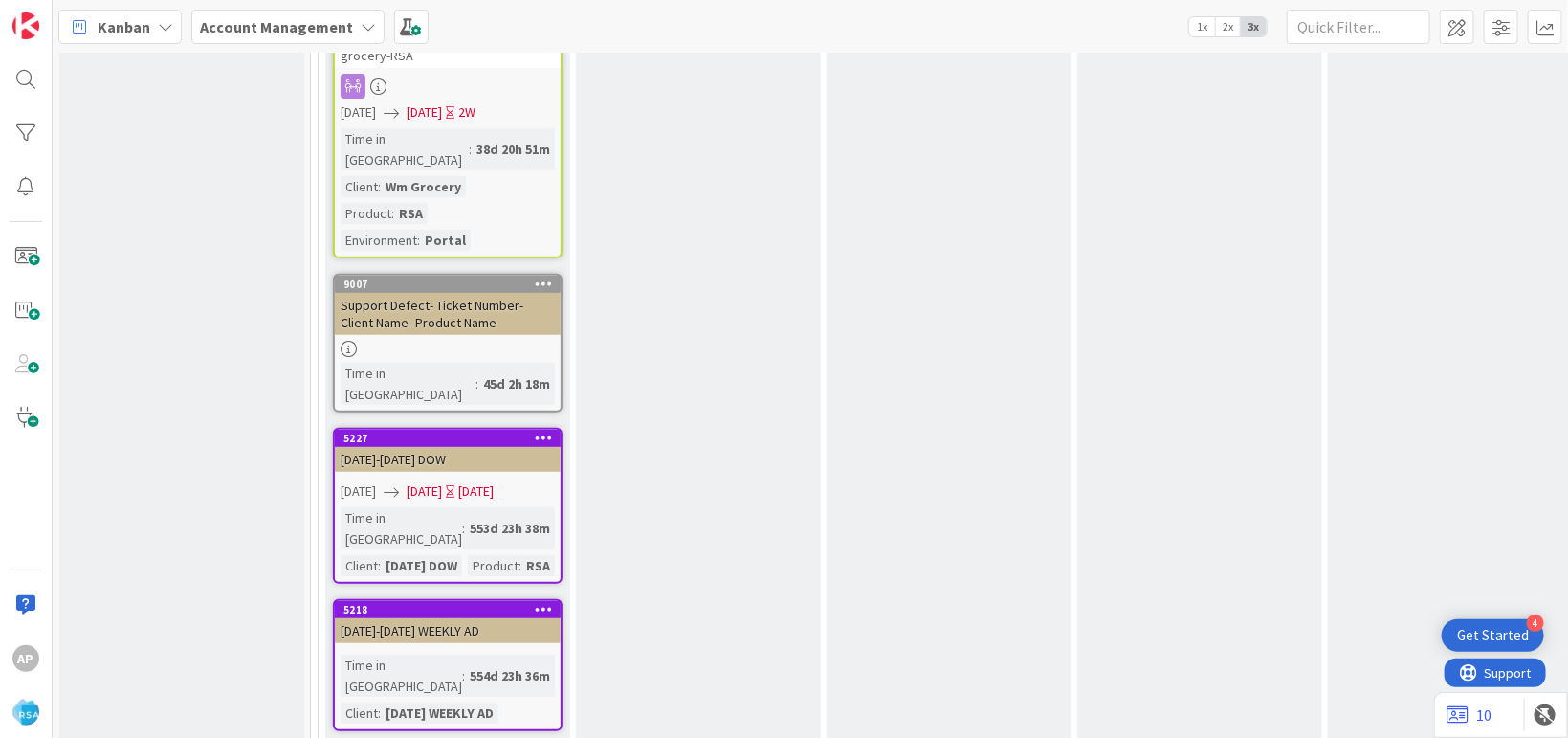
scroll to position [3965, 0]
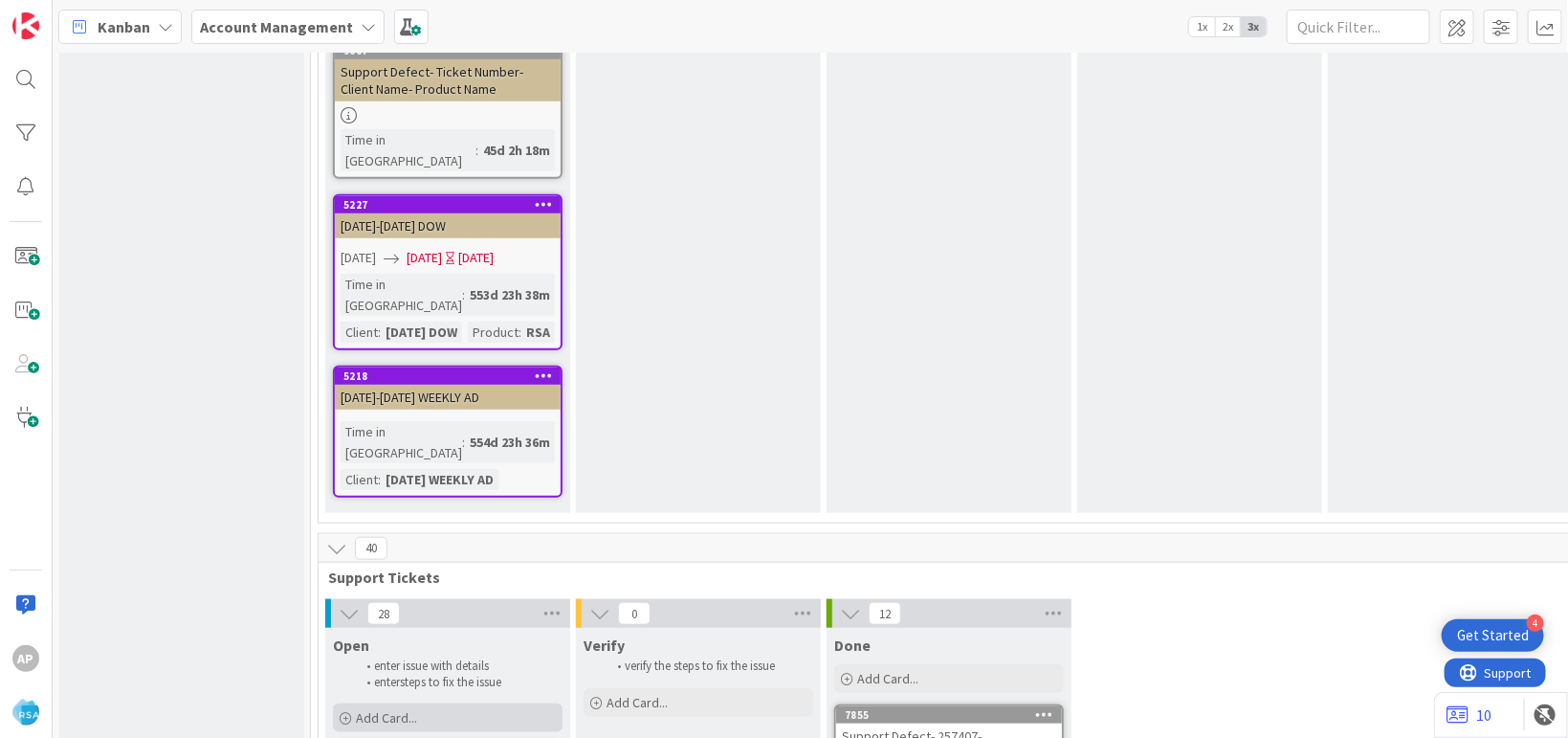
click at [386, 709] on span "Add Card..." at bounding box center [386, 718] width 61 height 18
click at [434, 737] on div "Template" at bounding box center [490, 751] width 296 height 14
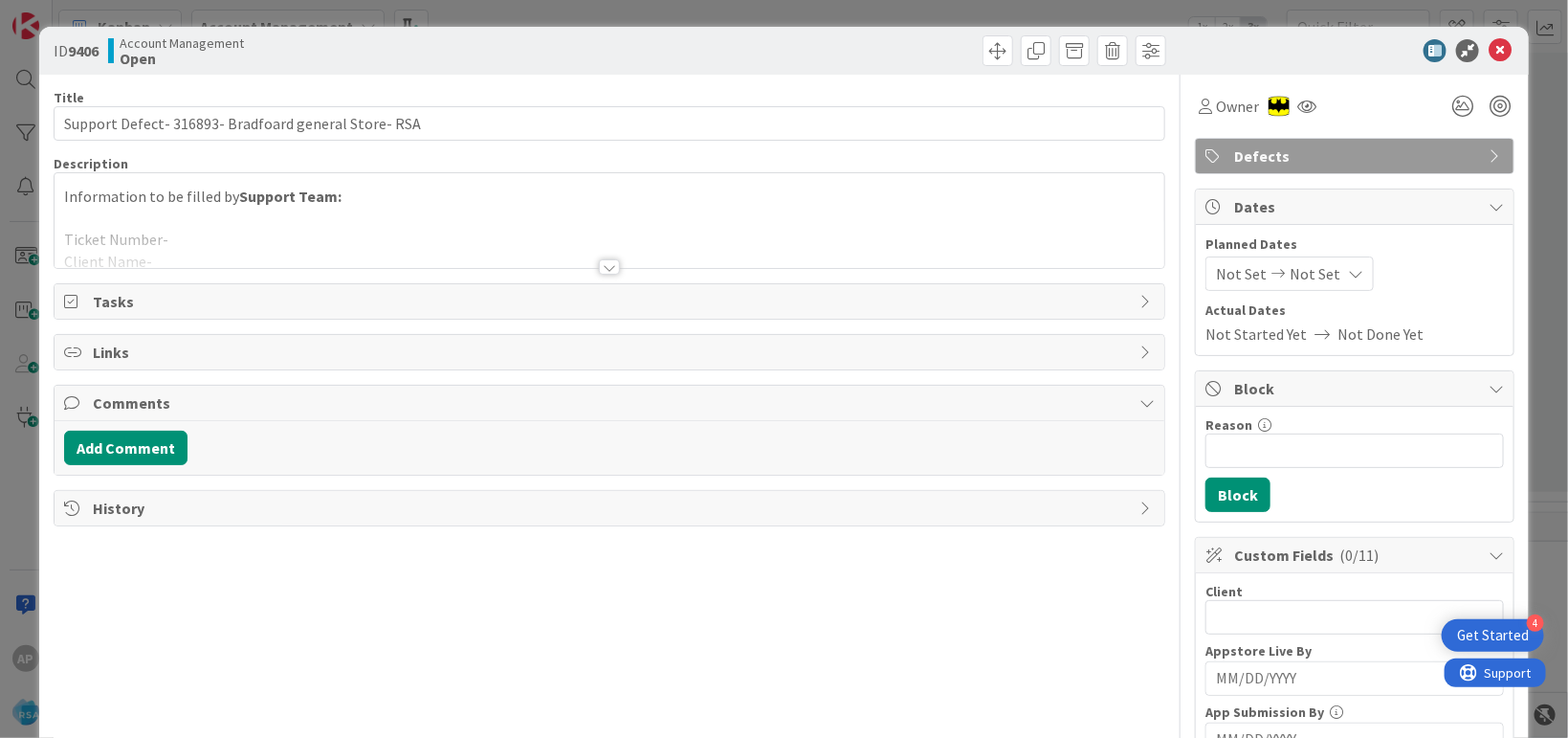
click at [475, 392] on span "Comments" at bounding box center [610, 403] width 1037 height 23
click at [253, 251] on div at bounding box center [610, 243] width 1110 height 49
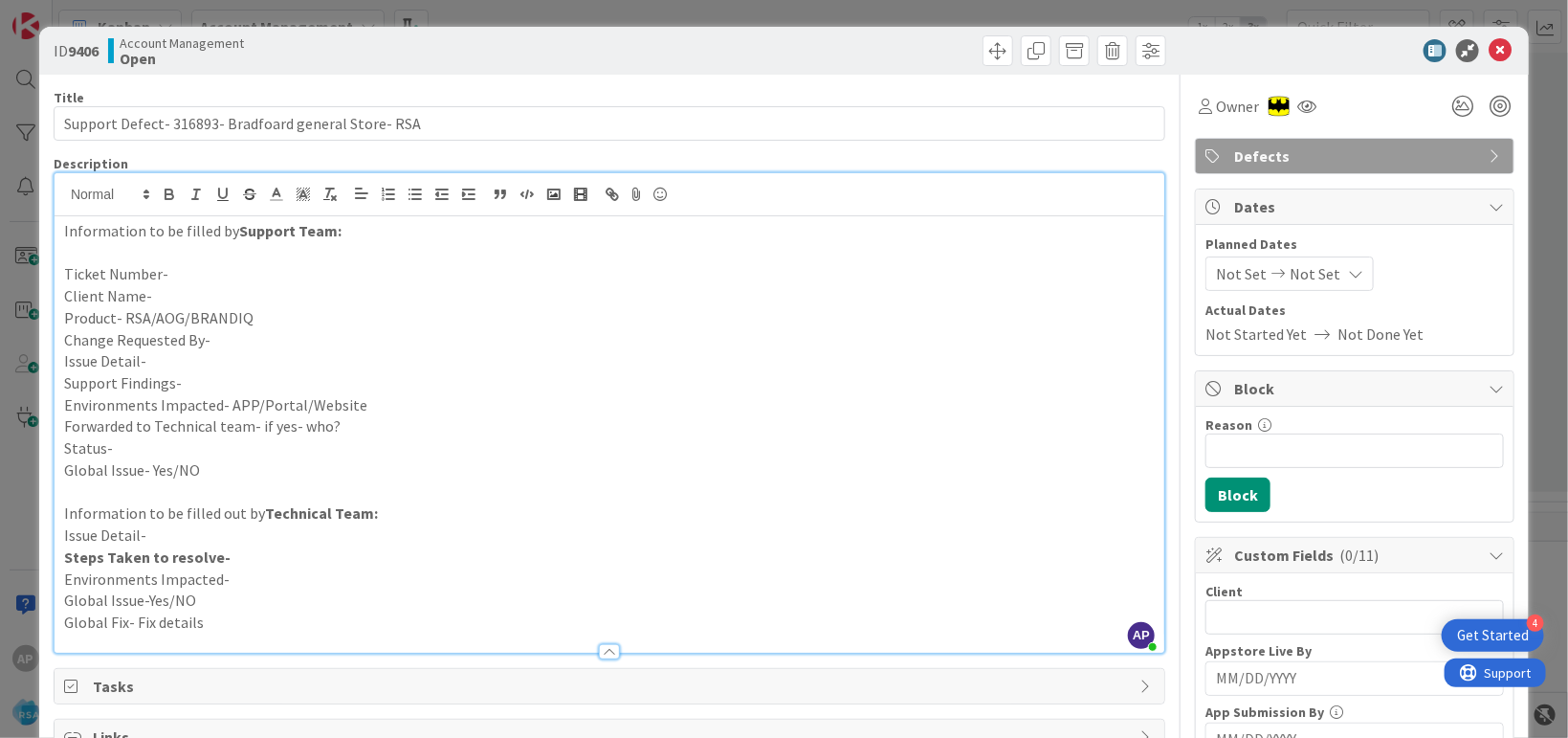
click at [225, 271] on p "Ticket Number-" at bounding box center [610, 274] width 1091 height 22
click at [181, 301] on p "Client Name-" at bounding box center [610, 296] width 1091 height 22
click at [274, 308] on p "Product- RSA/AOG/BRANDIQ" at bounding box center [610, 318] width 1091 height 22
click at [258, 336] on p "Change Requested By-" at bounding box center [610, 340] width 1091 height 22
click at [209, 344] on p "Change Requested By-" at bounding box center [610, 340] width 1091 height 22
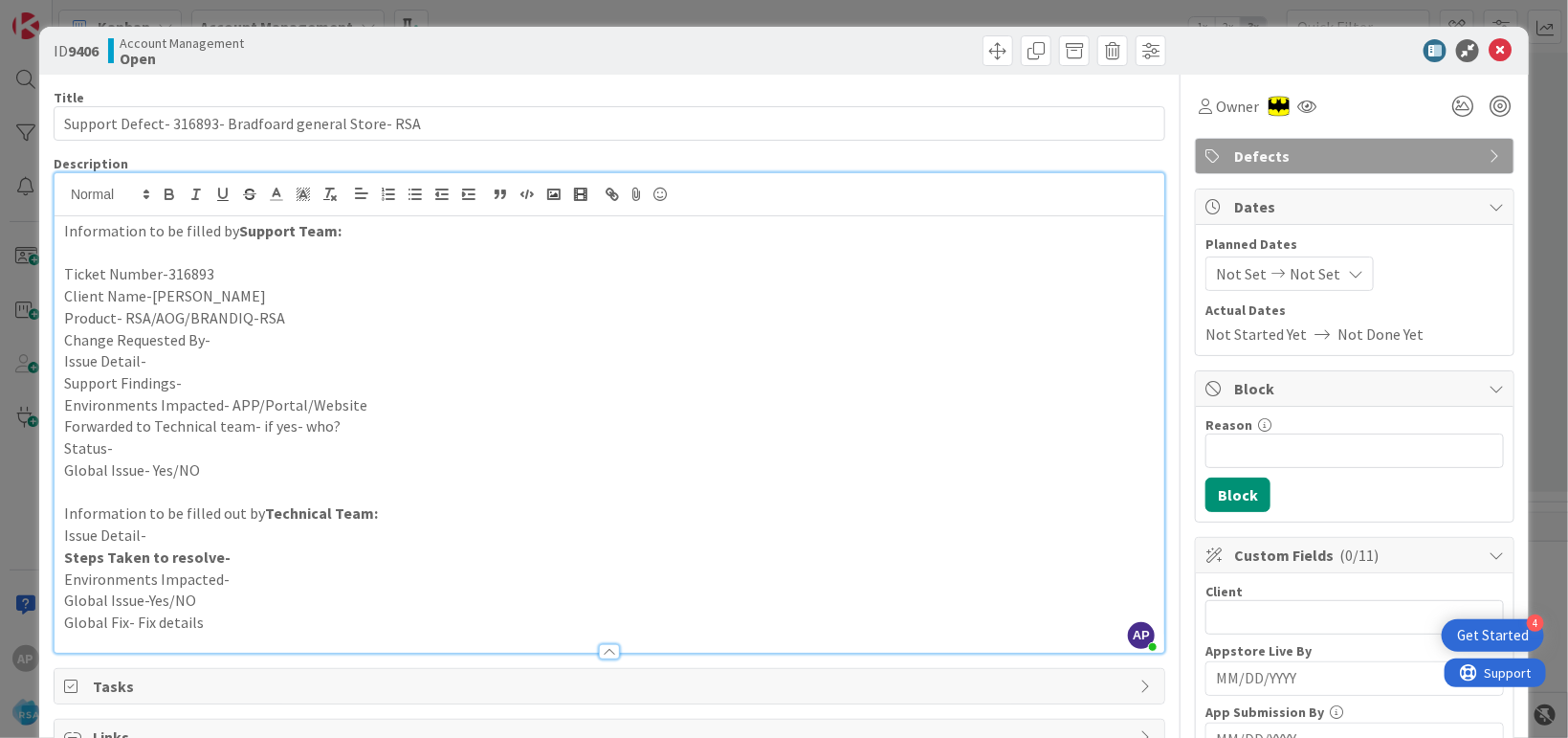
click at [219, 338] on p "Change Requested By-" at bounding box center [610, 340] width 1091 height 22
click at [222, 336] on p "Change Requested By-" at bounding box center [610, 340] width 1091 height 22
click at [189, 365] on p "Issue Detail-" at bounding box center [610, 361] width 1091 height 22
click at [185, 360] on p "Issue Detail-" at bounding box center [610, 361] width 1091 height 22
click at [149, 361] on p "Issue Detail-" at bounding box center [610, 361] width 1091 height 22
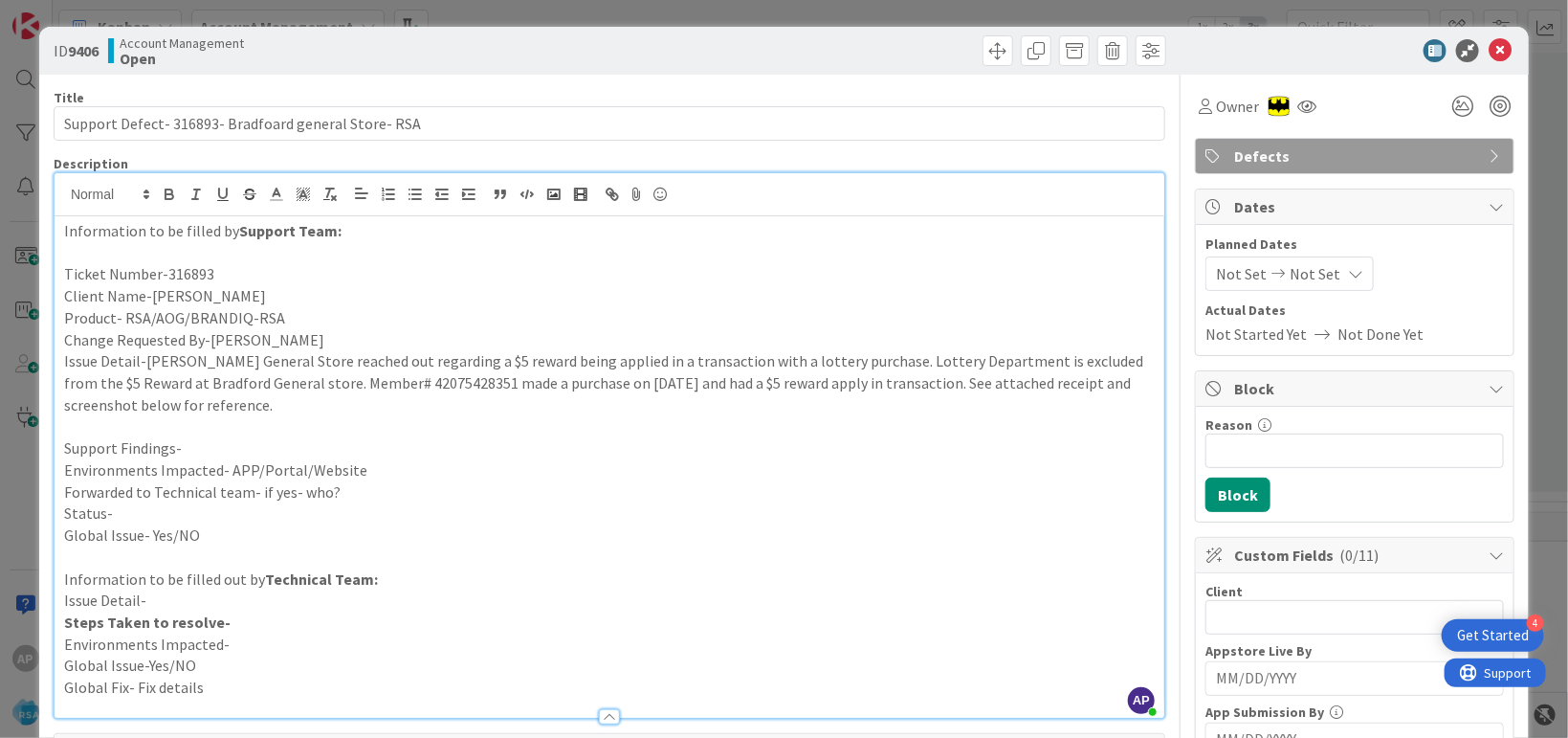
click at [222, 379] on p "Issue Detail-Bradford General Store reached out regarding a $5 reward being app…" at bounding box center [610, 382] width 1091 height 65
click at [194, 381] on p "Issue Detail-Bradford General Store reached out regarding a $5 reward being app…" at bounding box center [610, 382] width 1091 height 65
click at [204, 446] on p "Support Findings-" at bounding box center [610, 448] width 1091 height 22
click at [381, 465] on p "Environments Impacted- APP/Portal/Website" at bounding box center [610, 470] width 1091 height 22
click at [351, 504] on p "Status-" at bounding box center [610, 513] width 1091 height 22
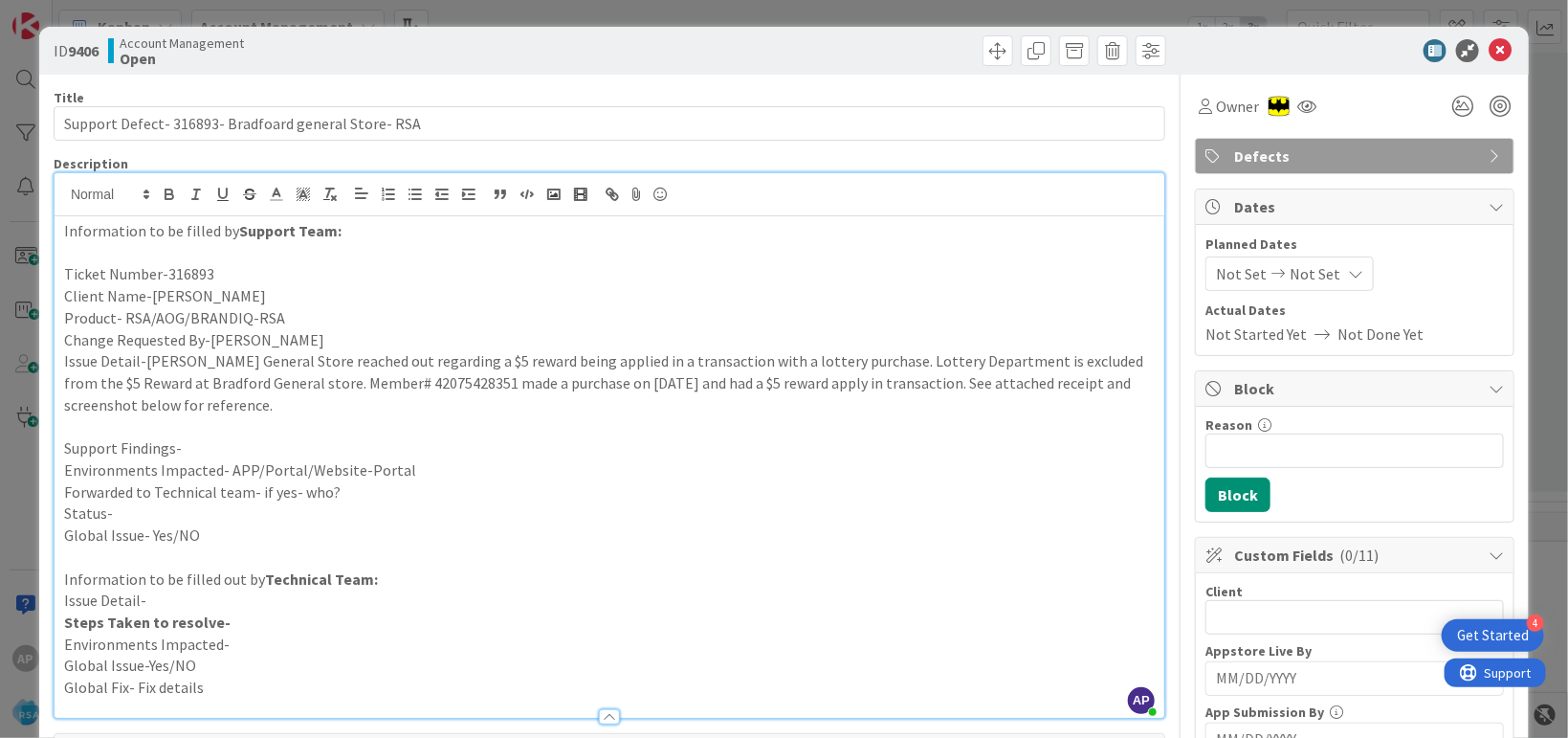
click at [350, 492] on p "Forwarded to Technical team- if yes- who?" at bounding box center [610, 492] width 1091 height 22
click at [119, 516] on p "Status-" at bounding box center [610, 513] width 1091 height 22
click at [1223, 274] on span "Not Set" at bounding box center [1241, 274] width 51 height 23
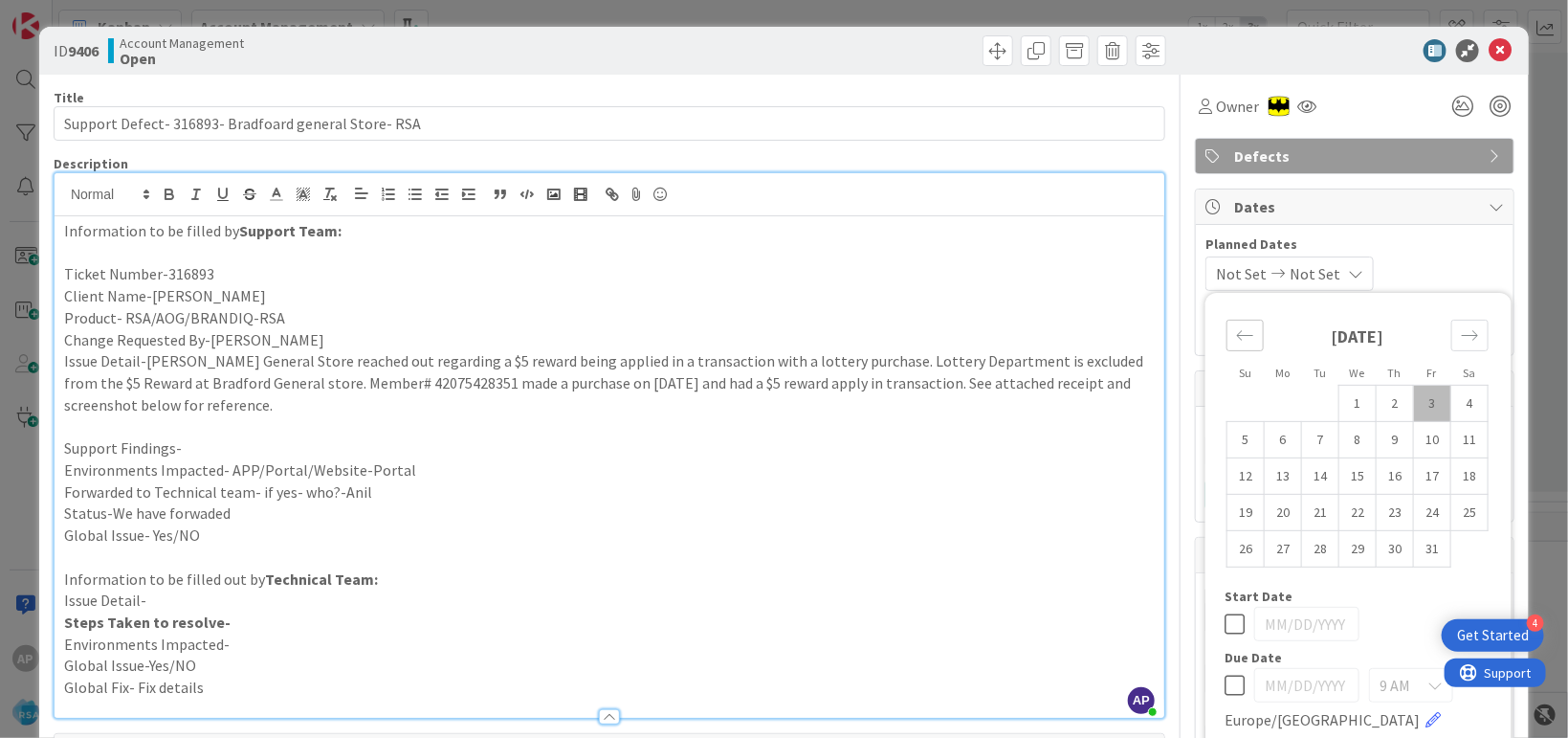
drag, startPoint x: 1198, startPoint y: 344, endPoint x: 1242, endPoint y: 336, distance: 44.7
click at [1214, 344] on div "October 2025 1 2 3 4 5 6 7 8 9 10 11 12 13 14 15 16 17 18 19 20 21 22 23 24 25 …" at bounding box center [1357, 435] width 287 height 265
click at [1242, 336] on div "Move backward to switch to the previous month." at bounding box center [1245, 335] width 37 height 31
click at [1270, 545] on td "29" at bounding box center [1283, 547] width 37 height 36
click at [1460, 322] on div "Move forward to switch to the next month." at bounding box center [1470, 335] width 37 height 31
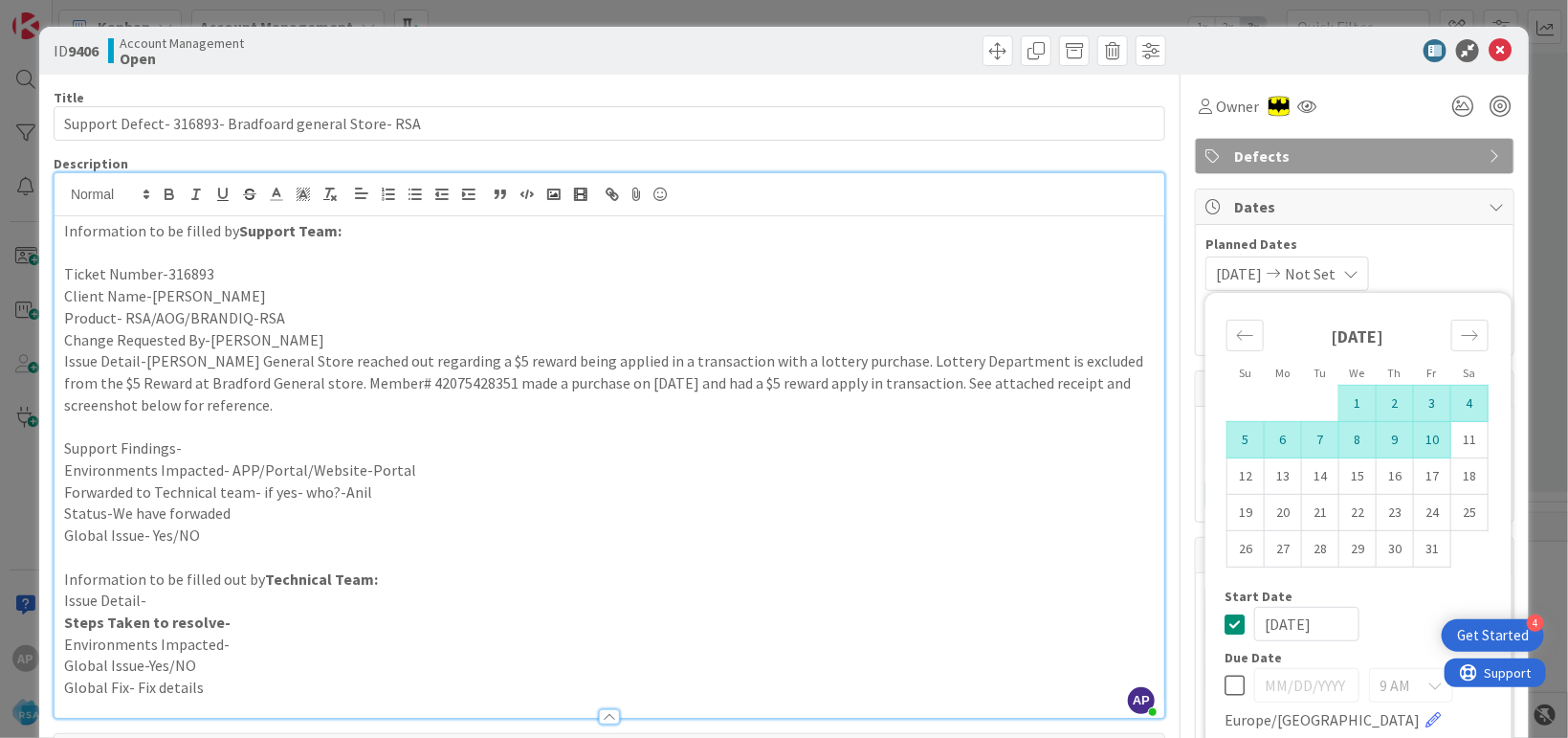
click at [1413, 441] on td "10" at bounding box center [1432, 439] width 37 height 36
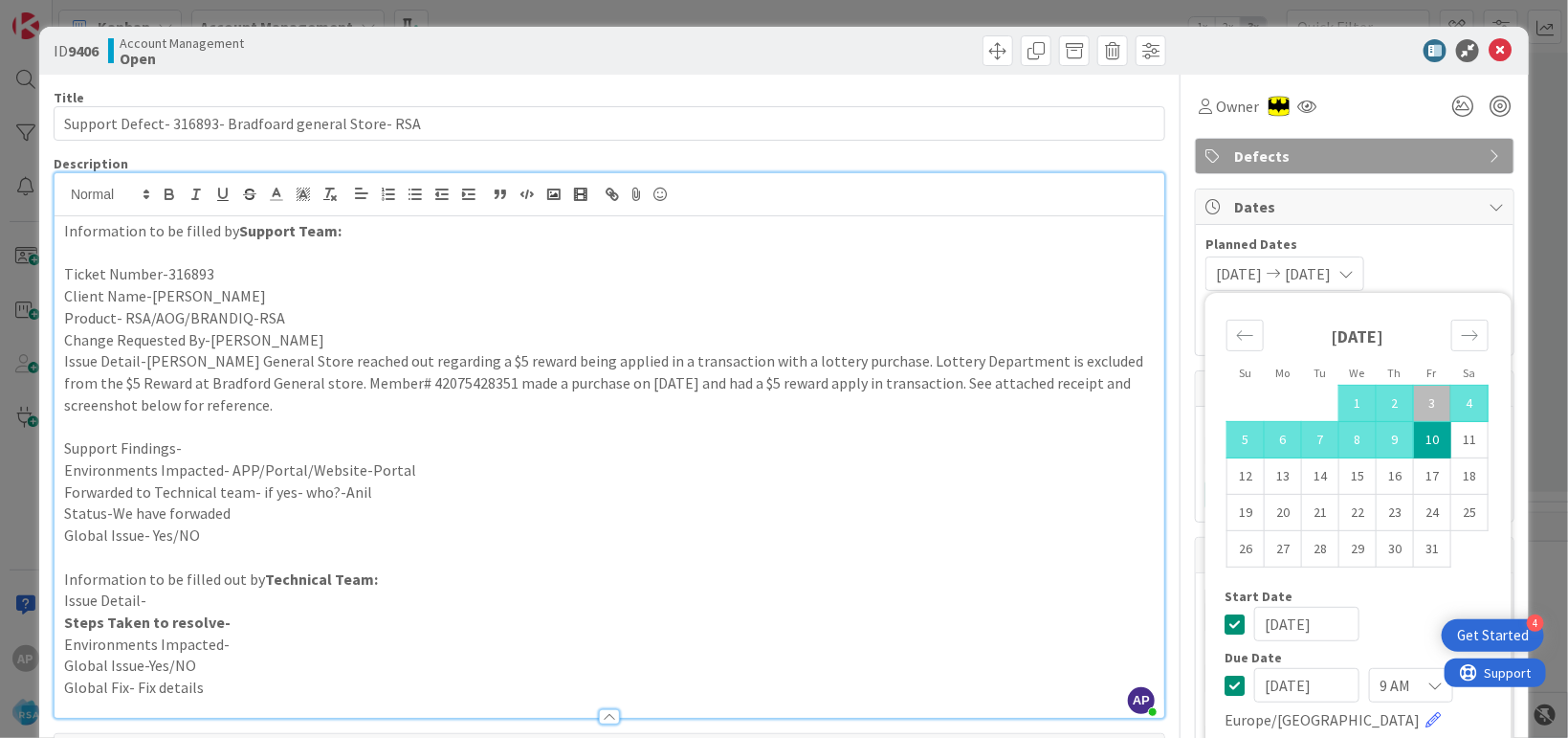
click at [906, 312] on p "Product- RSA/AOG/BRANDIQ-RSA" at bounding box center [610, 318] width 1091 height 22
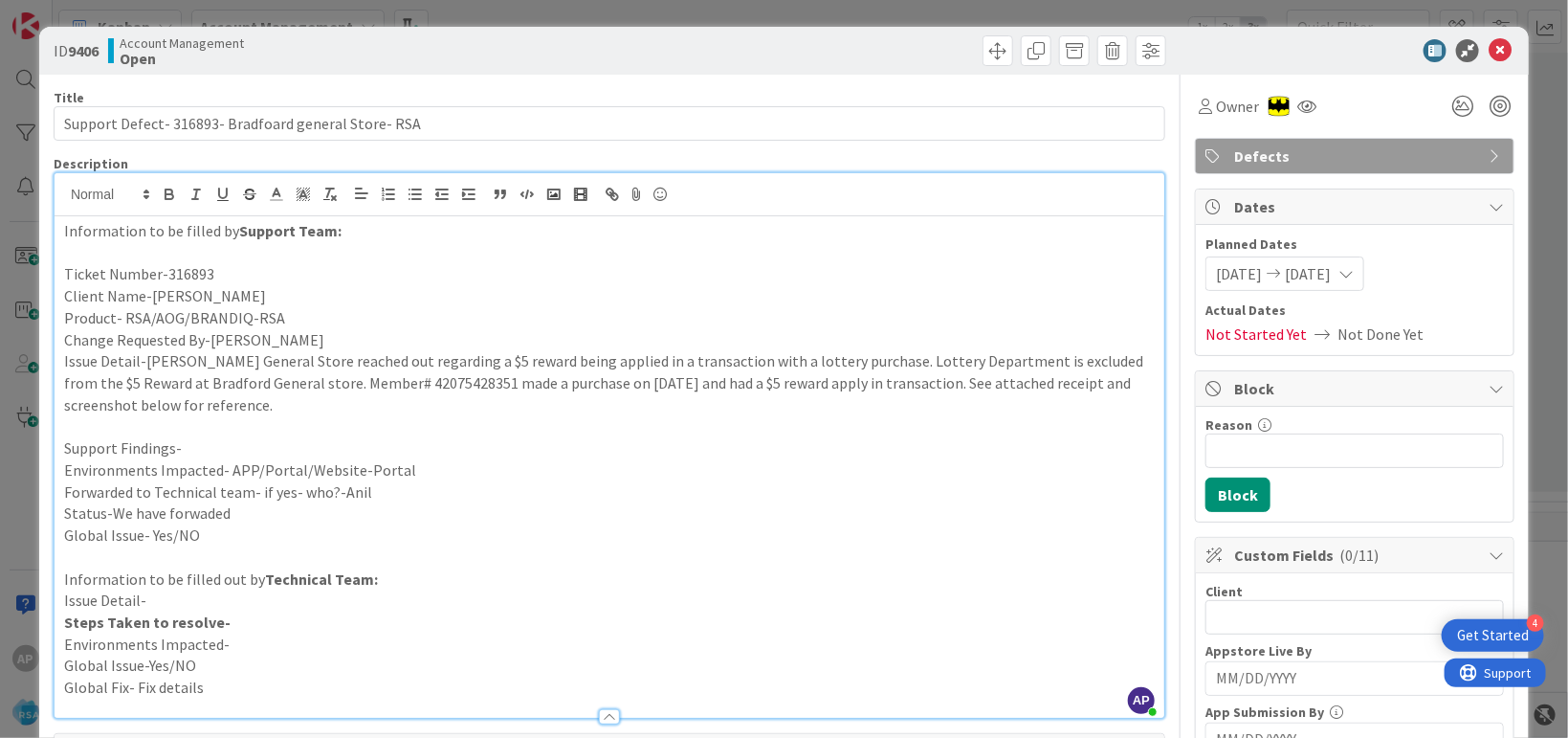
scroll to position [232, 0]
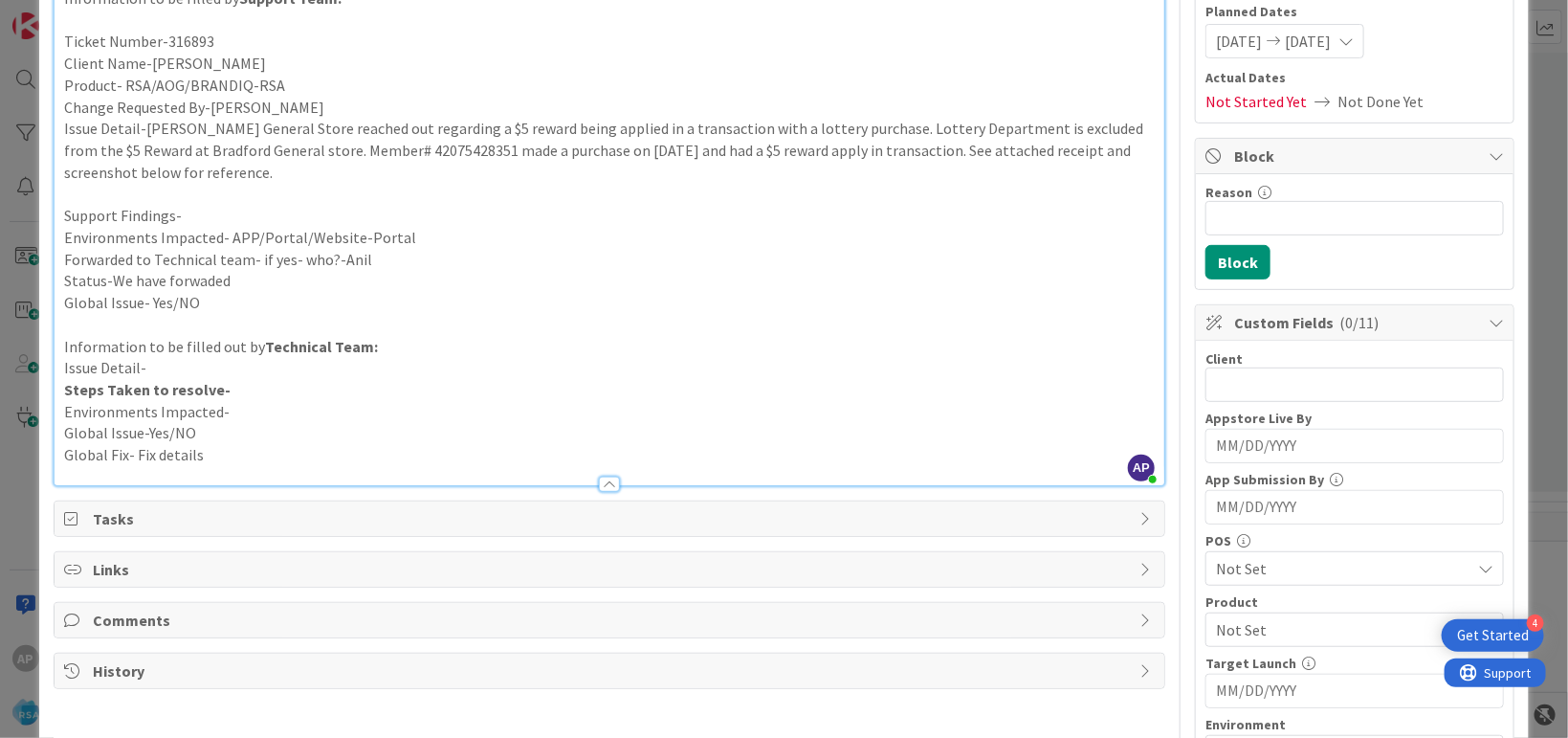
click at [1225, 401] on div "Client 0 / 32 Appstore Live By Navigate forward to interact with the calendar a…" at bounding box center [1354, 682] width 298 height 664
click at [1220, 388] on input "text" at bounding box center [1354, 384] width 298 height 34
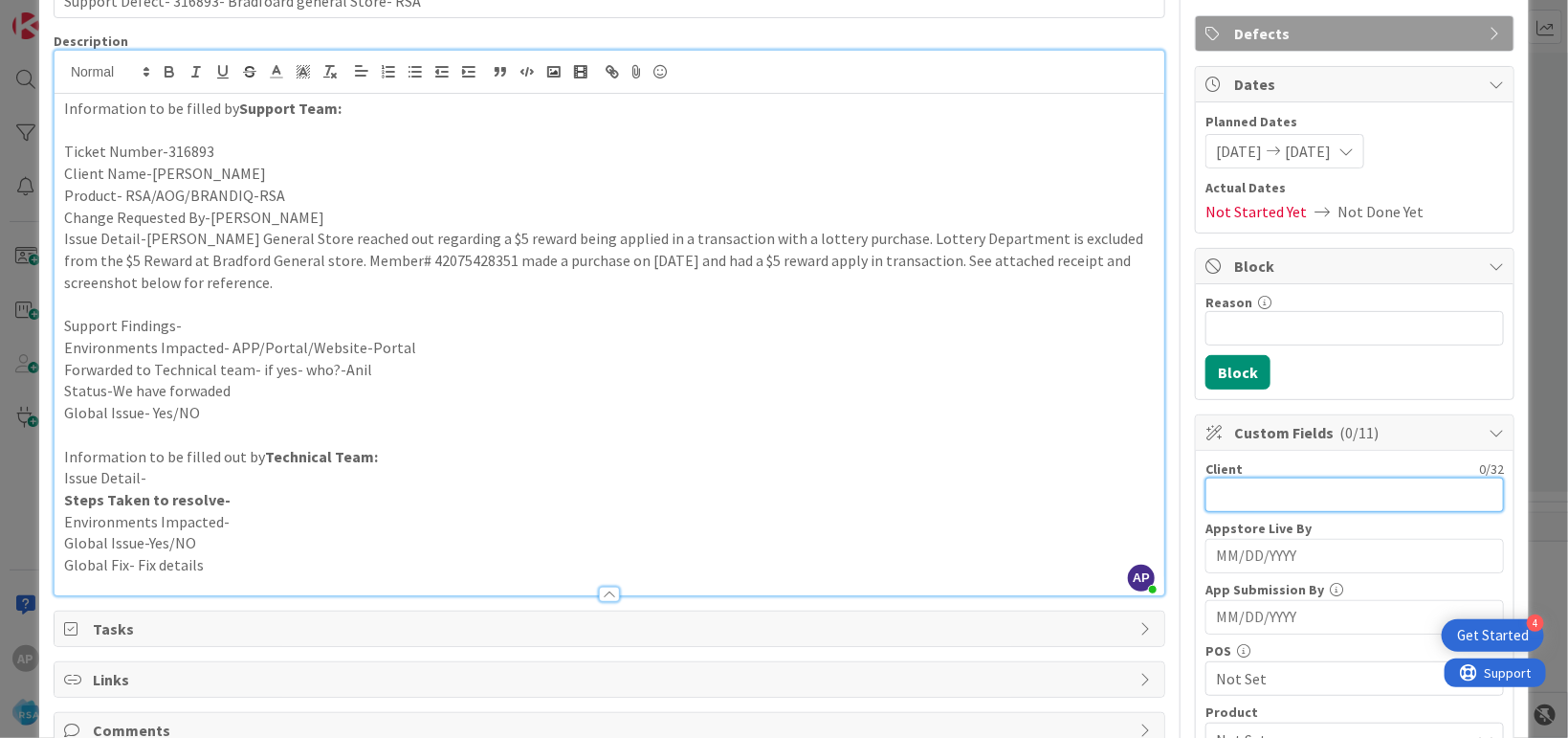
scroll to position [116, 0]
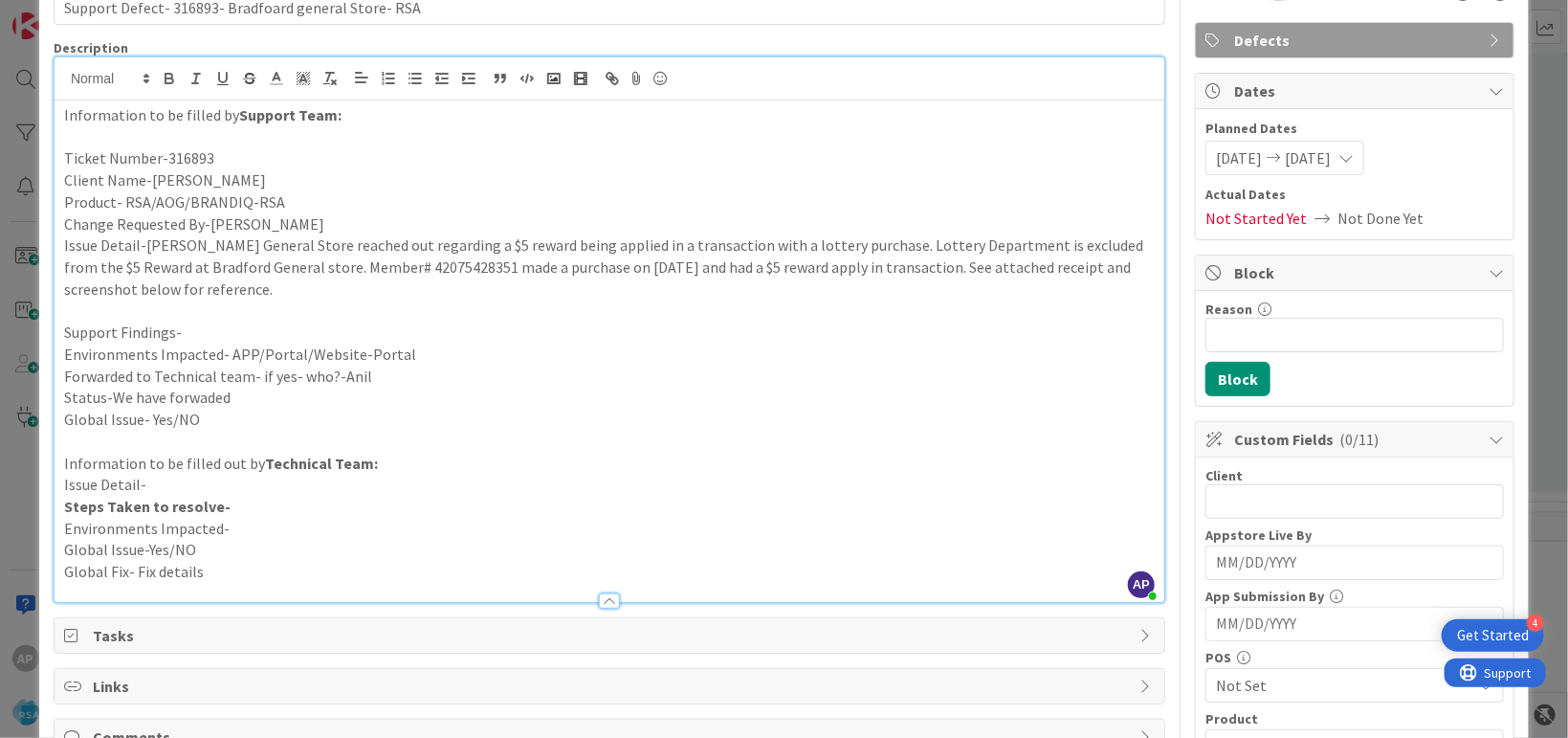
click at [150, 174] on p "Client Name-Bradfoard" at bounding box center [610, 180] width 1091 height 22
click at [226, 179] on p "Client Name-Bradfoard" at bounding box center [610, 180] width 1091 height 22
click at [212, 178] on p "Client Name-Bradfoard" at bounding box center [610, 180] width 1091 height 22
click at [214, 180] on p "Client Name-Bradfoard" at bounding box center [610, 180] width 1091 height 22
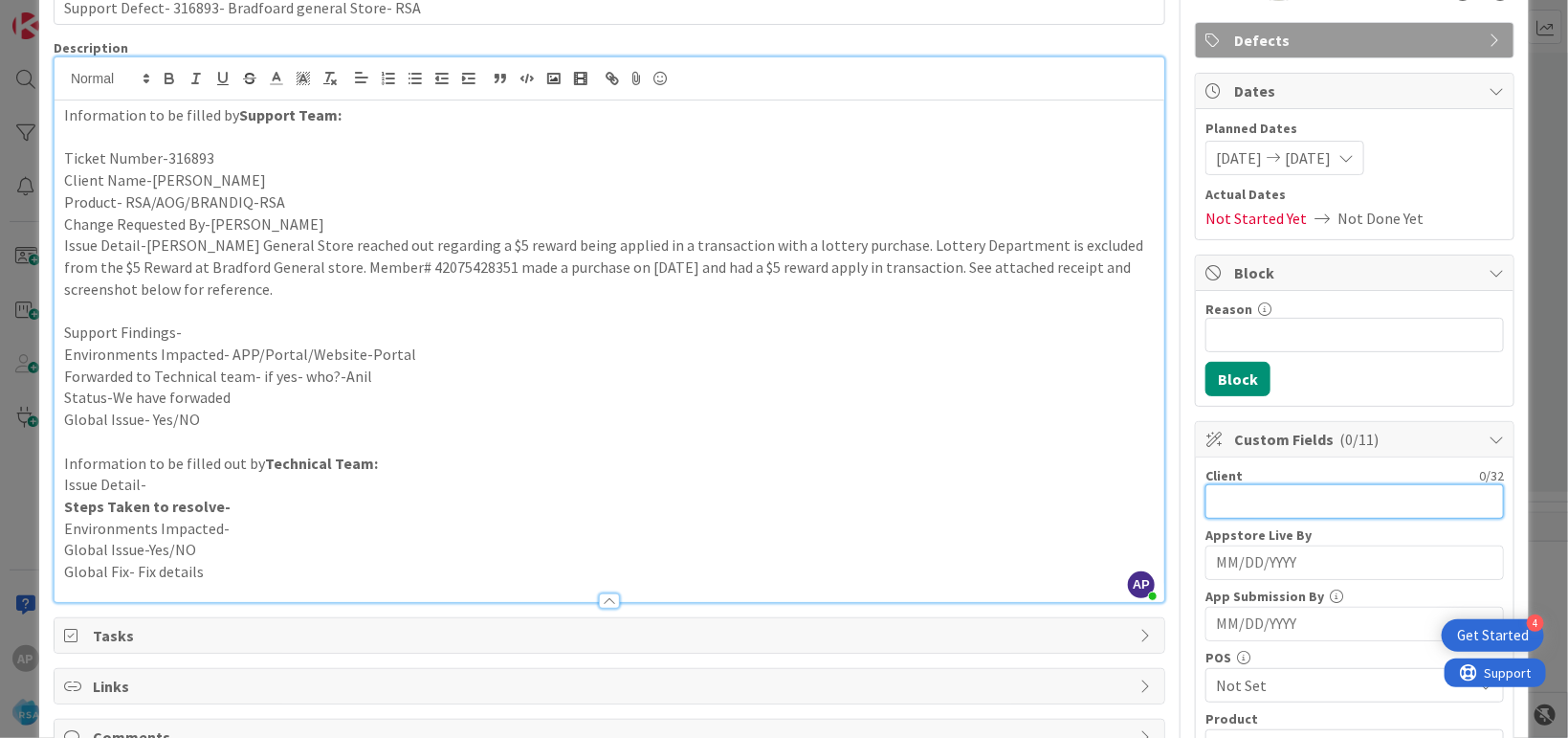
click at [1215, 499] on input "text" at bounding box center [1354, 501] width 298 height 34
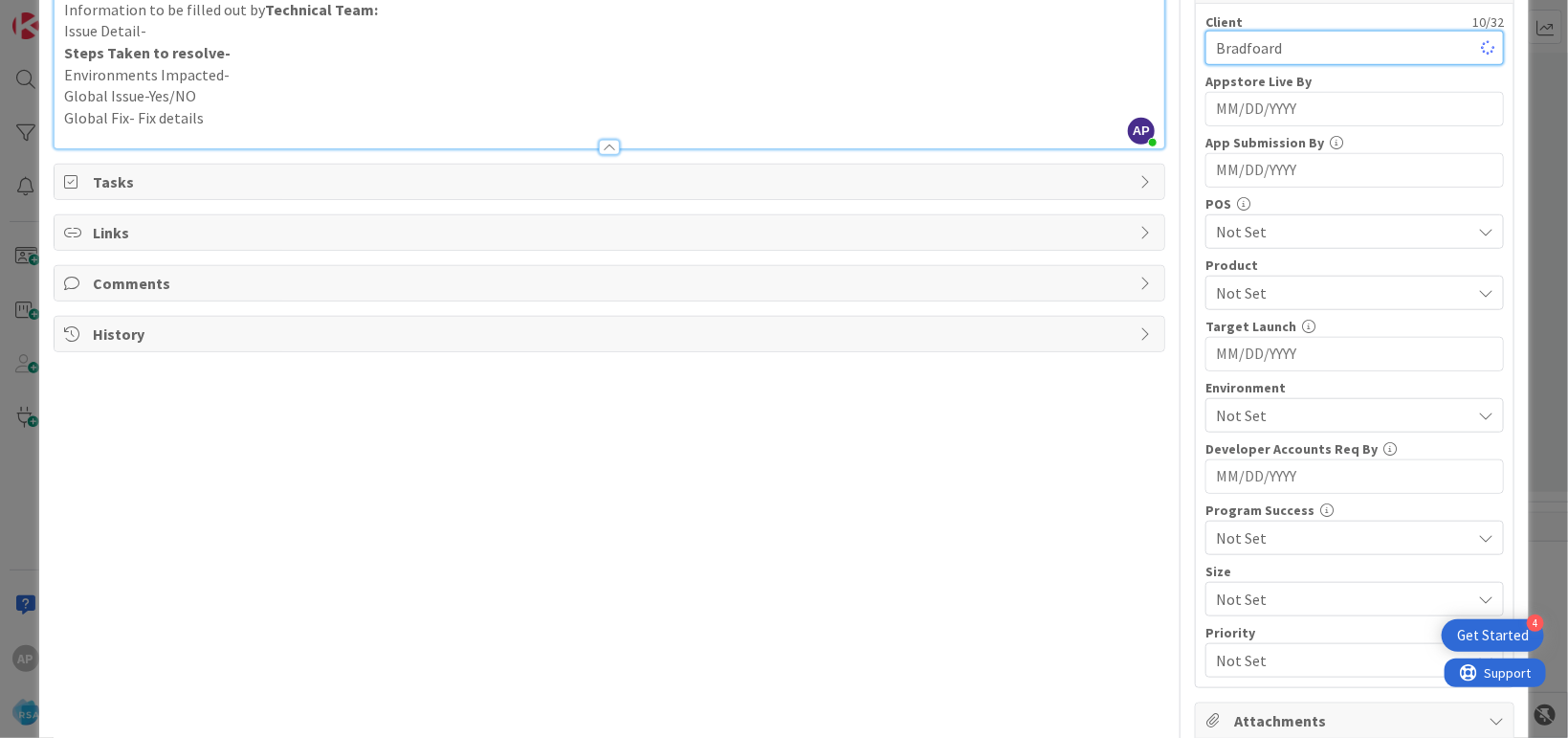
scroll to position [582, 0]
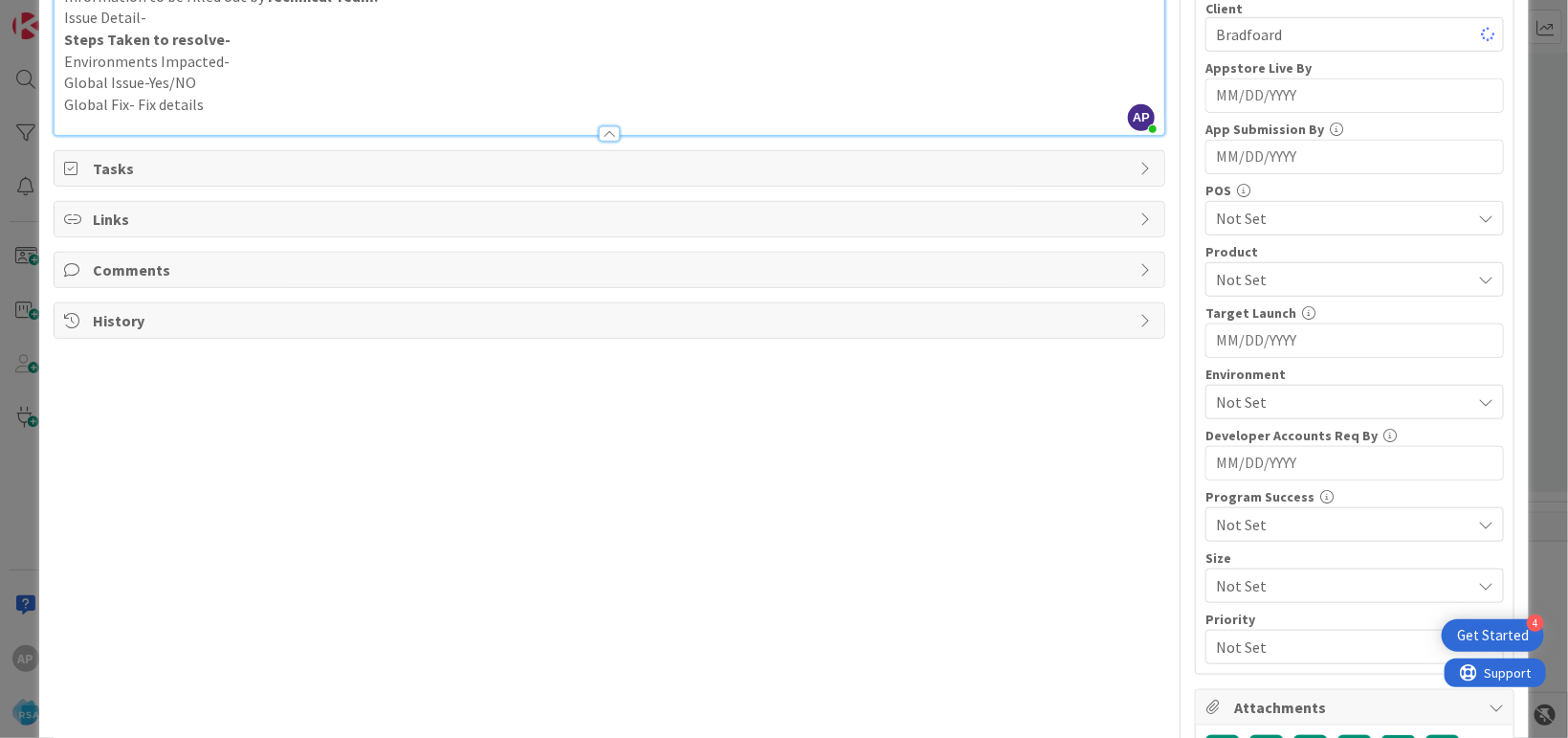
click at [1233, 289] on div "Not Set" at bounding box center [1354, 279] width 298 height 34
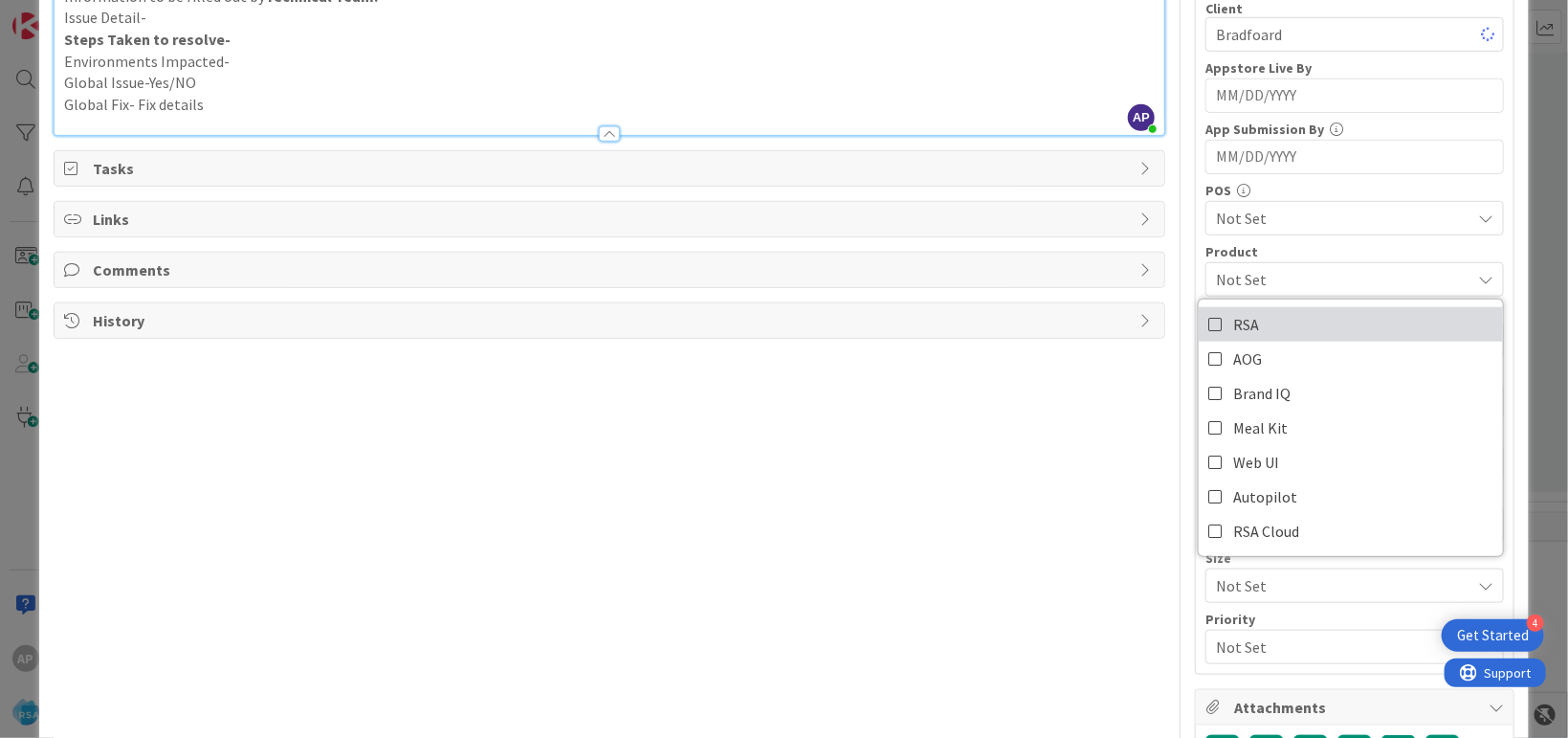
click at [1238, 318] on span "RSA" at bounding box center [1245, 325] width 26 height 29
drag, startPoint x: 1112, startPoint y: 395, endPoint x: 1192, endPoint y: 412, distance: 81.8
click at [1115, 397] on div "Title 52 / 128 Support Defect- 316893- Bradfoard general Store- RSA Description…" at bounding box center [609, 192] width 1111 height 1401
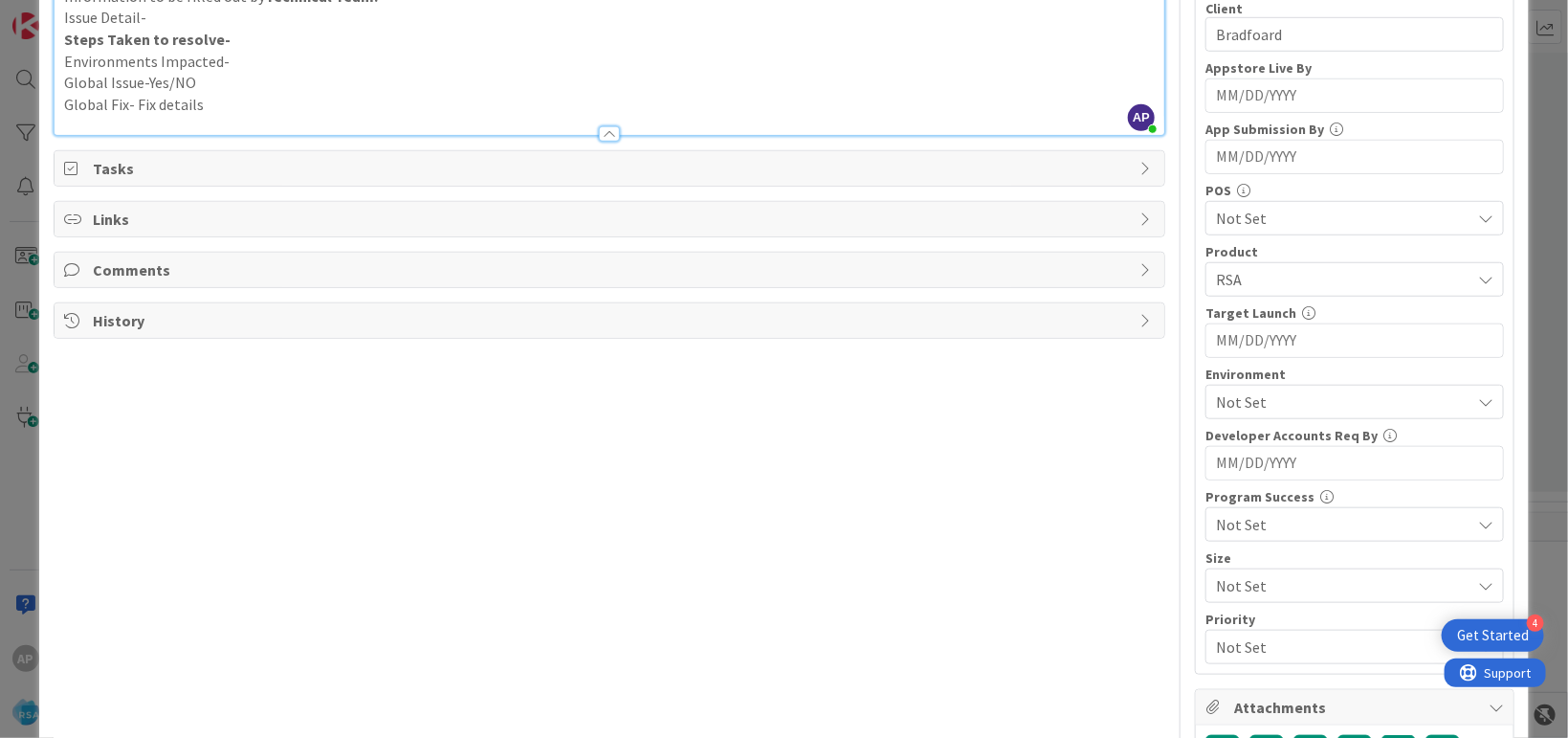
click at [1237, 392] on span "Not Set" at bounding box center [1343, 403] width 255 height 23
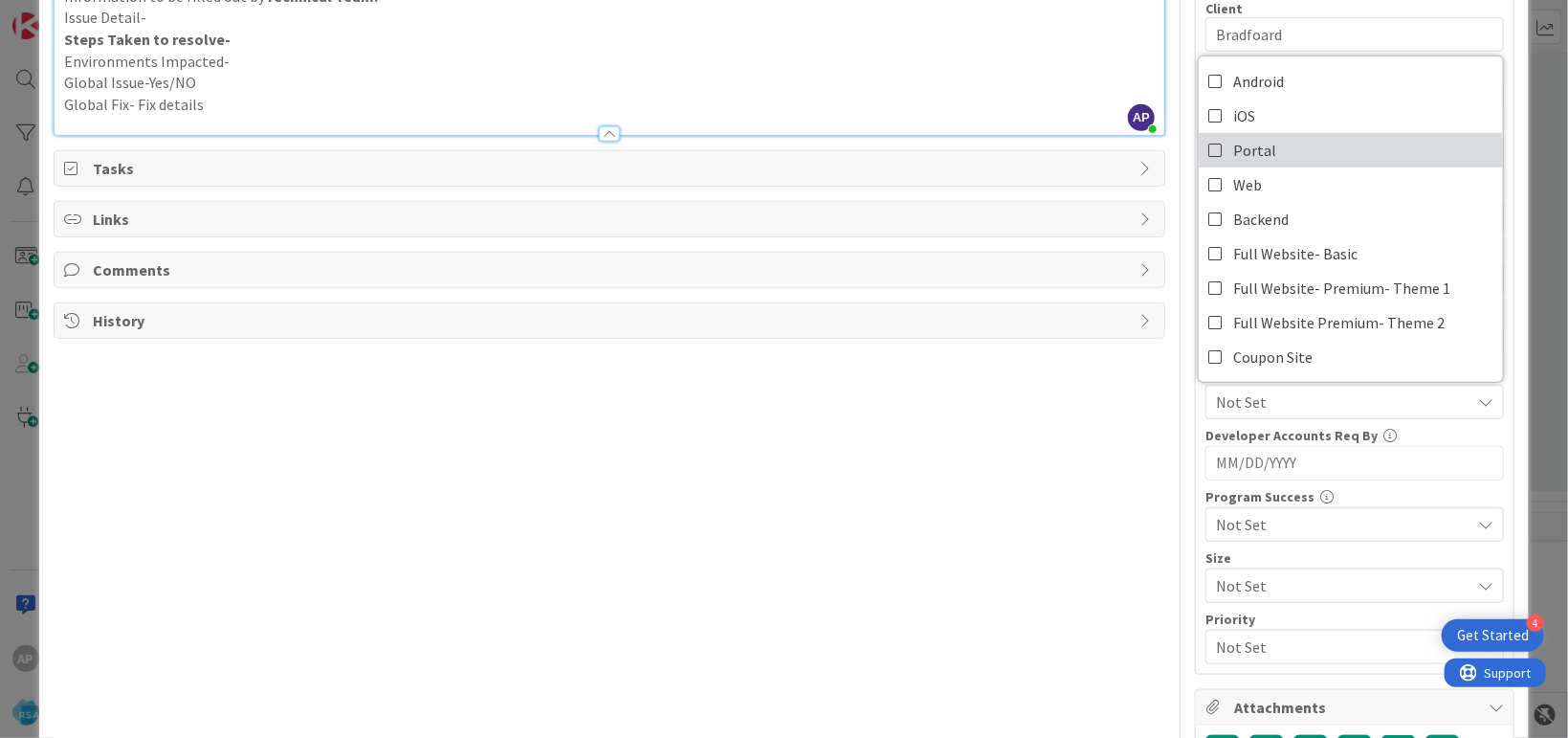
drag, startPoint x: 1229, startPoint y: 140, endPoint x: 899, endPoint y: 574, distance: 545.2
click at [1233, 142] on span "Portal" at bounding box center [1254, 151] width 43 height 29
drag, startPoint x: 899, startPoint y: 574, endPoint x: 928, endPoint y: 576, distance: 29.1
click at [908, 576] on div "Title 52 / 128 Support Defect- 316893- Bradfoard general Store- RSA Description…" at bounding box center [609, 192] width 1111 height 1401
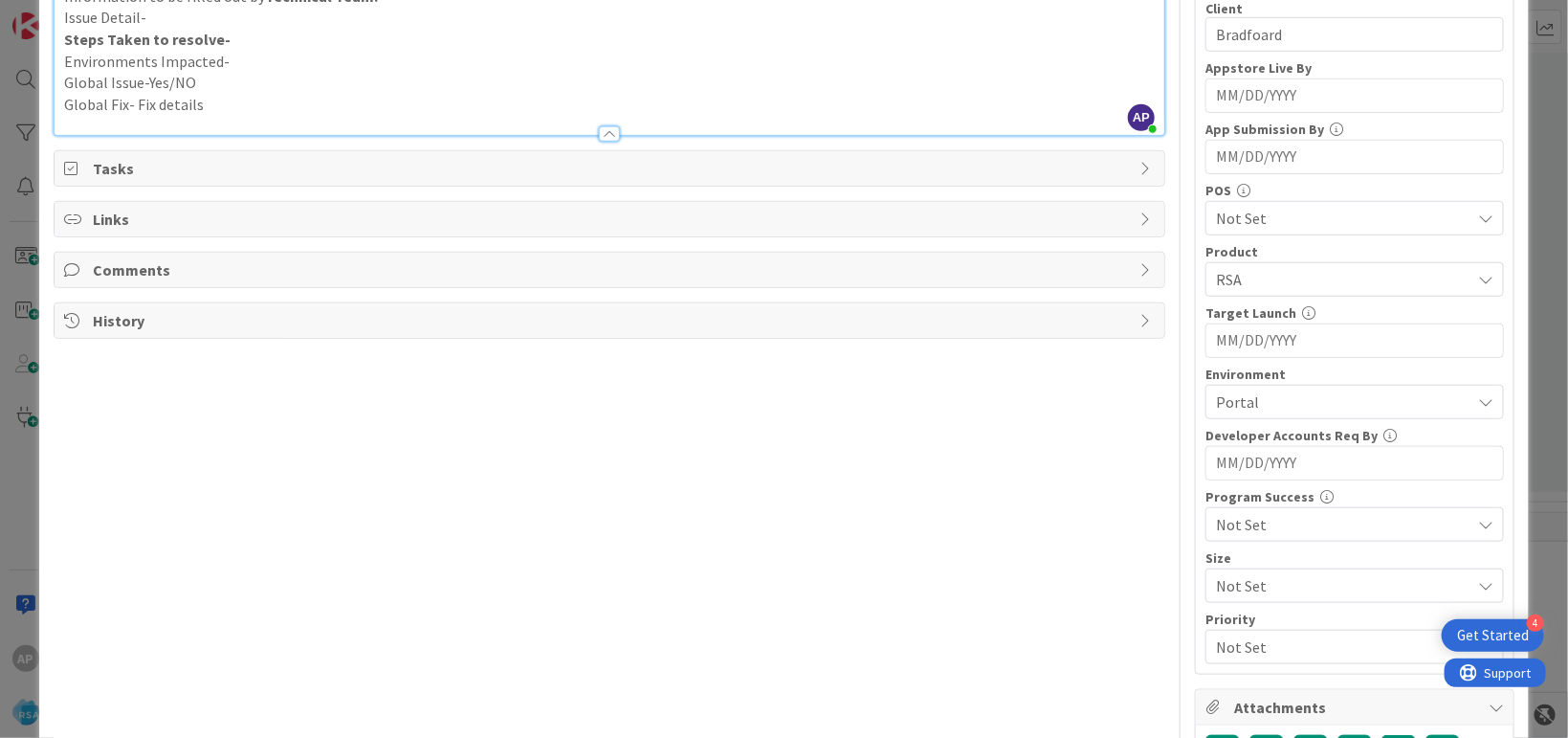
scroll to position [0, 0]
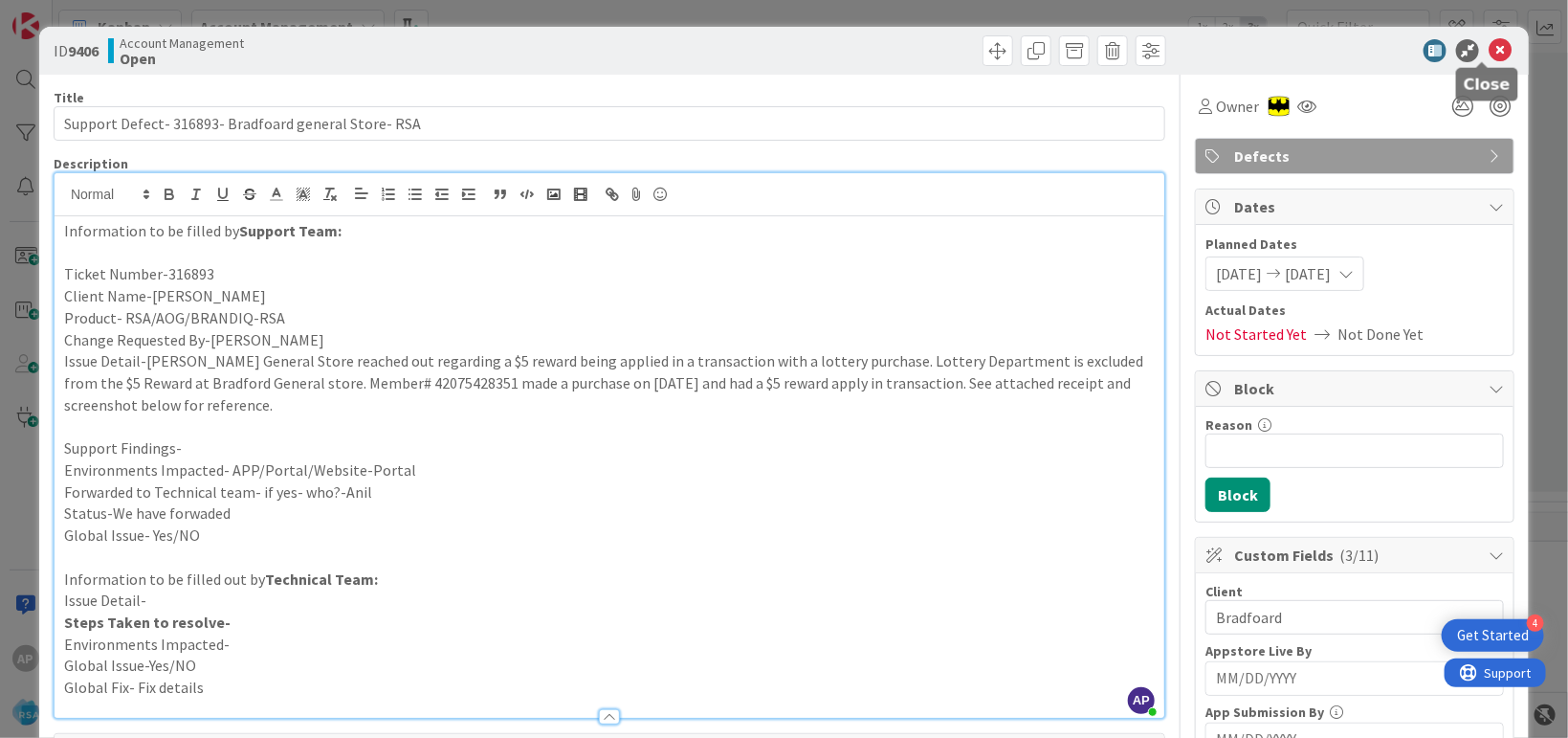
click at [1490, 46] on icon at bounding box center [1500, 51] width 23 height 23
